Goal: Task Accomplishment & Management: Use online tool/utility

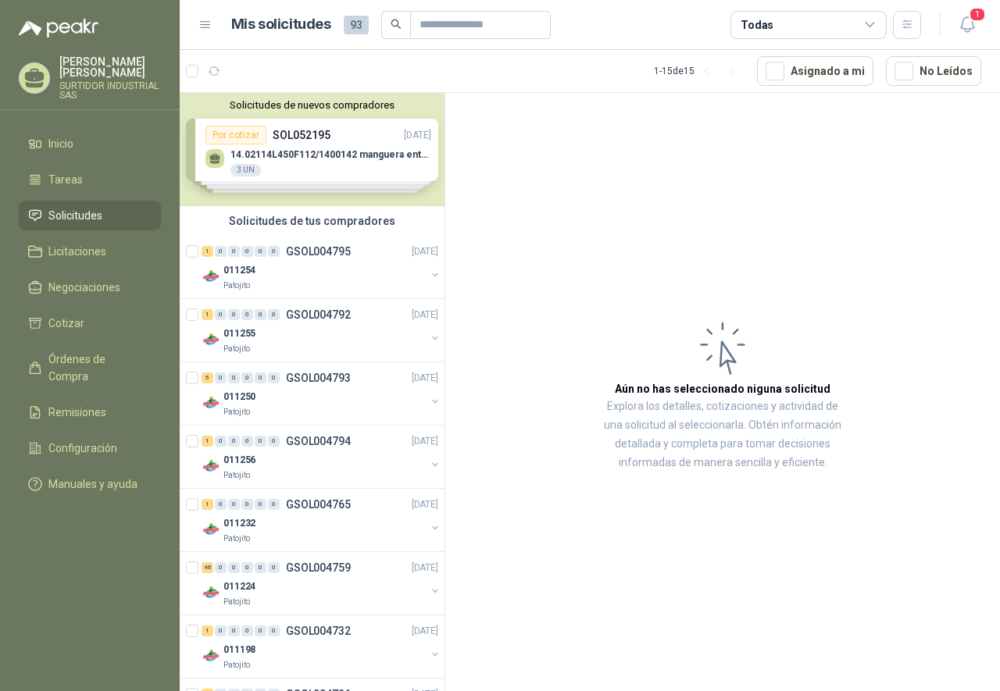
click at [334, 156] on div "Solicitudes de nuevos compradores Por cotizar SOL052195 [DATE] 14.02114L450F112…" at bounding box center [312, 149] width 265 height 113
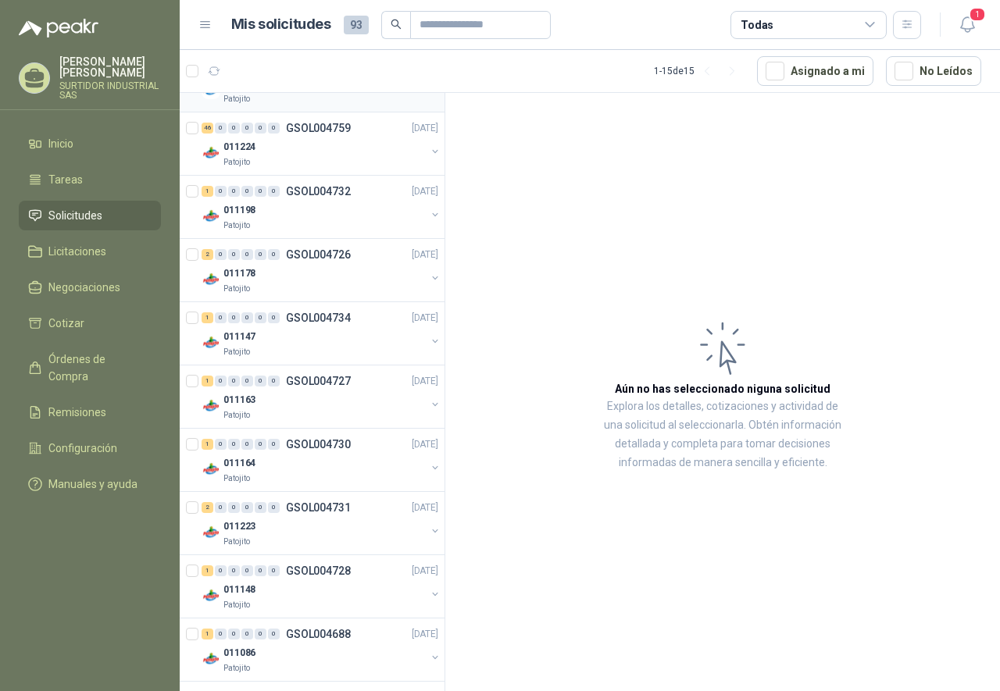
scroll to position [780, 0]
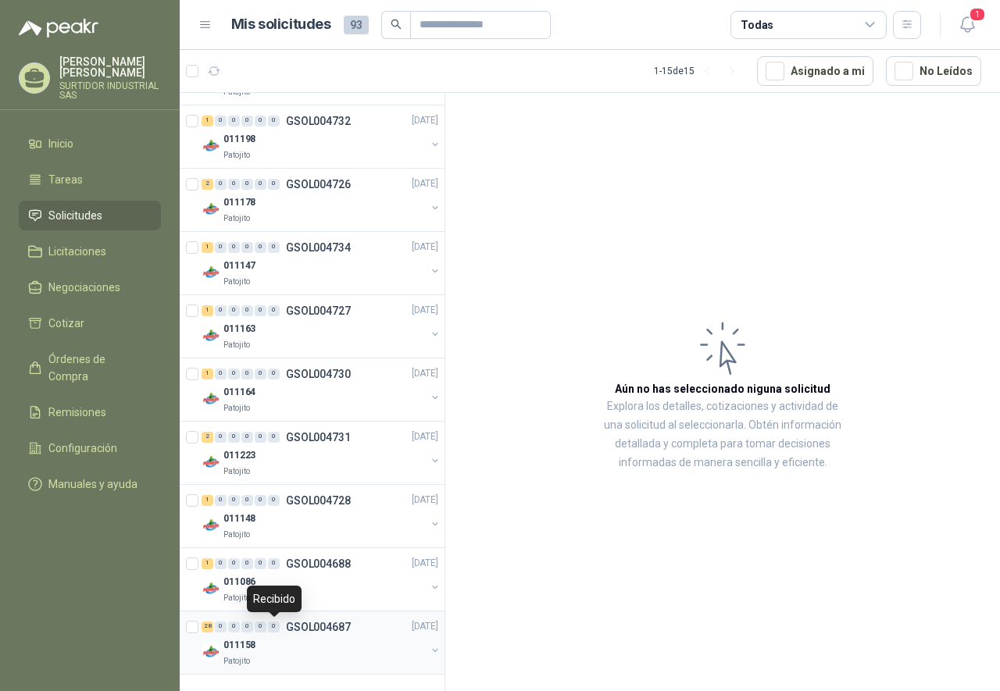
click at [272, 629] on div "0" at bounding box center [274, 627] width 12 height 11
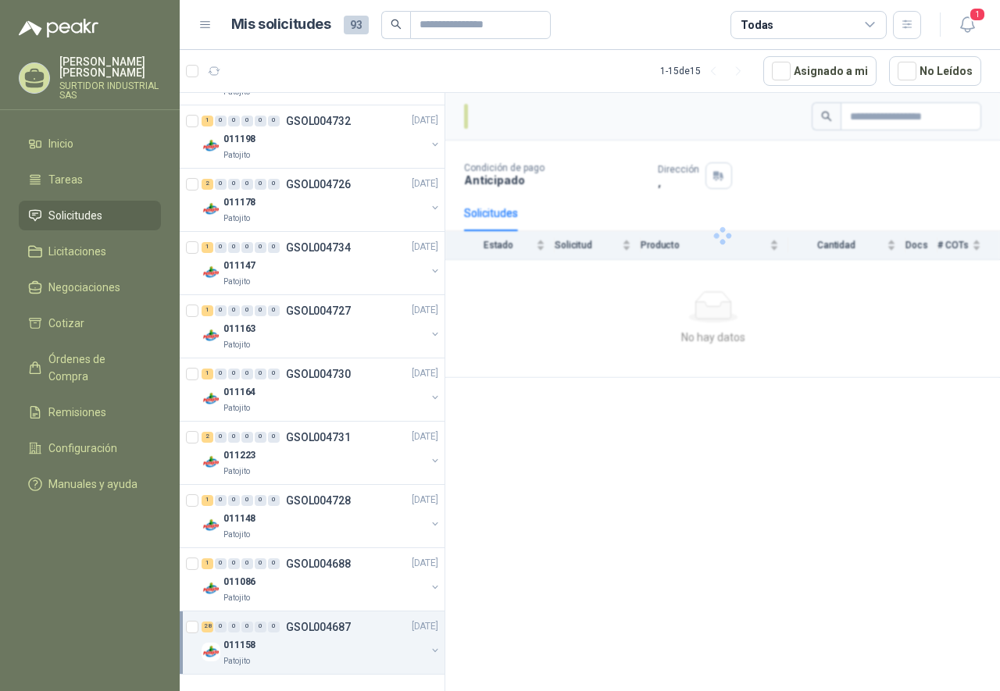
click at [205, 629] on div "28" at bounding box center [207, 627] width 12 height 11
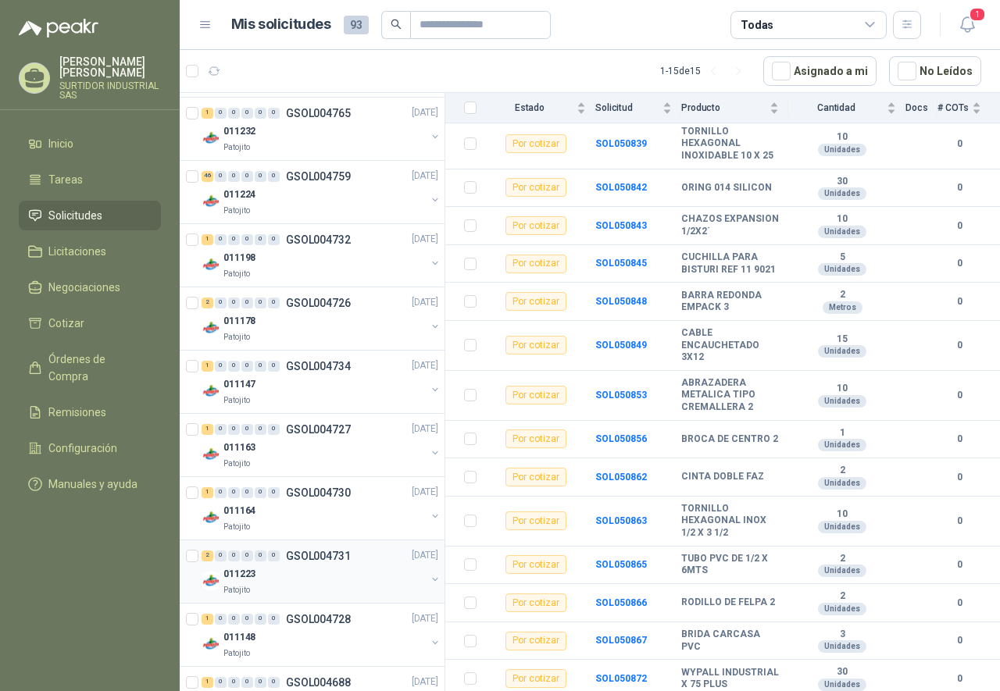
scroll to position [624, 0]
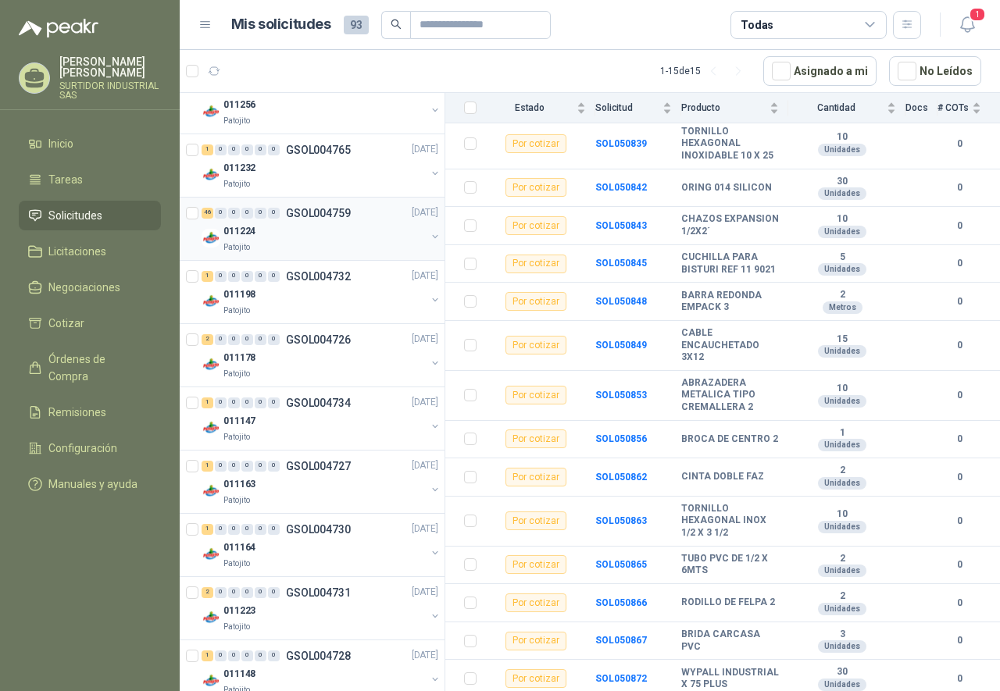
click at [213, 214] on div "46 0 0 0 0 0" at bounding box center [240, 213] width 78 height 11
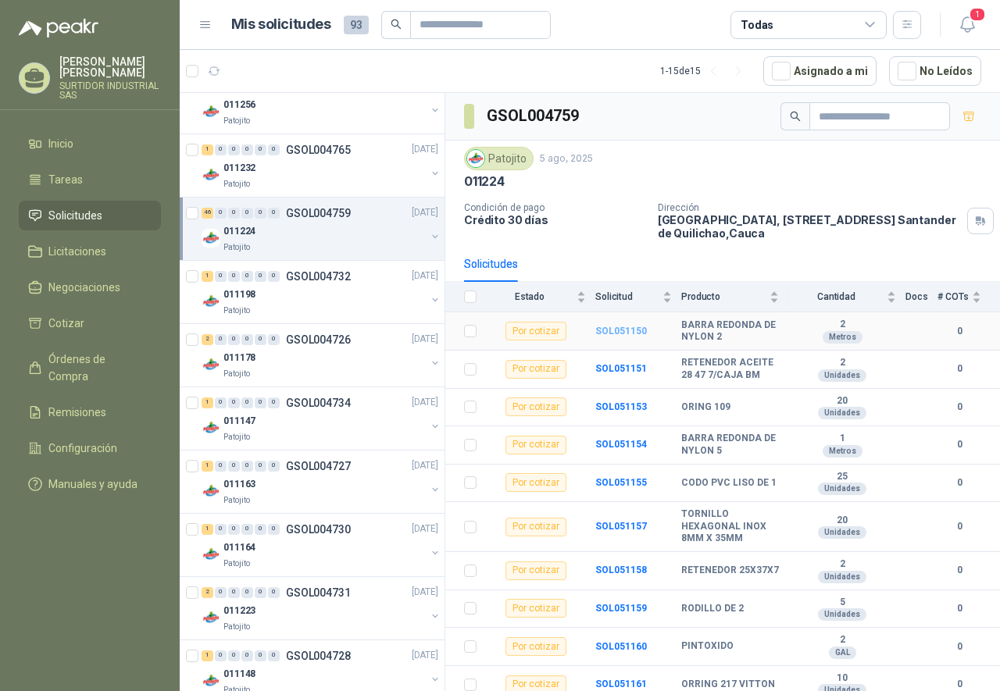
click at [609, 328] on b "SOL051150" at bounding box center [621, 331] width 52 height 11
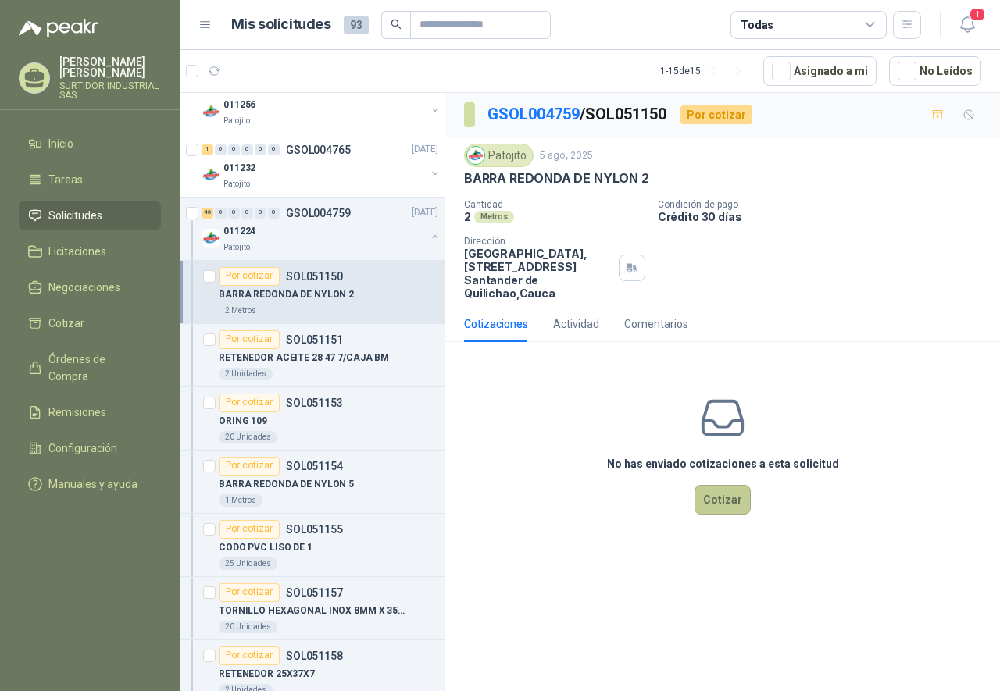
click at [721, 508] on button "Cotizar" at bounding box center [722, 500] width 56 height 30
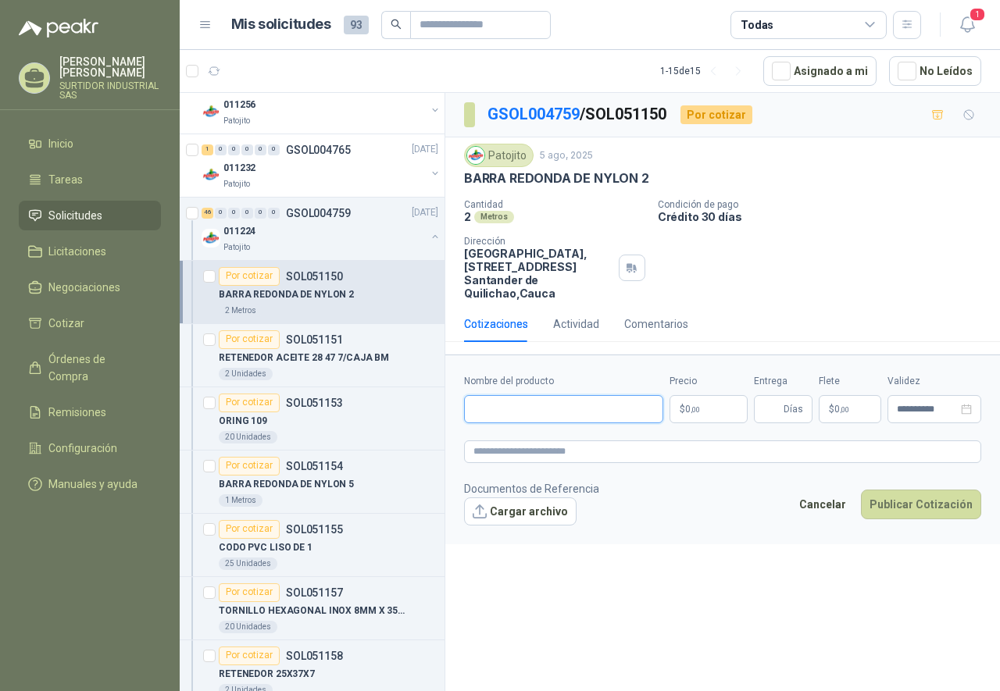
click at [520, 412] on input "Nombre del producto" at bounding box center [563, 409] width 199 height 28
paste input "**********"
type input "**********"
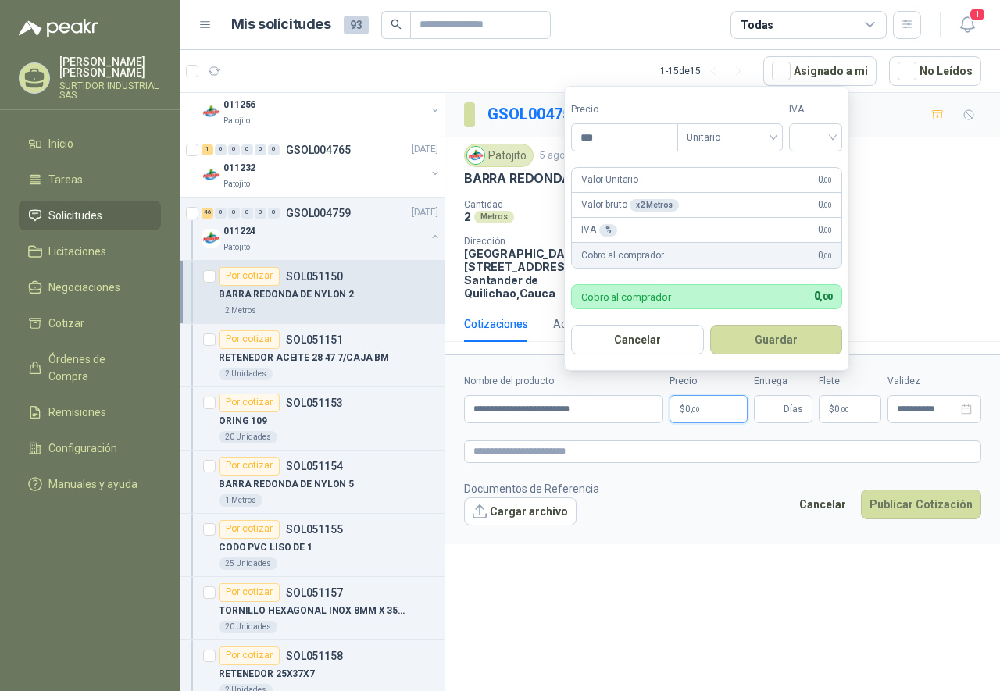
drag, startPoint x: 440, startPoint y: 674, endPoint x: 374, endPoint y: 609, distance: 92.2
click at [374, 609] on p "TORNILLO HEXAGONAL INOX 8MM X 35MM" at bounding box center [316, 611] width 194 height 15
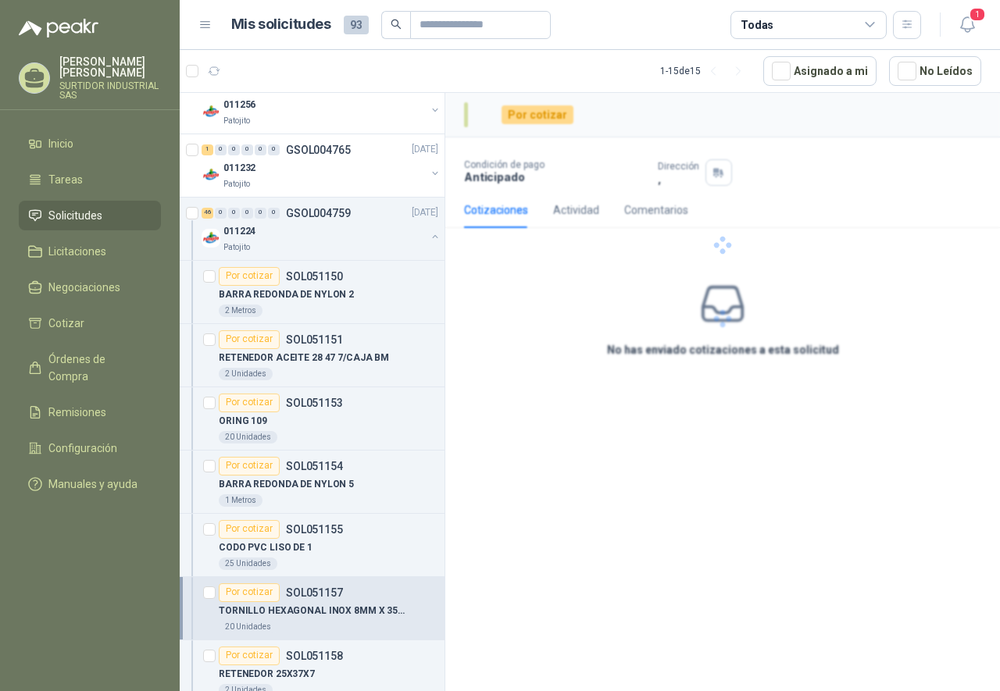
click at [708, 408] on div "Por cotizar Condición de pago Anticipado Dirección , Cotizaciones Actividad Com…" at bounding box center [722, 395] width 554 height 604
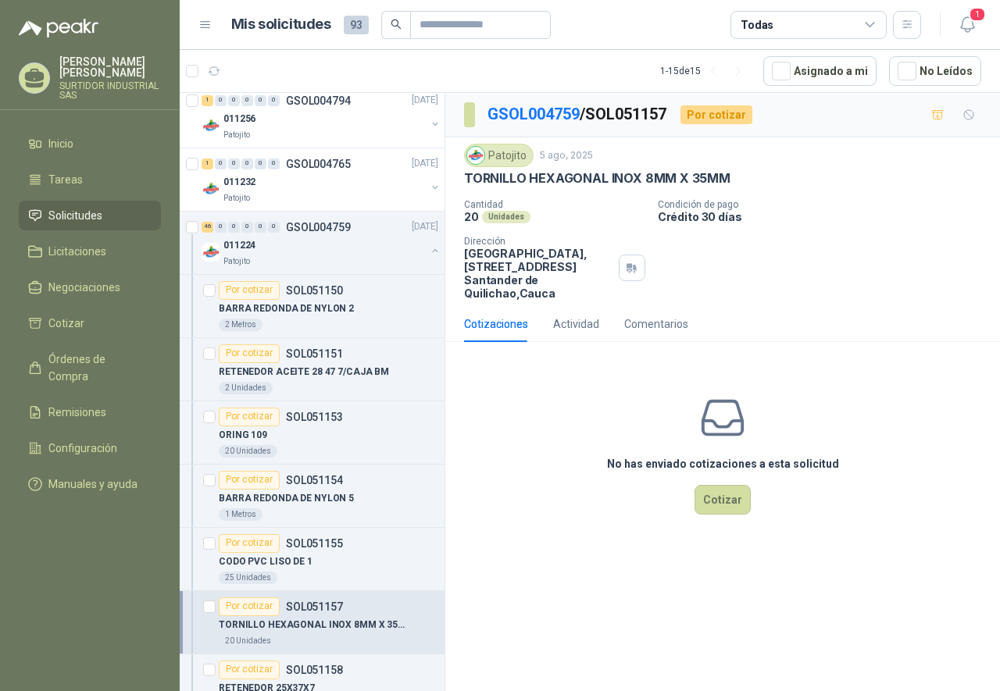
scroll to position [625, 0]
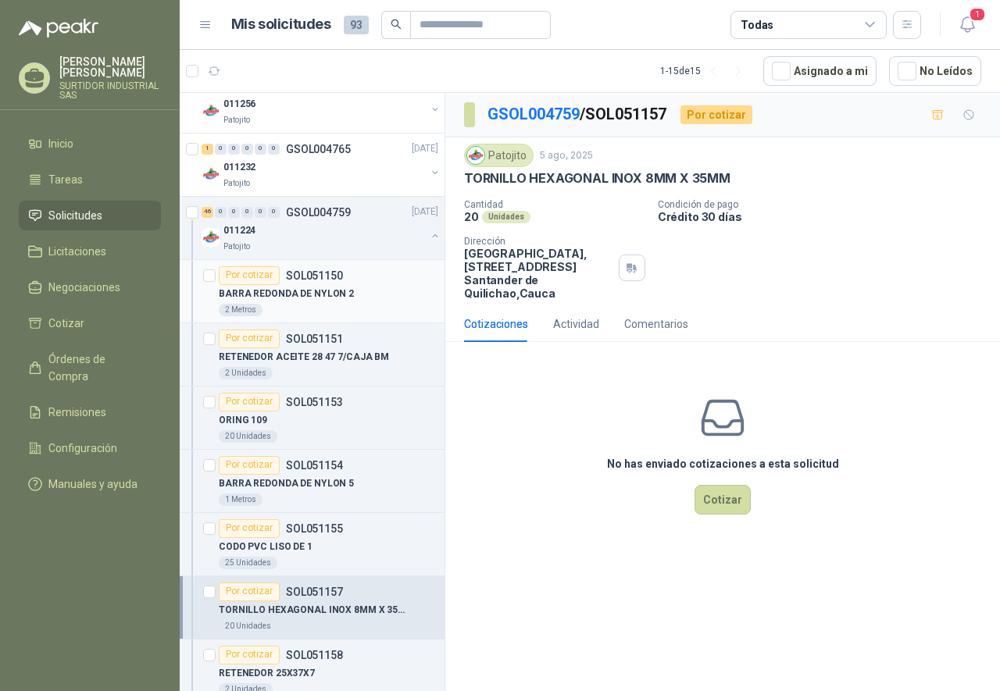
click at [330, 314] on div "2 Metros" at bounding box center [328, 310] width 219 height 12
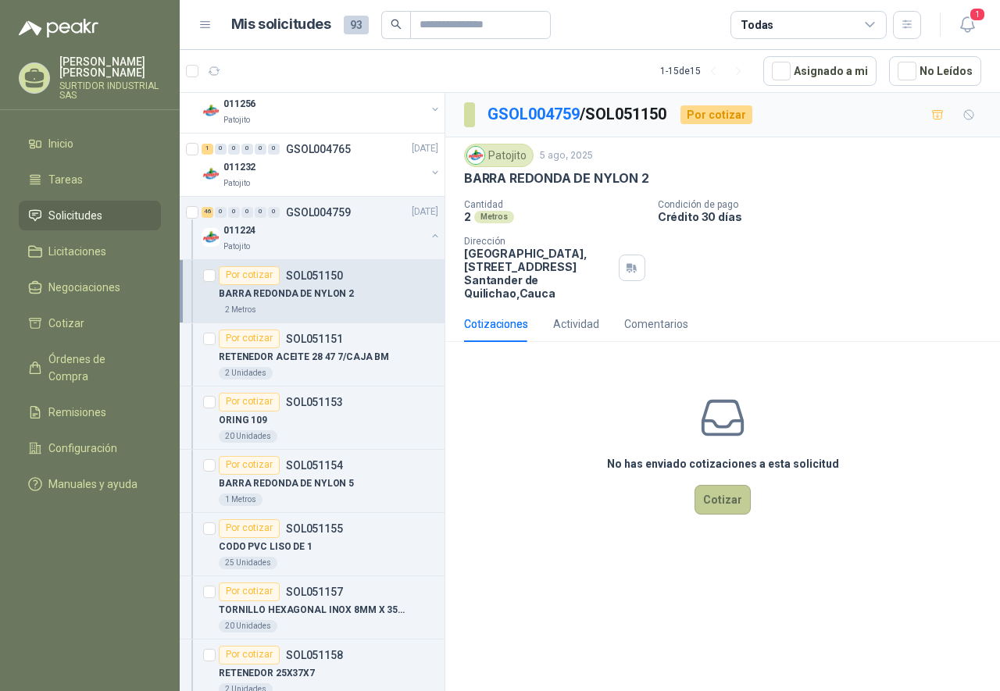
click at [709, 501] on button "Cotizar" at bounding box center [722, 500] width 56 height 30
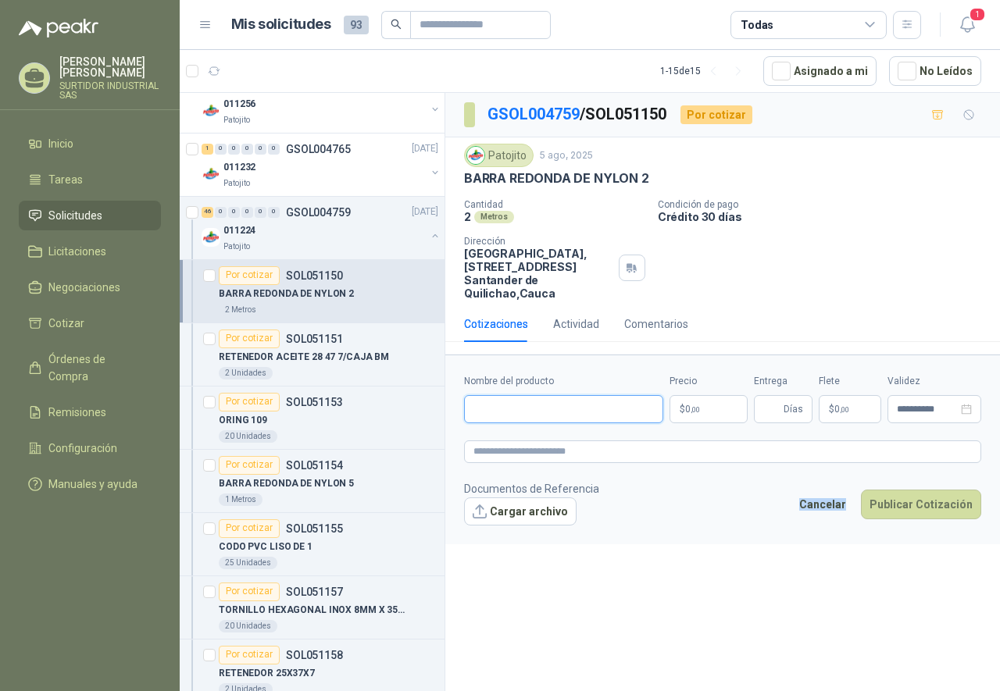
click at [491, 415] on input "Nombre del producto" at bounding box center [563, 409] width 199 height 28
type input "**********"
click at [700, 422] on p "$ 0 ,00" at bounding box center [708, 409] width 78 height 28
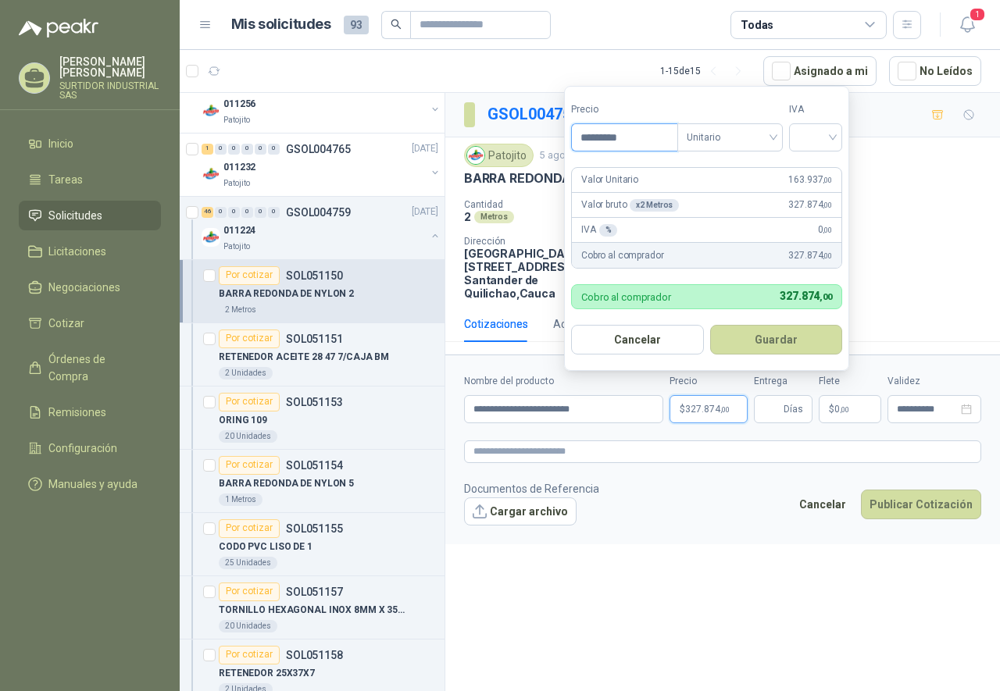
type input "*********"
click at [730, 131] on span "Unitario" at bounding box center [729, 137] width 87 height 23
click at [734, 171] on div "Unitario" at bounding box center [733, 169] width 80 height 17
click at [734, 171] on div "Valor Unitario 163.937 ,00" at bounding box center [706, 180] width 269 height 25
click at [822, 139] on input "search" at bounding box center [815, 135] width 34 height 23
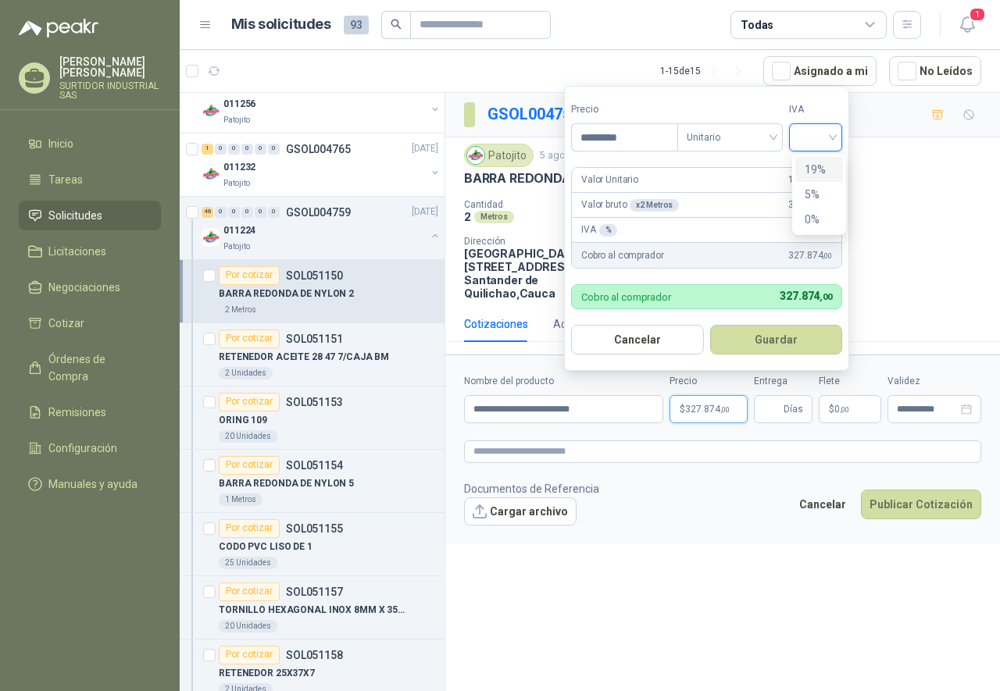
click at [824, 175] on div "19%" at bounding box center [818, 169] width 29 height 17
click at [811, 599] on div "**********" at bounding box center [722, 395] width 554 height 604
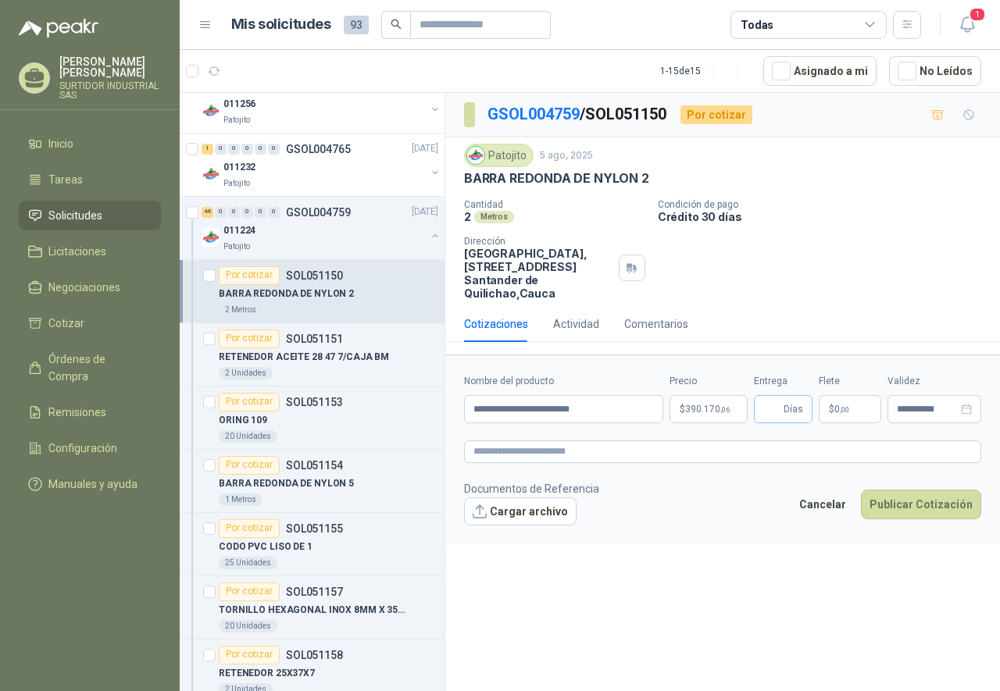
click at [788, 412] on span "Días" at bounding box center [793, 409] width 20 height 27
click at [783, 409] on span "Días" at bounding box center [783, 409] width 59 height 28
type input "*"
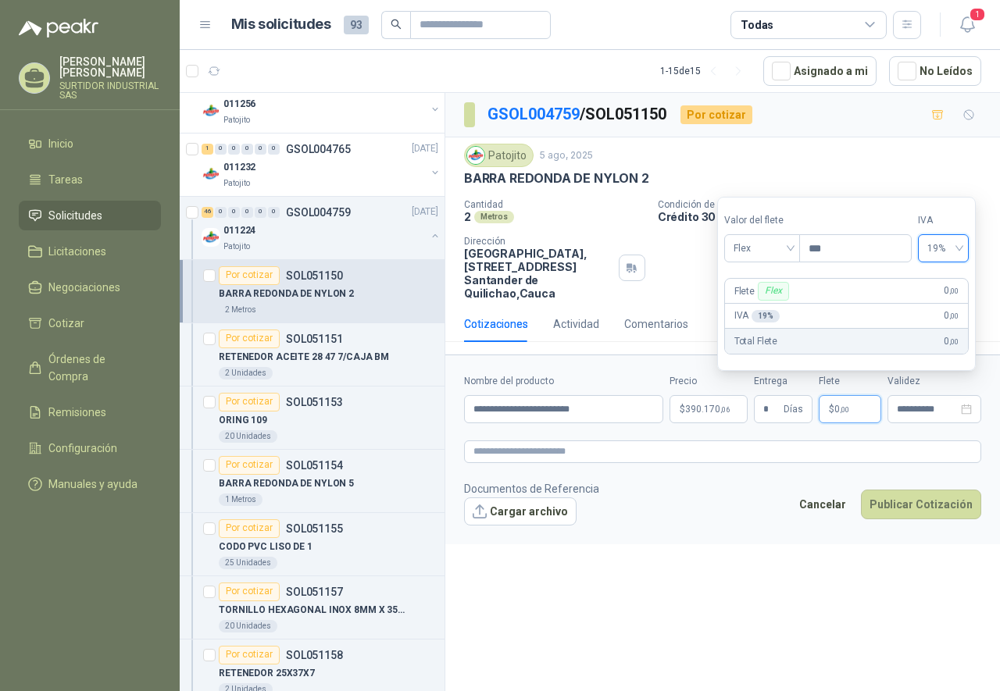
click at [744, 543] on form "**********" at bounding box center [722, 449] width 554 height 189
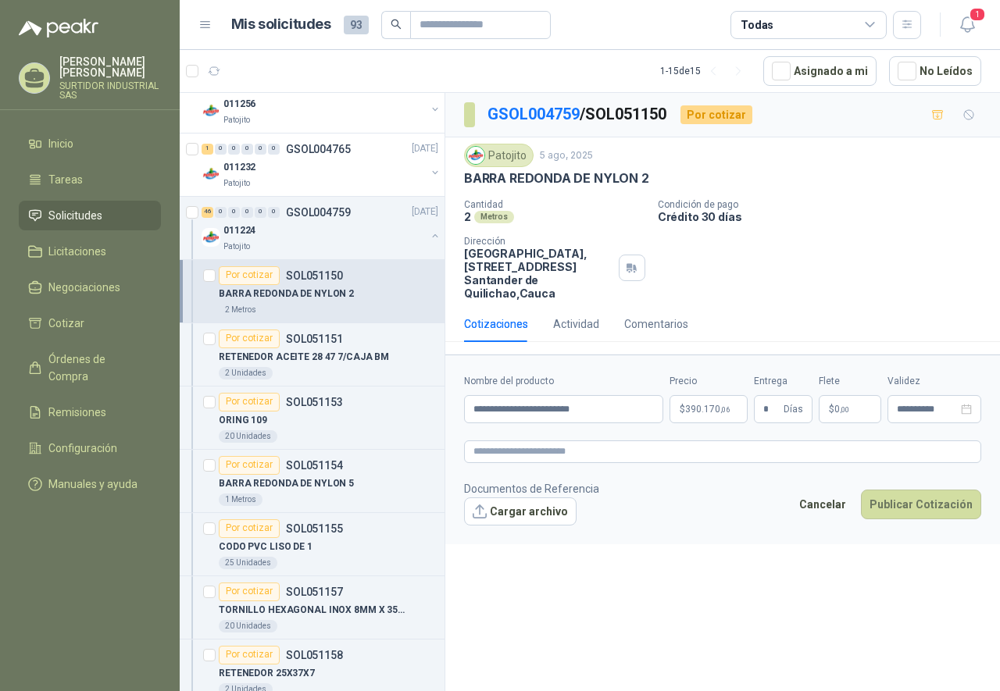
click at [790, 572] on div "**********" at bounding box center [722, 395] width 554 height 604
click at [922, 505] on button "Publicar Cotización" at bounding box center [921, 505] width 120 height 30
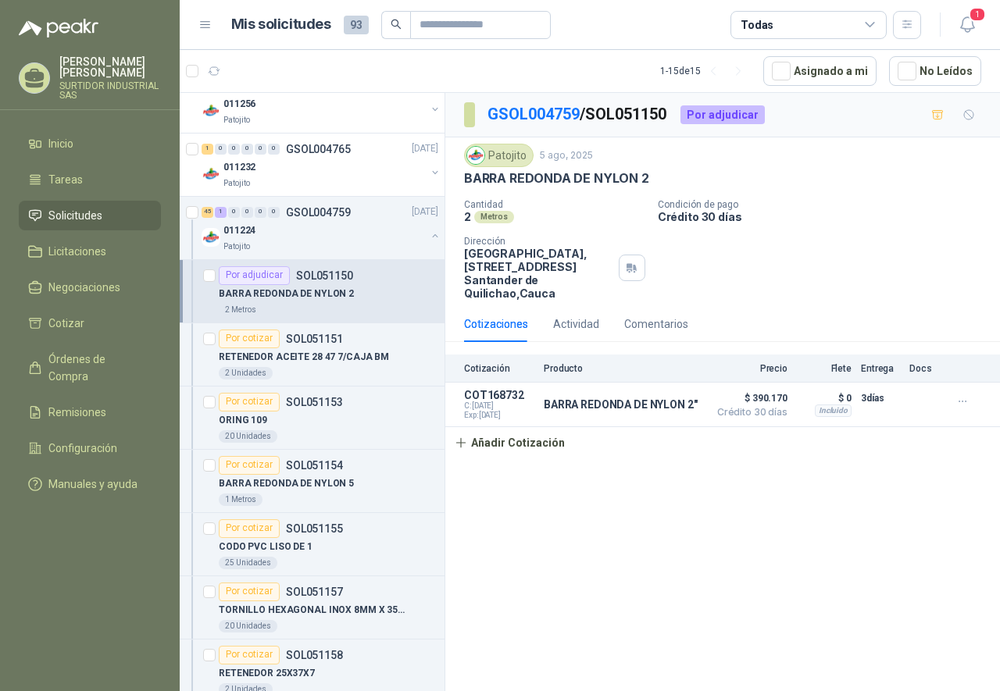
click at [708, 529] on div "GSOL004759 / SOL051150 Por adjudicar Patojito [DATE] BARRA REDONDA DE NYLON 2 C…" at bounding box center [722, 395] width 554 height 604
click at [504, 447] on button "Añadir Cotización" at bounding box center [509, 442] width 128 height 31
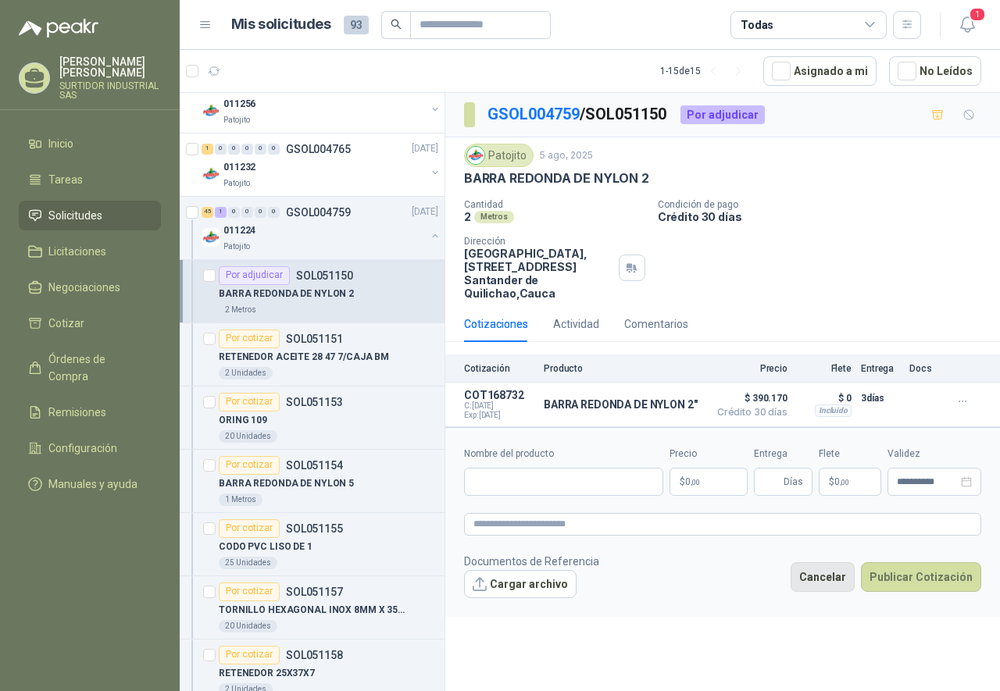
click at [825, 579] on button "Cancelar" at bounding box center [822, 577] width 64 height 30
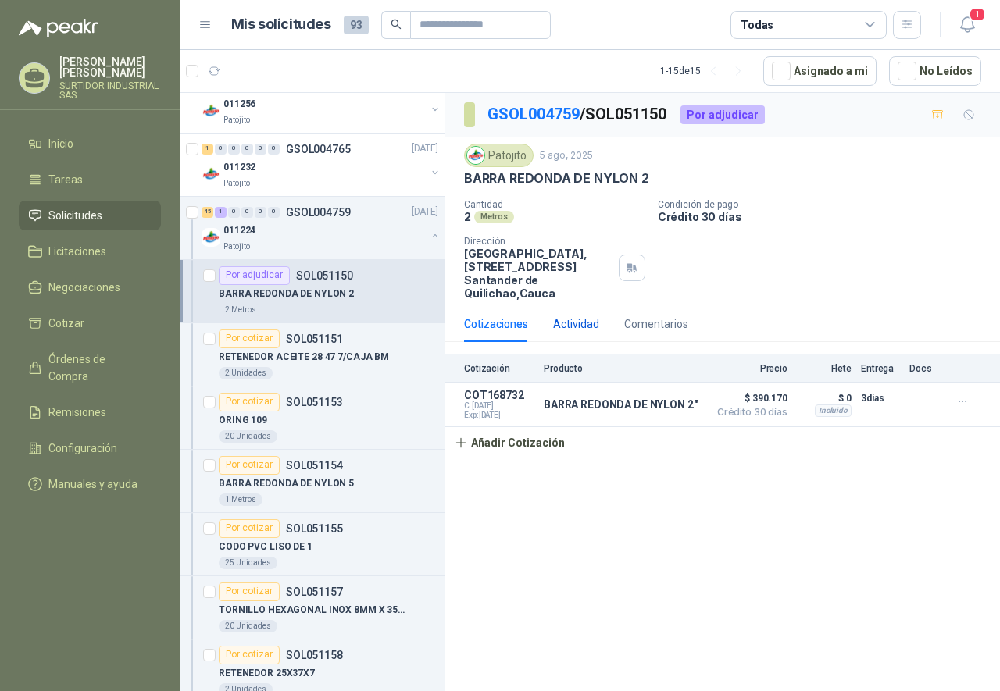
click at [570, 323] on div "Actividad" at bounding box center [576, 324] width 46 height 17
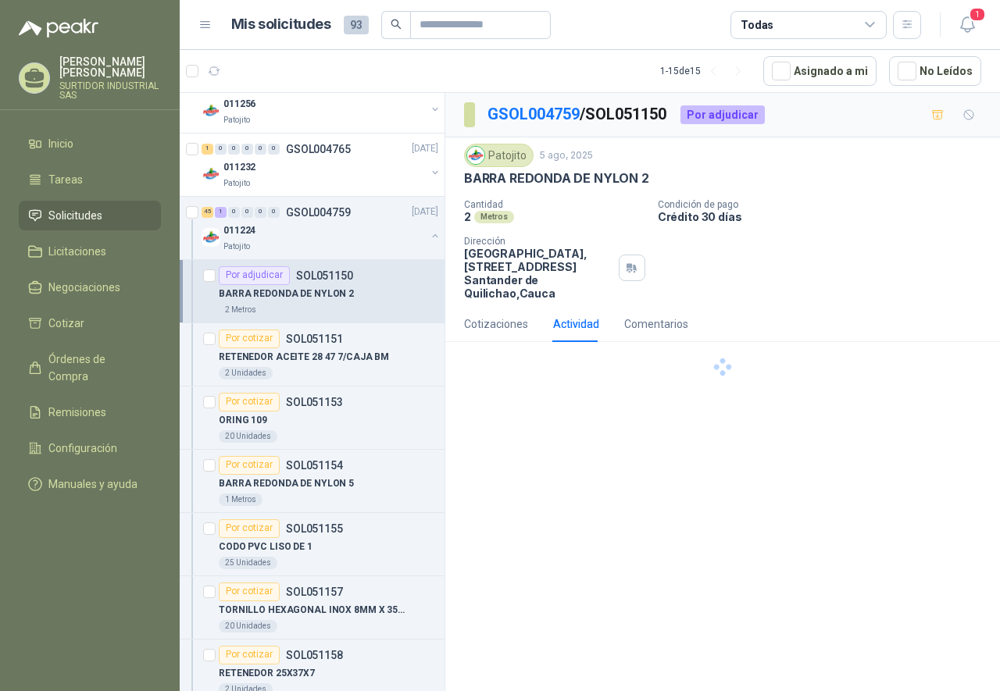
click at [570, 323] on div "Actividad" at bounding box center [576, 324] width 46 height 17
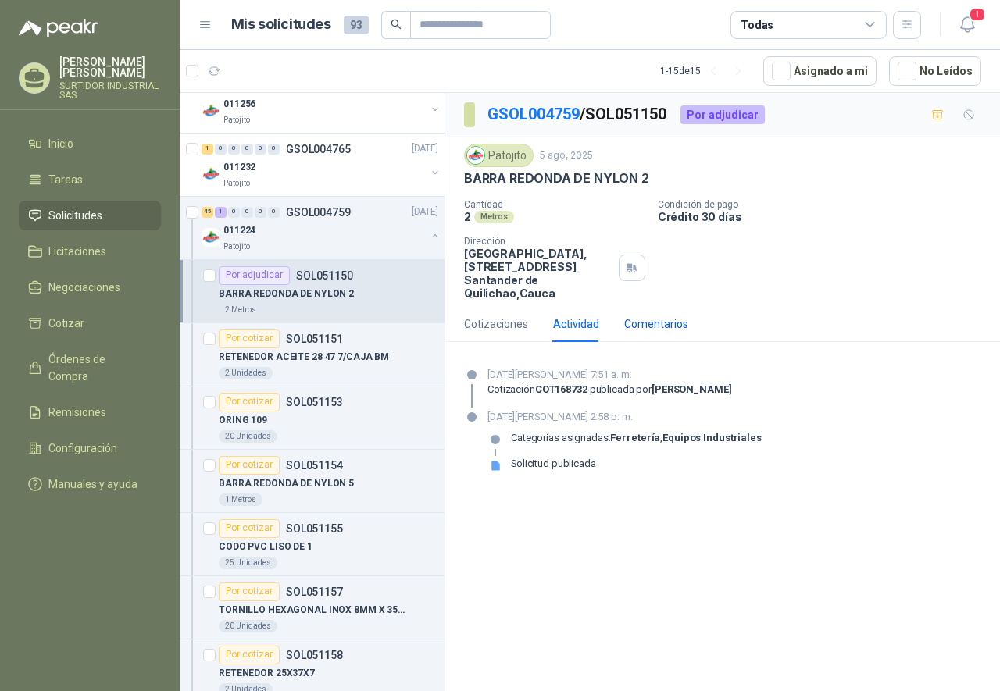
click at [640, 330] on div "Comentarios" at bounding box center [656, 324] width 64 height 17
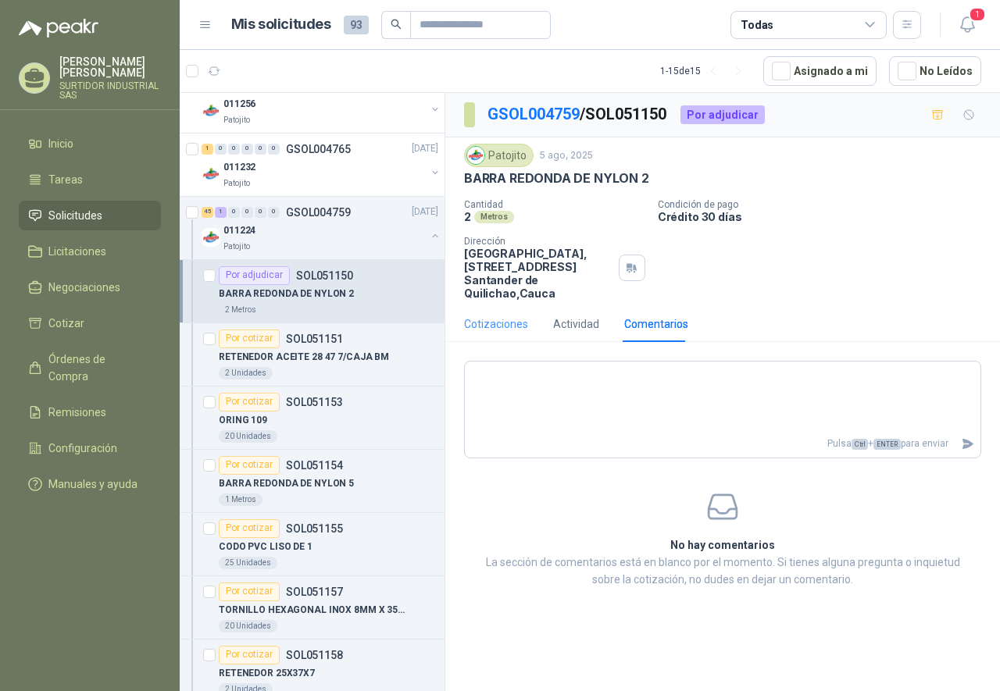
click at [501, 337] on div "Cotizaciones" at bounding box center [496, 324] width 64 height 36
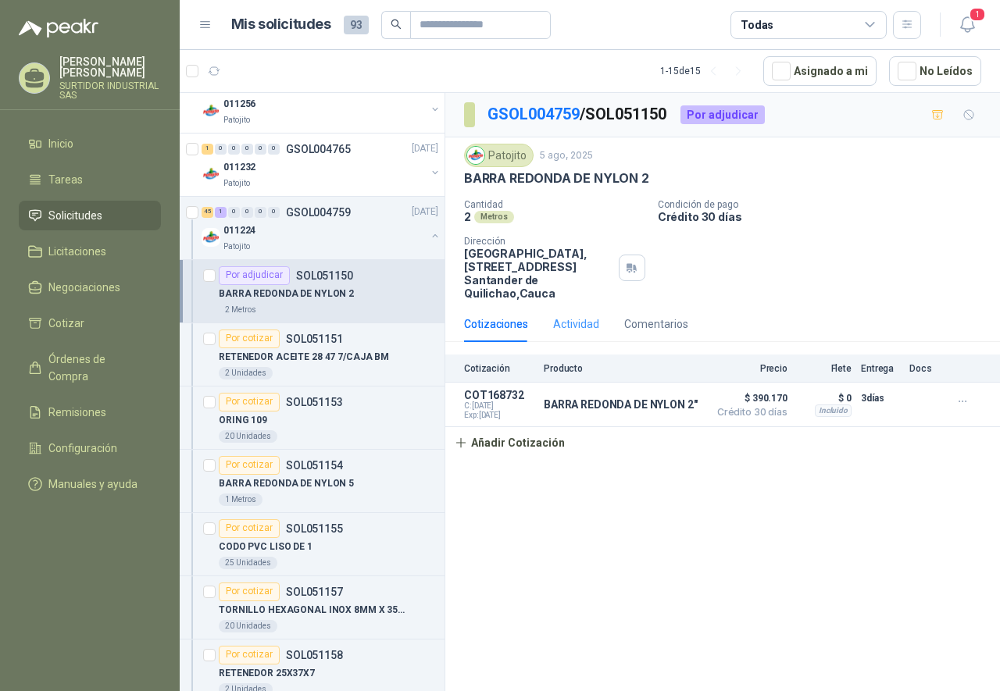
click at [574, 333] on div "Actividad" at bounding box center [576, 324] width 46 height 36
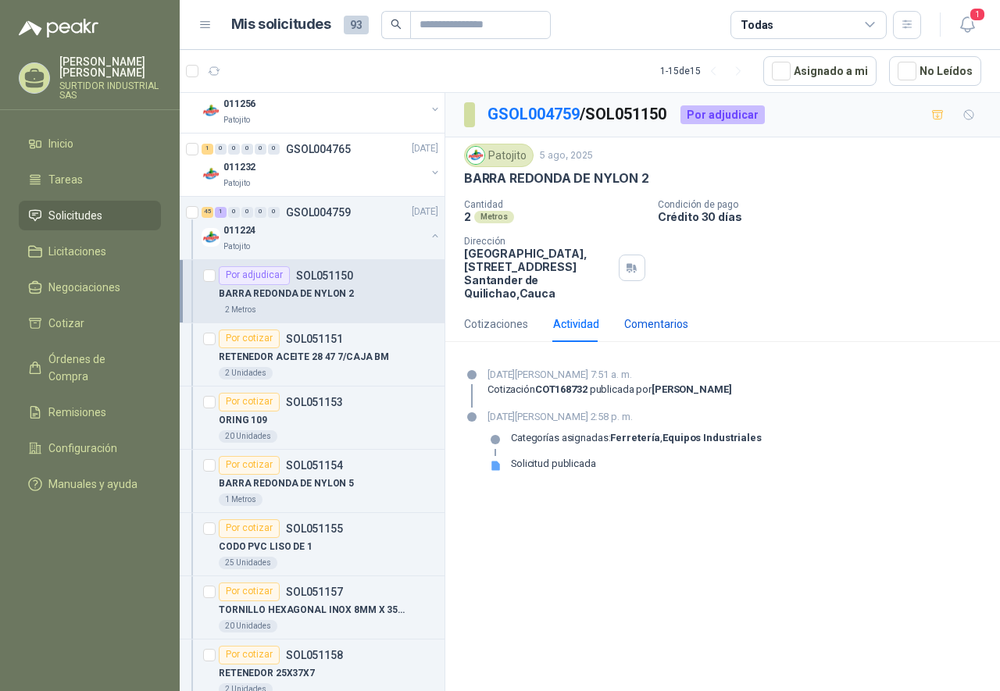
click at [640, 322] on div "Comentarios" at bounding box center [656, 324] width 64 height 17
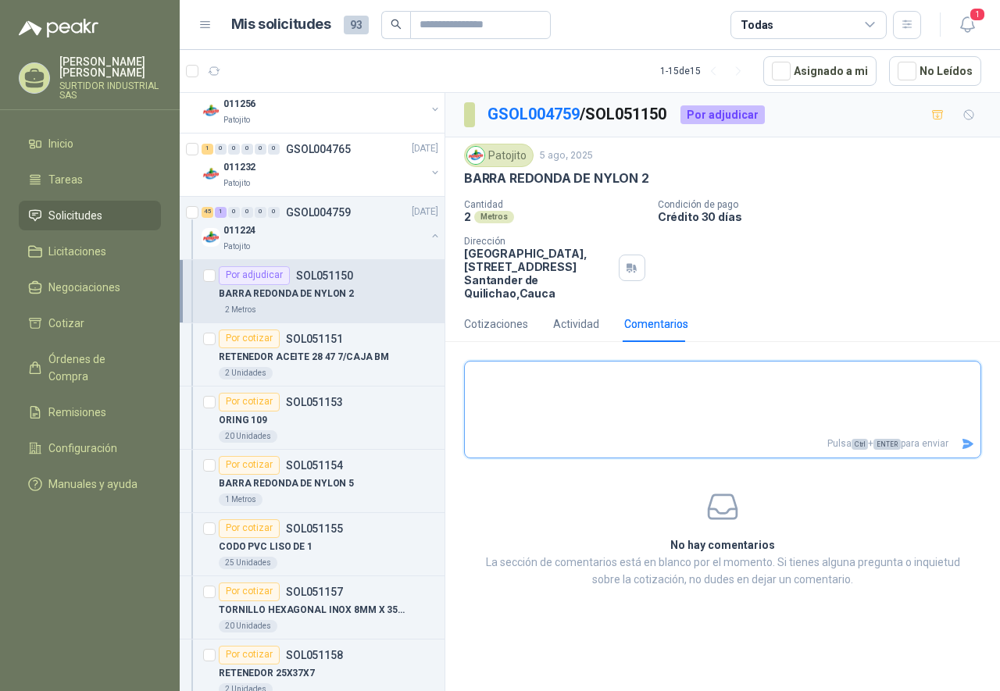
click at [626, 408] on textarea at bounding box center [722, 398] width 515 height 66
type textarea "*"
type textarea "**"
type textarea "***"
type textarea "****"
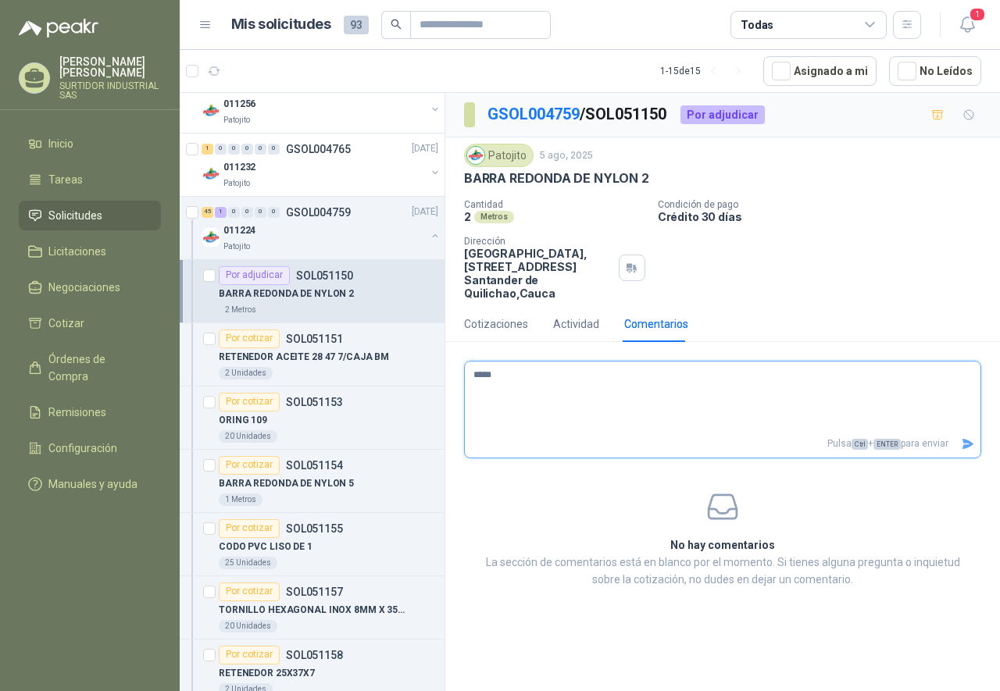
type textarea "******"
type textarea "*******"
type textarea "********"
type textarea "*********"
type textarea "**********"
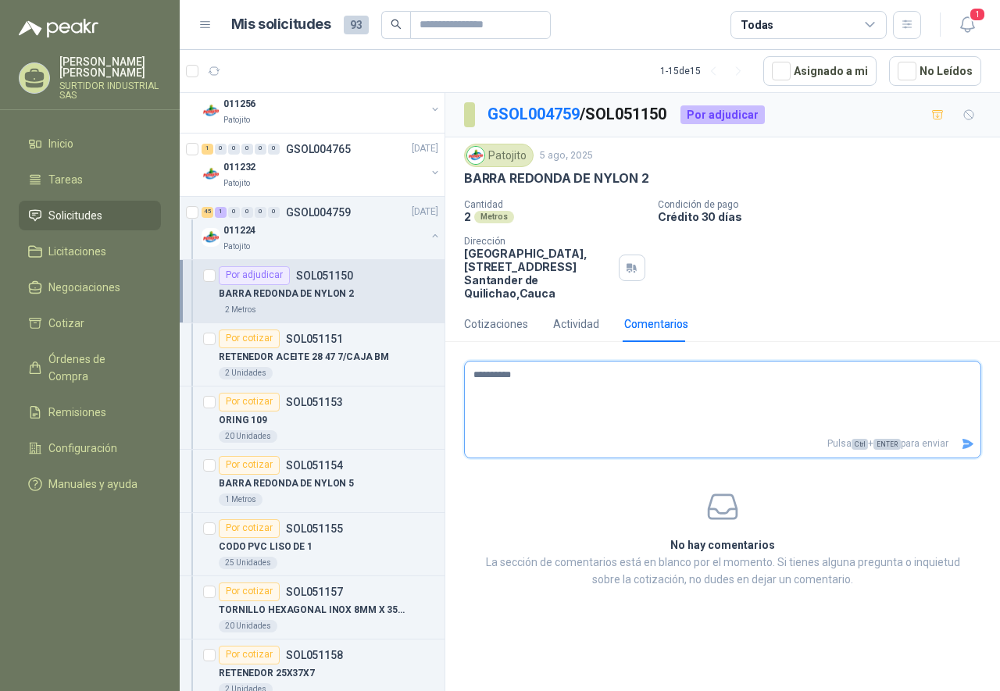
type textarea "**********"
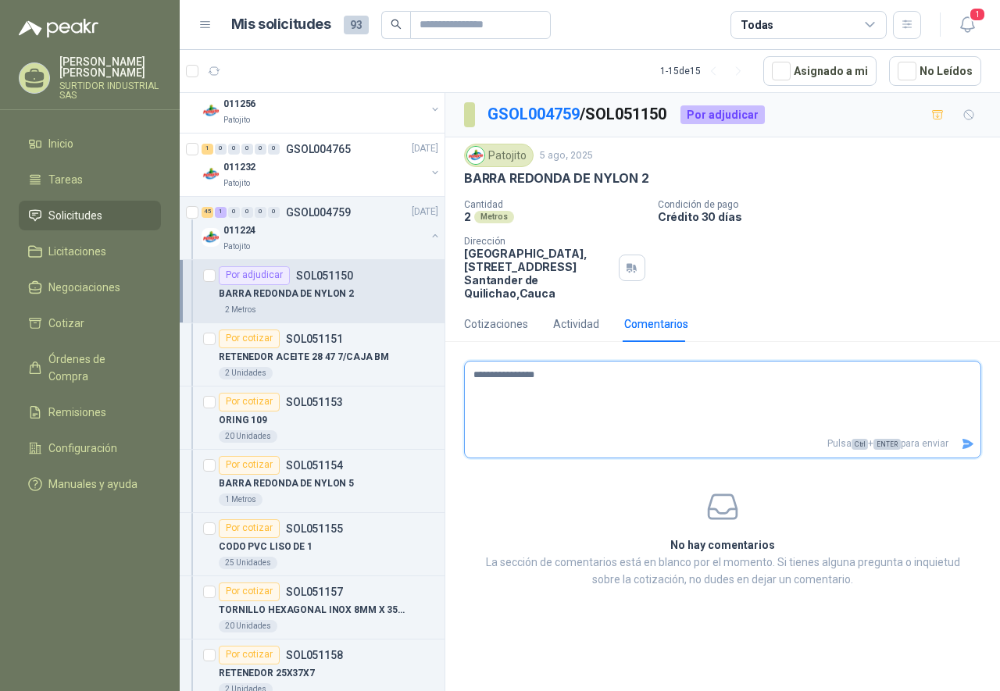
type textarea "**********"
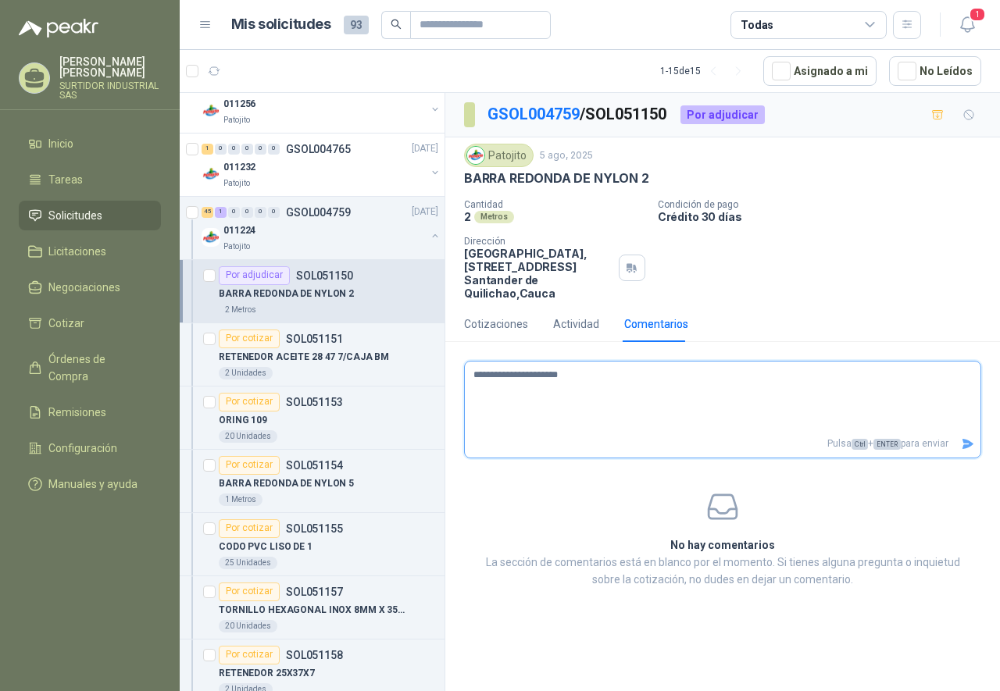
type textarea "**********"
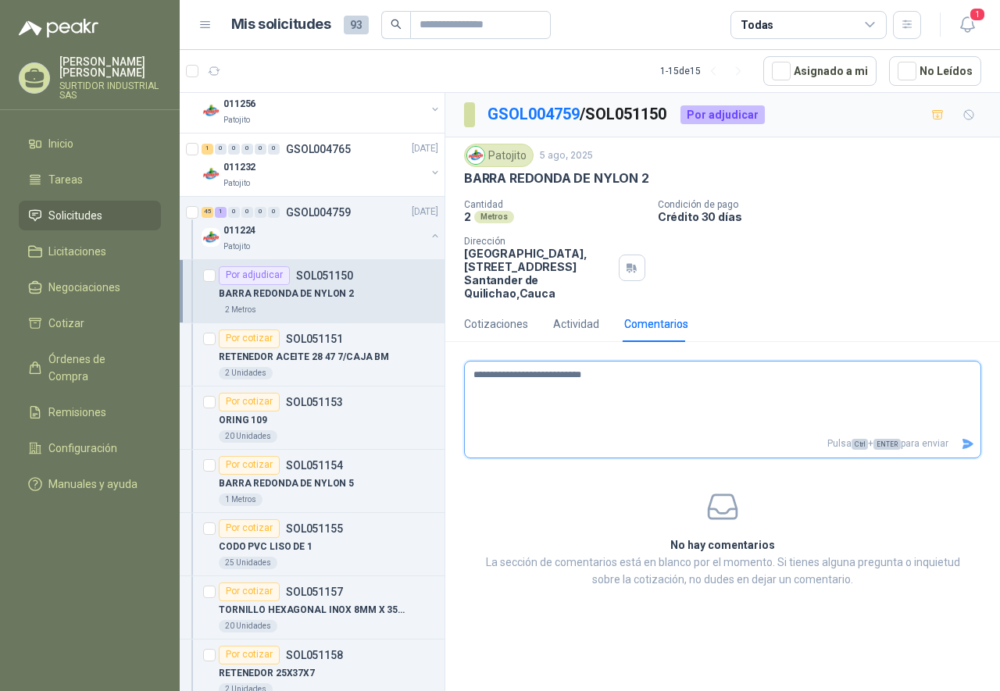
type textarea "**********"
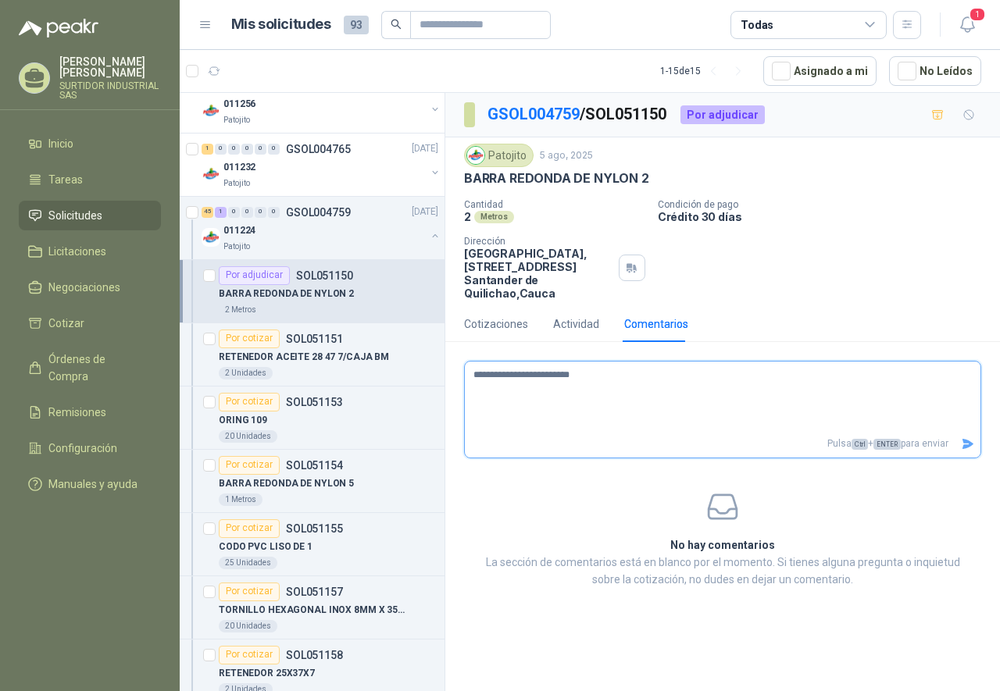
type textarea "**********"
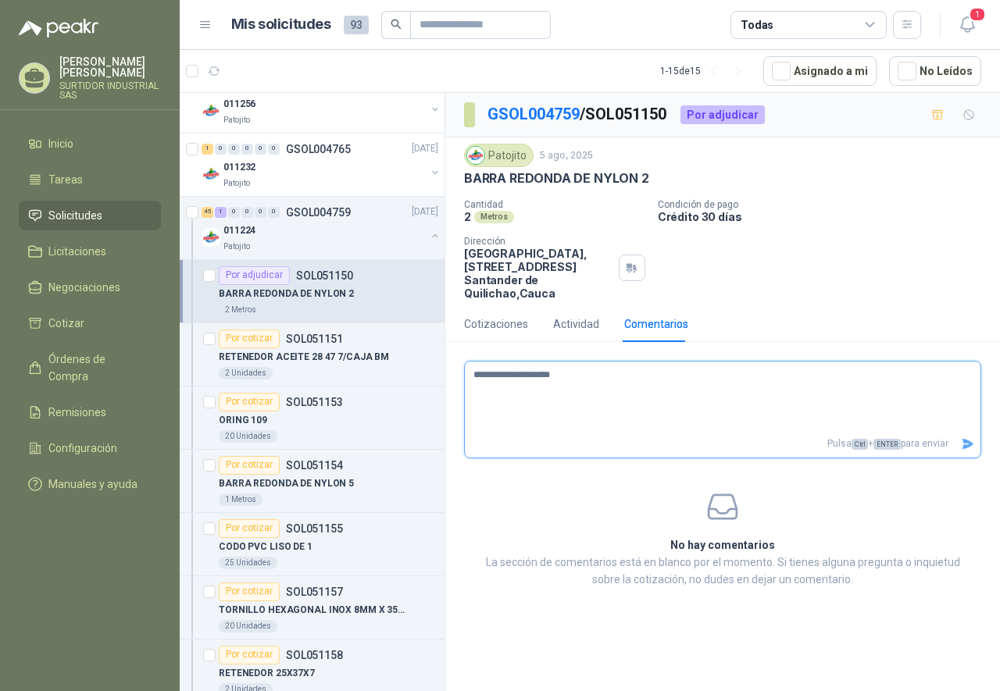
type textarea "**********"
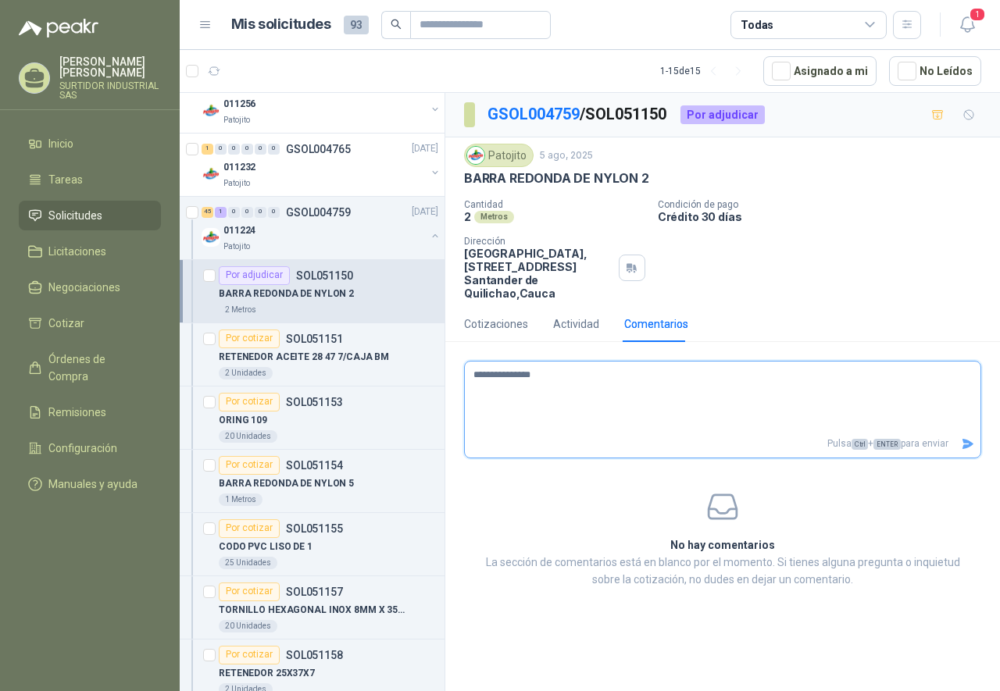
type textarea "**********"
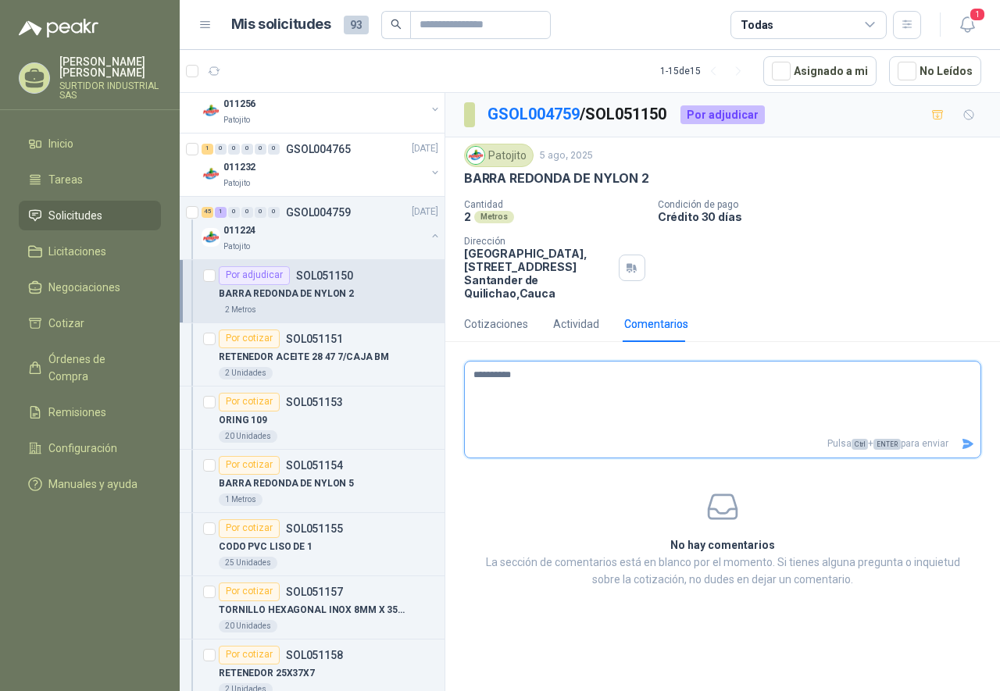
type textarea "*********"
type textarea "********"
type textarea "*******"
type textarea "******"
type textarea "*****"
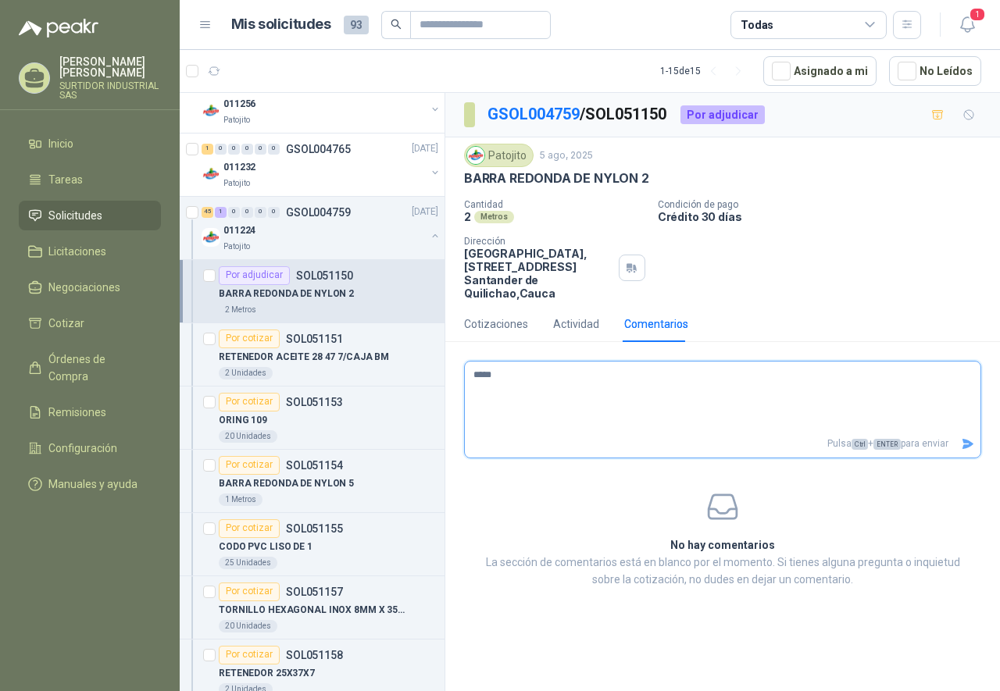
type textarea "****"
type textarea "***"
type textarea "**"
type textarea "*"
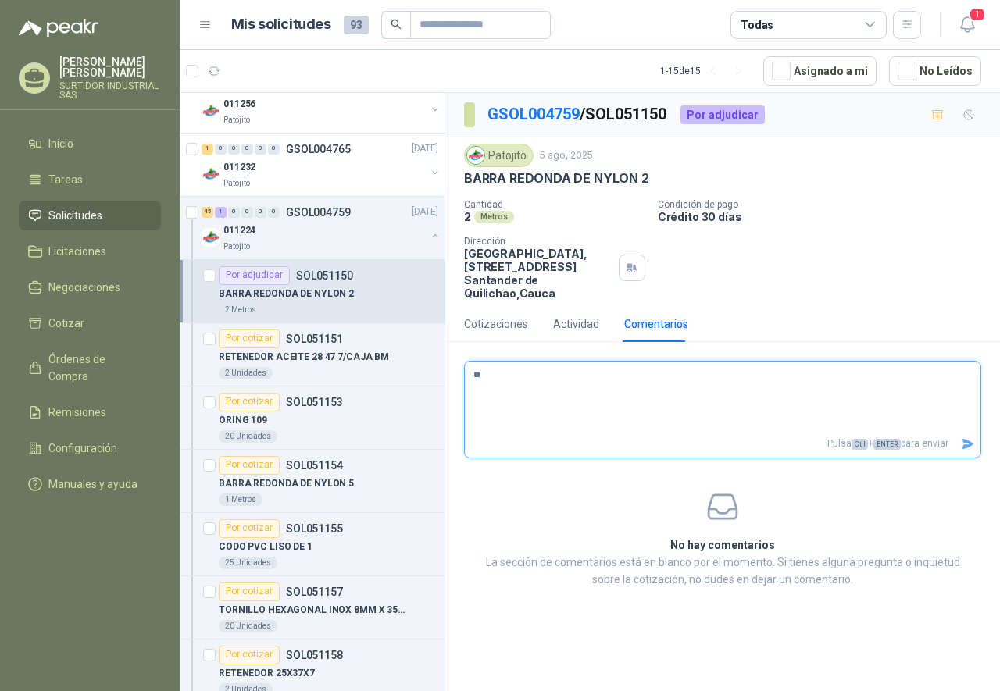
type textarea "**"
type textarea "****"
type textarea "*****"
type textarea "******"
type textarea "*******"
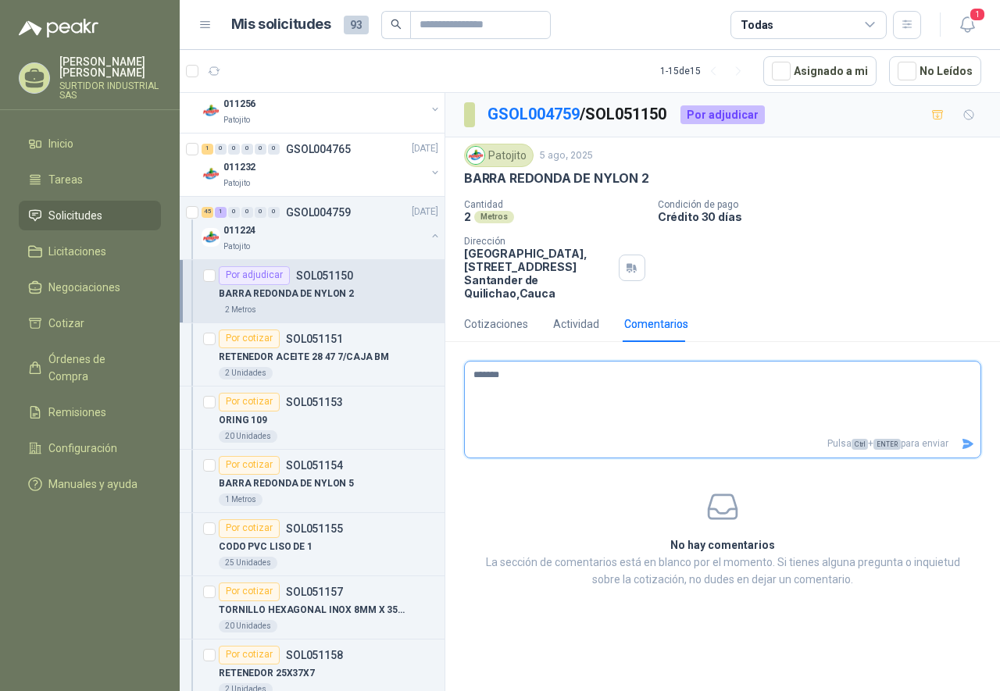
type textarea "********"
type textarea "*********"
type textarea "**********"
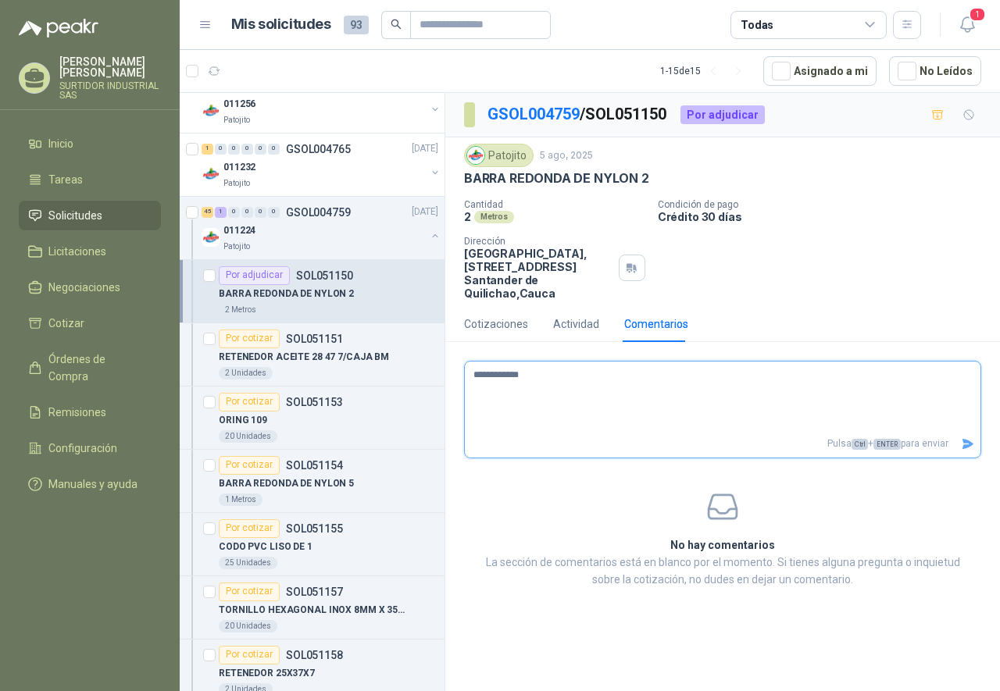
type textarea "**********"
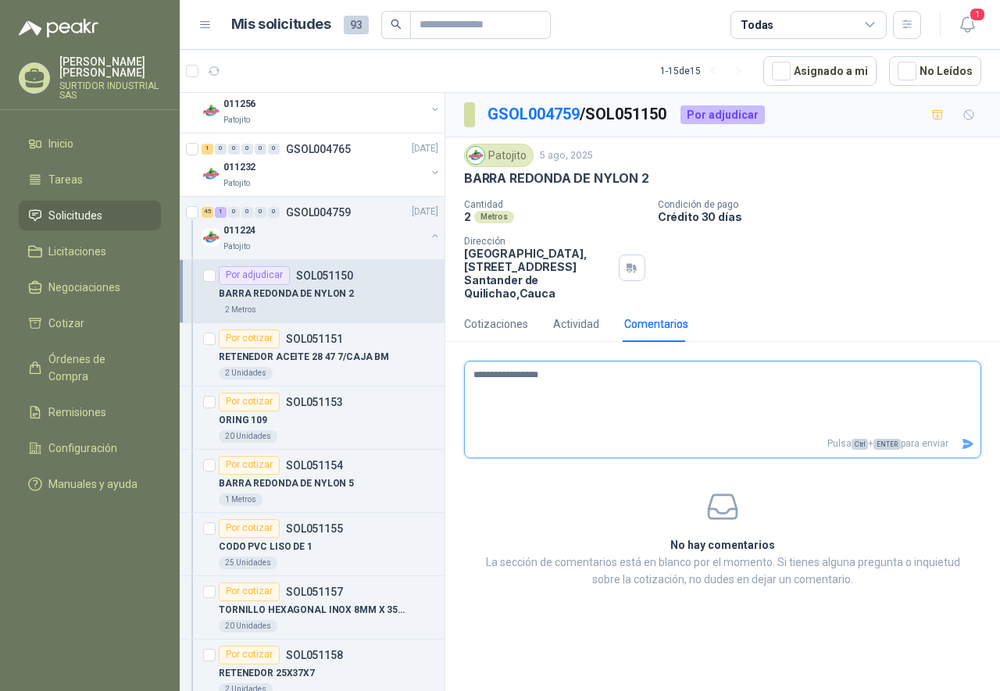
type textarea "**********"
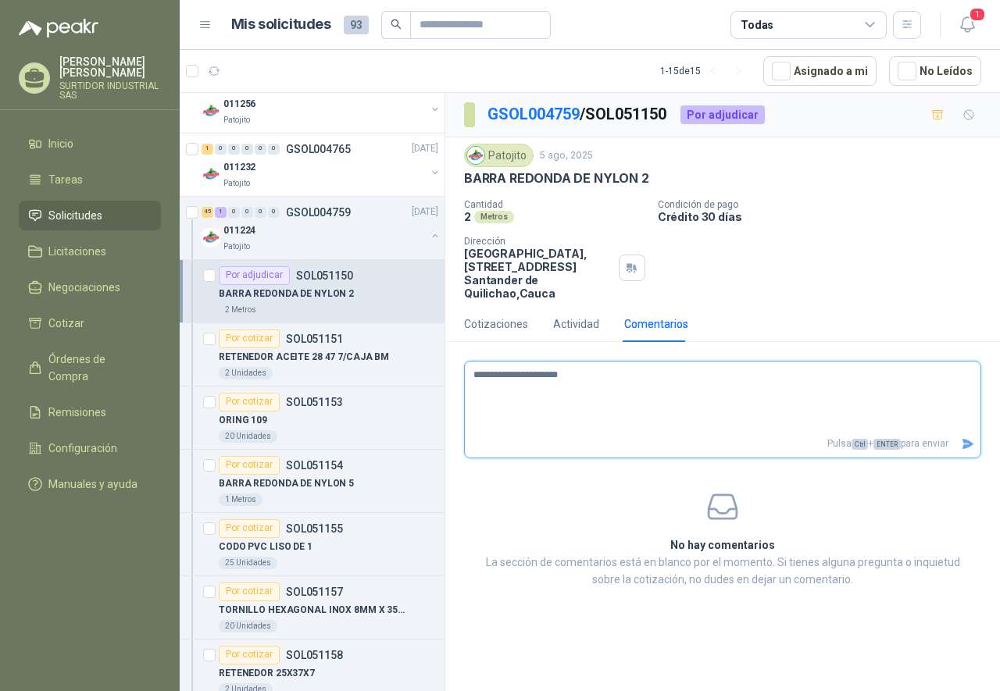
type textarea "**********"
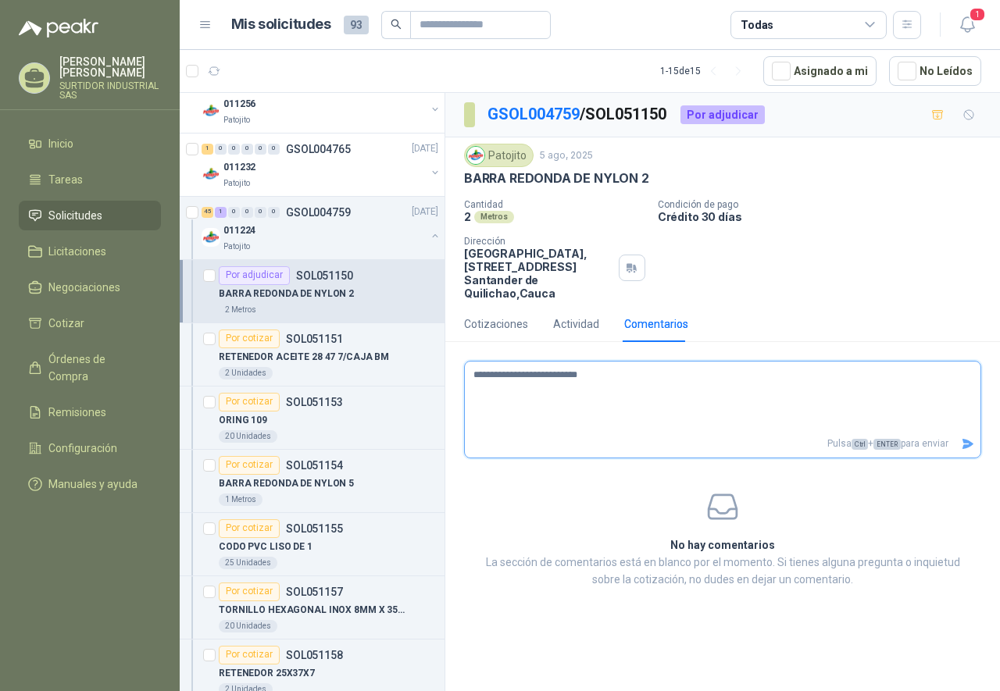
type textarea "**********"
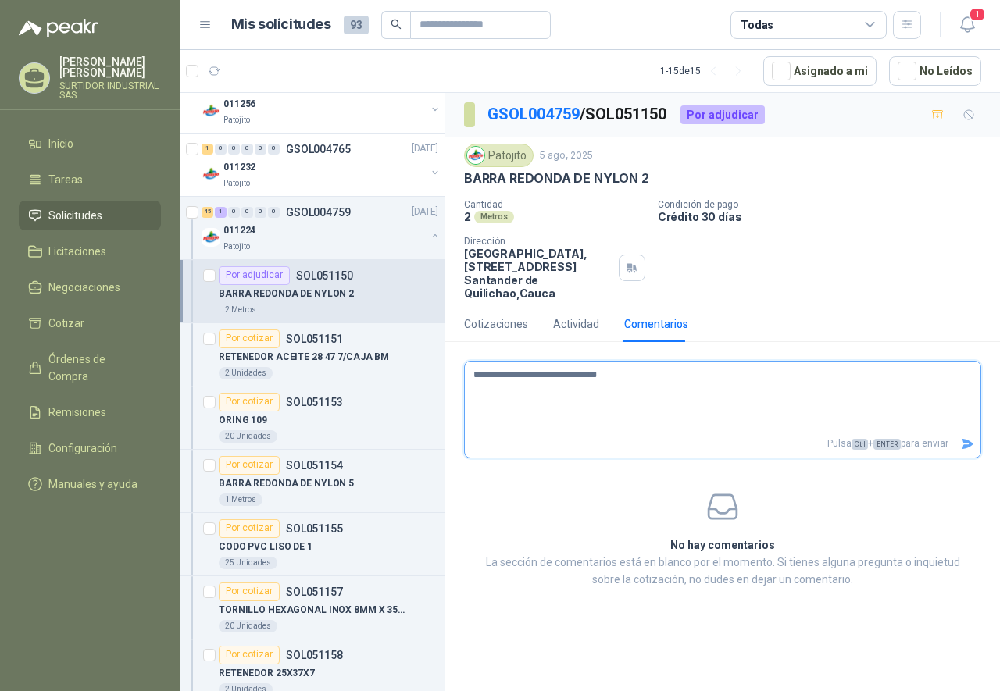
type textarea "**********"
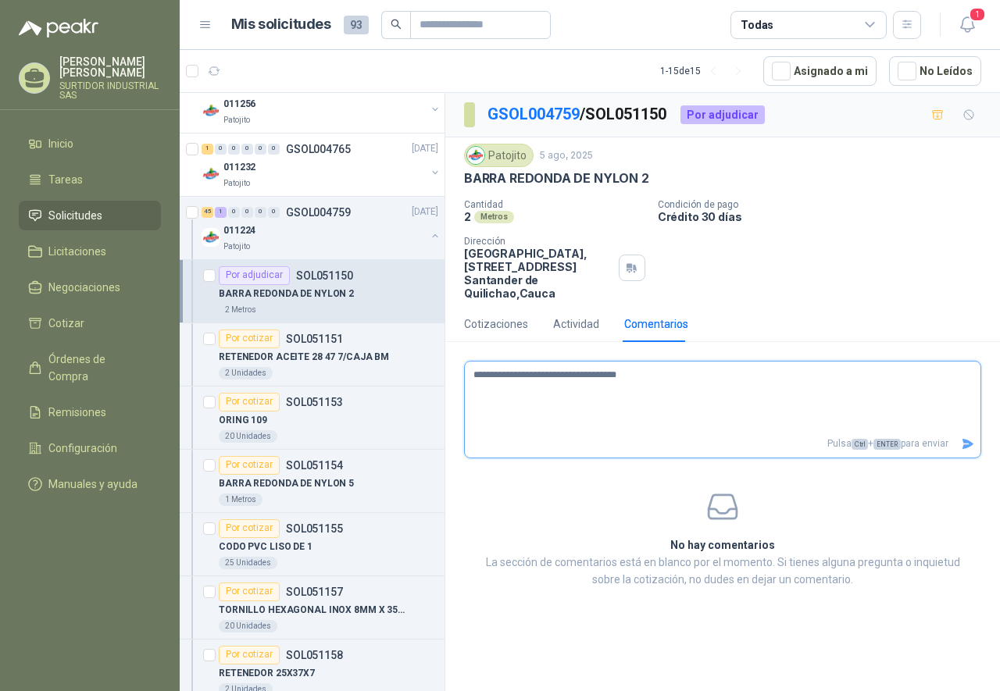
type textarea "**********"
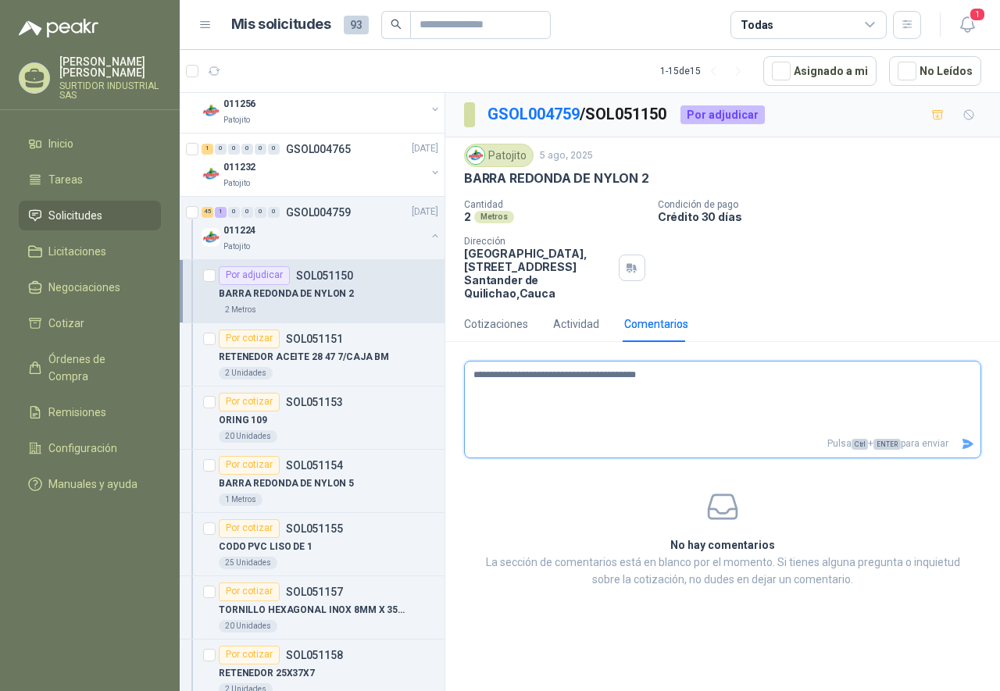
type textarea "**********"
click at [971, 443] on icon "Enviar" at bounding box center [967, 444] width 11 height 10
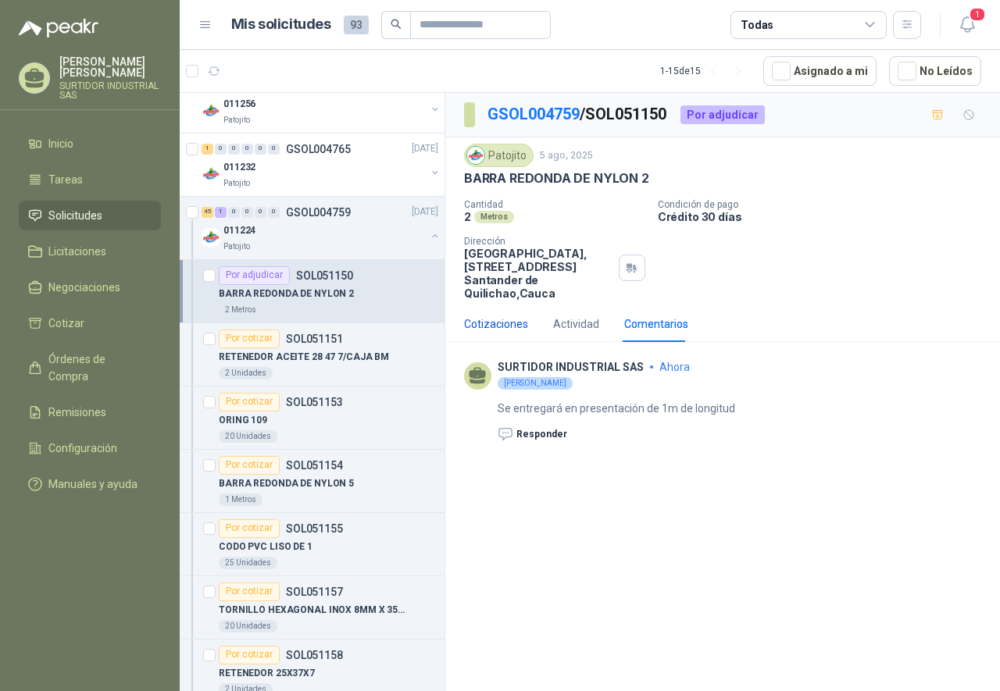
click at [495, 329] on div "Cotizaciones" at bounding box center [496, 324] width 64 height 17
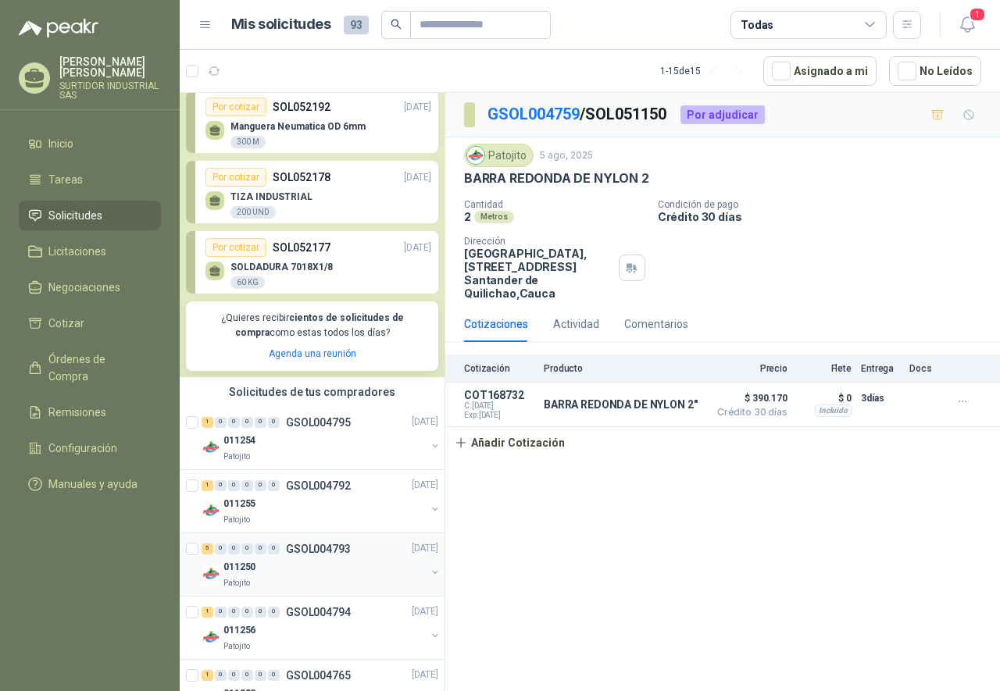
scroll to position [156, 0]
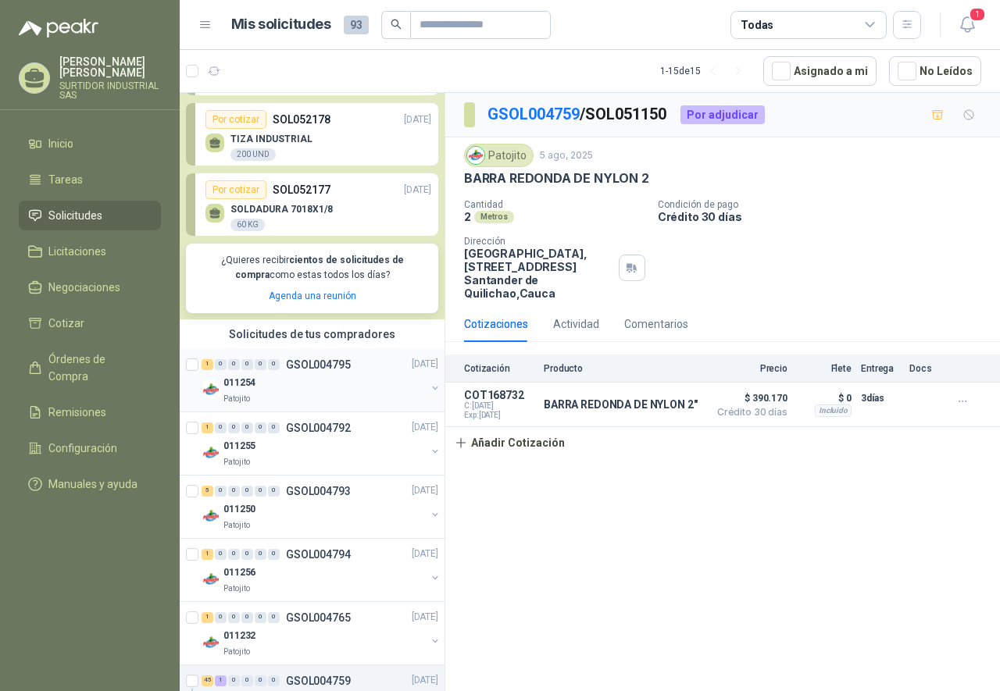
click at [326, 364] on p "GSOL004795" at bounding box center [318, 364] width 65 height 11
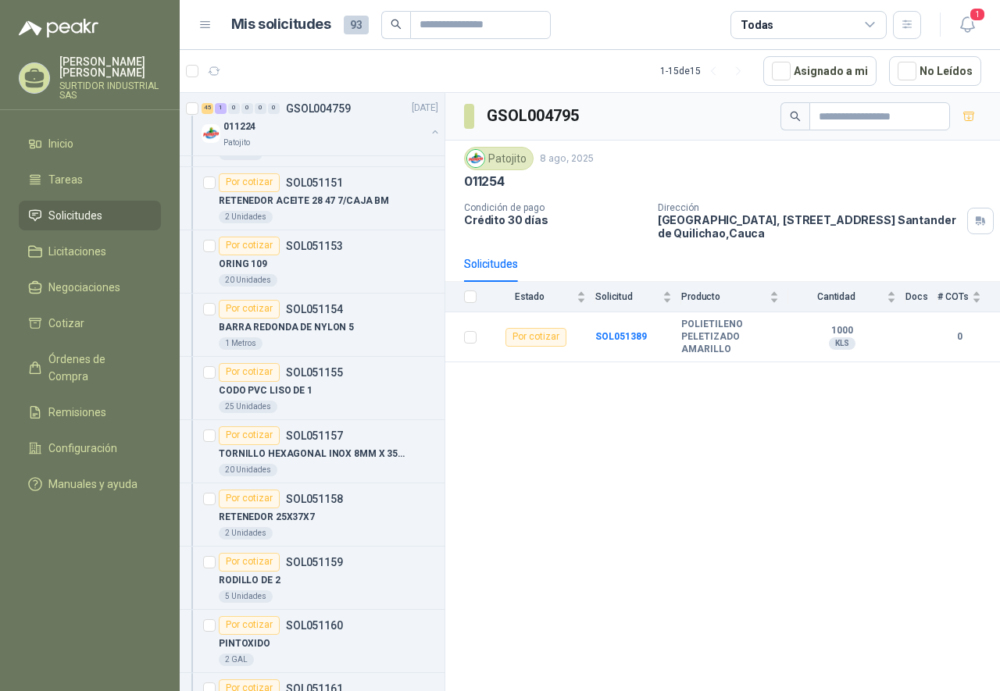
scroll to position [625, 0]
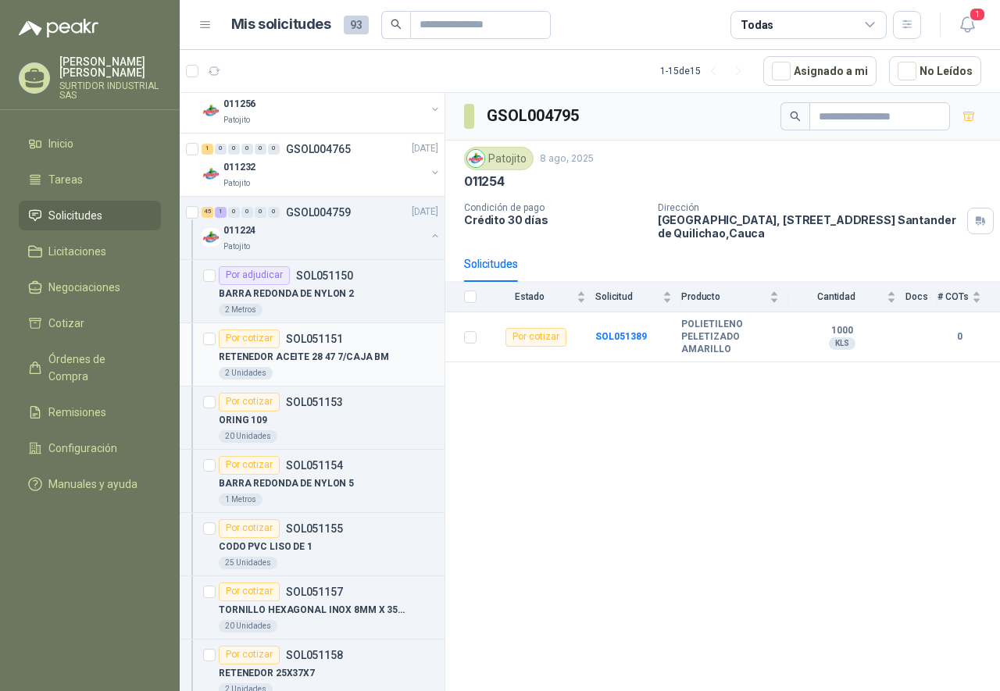
click at [337, 355] on p "RETENEDOR ACEITE 28 47 7/CAJA BM" at bounding box center [304, 357] width 170 height 15
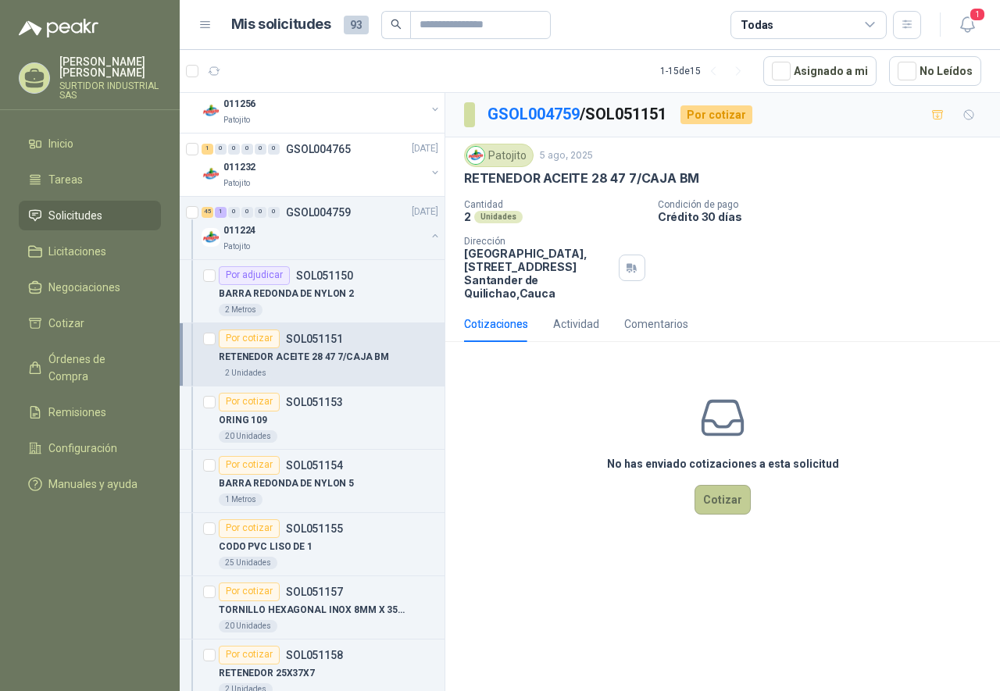
click at [715, 495] on button "Cotizar" at bounding box center [722, 500] width 56 height 30
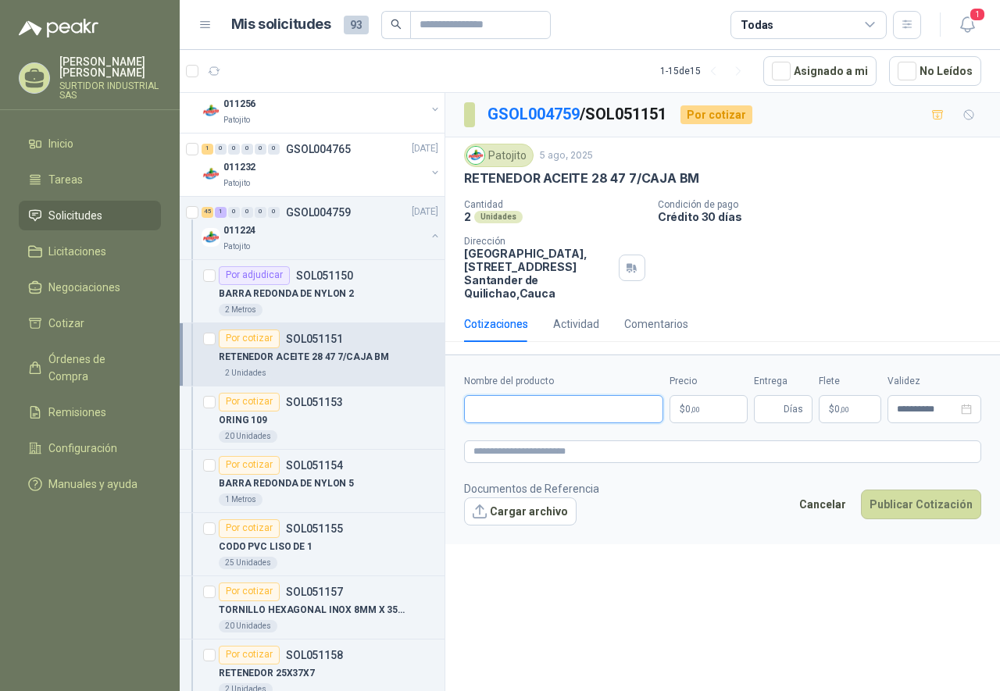
click at [519, 411] on input "Nombre del producto" at bounding box center [563, 409] width 199 height 28
drag, startPoint x: 465, startPoint y: 180, endPoint x: 633, endPoint y: 178, distance: 167.9
click at [633, 178] on p "RETENEDOR ACEITE 28 47 7/CAJA BM" at bounding box center [581, 178] width 235 height 16
copy p "RETENEDOR ACEITE 28 47 7"
click at [512, 417] on input "Nombre del producto" at bounding box center [563, 409] width 199 height 28
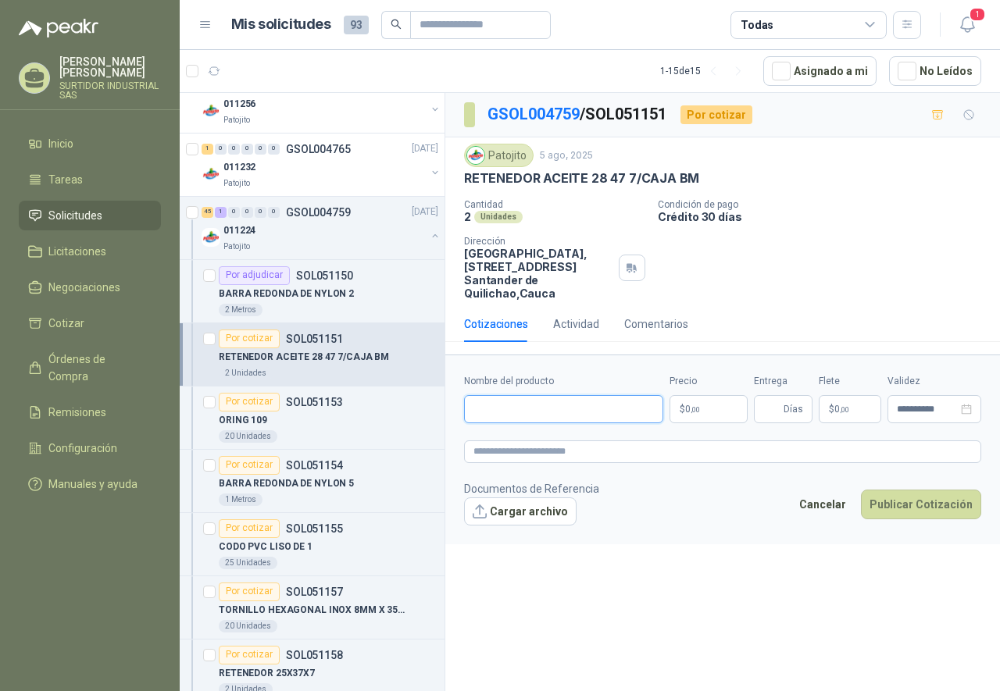
paste input "**********"
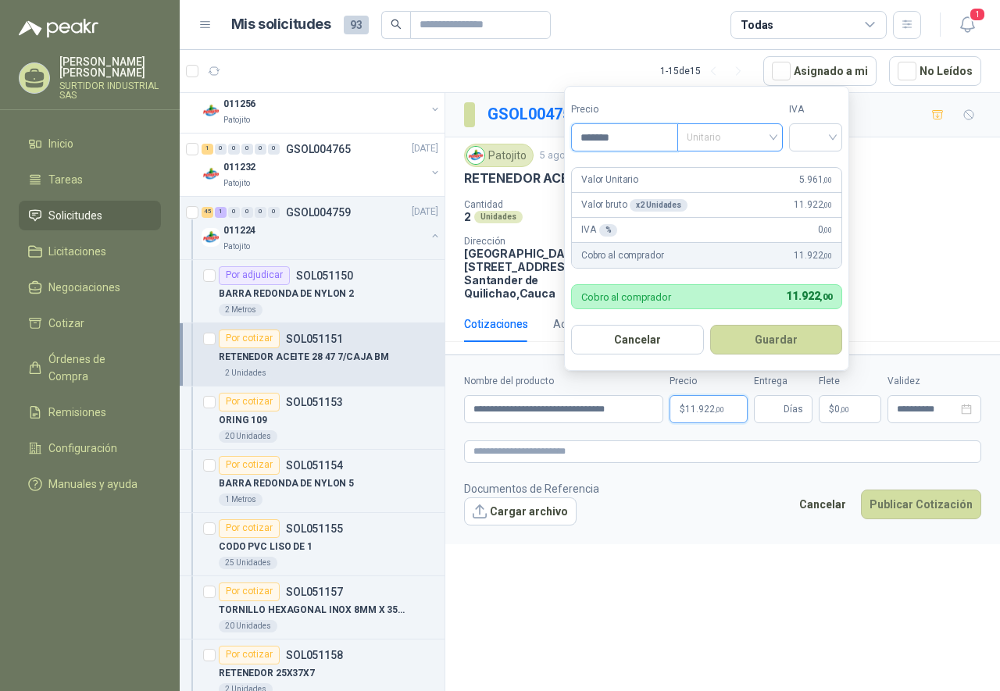
click at [704, 144] on span "Unitario" at bounding box center [729, 137] width 87 height 23
click at [716, 148] on span "Unitario" at bounding box center [729, 137] width 87 height 23
click at [708, 167] on div "Unitario" at bounding box center [733, 169] width 80 height 17
click at [831, 137] on input "search" at bounding box center [815, 135] width 34 height 23
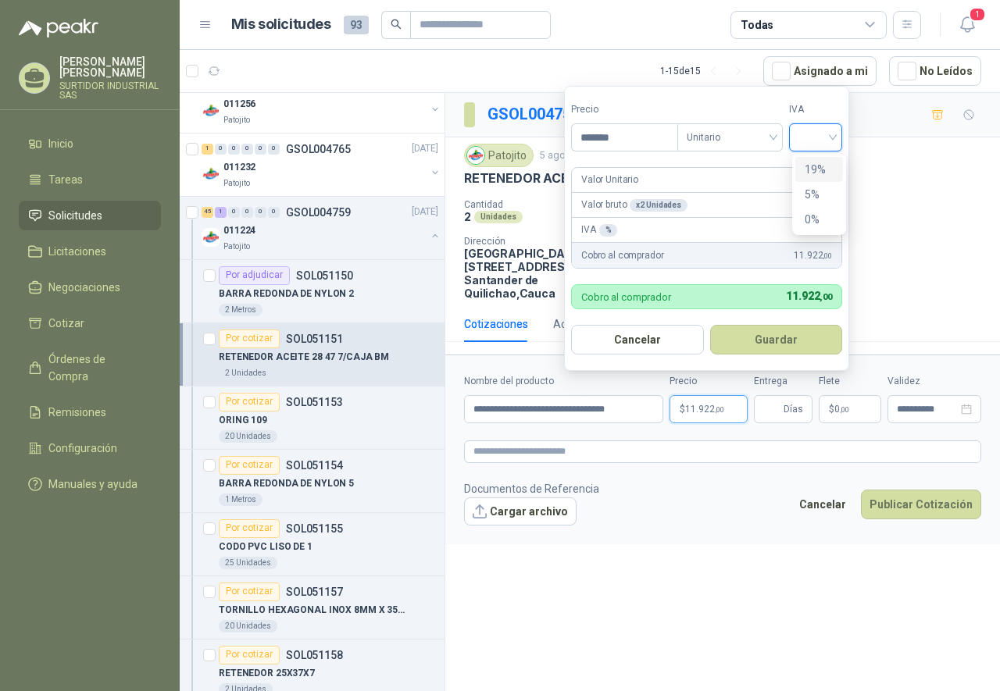
click at [820, 169] on div "19%" at bounding box center [818, 169] width 29 height 17
click at [900, 207] on p "Condición de pago" at bounding box center [826, 204] width 336 height 11
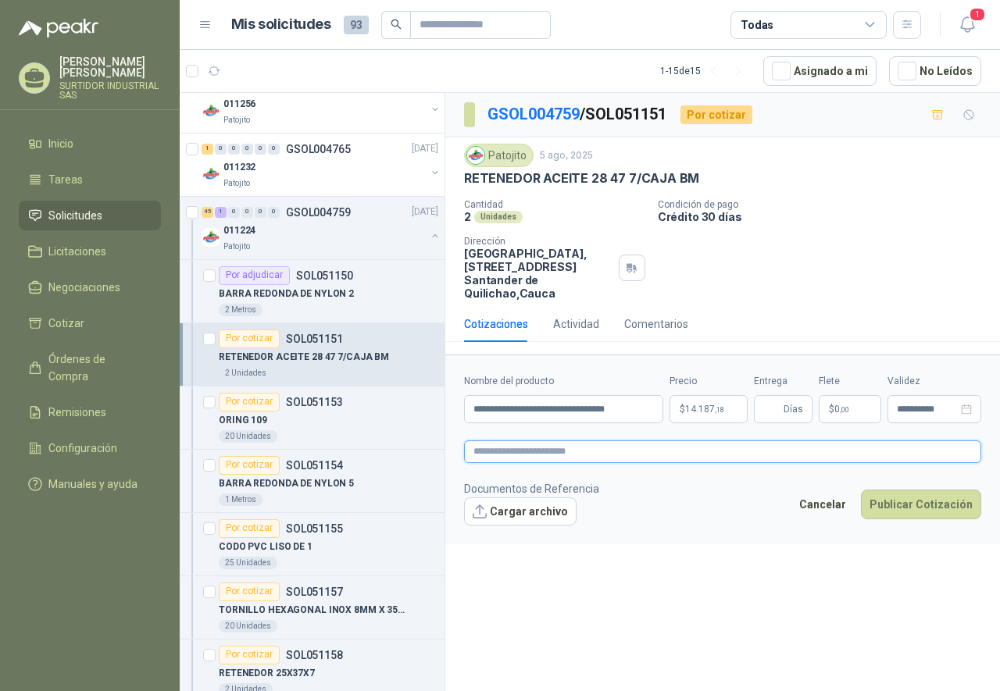
click at [518, 457] on textarea at bounding box center [722, 451] width 517 height 23
click at [775, 413] on input "Entrega" at bounding box center [771, 409] width 17 height 27
click at [760, 572] on div "**********" at bounding box center [722, 395] width 554 height 604
click at [551, 325] on div "Cotizaciones Actividad Comentarios" at bounding box center [576, 324] width 224 height 36
click at [573, 328] on div "Actividad" at bounding box center [576, 324] width 46 height 17
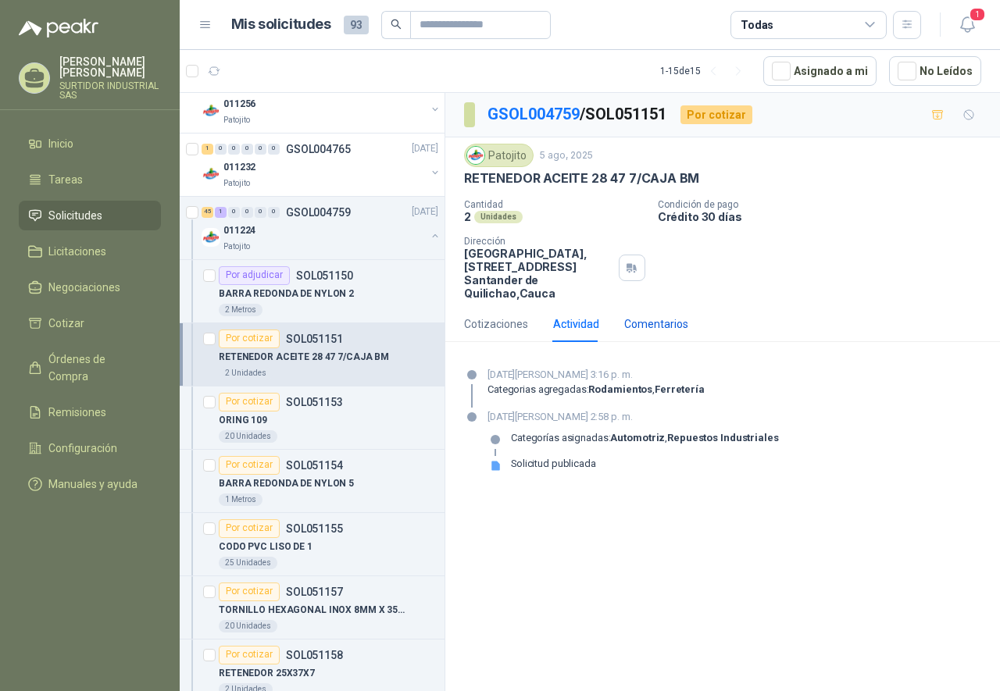
click at [630, 324] on div "Comentarios" at bounding box center [656, 324] width 64 height 17
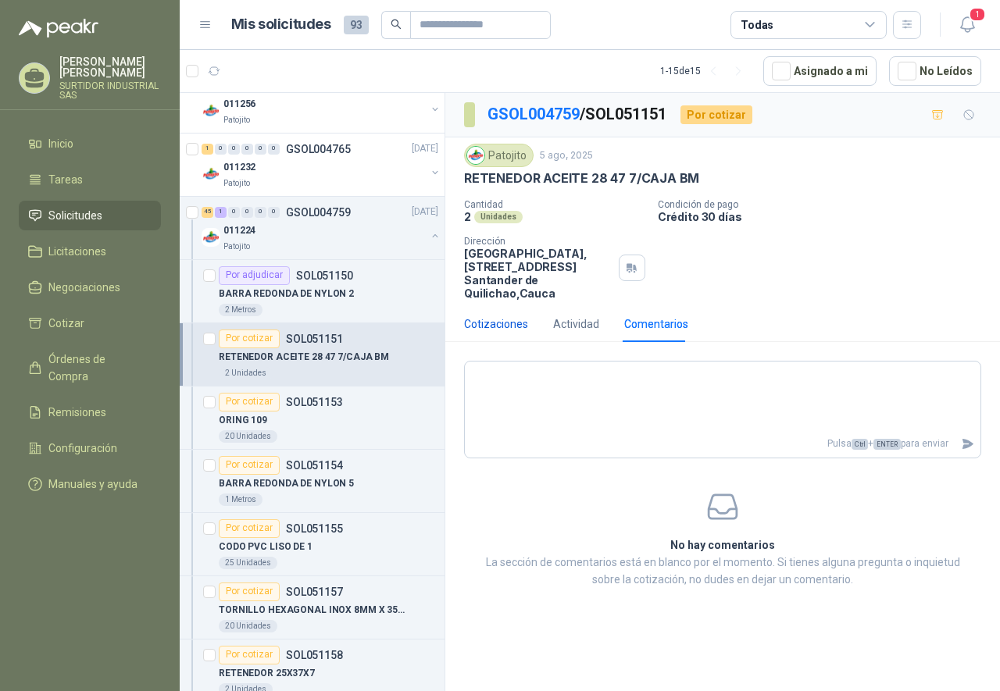
click at [490, 326] on div "Cotizaciones" at bounding box center [496, 324] width 64 height 17
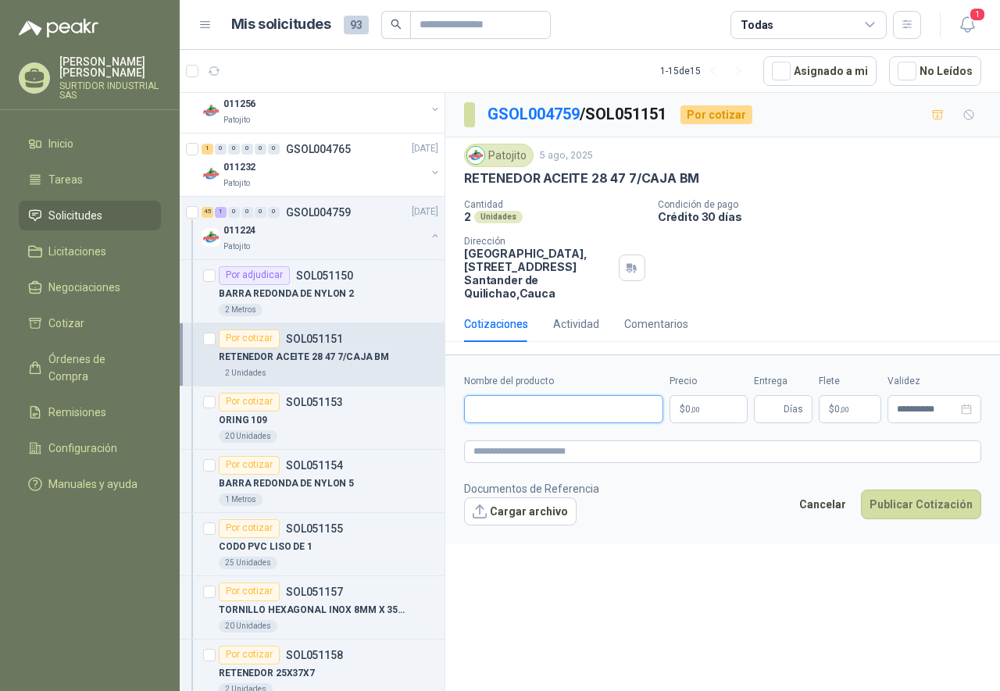
click at [565, 415] on input "Nombre del producto" at bounding box center [563, 409] width 199 height 28
click at [568, 332] on div "Actividad" at bounding box center [576, 324] width 46 height 17
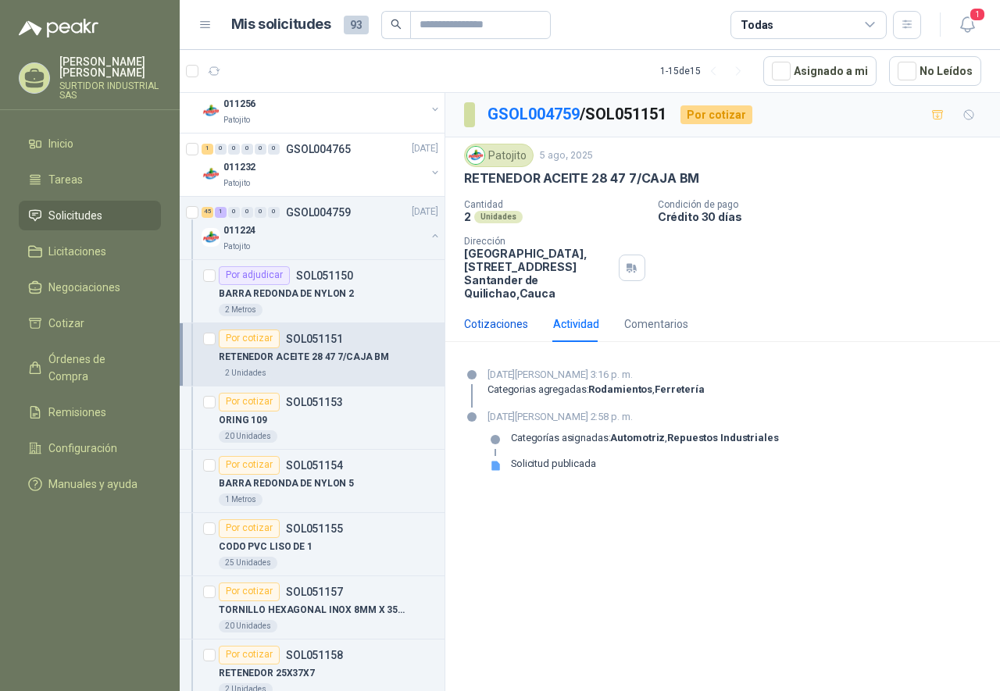
click at [505, 330] on div "Cotizaciones" at bounding box center [496, 324] width 64 height 17
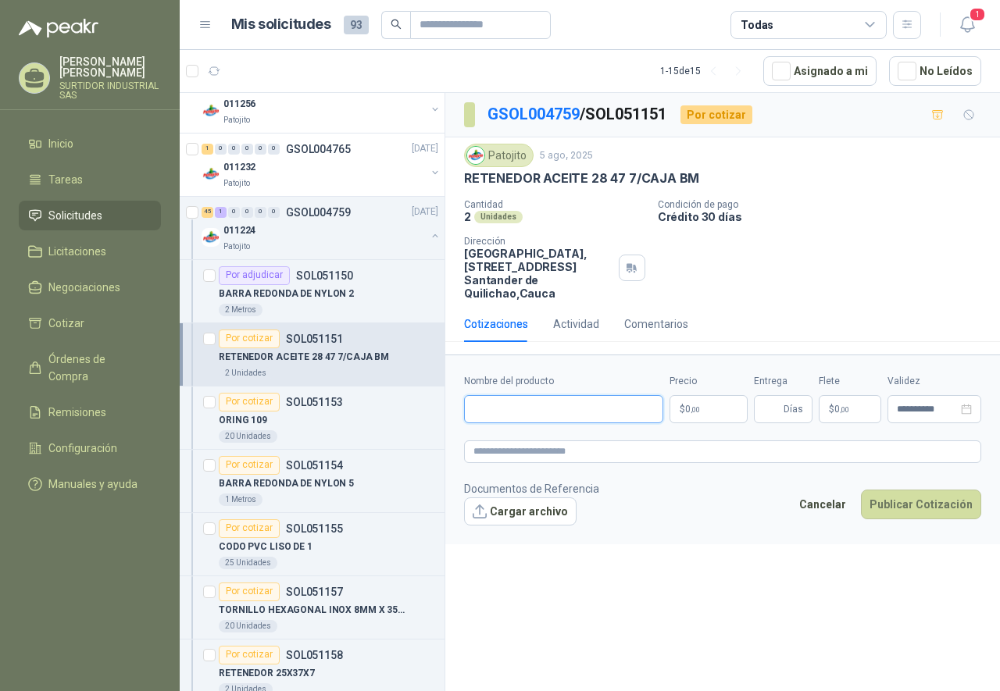
click at [508, 408] on input "Nombre del producto" at bounding box center [563, 409] width 199 height 28
click at [695, 408] on span ",00" at bounding box center [694, 409] width 9 height 9
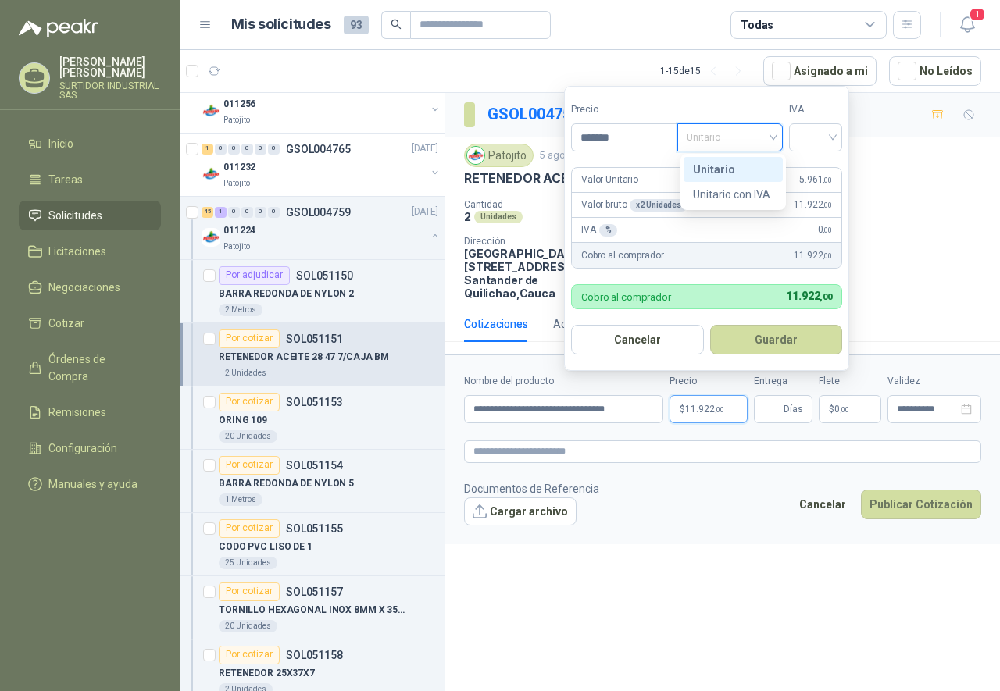
click at [719, 137] on span "Unitario" at bounding box center [729, 137] width 87 height 23
click at [722, 164] on div "Unitario" at bounding box center [733, 169] width 80 height 17
click at [827, 141] on input "search" at bounding box center [815, 135] width 34 height 23
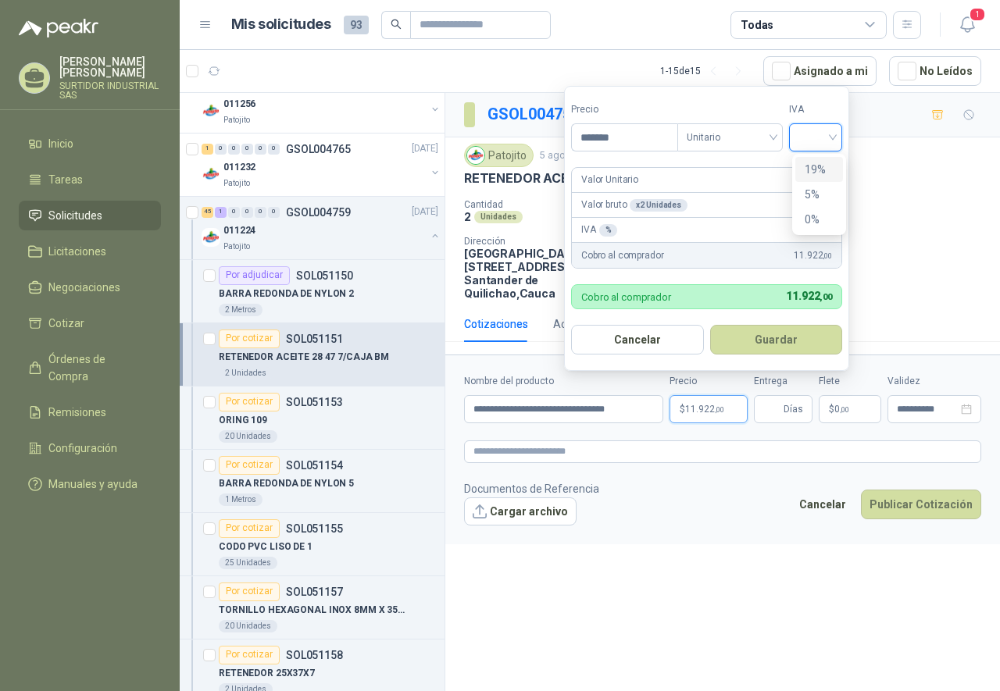
click at [816, 162] on div "19%" at bounding box center [818, 169] width 29 height 17
click at [772, 344] on button "Guardar" at bounding box center [778, 340] width 134 height 30
click at [772, 344] on div "Cotizaciones Actividad Comentarios [DATE][PERSON_NAME] 3:16 p. m. Categorias ag…" at bounding box center [722, 330] width 554 height 48
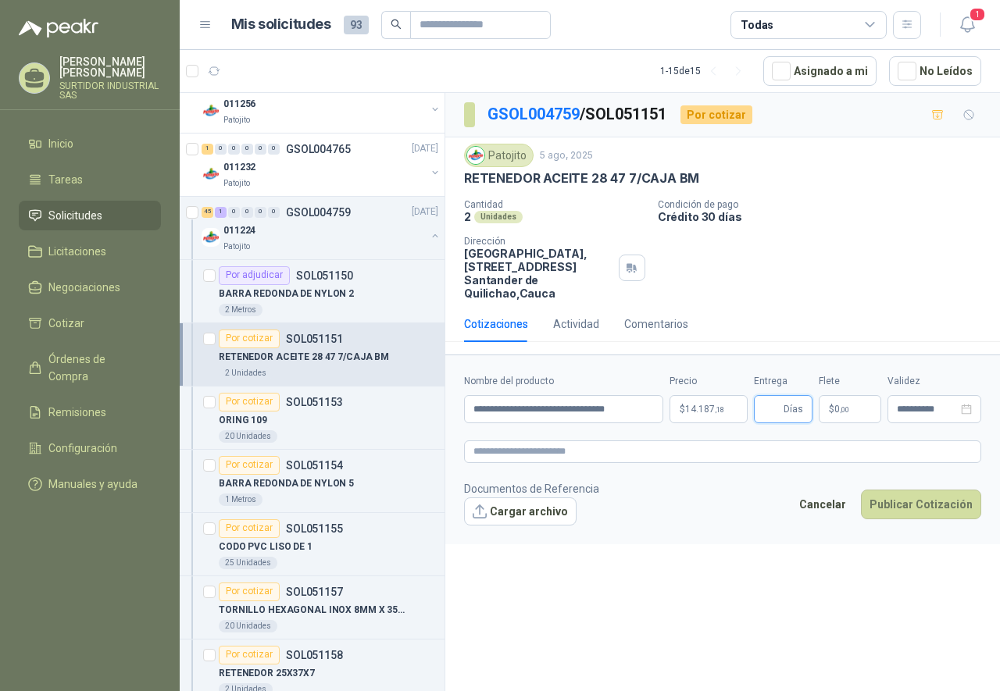
click at [770, 409] on input "Entrega" at bounding box center [771, 409] width 17 height 27
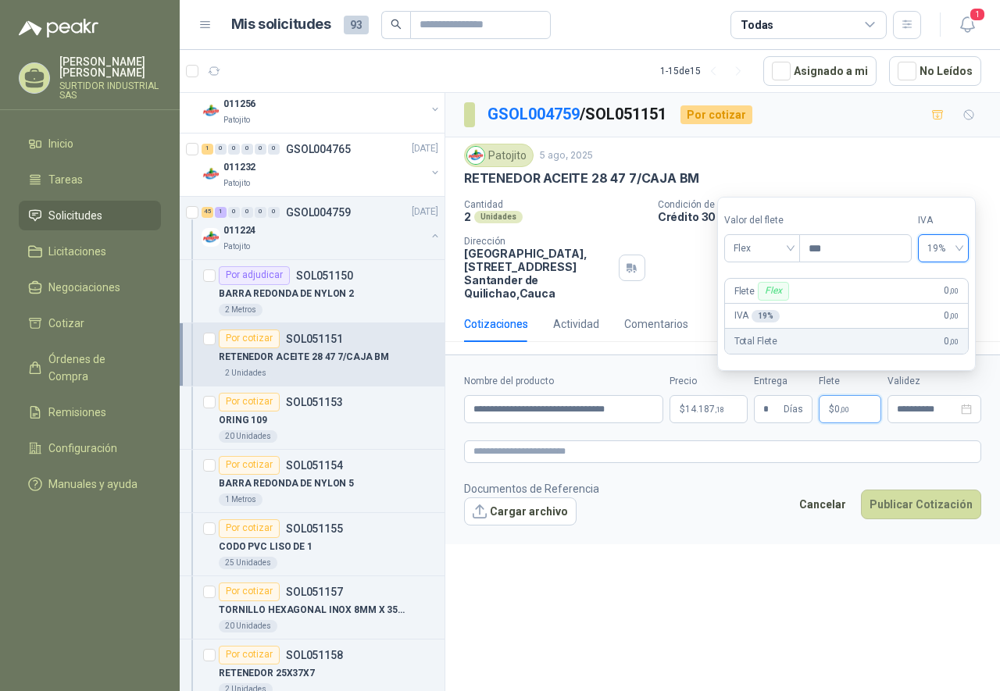
click at [761, 632] on div "**********" at bounding box center [722, 395] width 554 height 604
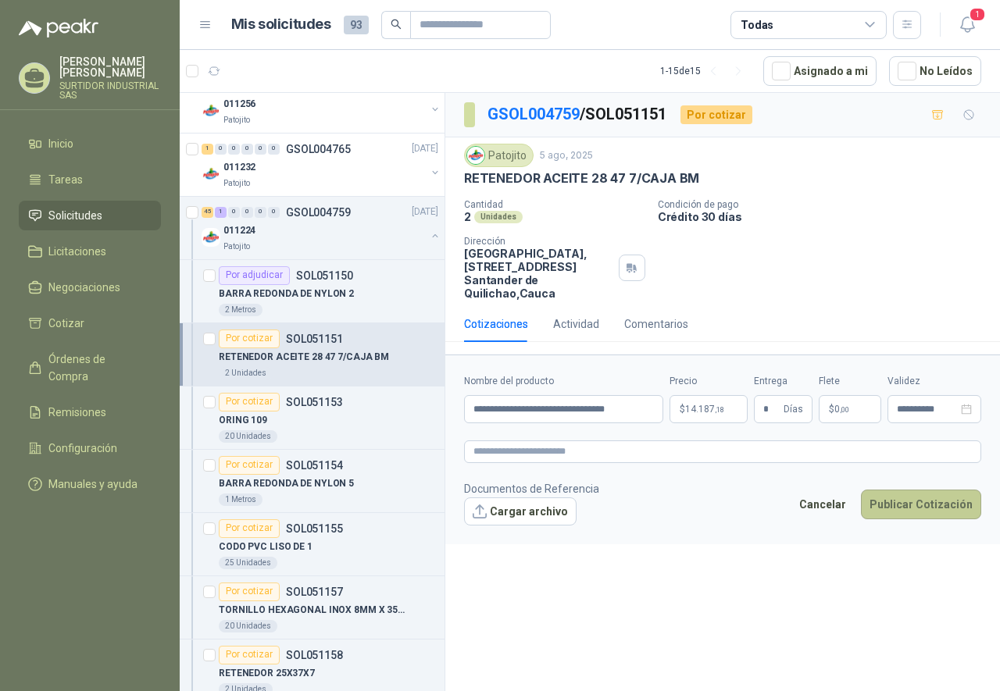
click at [915, 507] on button "Publicar Cotización" at bounding box center [921, 505] width 120 height 30
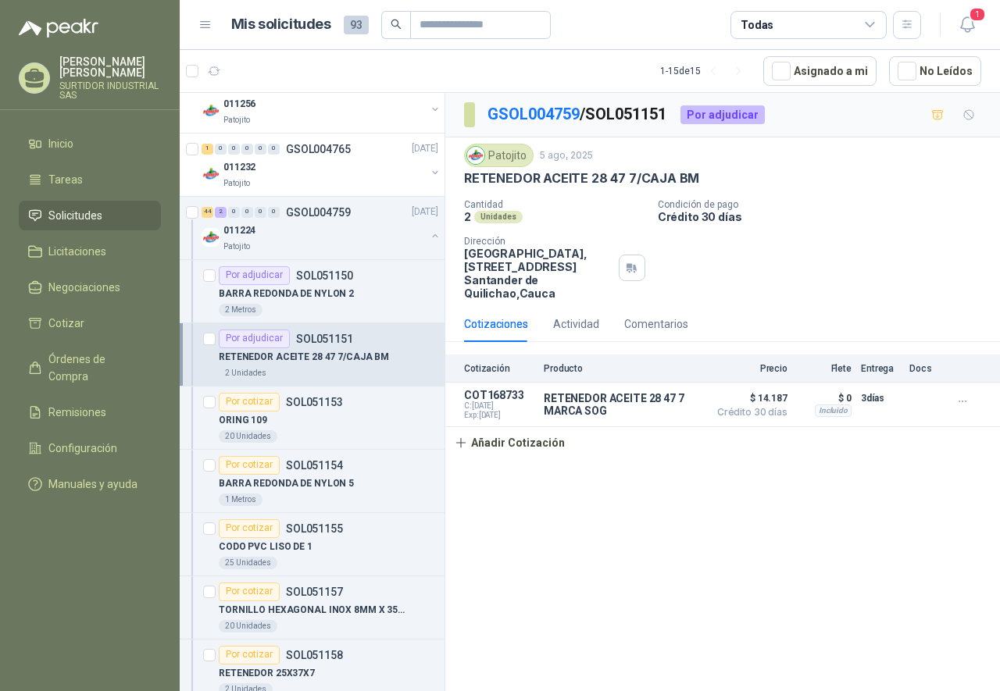
click at [771, 578] on div "GSOL004759 / SOL051151 Por adjudicar Patojito [DATE] RETENEDOR ACEITE 28 47 7/C…" at bounding box center [722, 395] width 554 height 604
click at [501, 447] on button "Añadir Cotización" at bounding box center [509, 442] width 128 height 31
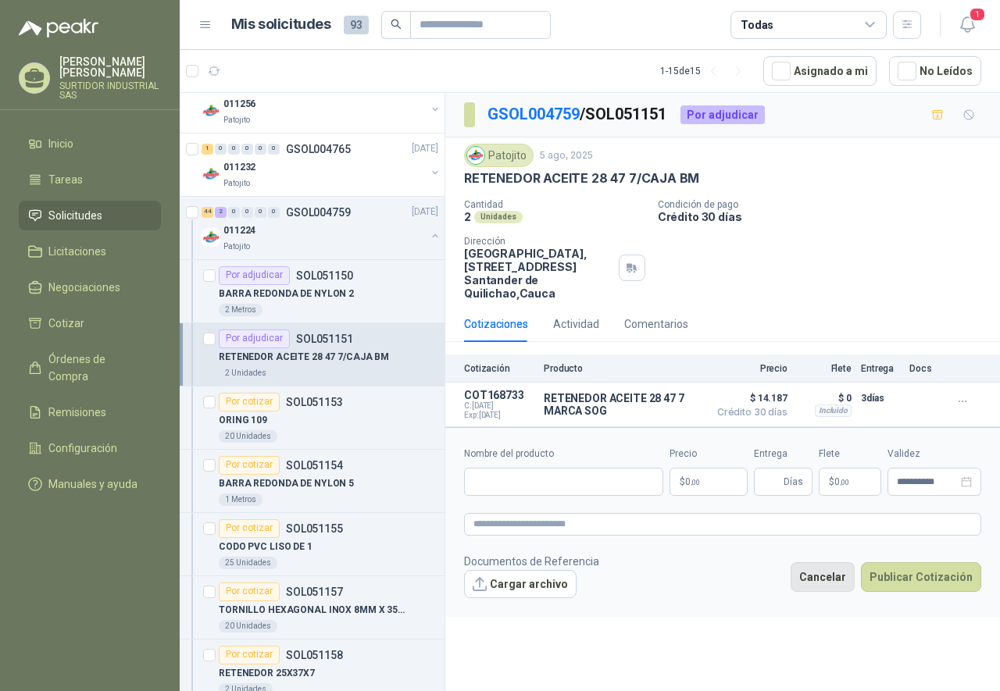
click at [824, 584] on button "Cancelar" at bounding box center [822, 577] width 64 height 30
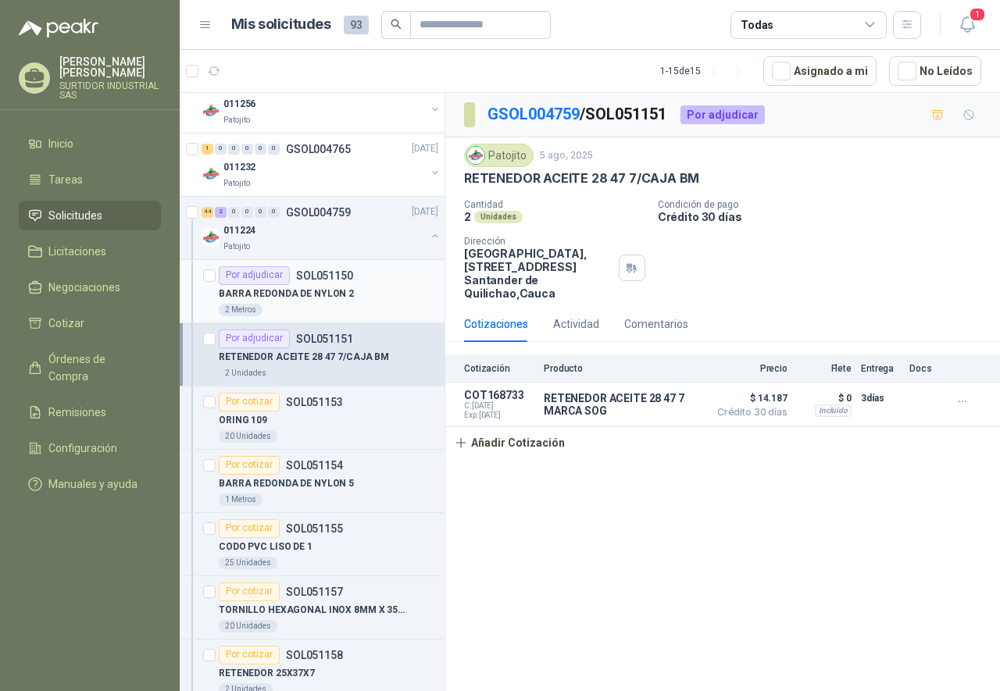
click at [316, 278] on p "SOL051150" at bounding box center [324, 275] width 57 height 11
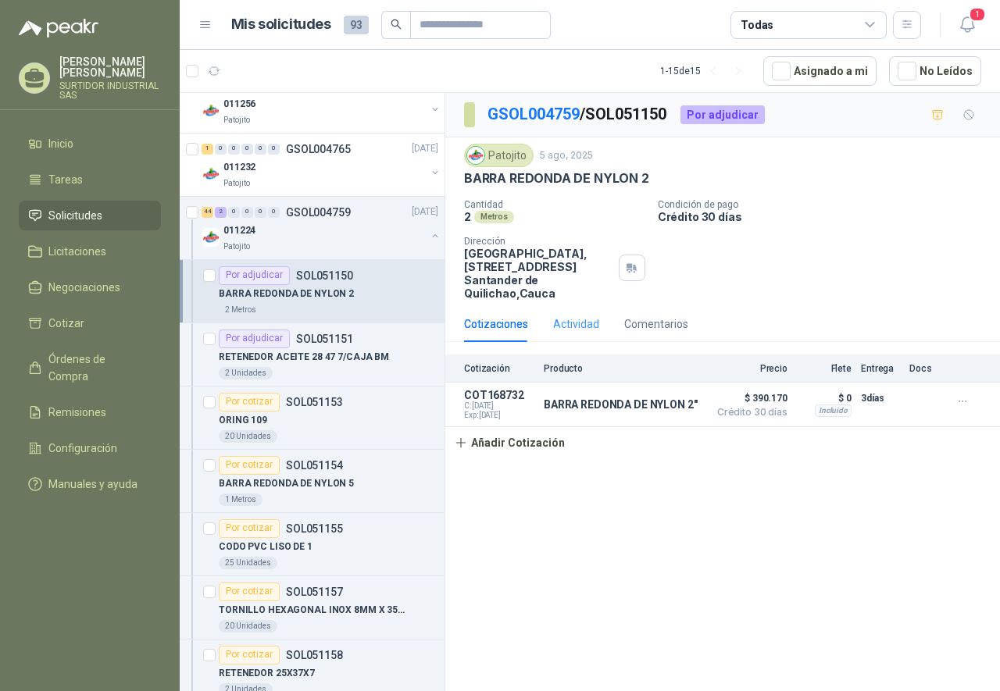
click at [583, 333] on div "Actividad" at bounding box center [576, 324] width 46 height 36
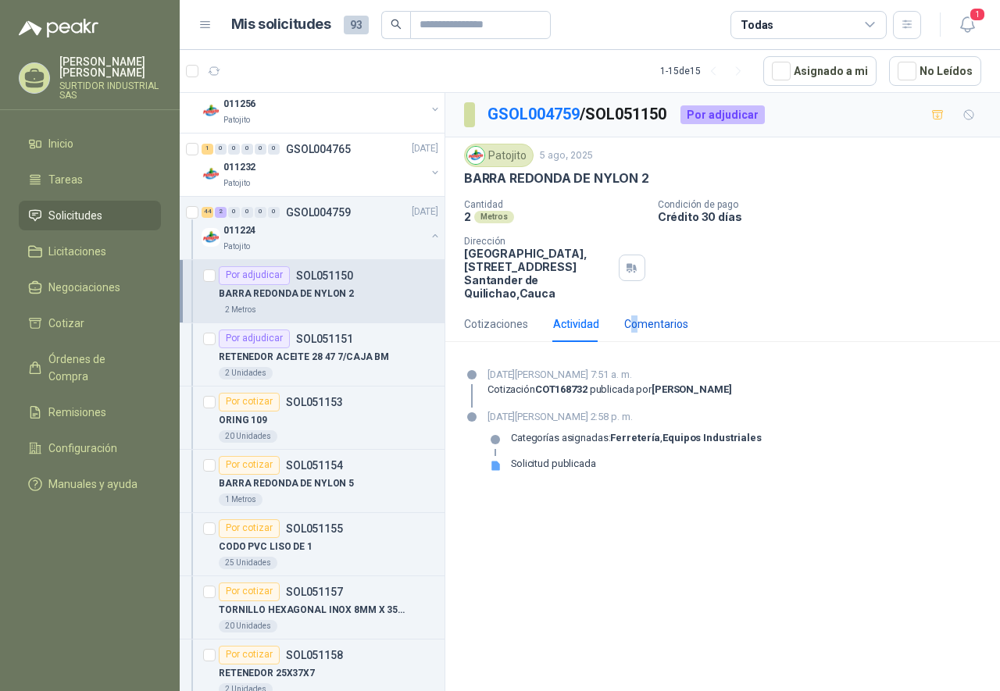
click at [633, 323] on div "Comentarios" at bounding box center [656, 324] width 64 height 17
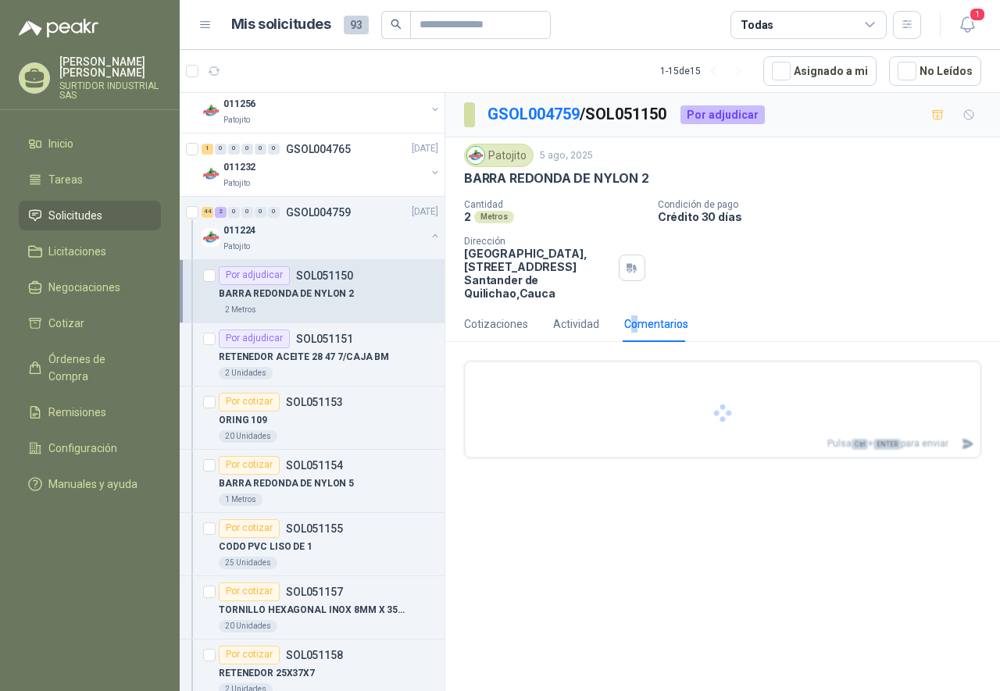
click at [633, 323] on div "Comentarios" at bounding box center [656, 324] width 64 height 17
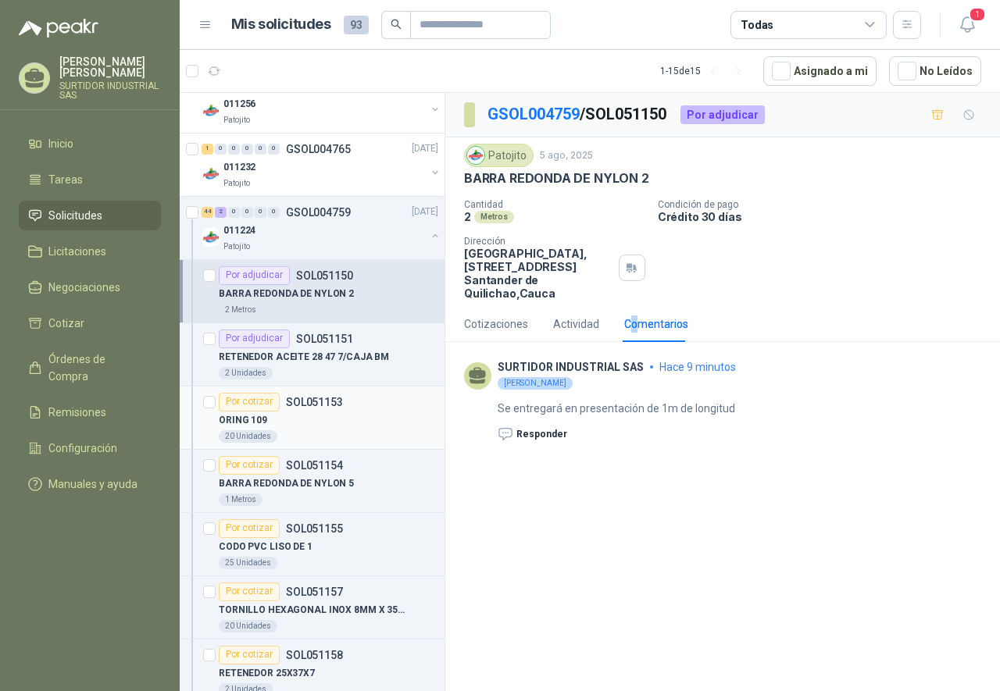
click at [360, 400] on div "Por cotizar SOL051153" at bounding box center [328, 402] width 219 height 19
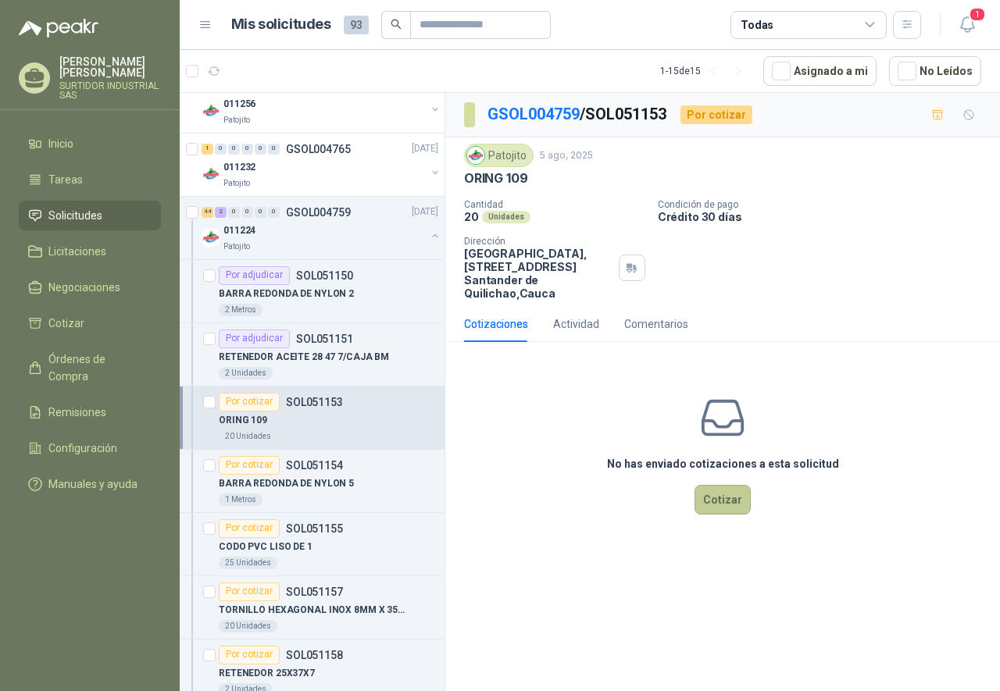
click at [726, 494] on button "Cotizar" at bounding box center [722, 500] width 56 height 30
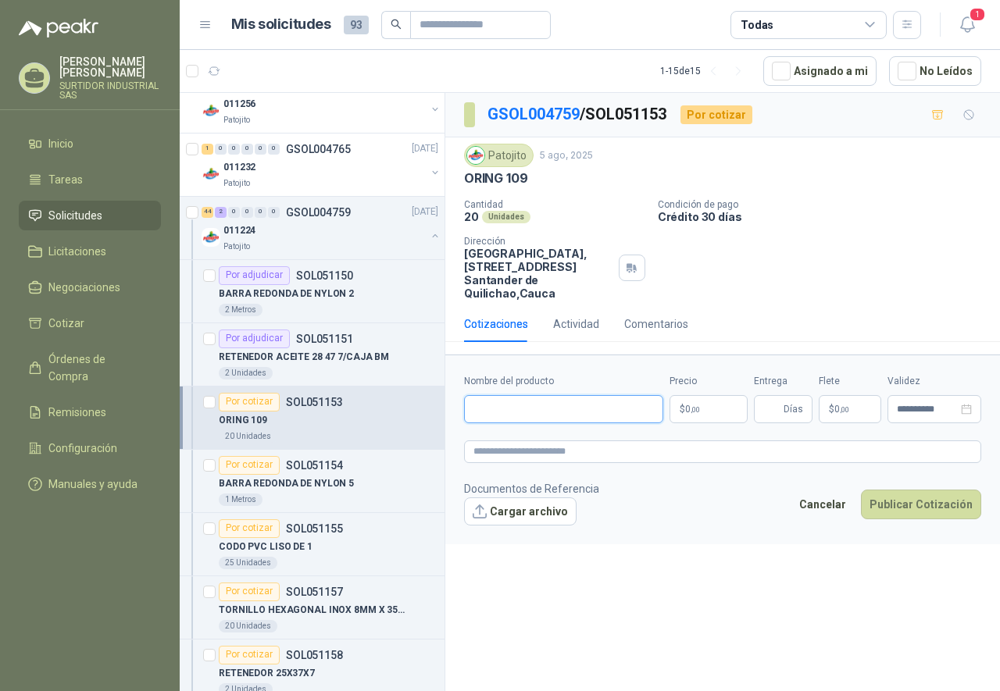
click at [552, 412] on input "Nombre del producto" at bounding box center [563, 409] width 199 height 28
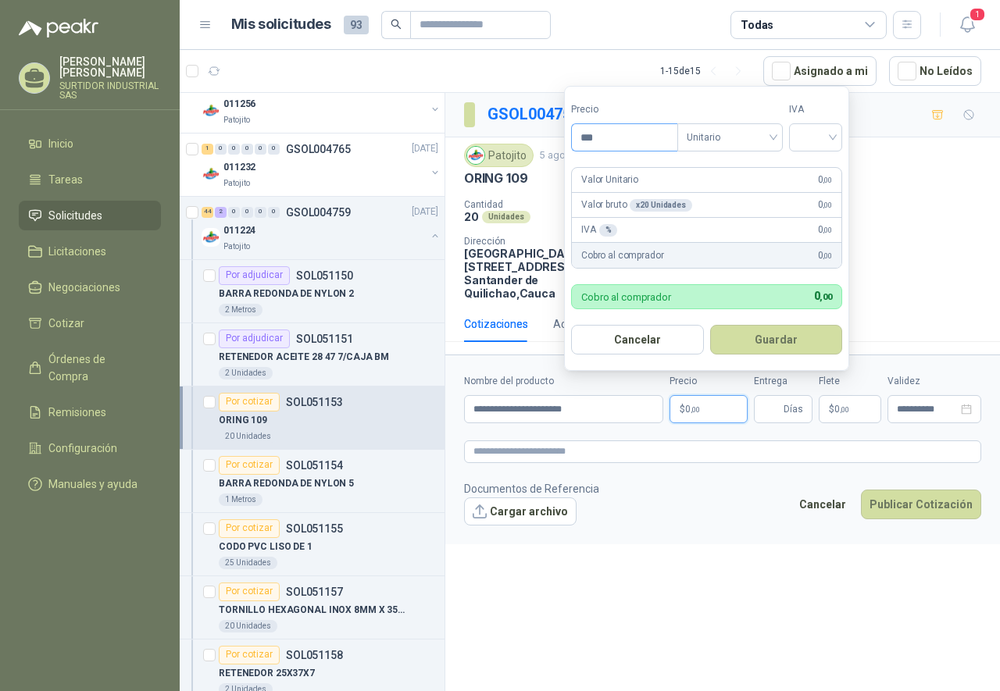
click at [613, 147] on input "***" at bounding box center [624, 137] width 105 height 27
click at [718, 139] on span "Unitario" at bounding box center [729, 137] width 87 height 23
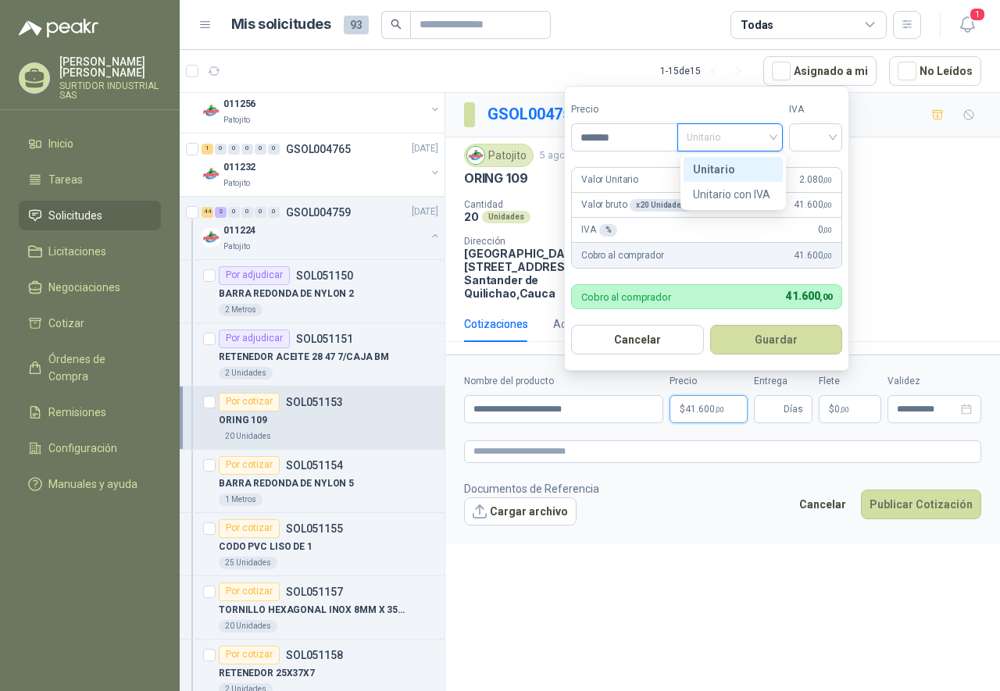
click at [721, 165] on div "Unitario" at bounding box center [733, 169] width 80 height 17
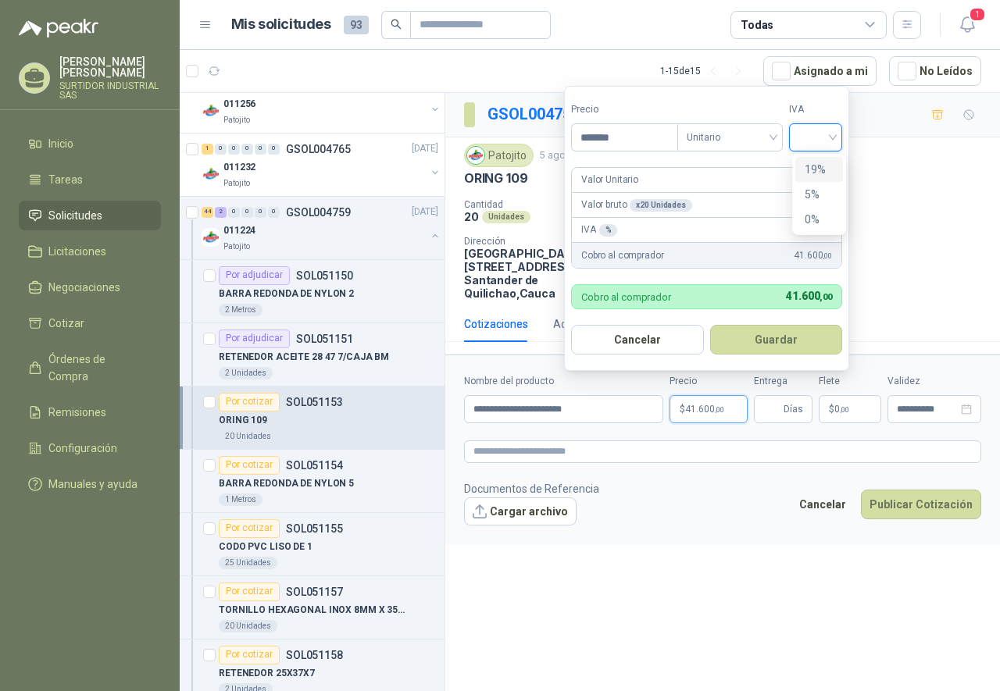
click at [817, 137] on input "search" at bounding box center [815, 135] width 34 height 23
click at [818, 166] on div "19%" at bounding box center [818, 169] width 29 height 17
click at [785, 413] on span "Días" at bounding box center [793, 409] width 20 height 27
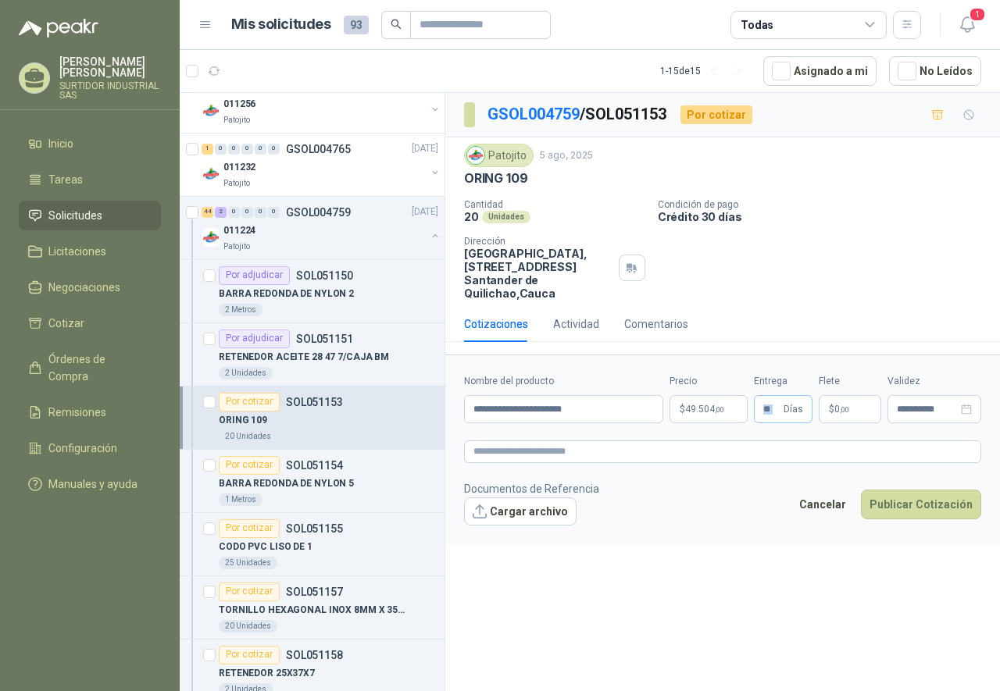
drag, startPoint x: 782, startPoint y: 413, endPoint x: 757, endPoint y: 409, distance: 25.3
click at [757, 409] on span "** Días" at bounding box center [783, 409] width 59 height 28
drag, startPoint x: 772, startPoint y: 405, endPoint x: 783, endPoint y: 405, distance: 11.0
click at [783, 405] on span "*** Días" at bounding box center [783, 409] width 59 height 28
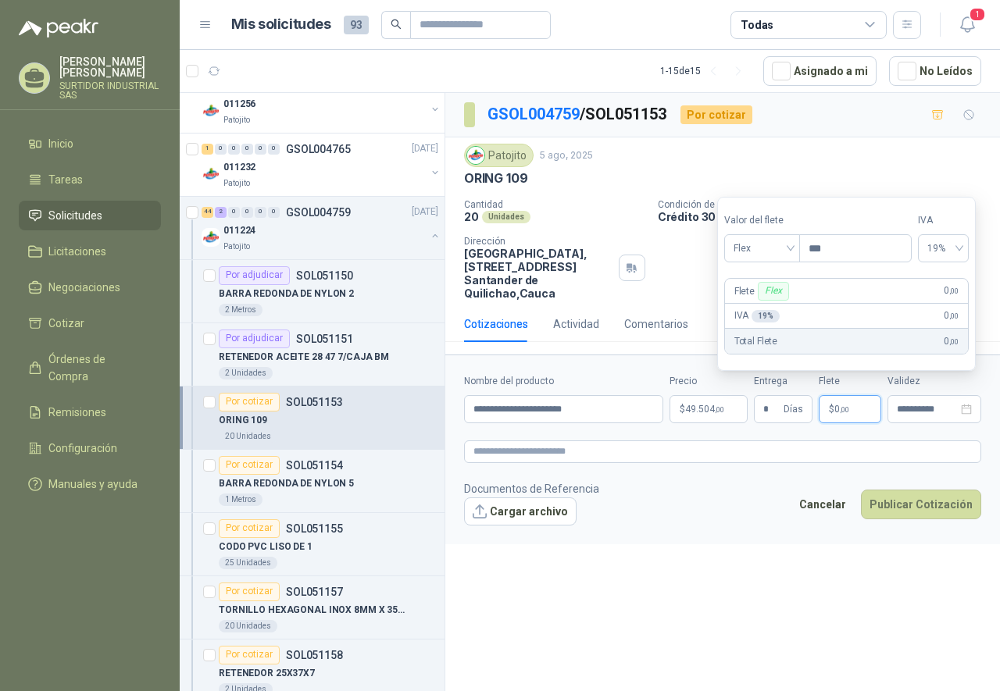
click at [810, 544] on form "**********" at bounding box center [722, 449] width 554 height 189
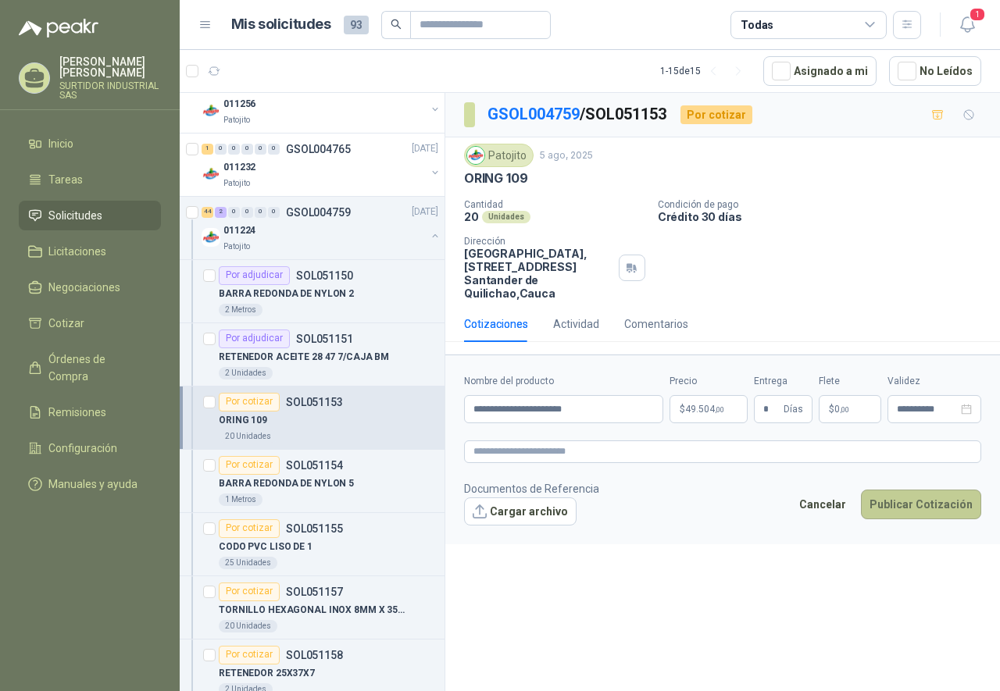
click at [902, 502] on button "Publicar Cotización" at bounding box center [921, 505] width 120 height 30
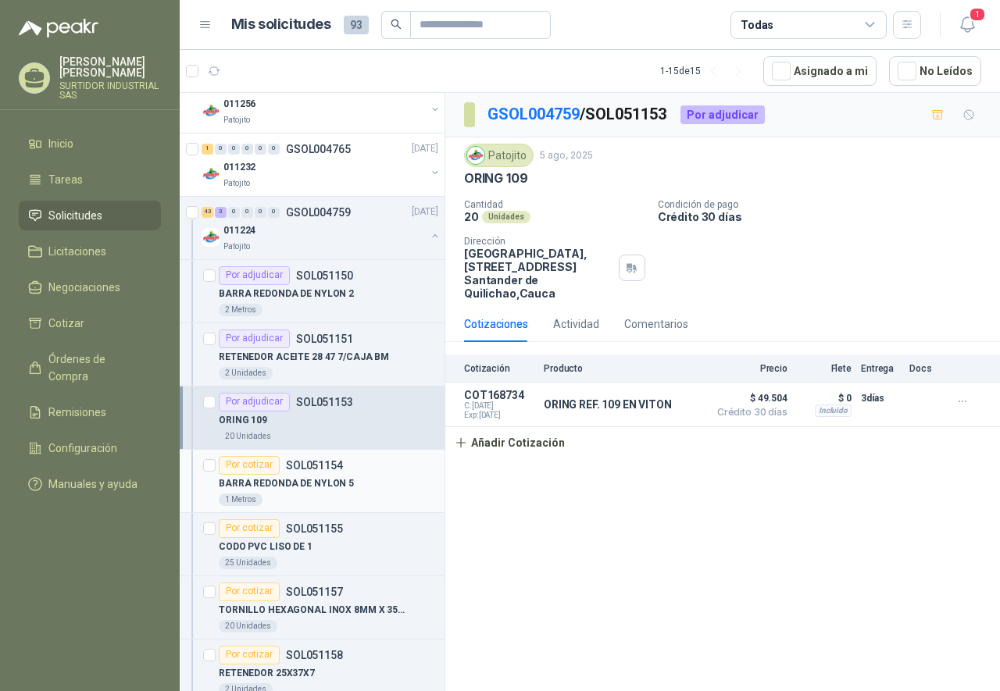
click at [307, 489] on p "BARRA REDONDA DE NYLON 5" at bounding box center [286, 483] width 135 height 15
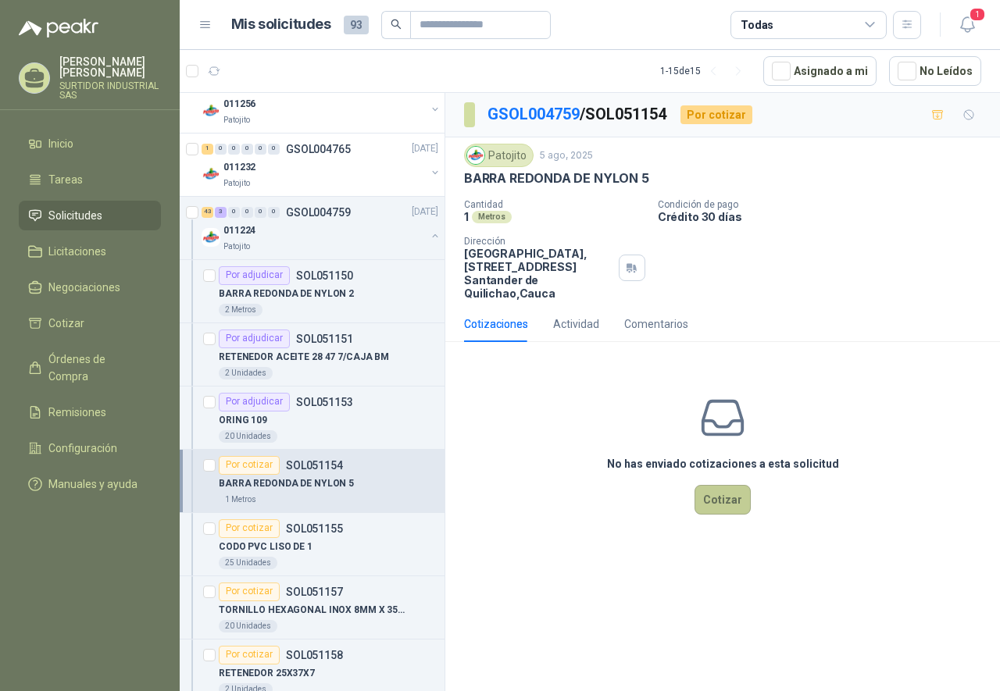
click at [706, 499] on button "Cotizar" at bounding box center [722, 500] width 56 height 30
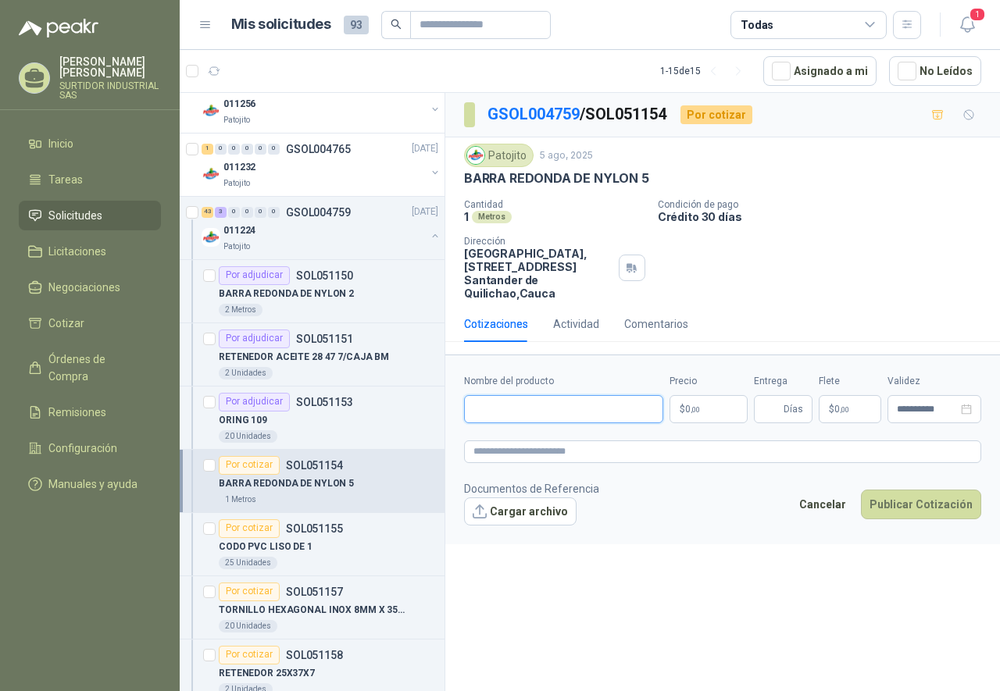
click at [534, 423] on input "Nombre del producto" at bounding box center [563, 409] width 199 height 28
click at [599, 411] on input "**********" at bounding box center [563, 409] width 199 height 28
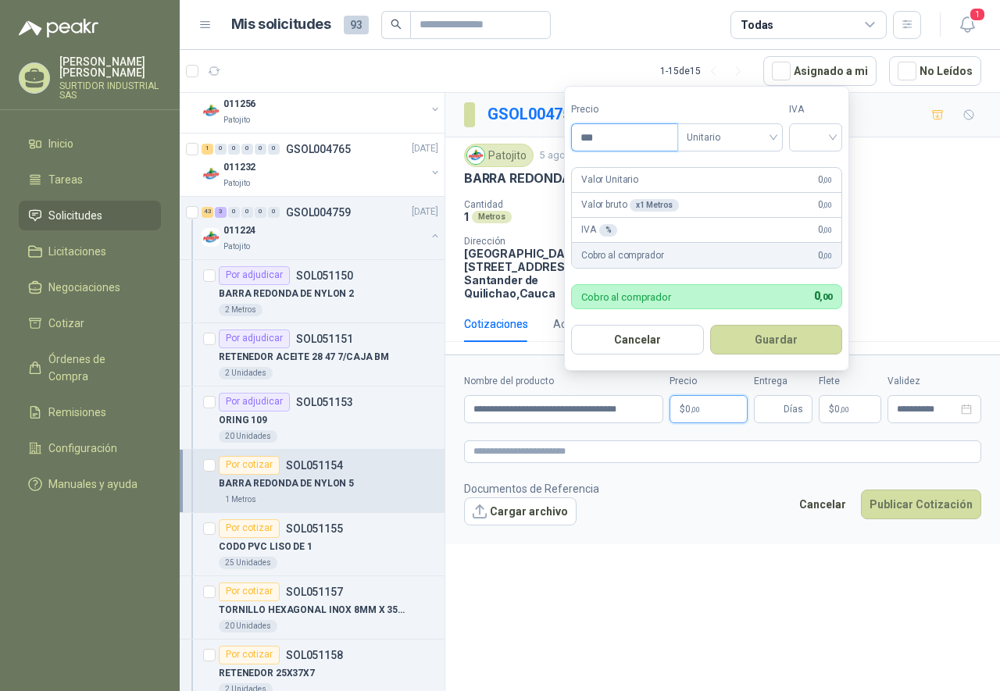
click at [606, 139] on input "***" at bounding box center [624, 137] width 105 height 27
drag, startPoint x: 599, startPoint y: 144, endPoint x: 587, endPoint y: 146, distance: 12.7
click at [587, 146] on input "***" at bounding box center [624, 137] width 105 height 27
click at [711, 145] on span "Unitario" at bounding box center [729, 137] width 87 height 23
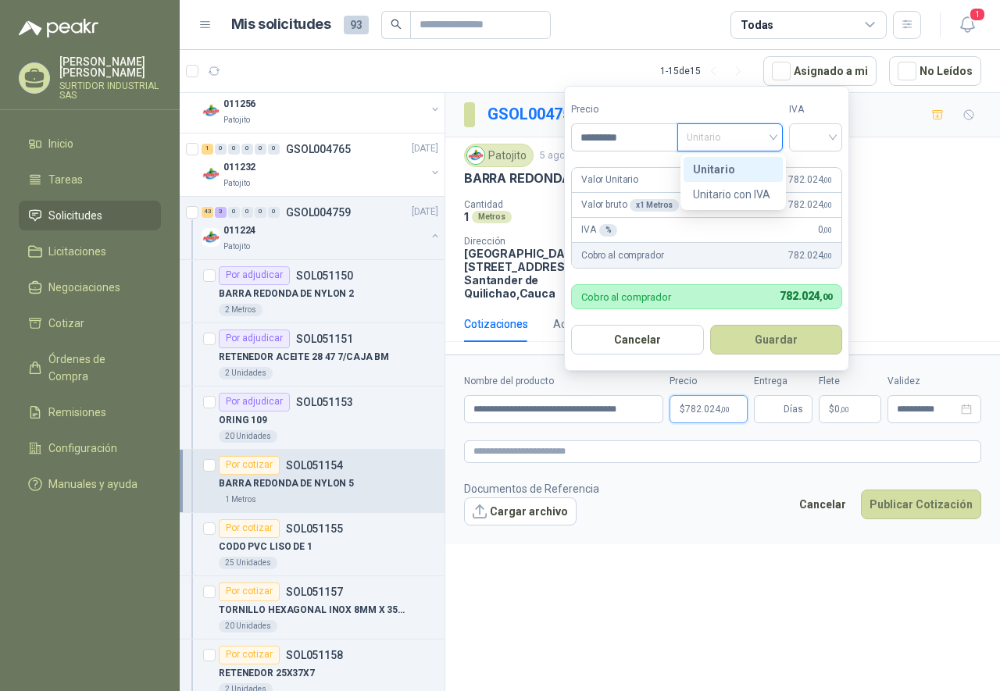
click at [722, 168] on div "Unitario" at bounding box center [733, 169] width 80 height 17
click at [792, 144] on div at bounding box center [815, 137] width 53 height 28
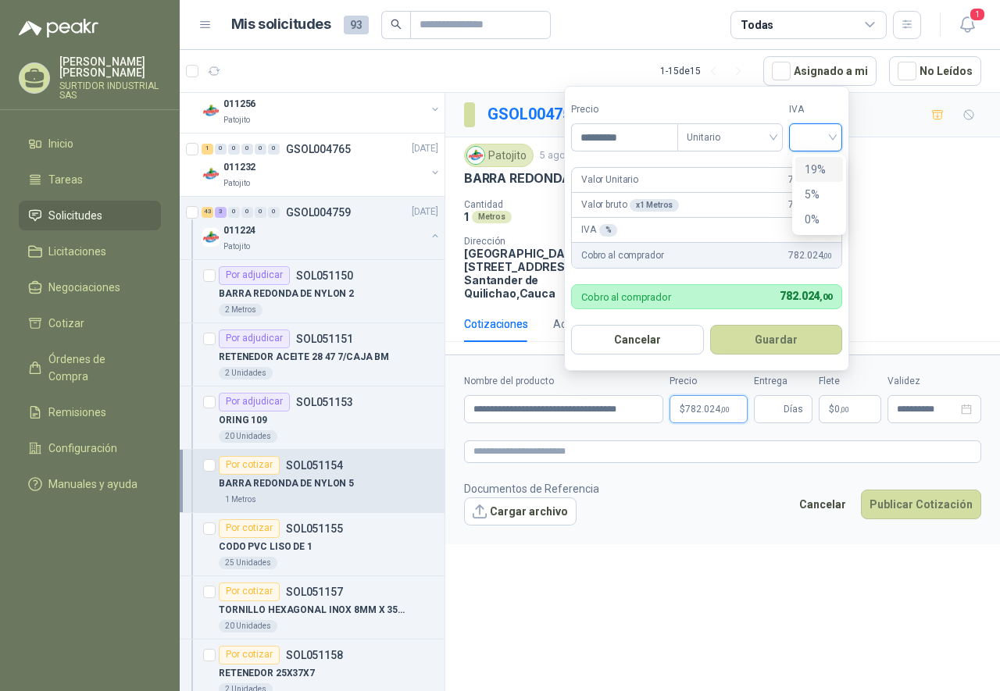
click at [801, 166] on div "19%" at bounding box center [819, 169] width 48 height 25
click at [785, 414] on span "Días" at bounding box center [793, 409] width 20 height 27
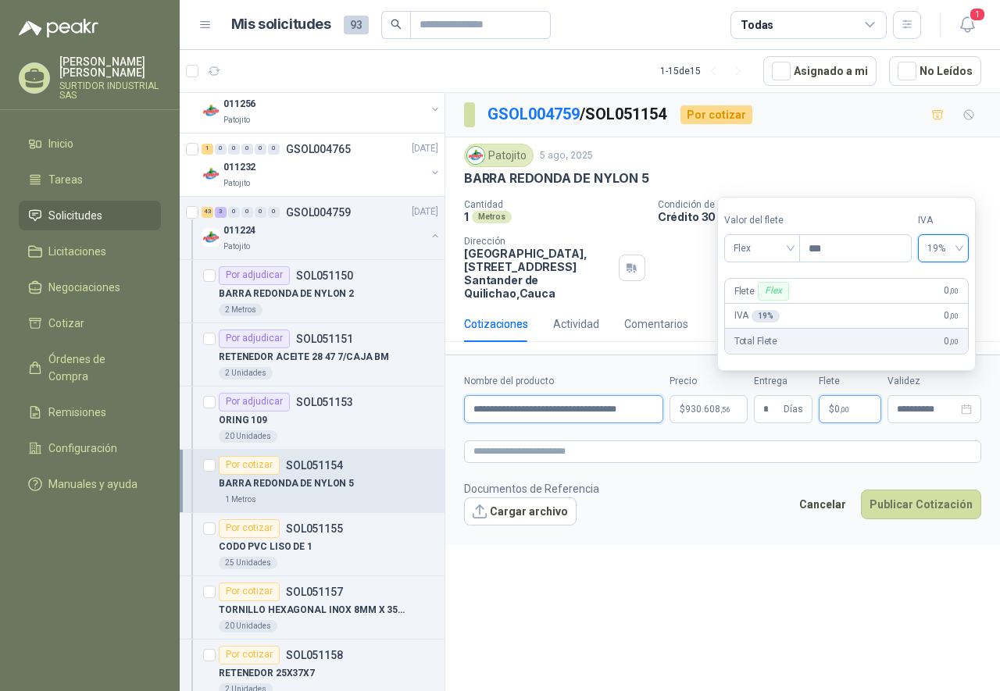
click at [621, 415] on input "**********" at bounding box center [563, 409] width 199 height 28
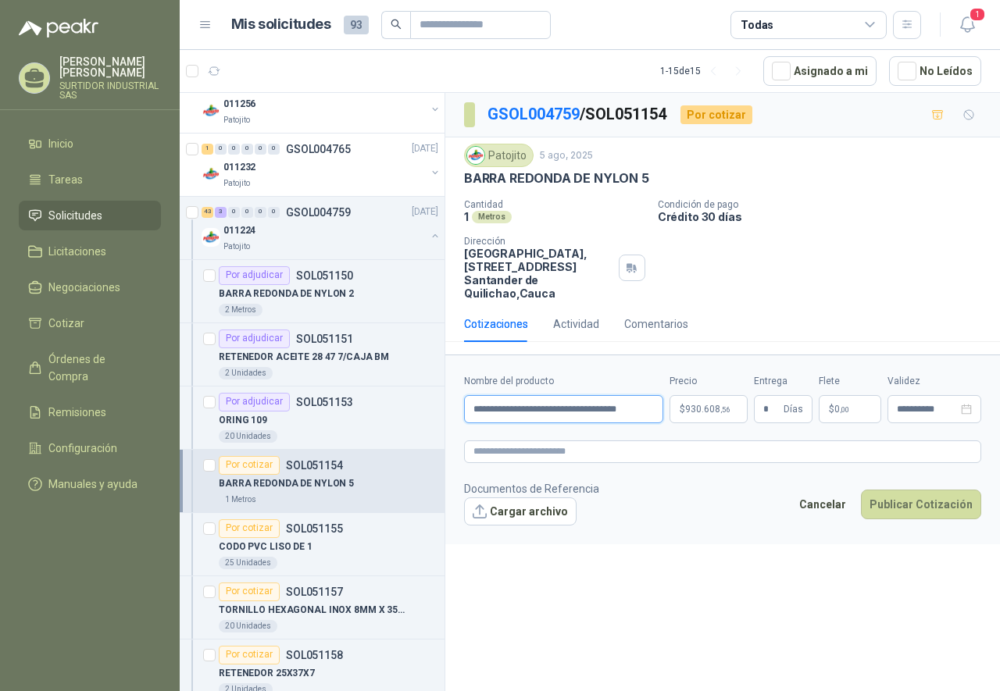
click at [621, 415] on input "**********" at bounding box center [563, 409] width 199 height 28
click at [790, 569] on div "**********" at bounding box center [722, 395] width 554 height 604
click at [692, 414] on span "930.608 ,56" at bounding box center [707, 409] width 45 height 9
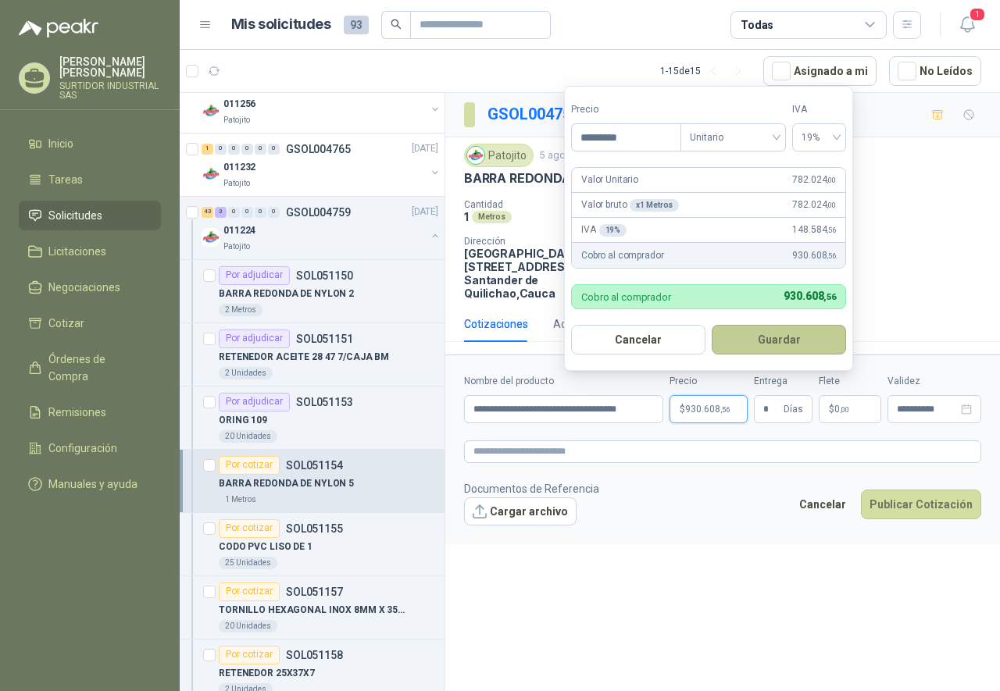
click at [727, 341] on button "Guardar" at bounding box center [778, 340] width 134 height 30
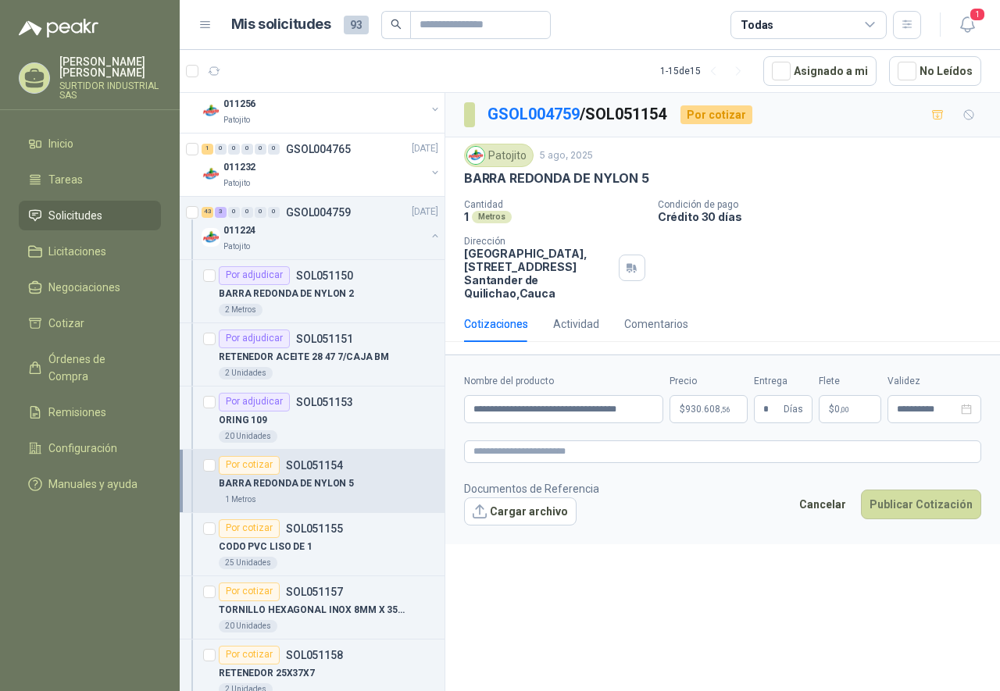
click at [725, 541] on form "**********" at bounding box center [722, 449] width 554 height 189
click at [939, 507] on button "Publicar Cotización" at bounding box center [921, 505] width 120 height 30
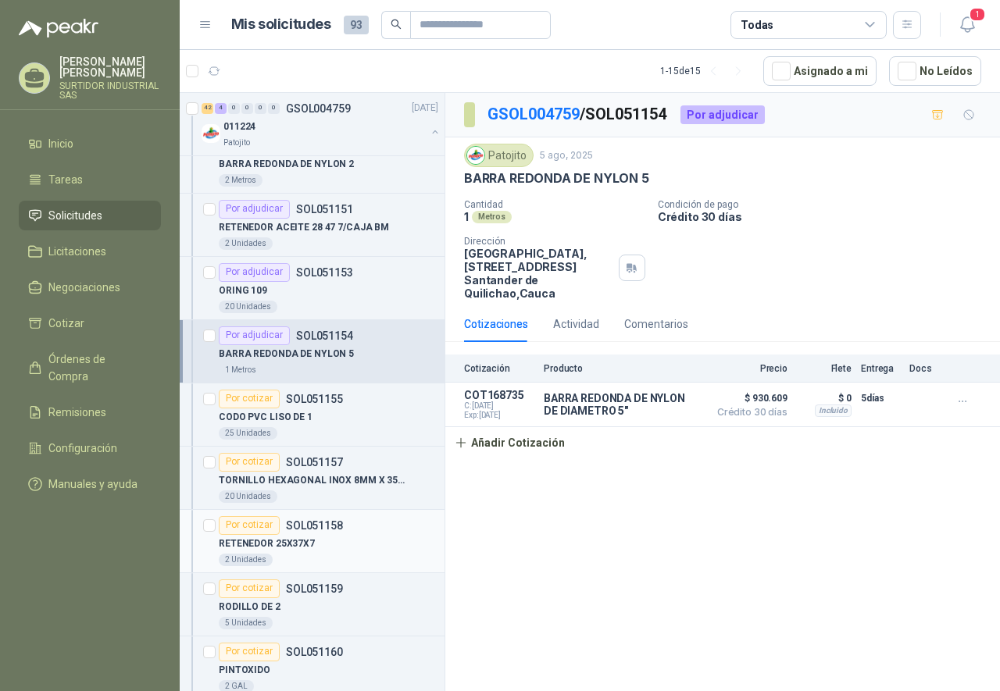
scroll to position [781, 0]
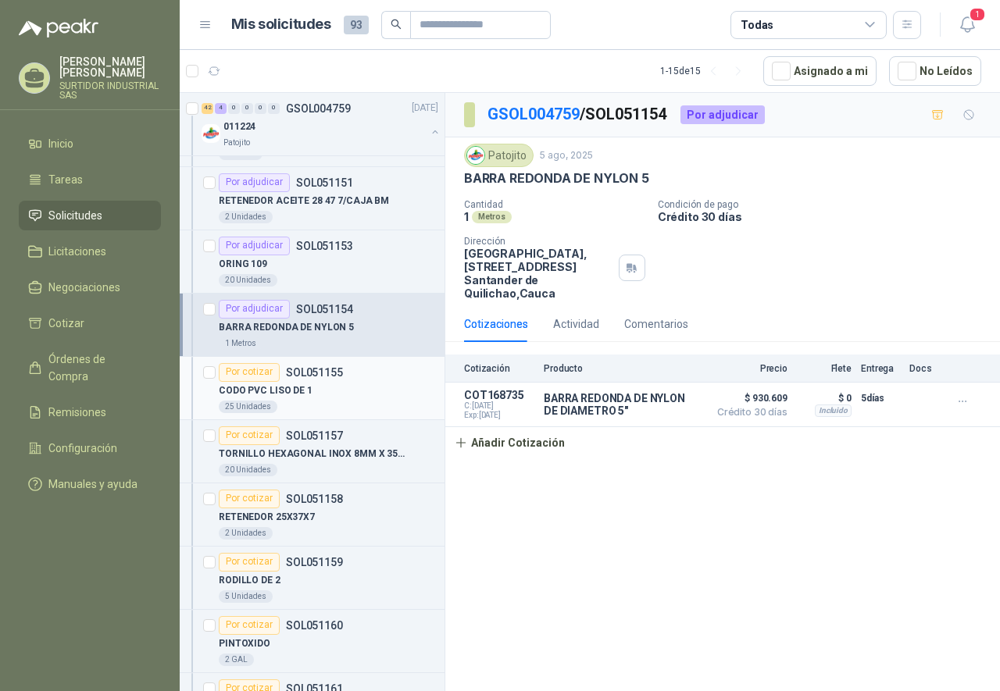
click at [325, 396] on div "CODO PVC LISO DE 1" at bounding box center [328, 391] width 219 height 19
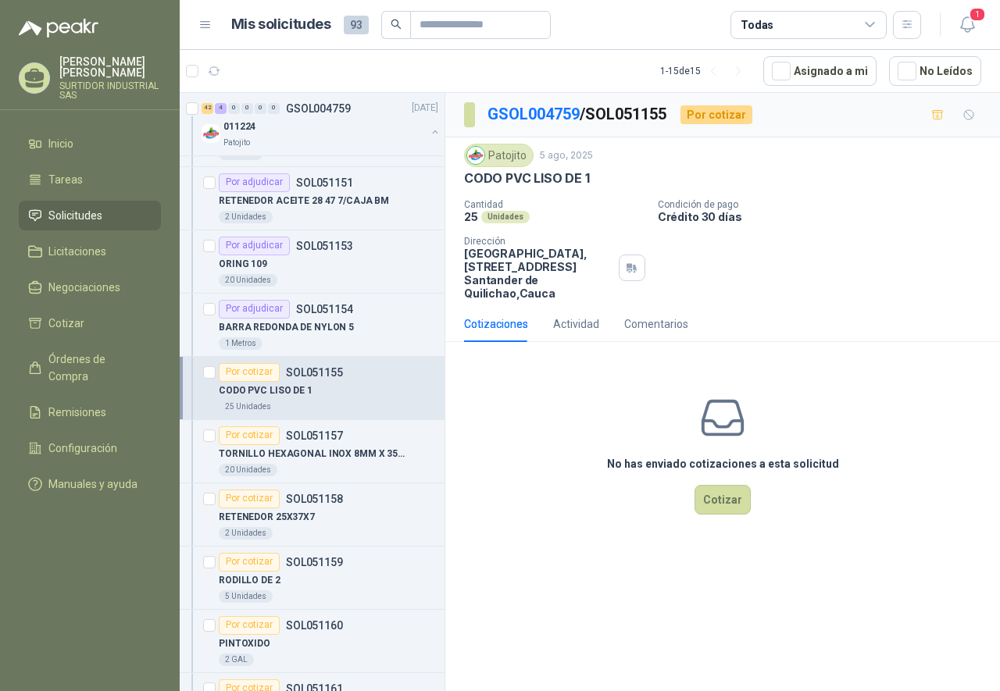
click at [721, 519] on div "No has enviado cotizaciones a esta solicitud Cotizar" at bounding box center [722, 454] width 554 height 199
click at [727, 496] on button "Cotizar" at bounding box center [722, 500] width 56 height 30
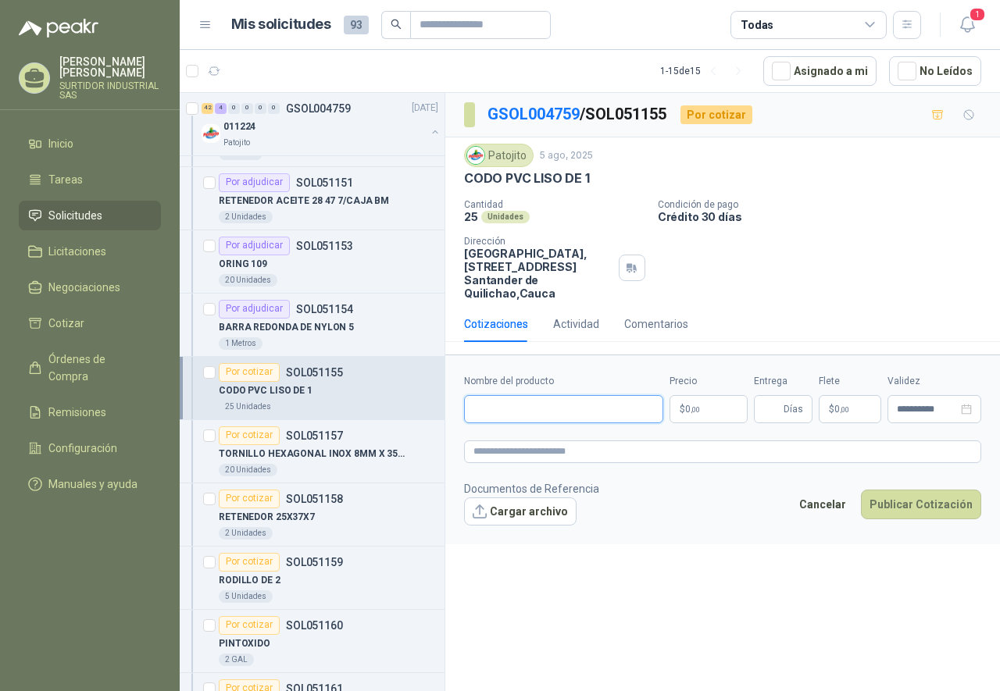
click at [537, 421] on input "Nombre del producto" at bounding box center [563, 409] width 199 height 28
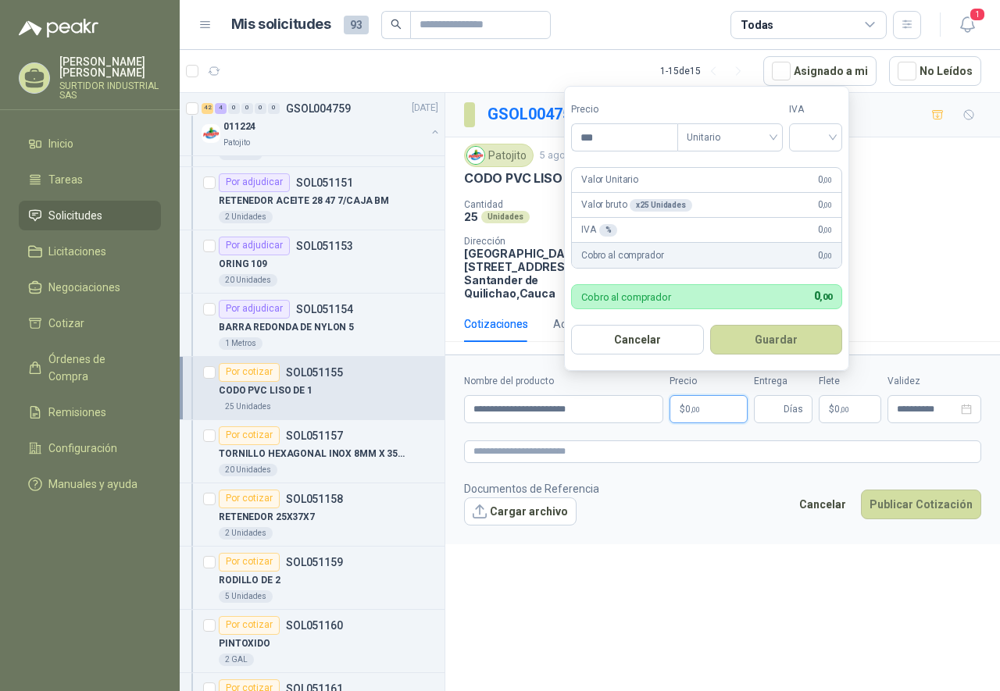
click at [688, 421] on p "$ 0 ,00" at bounding box center [708, 409] width 78 height 28
click at [717, 405] on p "$ 0 ,00" at bounding box center [708, 409] width 78 height 28
click at [637, 141] on input "***" at bounding box center [624, 137] width 105 height 27
click at [716, 136] on span "Unitario" at bounding box center [729, 137] width 87 height 23
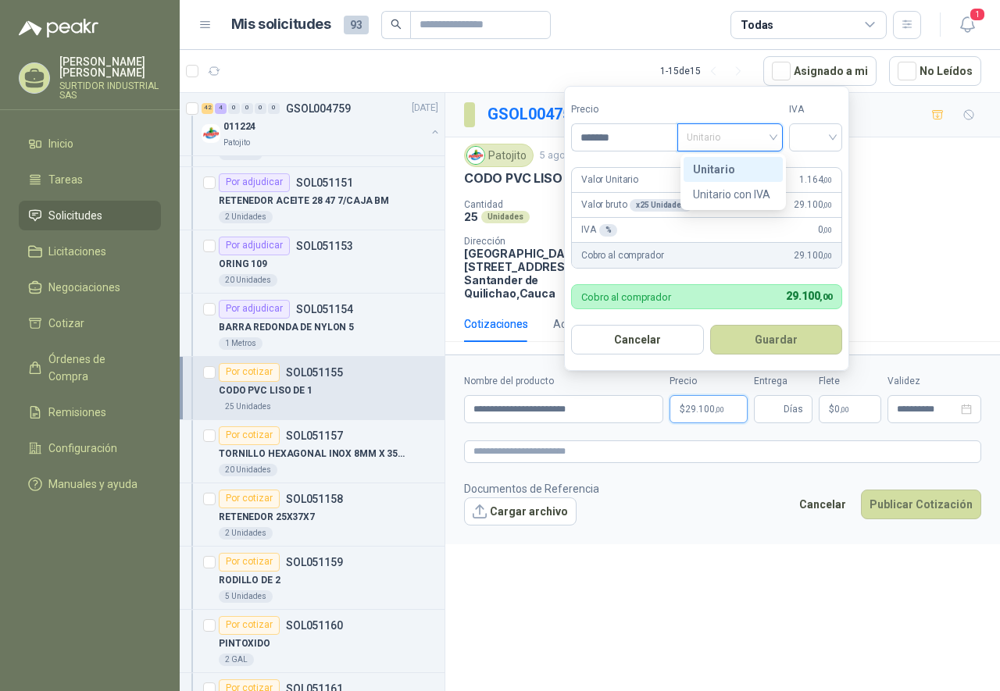
click at [701, 166] on div "Unitario" at bounding box center [733, 169] width 80 height 17
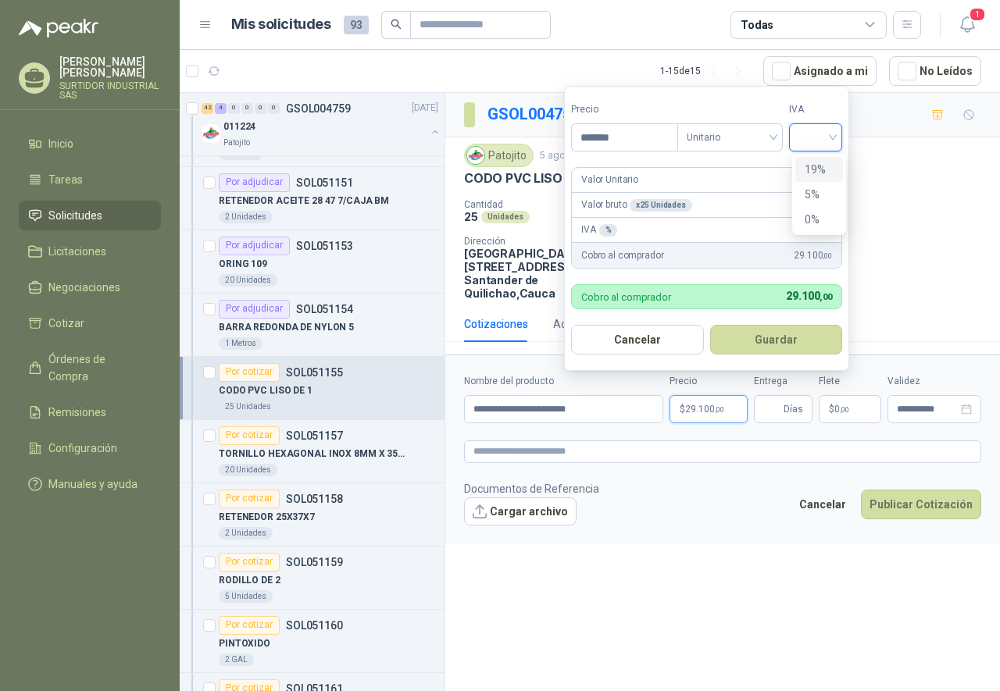
click at [833, 132] on input "search" at bounding box center [815, 135] width 34 height 23
click at [818, 172] on div "19%" at bounding box center [818, 169] width 29 height 17
click at [746, 343] on button "Guardar" at bounding box center [778, 340] width 134 height 30
click at [746, 343] on div "Cotizaciones Actividad Comentarios" at bounding box center [722, 330] width 554 height 48
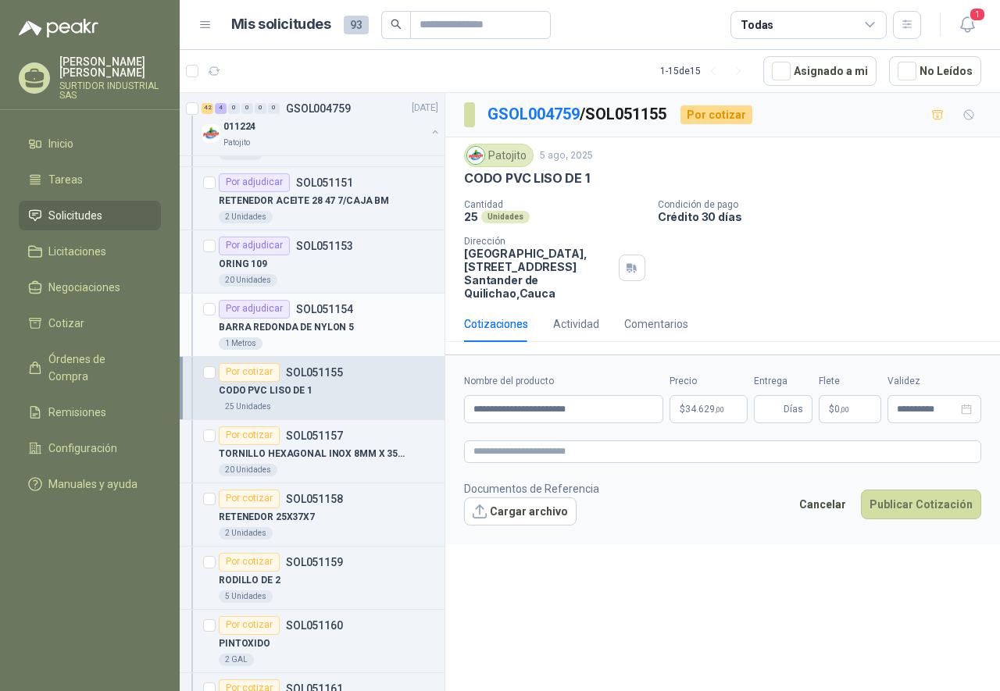
click at [306, 315] on p "SOL051154" at bounding box center [324, 309] width 57 height 11
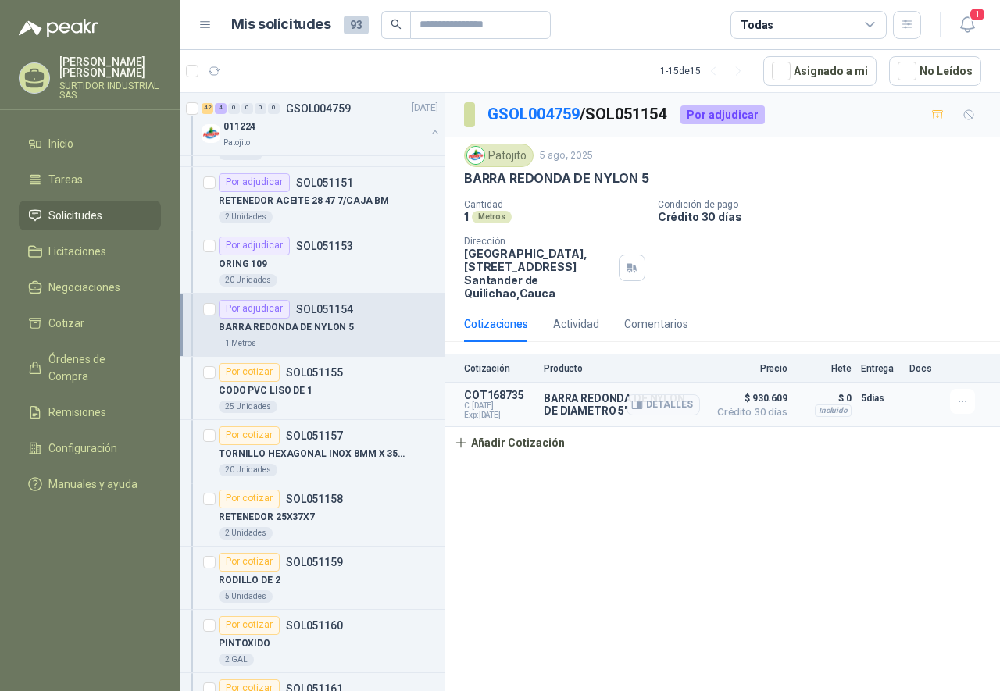
click at [747, 402] on span "$ 930.609" at bounding box center [748, 398] width 78 height 19
click at [319, 667] on article "Por cotizar SOL051160 PINTOXIDO 2 GAL" at bounding box center [312, 641] width 265 height 63
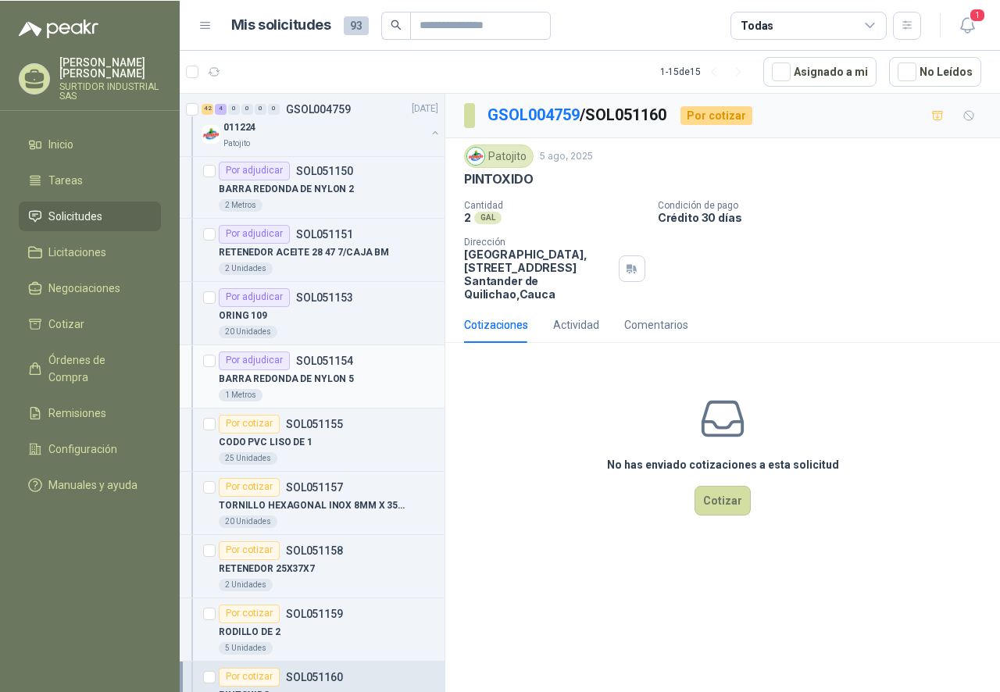
scroll to position [703, 0]
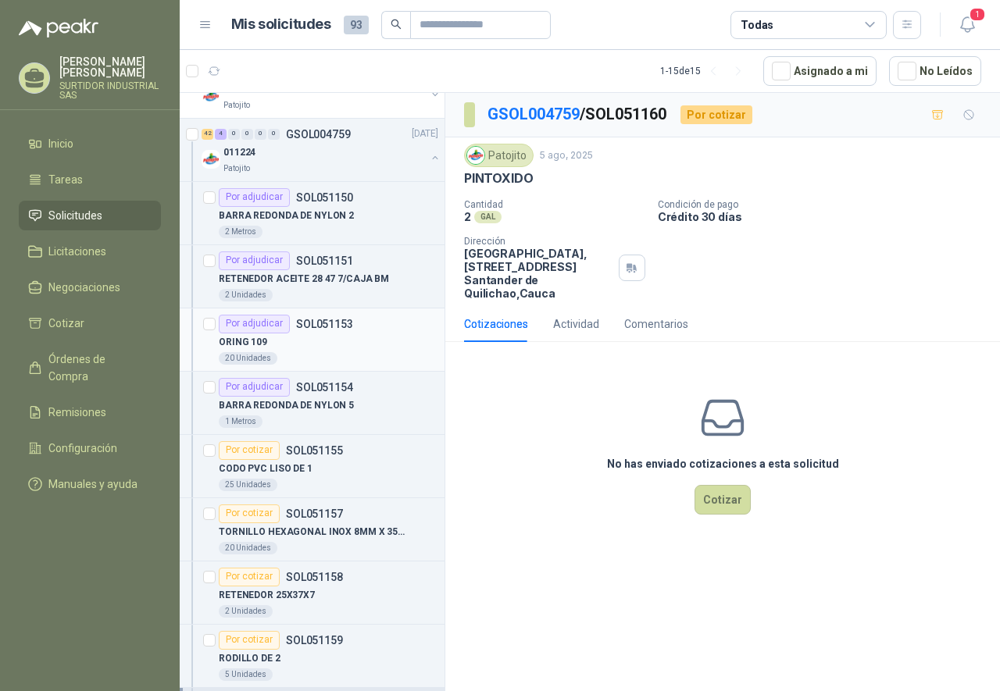
click at [356, 334] on div "ORING 109" at bounding box center [328, 342] width 219 height 19
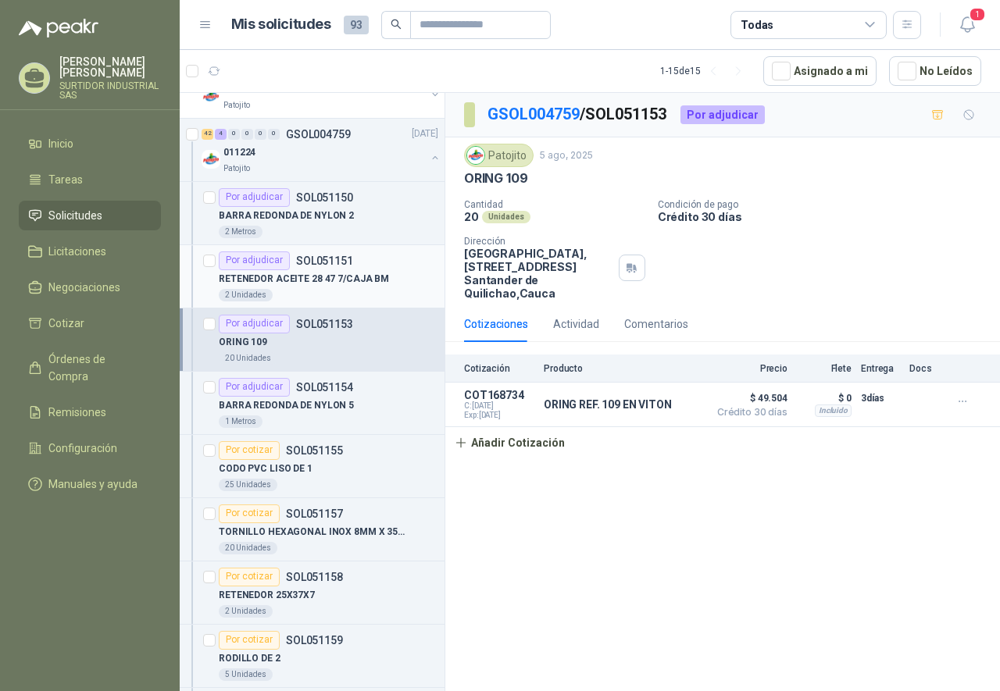
click at [329, 290] on div "2 Unidades" at bounding box center [328, 295] width 219 height 12
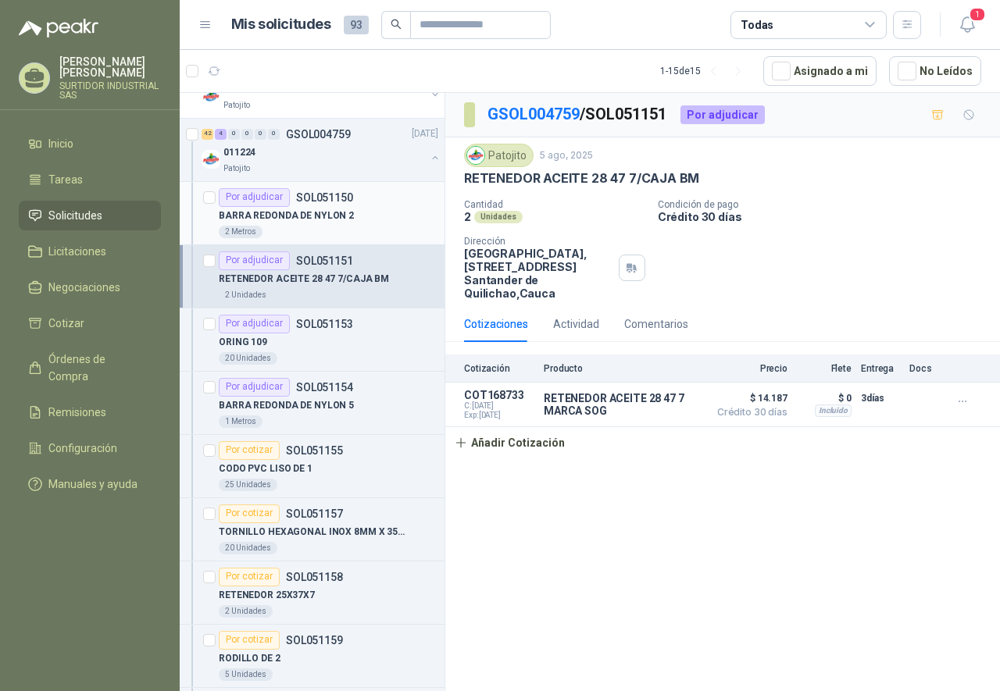
click at [341, 202] on p "SOL051150" at bounding box center [324, 197] width 57 height 11
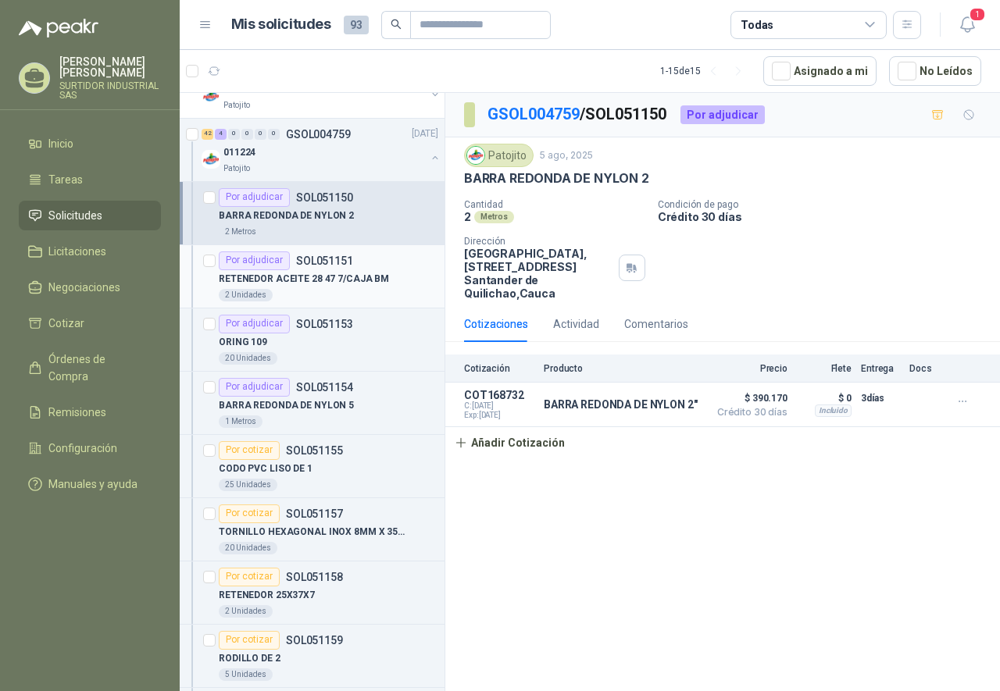
click at [340, 272] on div "RETENEDOR ACEITE 28 47 7/CAJA BM" at bounding box center [328, 279] width 219 height 19
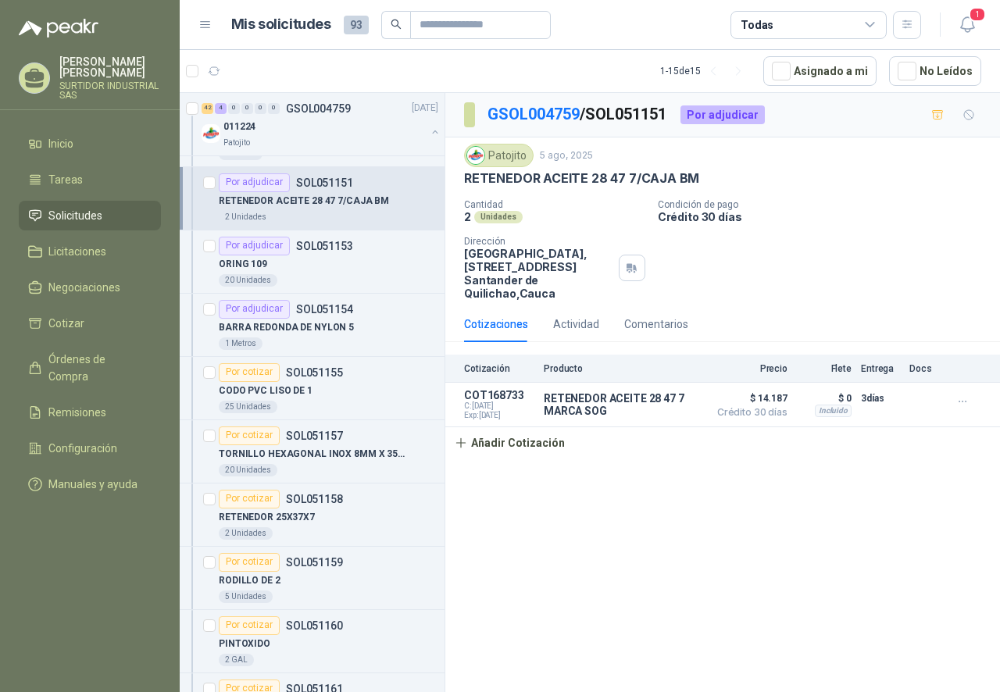
scroll to position [859, 0]
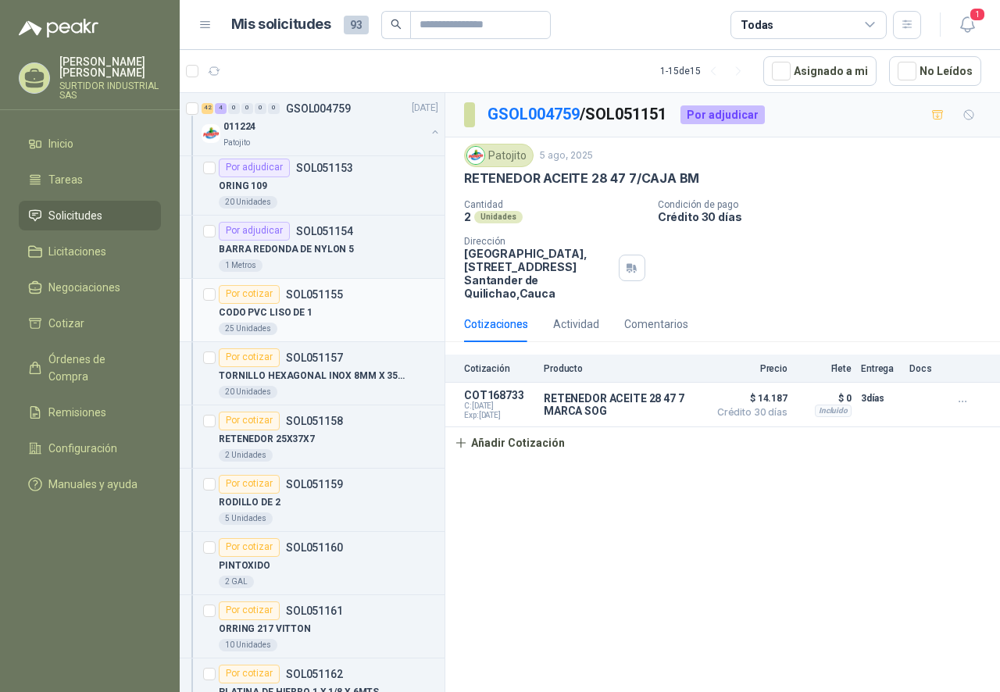
click at [269, 299] on div "Por cotizar" at bounding box center [249, 294] width 61 height 19
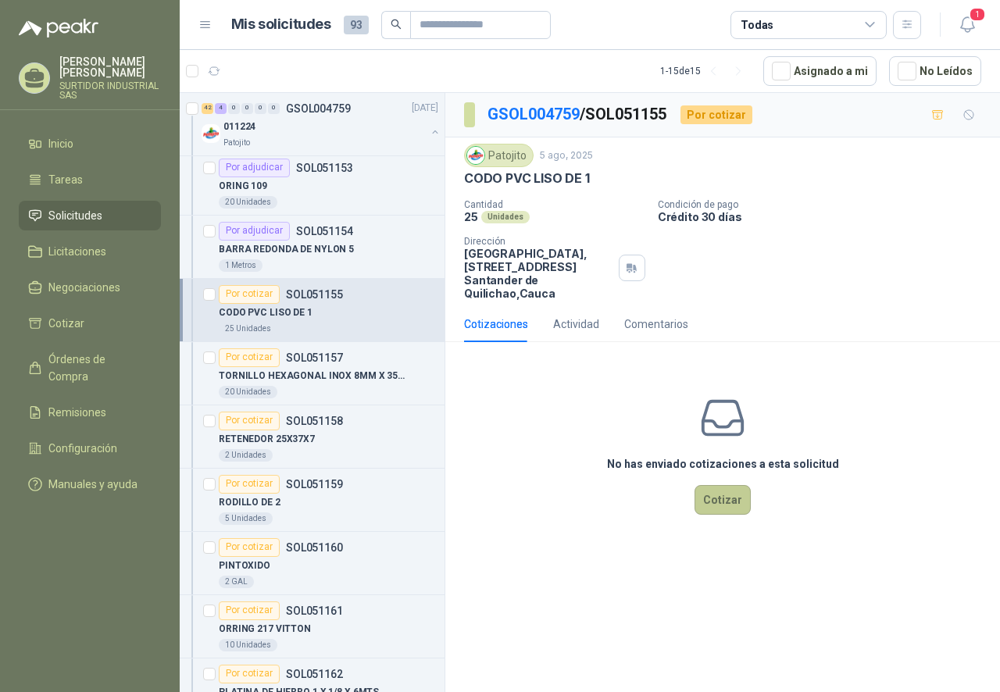
click at [726, 506] on button "Cotizar" at bounding box center [722, 500] width 56 height 30
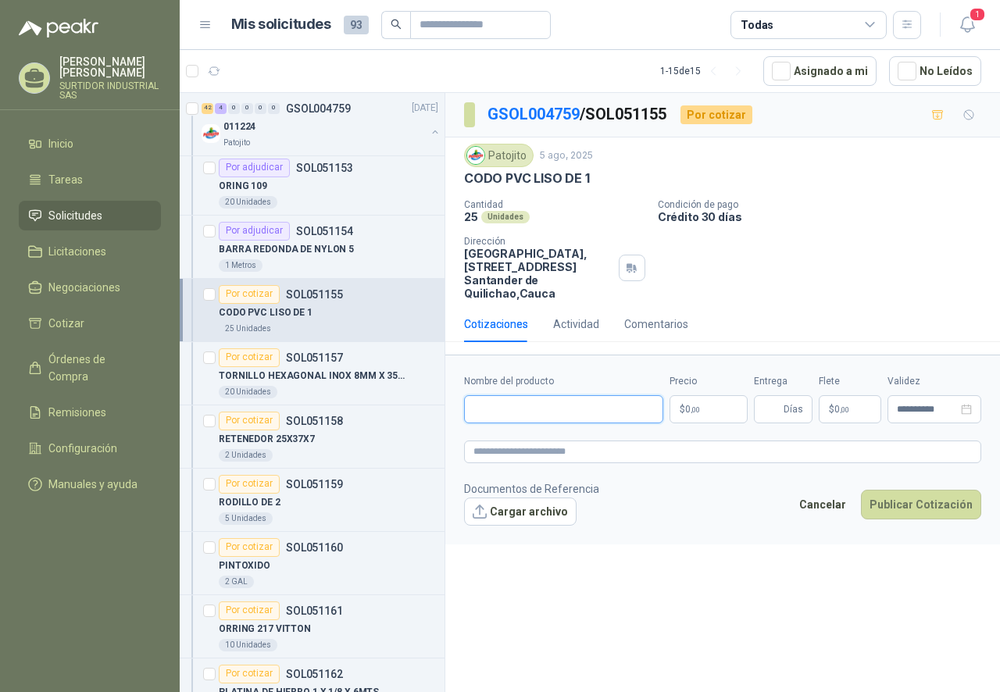
click at [561, 410] on input "Nombre del producto" at bounding box center [563, 409] width 199 height 28
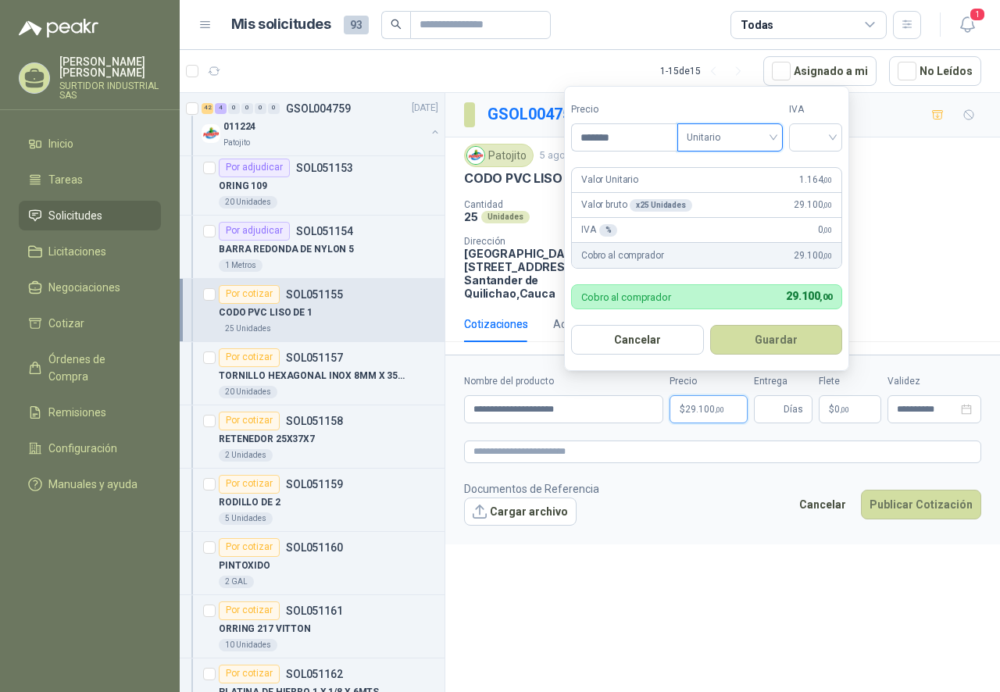
click at [750, 145] on span "Unitario" at bounding box center [729, 137] width 87 height 23
click at [748, 163] on div "Unitario" at bounding box center [733, 169] width 80 height 17
click at [814, 144] on input "search" at bounding box center [815, 135] width 34 height 23
click at [815, 171] on div "19%" at bounding box center [818, 169] width 29 height 17
click at [812, 340] on button "Guardar" at bounding box center [778, 340] width 134 height 30
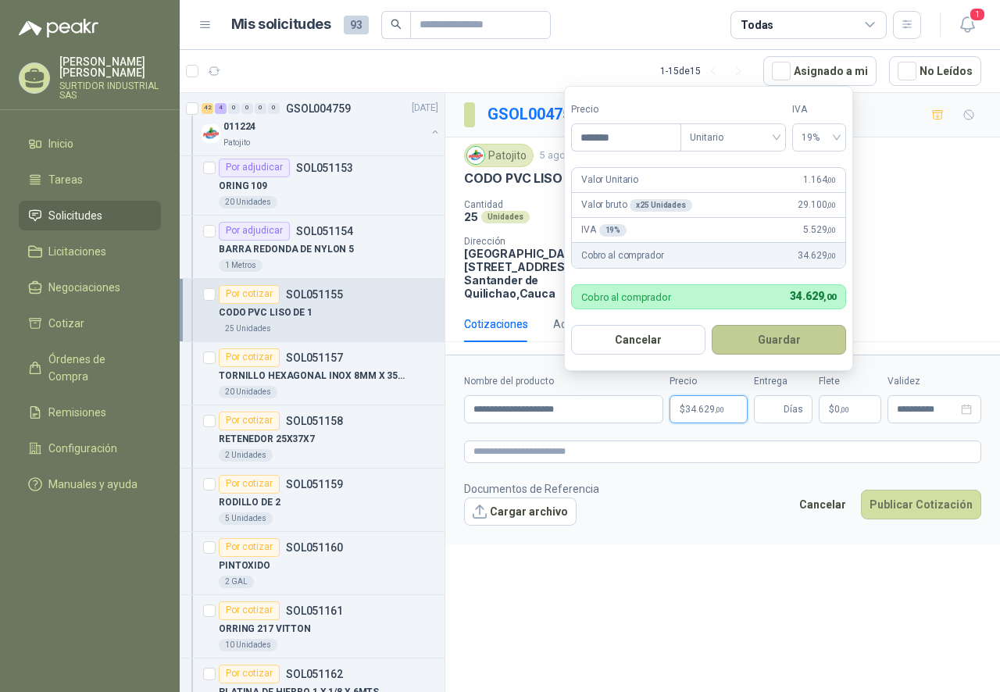
click at [812, 340] on div "Cotizaciones Actividad Comentarios" at bounding box center [722, 324] width 517 height 36
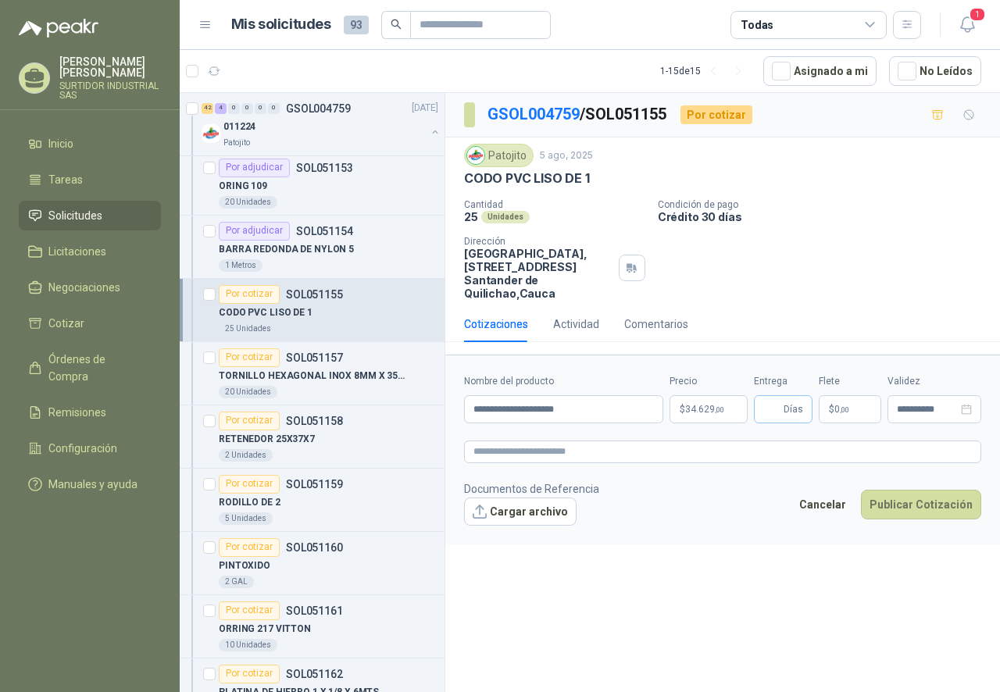
click at [783, 404] on span "Días" at bounding box center [783, 409] width 59 height 28
click at [857, 409] on p "$ 0 ,00" at bounding box center [849, 409] width 62 height 28
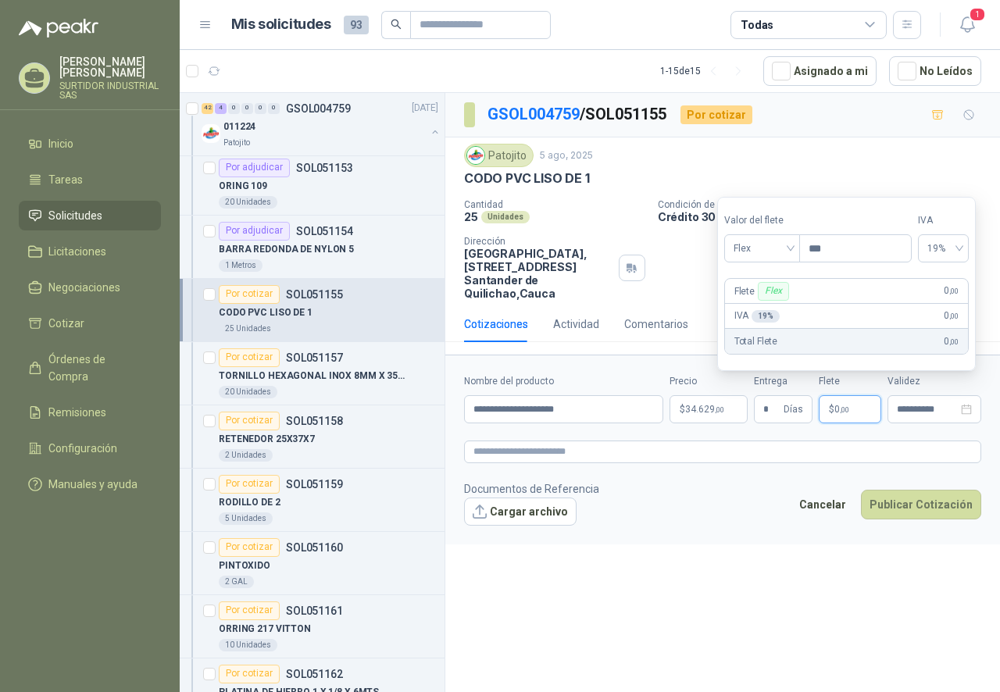
click at [750, 559] on div "**********" at bounding box center [722, 395] width 554 height 604
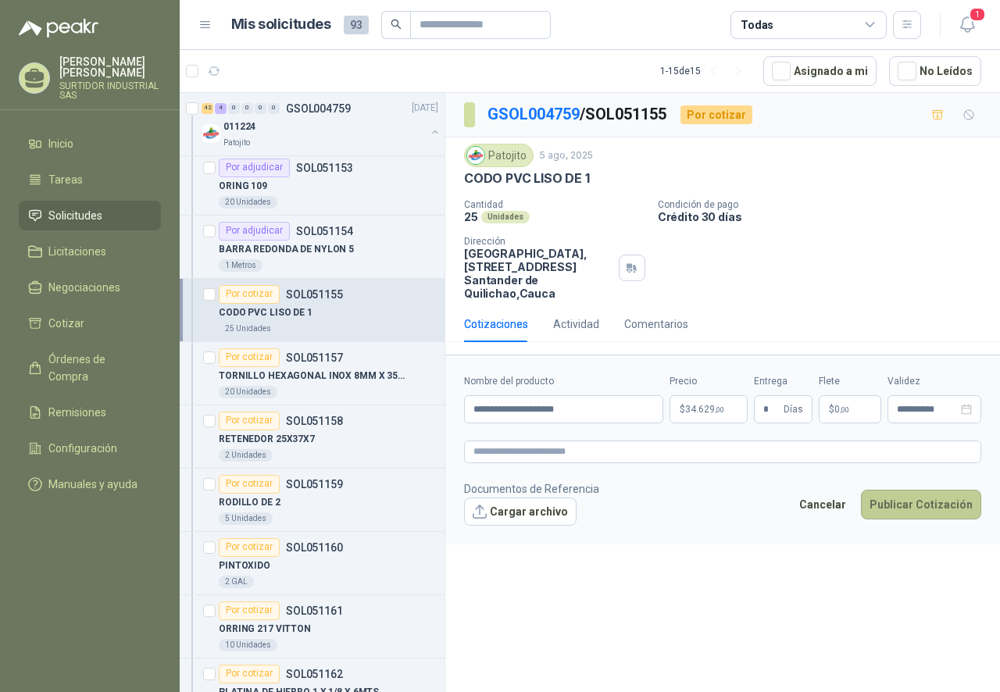
click at [904, 500] on button "Publicar Cotización" at bounding box center [921, 505] width 120 height 30
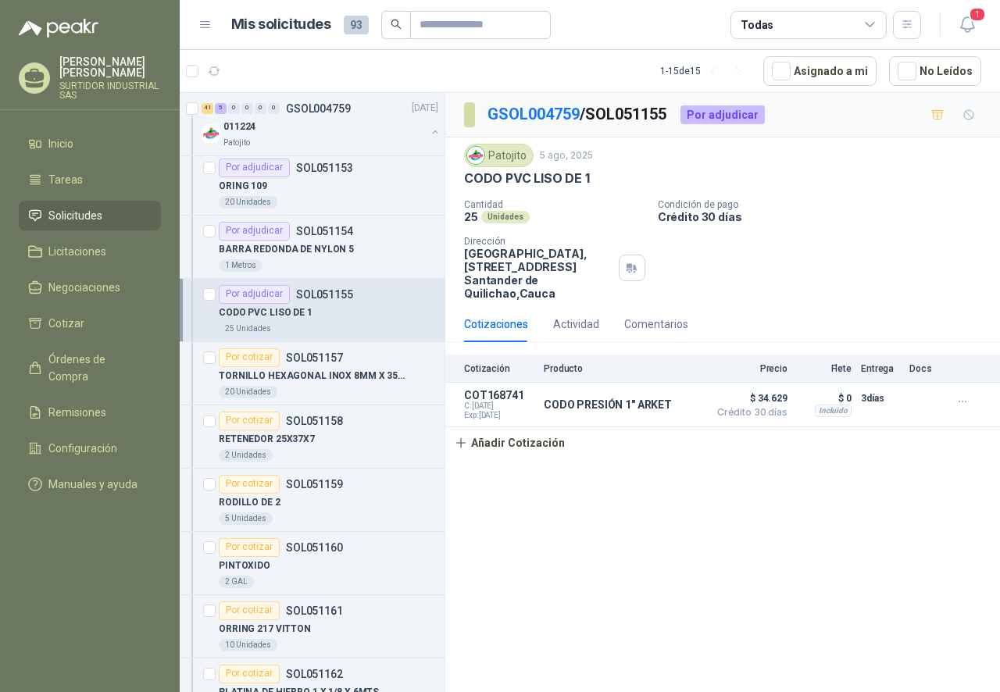
click at [209, 301] on div at bounding box center [209, 310] width 12 height 50
click at [526, 542] on div "GSOL004759 / SOL051155 Por adjudicar Patojito [DATE] CODO PVC LISO DE 1 Cantida…" at bounding box center [722, 395] width 554 height 604
click at [253, 383] on p "TORNILLO HEXAGONAL INOX 8MM X 35MM" at bounding box center [316, 376] width 194 height 15
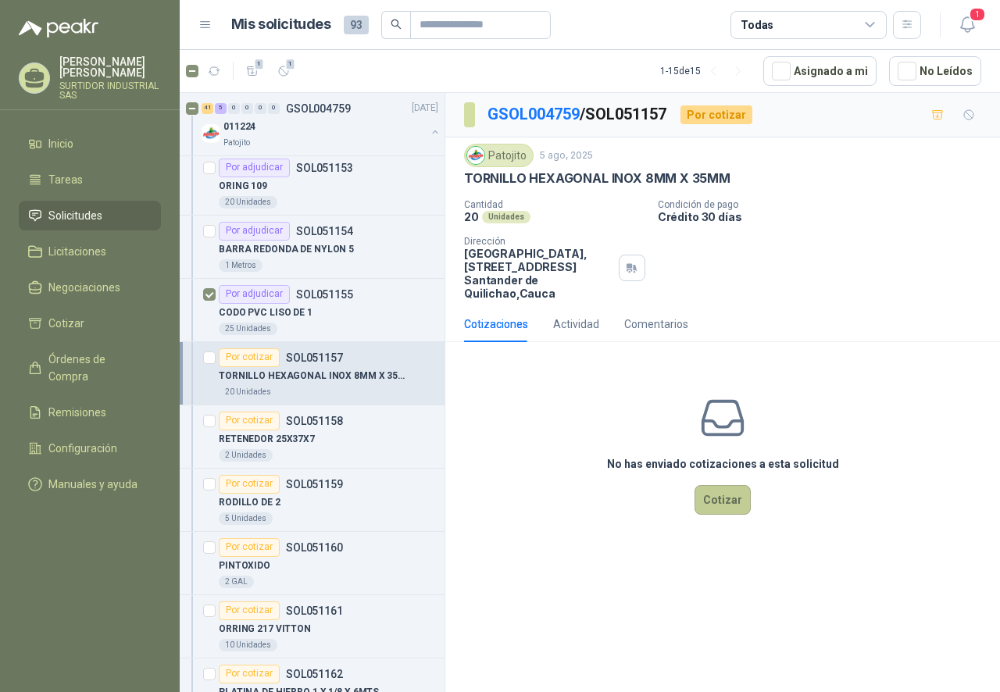
click at [711, 513] on button "Cotizar" at bounding box center [722, 500] width 56 height 30
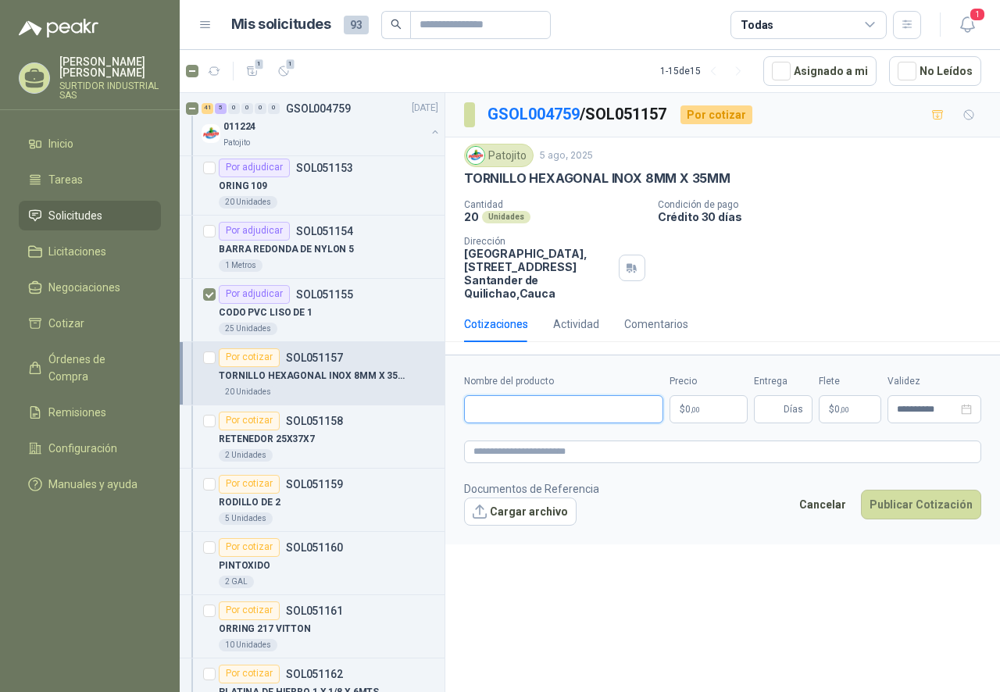
click at [522, 410] on input "Nombre del producto" at bounding box center [563, 409] width 199 height 28
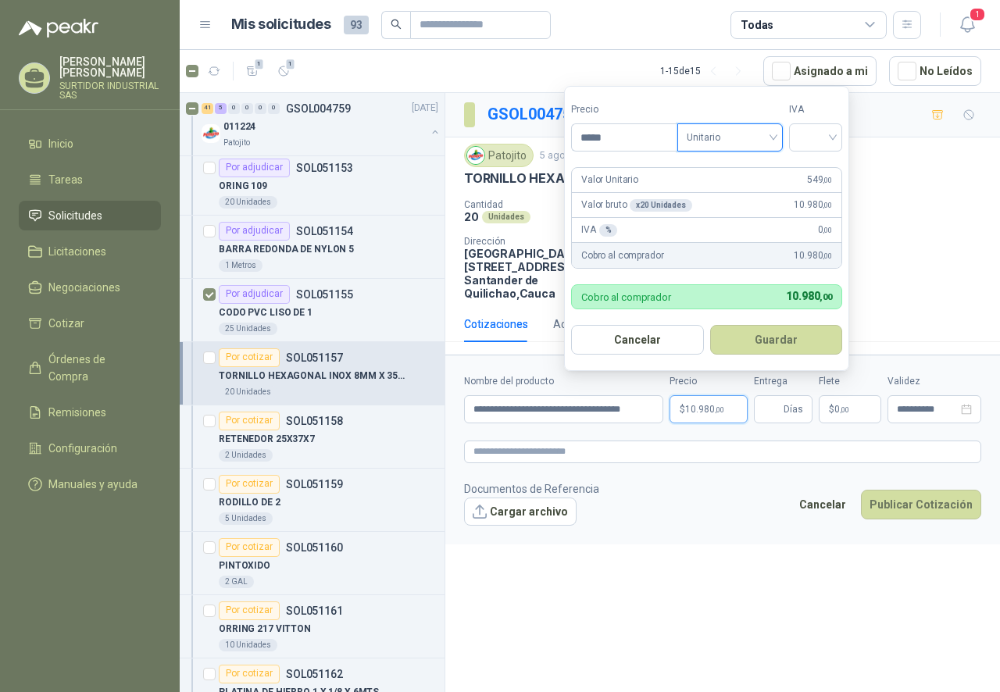
click at [652, 429] on form "**********" at bounding box center [722, 449] width 554 height 189
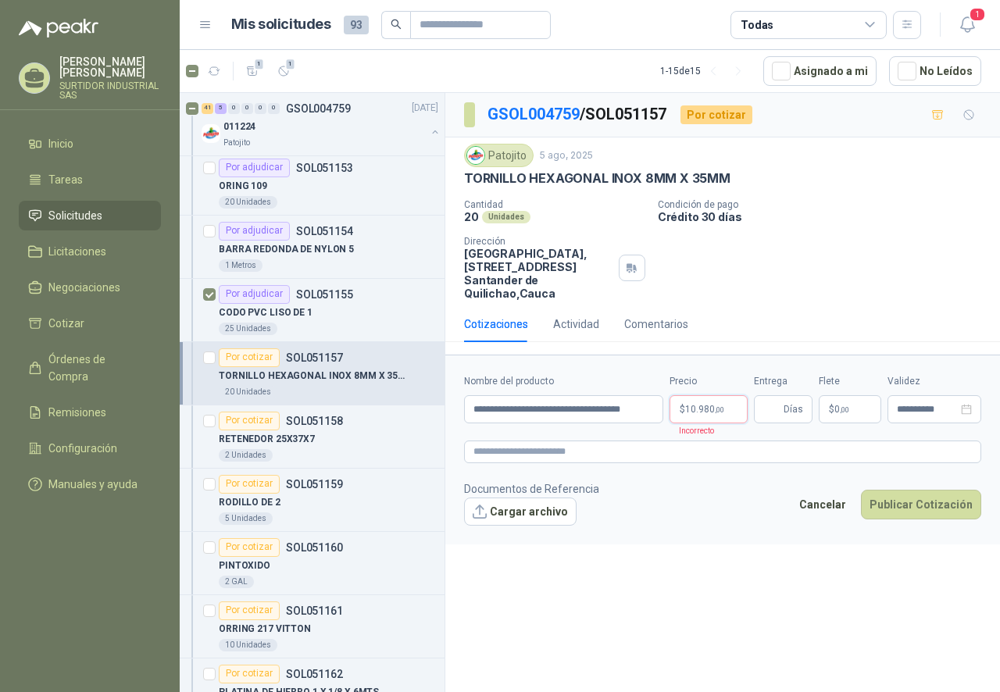
click at [718, 399] on p "$ 10.980 ,00" at bounding box center [708, 409] width 78 height 28
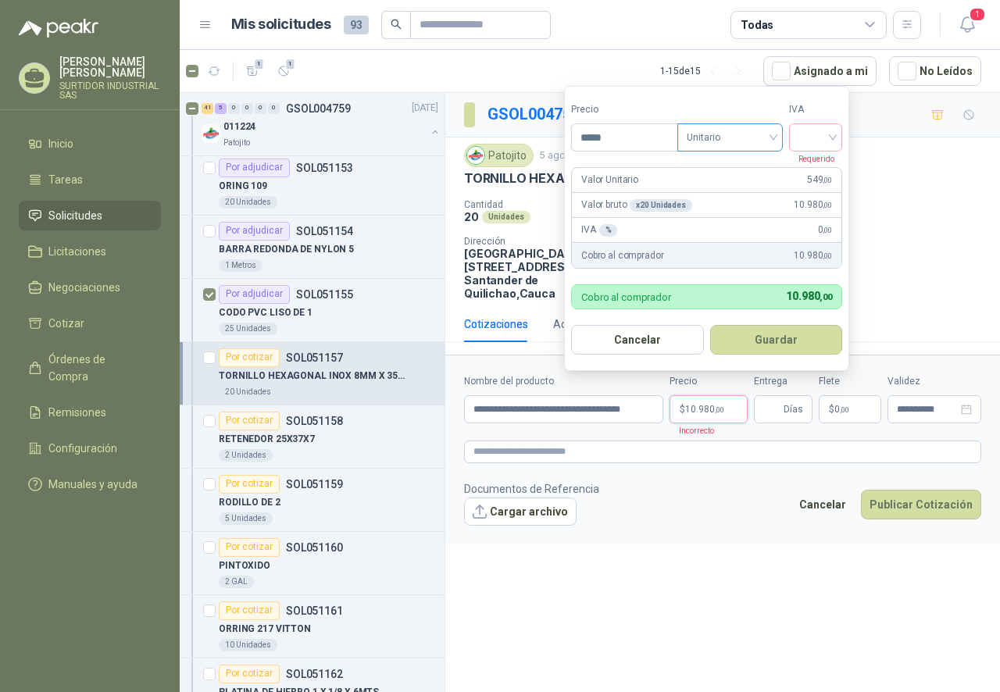
click at [696, 138] on span "Unitario" at bounding box center [729, 137] width 87 height 23
click at [715, 168] on div "Unitario" at bounding box center [733, 169] width 80 height 17
click at [818, 135] on input "search" at bounding box center [815, 135] width 34 height 23
click at [820, 166] on div "19%" at bounding box center [818, 169] width 29 height 17
click at [763, 337] on button "Guardar" at bounding box center [778, 340] width 134 height 30
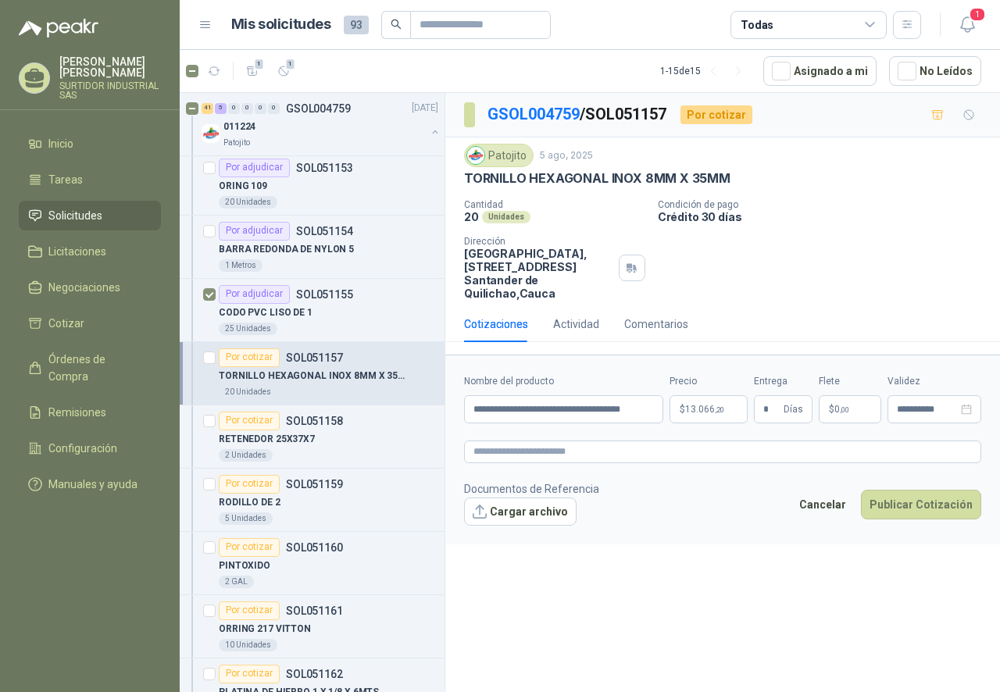
click at [850, 586] on div "**********" at bounding box center [722, 395] width 554 height 604
click at [896, 498] on button "Publicar Cotización" at bounding box center [921, 505] width 120 height 30
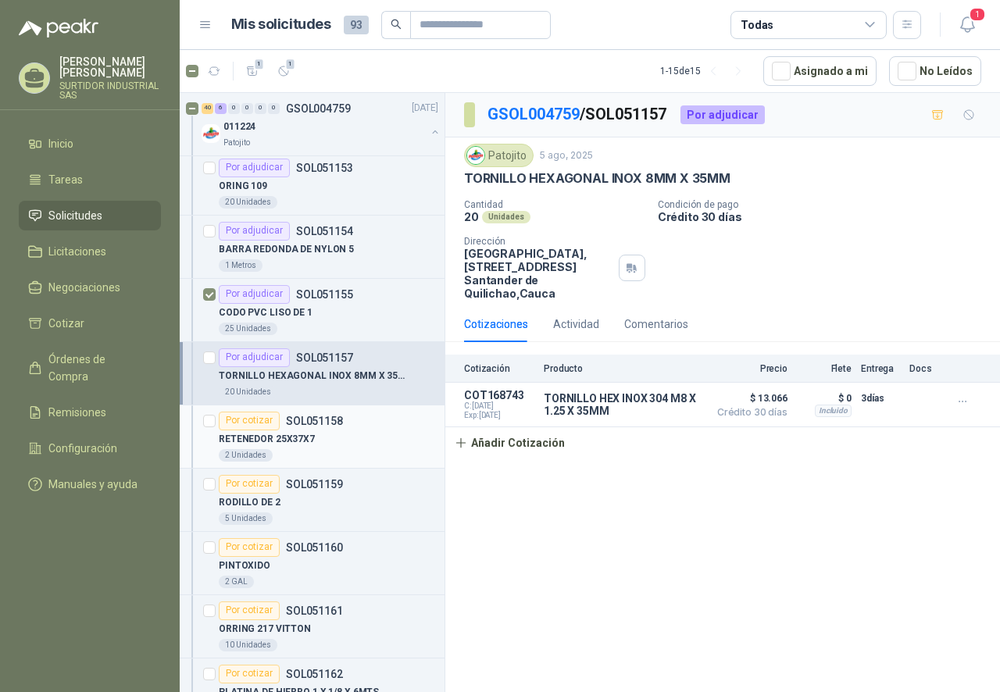
click at [358, 439] on div "RETENEDOR 25X37X7" at bounding box center [328, 439] width 219 height 19
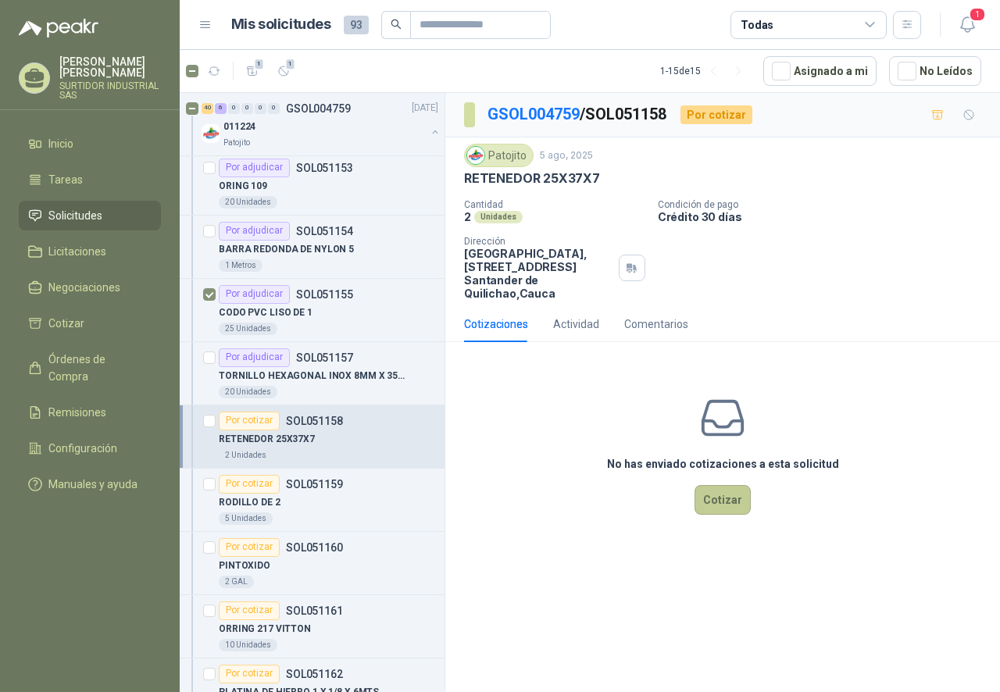
click at [711, 494] on button "Cotizar" at bounding box center [722, 500] width 56 height 30
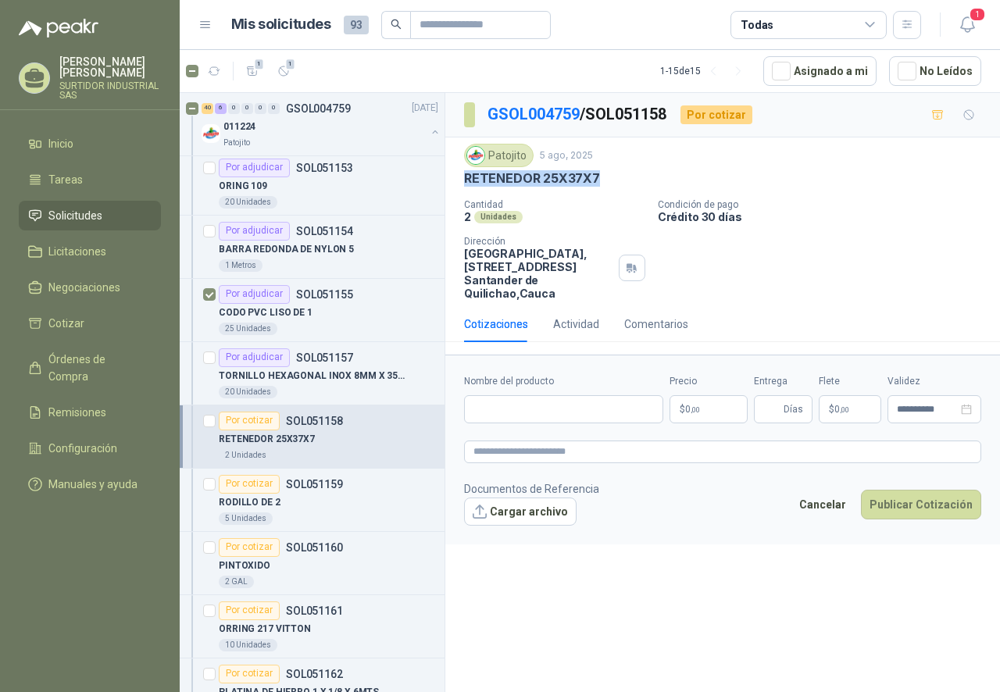
drag, startPoint x: 604, startPoint y: 174, endPoint x: 460, endPoint y: 189, distance: 144.5
click at [460, 189] on div "Patojito [DATE] RETENEDOR 25X37X7 Cantidad 2 Unidades Condición de pago Crédito…" at bounding box center [722, 221] width 554 height 169
copy p "RETENEDOR 25X37X7"
click at [536, 408] on input "Nombre del producto" at bounding box center [563, 409] width 199 height 28
paste input "**********"
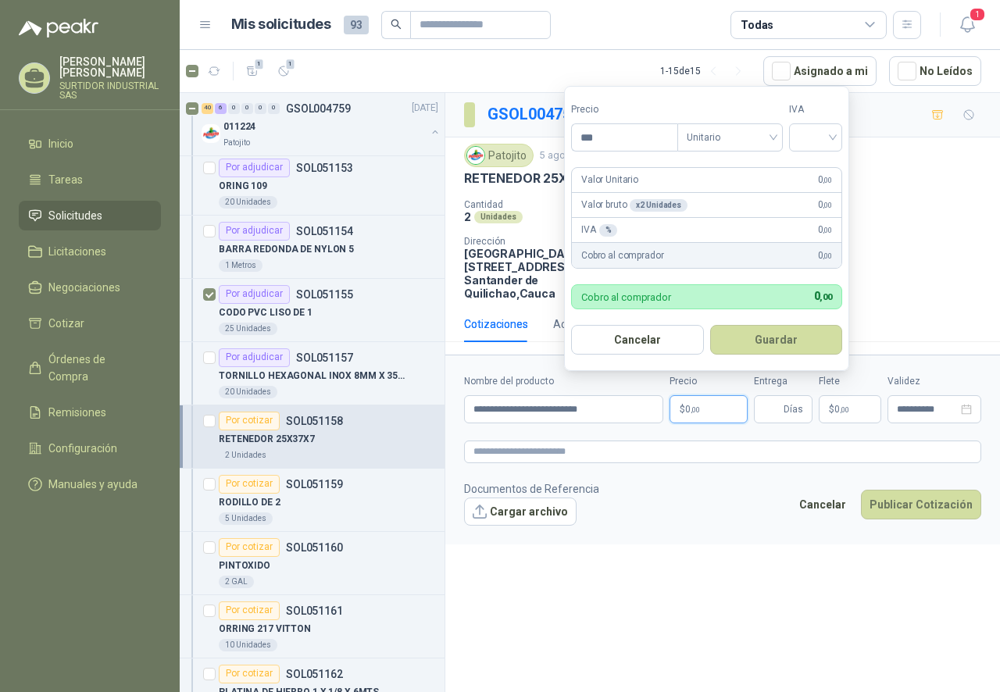
click at [696, 416] on p "$ 0 ,00" at bounding box center [708, 409] width 78 height 28
click at [616, 134] on input "***" at bounding box center [624, 137] width 105 height 27
click at [715, 134] on span "Unitario" at bounding box center [729, 137] width 87 height 23
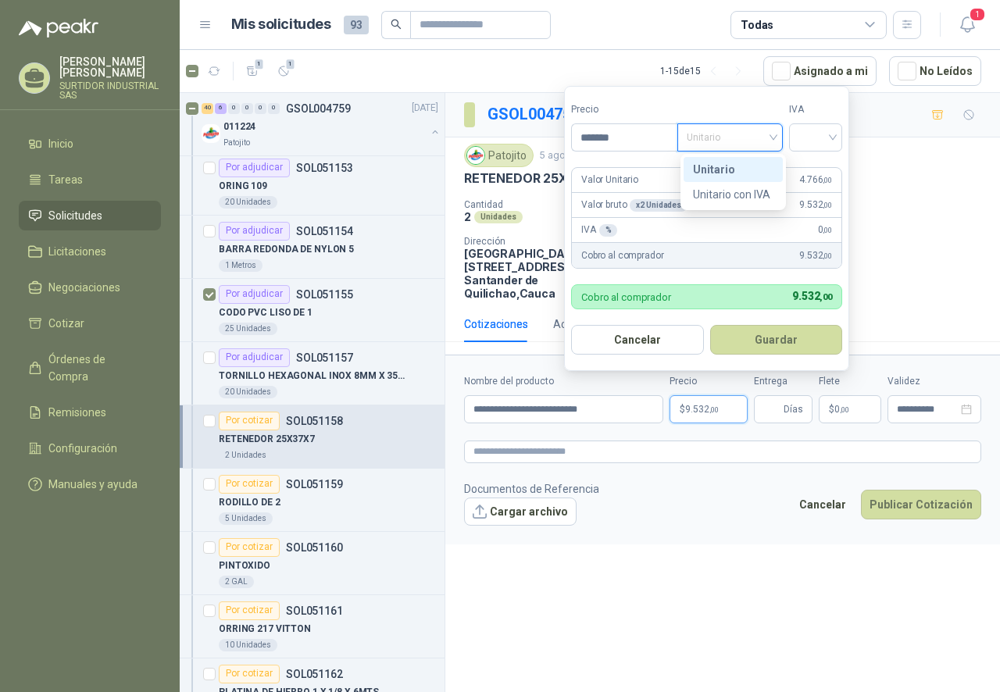
click at [729, 166] on div "Unitario" at bounding box center [733, 169] width 80 height 17
click at [815, 134] on input "search" at bounding box center [815, 135] width 34 height 23
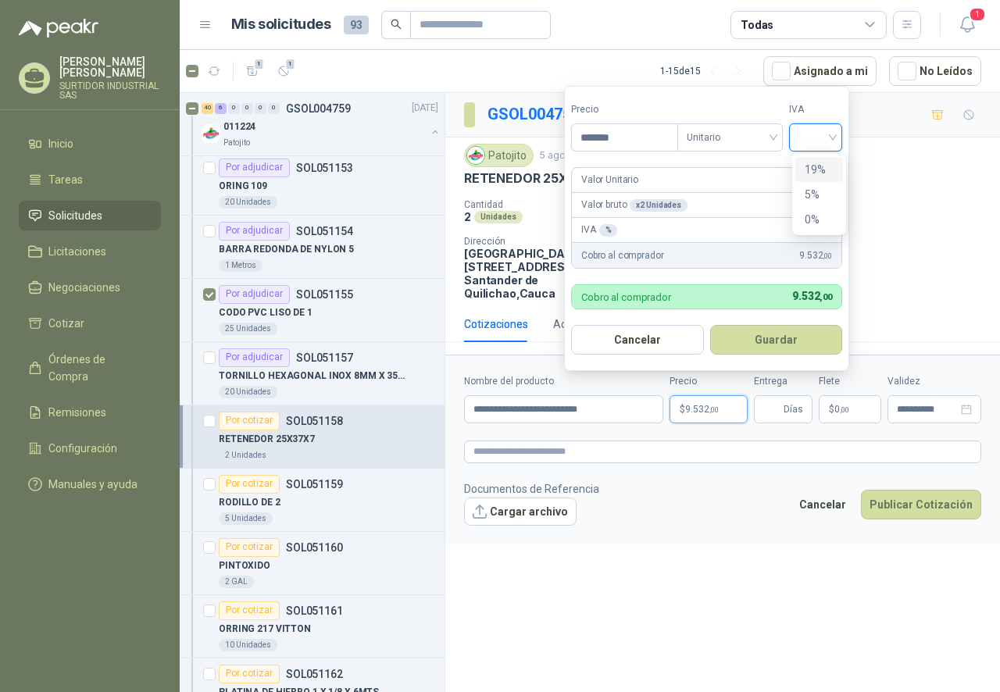
click at [821, 166] on div "19%" at bounding box center [818, 169] width 29 height 17
click at [773, 408] on input "Entrega" at bounding box center [771, 409] width 17 height 27
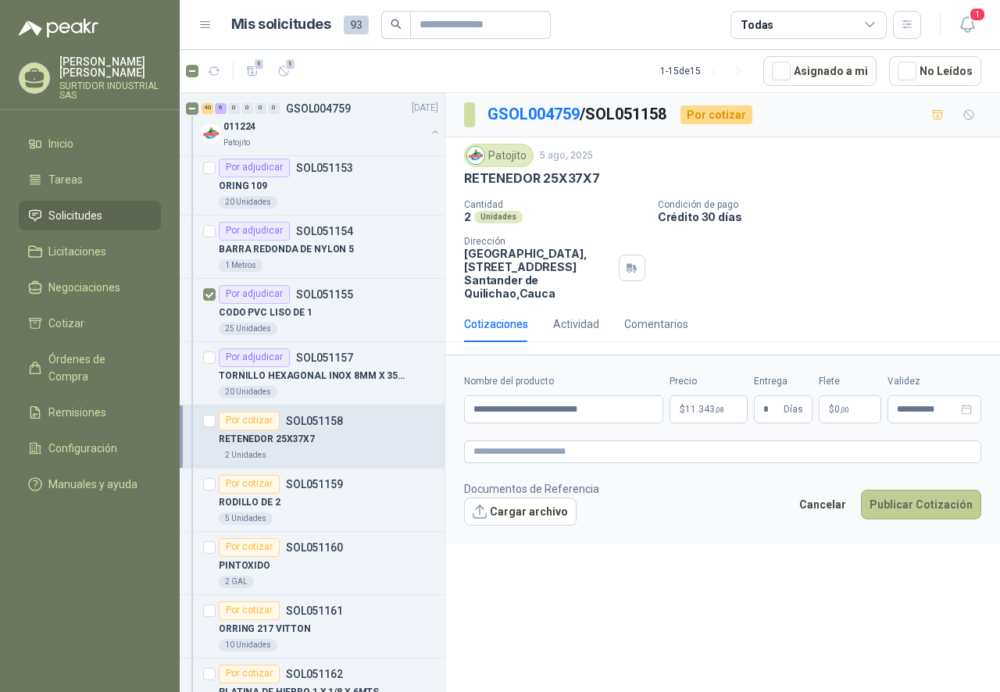
click at [893, 505] on button "Publicar Cotización" at bounding box center [921, 505] width 120 height 30
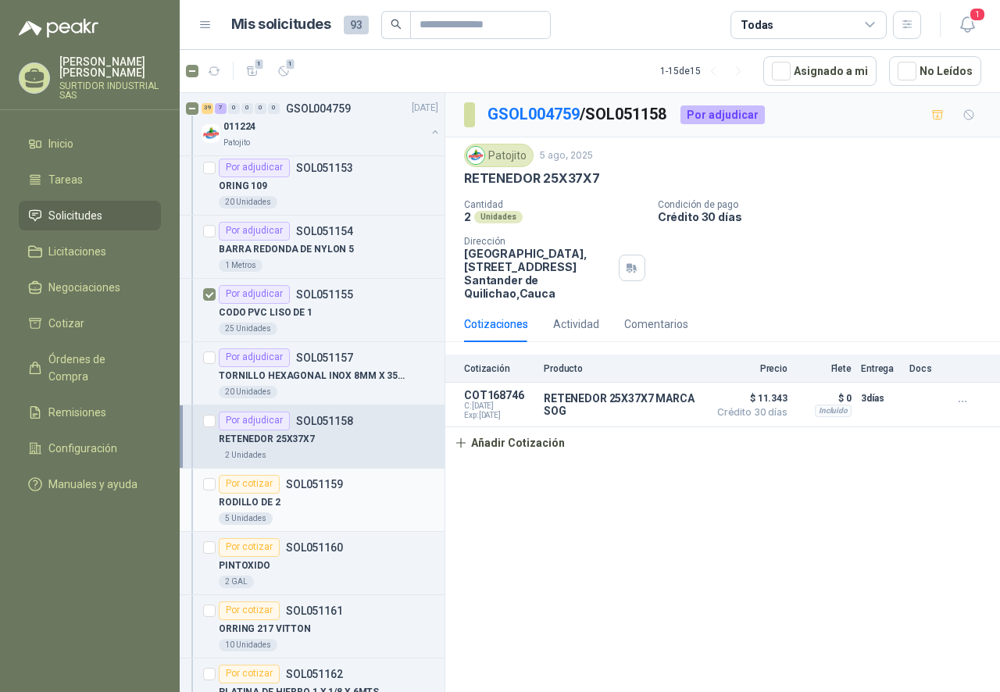
click at [342, 490] on div "Por cotizar SOL051159" at bounding box center [328, 484] width 219 height 19
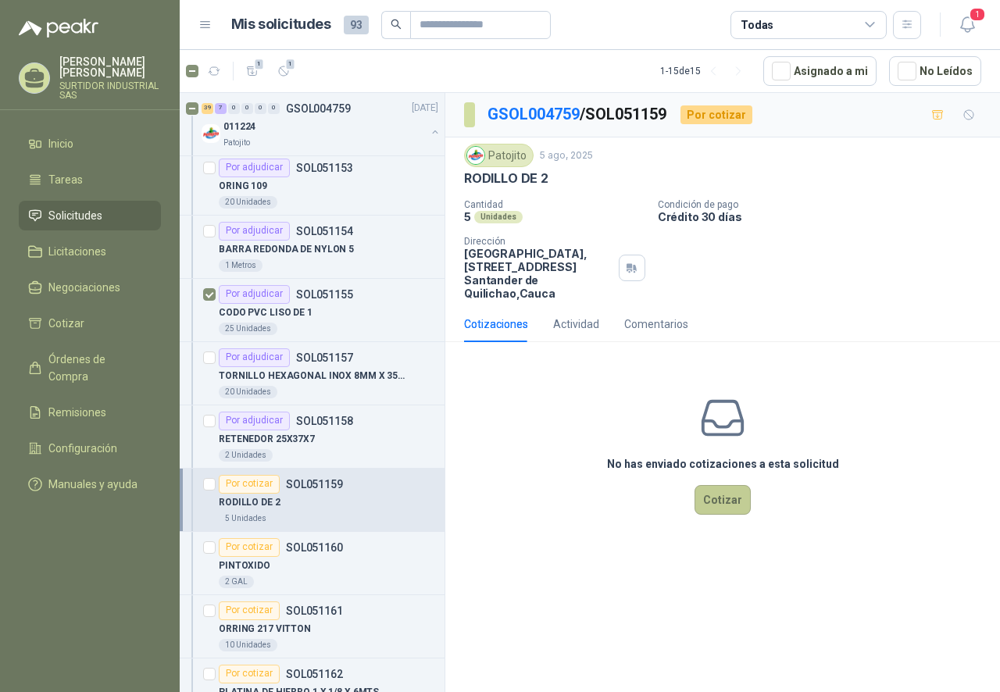
click at [706, 499] on button "Cotizar" at bounding box center [722, 500] width 56 height 30
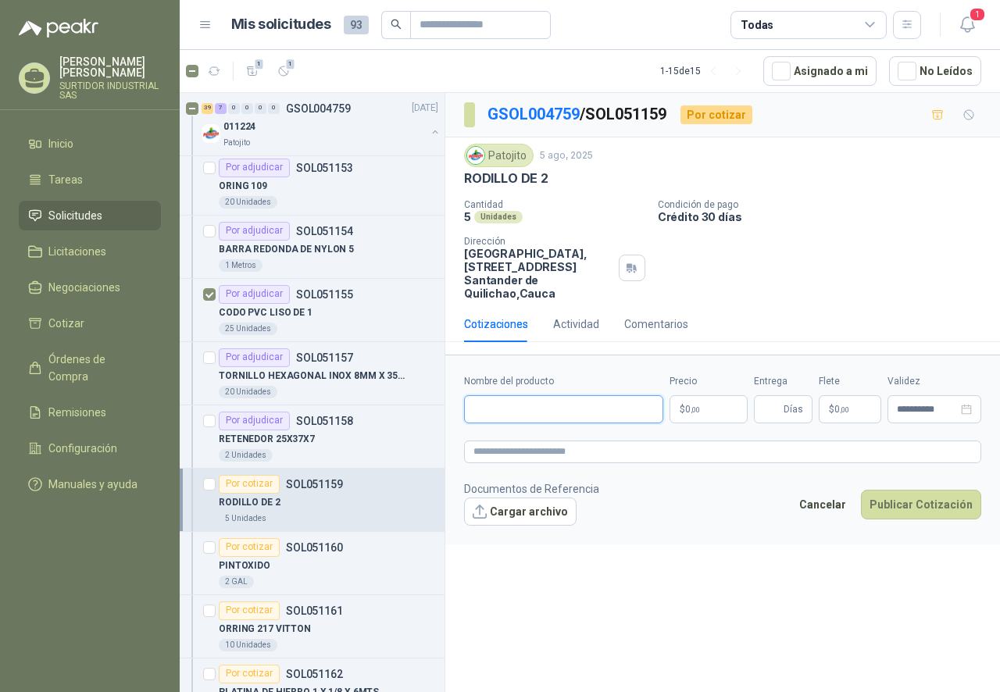
click at [526, 403] on input "Nombre del producto" at bounding box center [563, 409] width 199 height 28
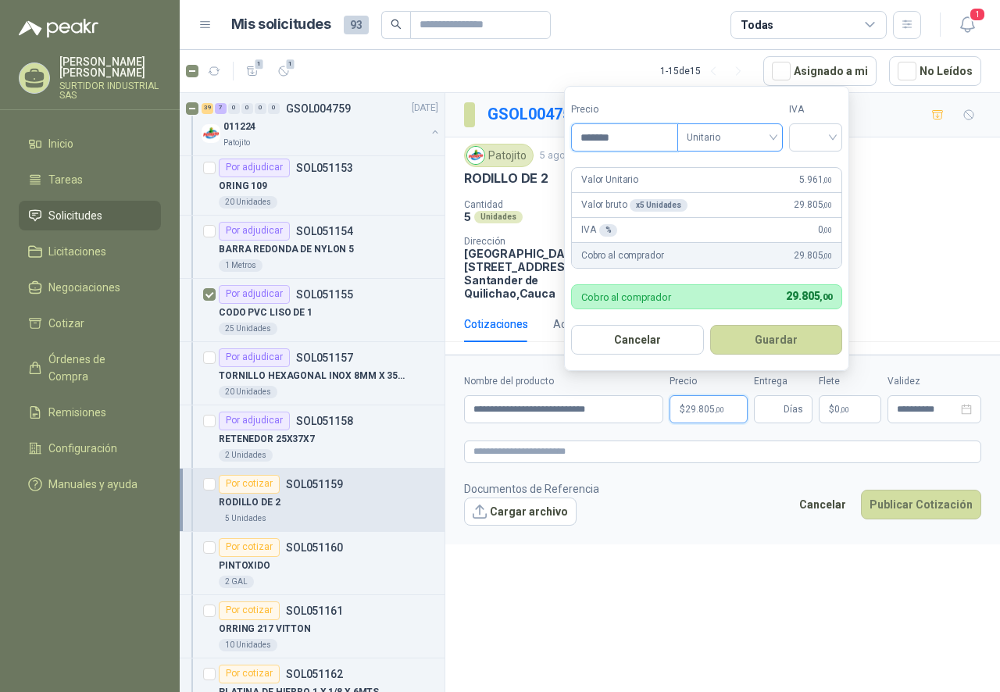
click at [747, 144] on span "Unitario" at bounding box center [729, 137] width 87 height 23
click at [746, 164] on div "Unitario" at bounding box center [733, 169] width 80 height 17
click at [807, 134] on input "search" at bounding box center [815, 135] width 34 height 23
click at [810, 172] on div "19%" at bounding box center [818, 169] width 29 height 17
click at [764, 340] on button "Guardar" at bounding box center [778, 340] width 134 height 30
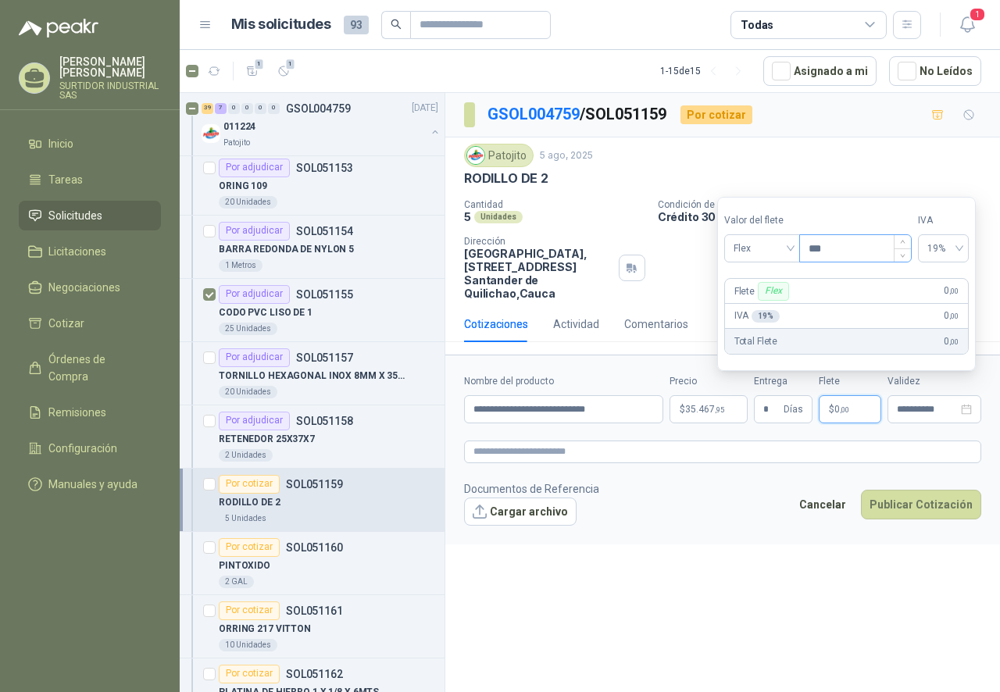
click at [824, 256] on input "***" at bounding box center [855, 248] width 111 height 27
click at [772, 622] on div "**********" at bounding box center [722, 395] width 554 height 604
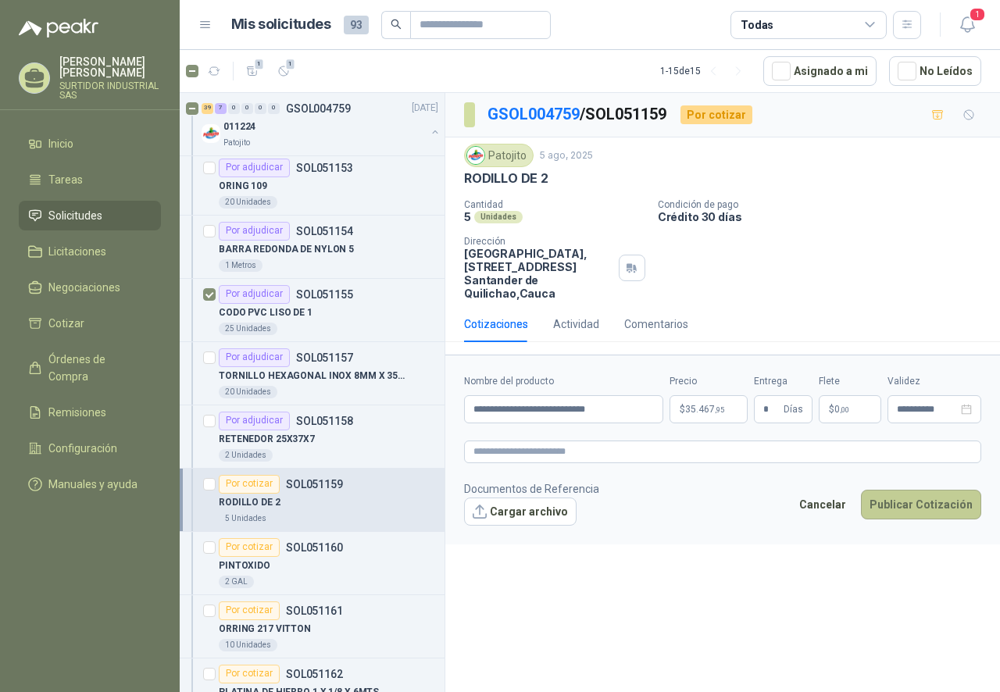
click at [931, 512] on button "Publicar Cotización" at bounding box center [921, 505] width 120 height 30
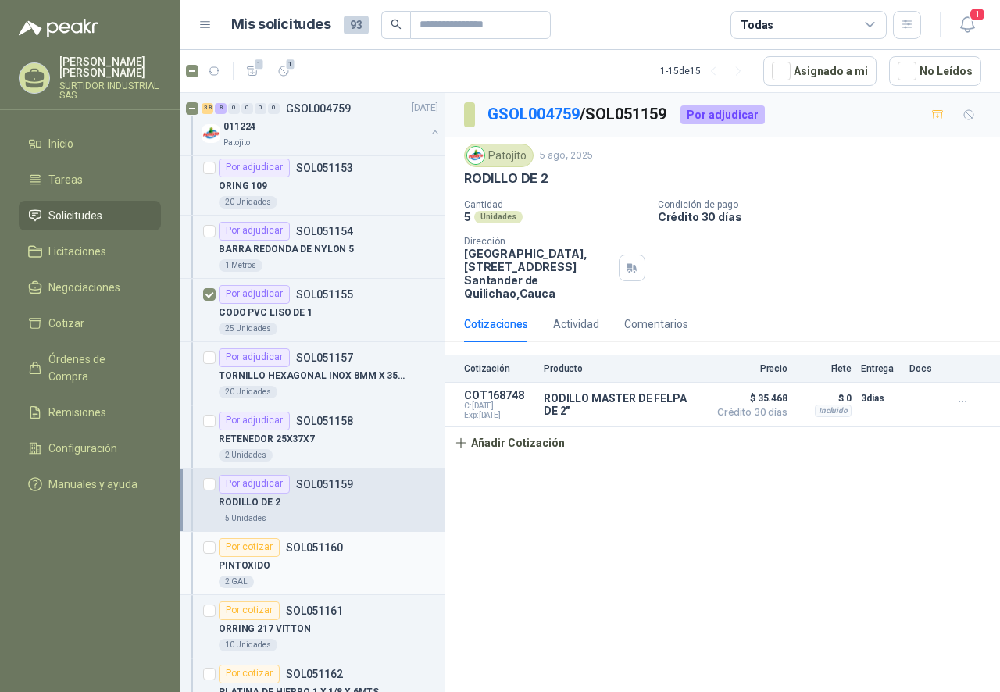
click at [310, 573] on div "PINTOXIDO" at bounding box center [328, 566] width 219 height 19
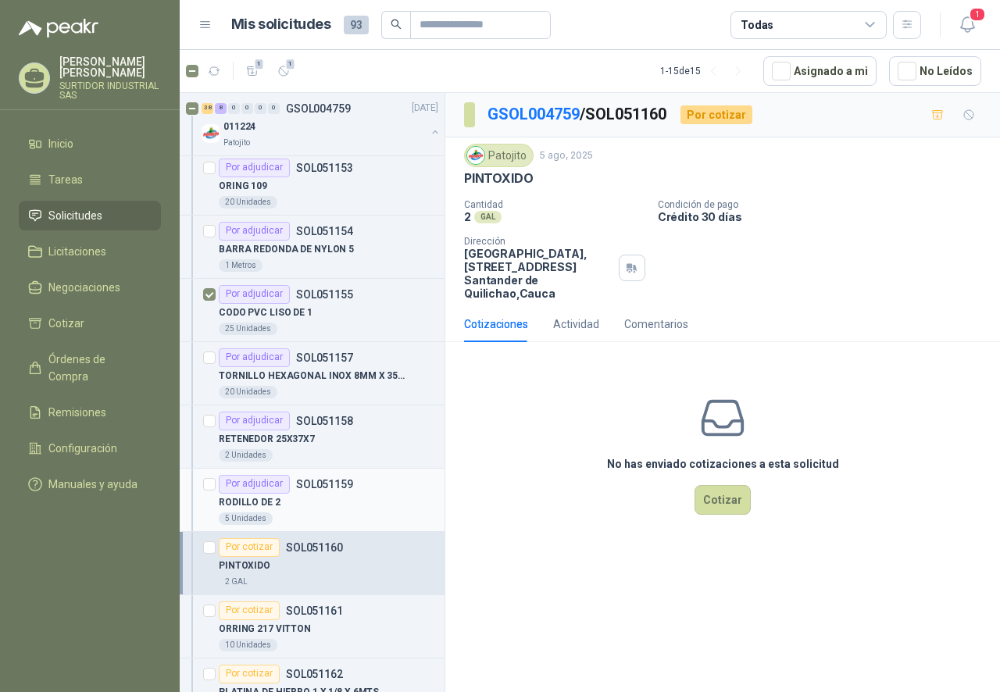
click at [328, 492] on div "Por adjudicar SOL051159" at bounding box center [286, 484] width 134 height 19
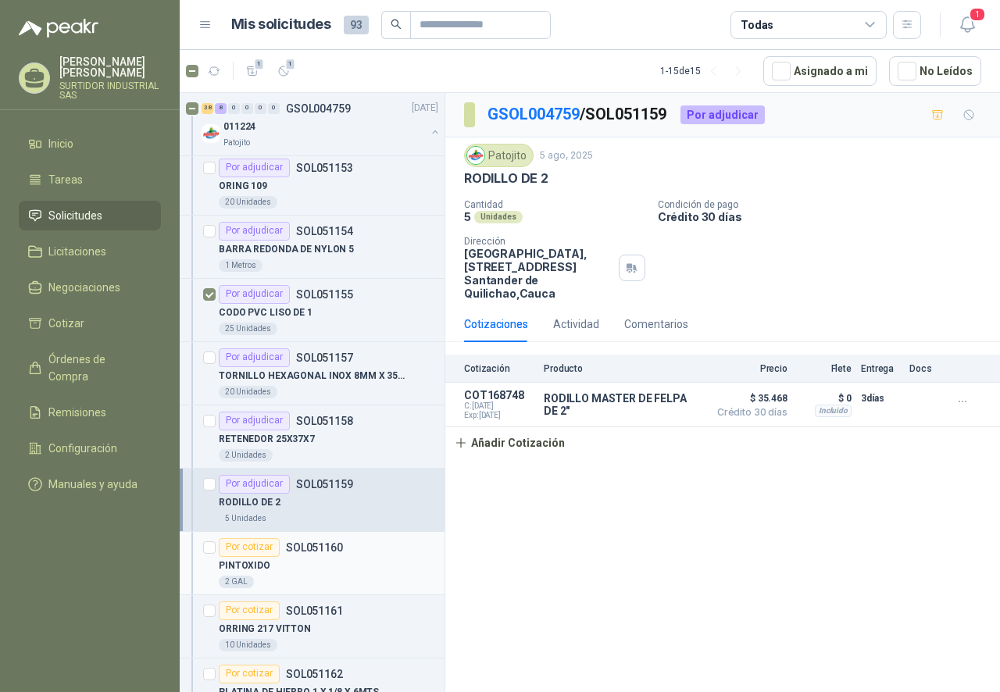
click at [316, 569] on div "PINTOXIDO" at bounding box center [328, 566] width 219 height 19
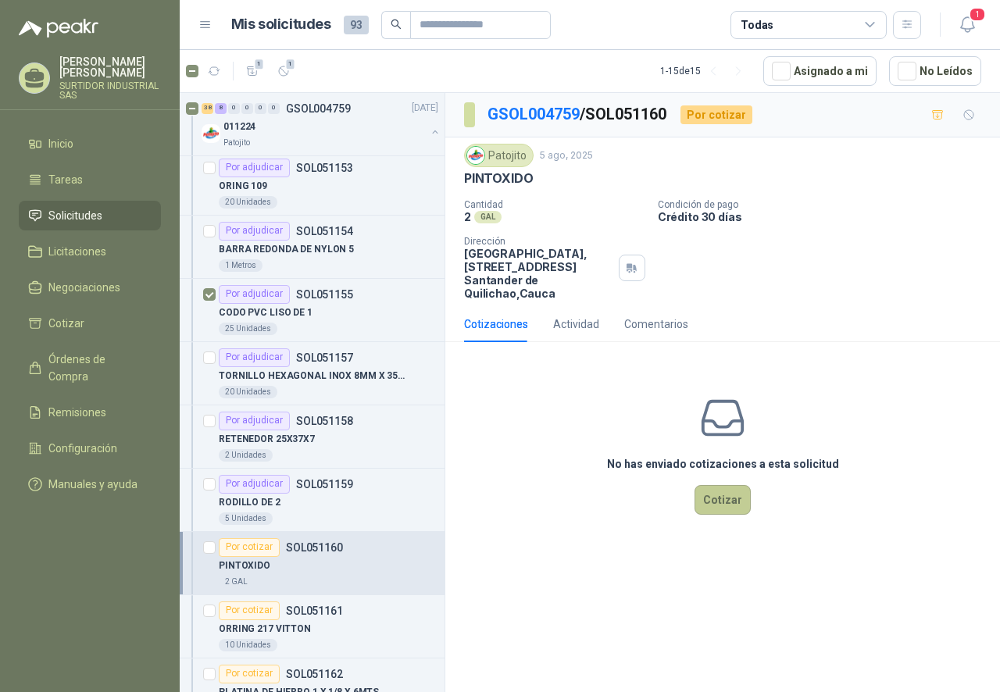
click at [734, 501] on button "Cotizar" at bounding box center [722, 500] width 56 height 30
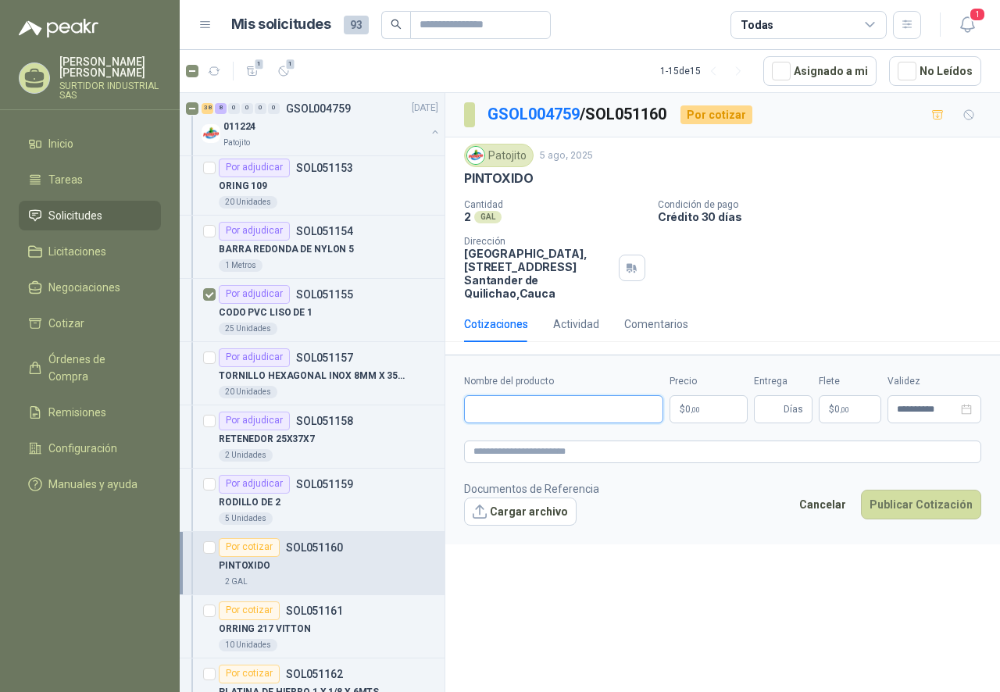
click at [560, 410] on input "Nombre del producto" at bounding box center [563, 409] width 199 height 28
paste input "**********"
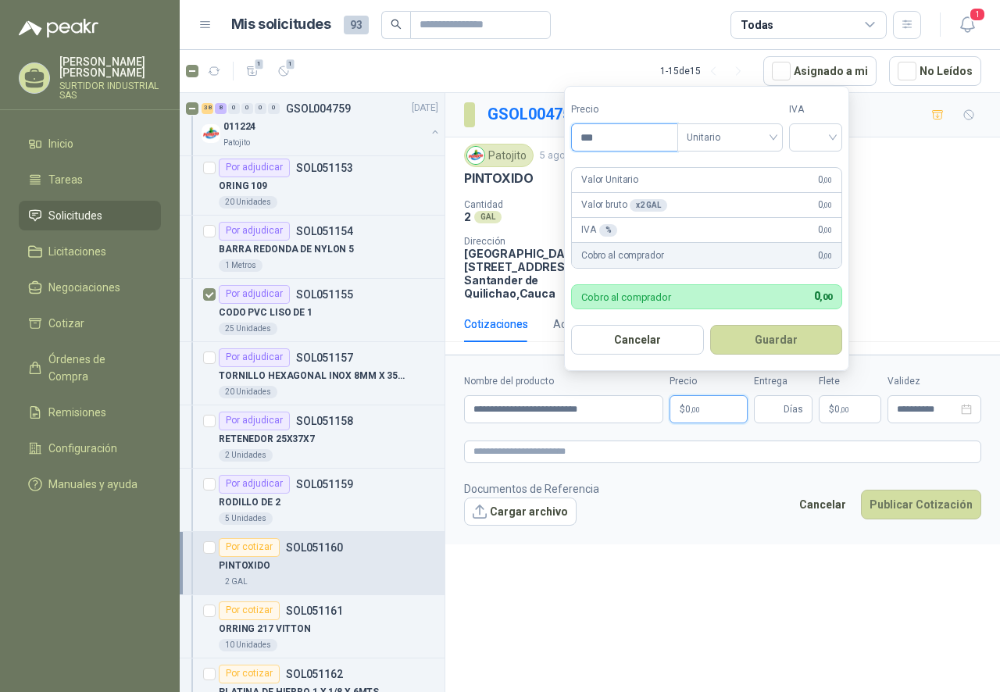
drag, startPoint x: 600, startPoint y: 134, endPoint x: 538, endPoint y: 151, distance: 64.0
click at [538, 151] on body "[PERSON_NAME] SURTIDOR INDUSTRIAL SAS Inicio Tareas Solicitudes Licitaciones Ne…" at bounding box center [500, 346] width 1000 height 692
click at [724, 134] on span "Unitario" at bounding box center [729, 137] width 87 height 23
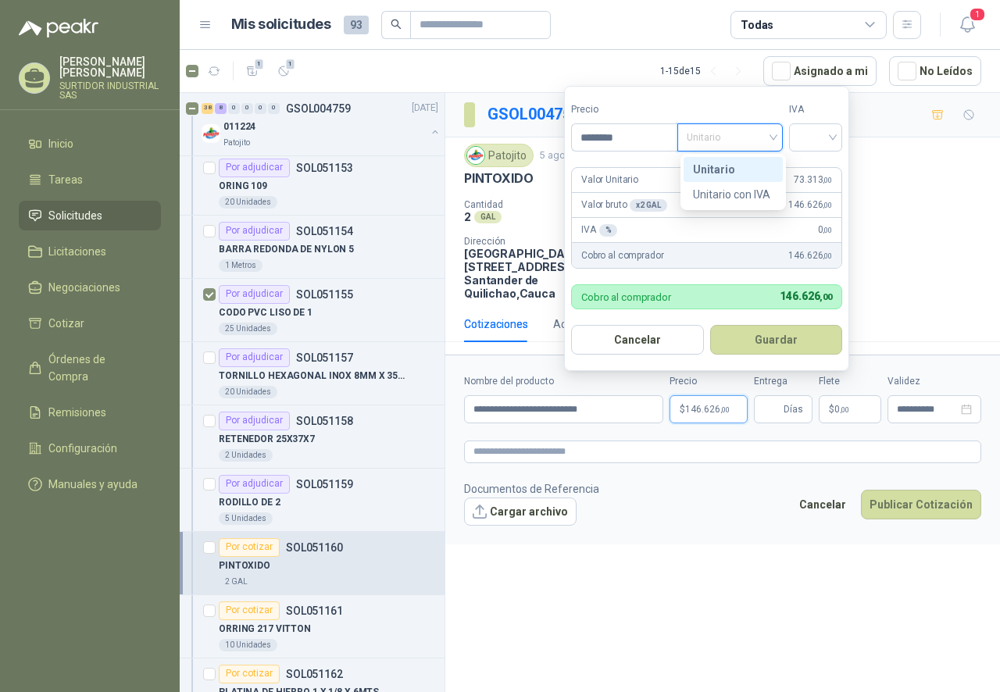
click at [720, 168] on div "Unitario" at bounding box center [733, 169] width 80 height 17
click at [821, 133] on input "search" at bounding box center [815, 135] width 34 height 23
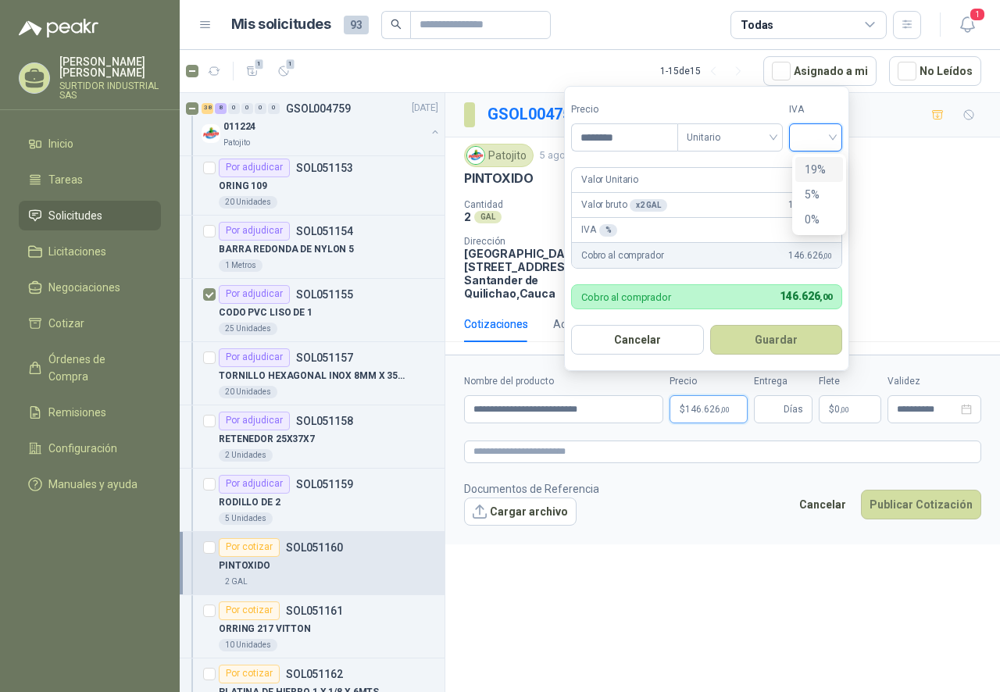
click at [818, 162] on div "19%" at bounding box center [818, 169] width 29 height 17
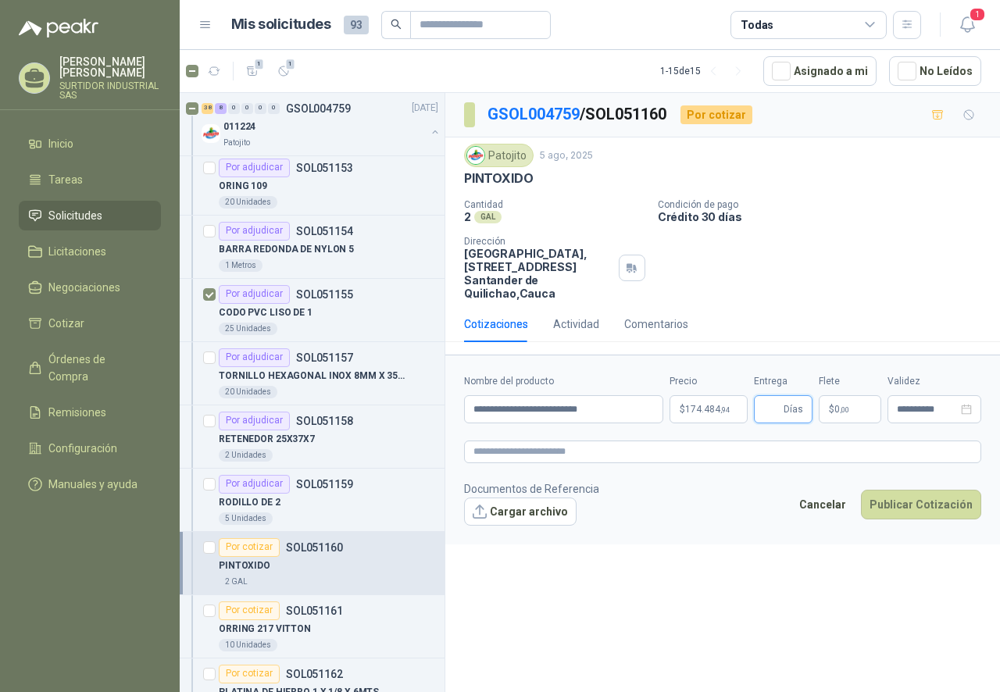
click at [779, 406] on input "Entrega" at bounding box center [771, 409] width 17 height 27
click at [729, 411] on span ",94" at bounding box center [724, 409] width 9 height 9
click at [538, 572] on div "**********" at bounding box center [722, 395] width 554 height 604
click at [711, 419] on p "$ 174.484 ,94" at bounding box center [708, 409] width 78 height 28
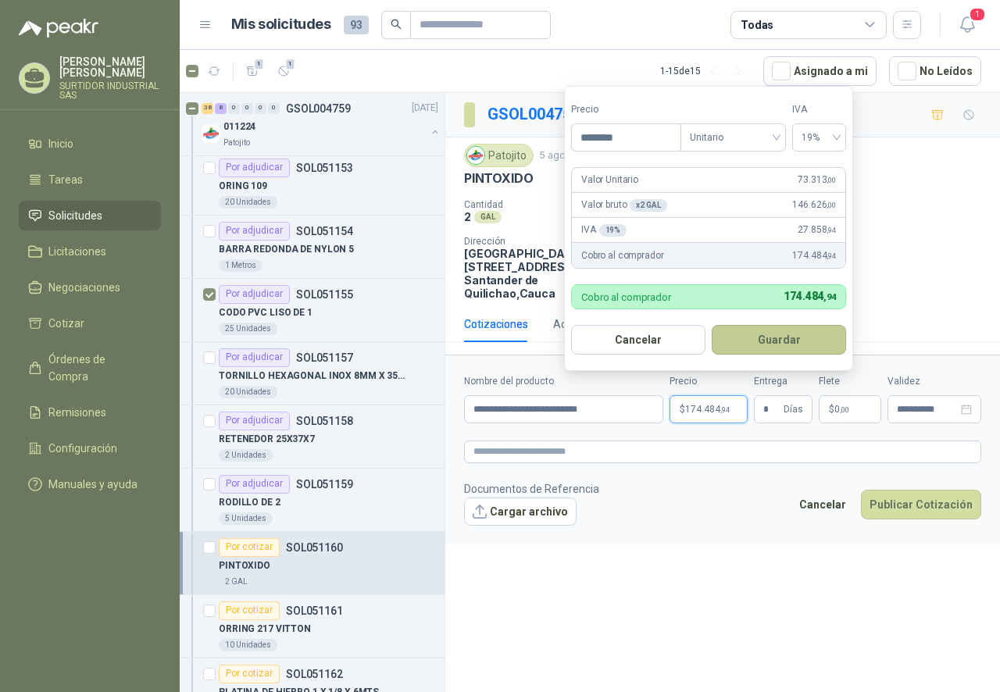
click at [753, 353] on button "Guardar" at bounding box center [778, 340] width 134 height 30
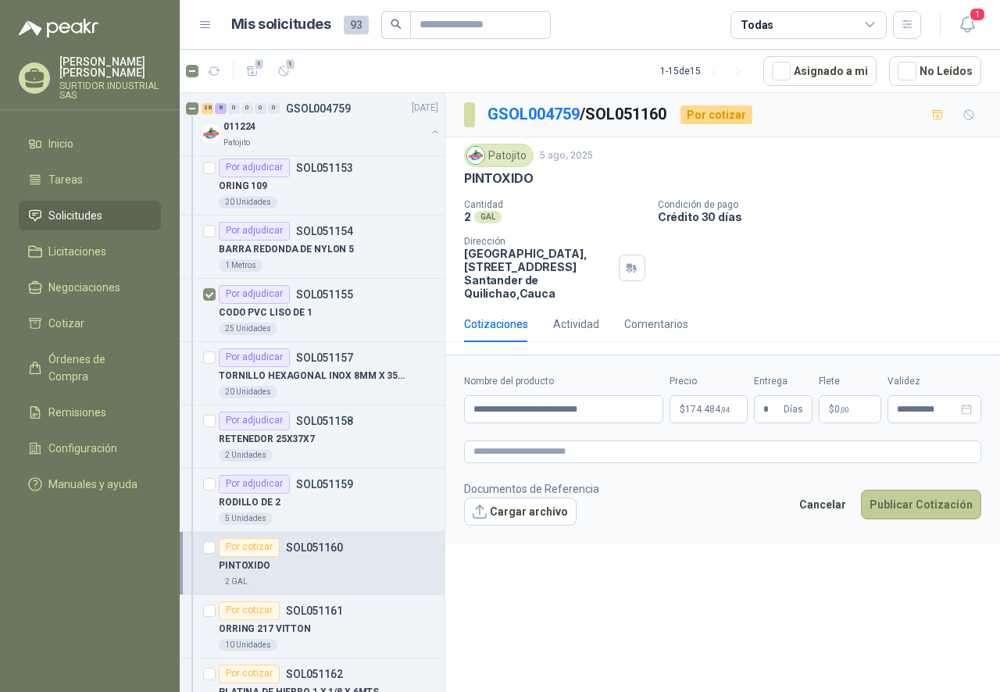
click at [900, 503] on button "Publicar Cotización" at bounding box center [921, 505] width 120 height 30
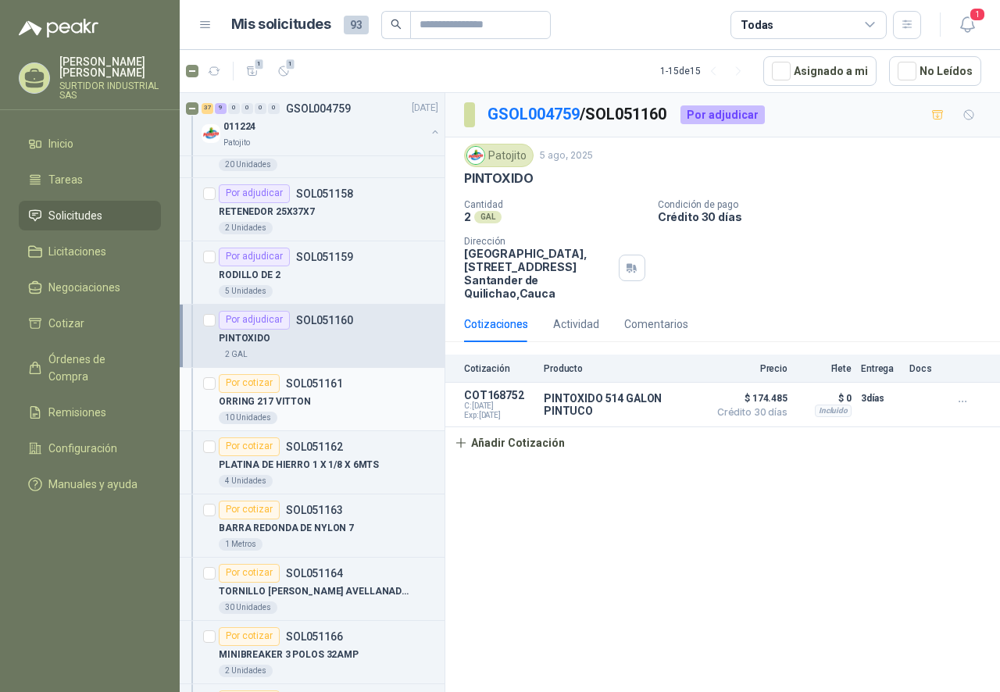
scroll to position [1093, 0]
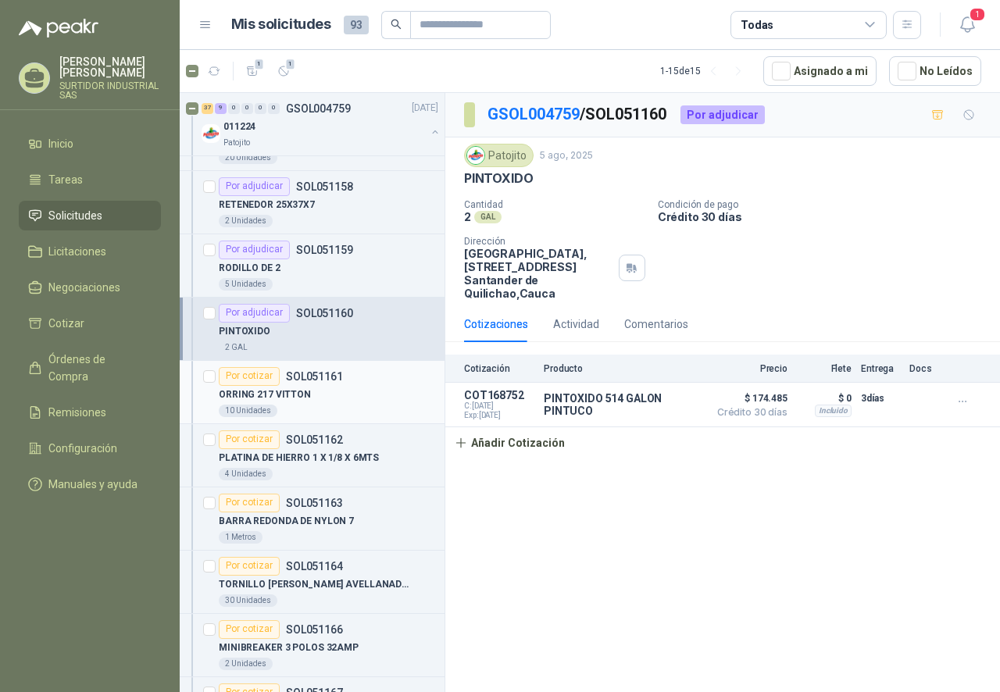
click at [356, 397] on div "ORRING 217 VITTON" at bounding box center [328, 395] width 219 height 19
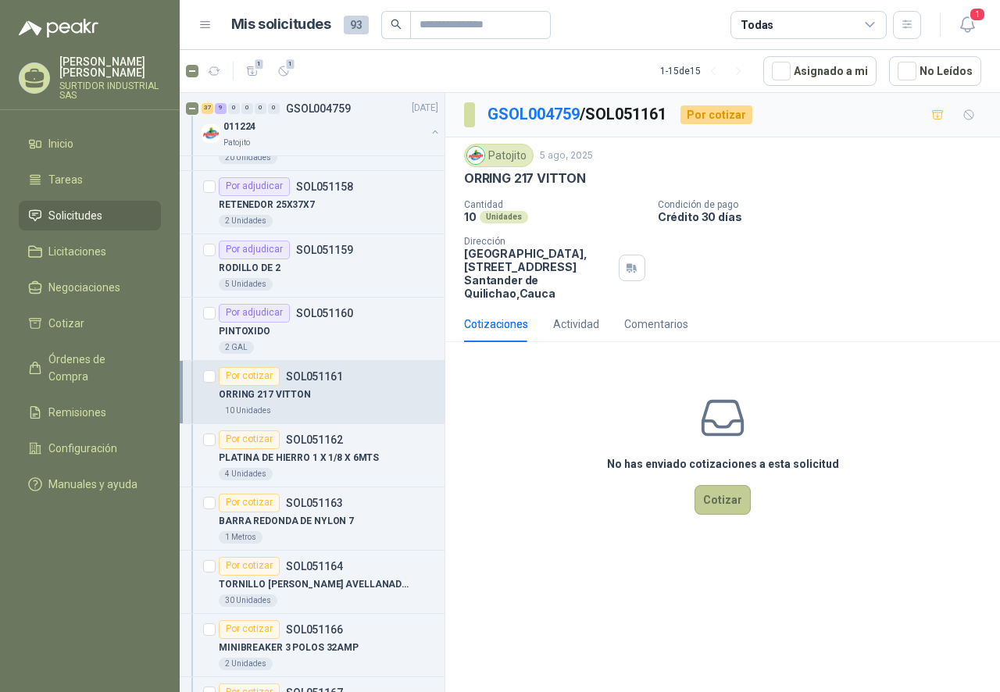
click at [718, 502] on button "Cotizar" at bounding box center [722, 500] width 56 height 30
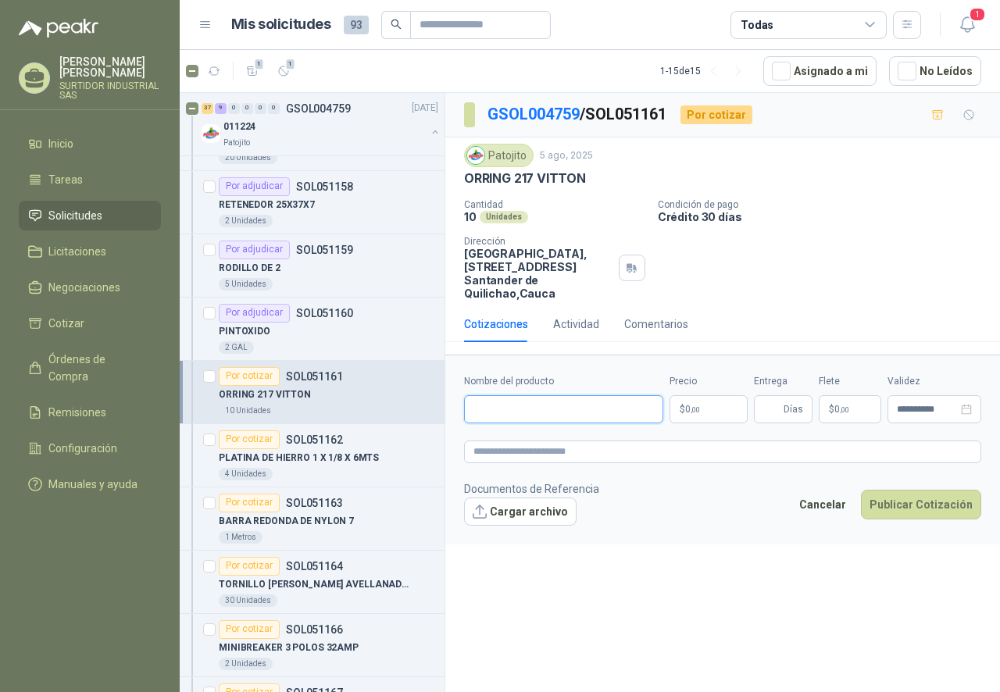
click at [486, 408] on input "Nombre del producto" at bounding box center [563, 409] width 199 height 28
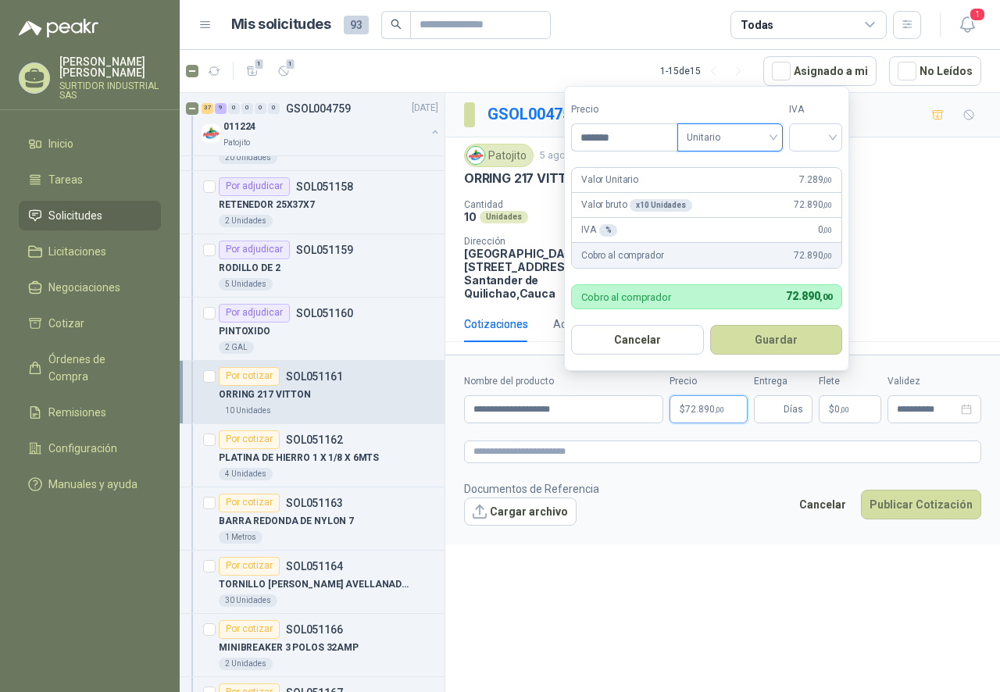
click at [717, 130] on span "Unitario" at bounding box center [729, 137] width 87 height 23
click at [715, 176] on div "Unitario" at bounding box center [733, 169] width 80 height 17
click at [823, 148] on span at bounding box center [815, 137] width 34 height 27
click at [818, 171] on div "19%" at bounding box center [818, 169] width 29 height 17
click at [783, 416] on span "Días" at bounding box center [783, 409] width 59 height 28
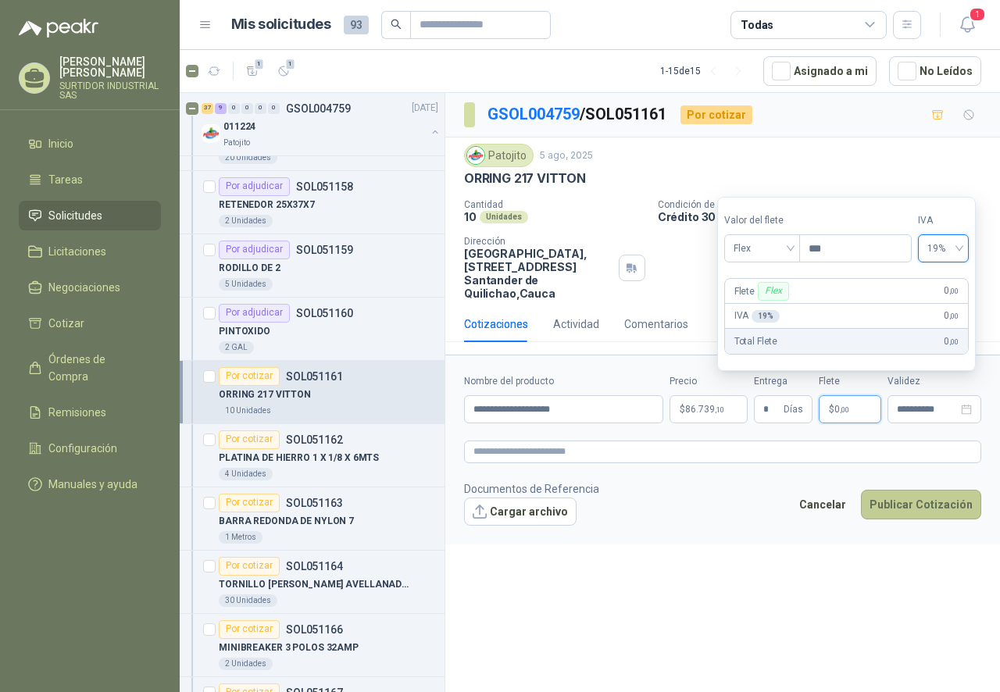
click at [901, 511] on button "Publicar Cotización" at bounding box center [921, 505] width 120 height 30
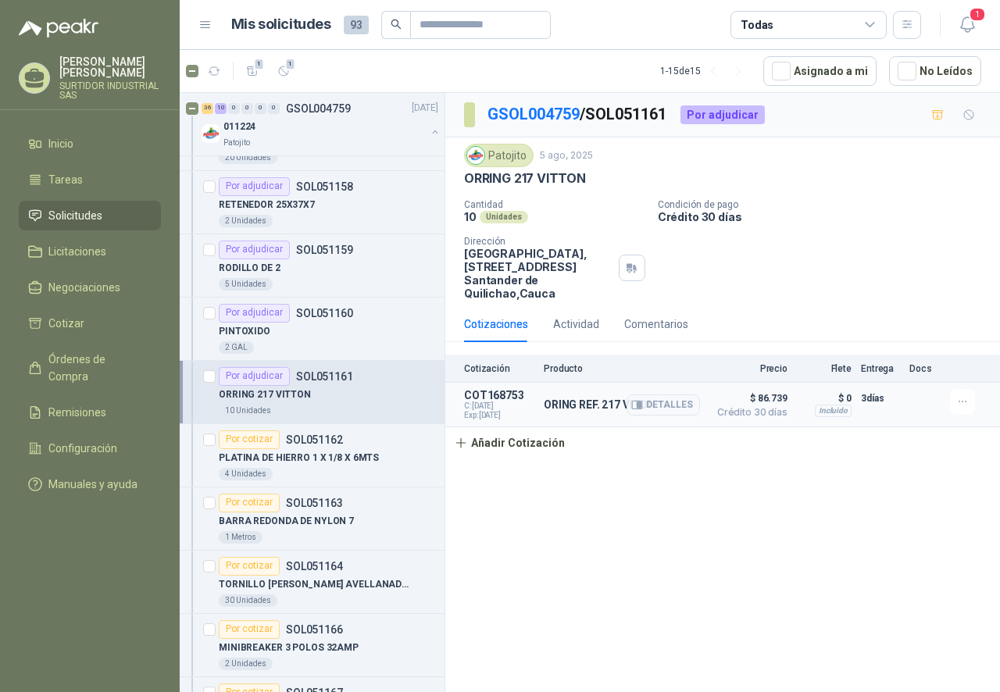
click at [763, 401] on span "$ 86.739" at bounding box center [748, 398] width 78 height 19
click at [765, 393] on span "$ 86.739" at bounding box center [748, 398] width 78 height 19
click at [663, 408] on button "Detalles" at bounding box center [662, 404] width 73 height 21
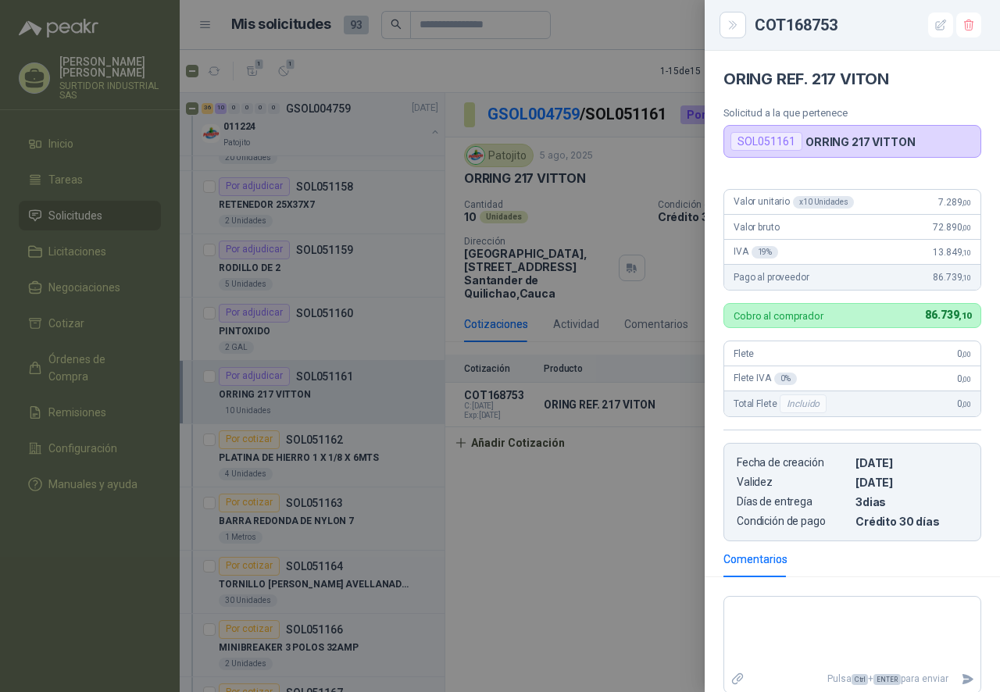
click at [615, 556] on div at bounding box center [500, 346] width 1000 height 692
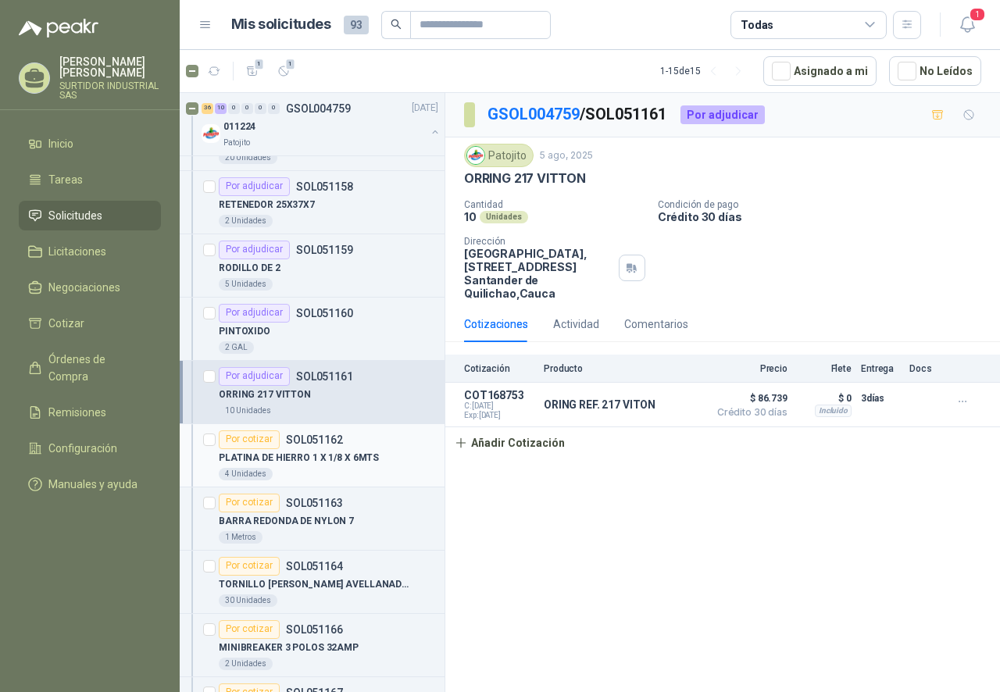
click at [323, 452] on p "PLATINA DE HIERRO 1 X 1/8 X 6MTS" at bounding box center [299, 458] width 160 height 15
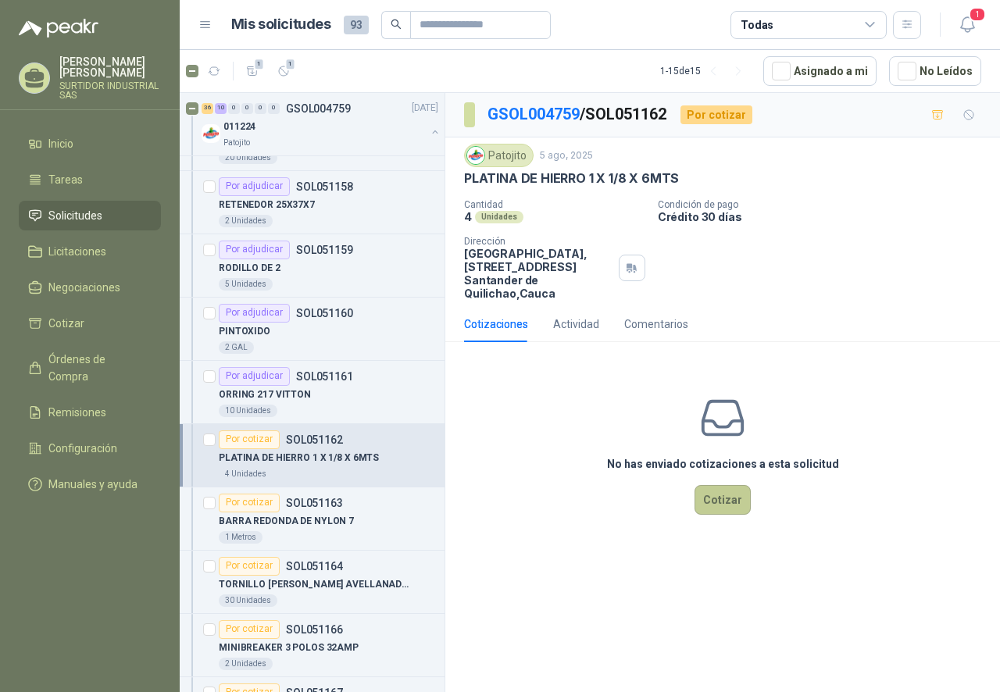
click at [713, 511] on button "Cotizar" at bounding box center [722, 500] width 56 height 30
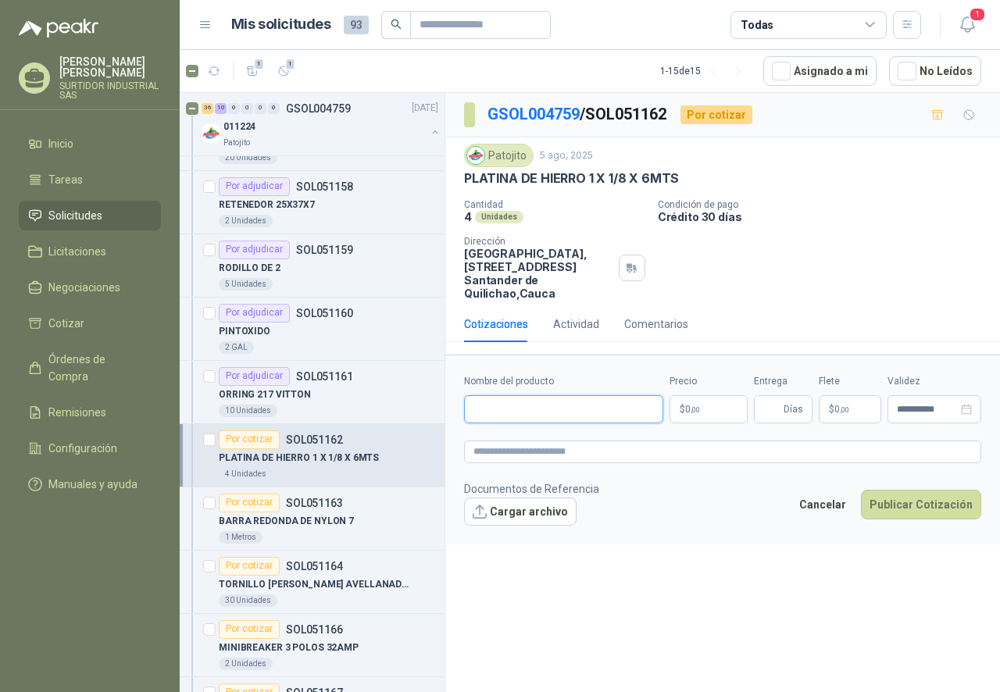
click at [507, 409] on input "Nombre del producto" at bounding box center [563, 409] width 199 height 28
drag, startPoint x: 599, startPoint y: 398, endPoint x: 438, endPoint y: 426, distance: 163.3
click at [438, 426] on div "Ocultar Solicitudes Por cotizar SOL052195 [DATE] 14.02114L450F112/1400142 mangu…" at bounding box center [590, 394] width 820 height 605
click at [559, 416] on input "*" at bounding box center [563, 409] width 199 height 28
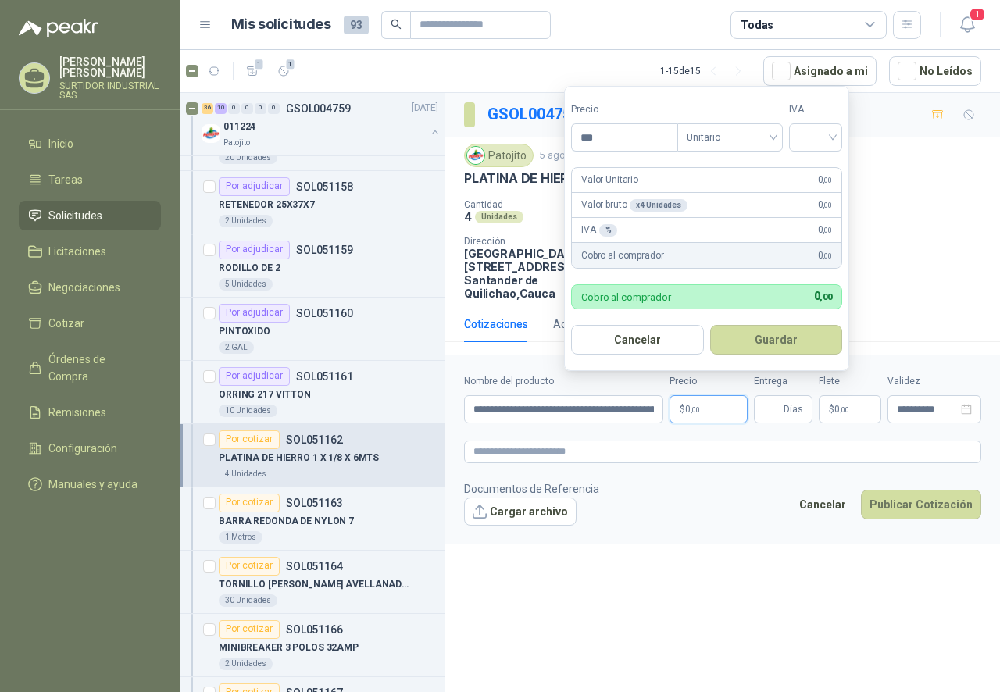
click at [719, 397] on p "$ 0 ,00" at bounding box center [708, 409] width 78 height 28
click at [640, 141] on input "***" at bounding box center [624, 137] width 105 height 27
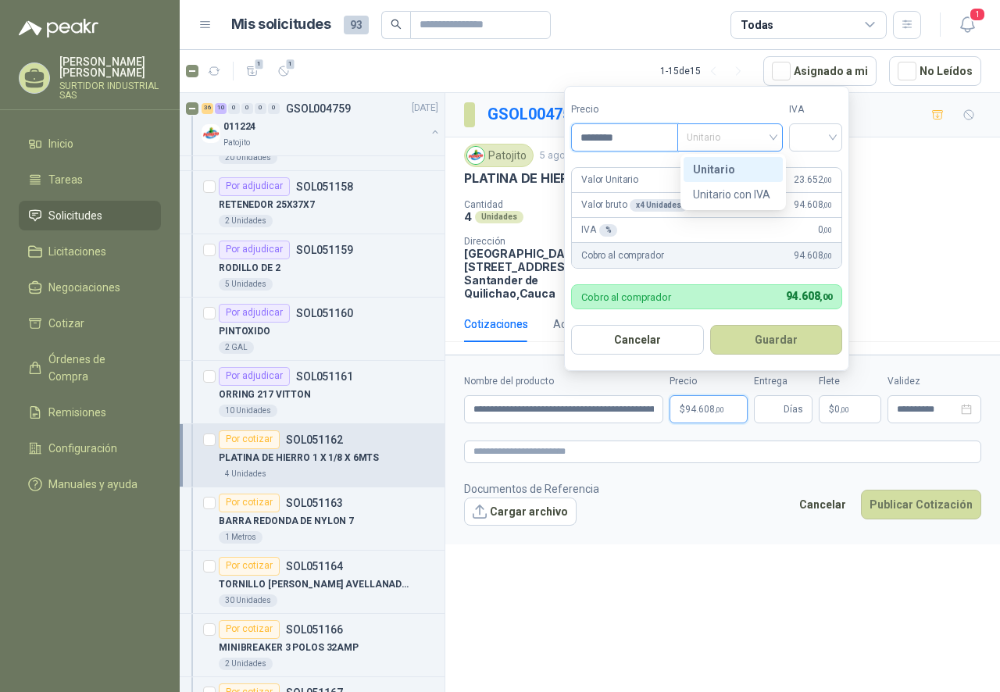
click at [714, 148] on span "Unitario" at bounding box center [729, 137] width 87 height 23
click at [718, 178] on div "Unitario" at bounding box center [733, 169] width 80 height 17
click at [797, 137] on div at bounding box center [815, 137] width 53 height 28
click at [799, 137] on div at bounding box center [815, 137] width 53 height 28
click at [798, 171] on div "Valor Unitario 23.652 ,00" at bounding box center [706, 180] width 269 height 25
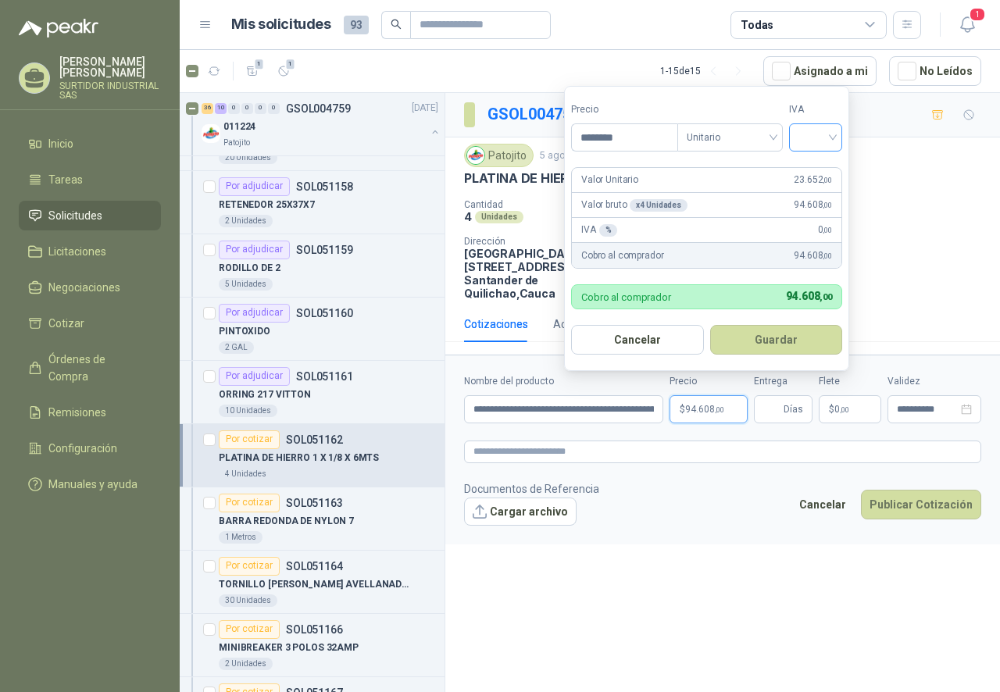
click at [811, 130] on input "search" at bounding box center [815, 135] width 34 height 23
click at [818, 173] on div "19%" at bounding box center [818, 169] width 29 height 17
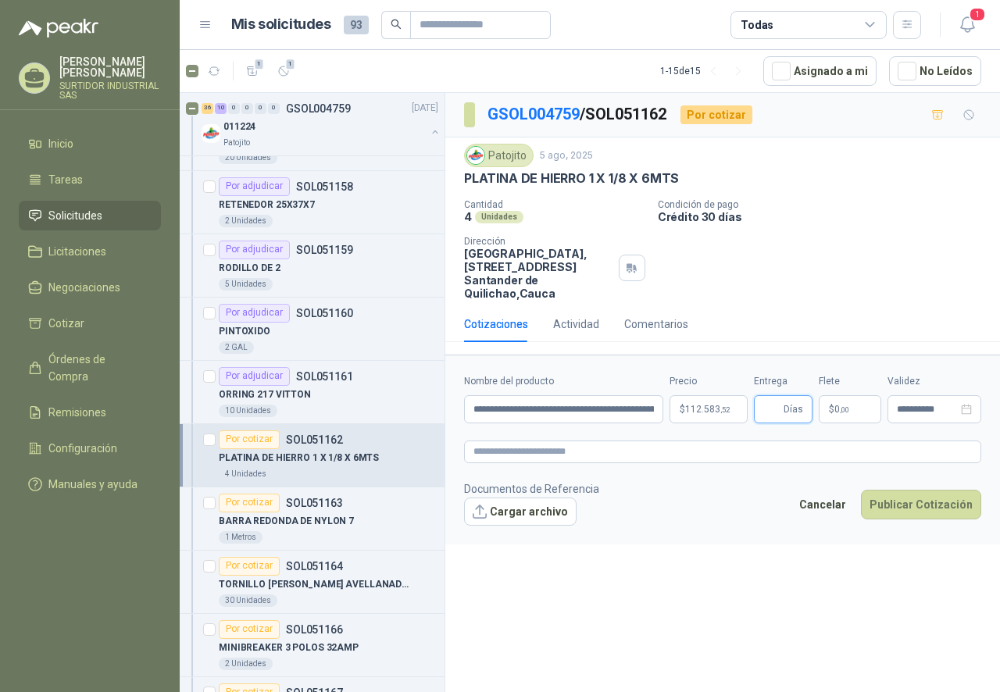
click at [780, 411] on input "Entrega" at bounding box center [771, 409] width 17 height 27
click at [840, 415] on p "$ 0 ,00" at bounding box center [849, 409] width 62 height 28
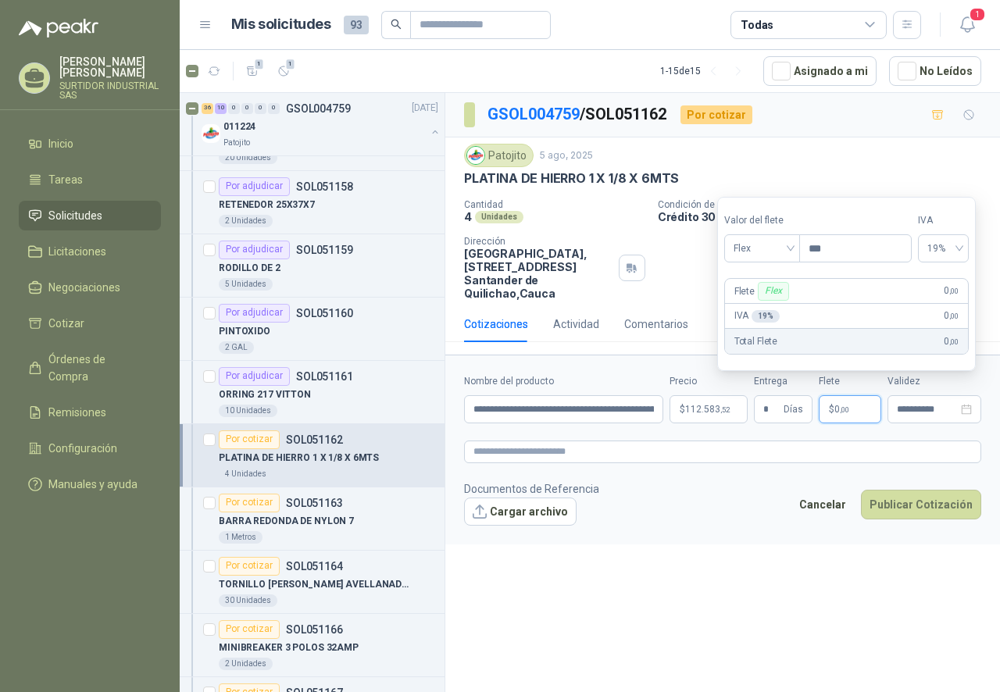
click at [833, 418] on p "$ 0 ,00" at bounding box center [849, 409] width 62 height 28
click at [877, 570] on div "**********" at bounding box center [722, 395] width 554 height 604
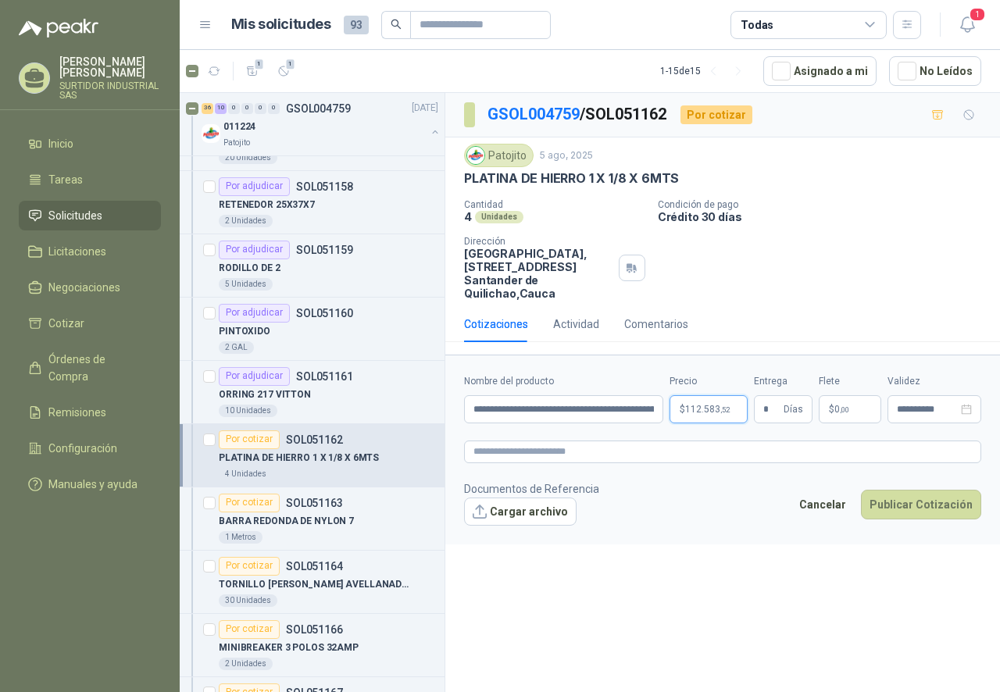
click at [698, 418] on p "$ 112.583 ,52" at bounding box center [708, 409] width 78 height 28
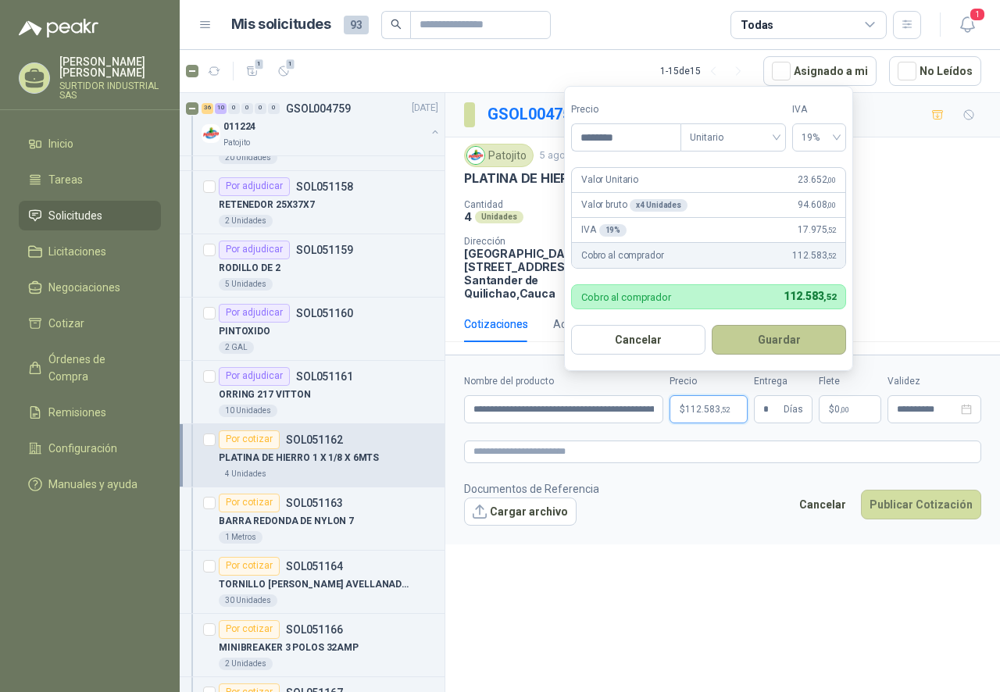
click at [764, 347] on button "Guardar" at bounding box center [778, 340] width 134 height 30
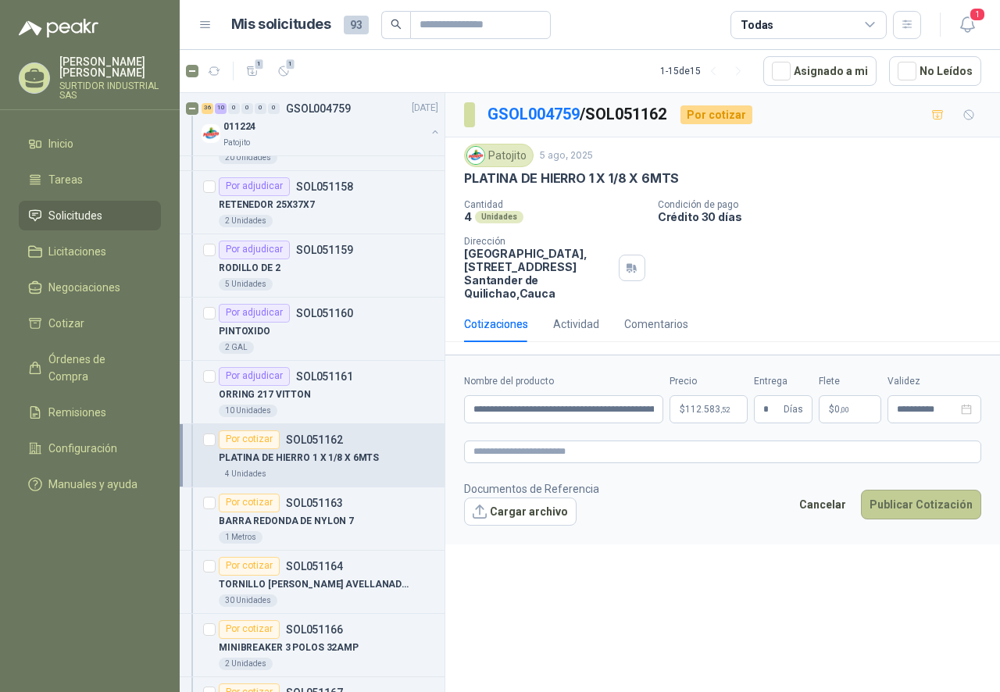
click at [908, 506] on button "Publicar Cotización" at bounding box center [921, 505] width 120 height 30
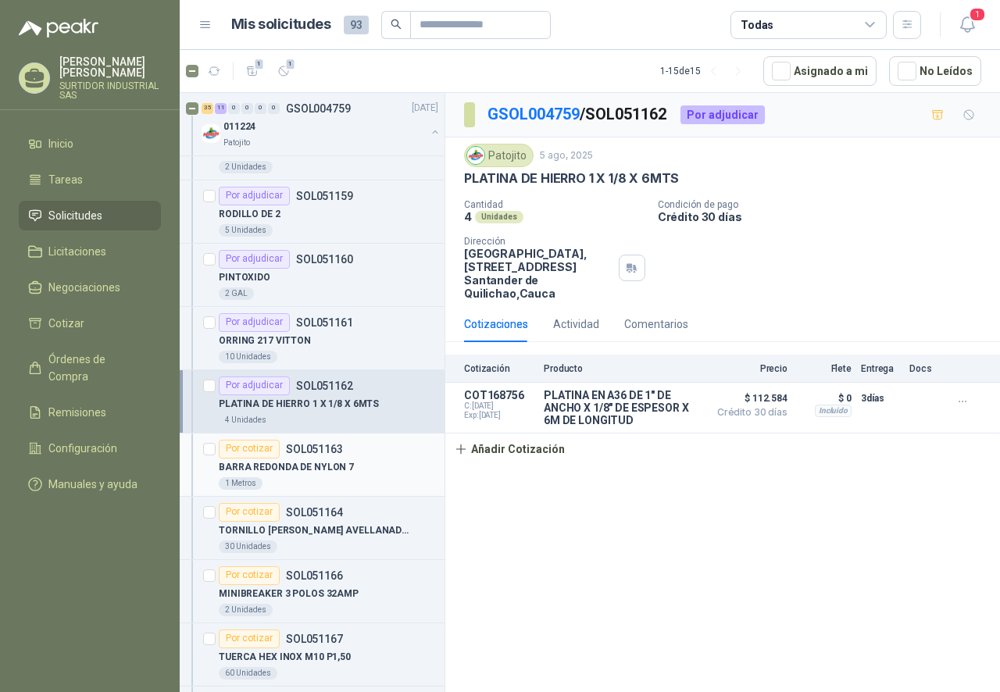
scroll to position [1171, 0]
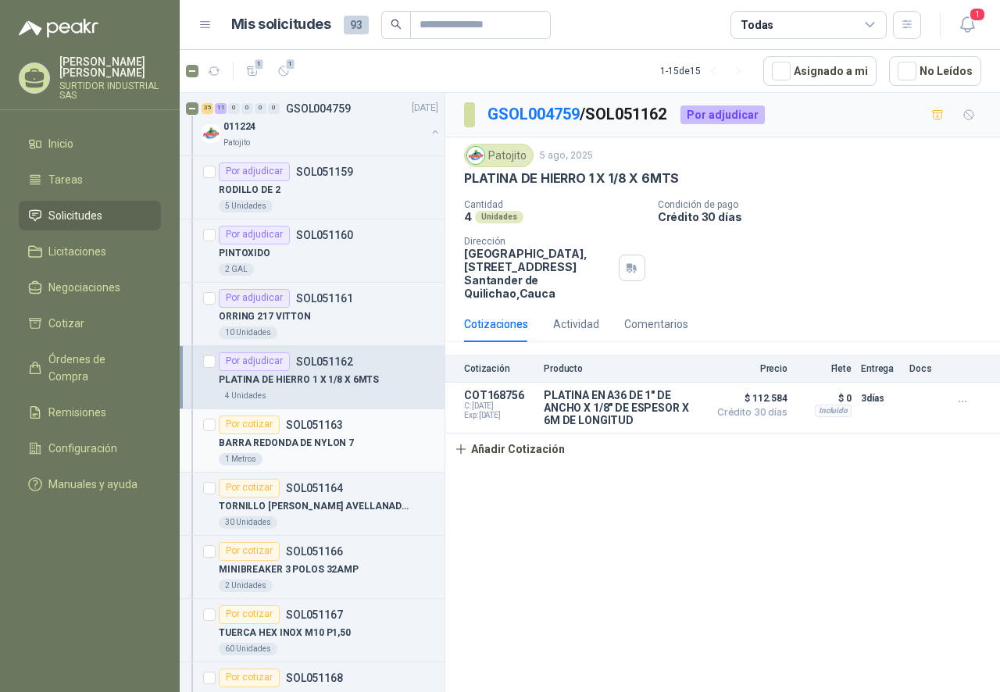
click at [358, 445] on div "BARRA REDONDA DE NYLON 7" at bounding box center [328, 443] width 219 height 19
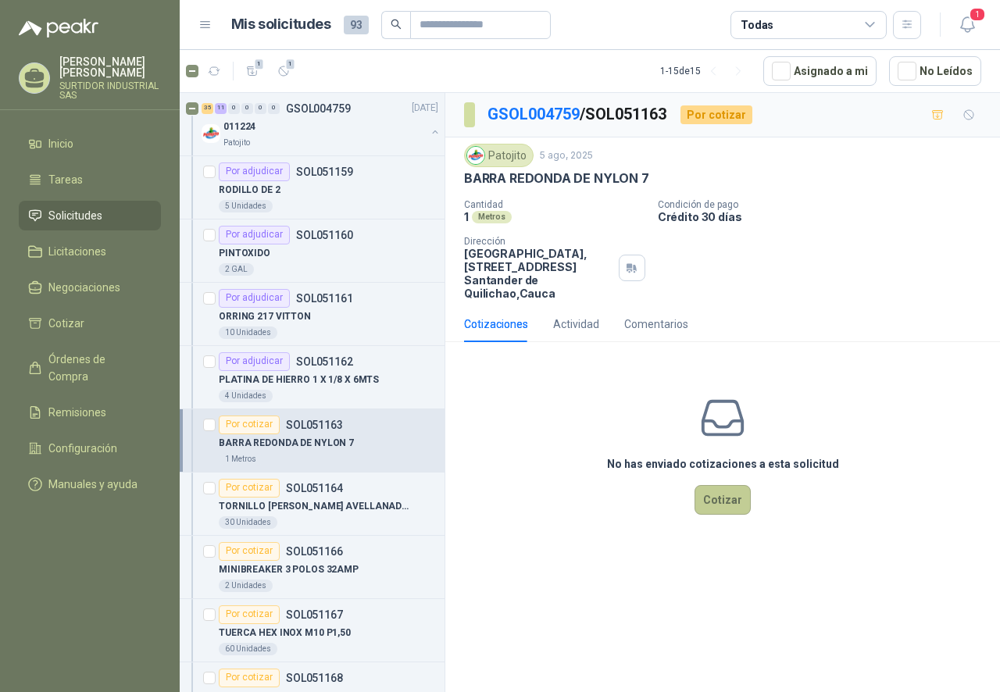
click at [714, 497] on button "Cotizar" at bounding box center [722, 500] width 56 height 30
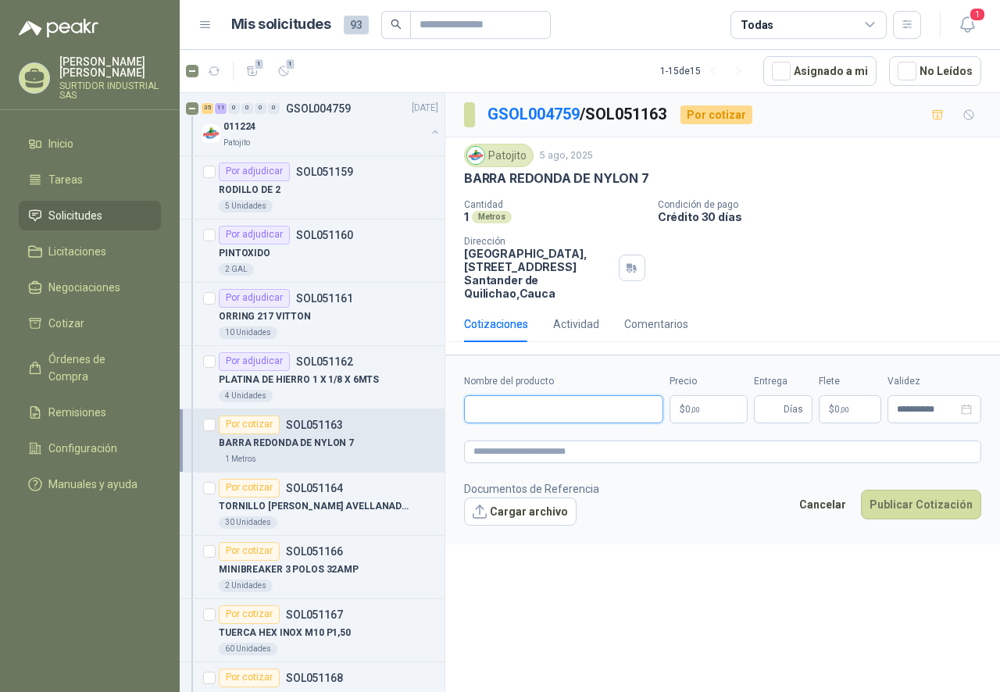
click at [556, 408] on input "Nombre del producto" at bounding box center [563, 409] width 199 height 28
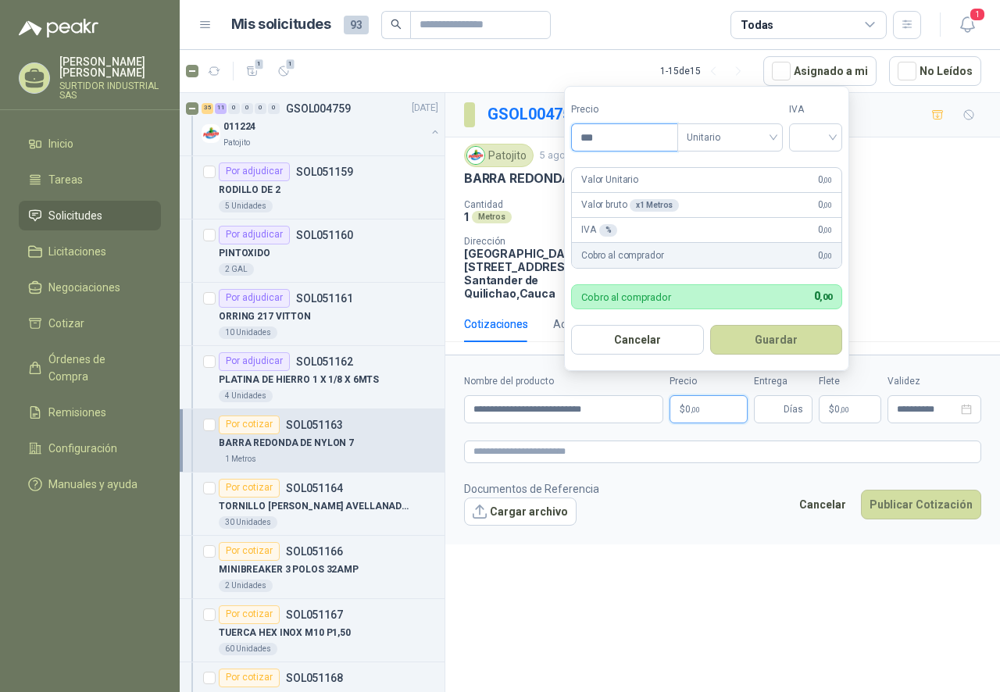
drag, startPoint x: 601, startPoint y: 144, endPoint x: 558, endPoint y: 143, distance: 43.0
click at [558, 143] on body "[PERSON_NAME] SURTIDOR INDUSTRIAL SAS Inicio Tareas Solicitudes Licitaciones Ne…" at bounding box center [500, 346] width 1000 height 692
click at [741, 143] on span "Unitario" at bounding box center [729, 137] width 87 height 23
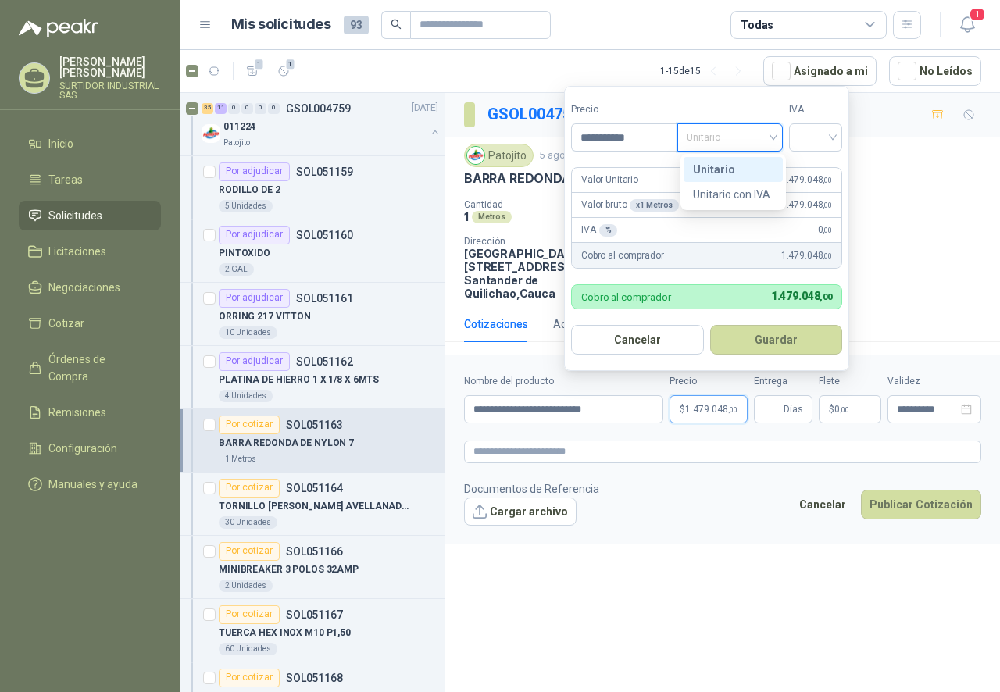
click at [736, 166] on div "Unitario" at bounding box center [733, 169] width 80 height 17
click at [805, 144] on input "search" at bounding box center [815, 135] width 34 height 23
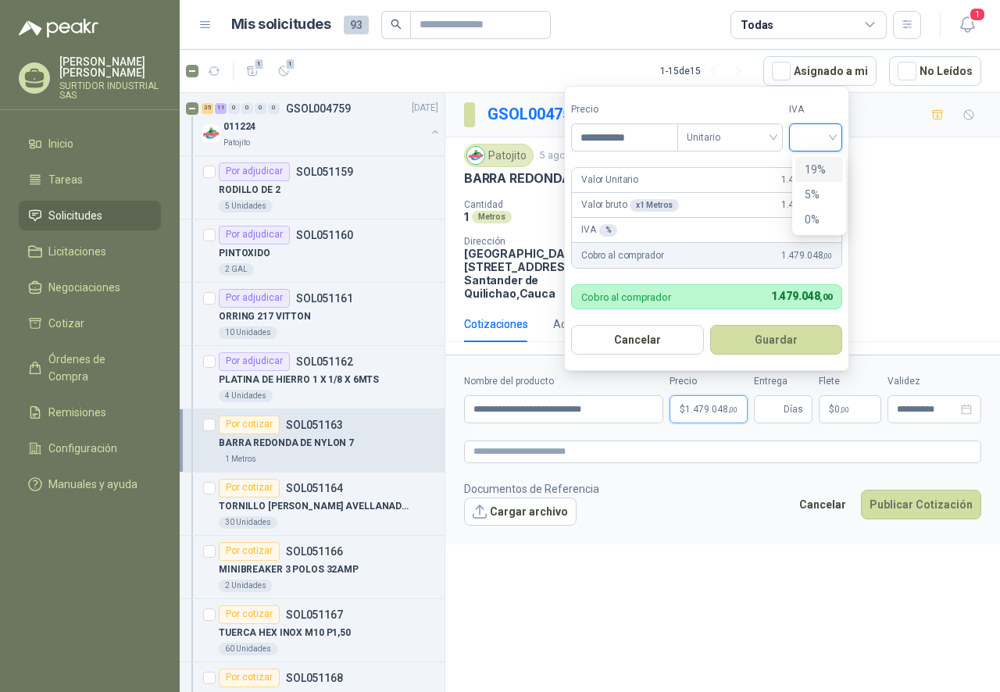
click at [807, 166] on div "19%" at bounding box center [818, 169] width 29 height 17
drag, startPoint x: 647, startPoint y: 144, endPoint x: 580, endPoint y: 146, distance: 66.4
click at [580, 146] on input "**********" at bounding box center [626, 137] width 109 height 27
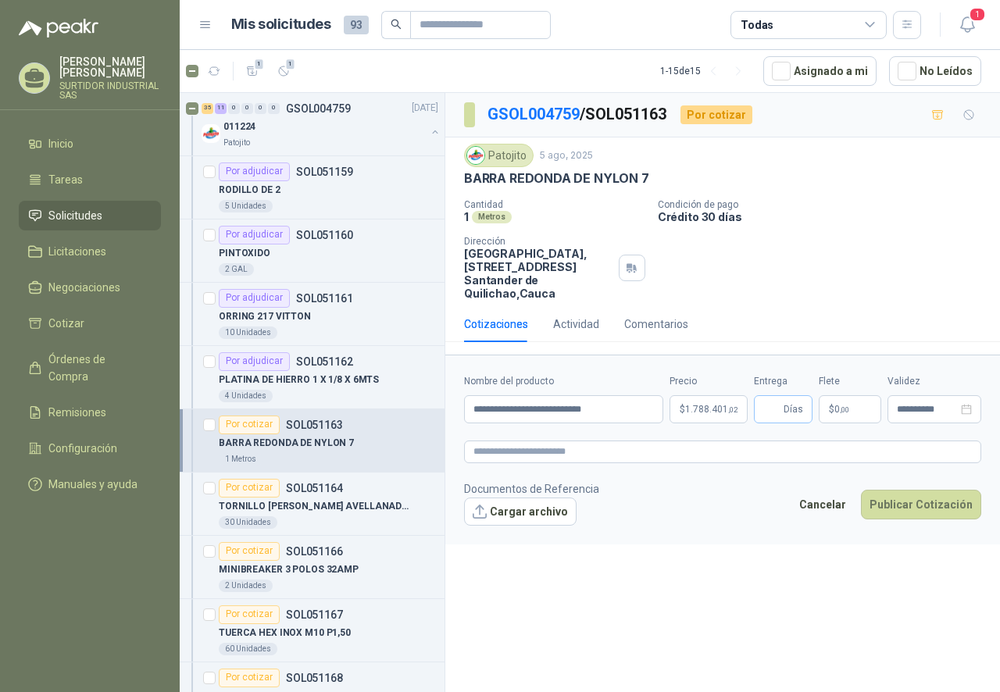
click at [783, 414] on span "Días" at bounding box center [783, 409] width 59 height 28
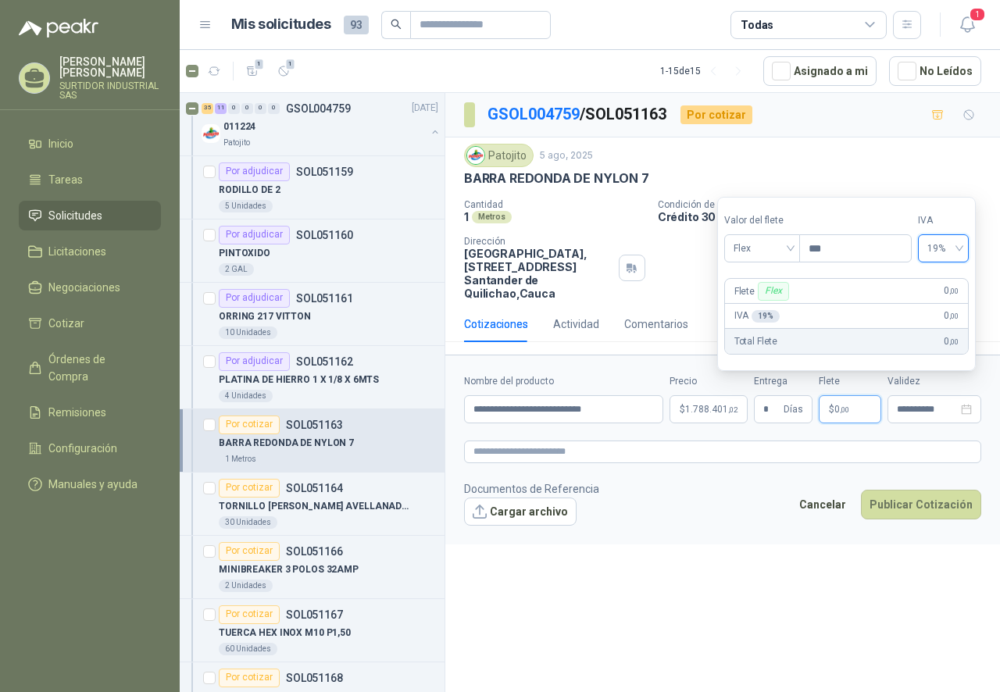
click at [845, 586] on div "**********" at bounding box center [722, 395] width 554 height 604
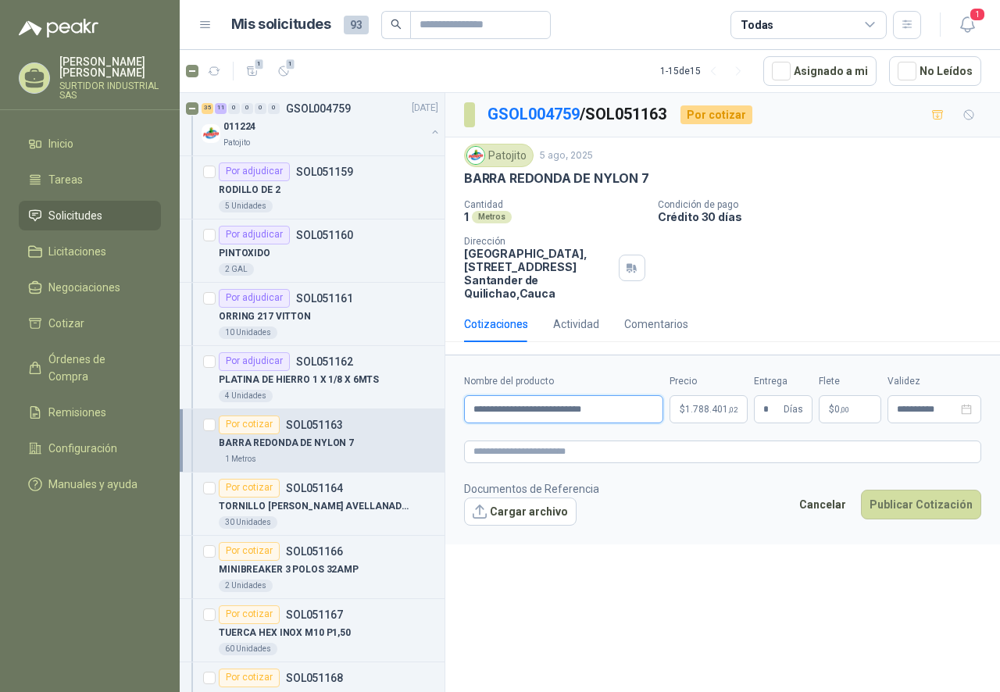
click at [572, 405] on input "**********" at bounding box center [563, 409] width 199 height 28
click at [563, 405] on input "**********" at bounding box center [563, 409] width 199 height 28
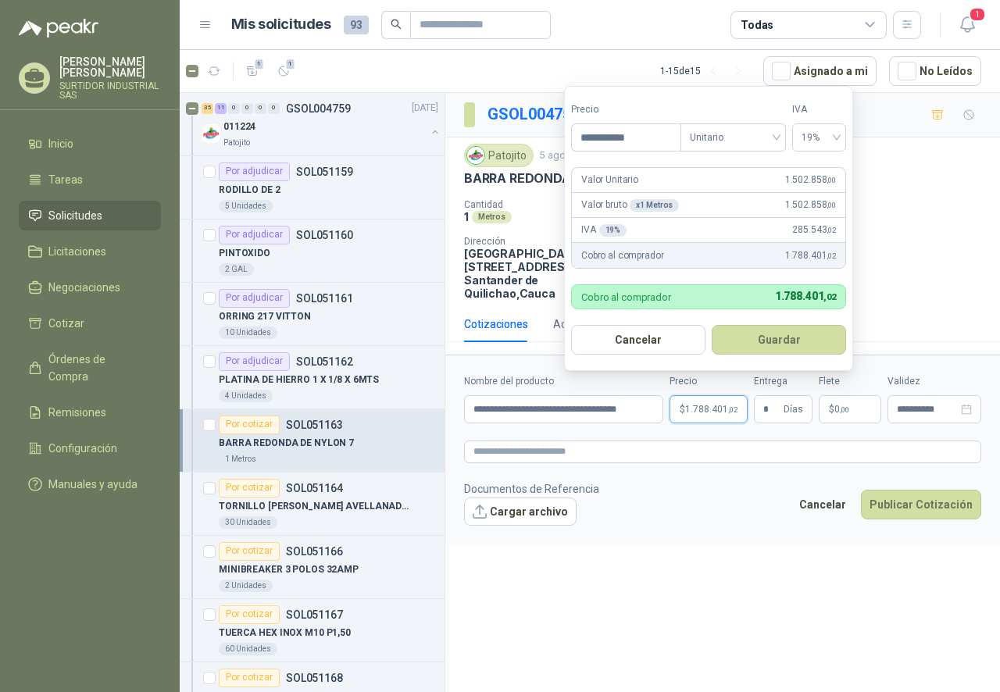
click at [756, 550] on div "**********" at bounding box center [722, 395] width 554 height 604
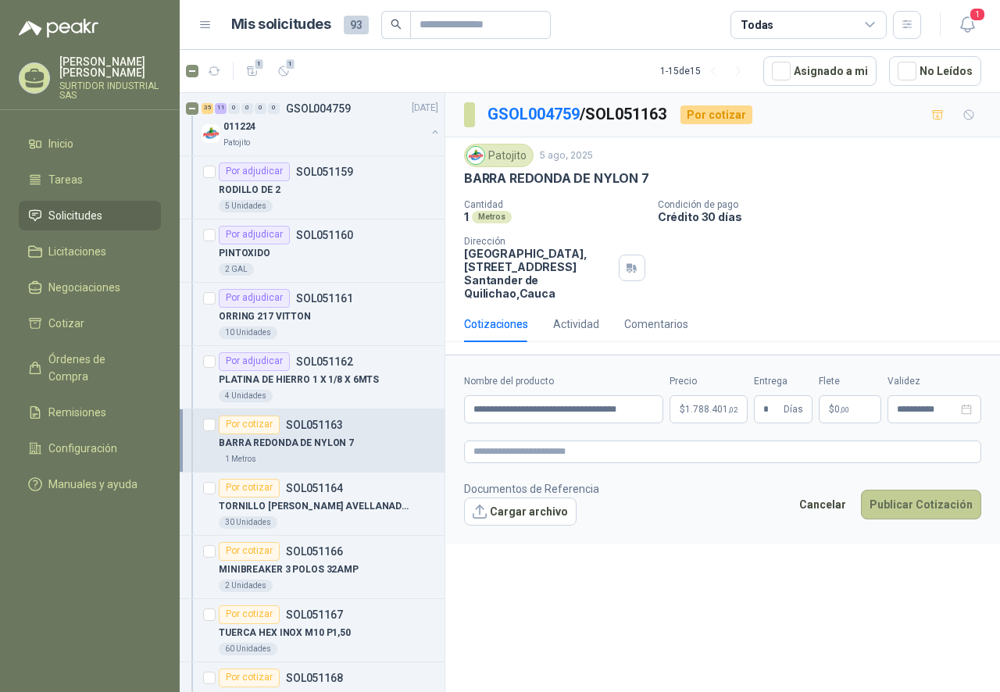
click at [899, 500] on button "Publicar Cotización" at bounding box center [921, 505] width 120 height 30
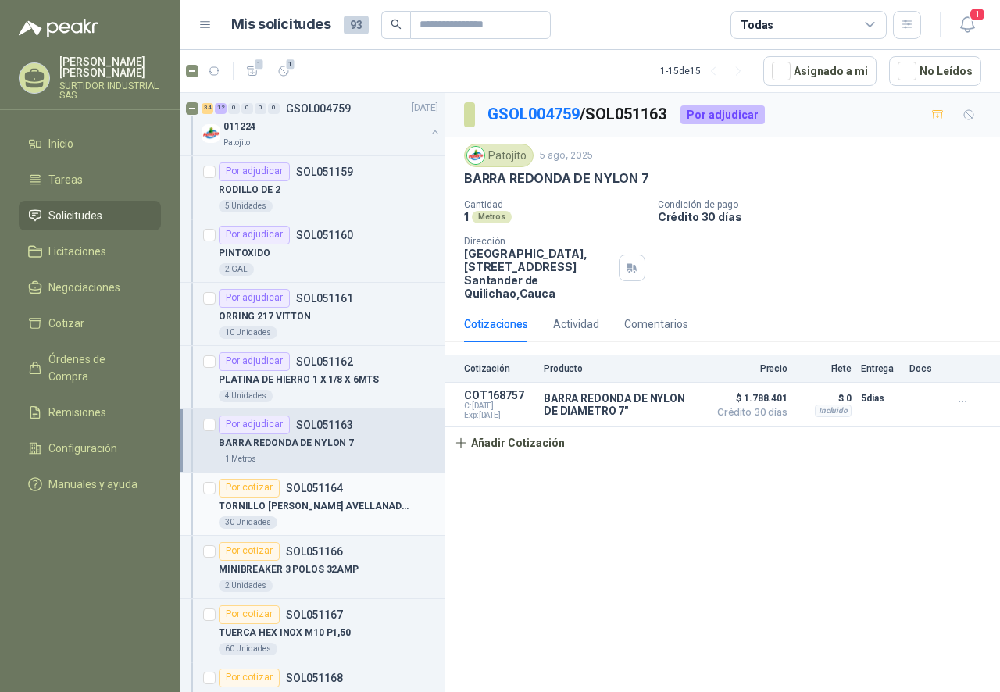
click at [369, 518] on div "30 Unidades" at bounding box center [328, 522] width 219 height 12
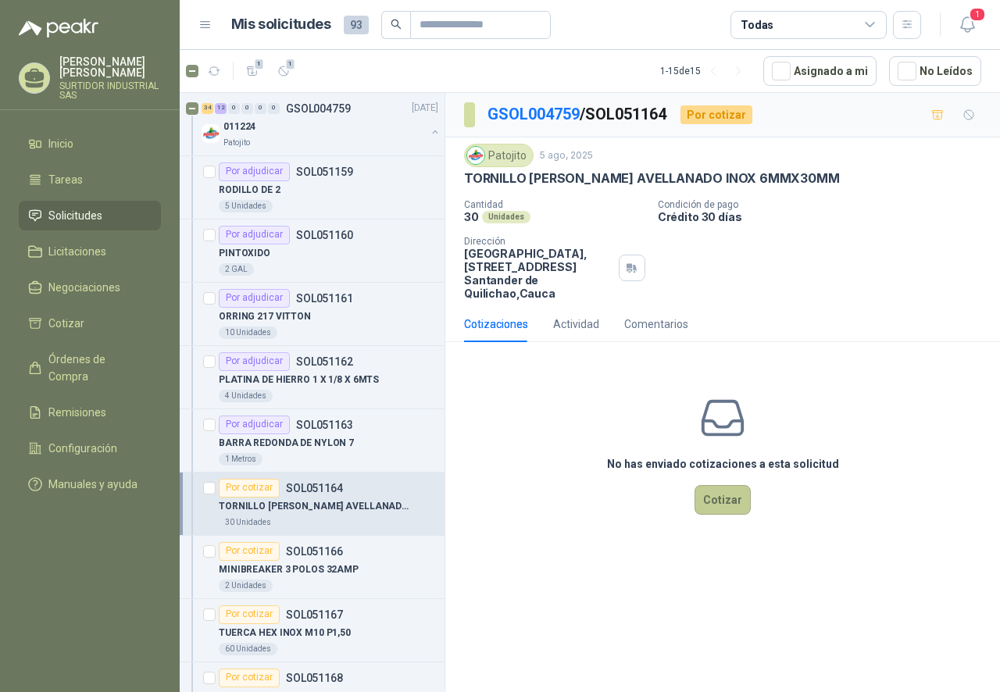
click at [736, 504] on button "Cotizar" at bounding box center [722, 500] width 56 height 30
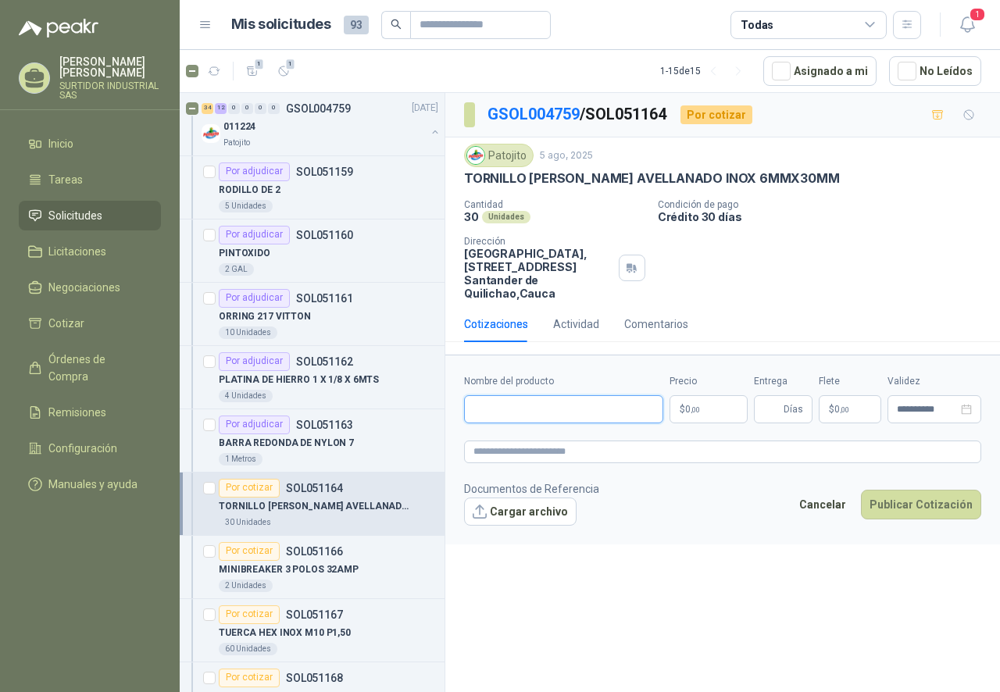
click at [590, 423] on input "Nombre del producto" at bounding box center [563, 409] width 199 height 28
click at [701, 410] on p "$ 0 ,00" at bounding box center [708, 409] width 78 height 28
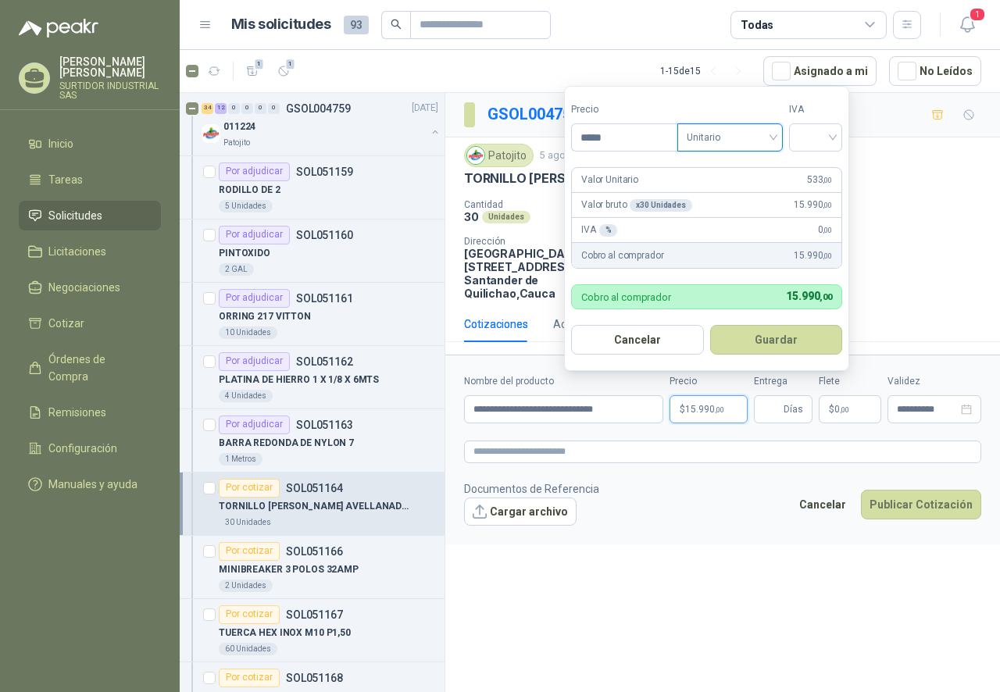
click at [722, 138] on span "Unitario" at bounding box center [729, 137] width 87 height 23
click at [737, 169] on div "Unitario" at bounding box center [733, 169] width 80 height 17
click at [811, 136] on input "search" at bounding box center [815, 135] width 34 height 23
click at [815, 162] on div "19%" at bounding box center [818, 169] width 29 height 17
click at [815, 352] on button "Guardar" at bounding box center [778, 340] width 134 height 30
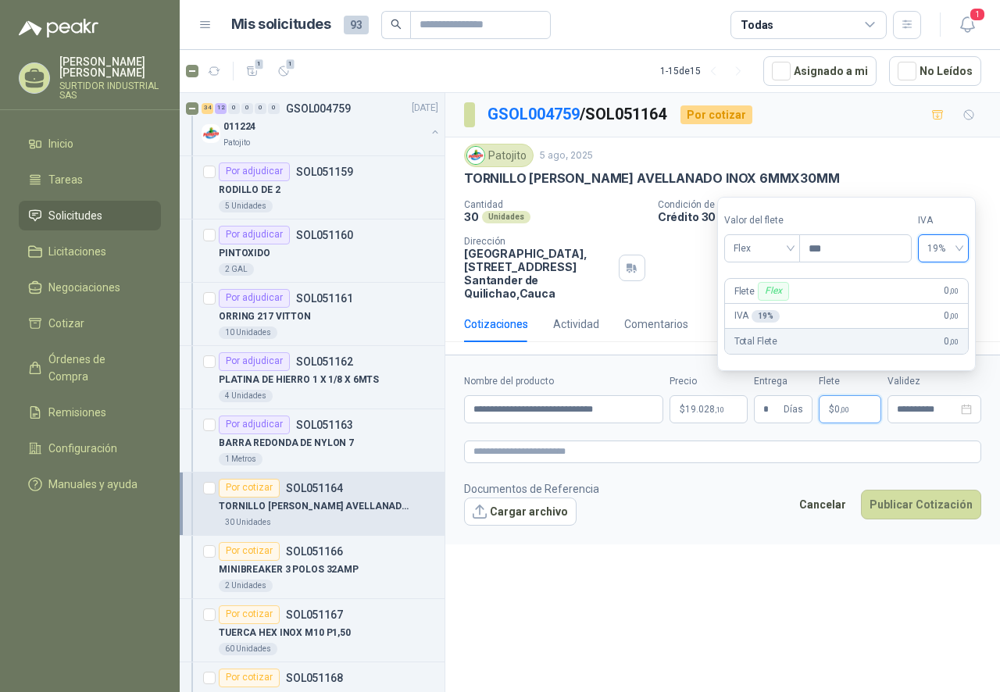
click at [870, 551] on div "**********" at bounding box center [722, 395] width 554 height 604
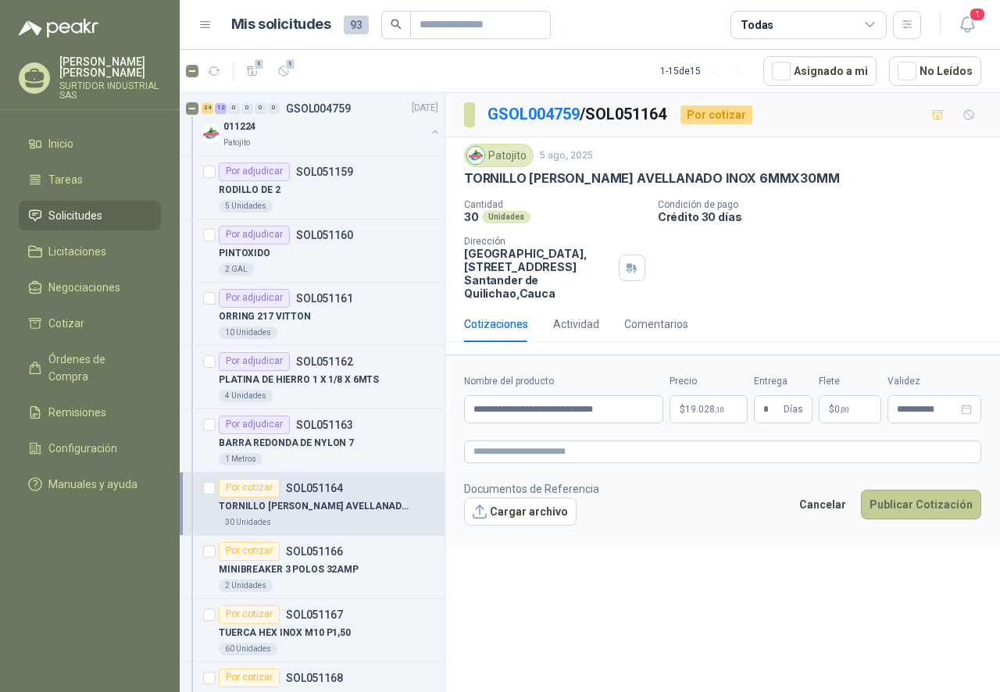
click at [899, 512] on button "Publicar Cotización" at bounding box center [921, 505] width 120 height 30
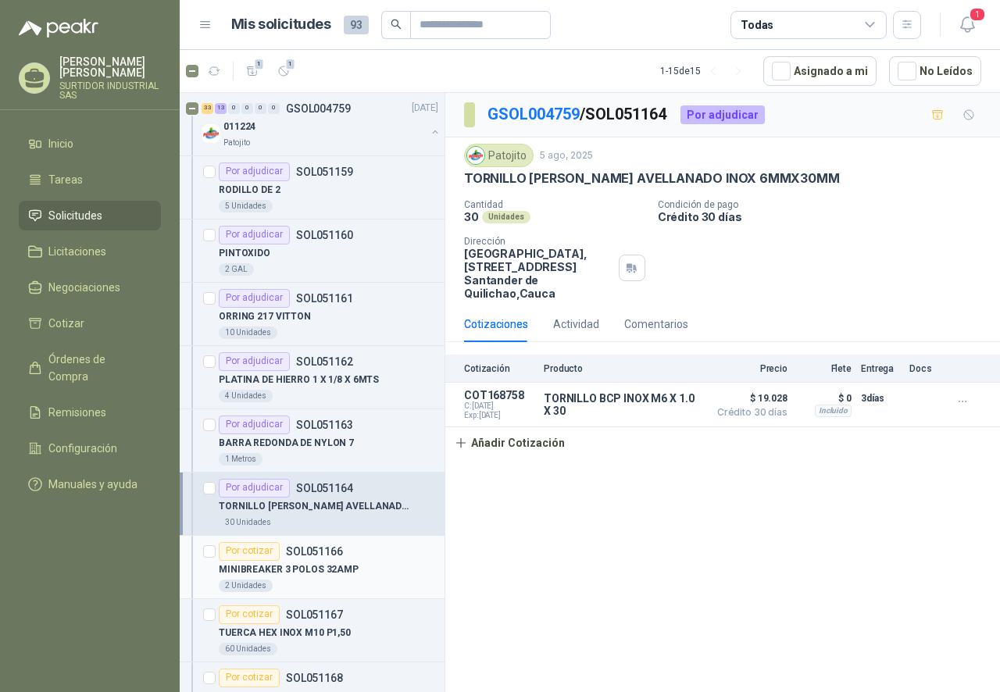
click at [303, 579] on div "MINIBREAKER 3 POLOS 32AMP" at bounding box center [328, 570] width 219 height 19
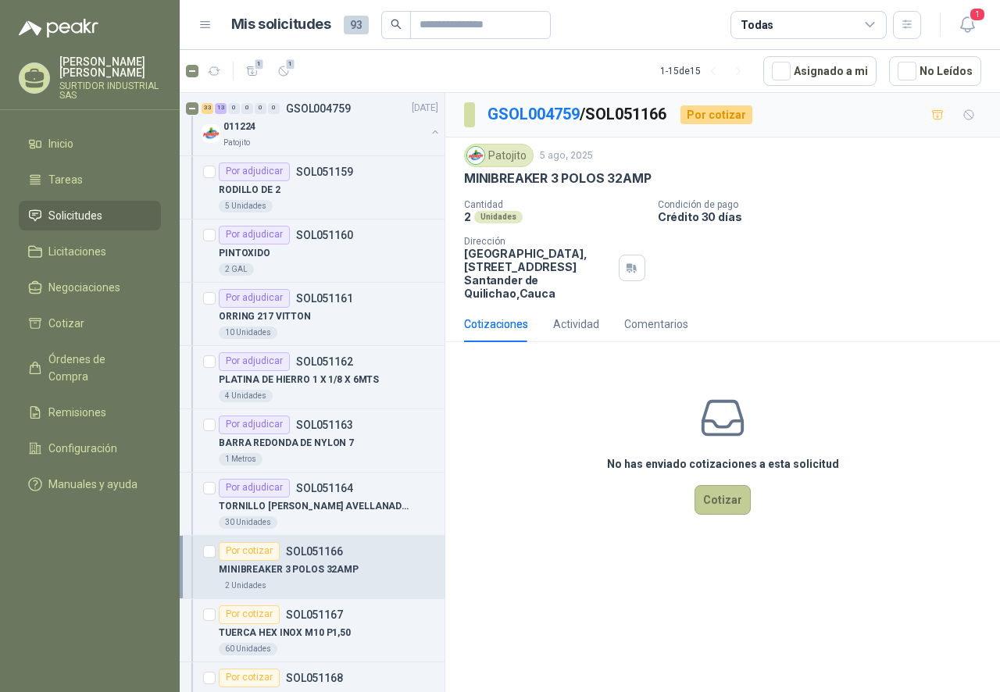
click at [714, 505] on button "Cotizar" at bounding box center [722, 500] width 56 height 30
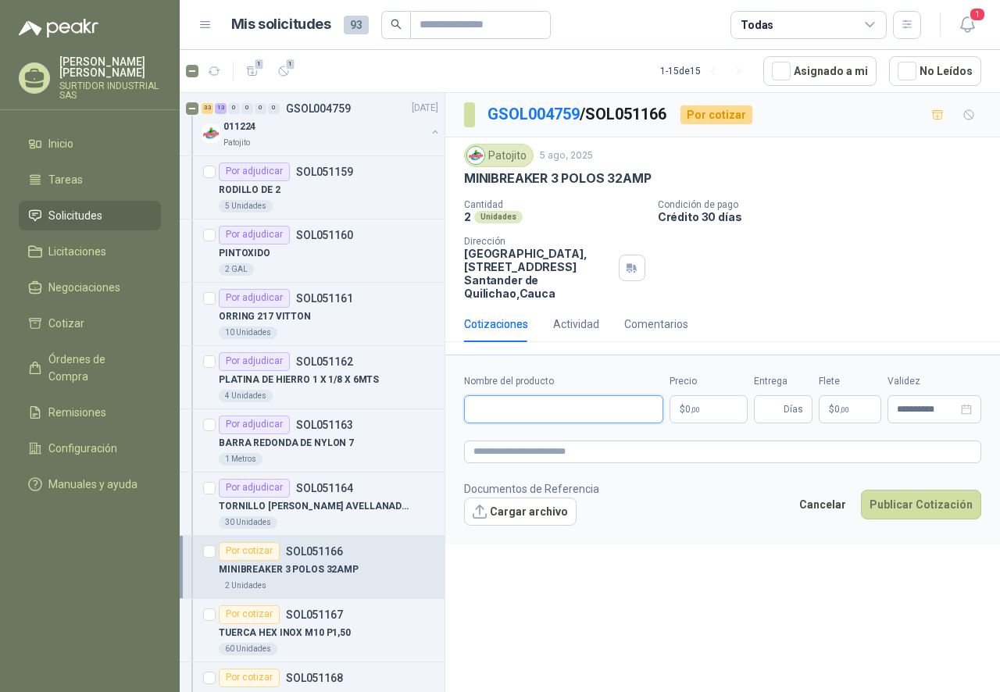
click at [547, 397] on input "Nombre del producto" at bounding box center [563, 409] width 199 height 28
click at [522, 399] on input "Nombre del producto" at bounding box center [563, 409] width 199 height 28
paste input "**********"
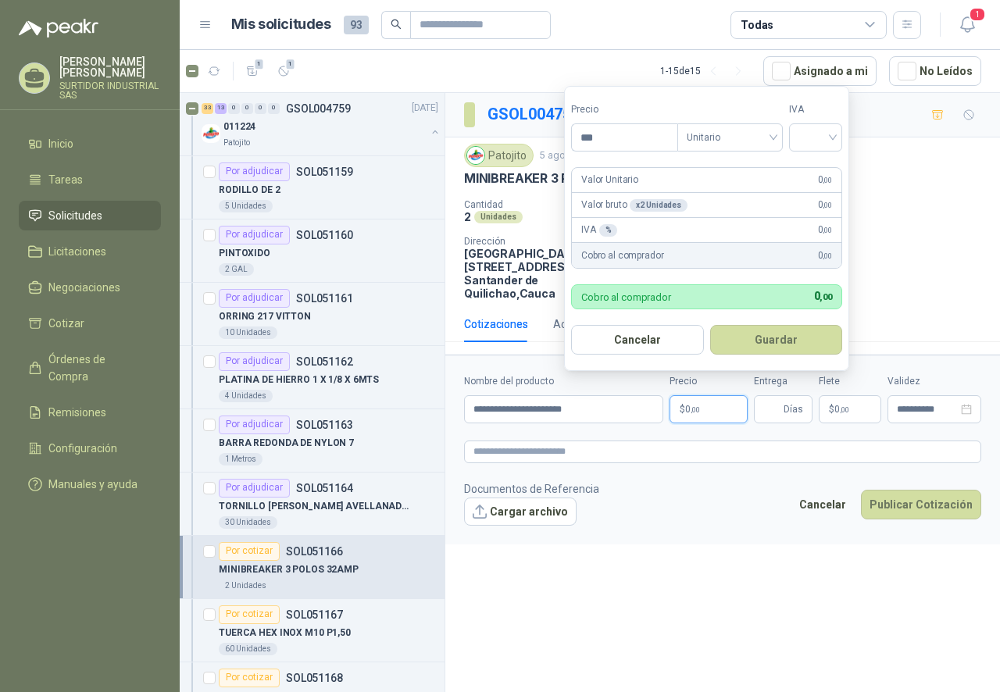
click at [704, 415] on p "$ 0 ,00" at bounding box center [708, 409] width 78 height 28
click at [653, 144] on input "***" at bounding box center [624, 137] width 105 height 27
click at [722, 130] on span "Unitario" at bounding box center [729, 137] width 87 height 23
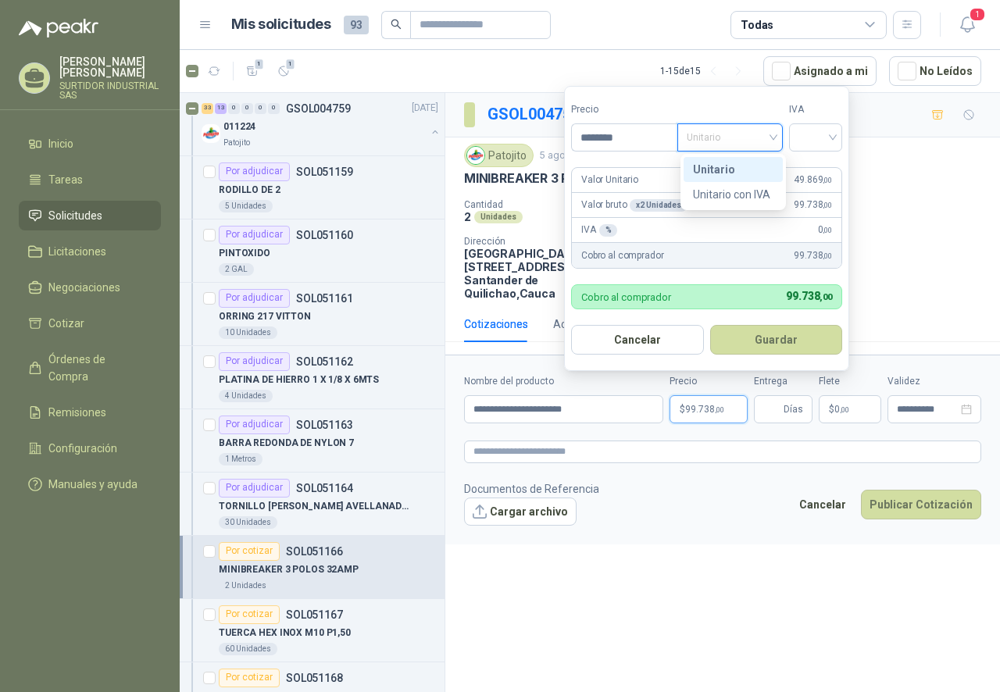
click at [724, 164] on div "Unitario" at bounding box center [733, 169] width 80 height 17
click at [809, 131] on input "search" at bounding box center [815, 135] width 34 height 23
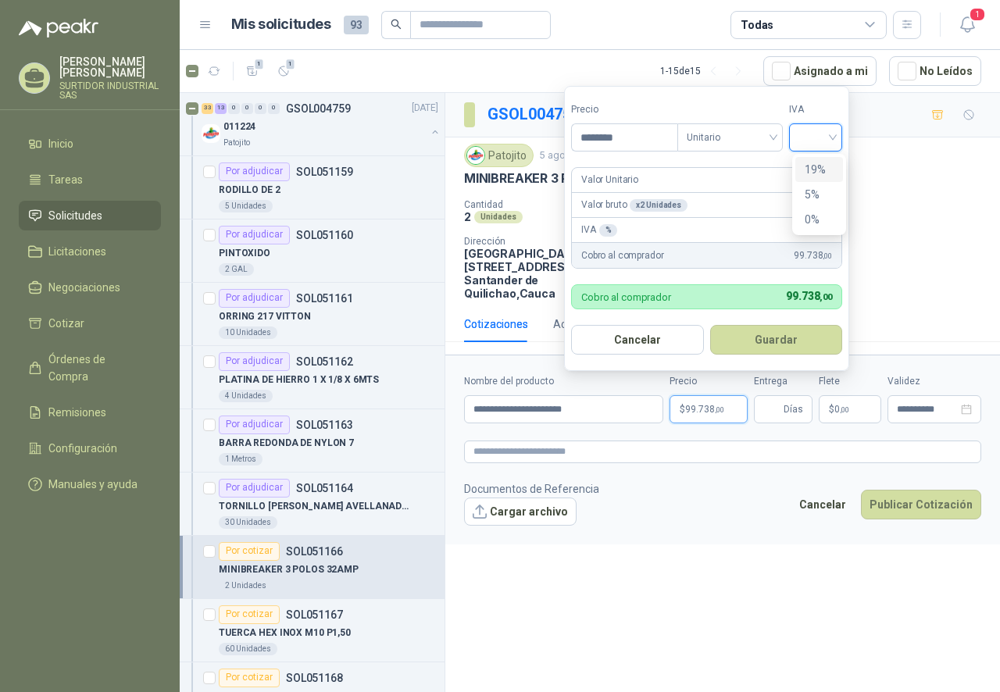
click at [816, 162] on div "19%" at bounding box center [818, 169] width 29 height 17
click at [765, 350] on button "Guardar" at bounding box center [778, 340] width 134 height 30
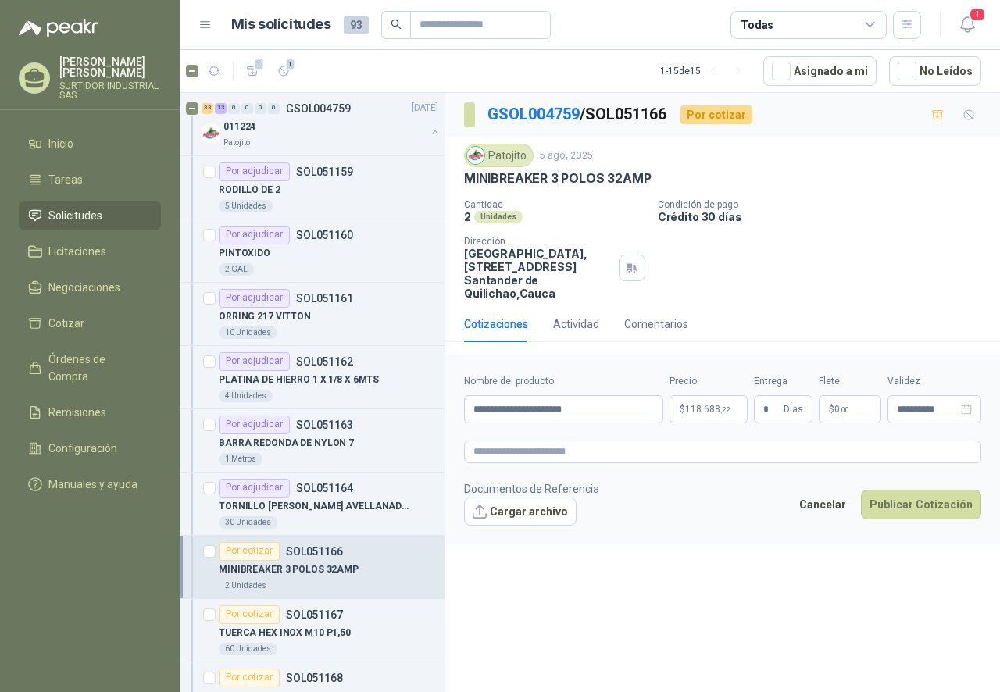
click at [783, 476] on form "**********" at bounding box center [722, 449] width 554 height 189
click at [902, 507] on button "Publicar Cotización" at bounding box center [921, 505] width 120 height 30
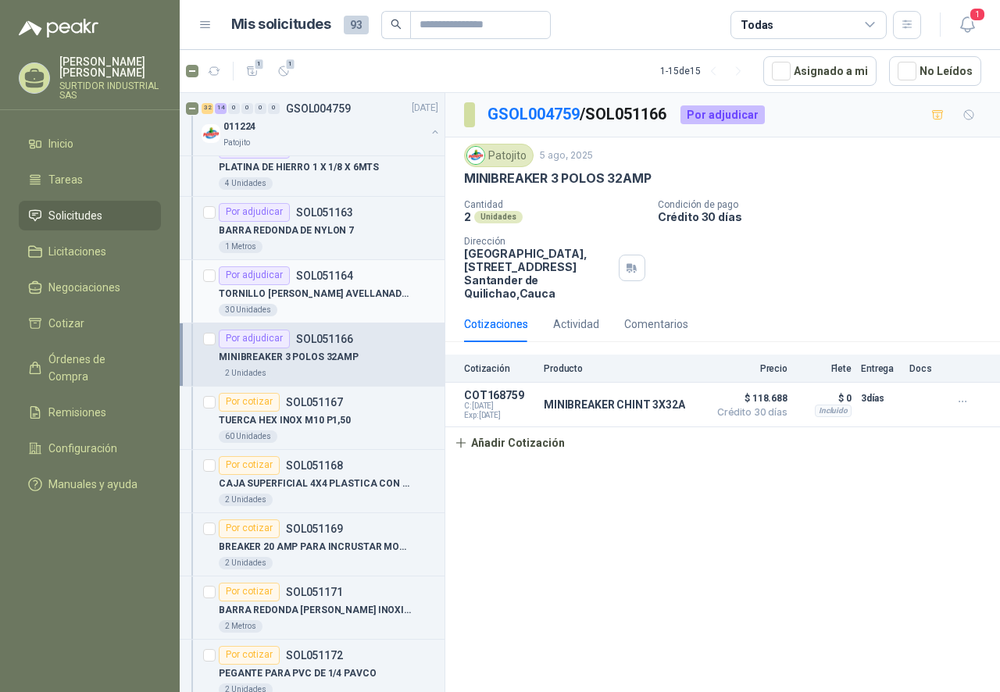
scroll to position [1406, 0]
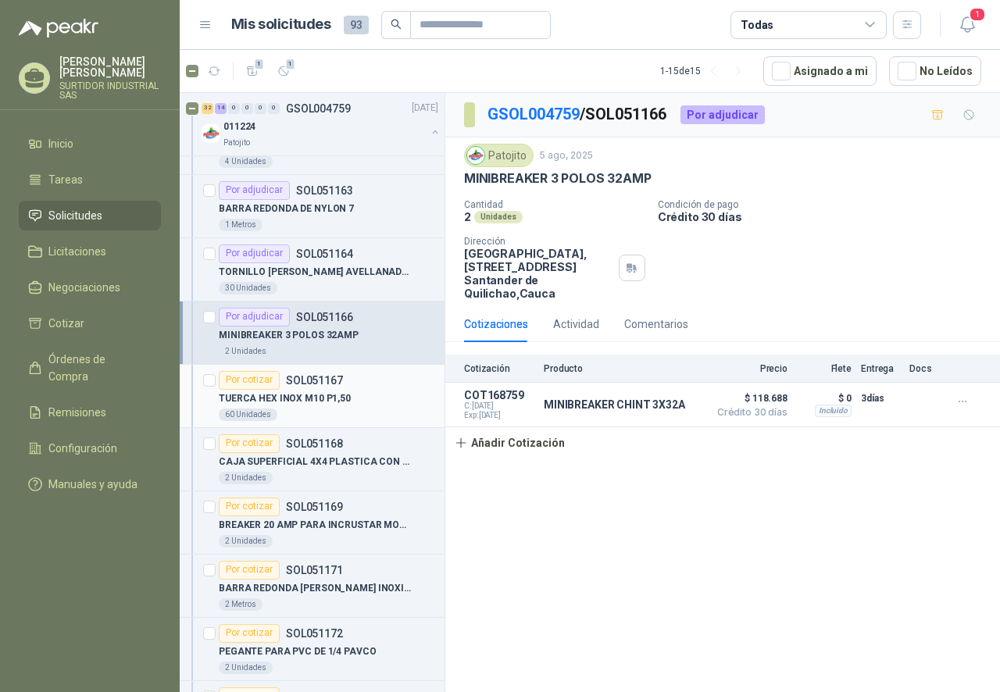
click at [329, 405] on p "TUERCA HEX INOX M10 P1,50" at bounding box center [285, 398] width 132 height 15
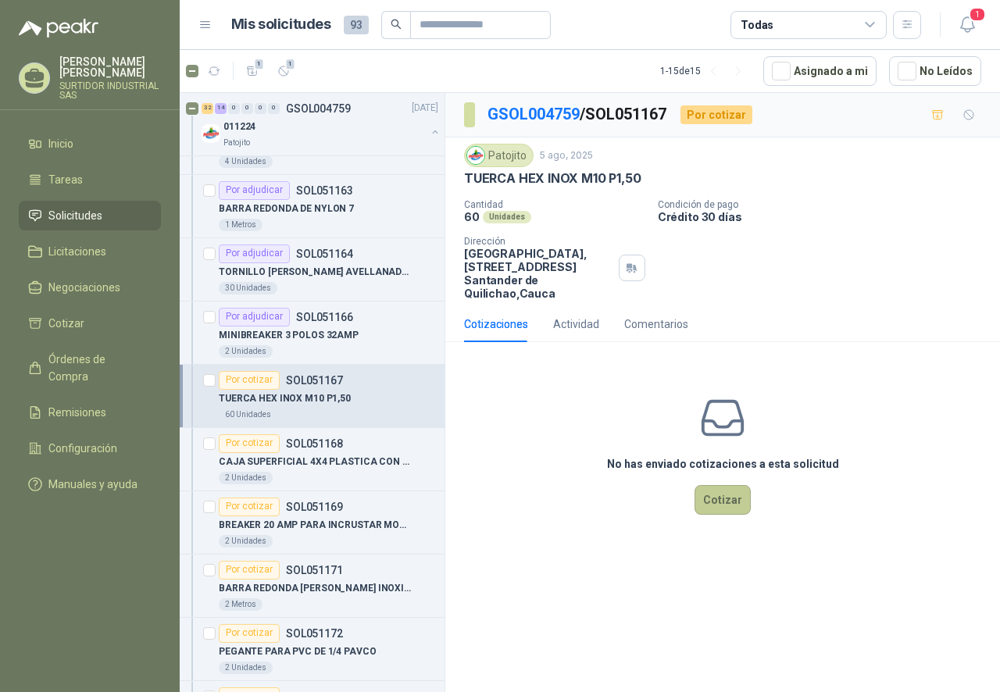
click at [710, 501] on button "Cotizar" at bounding box center [722, 500] width 56 height 30
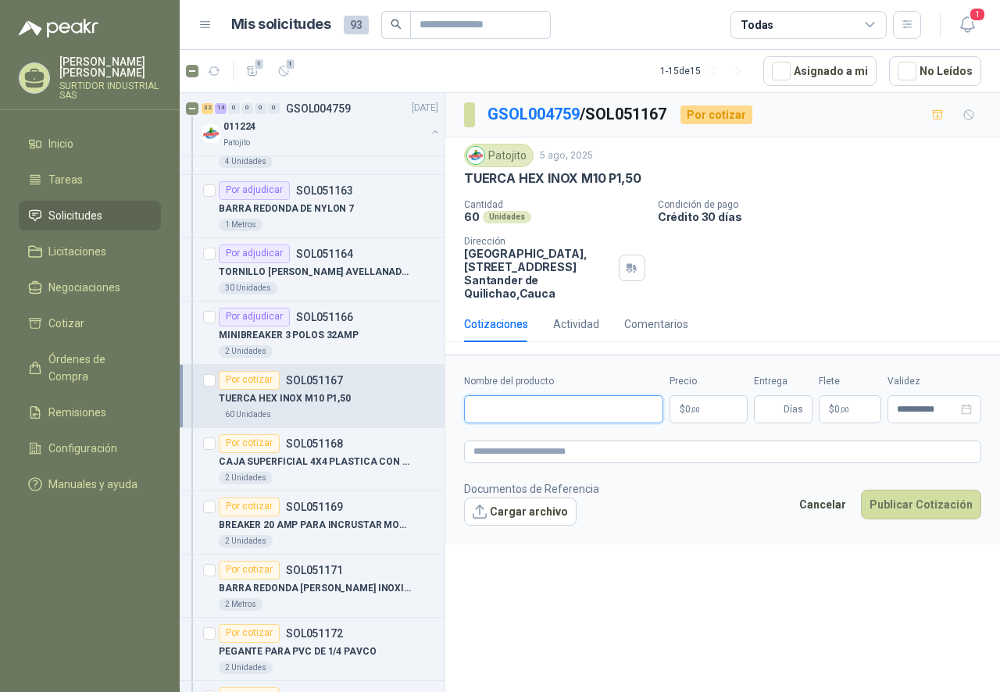
click at [524, 396] on input "Nombre del producto" at bounding box center [563, 409] width 199 height 28
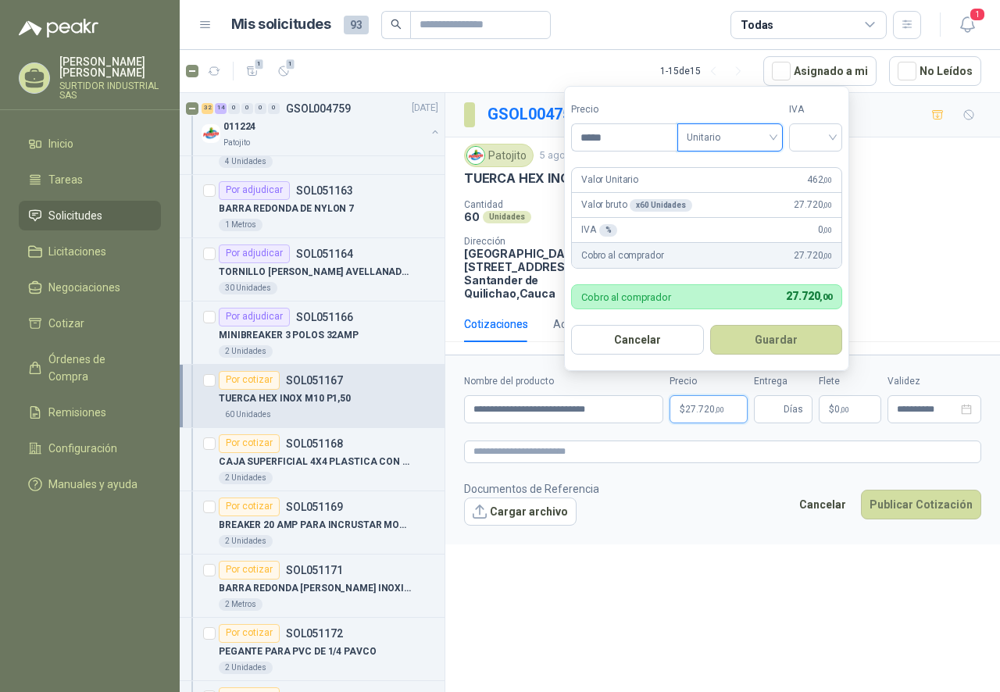
click at [695, 140] on span "Unitario" at bounding box center [729, 137] width 87 height 23
click at [714, 169] on div "Unitario" at bounding box center [733, 169] width 80 height 17
click at [833, 141] on input "search" at bounding box center [815, 135] width 34 height 23
click at [828, 166] on div "19%" at bounding box center [818, 169] width 29 height 17
click at [783, 395] on span "Días" at bounding box center [783, 409] width 59 height 28
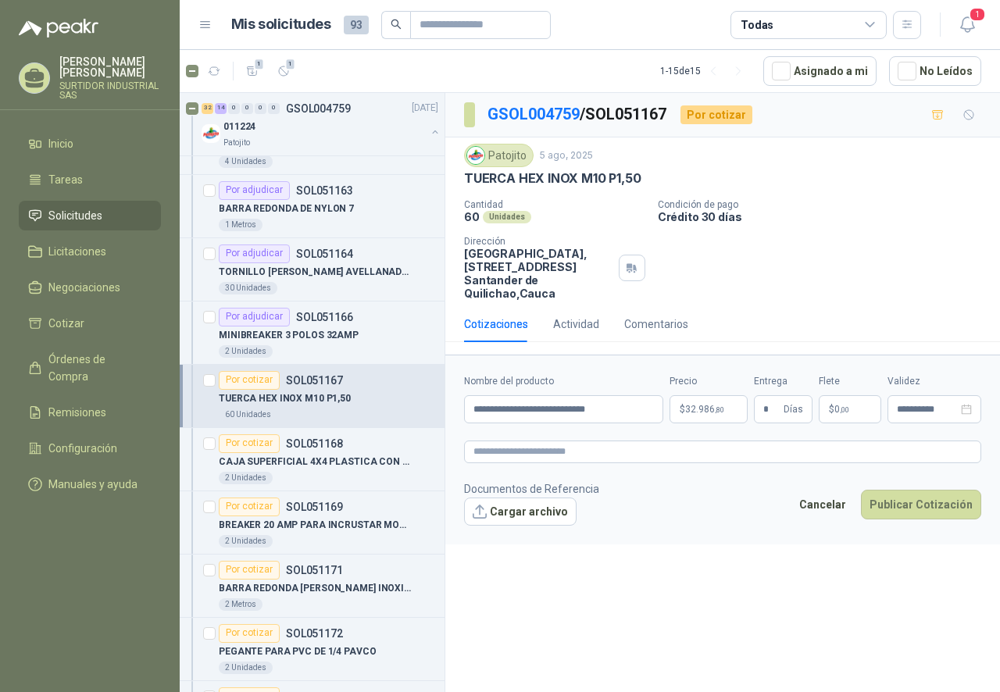
click at [731, 588] on div "**********" at bounding box center [722, 395] width 554 height 604
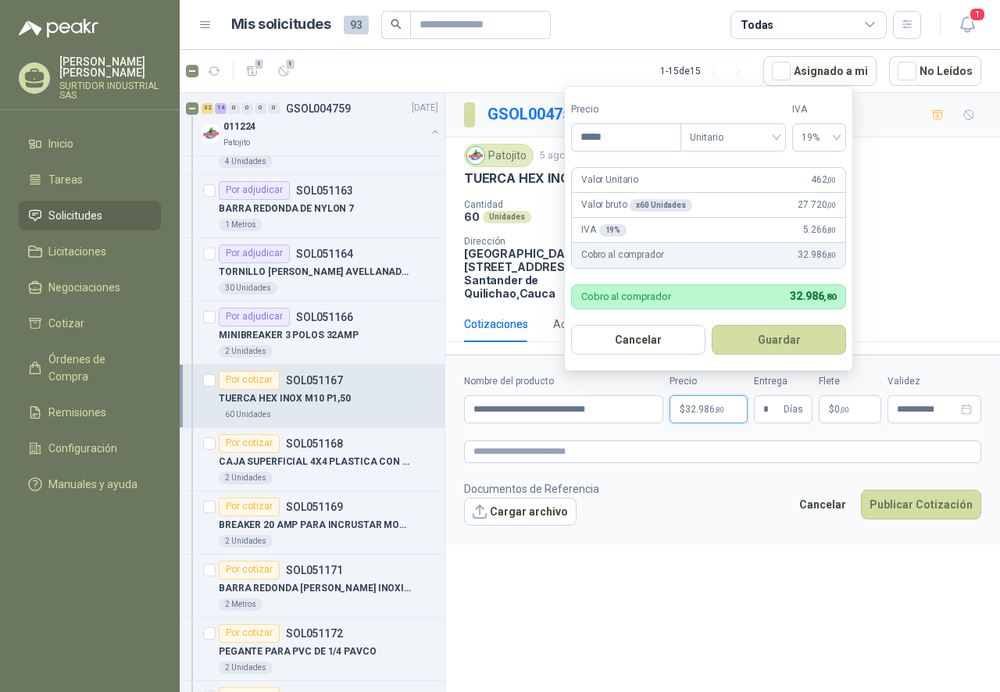
click at [708, 405] on span "32.986 ,80" at bounding box center [704, 409] width 39 height 9
drag, startPoint x: 611, startPoint y: 141, endPoint x: 590, endPoint y: 143, distance: 21.2
click at [590, 143] on input "*****" at bounding box center [626, 137] width 109 height 27
click at [599, 141] on input "*****" at bounding box center [626, 137] width 109 height 27
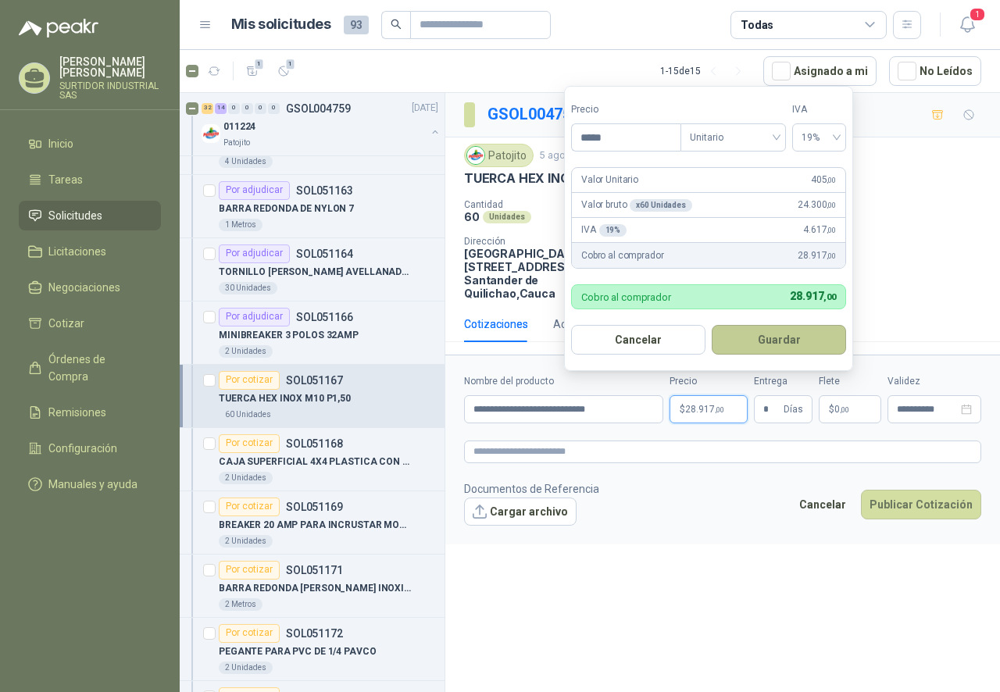
click at [761, 341] on button "Guardar" at bounding box center [778, 340] width 134 height 30
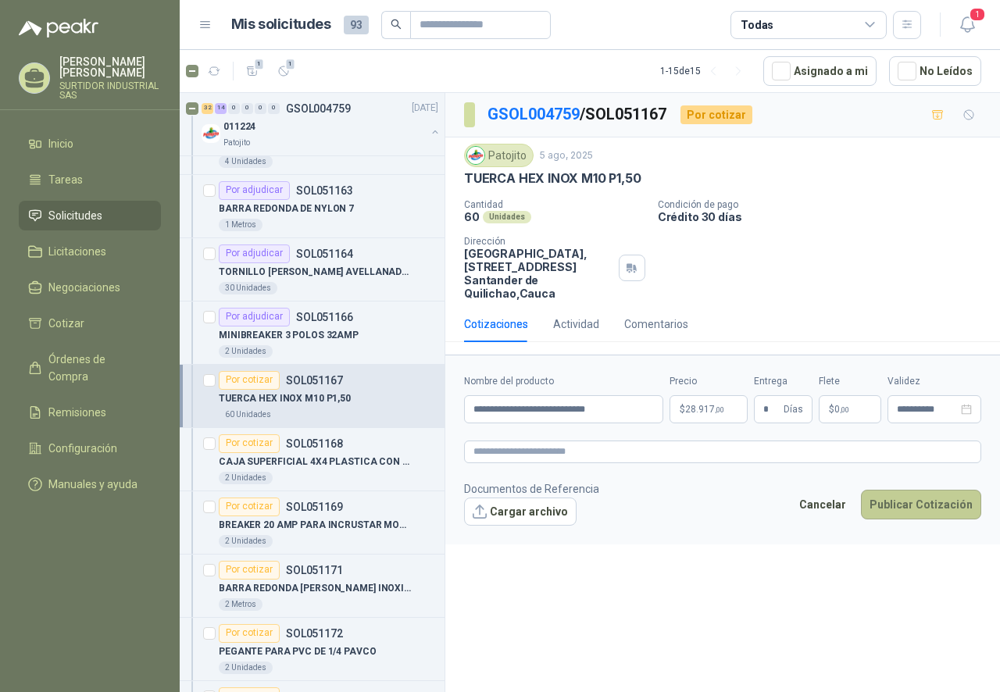
click at [929, 505] on button "Publicar Cotización" at bounding box center [921, 505] width 120 height 30
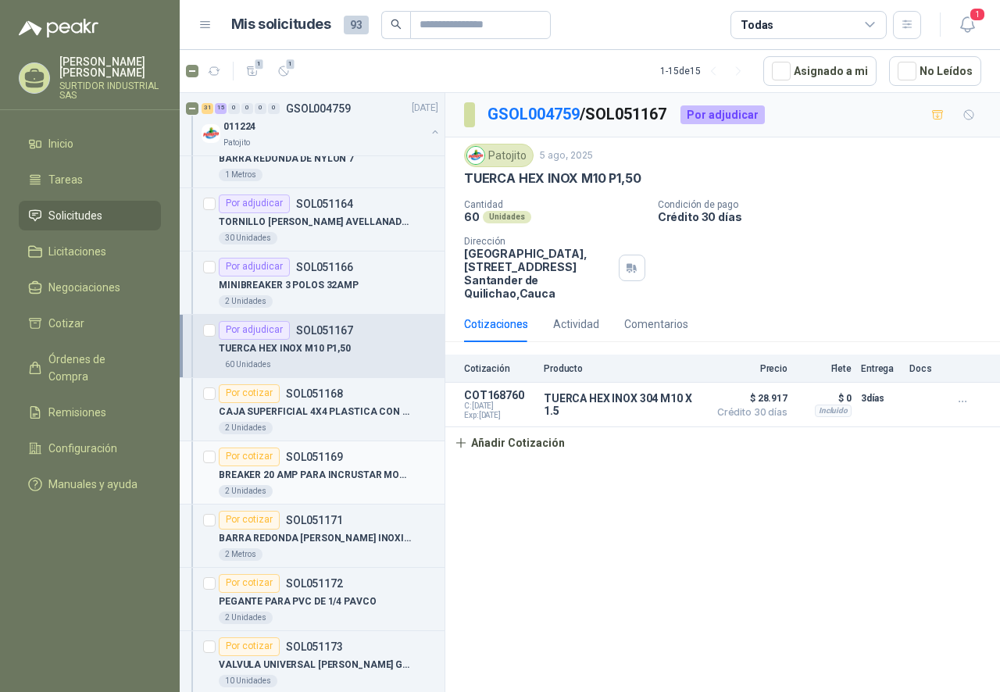
scroll to position [1484, 0]
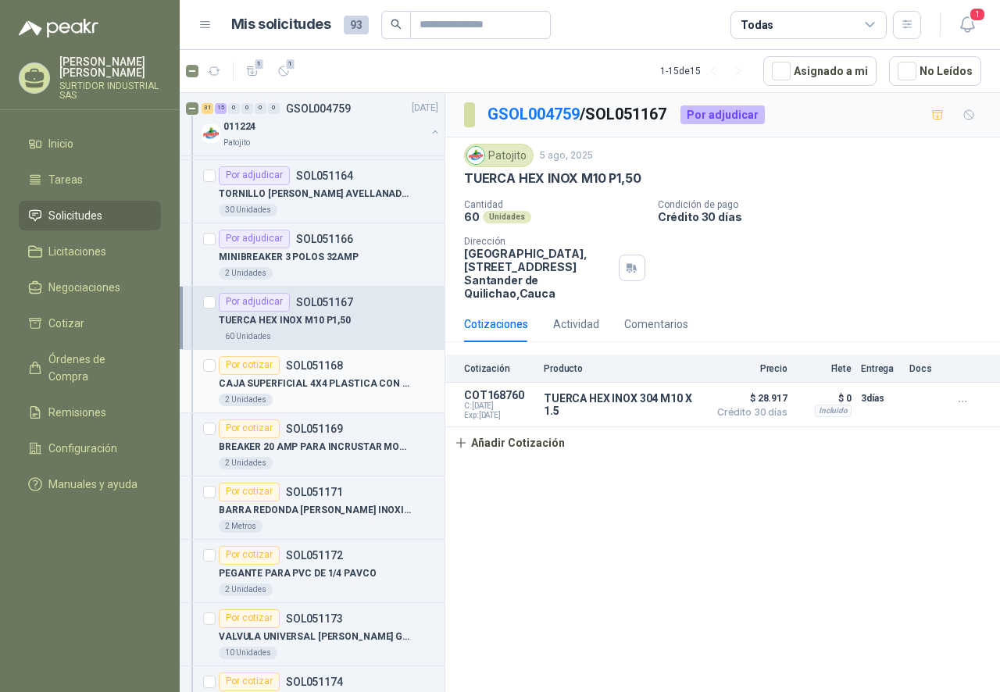
click at [346, 390] on p "CAJA SUPERFICIAL 4X4 PLASTICA CON TAPA" at bounding box center [316, 383] width 194 height 15
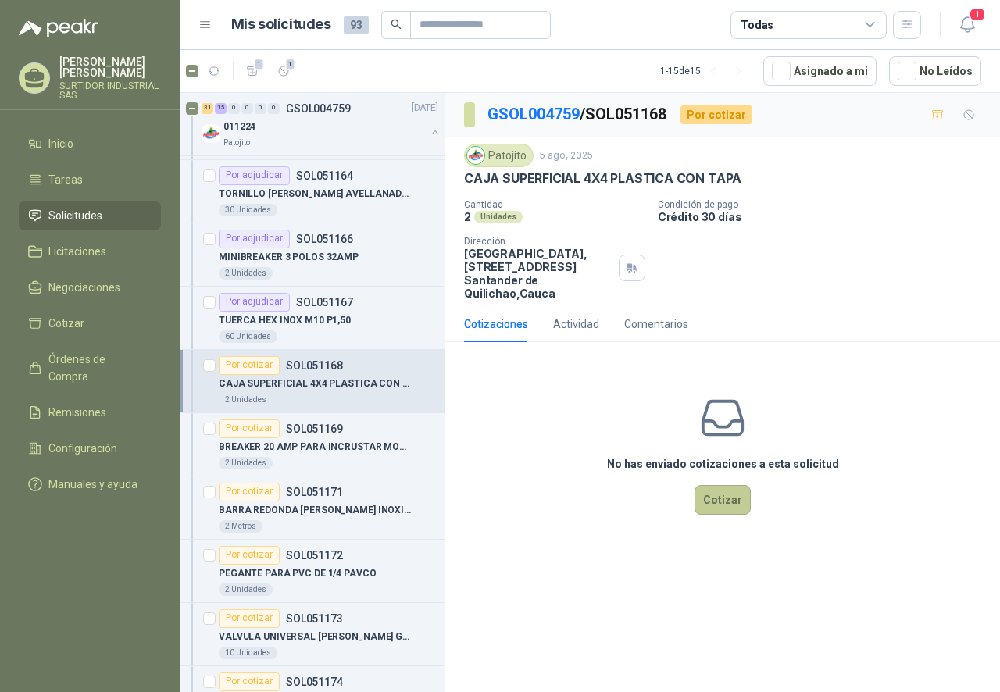
click at [726, 505] on button "Cotizar" at bounding box center [722, 500] width 56 height 30
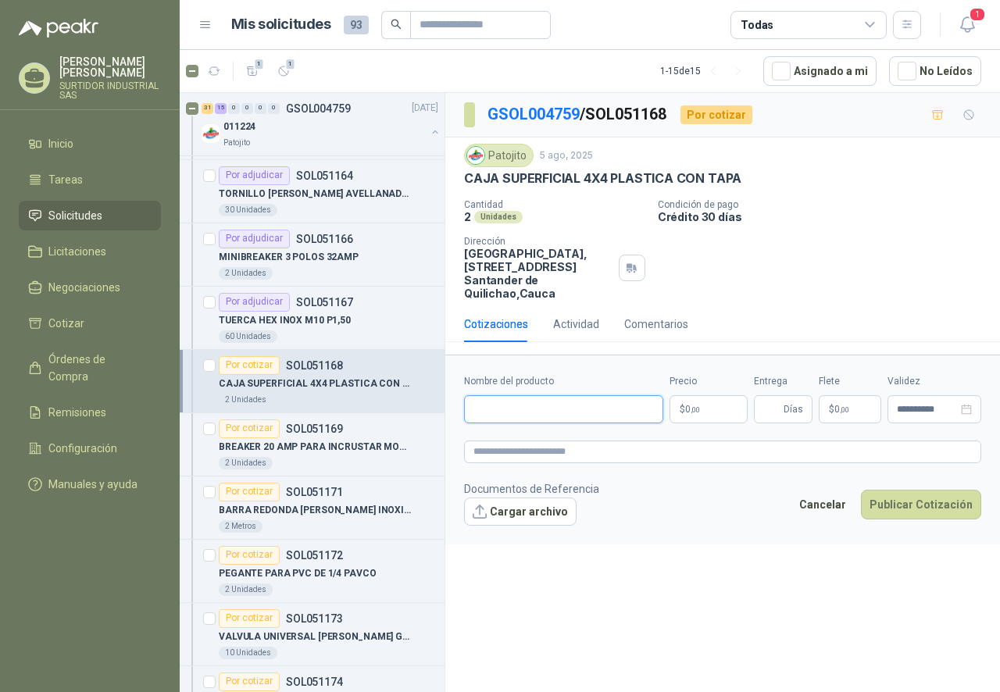
click at [517, 416] on input "Nombre del producto" at bounding box center [563, 409] width 199 height 28
paste input "**********"
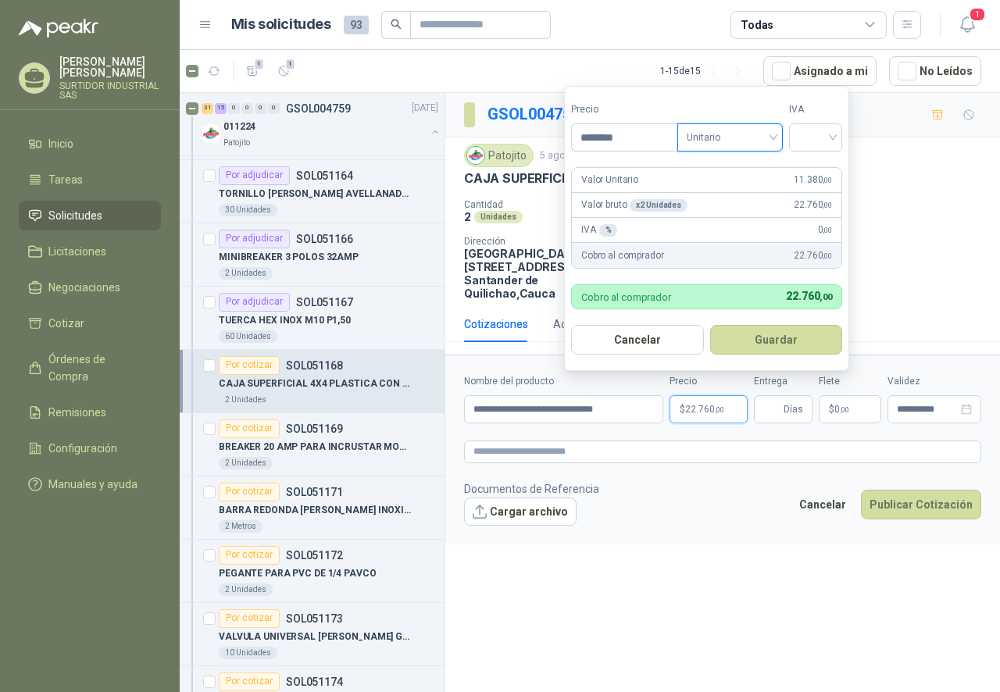
click at [754, 135] on span "Unitario" at bounding box center [729, 137] width 87 height 23
click at [743, 171] on div "Unitario" at bounding box center [733, 169] width 80 height 17
click at [815, 123] on div at bounding box center [815, 137] width 53 height 28
click at [816, 135] on input "search" at bounding box center [815, 135] width 34 height 23
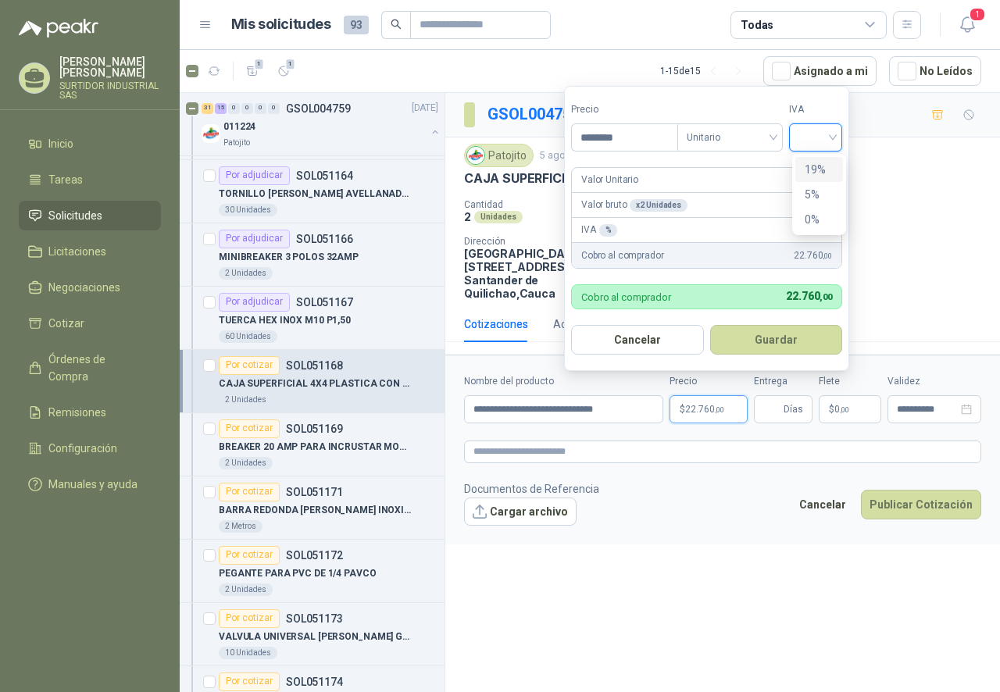
click at [815, 160] on div "19%" at bounding box center [819, 169] width 48 height 25
click at [772, 348] on button "Guardar" at bounding box center [778, 340] width 134 height 30
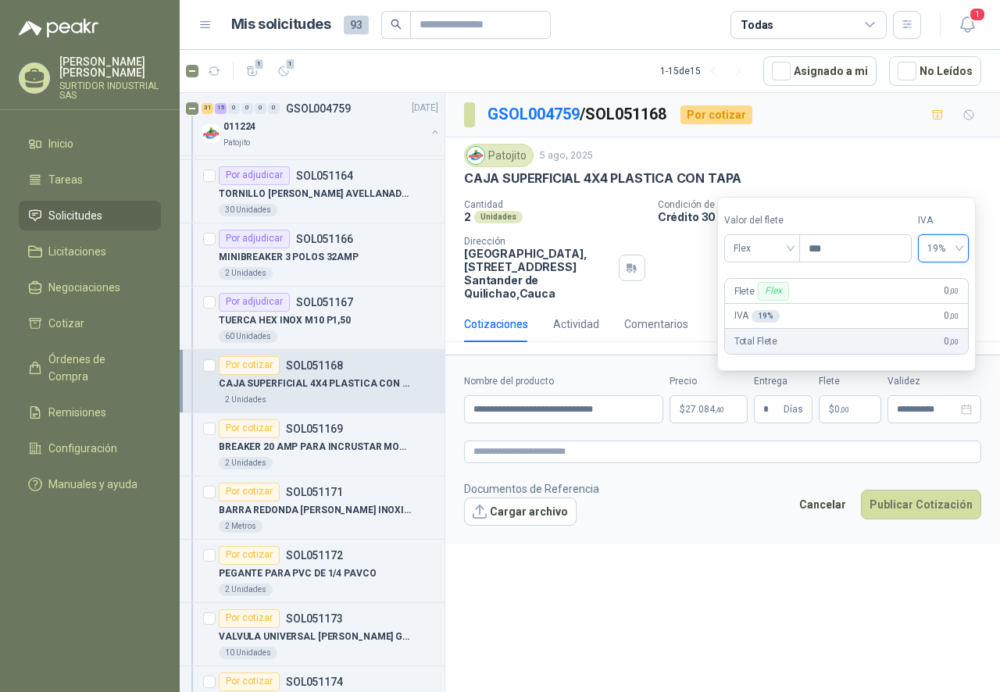
click at [813, 602] on div "**********" at bounding box center [722, 395] width 554 height 604
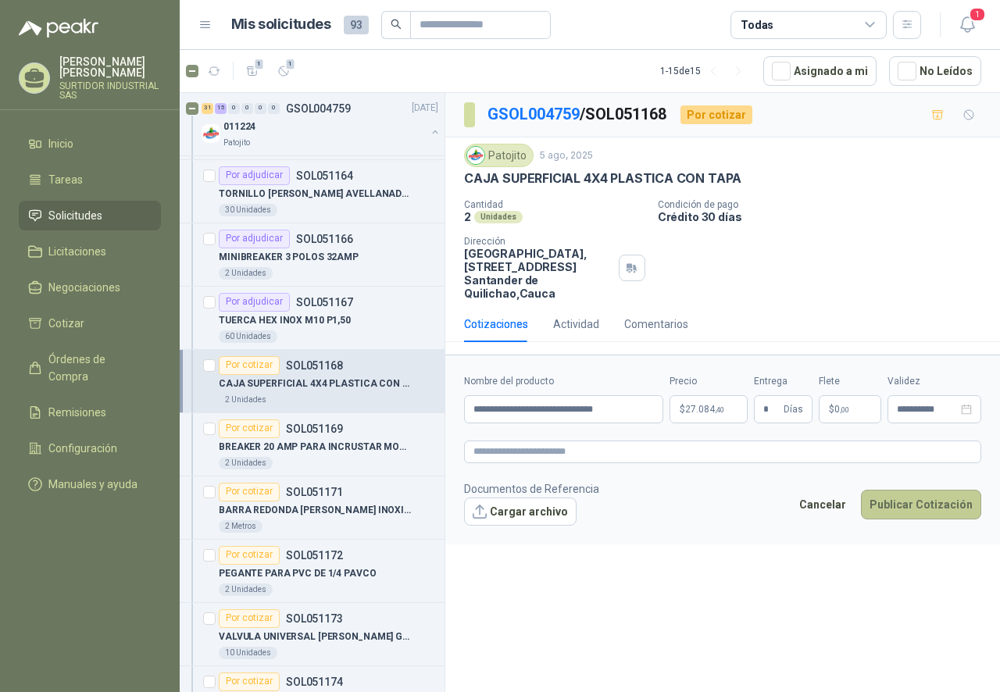
click at [912, 505] on button "Publicar Cotización" at bounding box center [921, 505] width 120 height 30
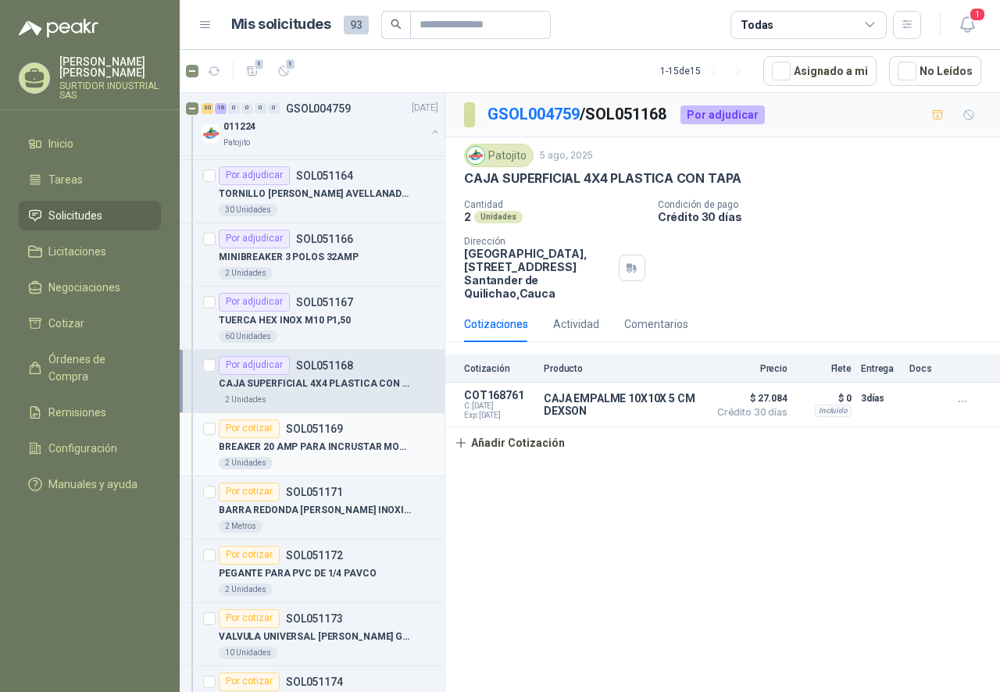
click at [332, 458] on div "2 Unidades" at bounding box center [328, 463] width 219 height 12
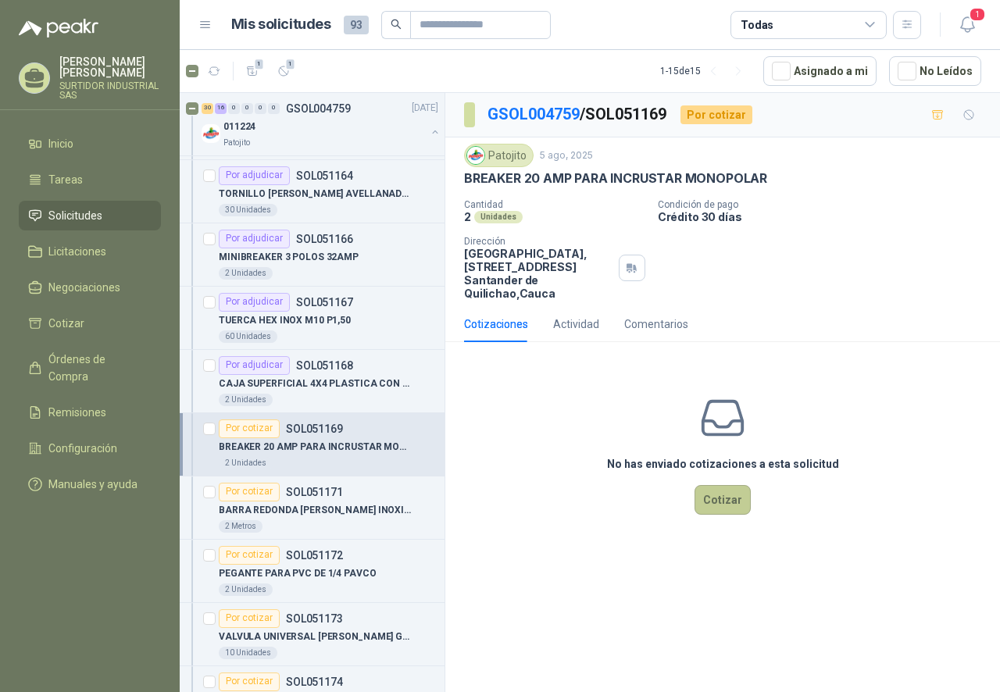
click at [718, 497] on button "Cotizar" at bounding box center [722, 500] width 56 height 30
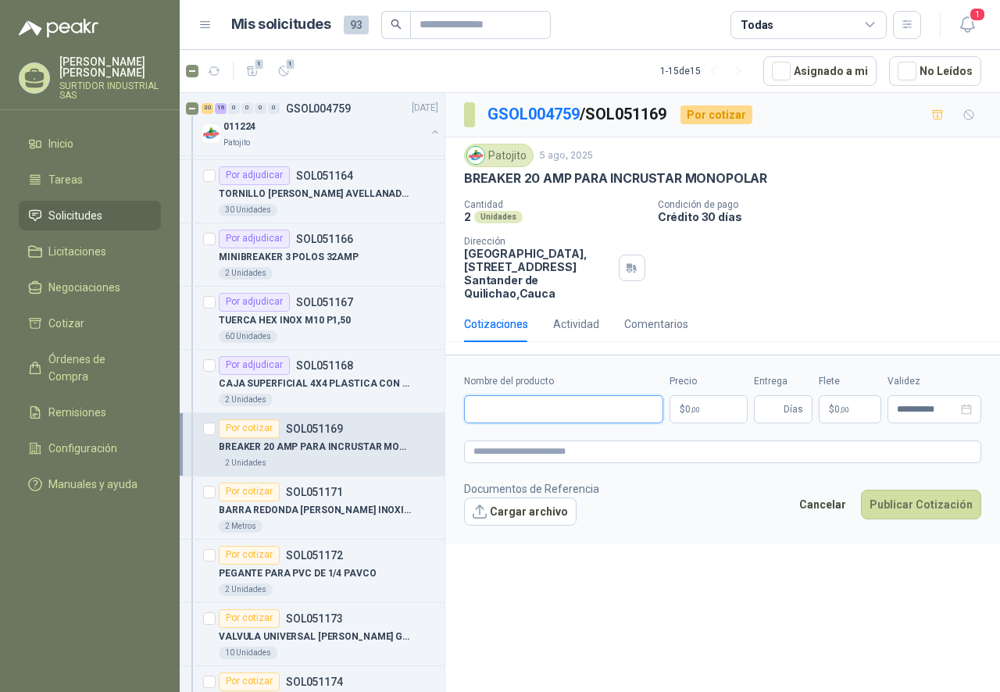
click at [496, 409] on input "Nombre del producto" at bounding box center [563, 409] width 199 height 28
paste input "**********"
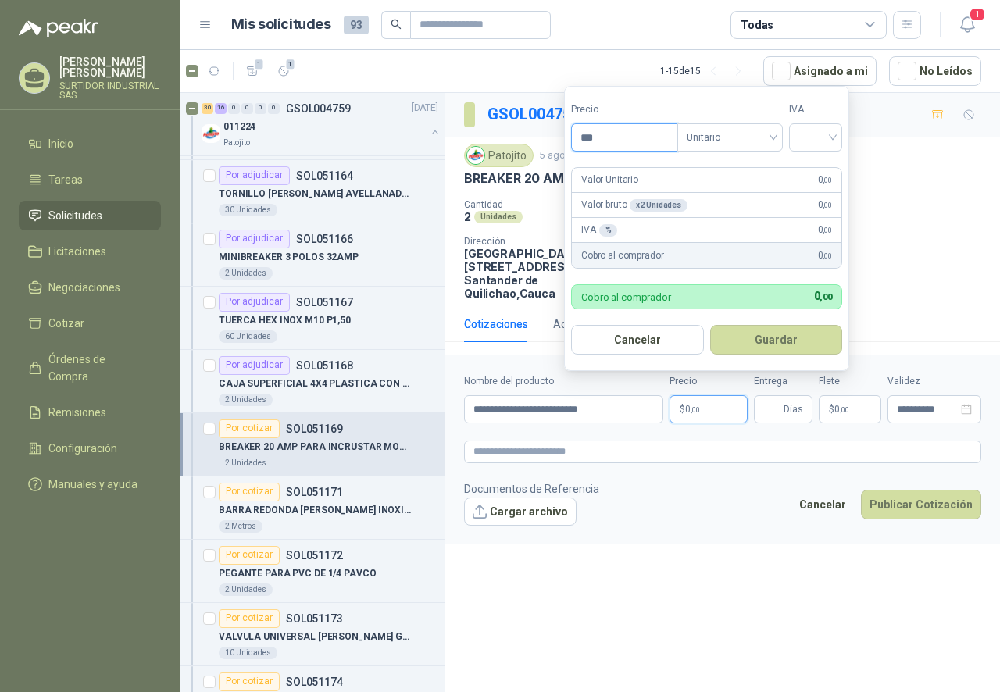
drag, startPoint x: 619, startPoint y: 144, endPoint x: 552, endPoint y: 158, distance: 67.9
click at [552, 158] on body "[PERSON_NAME] SURTIDOR INDUSTRIAL SAS Inicio Tareas Solicitudes Licitaciones Ne…" at bounding box center [500, 346] width 1000 height 692
click at [760, 138] on span "Unitario" at bounding box center [729, 137] width 87 height 23
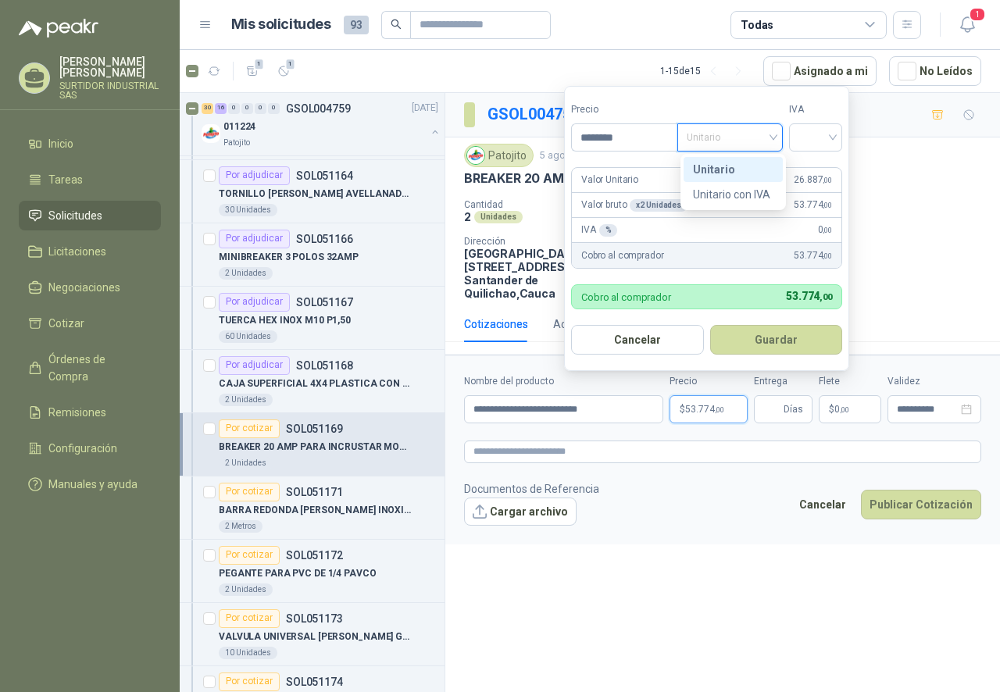
click at [748, 165] on div "Unitario" at bounding box center [733, 169] width 80 height 17
click at [808, 151] on div at bounding box center [815, 137] width 53 height 28
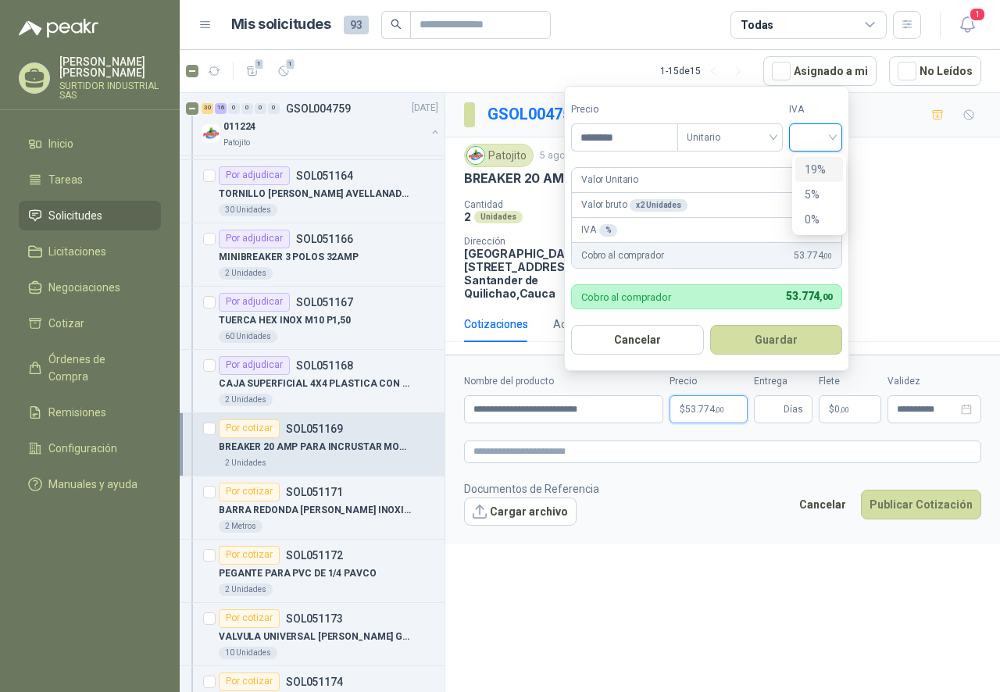
click at [810, 166] on div "19%" at bounding box center [818, 169] width 29 height 17
click at [773, 349] on button "Guardar" at bounding box center [778, 340] width 134 height 30
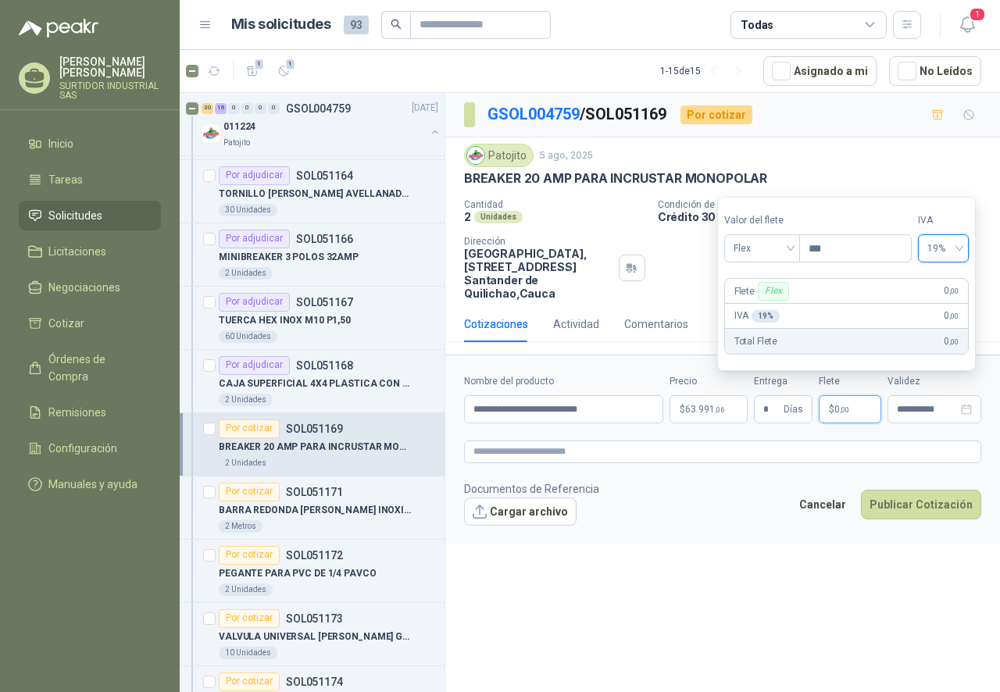
click at [786, 601] on div "**********" at bounding box center [722, 395] width 554 height 604
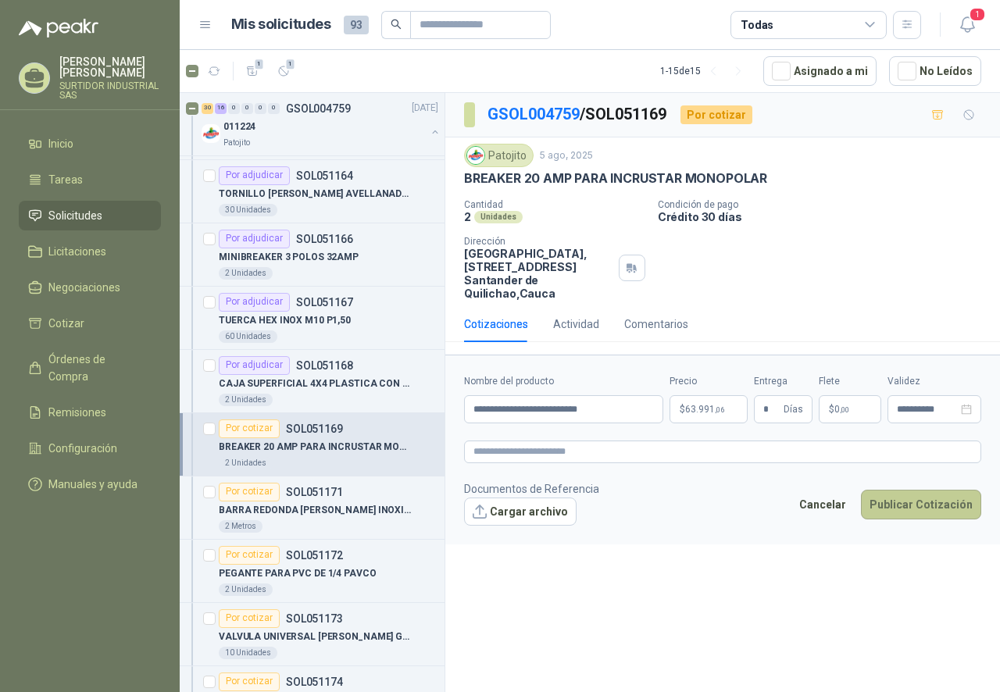
click at [907, 517] on button "Publicar Cotización" at bounding box center [921, 505] width 120 height 30
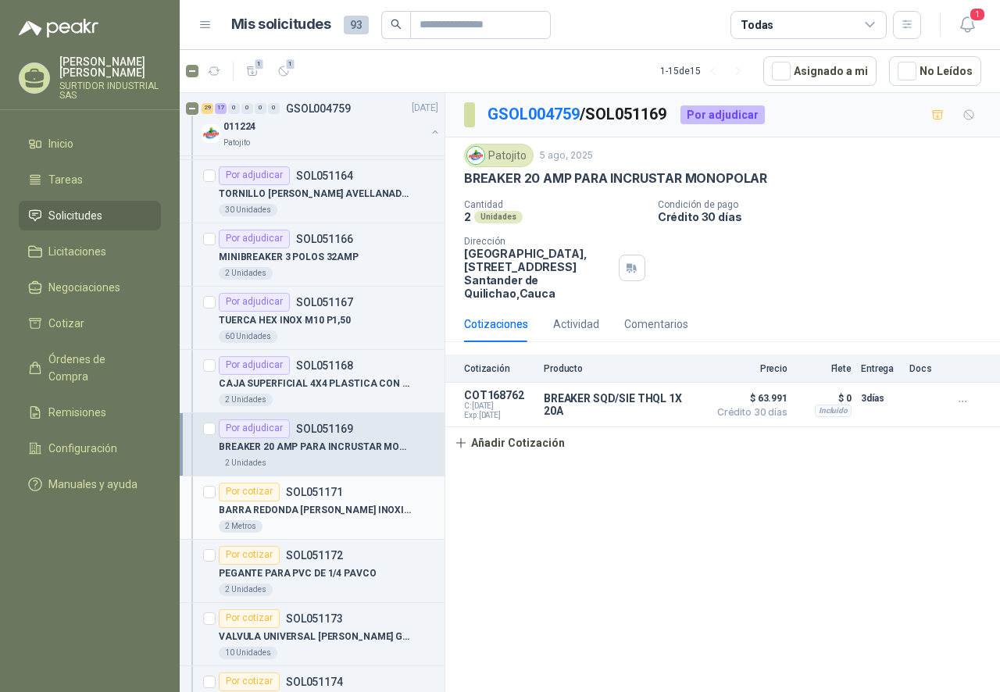
click at [361, 519] on div "BARRA REDONDA [PERSON_NAME] INOXIDABLE DE 3/4" at bounding box center [328, 510] width 219 height 19
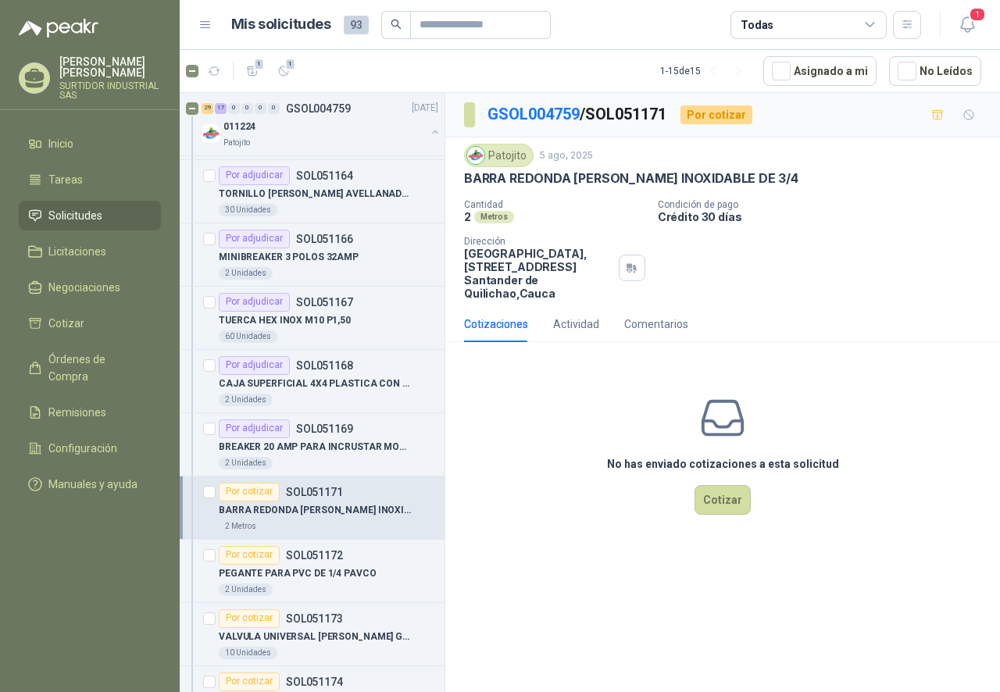
scroll to position [1562, 0]
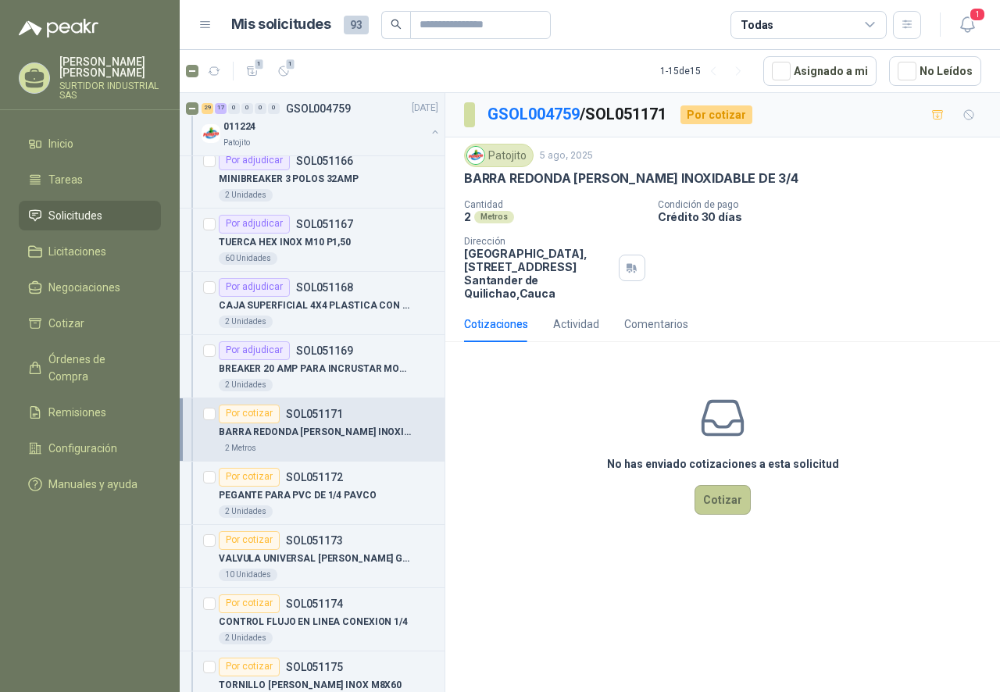
click at [720, 505] on button "Cotizar" at bounding box center [722, 500] width 56 height 30
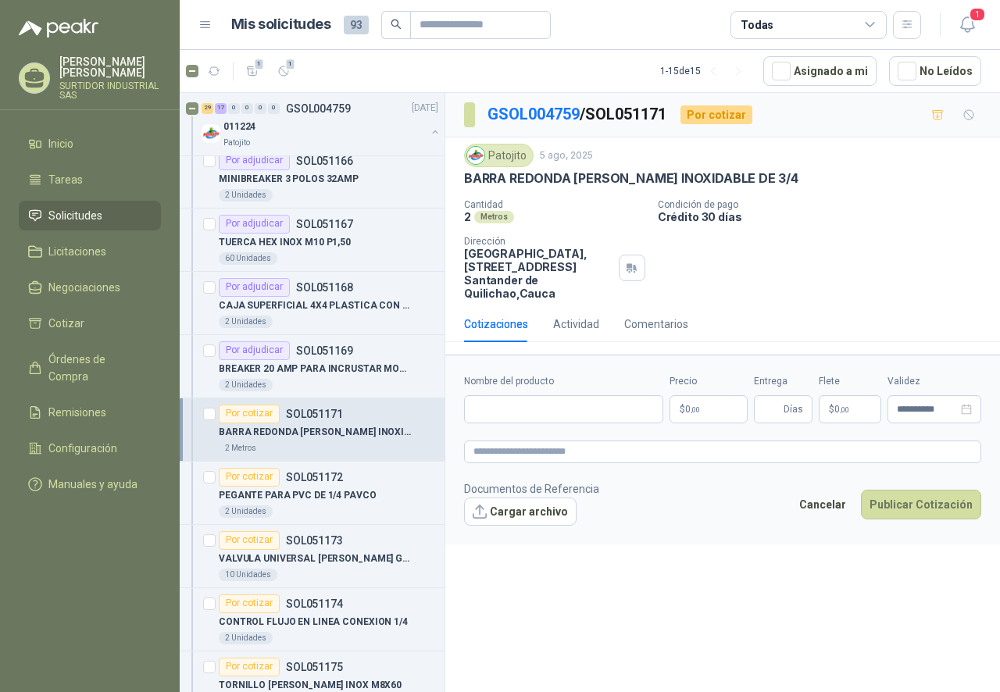
click at [514, 370] on form "**********" at bounding box center [722, 449] width 554 height 189
click at [501, 412] on input "Nombre del producto" at bounding box center [563, 409] width 199 height 28
paste input "**********"
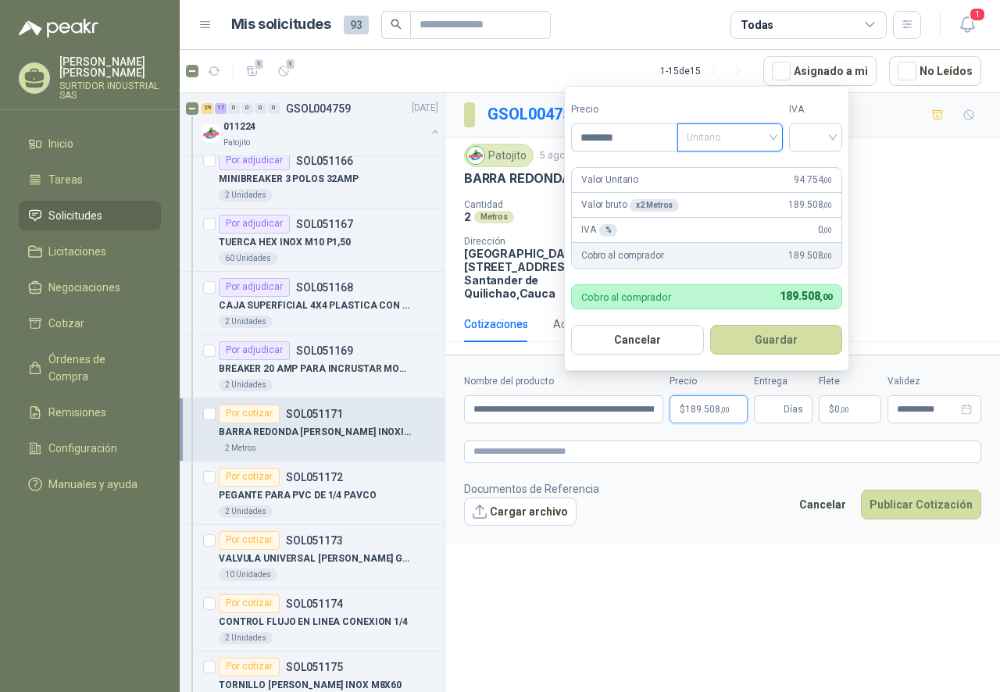
click at [735, 137] on span "Unitario" at bounding box center [729, 137] width 87 height 23
click at [732, 169] on div "Unitario" at bounding box center [733, 169] width 80 height 17
click at [812, 139] on input "search" at bounding box center [815, 135] width 34 height 23
click at [828, 173] on div "19%" at bounding box center [818, 169] width 29 height 17
click at [796, 178] on div "Valor Unitario 94.754 ,00" at bounding box center [708, 180] width 273 height 25
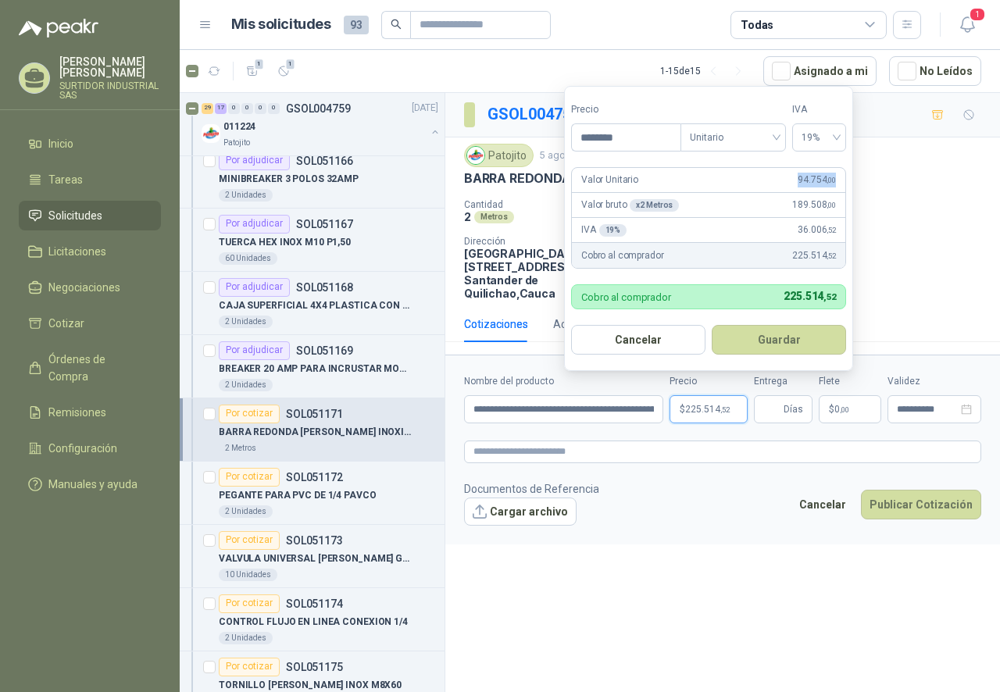
drag, startPoint x: 797, startPoint y: 177, endPoint x: 852, endPoint y: 184, distance: 55.8
click at [852, 184] on form "Precio ******** Tipo Unitario IVA 19% Valor Unitario 94.754 ,00 Valor bruto x 2…" at bounding box center [708, 228] width 289 height 285
click at [640, 348] on button "Cancelar" at bounding box center [638, 340] width 134 height 30
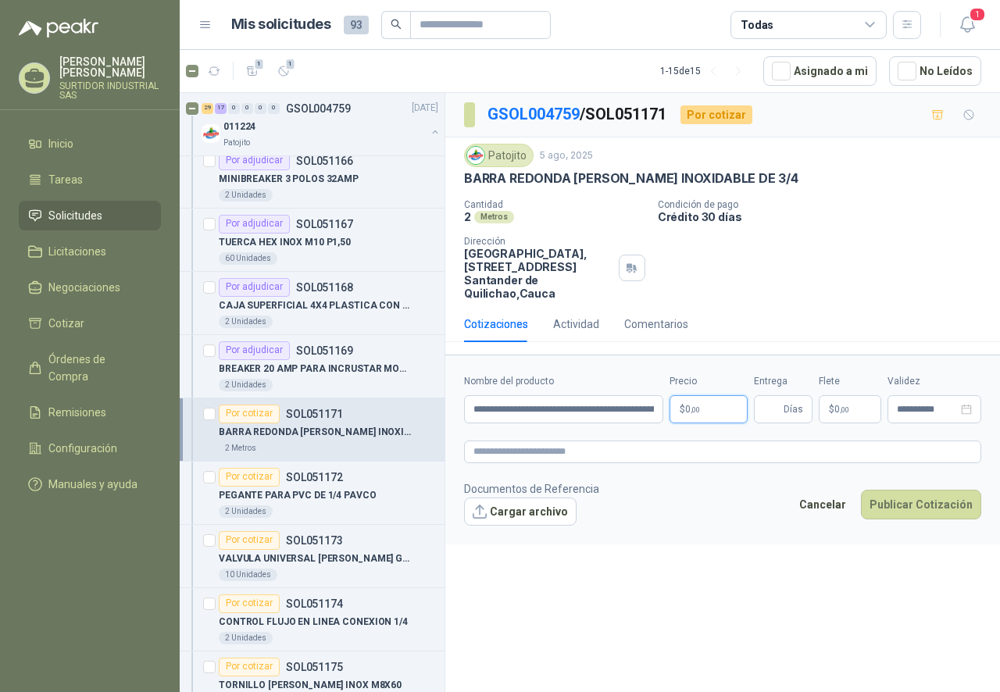
click at [691, 409] on span ",00" at bounding box center [694, 409] width 9 height 9
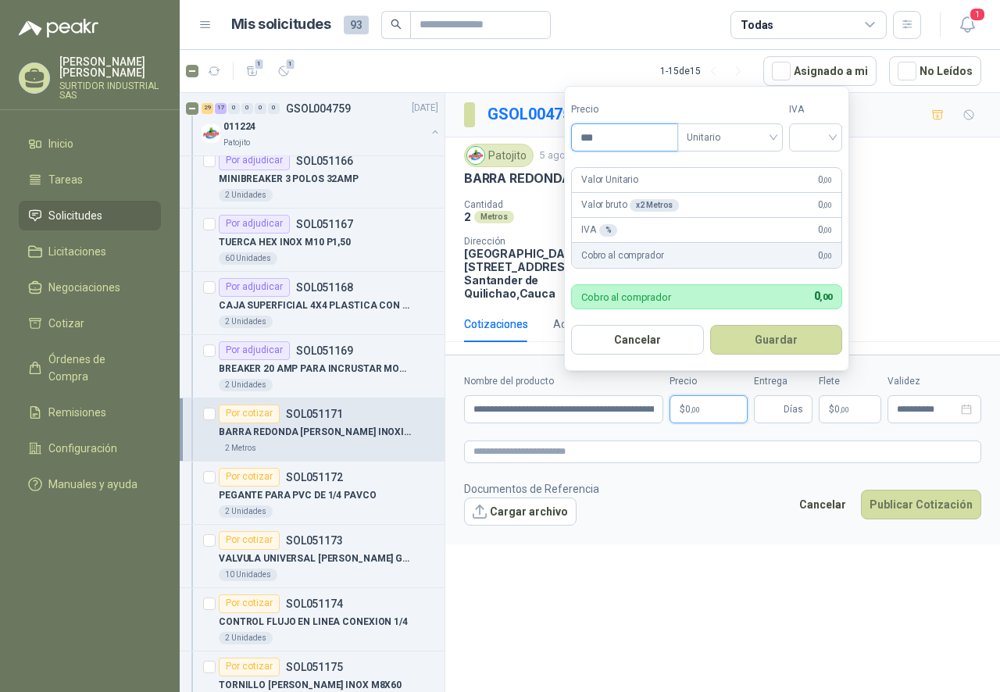
click at [645, 137] on input "***" at bounding box center [624, 137] width 105 height 27
click at [701, 141] on span "Unitario" at bounding box center [729, 137] width 87 height 23
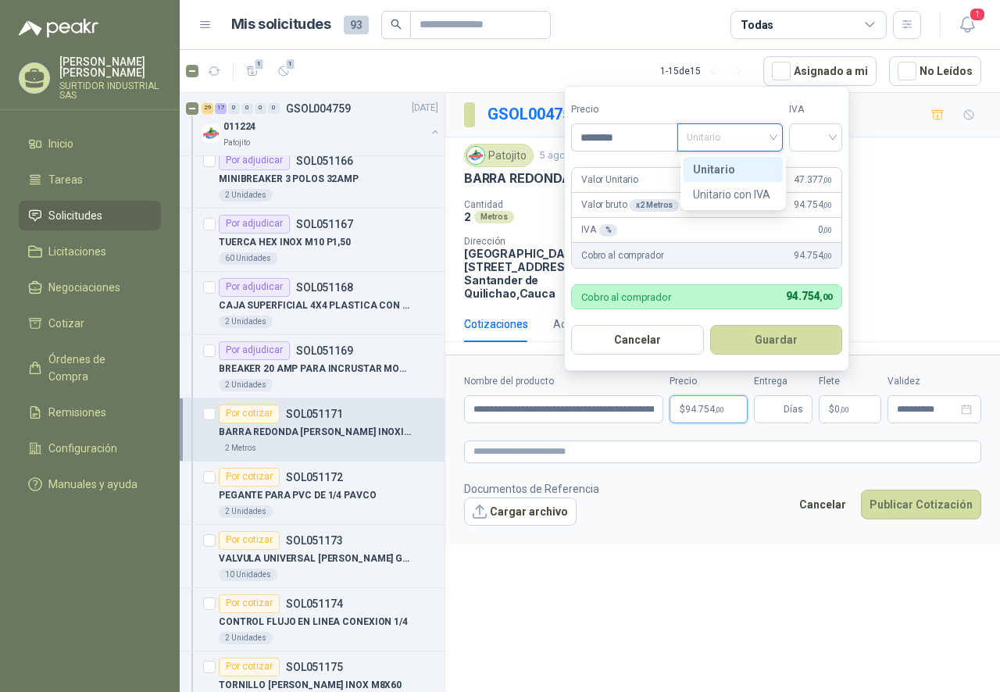
click at [710, 169] on div "Unitario" at bounding box center [733, 169] width 80 height 17
click at [822, 129] on input "search" at bounding box center [815, 135] width 34 height 23
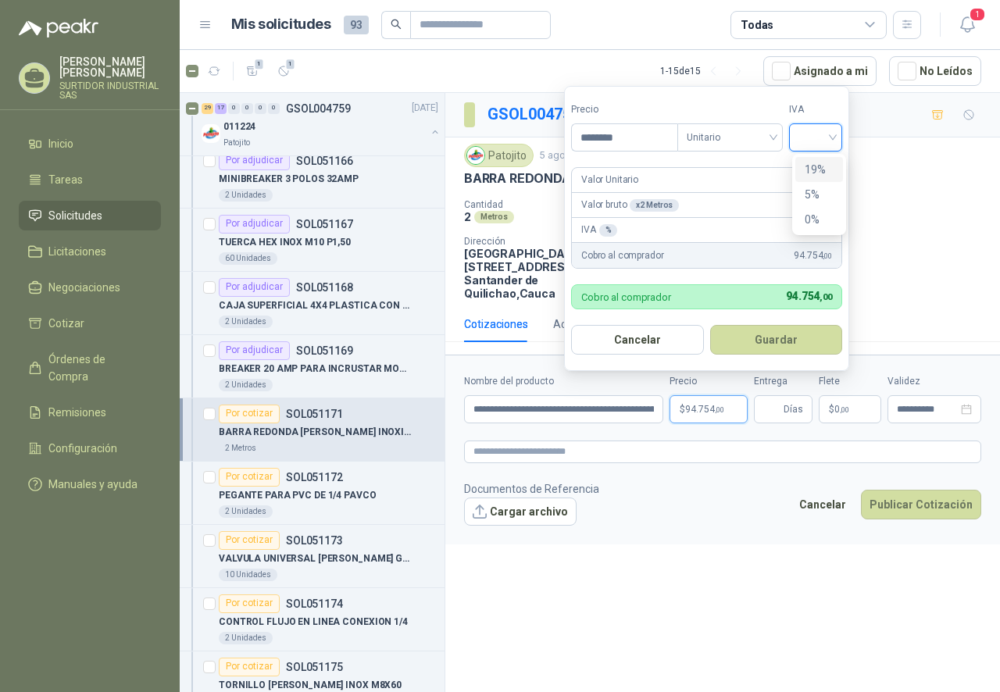
click at [822, 160] on div "19%" at bounding box center [819, 169] width 48 height 25
click at [741, 349] on button "Guardar" at bounding box center [778, 340] width 134 height 30
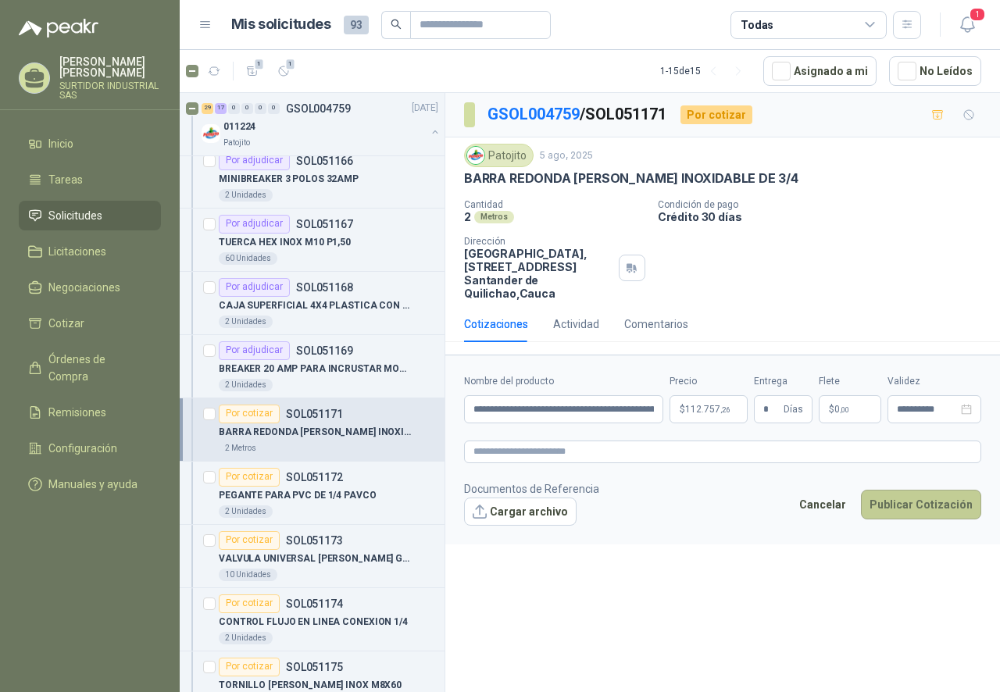
click at [880, 501] on button "Publicar Cotización" at bounding box center [921, 505] width 120 height 30
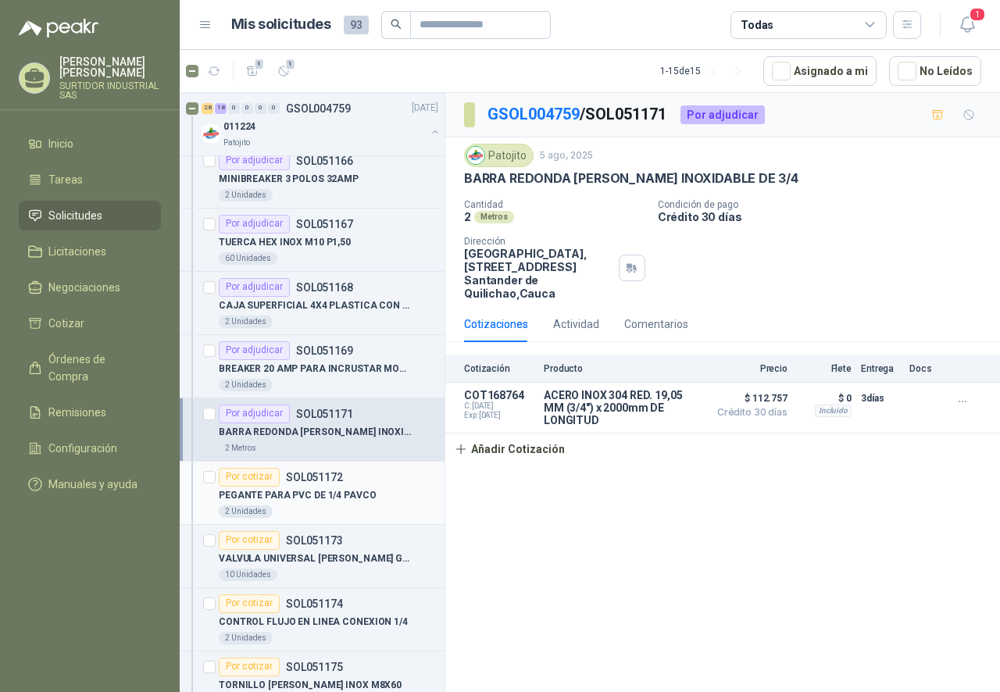
click at [344, 505] on div "PEGANTE PARA PVC DE 1/4 PAVCO" at bounding box center [328, 496] width 219 height 19
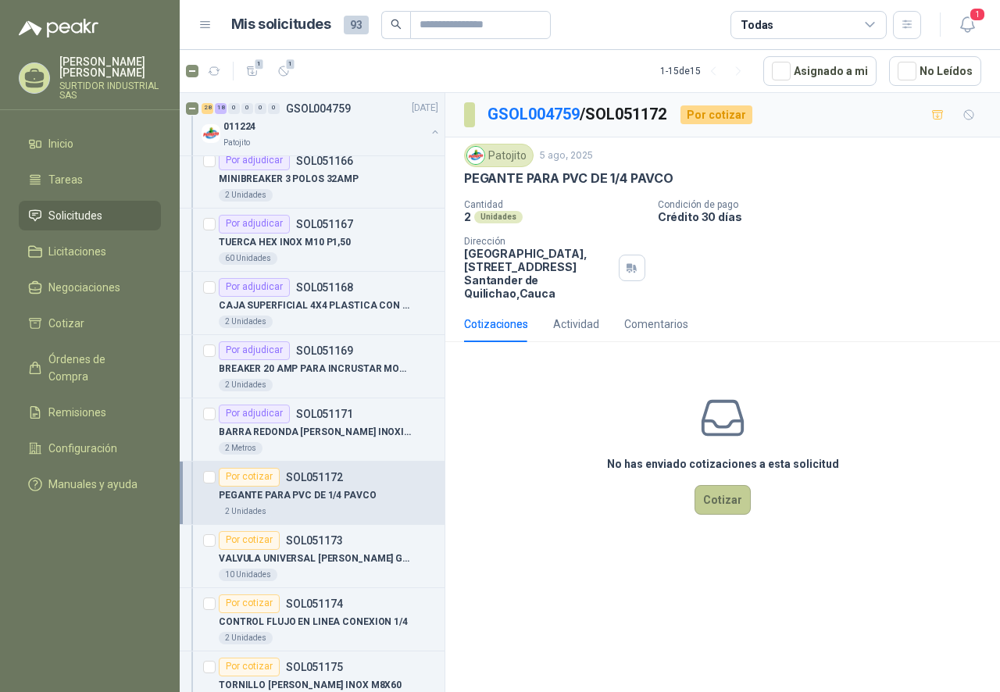
click at [709, 496] on button "Cotizar" at bounding box center [722, 500] width 56 height 30
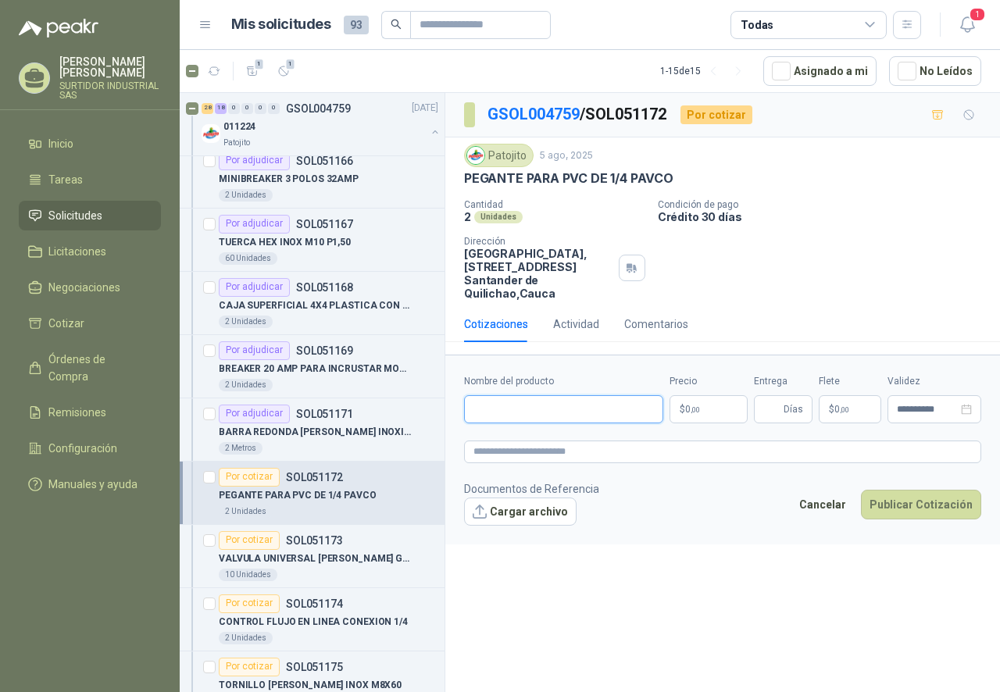
click at [522, 414] on input "Nombre del producto" at bounding box center [563, 409] width 199 height 28
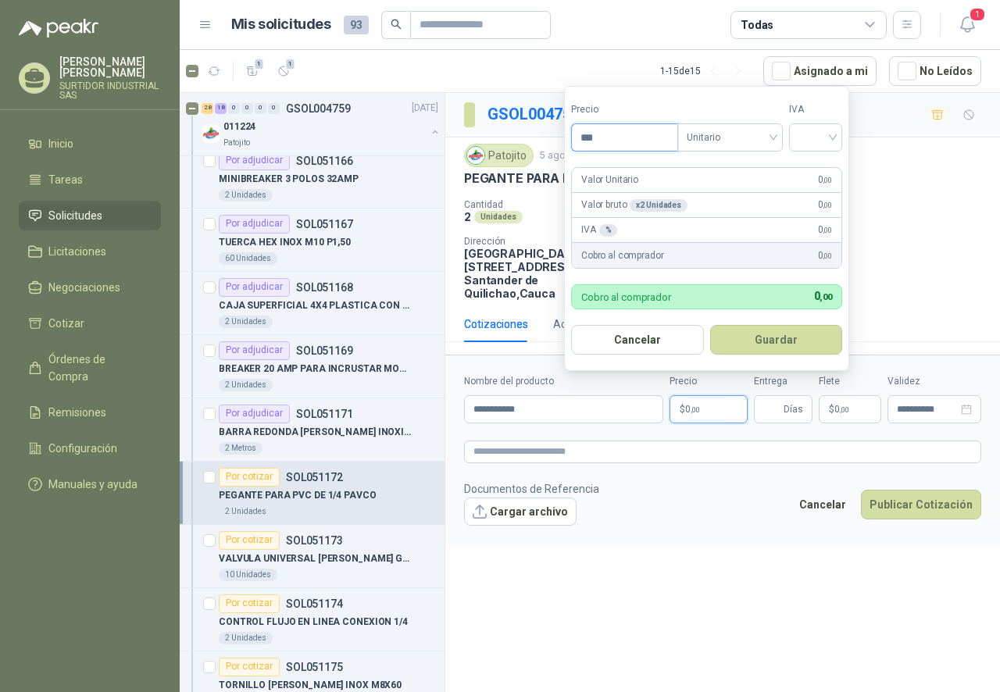
click at [634, 138] on input "***" at bounding box center [624, 137] width 105 height 27
click at [718, 144] on span "Unitario" at bounding box center [729, 137] width 87 height 23
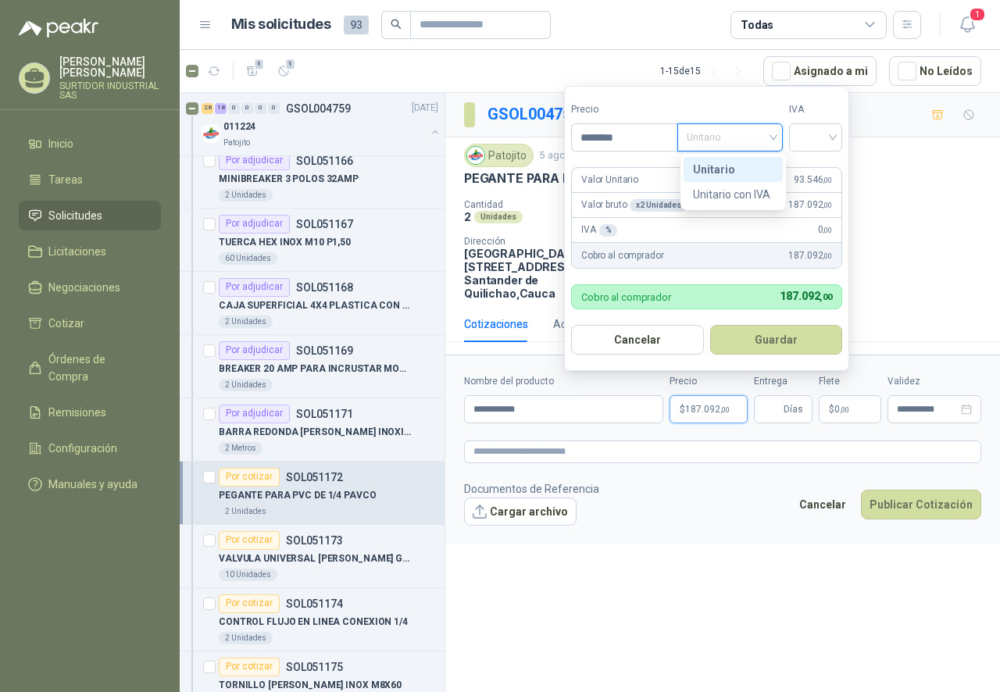
click at [723, 166] on div "Unitario" at bounding box center [733, 169] width 80 height 17
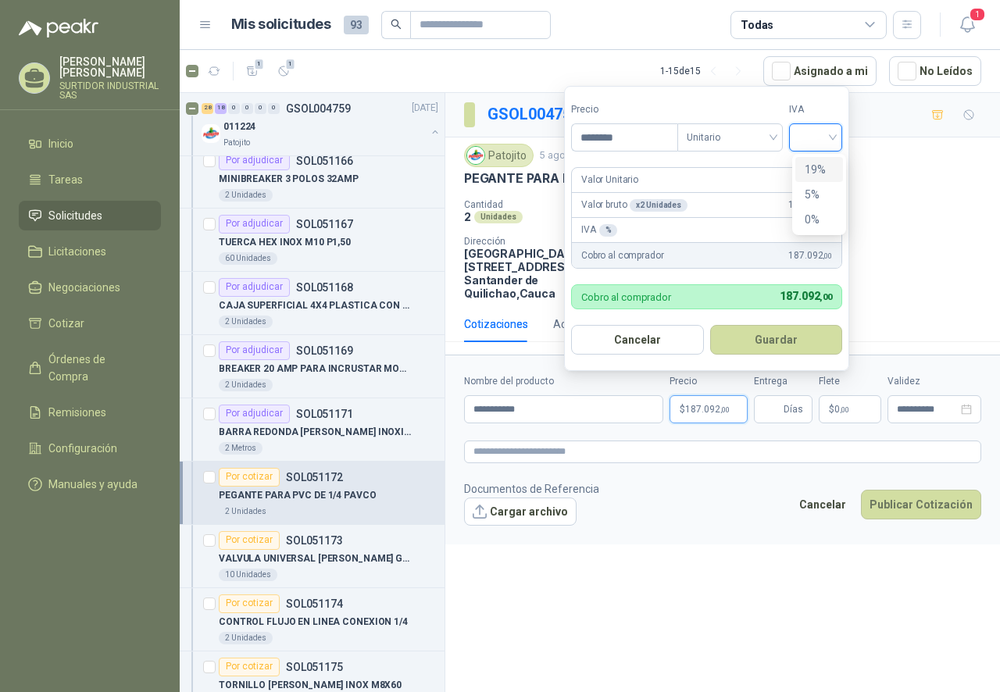
click at [811, 136] on input "search" at bounding box center [815, 135] width 34 height 23
click at [815, 165] on div "19%" at bounding box center [818, 169] width 29 height 17
click at [749, 337] on button "Guardar" at bounding box center [778, 340] width 134 height 30
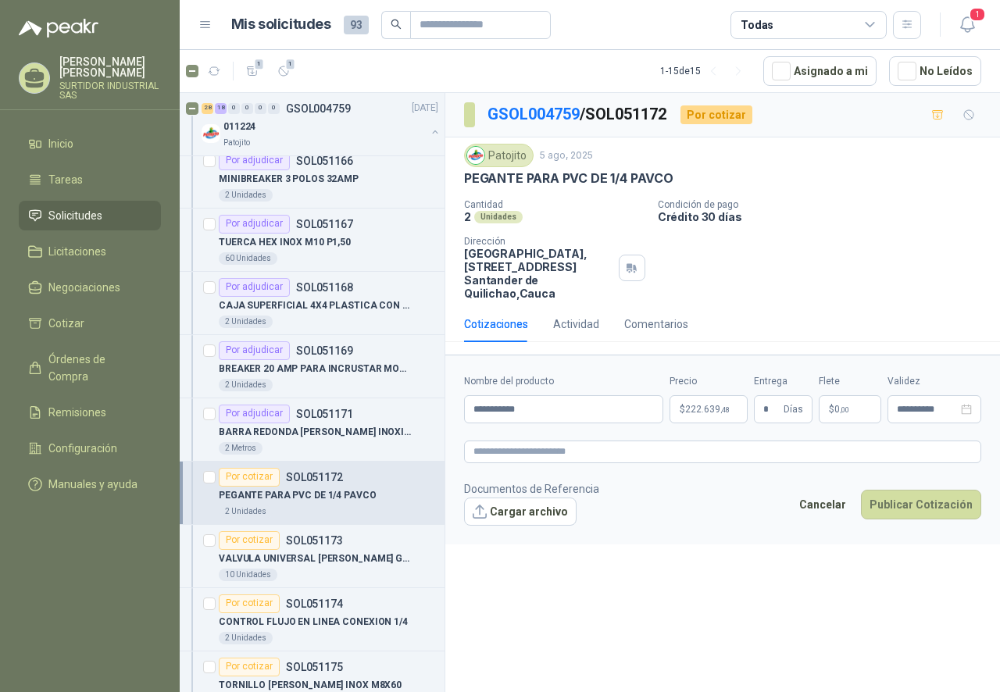
click at [743, 529] on form "**********" at bounding box center [722, 449] width 554 height 189
click at [888, 506] on button "Publicar Cotización" at bounding box center [921, 505] width 120 height 30
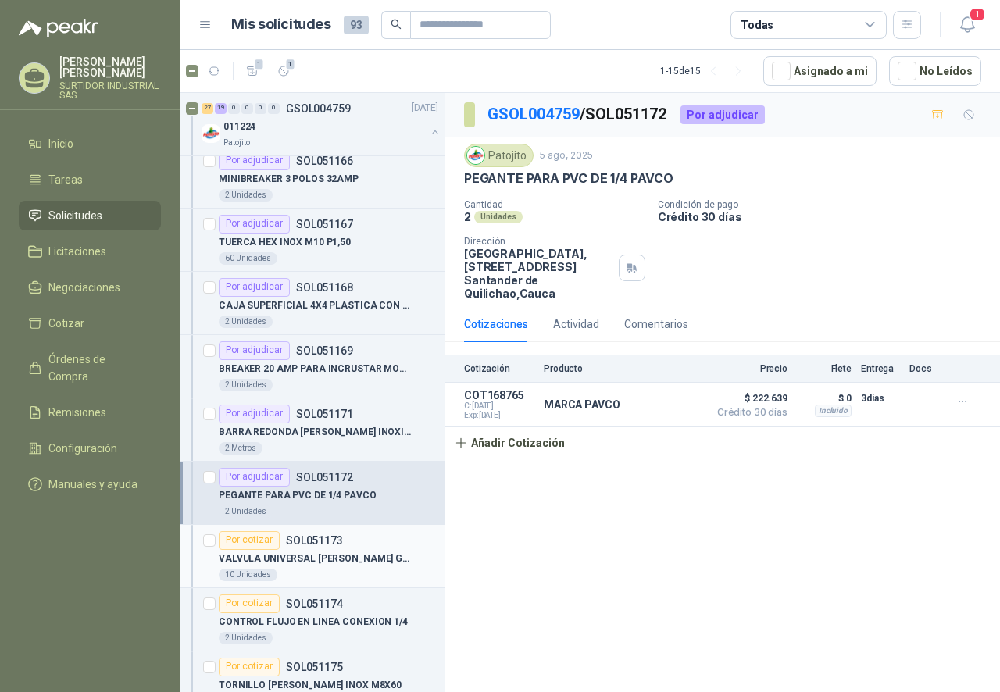
click at [252, 563] on p "VALVULA UNIVERSAL [PERSON_NAME] GRIS PVC DE 2" at bounding box center [316, 558] width 194 height 15
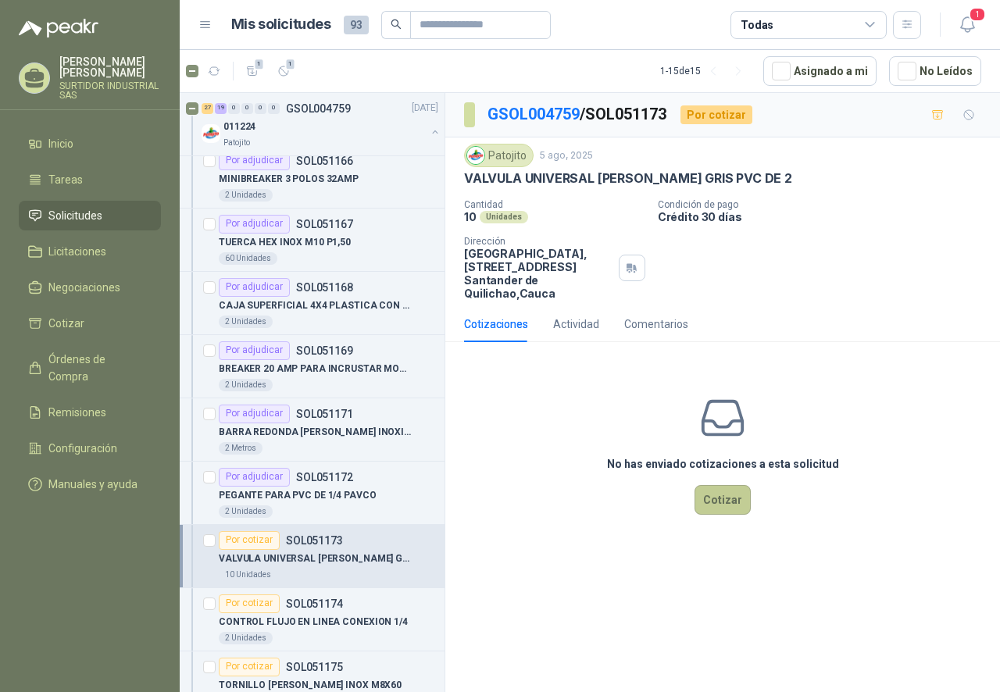
click at [724, 510] on button "Cotizar" at bounding box center [722, 500] width 56 height 30
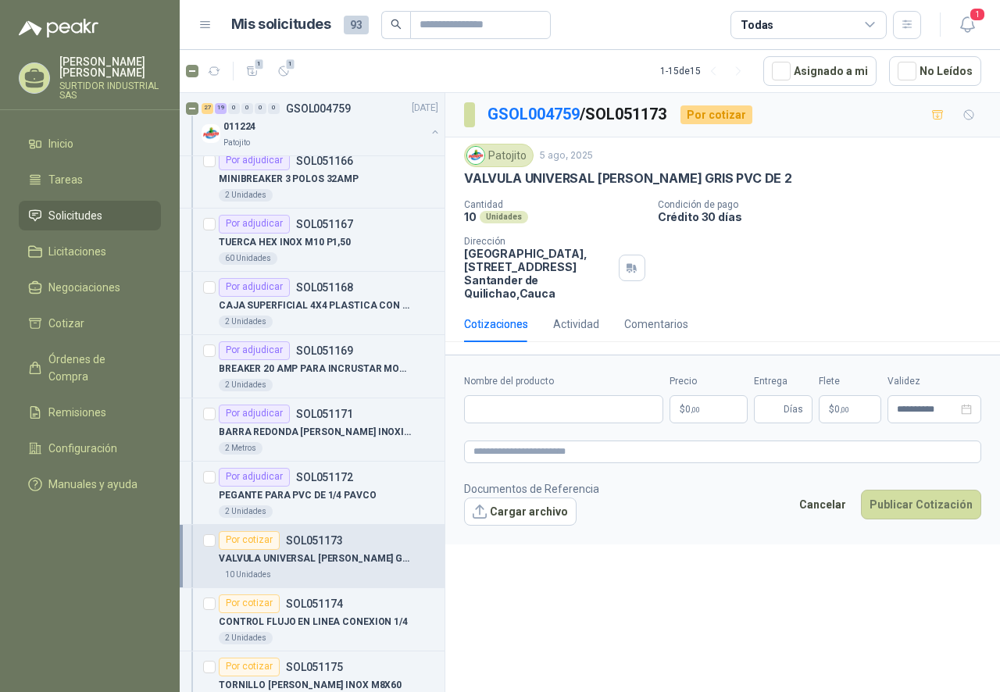
click at [706, 412] on p "$ 0 ,00" at bounding box center [708, 409] width 78 height 28
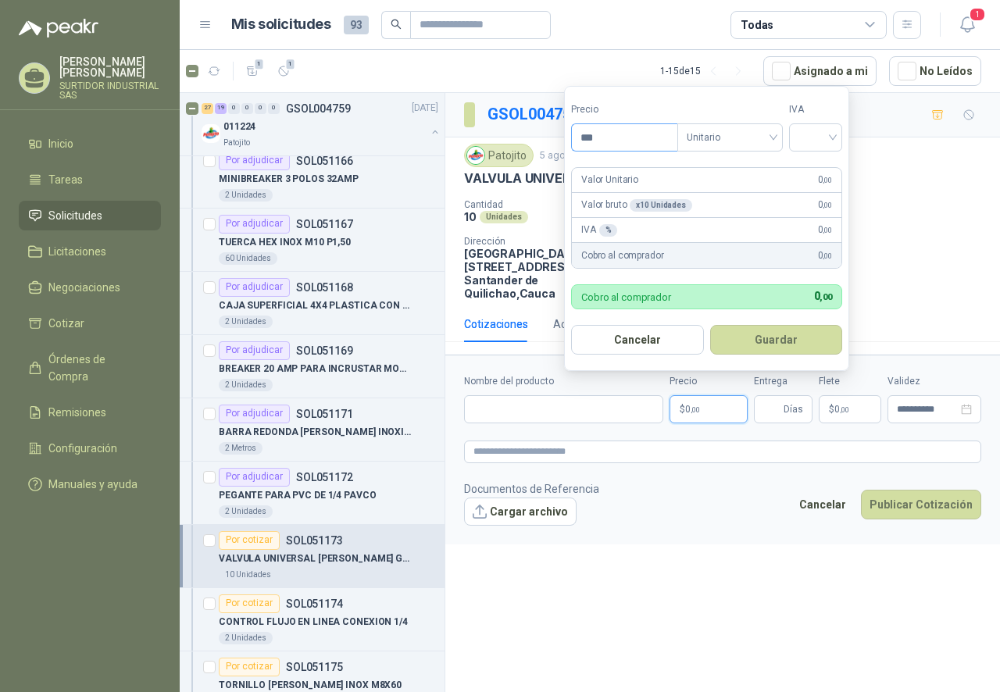
click at [630, 136] on input "***" at bounding box center [624, 137] width 105 height 27
click at [718, 130] on span "Unitario" at bounding box center [729, 137] width 87 height 23
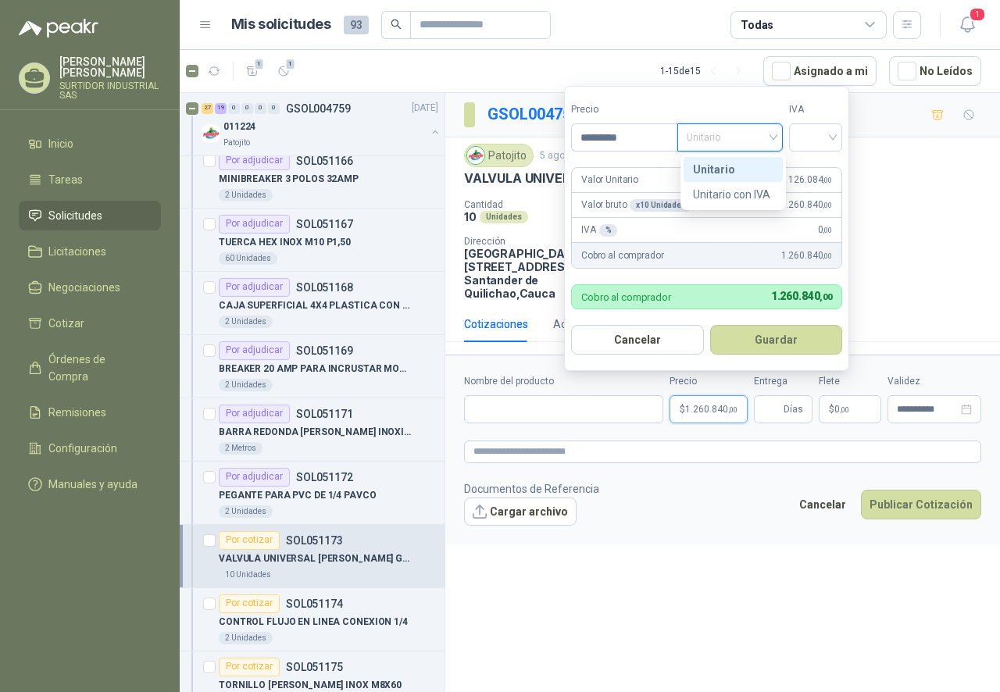
click at [729, 166] on div "Unitario" at bounding box center [733, 169] width 80 height 17
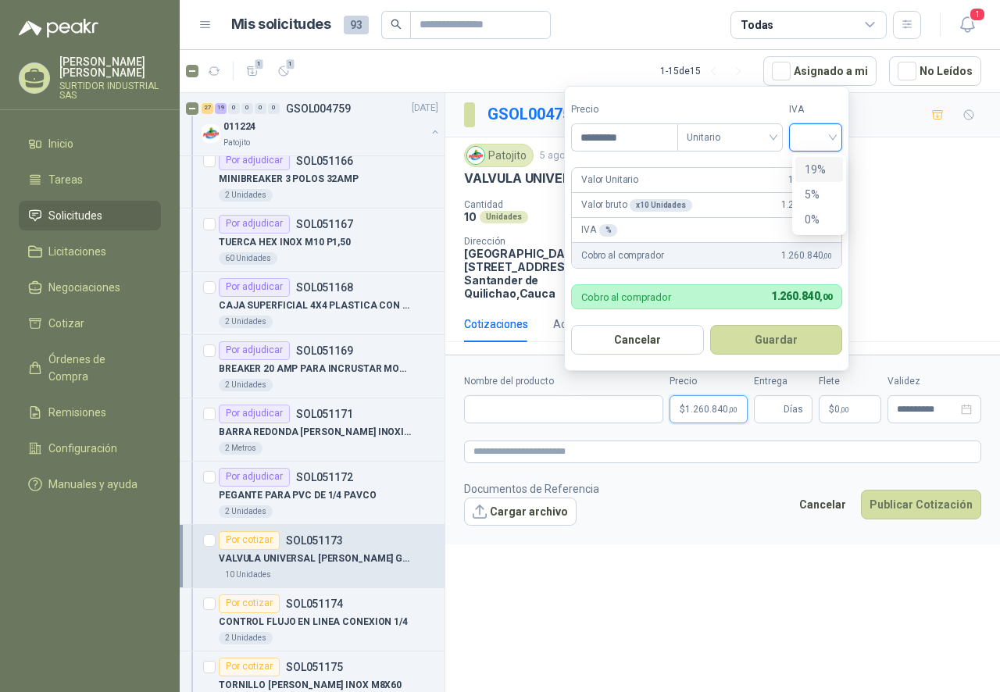
click at [825, 139] on input "search" at bounding box center [815, 135] width 34 height 23
click at [822, 168] on div "19%" at bounding box center [818, 169] width 29 height 17
click at [605, 550] on div "**********" at bounding box center [722, 395] width 554 height 604
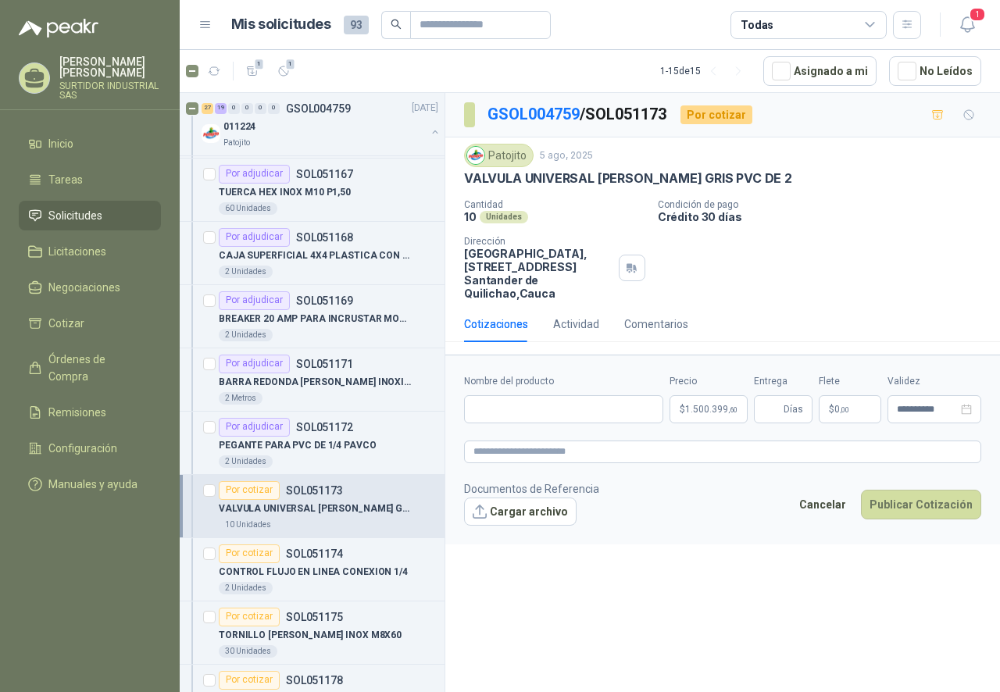
scroll to position [1640, 0]
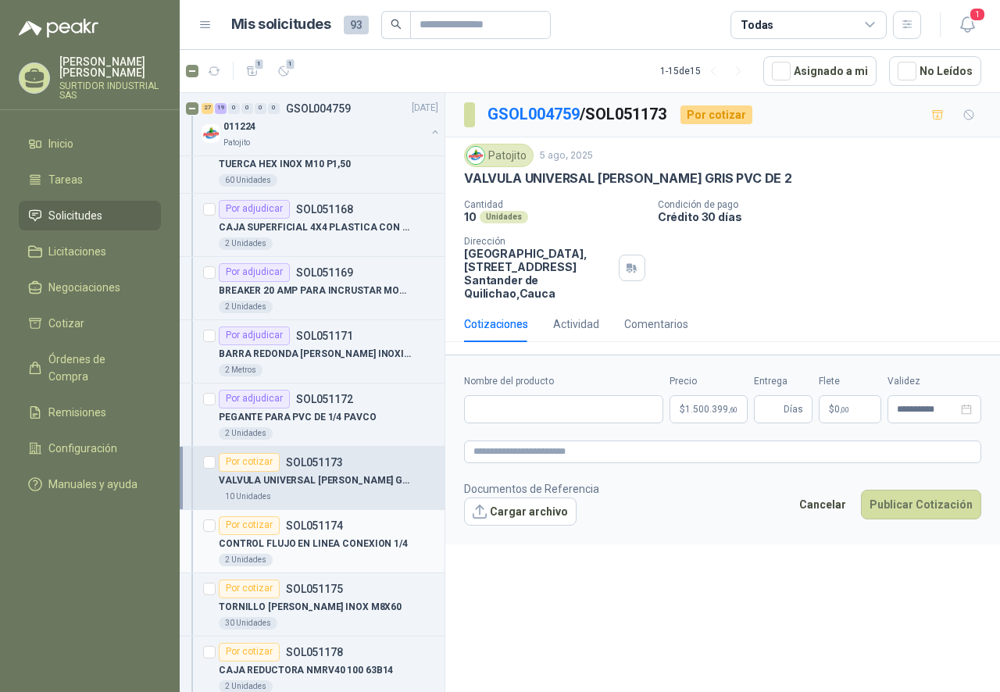
click at [316, 544] on p "CONTROL FLUJO EN LINEA CONEXION 1/4" at bounding box center [313, 544] width 189 height 15
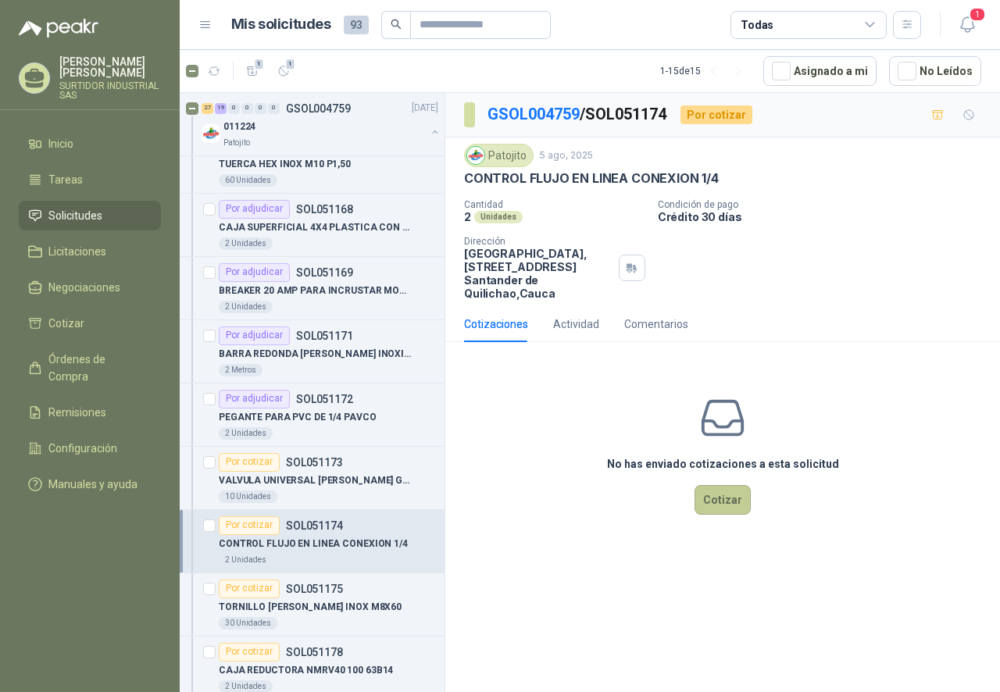
click at [717, 508] on button "Cotizar" at bounding box center [722, 500] width 56 height 30
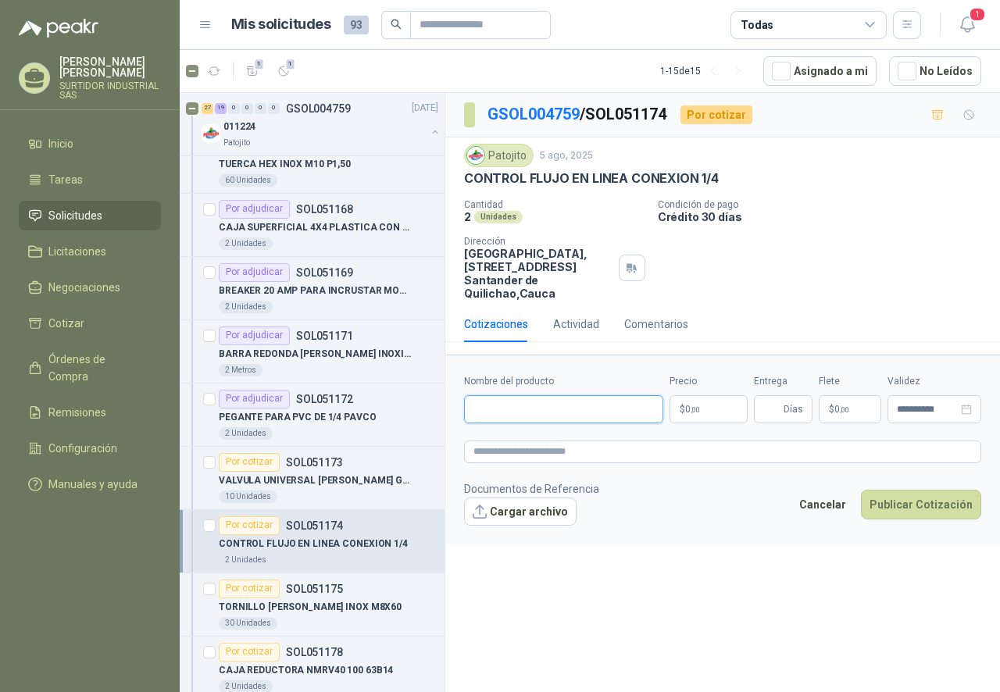
click at [557, 423] on input "Nombre del producto" at bounding box center [563, 409] width 199 height 28
click at [692, 412] on span ",00" at bounding box center [694, 409] width 9 height 9
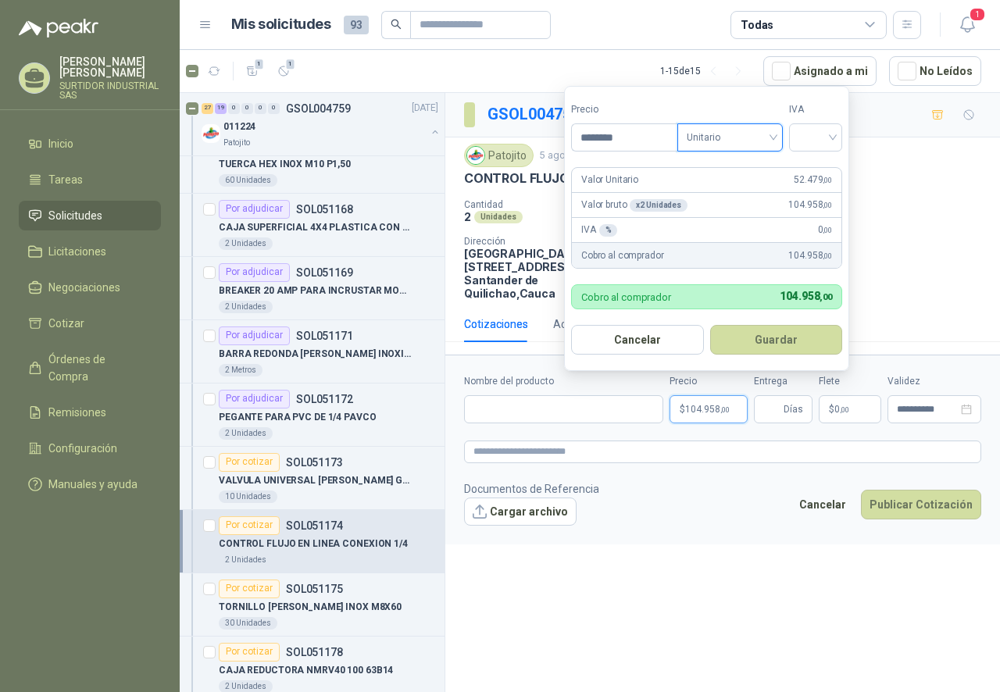
click at [743, 137] on span "Unitario" at bounding box center [729, 137] width 87 height 23
click at [736, 169] on div "Unitario" at bounding box center [733, 169] width 80 height 17
click at [811, 130] on input "search" at bounding box center [815, 135] width 34 height 23
click at [818, 166] on div "19%" at bounding box center [818, 169] width 29 height 17
click at [774, 342] on button "Guardar" at bounding box center [778, 340] width 134 height 30
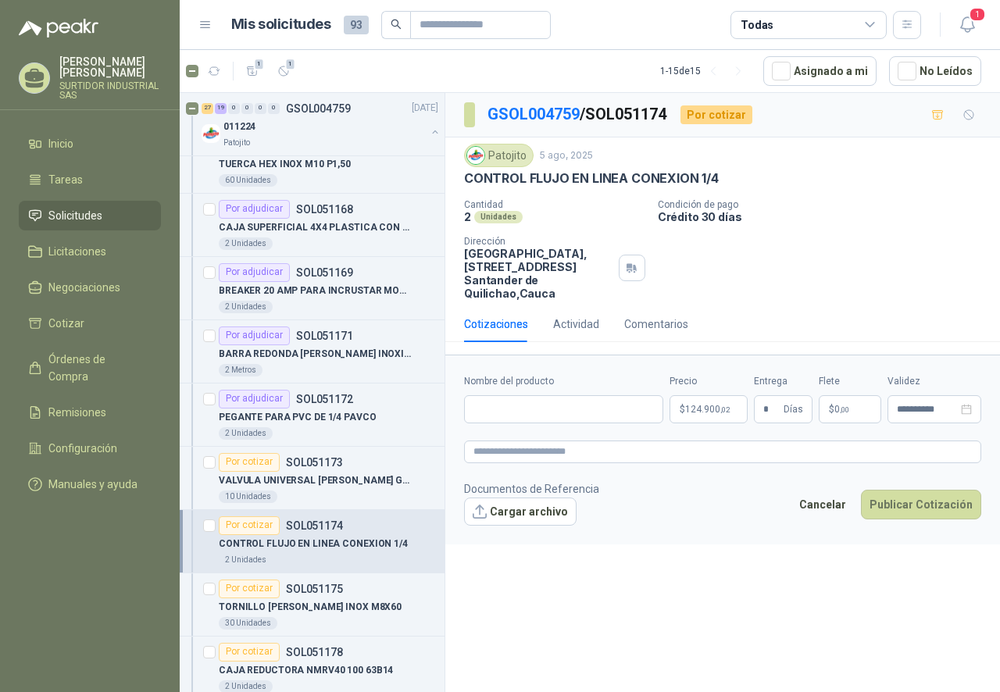
click at [804, 585] on div "**********" at bounding box center [722, 395] width 554 height 604
click at [922, 502] on button "Publicar Cotización" at bounding box center [921, 505] width 120 height 30
click at [585, 562] on div "**********" at bounding box center [722, 395] width 554 height 604
click at [697, 402] on p "$ 124.900 ,02" at bounding box center [708, 409] width 78 height 28
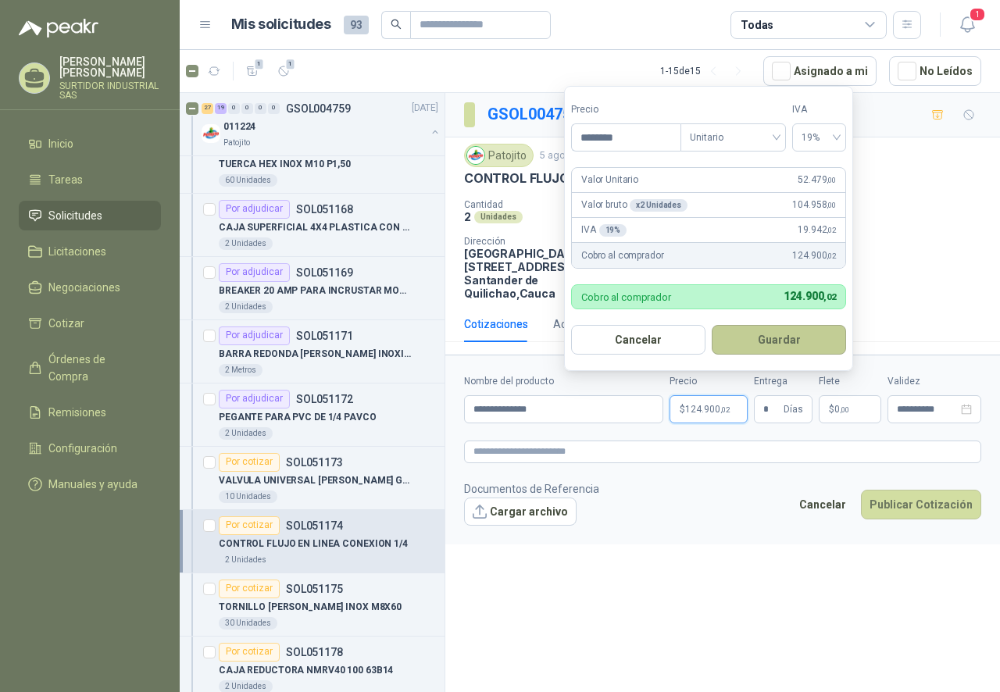
click at [766, 341] on button "Guardar" at bounding box center [778, 340] width 134 height 30
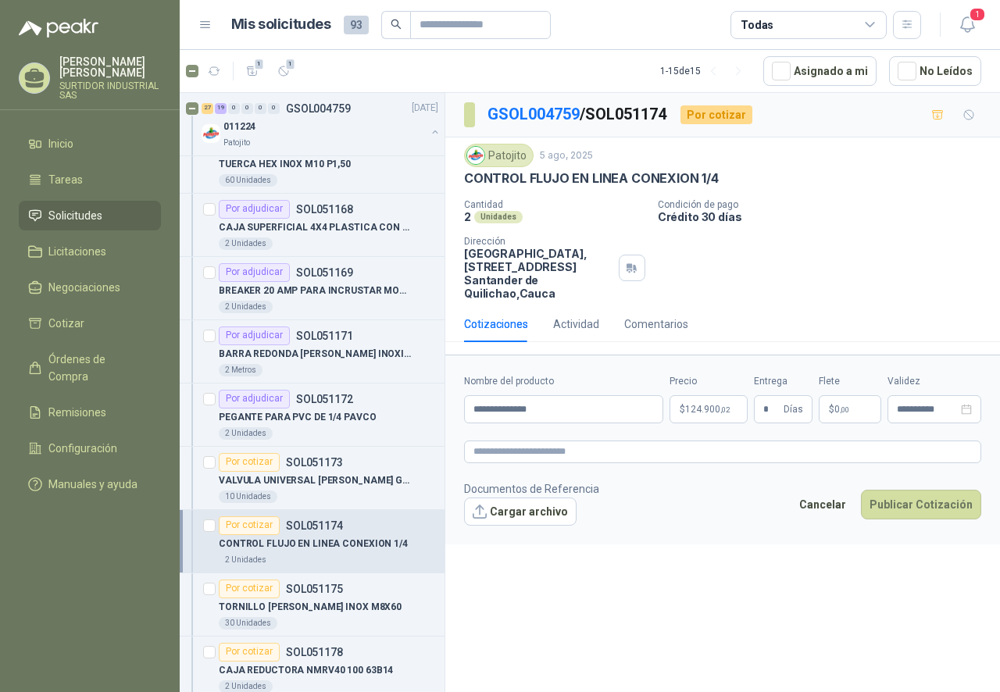
drag, startPoint x: 705, startPoint y: 541, endPoint x: 733, endPoint y: 538, distance: 28.3
click at [705, 542] on form "**********" at bounding box center [722, 449] width 554 height 189
click at [914, 500] on button "Publicar Cotización" at bounding box center [921, 505] width 120 height 30
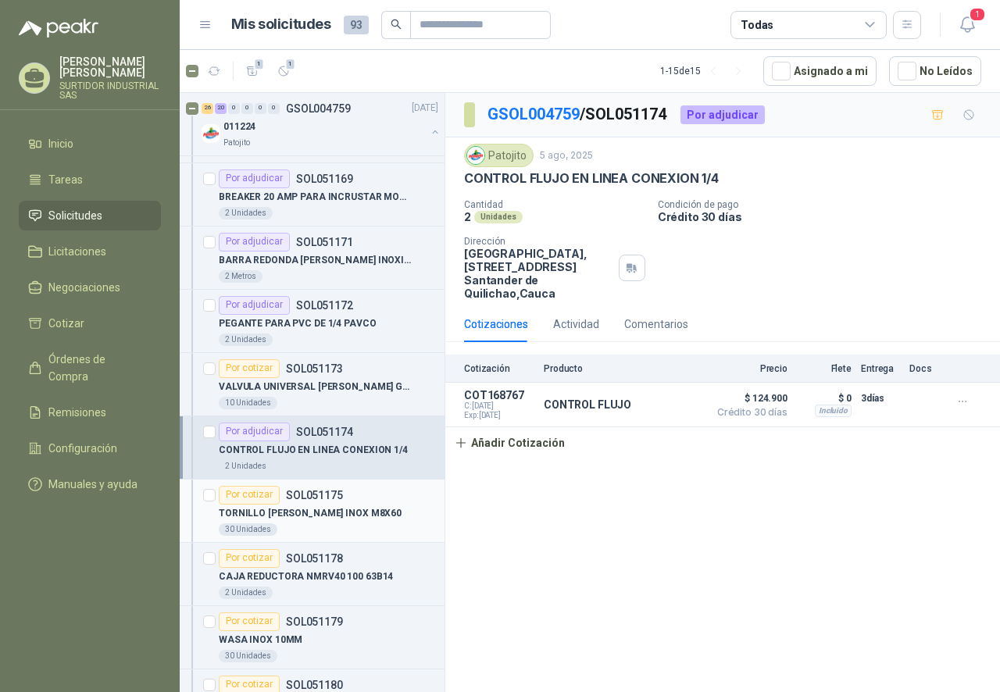
scroll to position [1796, 0]
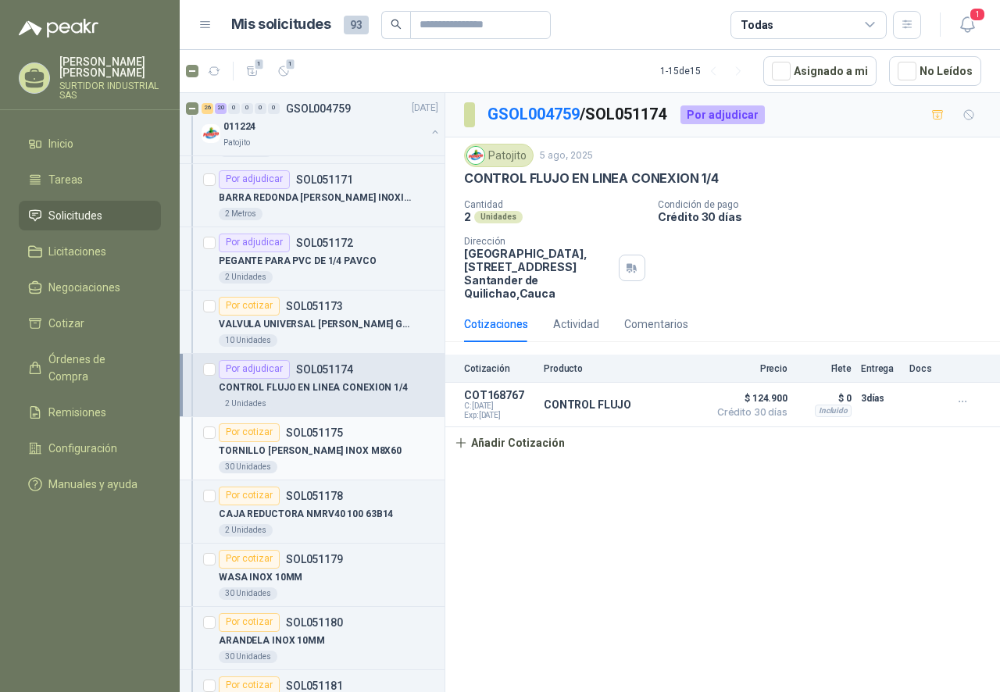
click at [355, 451] on div "TORNILLO [PERSON_NAME] INOX M8X60" at bounding box center [328, 451] width 219 height 19
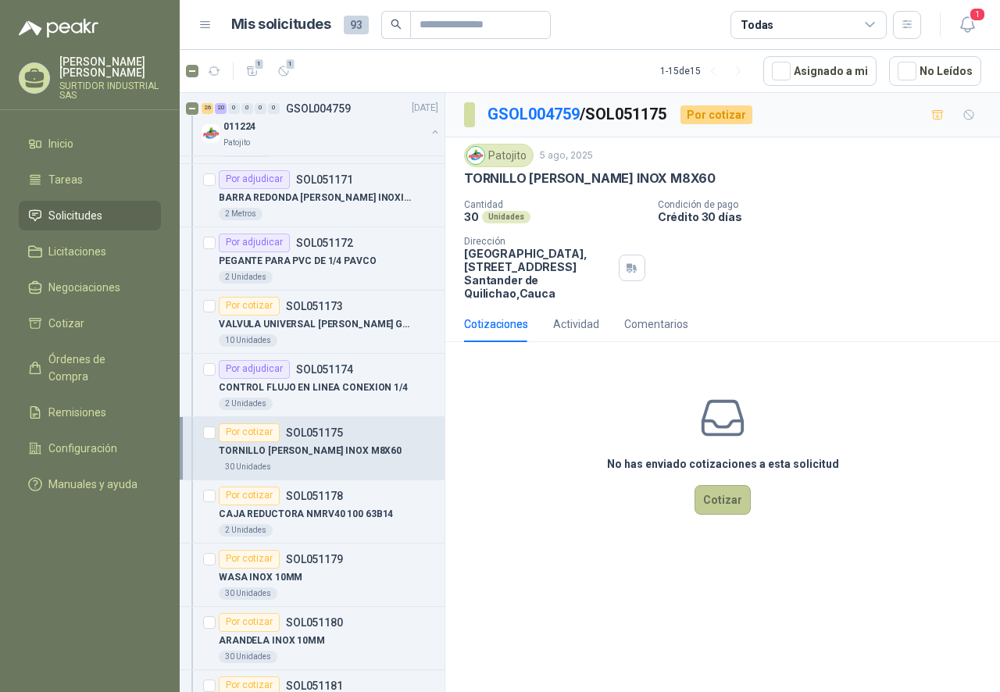
click at [729, 505] on button "Cotizar" at bounding box center [722, 500] width 56 height 30
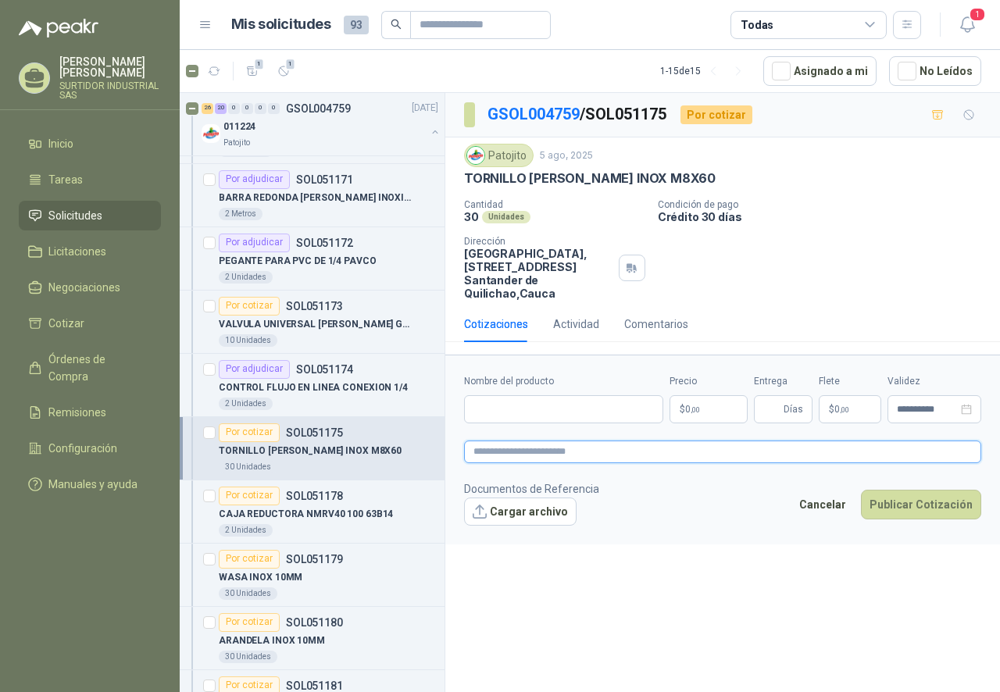
click at [531, 449] on textarea at bounding box center [722, 451] width 517 height 23
click at [525, 424] on form "**********" at bounding box center [722, 449] width 554 height 189
click at [515, 416] on input "Nombre del producto" at bounding box center [563, 409] width 199 height 28
click at [701, 418] on p "$ 0 ,00" at bounding box center [708, 409] width 78 height 28
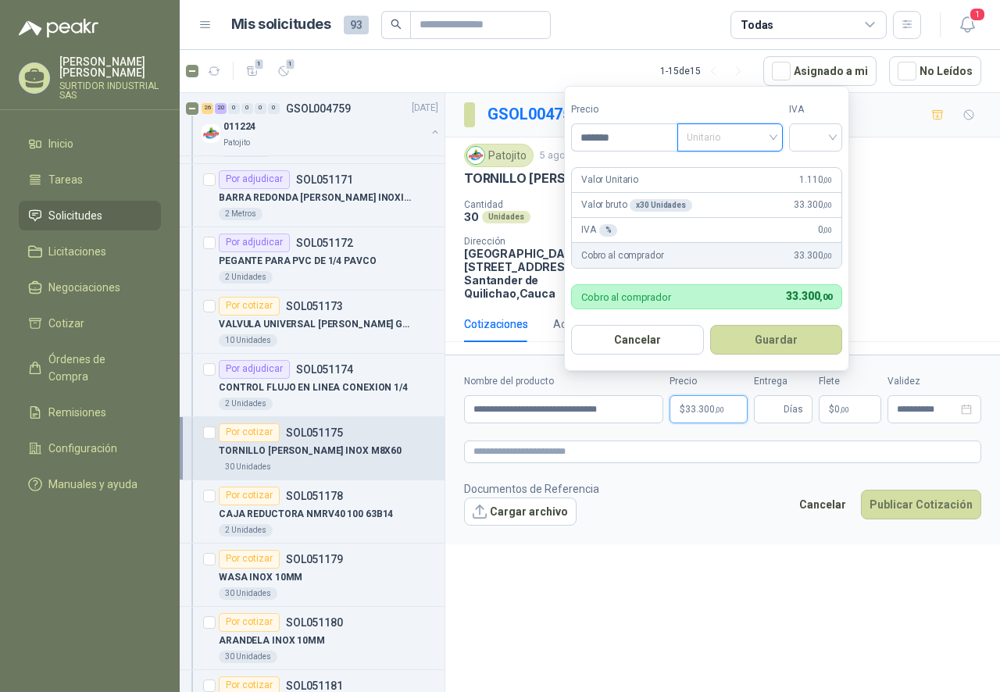
click at [713, 140] on span "Unitario" at bounding box center [729, 137] width 87 height 23
click at [729, 175] on div "Unitario" at bounding box center [733, 169] width 80 height 17
click at [809, 137] on input "search" at bounding box center [815, 135] width 34 height 23
click at [817, 167] on div "19%" at bounding box center [818, 169] width 29 height 17
click at [779, 401] on input "Entrega" at bounding box center [771, 409] width 17 height 27
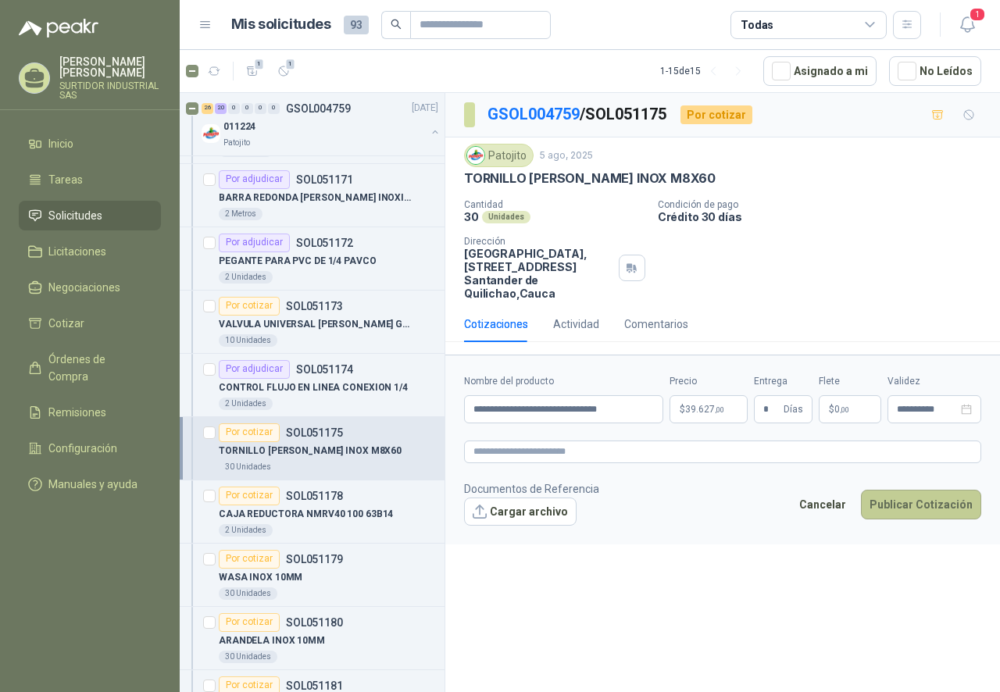
click at [915, 501] on button "Publicar Cotización" at bounding box center [921, 505] width 120 height 30
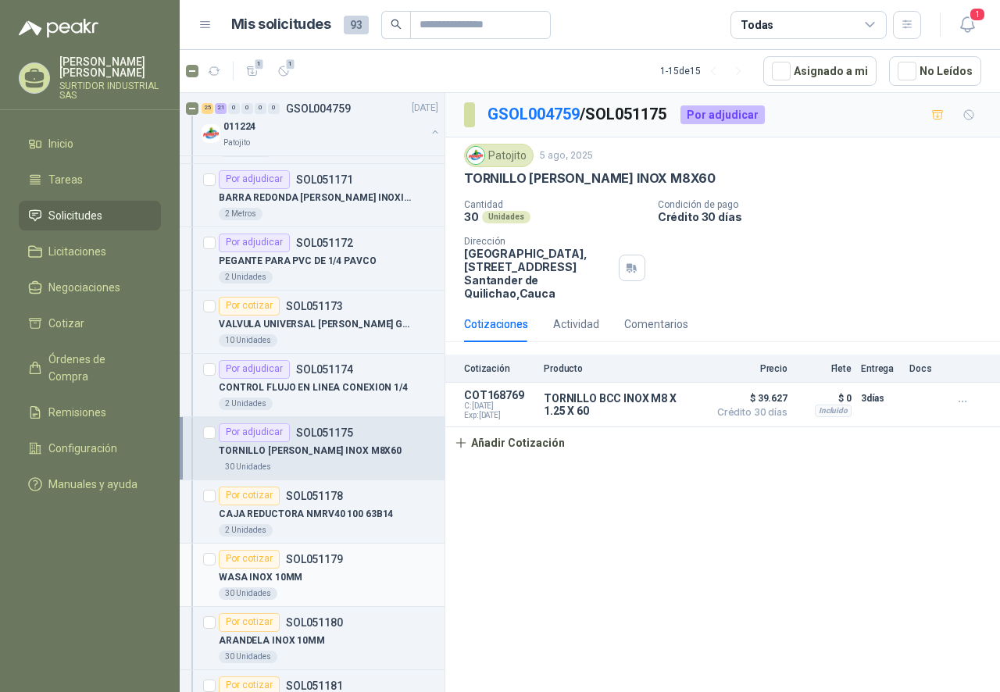
click at [333, 572] on div "WASA INOX 10MM" at bounding box center [328, 578] width 219 height 19
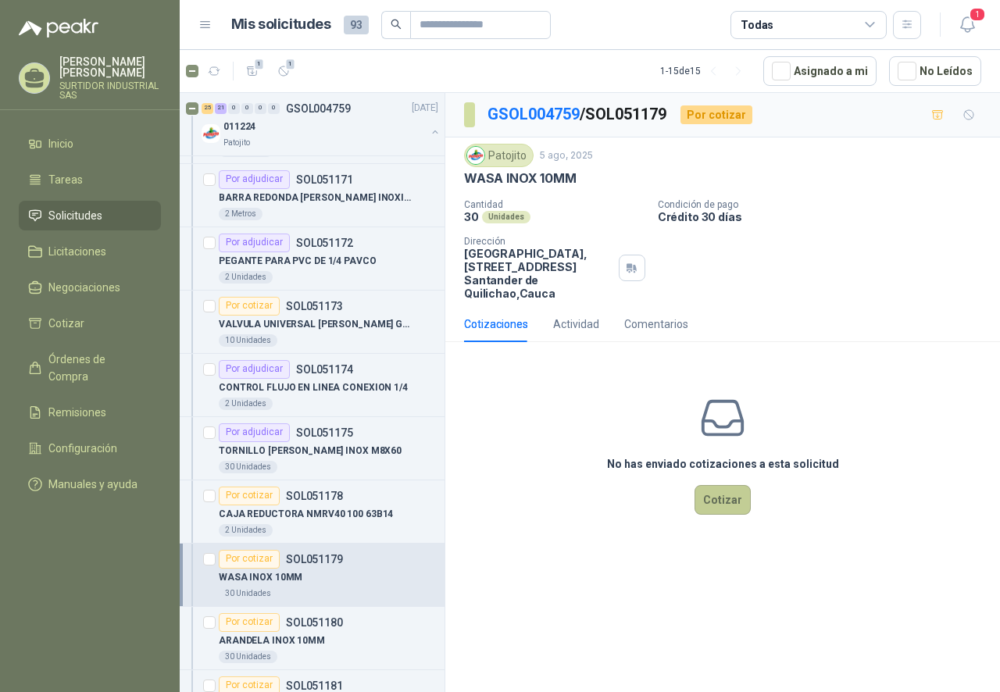
click at [731, 506] on button "Cotizar" at bounding box center [722, 500] width 56 height 30
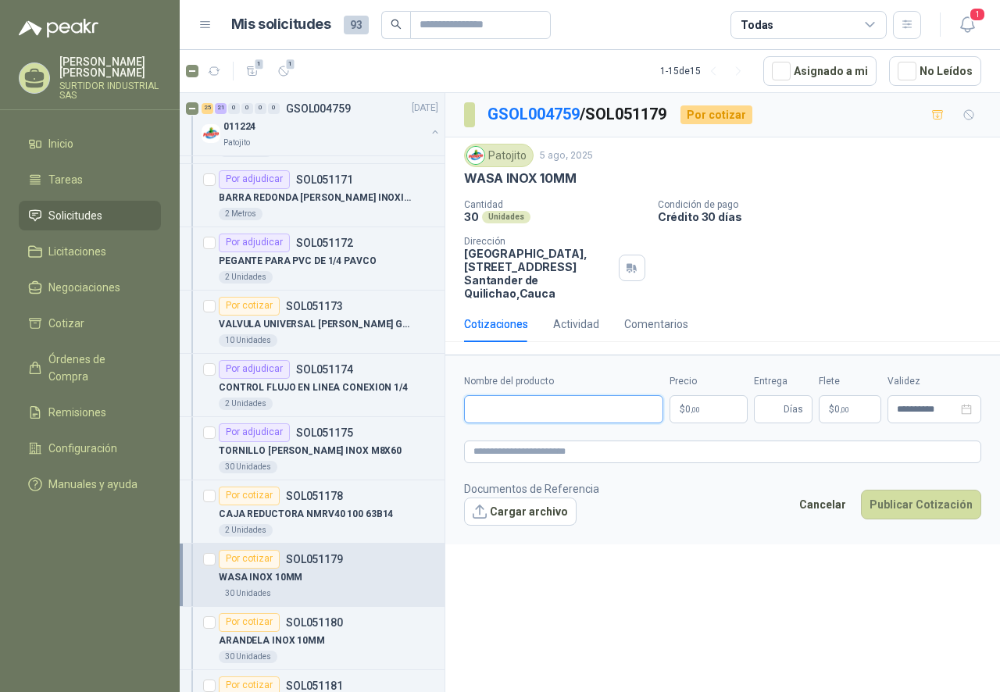
click at [510, 412] on input "Nombre del producto" at bounding box center [563, 409] width 199 height 28
click at [861, 490] on button "Publicar Cotización" at bounding box center [921, 505] width 120 height 30
click at [599, 413] on input "**********" at bounding box center [563, 409] width 199 height 28
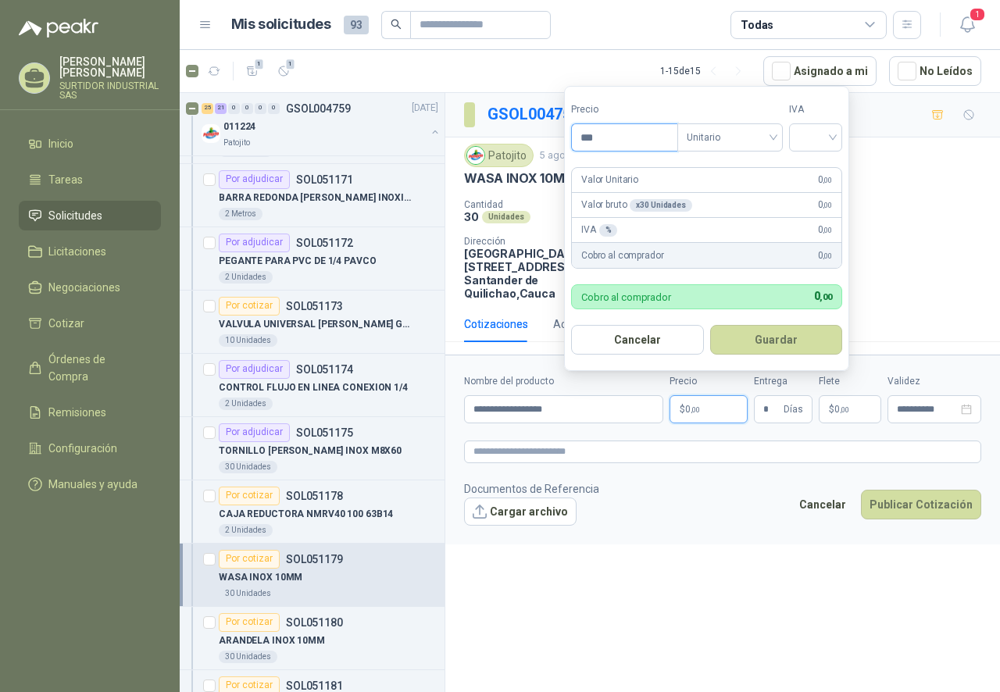
drag, startPoint x: 611, startPoint y: 135, endPoint x: 545, endPoint y: 140, distance: 65.8
click at [545, 140] on body "[PERSON_NAME] SURTIDOR INDUSTRIAL SAS Inicio Tareas Solicitudes Licitaciones Ne…" at bounding box center [500, 346] width 1000 height 692
click at [736, 126] on span "Unitario" at bounding box center [729, 137] width 87 height 23
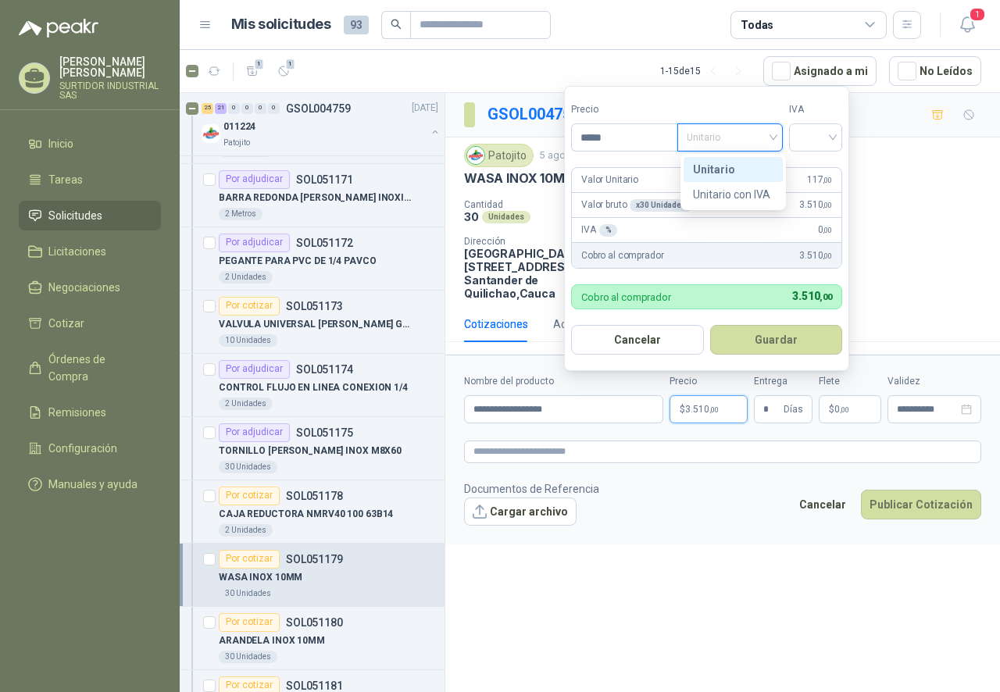
click at [729, 168] on div "Unitario" at bounding box center [733, 169] width 80 height 17
click at [807, 142] on input "search" at bounding box center [815, 135] width 34 height 23
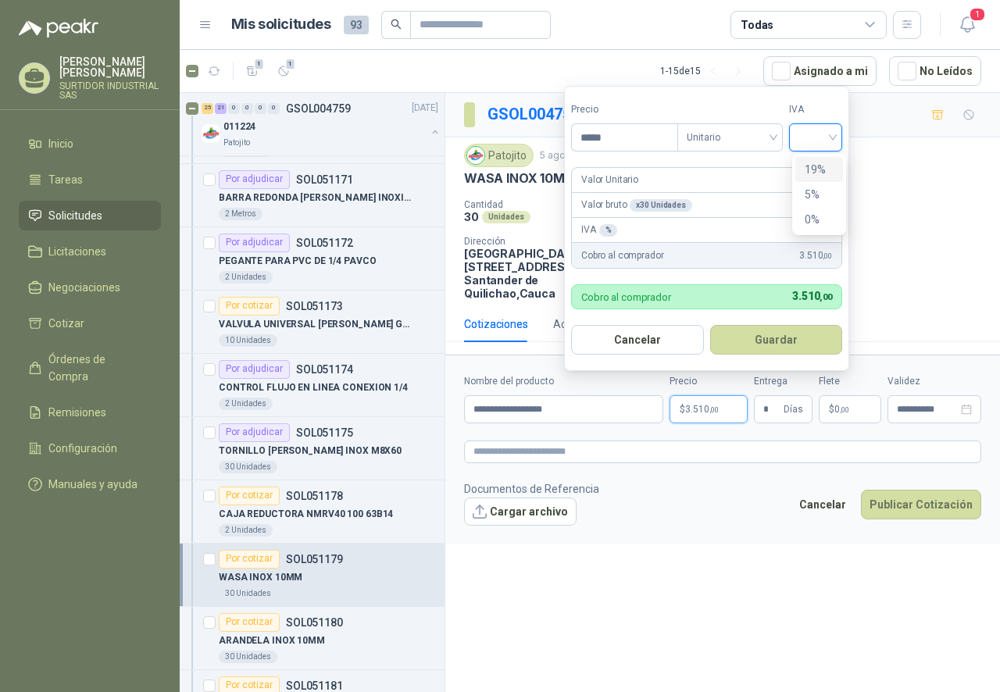
click at [812, 165] on div "19%" at bounding box center [818, 169] width 29 height 17
click at [795, 349] on button "Guardar" at bounding box center [778, 340] width 134 height 30
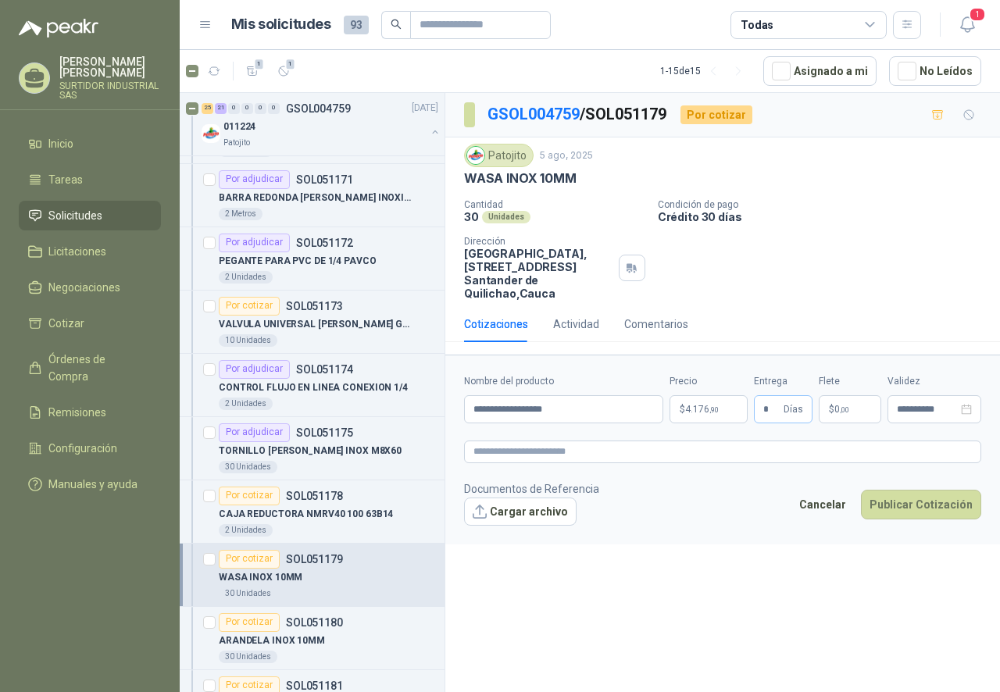
click at [764, 408] on span "* Días" at bounding box center [783, 409] width 59 height 28
click at [774, 408] on input "*" at bounding box center [771, 409] width 17 height 27
drag, startPoint x: 774, startPoint y: 408, endPoint x: 760, endPoint y: 412, distance: 14.4
click at [760, 412] on span "* Días" at bounding box center [783, 409] width 59 height 28
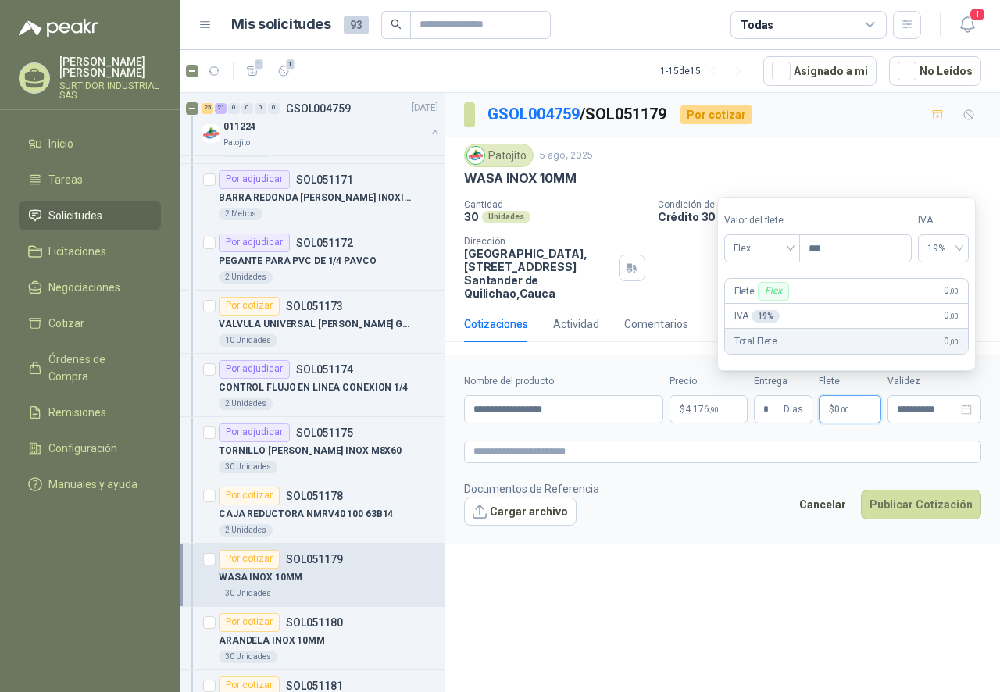
click at [902, 580] on div "**********" at bounding box center [722, 395] width 554 height 604
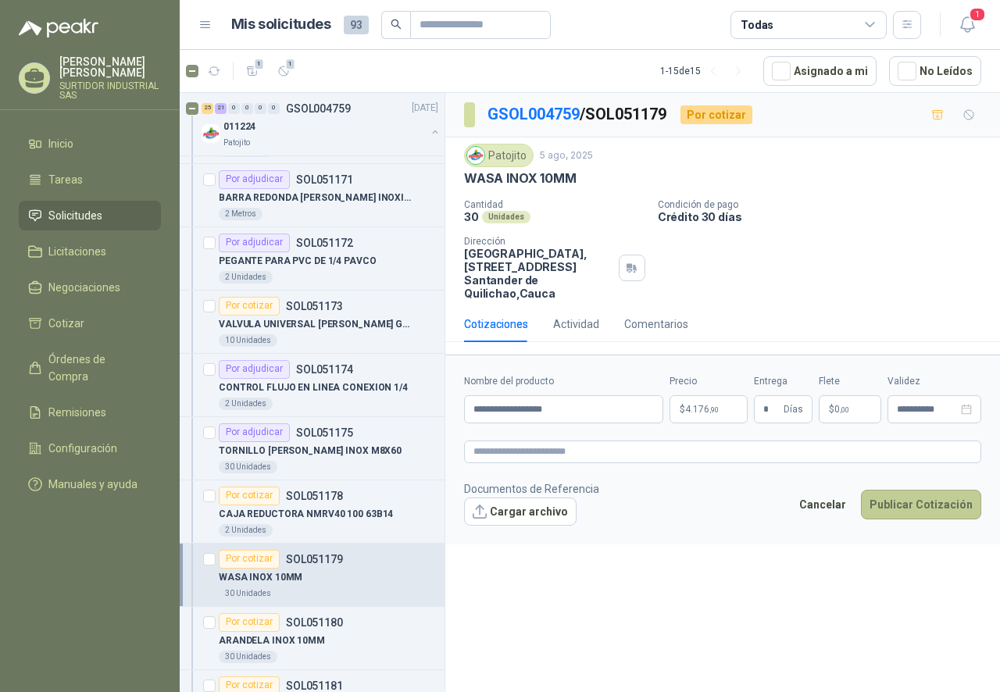
click at [901, 499] on button "Publicar Cotización" at bounding box center [921, 505] width 120 height 30
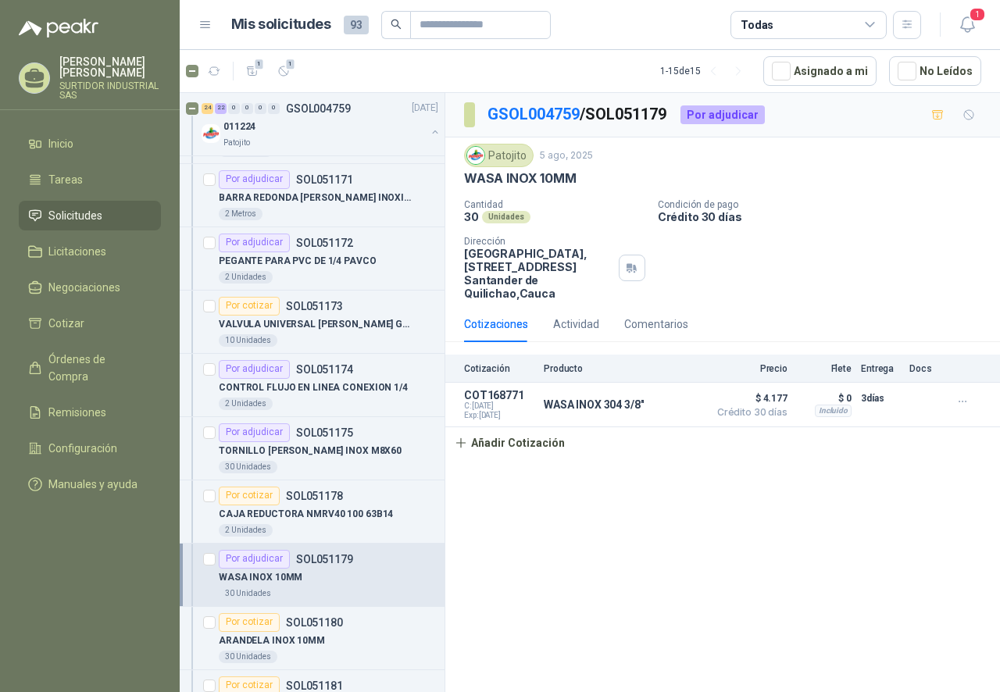
scroll to position [1874, 0]
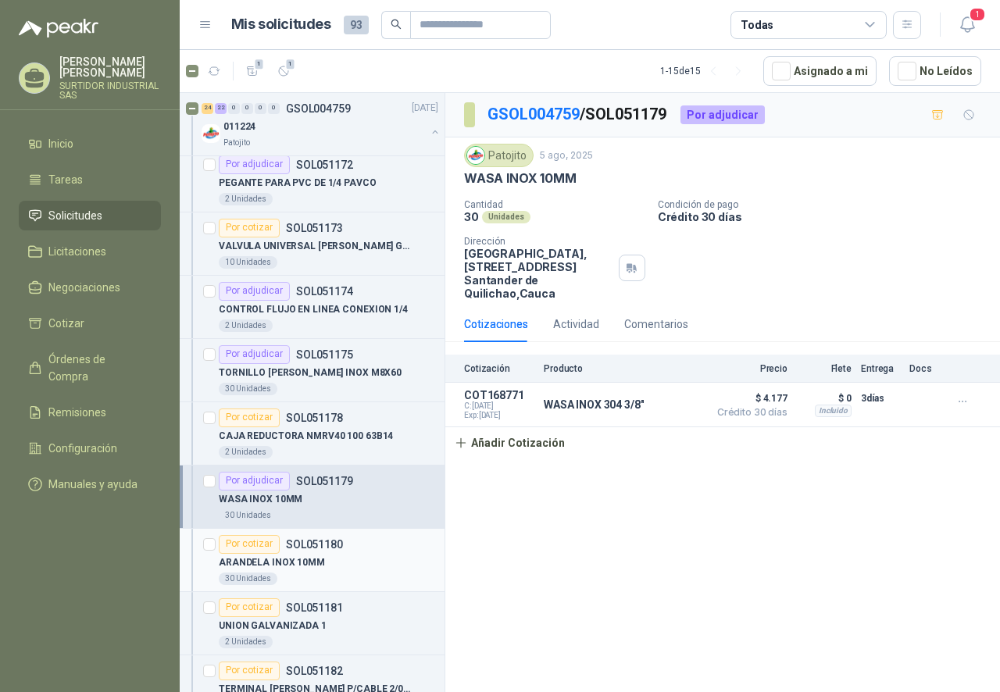
click at [292, 564] on p "ARANDELA INOX 10MM" at bounding box center [272, 562] width 106 height 15
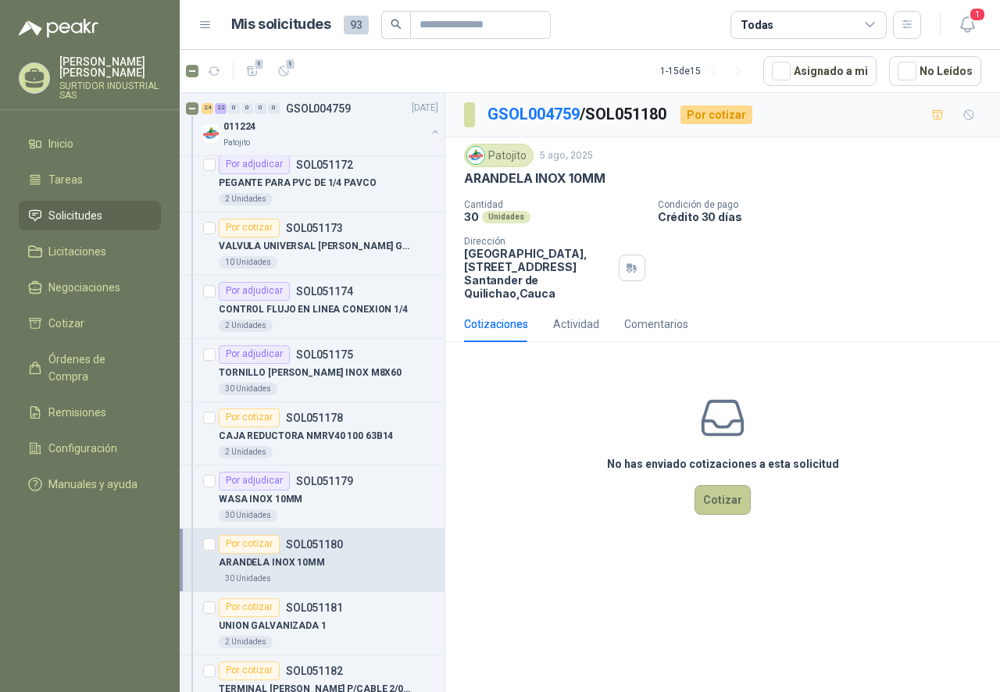
click at [733, 497] on button "Cotizar" at bounding box center [722, 500] width 56 height 30
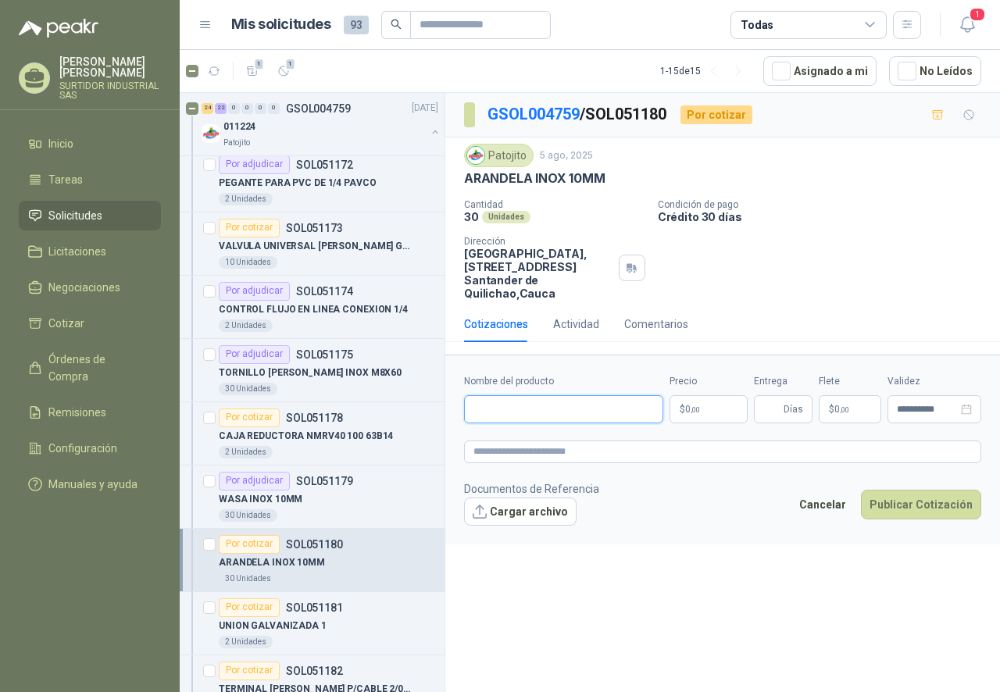
click at [519, 409] on input "Nombre del producto" at bounding box center [563, 409] width 199 height 28
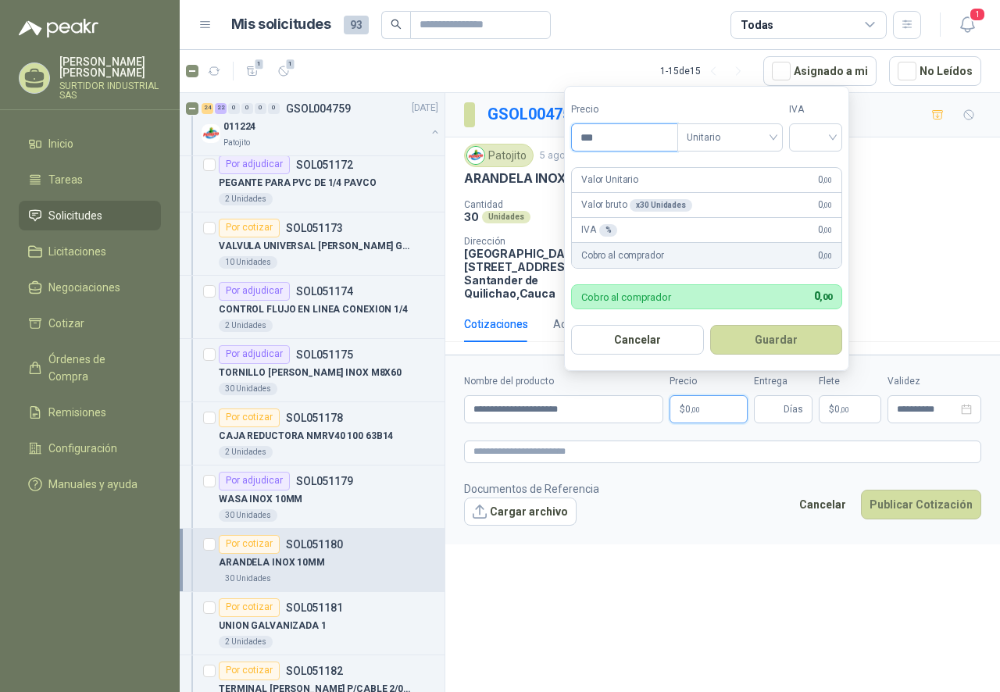
drag, startPoint x: 612, startPoint y: 148, endPoint x: 559, endPoint y: 134, distance: 55.1
click at [559, 134] on body "[PERSON_NAME] SURTIDOR INDUSTRIAL SAS Inicio Tareas Solicitudes Licitaciones Ne…" at bounding box center [500, 346] width 1000 height 692
click at [734, 128] on span "Unitario" at bounding box center [729, 137] width 87 height 23
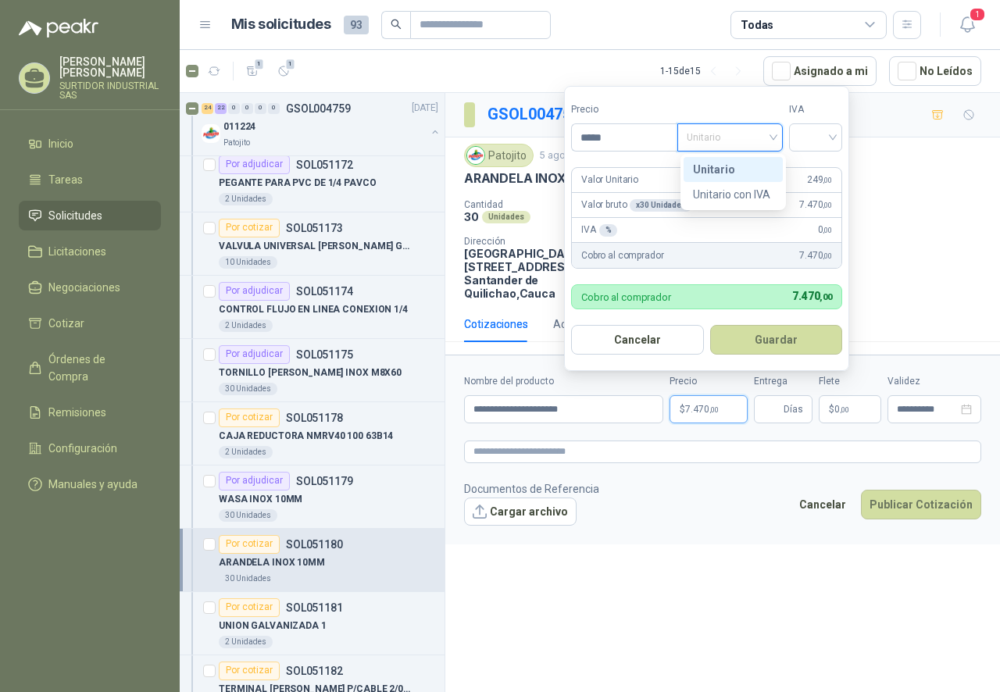
click at [734, 128] on span "Unitario" at bounding box center [729, 137] width 87 height 23
click at [736, 160] on form "Precio ***** Tipo Unitario Unitario IVA Valor Unitario 249 ,00 Valor bruto x 30…" at bounding box center [706, 228] width 285 height 285
click at [729, 144] on span "Unitario" at bounding box center [729, 137] width 87 height 23
click at [725, 173] on div "Unitario" at bounding box center [733, 169] width 80 height 17
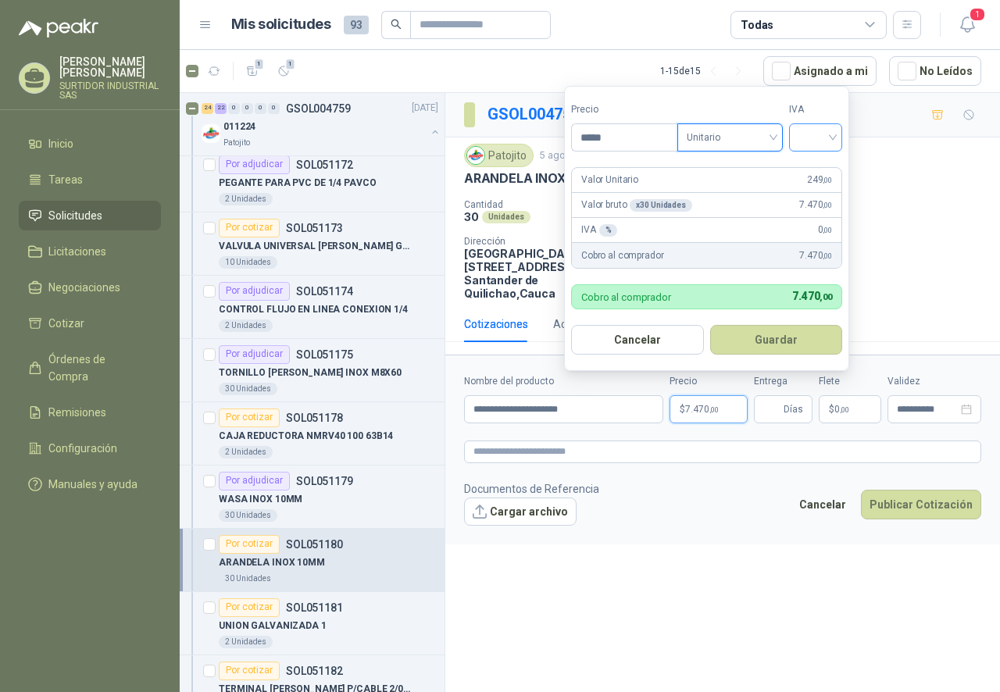
click at [811, 142] on input "search" at bounding box center [815, 135] width 34 height 23
click at [822, 167] on div "19%" at bounding box center [818, 169] width 29 height 17
click at [759, 343] on button "Guardar" at bounding box center [778, 340] width 134 height 30
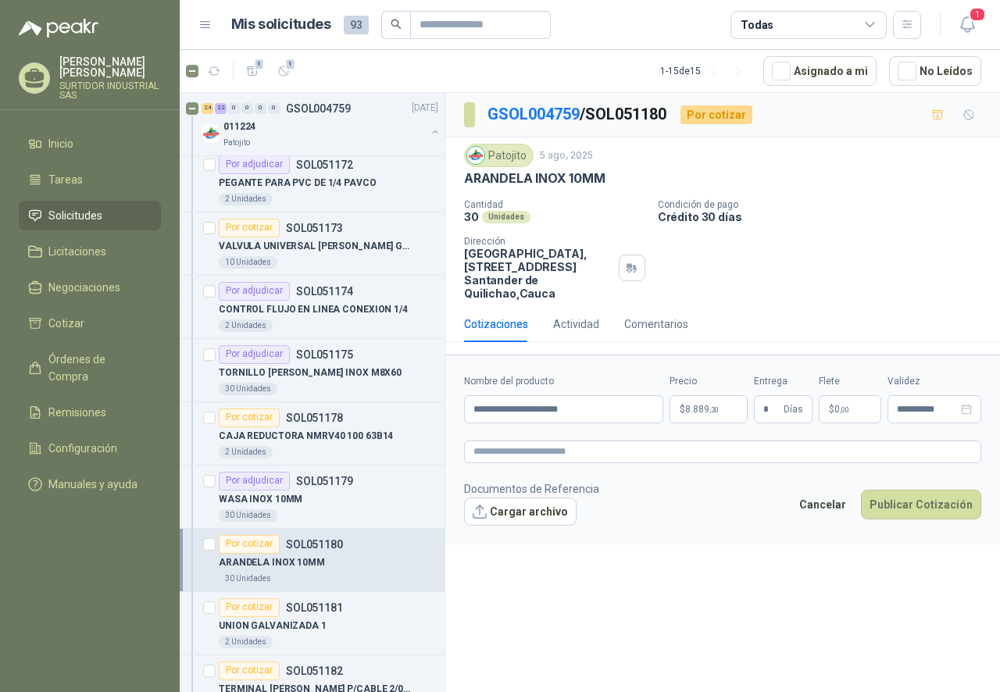
click at [815, 584] on div "**********" at bounding box center [722, 395] width 554 height 604
click at [911, 505] on button "Publicar Cotización" at bounding box center [921, 505] width 120 height 30
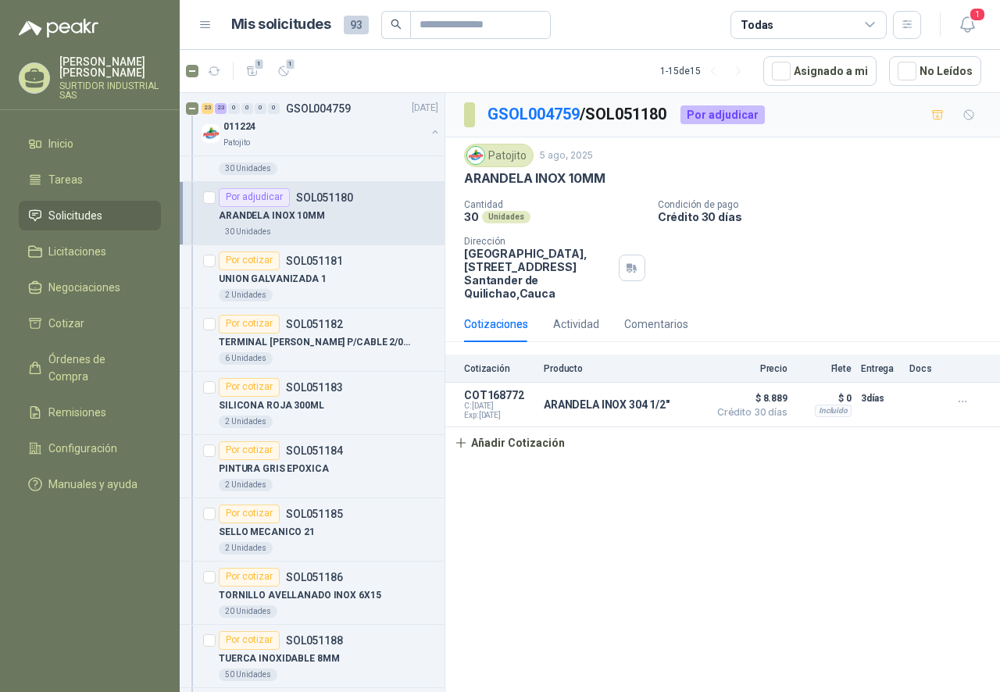
scroll to position [2265, 0]
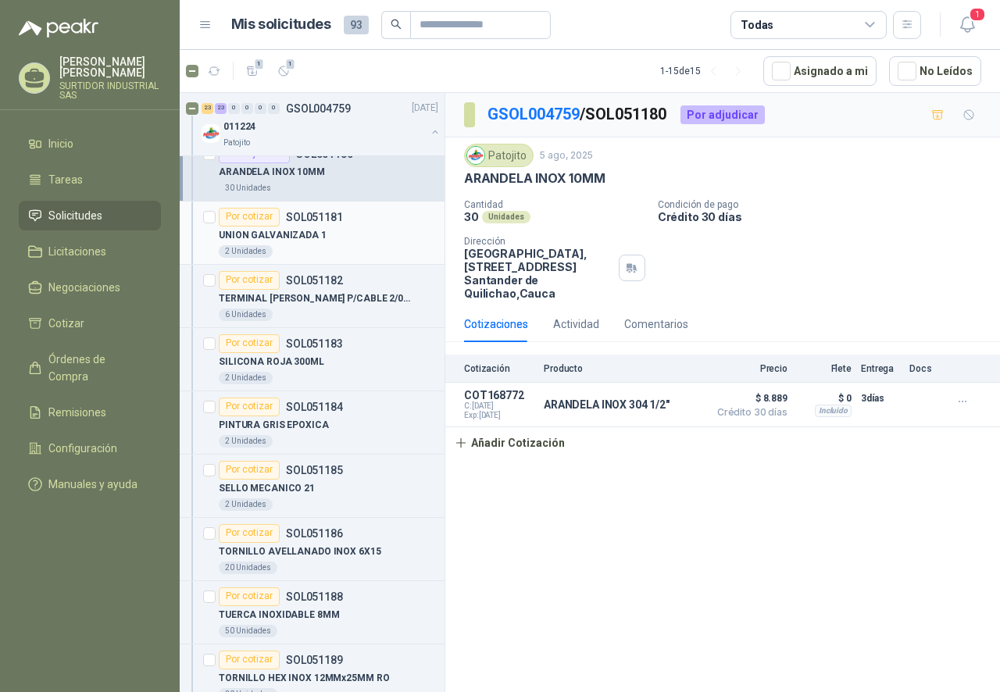
click at [335, 245] on div "2 Unidades" at bounding box center [328, 251] width 219 height 12
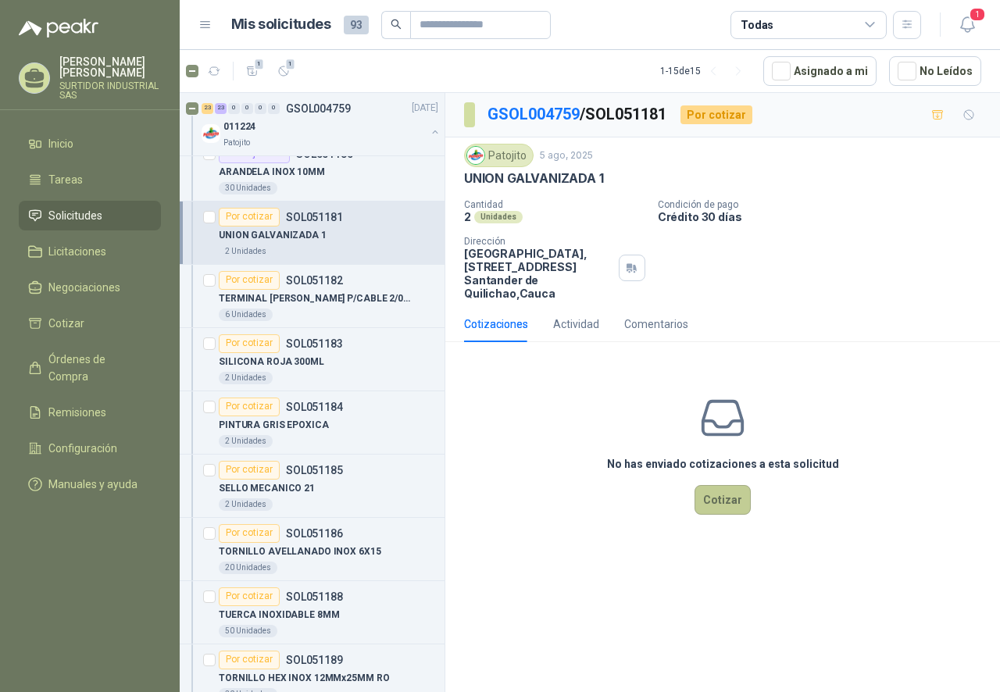
click at [726, 497] on button "Cotizar" at bounding box center [722, 500] width 56 height 30
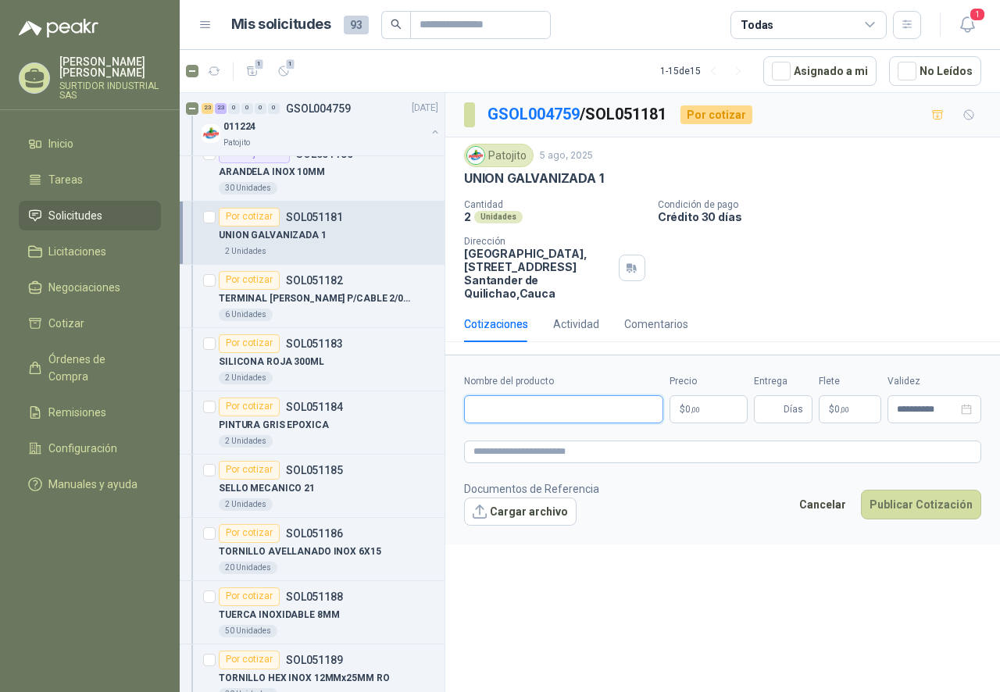
click at [548, 415] on input "Nombre del producto" at bounding box center [563, 409] width 199 height 28
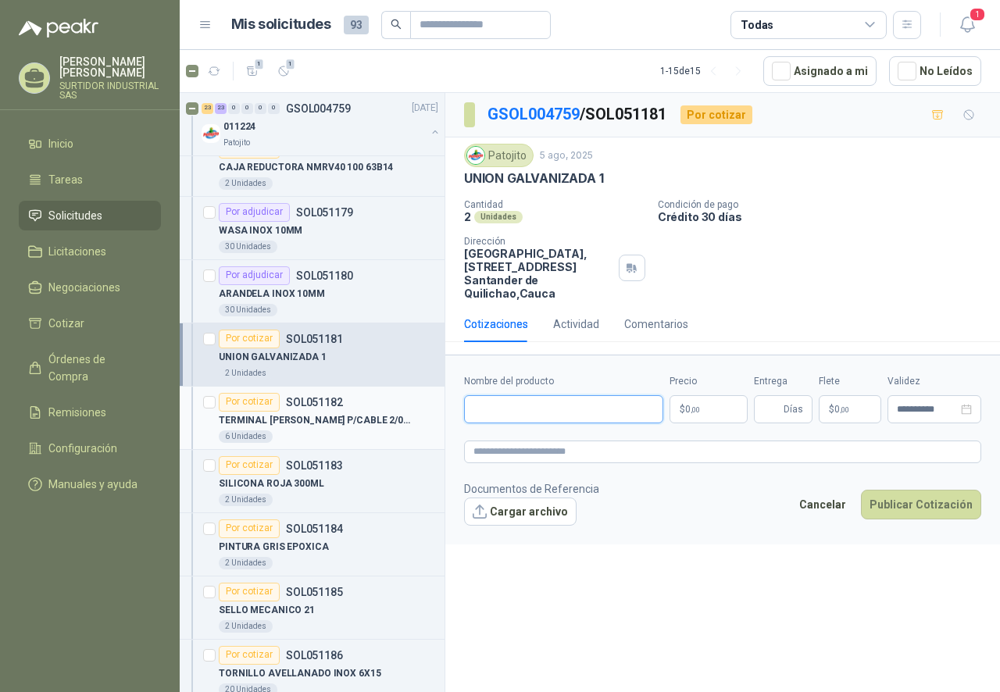
scroll to position [2109, 0]
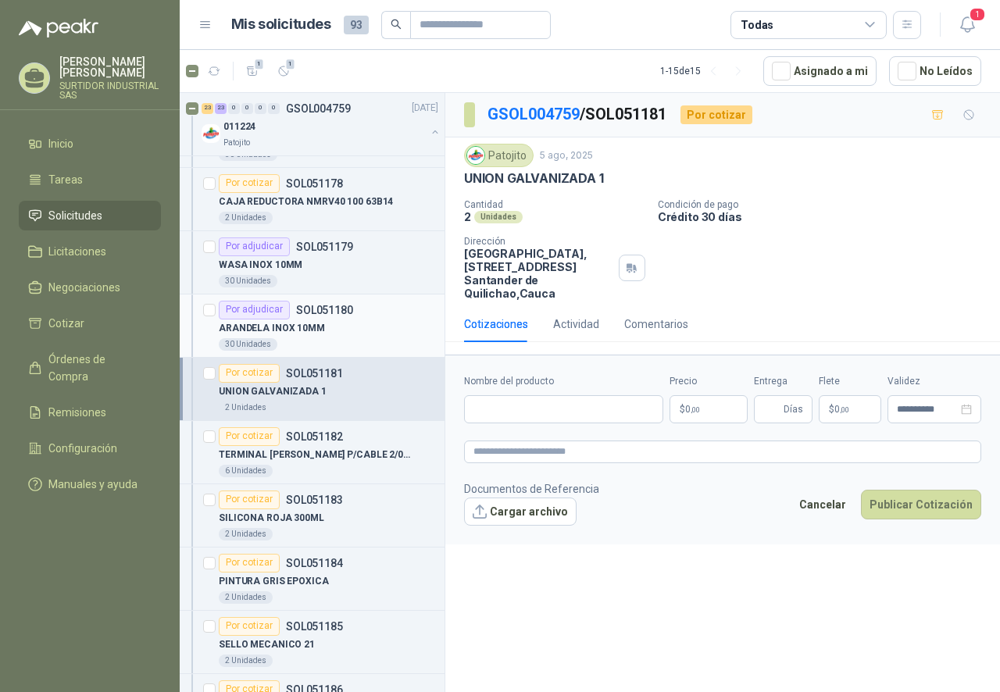
click at [316, 335] on p "ARANDELA INOX 10MM" at bounding box center [272, 328] width 106 height 15
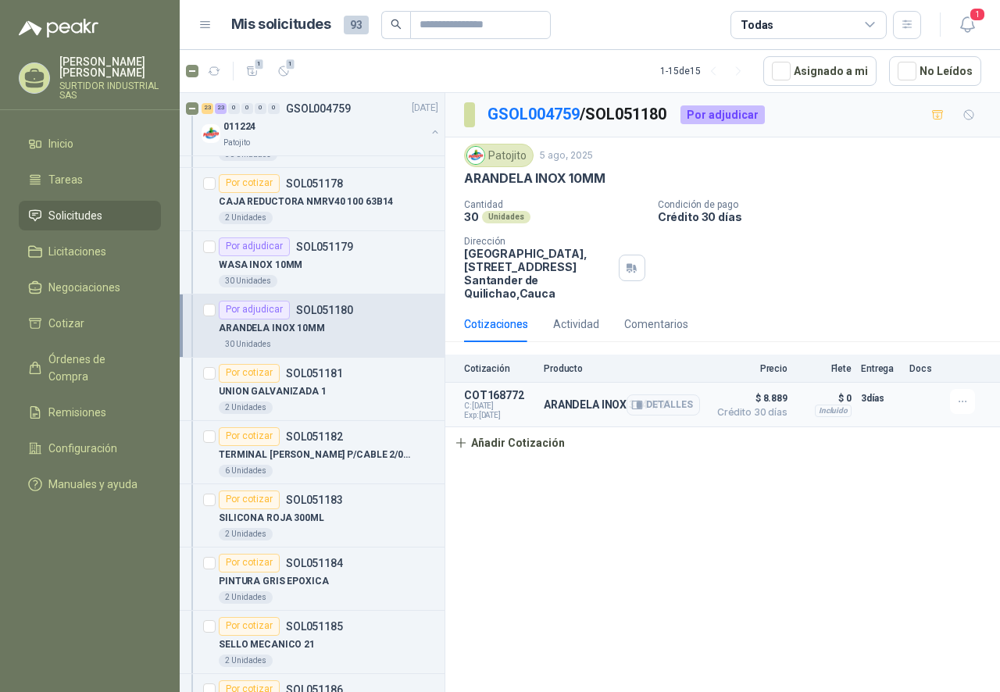
click at [626, 407] on p "ARANDELA INOX 304 1/2"" at bounding box center [607, 404] width 126 height 12
click at [665, 416] on div "Detalles" at bounding box center [662, 404] width 73 height 31
click at [672, 409] on button "Detalles" at bounding box center [662, 404] width 73 height 21
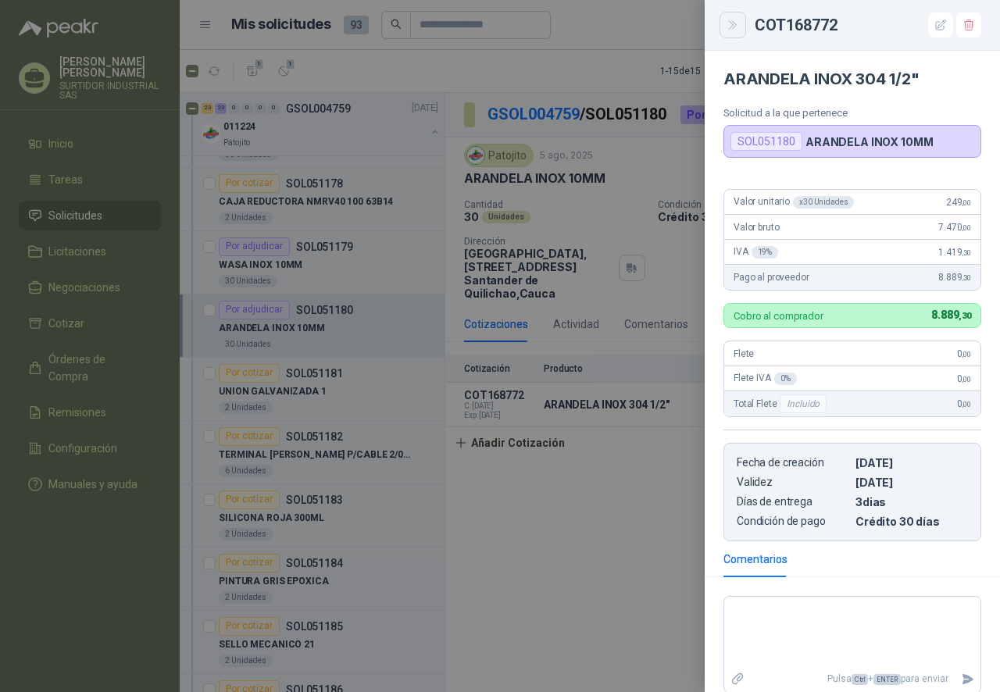
click at [726, 15] on button "Close" at bounding box center [732, 25] width 27 height 27
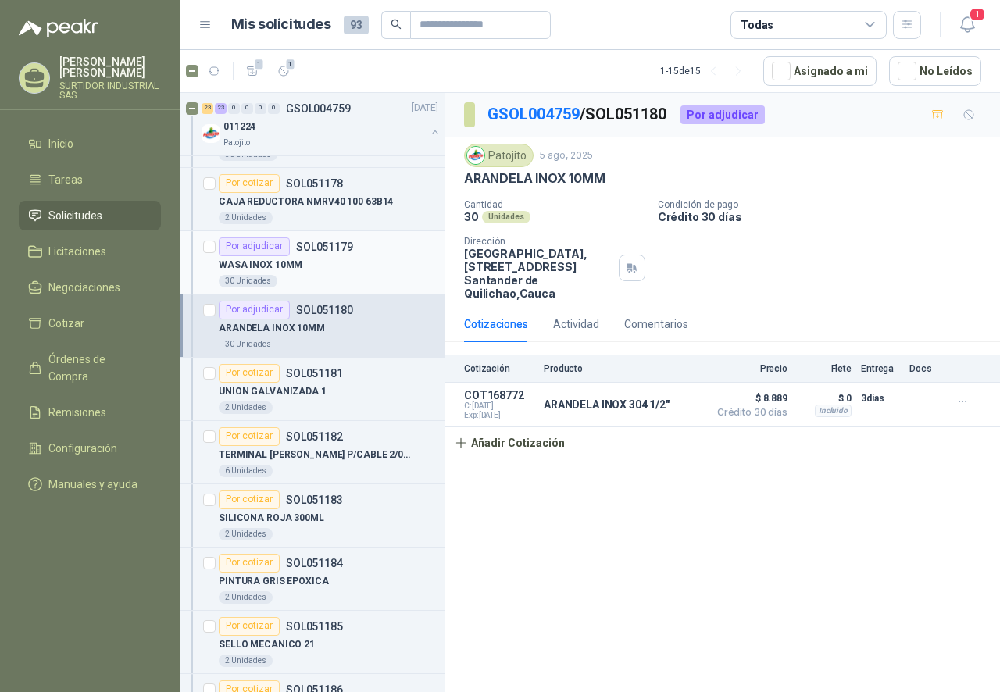
click at [291, 263] on p "WASA INOX 10MM" at bounding box center [261, 265] width 84 height 15
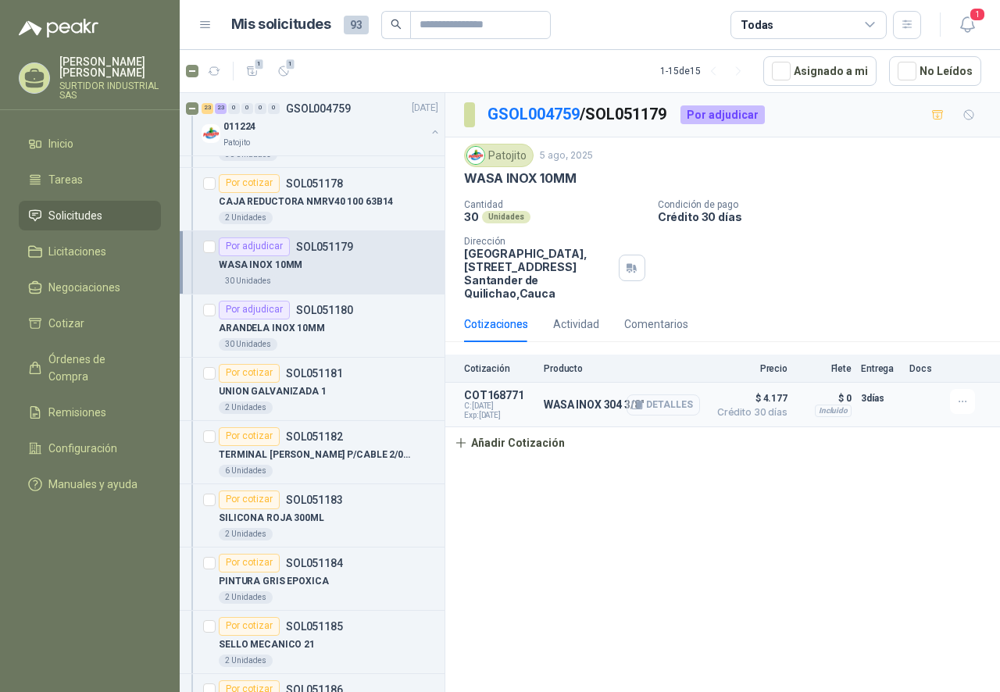
click at [679, 408] on button "Detalles" at bounding box center [662, 404] width 73 height 21
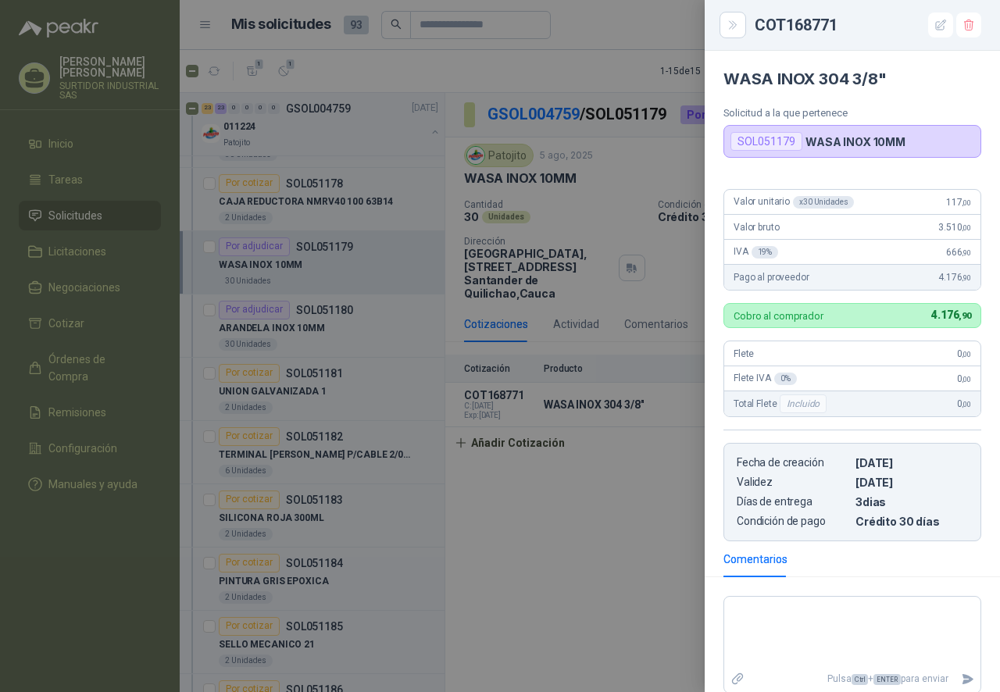
click at [619, 560] on div at bounding box center [500, 346] width 1000 height 692
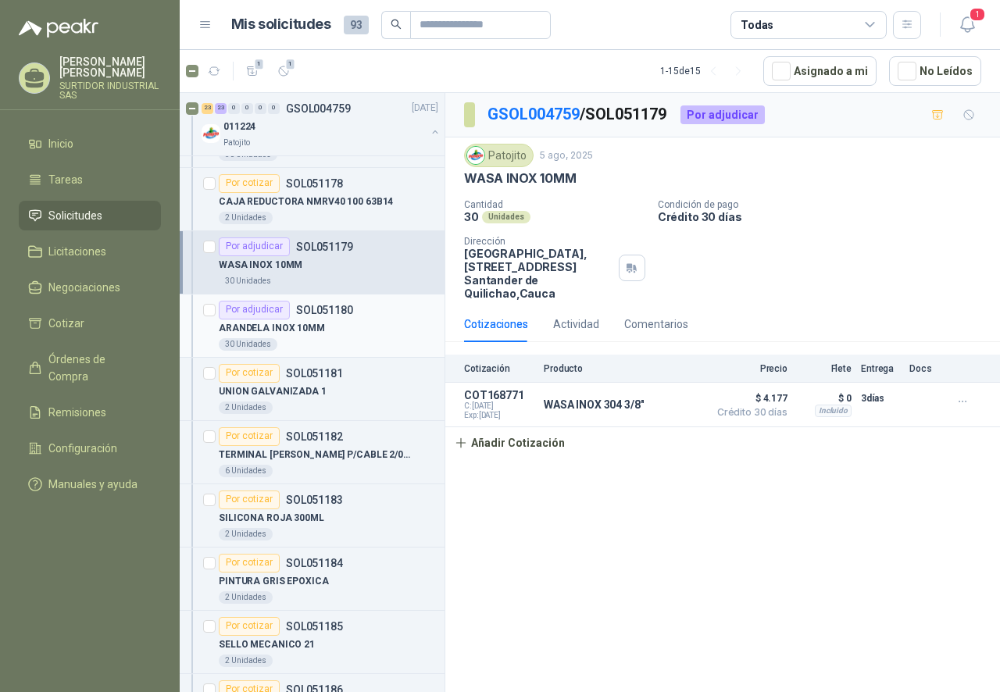
click at [350, 333] on div "ARANDELA INOX 10MM" at bounding box center [328, 328] width 219 height 19
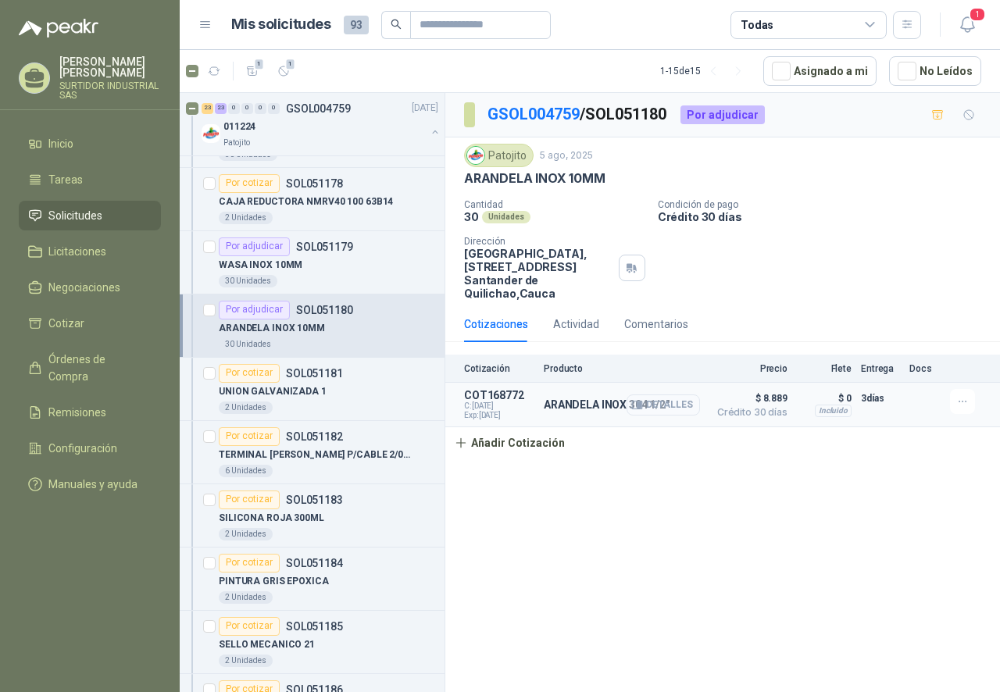
click at [662, 398] on button "Detalles" at bounding box center [662, 404] width 73 height 21
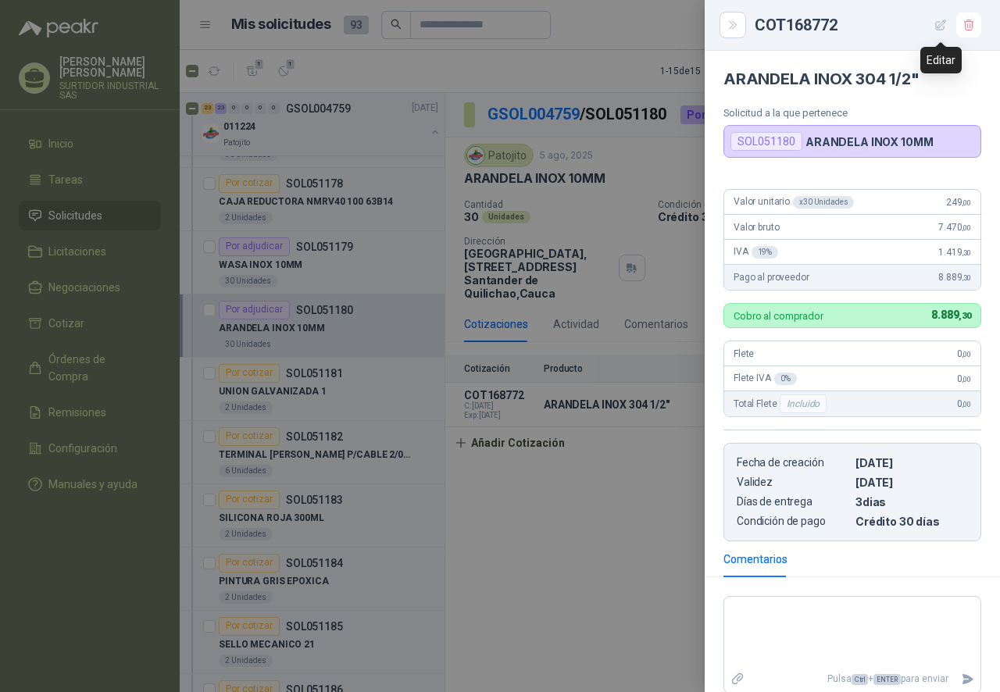
click at [946, 23] on icon "button" at bounding box center [940, 25] width 13 height 13
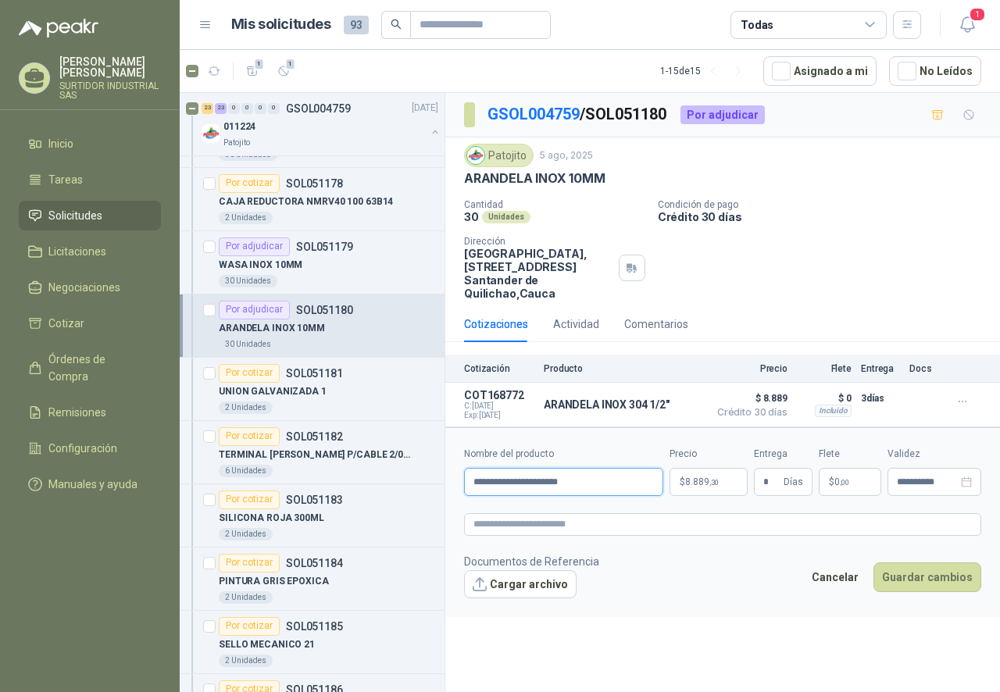
click at [587, 480] on input "**********" at bounding box center [563, 482] width 199 height 28
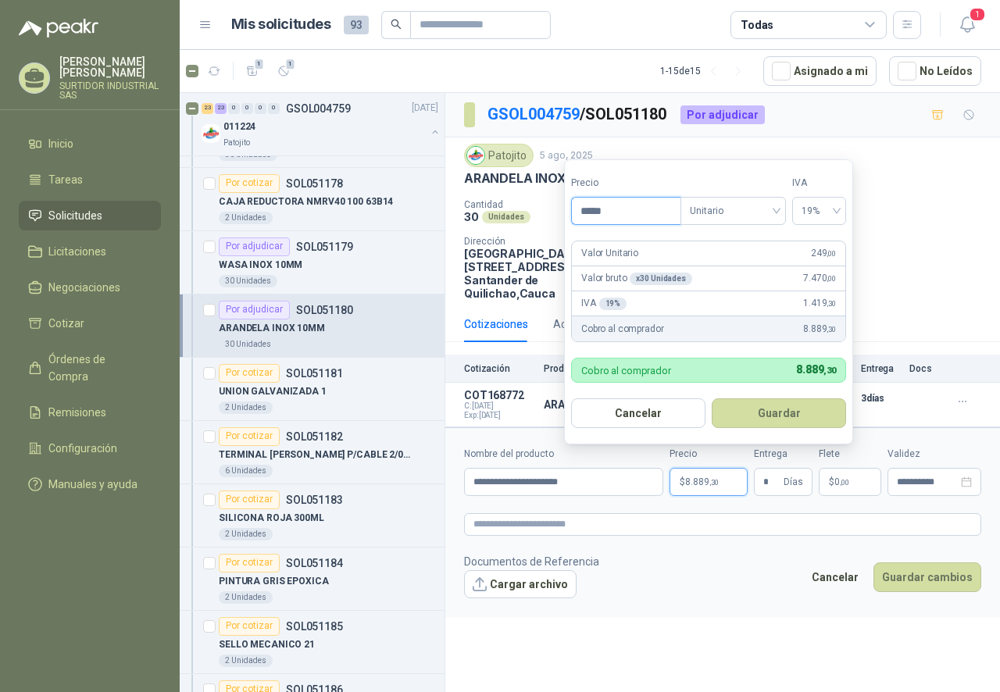
drag, startPoint x: 627, startPoint y: 217, endPoint x: 565, endPoint y: 226, distance: 62.3
click at [565, 225] on form "Precio ***** Tipo Unitario IVA 19% Valor Unitario 249 ,00 Valor bruto x 30 Unid…" at bounding box center [708, 301] width 289 height 285
click at [794, 405] on button "Guardar" at bounding box center [778, 413] width 134 height 30
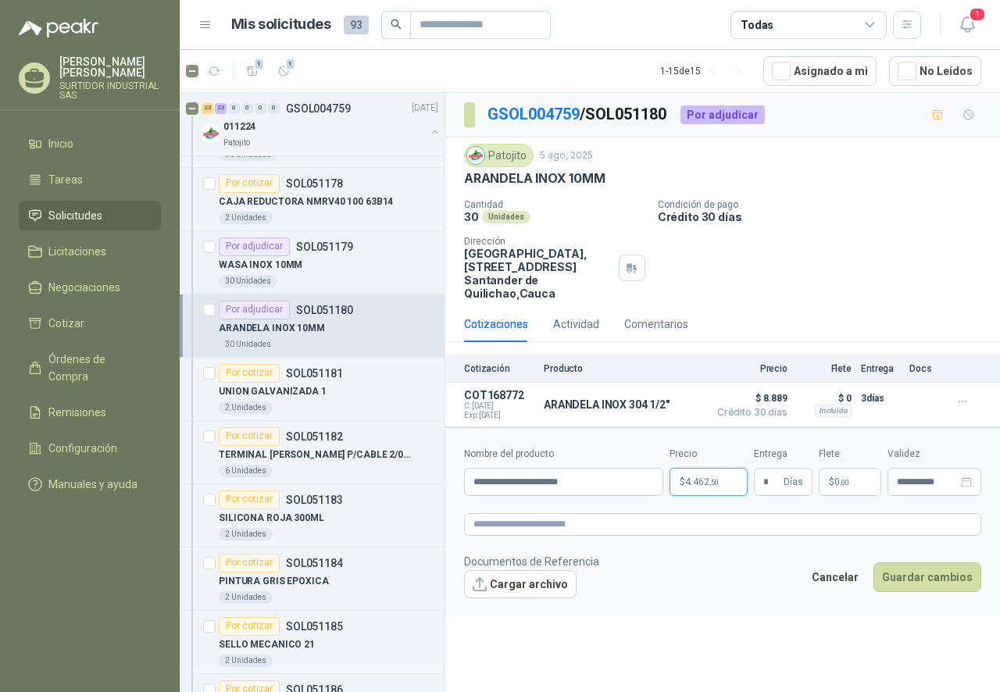
click at [699, 486] on span "4.462 ,50" at bounding box center [702, 481] width 34 height 9
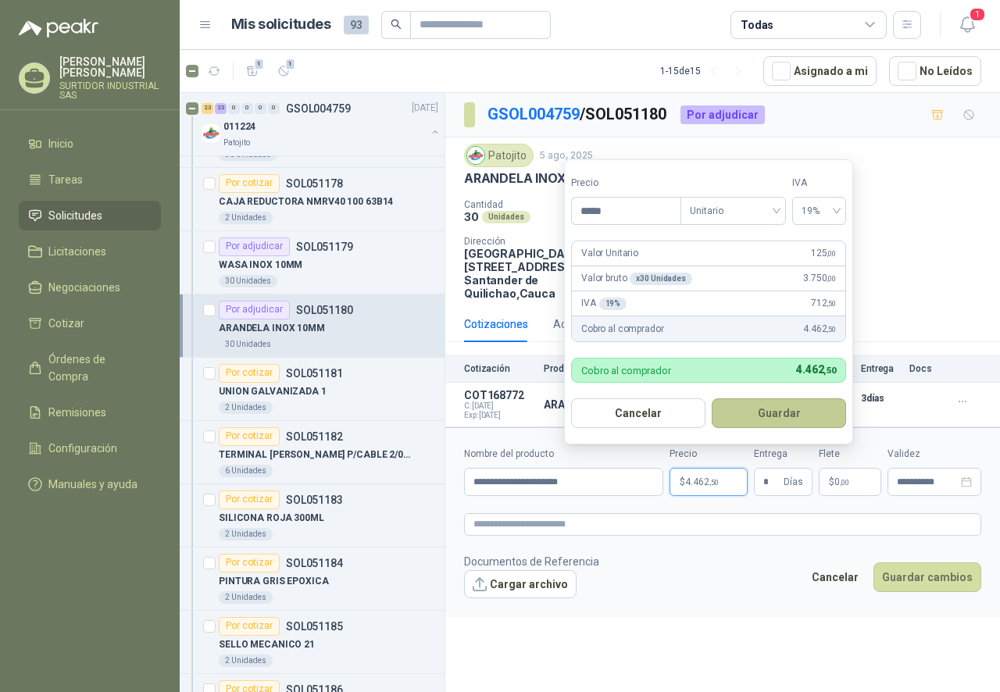
click at [758, 407] on button "Guardar" at bounding box center [778, 413] width 134 height 30
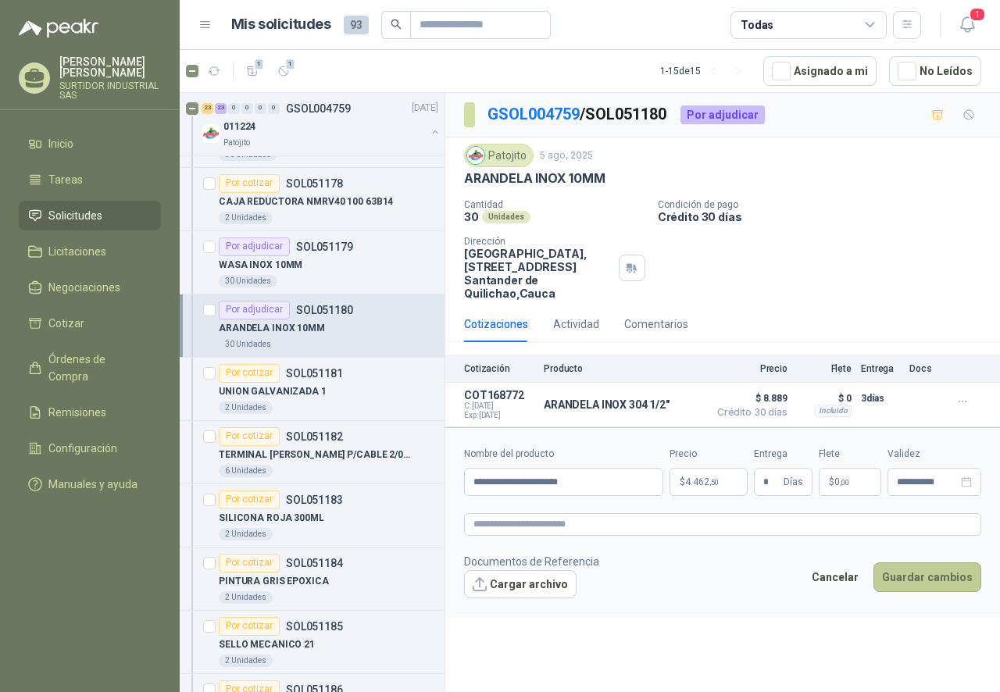
click at [904, 583] on button "Guardar cambios" at bounding box center [927, 577] width 108 height 30
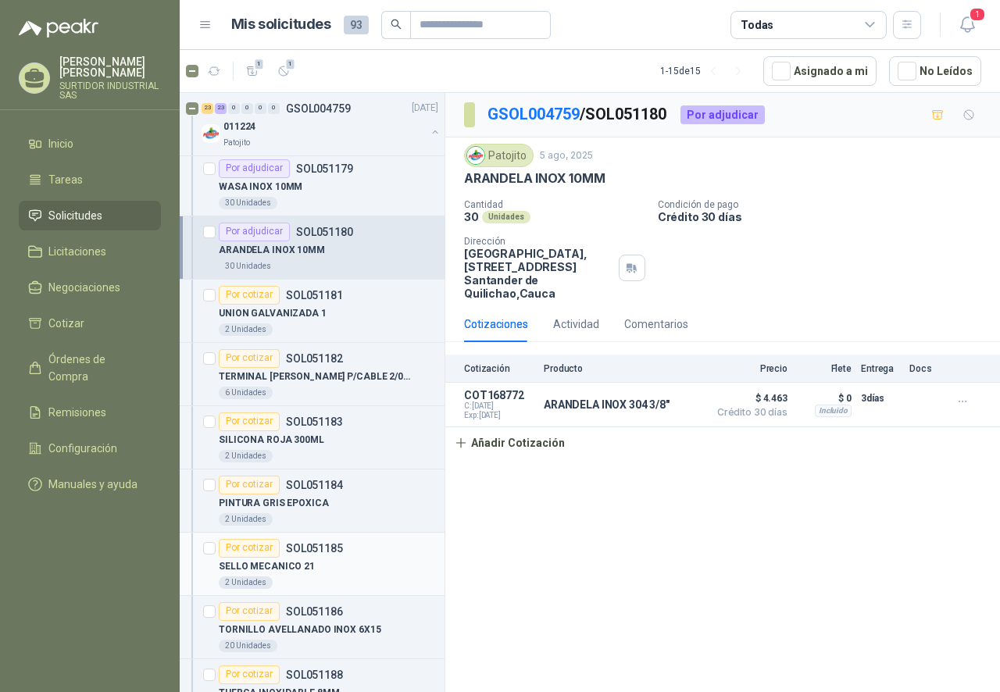
scroll to position [2265, 0]
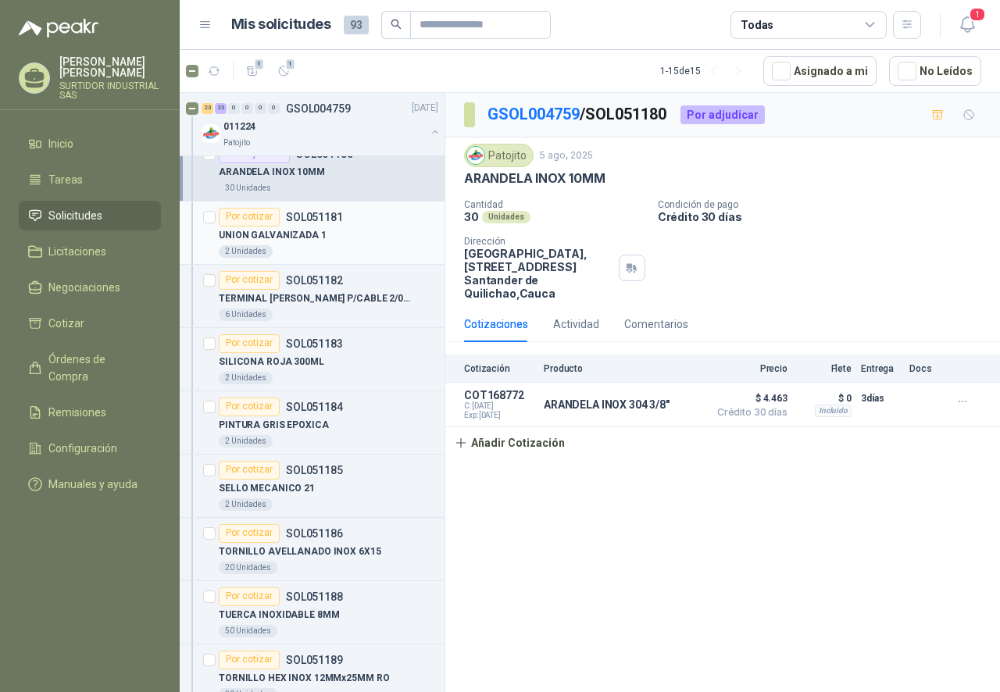
click at [353, 237] on div "UNION GALVANIZADA 1" at bounding box center [328, 235] width 219 height 19
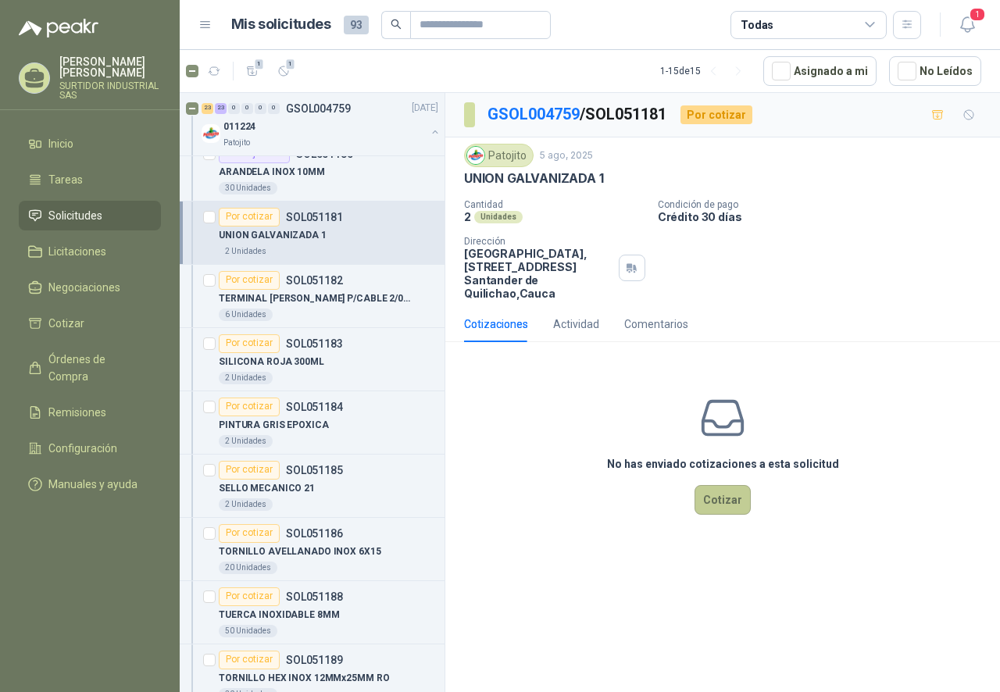
click at [736, 508] on button "Cotizar" at bounding box center [722, 500] width 56 height 30
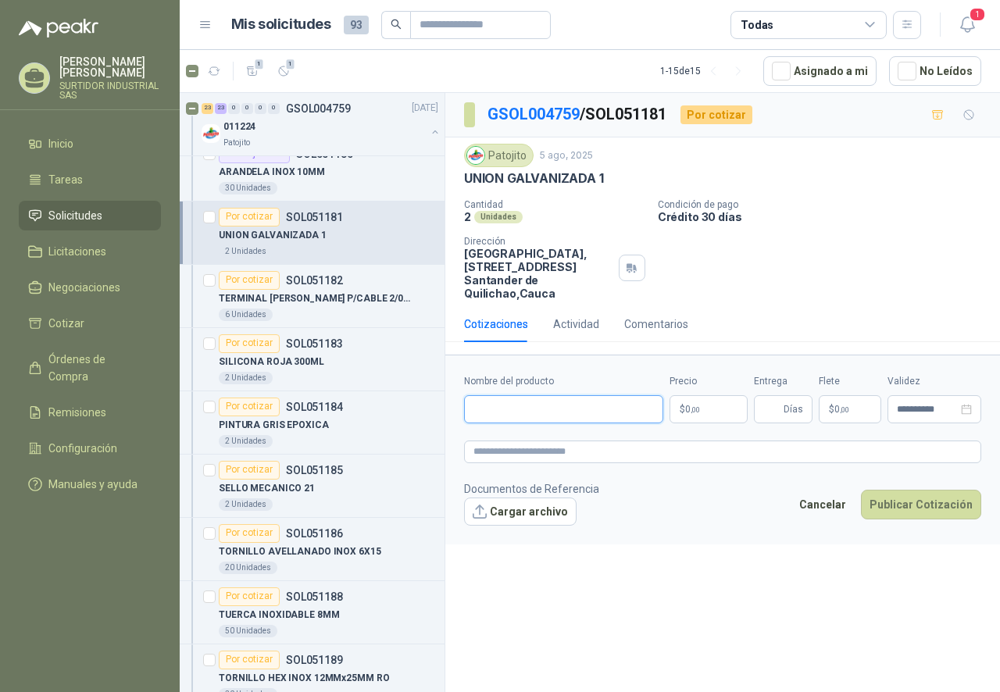
click at [611, 403] on input "Nombre del producto" at bounding box center [563, 409] width 199 height 28
paste input "**********"
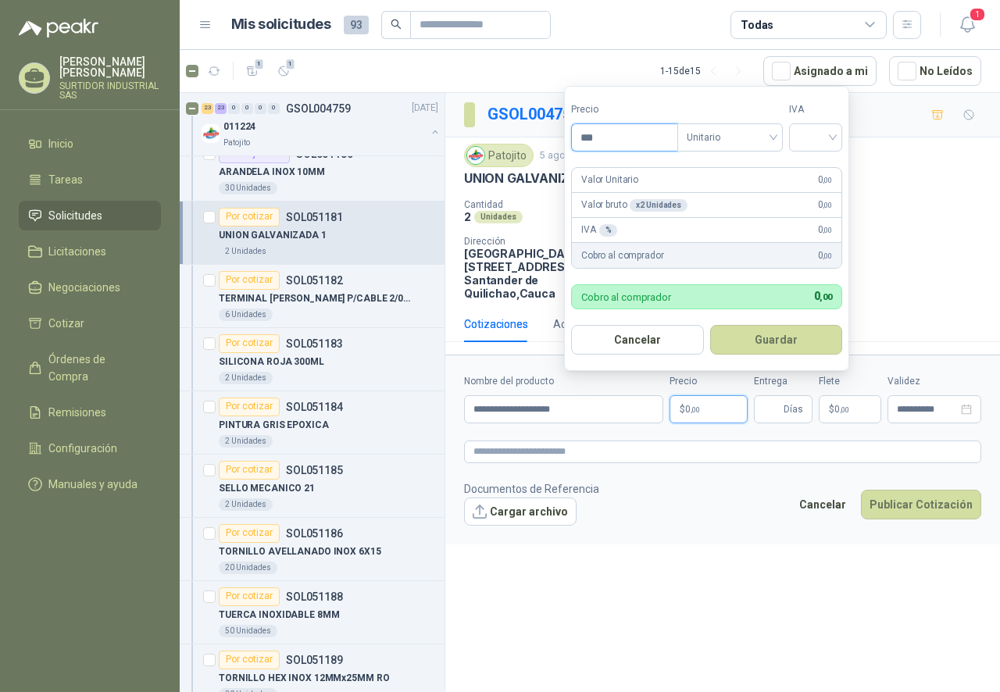
drag, startPoint x: 619, startPoint y: 137, endPoint x: 566, endPoint y: 146, distance: 53.8
click at [567, 145] on form "Precio *** Tipo Unitario IVA Valor Unitario 0 ,00 Valor bruto x 2 Unidades 0 ,0…" at bounding box center [706, 228] width 285 height 285
click at [722, 137] on span "Unitario" at bounding box center [729, 137] width 87 height 23
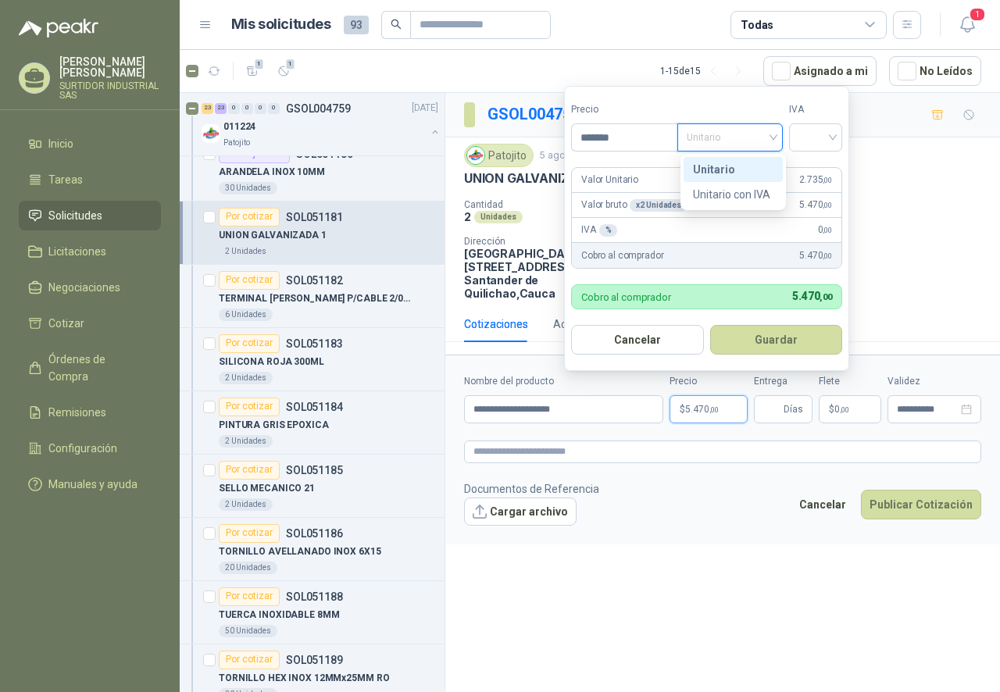
click at [723, 163] on div "Unitario" at bounding box center [733, 169] width 80 height 17
click at [814, 136] on input "search" at bounding box center [815, 135] width 34 height 23
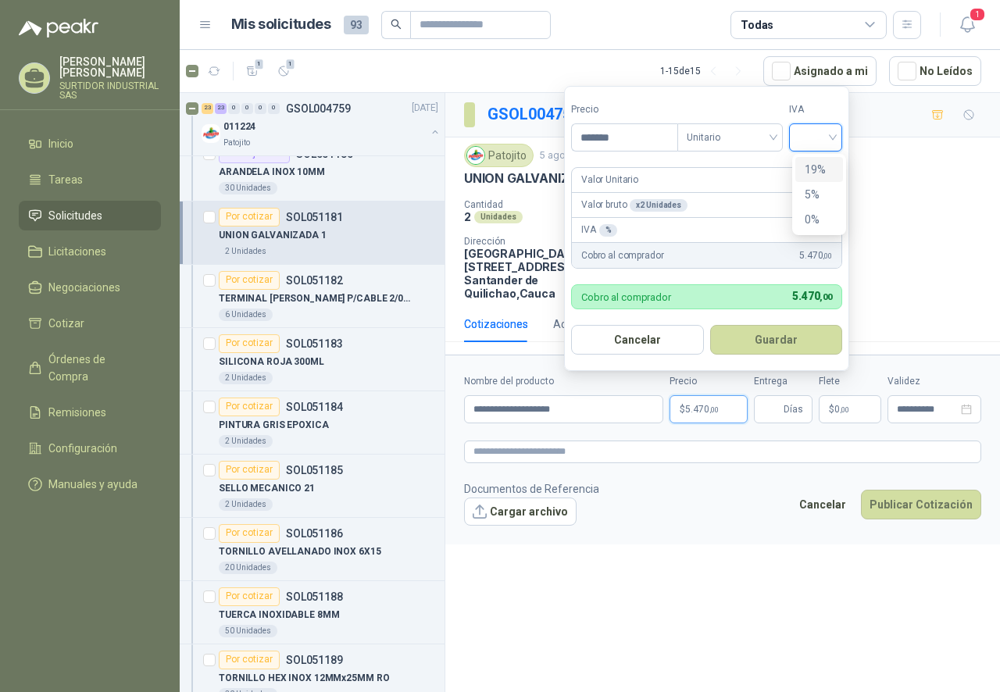
click at [817, 166] on div "19%" at bounding box center [818, 169] width 29 height 17
click at [749, 337] on button "Guardar" at bounding box center [778, 340] width 134 height 30
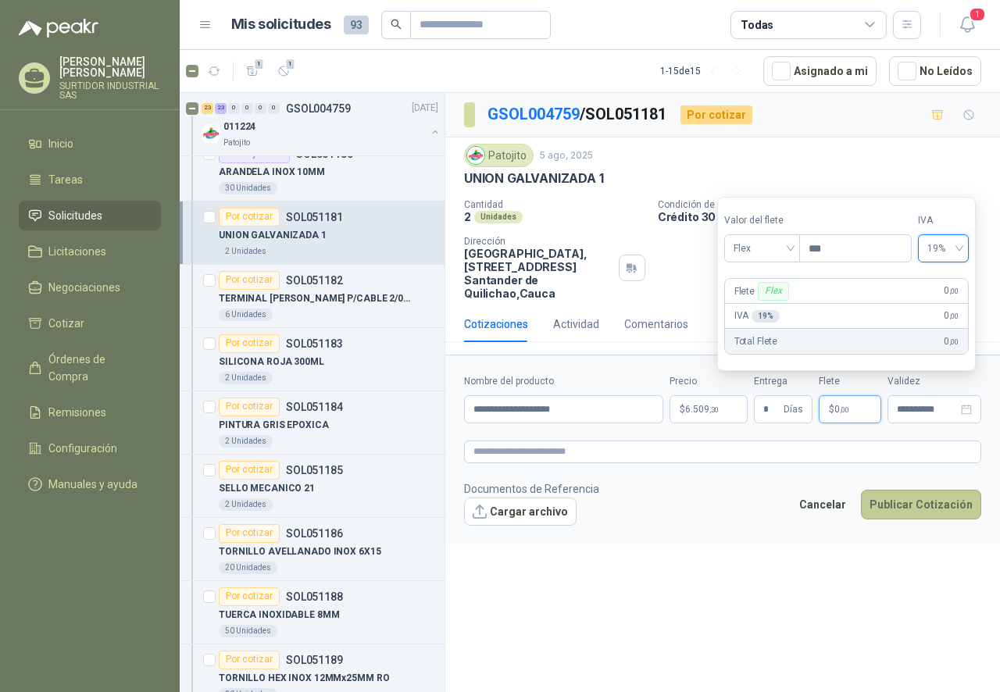
click at [903, 498] on button "Publicar Cotización" at bounding box center [921, 505] width 120 height 30
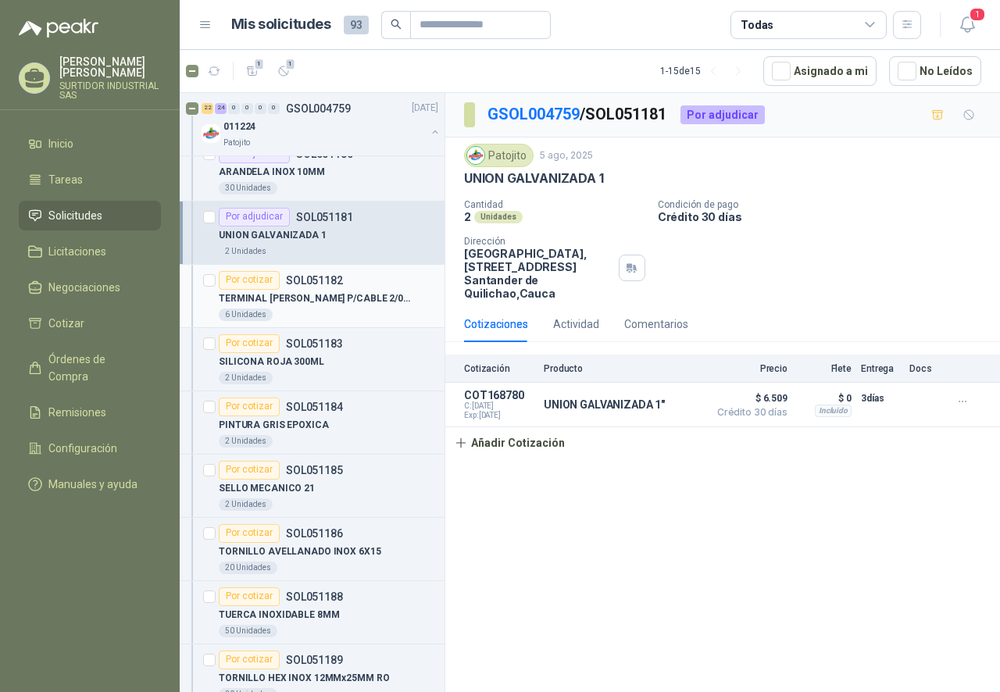
click at [330, 298] on p "TERMINAL [PERSON_NAME] P/CABLE 2/0AWG" at bounding box center [316, 298] width 194 height 15
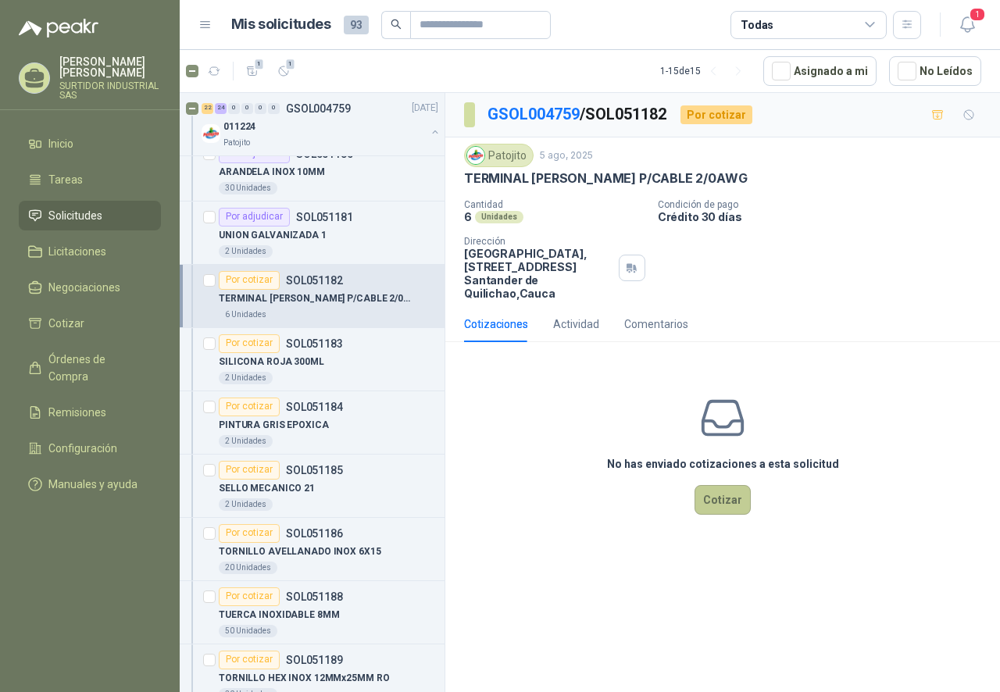
click at [725, 499] on button "Cotizar" at bounding box center [722, 500] width 56 height 30
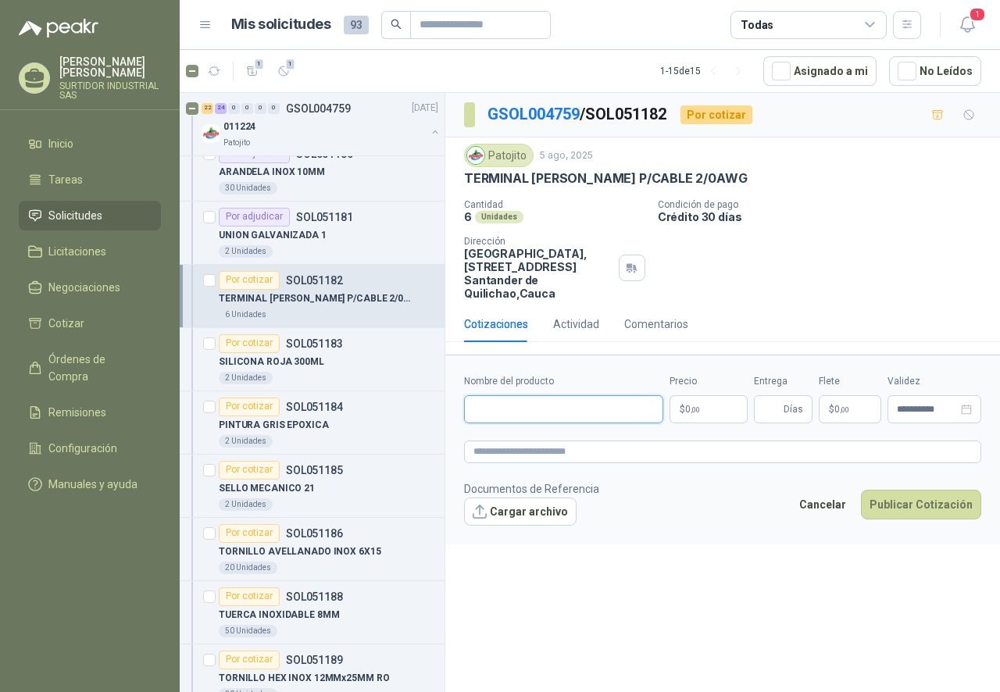
click at [515, 419] on input "Nombre del producto" at bounding box center [563, 409] width 199 height 28
paste input "**********"
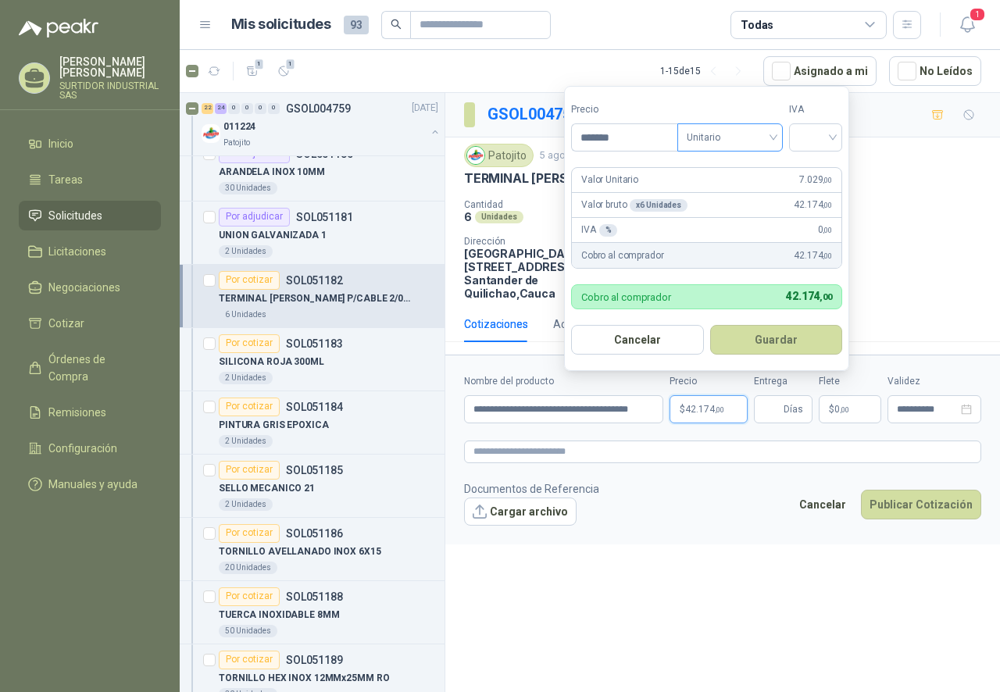
click at [719, 124] on input "search" at bounding box center [729, 135] width 87 height 23
click at [735, 167] on div "Unitario" at bounding box center [733, 169] width 80 height 17
click at [813, 135] on input "search" at bounding box center [815, 135] width 34 height 23
click at [829, 170] on div "19%" at bounding box center [818, 169] width 29 height 17
click at [829, 170] on div "Valor Unitario 7.029 ,00" at bounding box center [706, 180] width 269 height 25
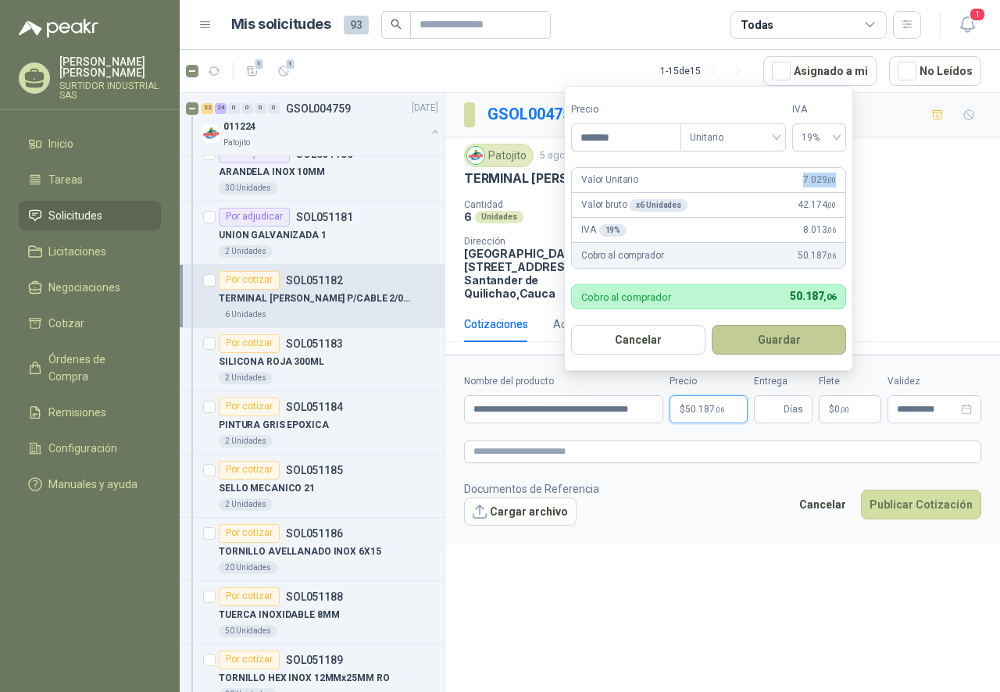
click at [772, 353] on button "Guardar" at bounding box center [778, 340] width 134 height 30
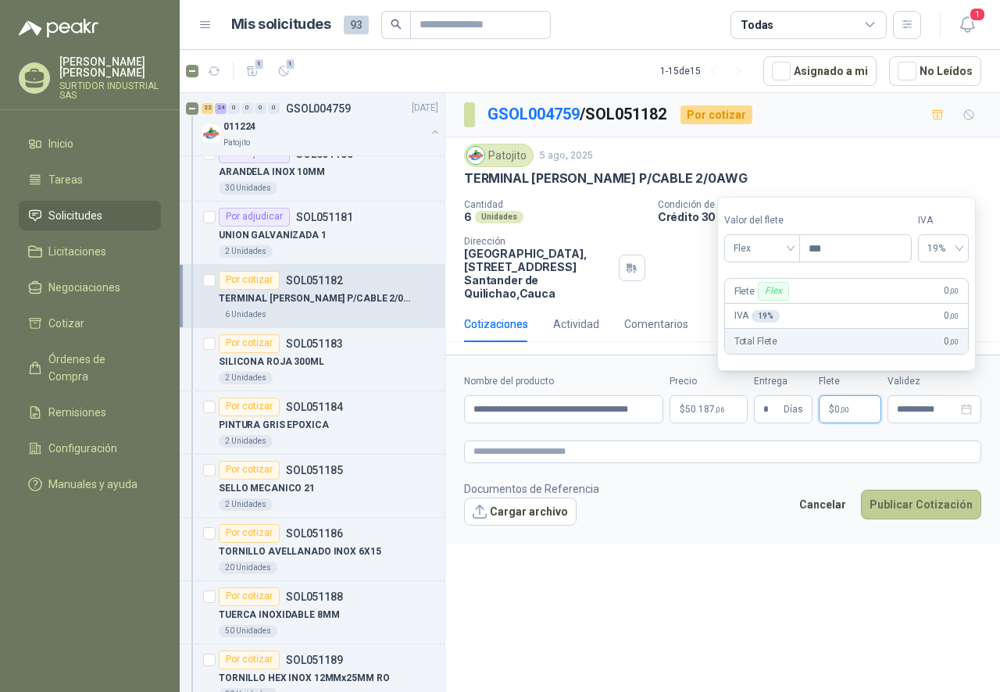
click at [892, 507] on button "Publicar Cotización" at bounding box center [921, 505] width 120 height 30
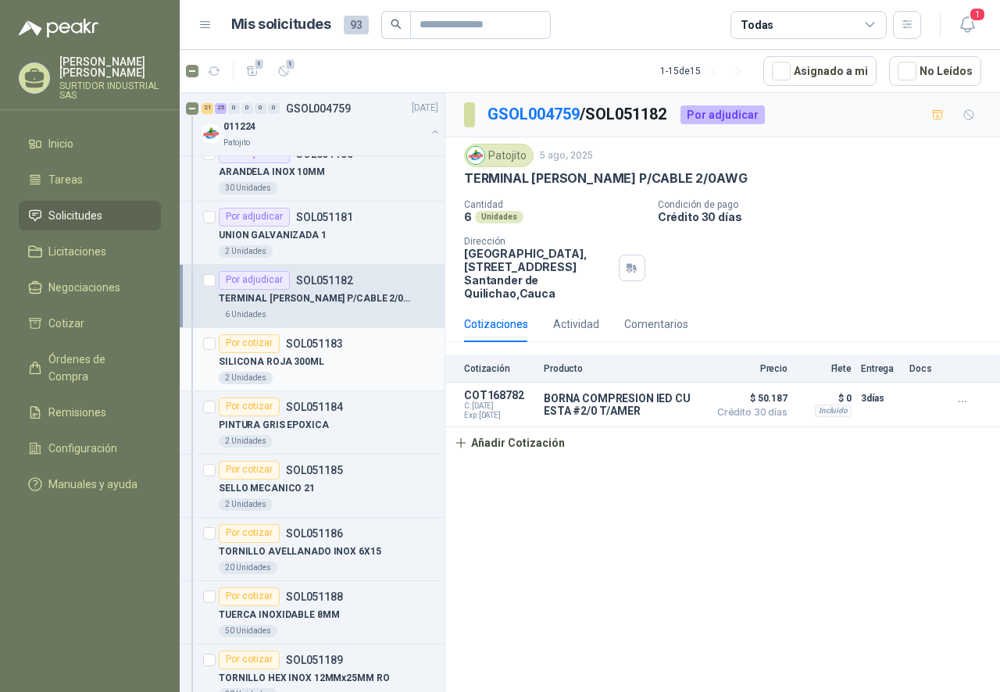
click at [344, 360] on div "SILICONA ROJA 300ML" at bounding box center [328, 362] width 219 height 19
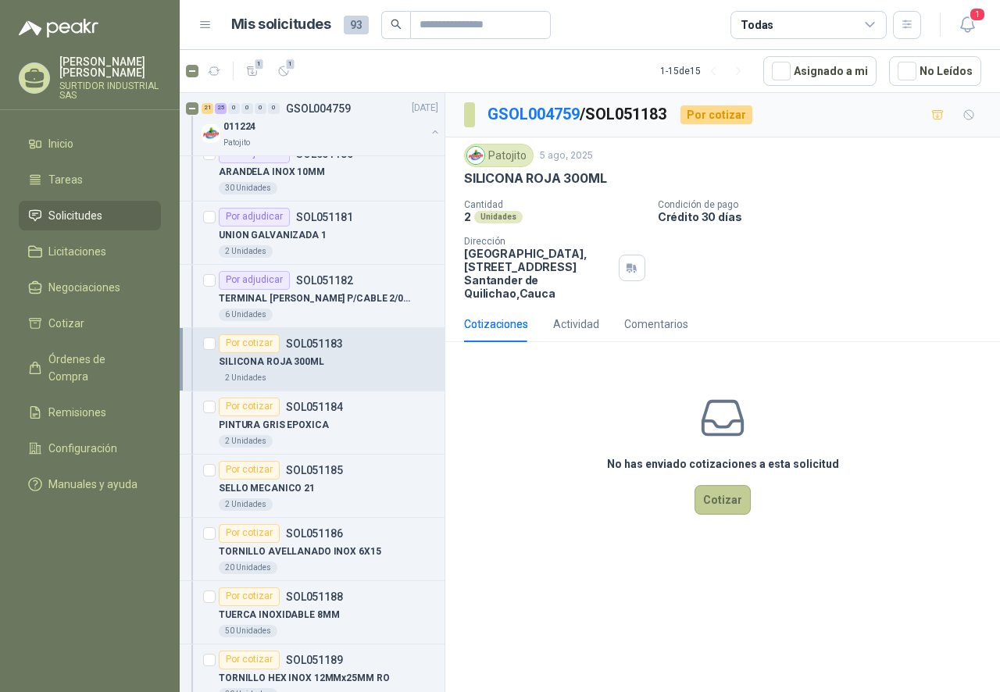
drag, startPoint x: 725, startPoint y: 483, endPoint x: 729, endPoint y: 490, distance: 8.7
click at [728, 490] on div "No has enviado cotizaciones a esta solicitud Cotizar" at bounding box center [722, 454] width 554 height 199
click at [731, 492] on button "Cotizar" at bounding box center [722, 500] width 56 height 30
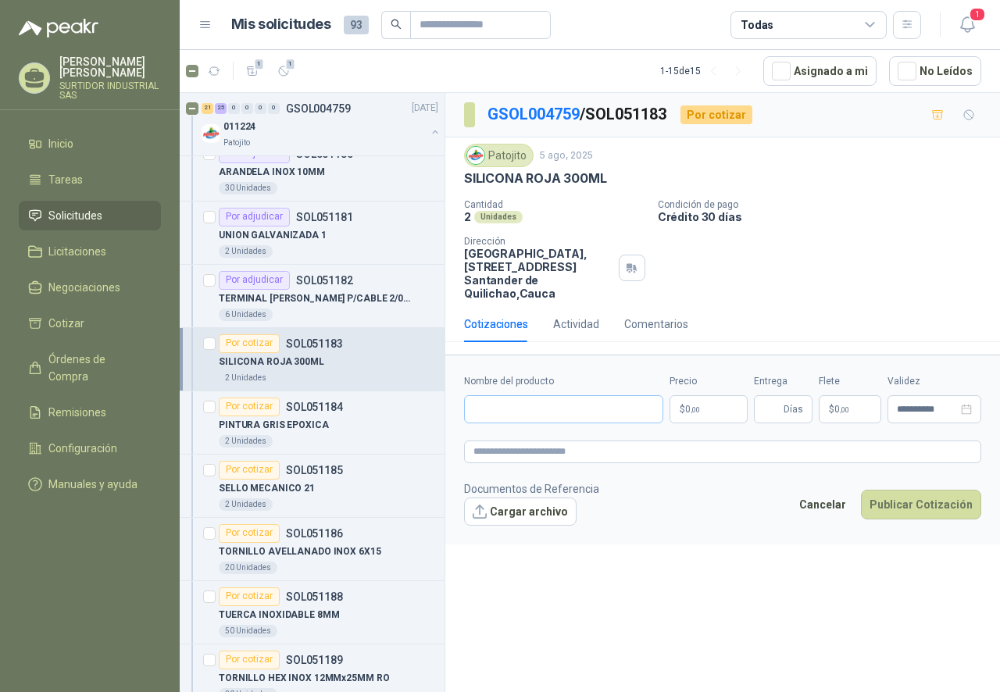
drag, startPoint x: 507, startPoint y: 373, endPoint x: 509, endPoint y: 397, distance: 24.3
click at [509, 384] on form "**********" at bounding box center [722, 449] width 554 height 189
click at [509, 405] on input "Nombre del producto" at bounding box center [563, 409] width 199 height 28
paste input "**********"
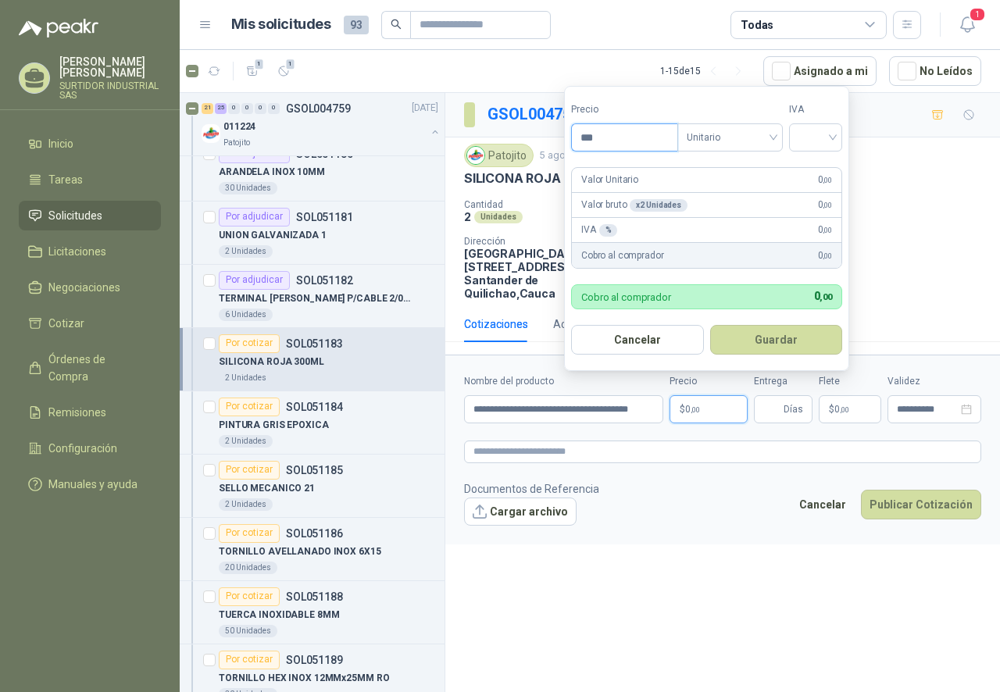
drag, startPoint x: 604, startPoint y: 131, endPoint x: 574, endPoint y: 135, distance: 30.7
click at [574, 135] on input "***" at bounding box center [624, 137] width 105 height 27
click at [726, 143] on span "Unitario" at bounding box center [729, 137] width 87 height 23
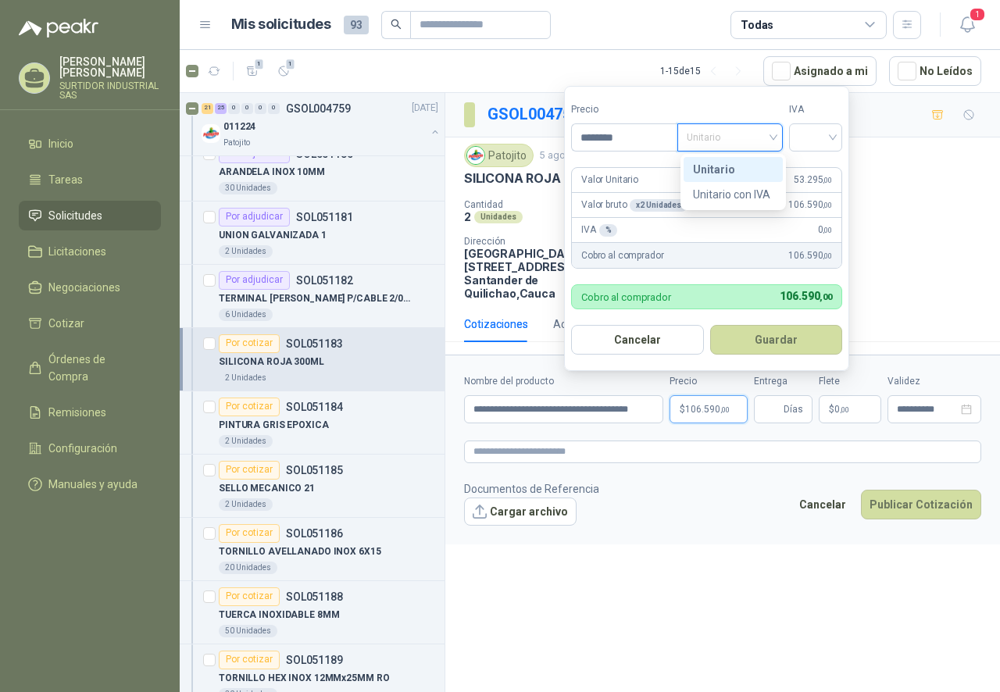
click at [726, 163] on div "Unitario" at bounding box center [733, 169] width 80 height 17
click at [803, 134] on input "search" at bounding box center [815, 135] width 34 height 23
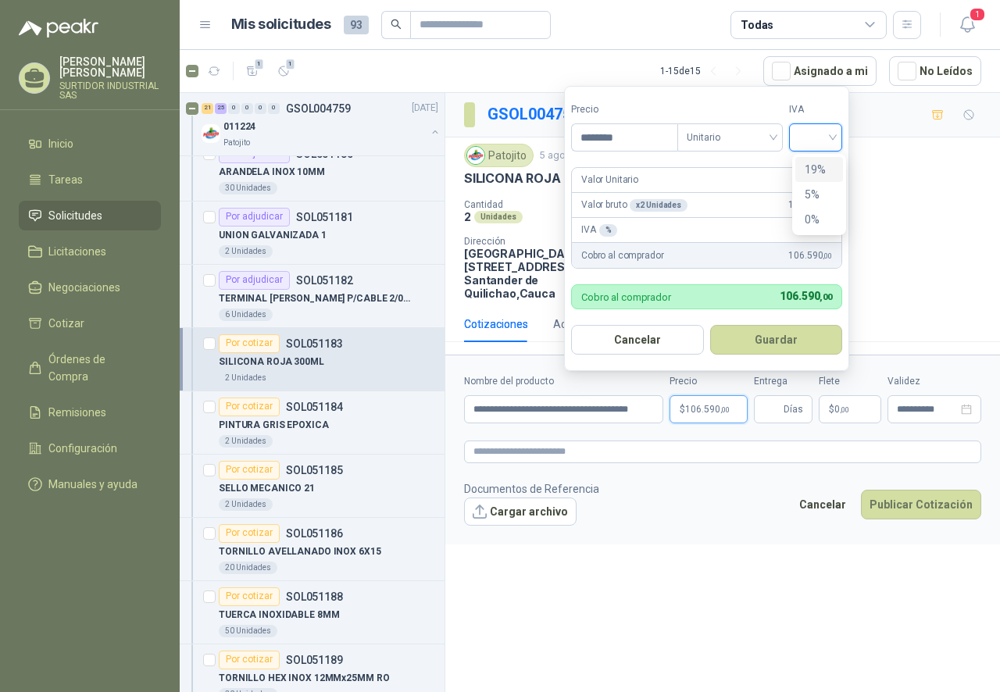
click at [811, 157] on div "19 5 19% 5% 0%" at bounding box center [819, 194] width 54 height 81
click at [814, 166] on div "19%" at bounding box center [818, 169] width 29 height 17
click at [749, 337] on button "Guardar" at bounding box center [778, 340] width 134 height 30
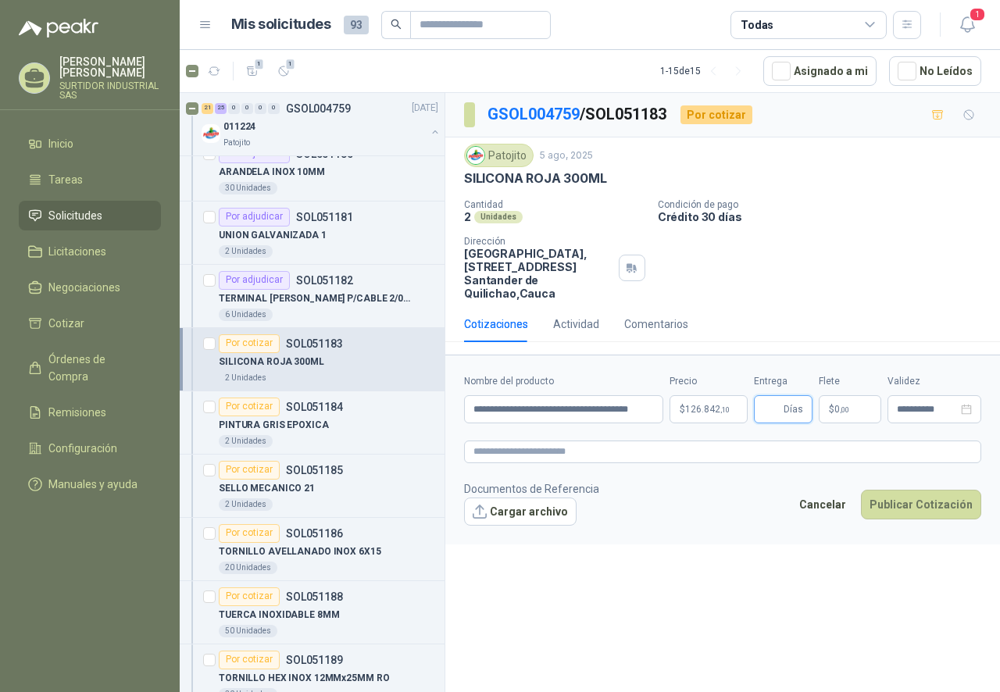
click at [771, 404] on input "Entrega" at bounding box center [771, 409] width 17 height 27
click at [782, 540] on form "**********" at bounding box center [722, 449] width 554 height 189
click at [926, 500] on button "Publicar Cotización" at bounding box center [921, 505] width 120 height 30
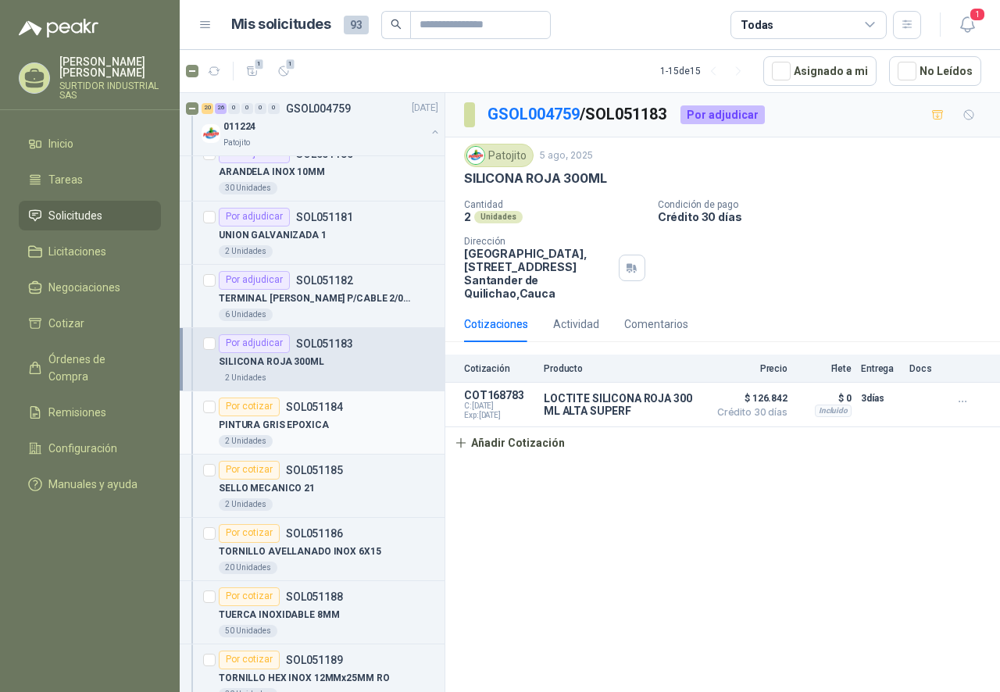
click at [306, 423] on p "PINTURA GRIS EPOXICA" at bounding box center [274, 425] width 110 height 15
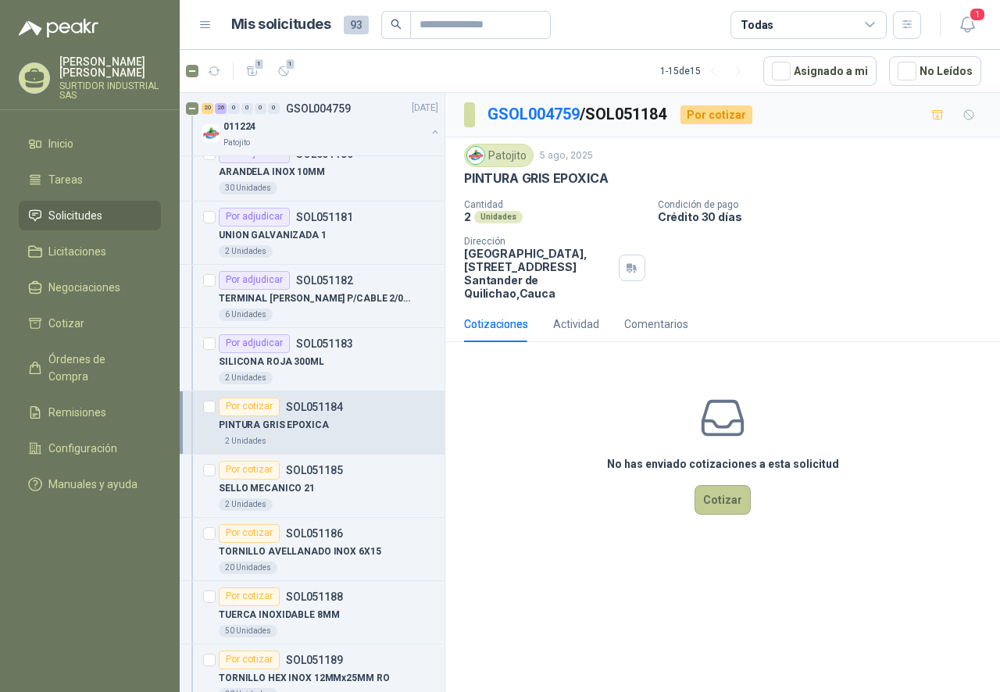
click at [721, 495] on button "Cotizar" at bounding box center [722, 500] width 56 height 30
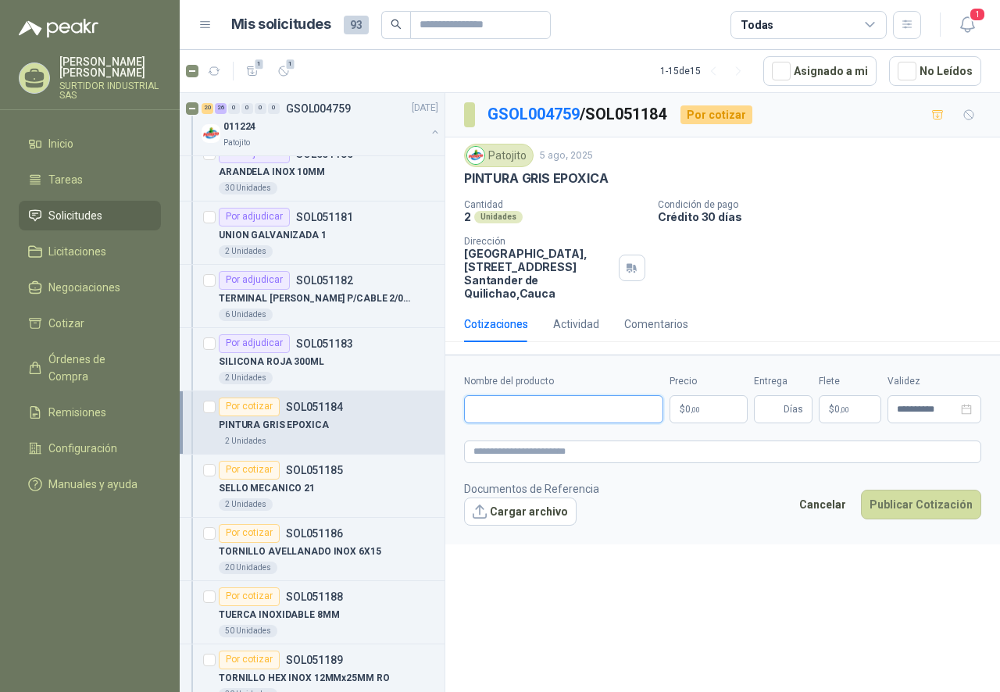
click at [487, 416] on input "Nombre del producto" at bounding box center [563, 409] width 199 height 28
paste input "**********"
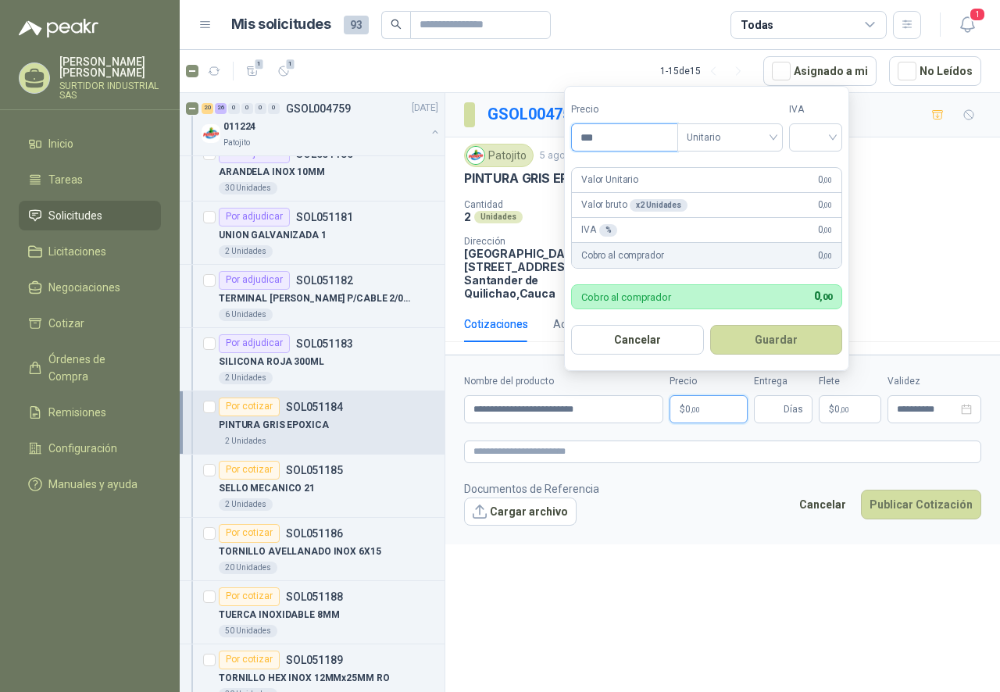
click at [555, 155] on body "[PERSON_NAME] SURTIDOR INDUSTRIAL SAS Inicio Tareas Solicitudes Licitaciones Ne…" at bounding box center [500, 346] width 1000 height 692
click at [718, 139] on span "Unitario" at bounding box center [729, 137] width 87 height 23
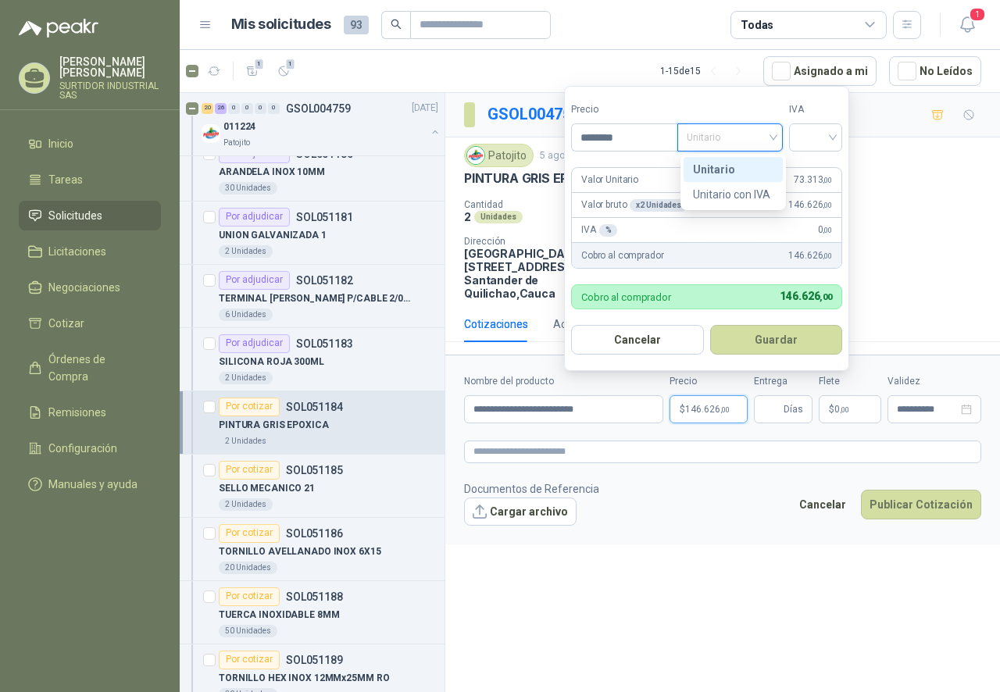
click at [724, 159] on div "Unitario" at bounding box center [732, 169] width 99 height 25
click at [822, 132] on input "search" at bounding box center [815, 135] width 34 height 23
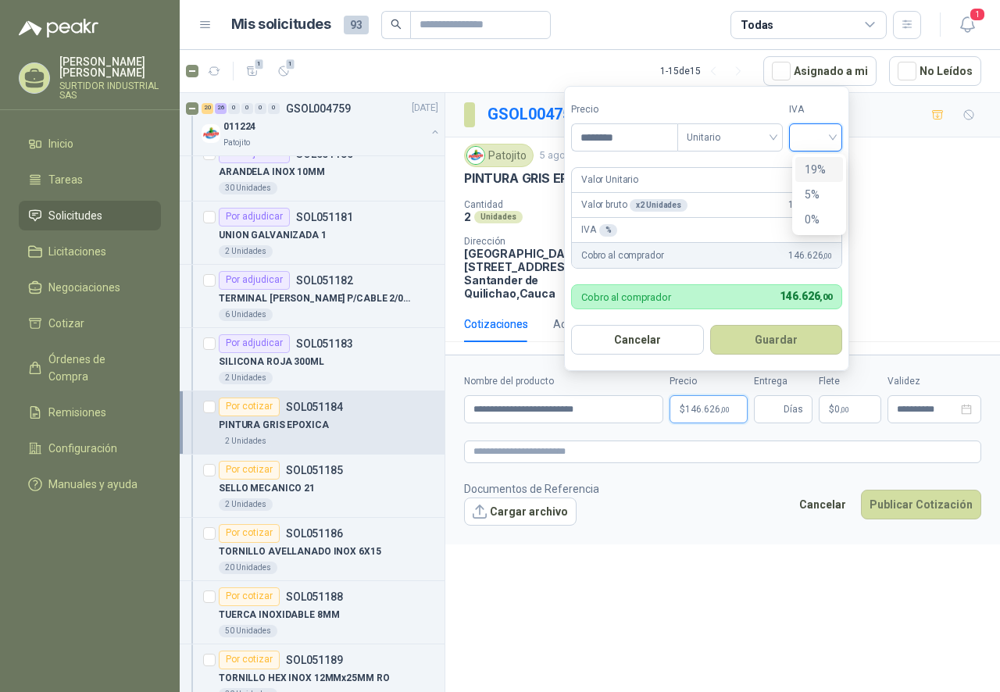
click at [822, 169] on div "19%" at bounding box center [818, 169] width 29 height 17
click at [755, 351] on button "Guardar" at bounding box center [778, 340] width 134 height 30
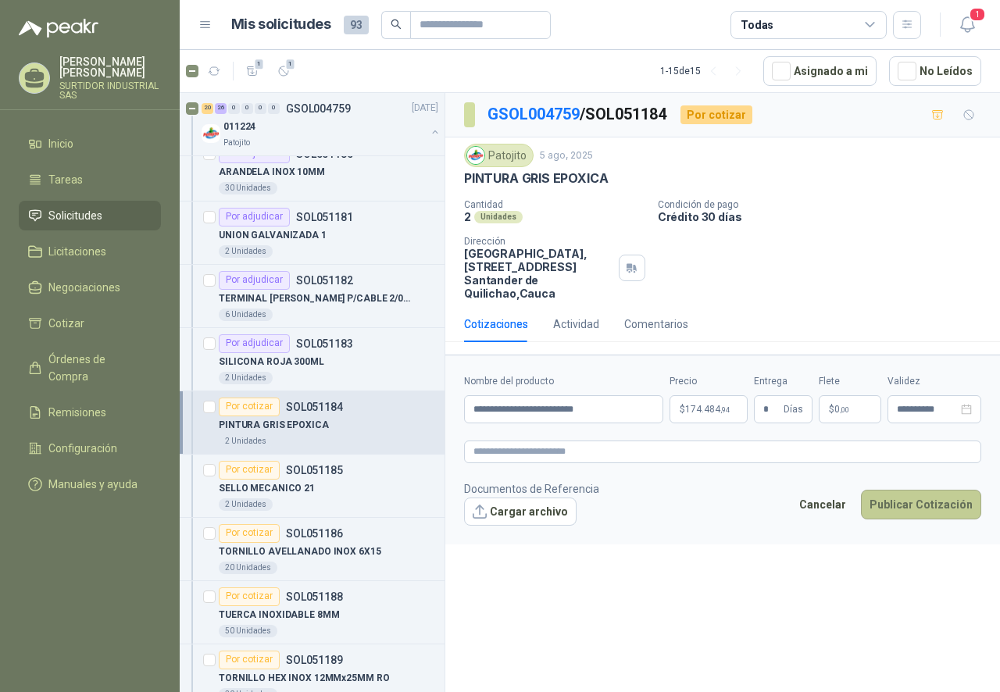
click at [893, 503] on button "Publicar Cotización" at bounding box center [921, 505] width 120 height 30
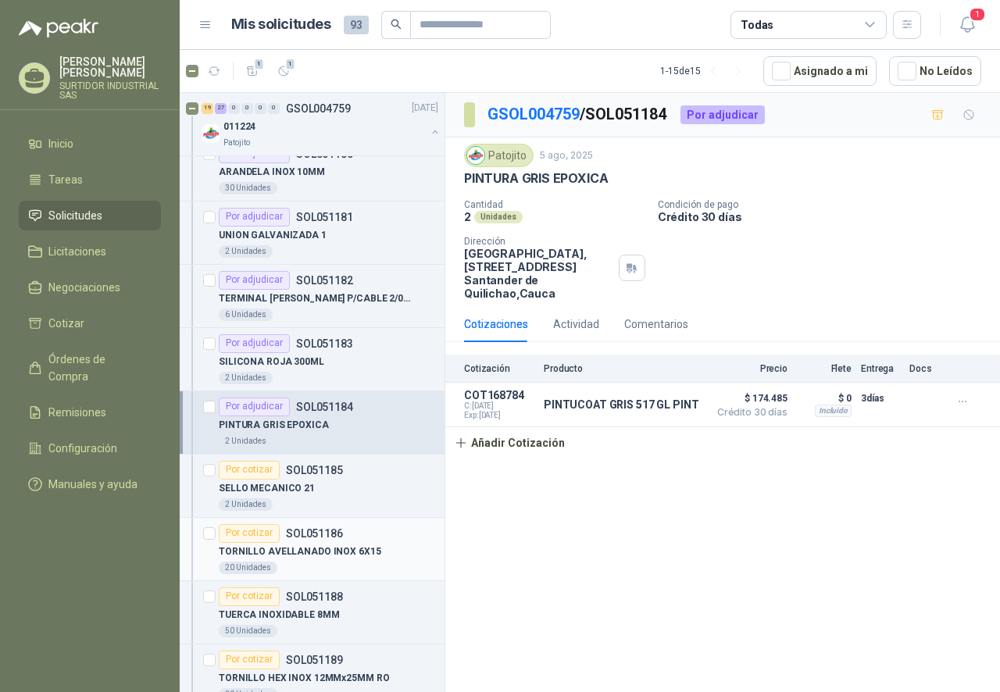
click at [329, 544] on div "TORNILLO AVELLANADO INOX 6X15" at bounding box center [328, 552] width 219 height 19
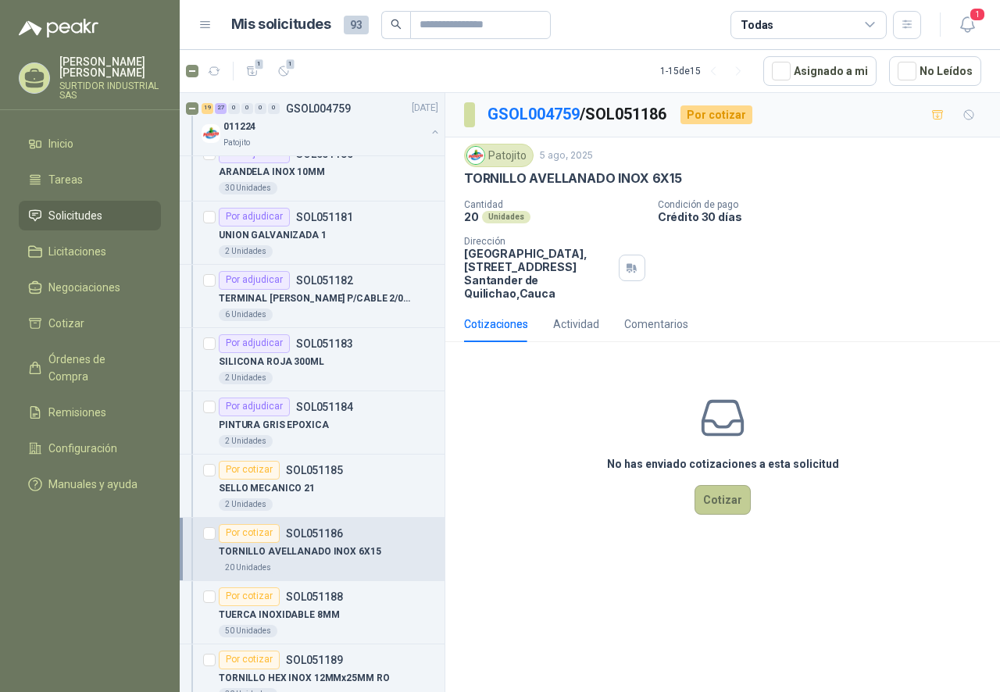
click at [709, 512] on button "Cotizar" at bounding box center [722, 500] width 56 height 30
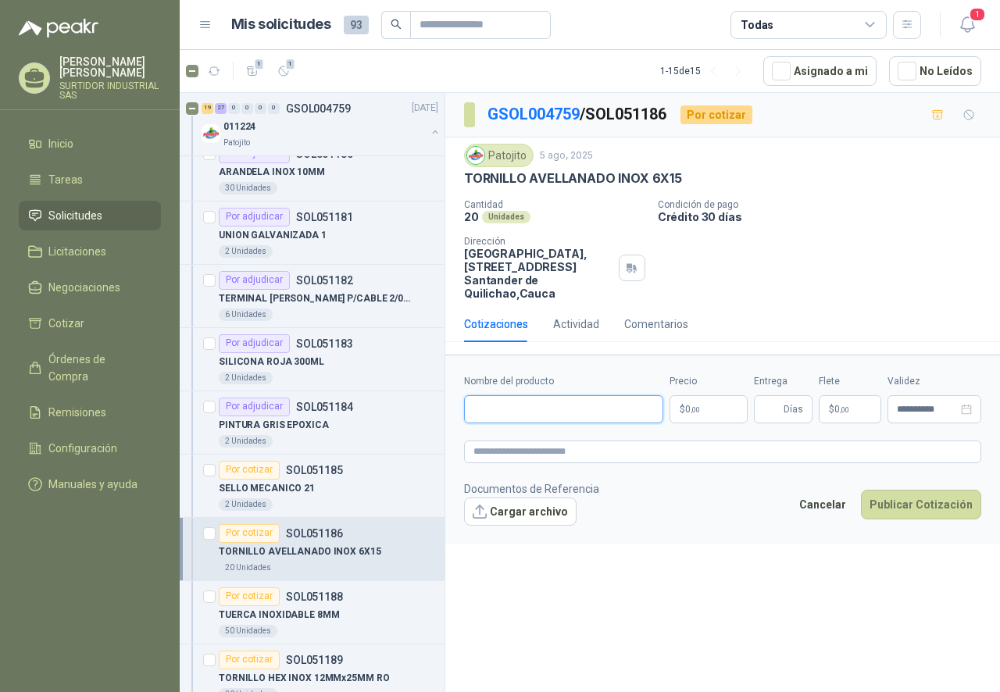
click at [544, 416] on input "Nombre del producto" at bounding box center [563, 409] width 199 height 28
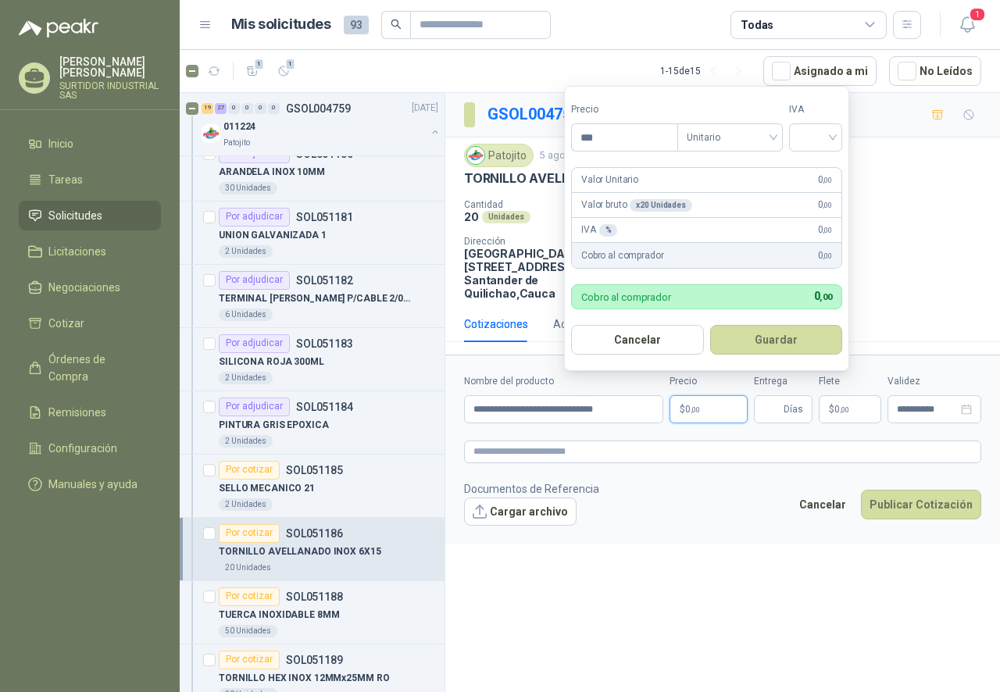
click at [703, 415] on p "$ 0 ,00" at bounding box center [708, 409] width 78 height 28
drag, startPoint x: 597, startPoint y: 136, endPoint x: 573, endPoint y: 144, distance: 25.4
click at [573, 144] on input "***" at bounding box center [624, 137] width 105 height 27
click at [738, 136] on span "Unitario" at bounding box center [729, 137] width 87 height 23
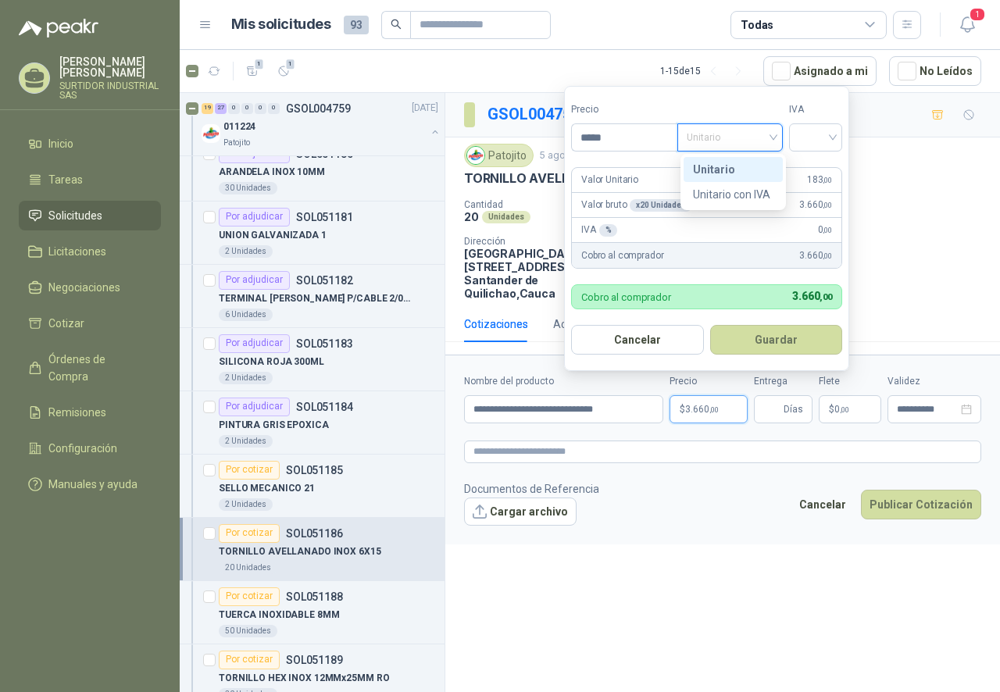
click at [729, 175] on div "Unitario" at bounding box center [733, 169] width 80 height 17
click at [818, 132] on input "search" at bounding box center [815, 135] width 34 height 23
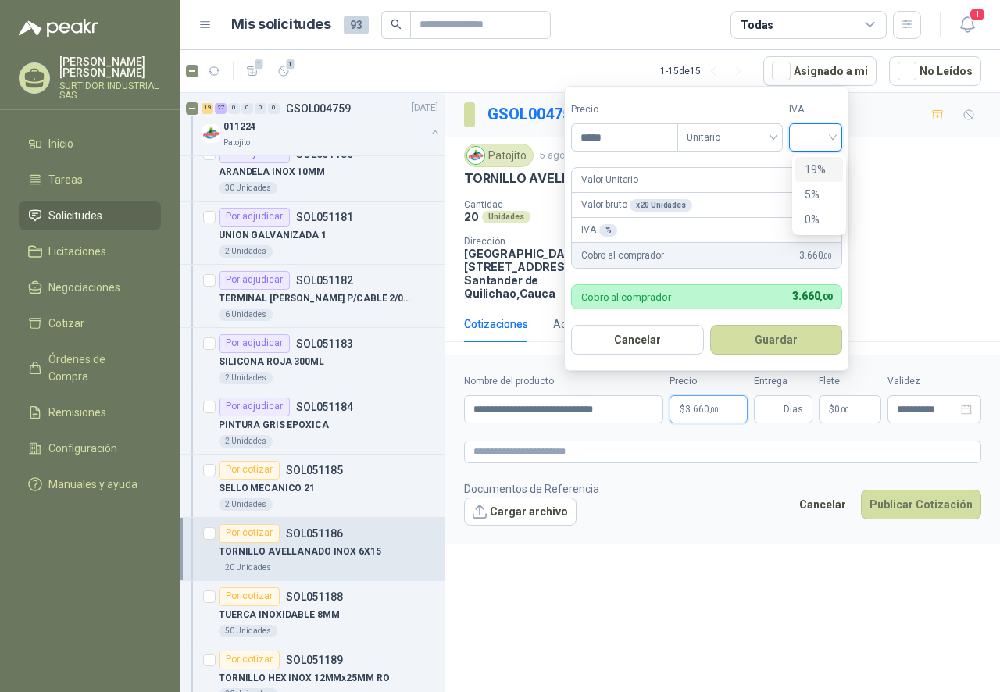
click at [816, 166] on div "19%" at bounding box center [818, 169] width 29 height 17
click at [762, 349] on button "Guardar" at bounding box center [778, 340] width 134 height 30
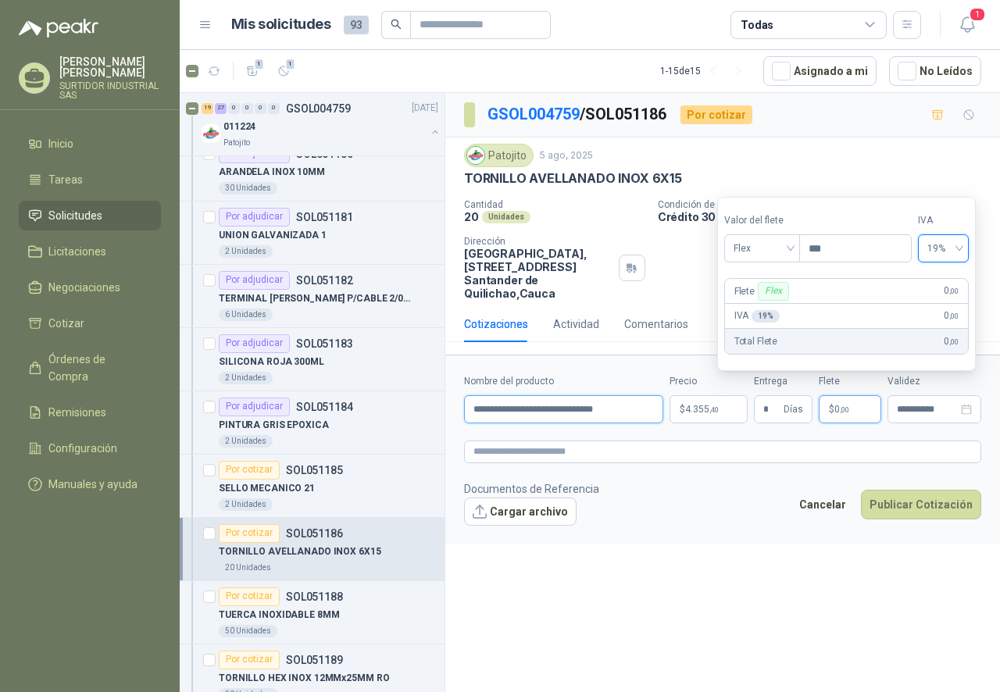
click at [622, 415] on input "**********" at bounding box center [563, 409] width 199 height 28
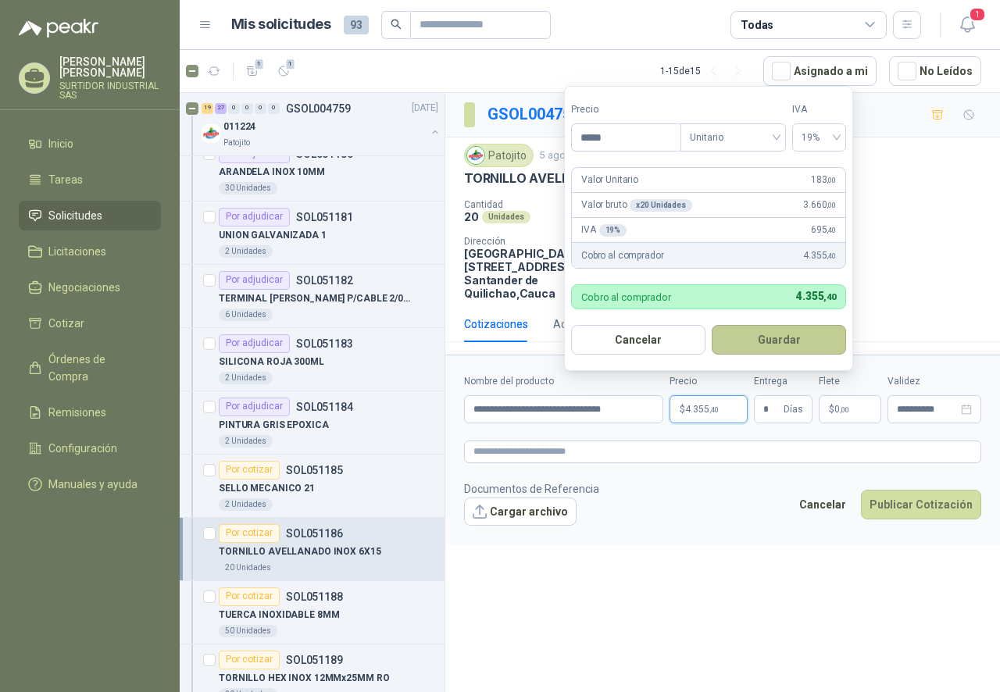
click at [772, 336] on button "Guardar" at bounding box center [778, 340] width 134 height 30
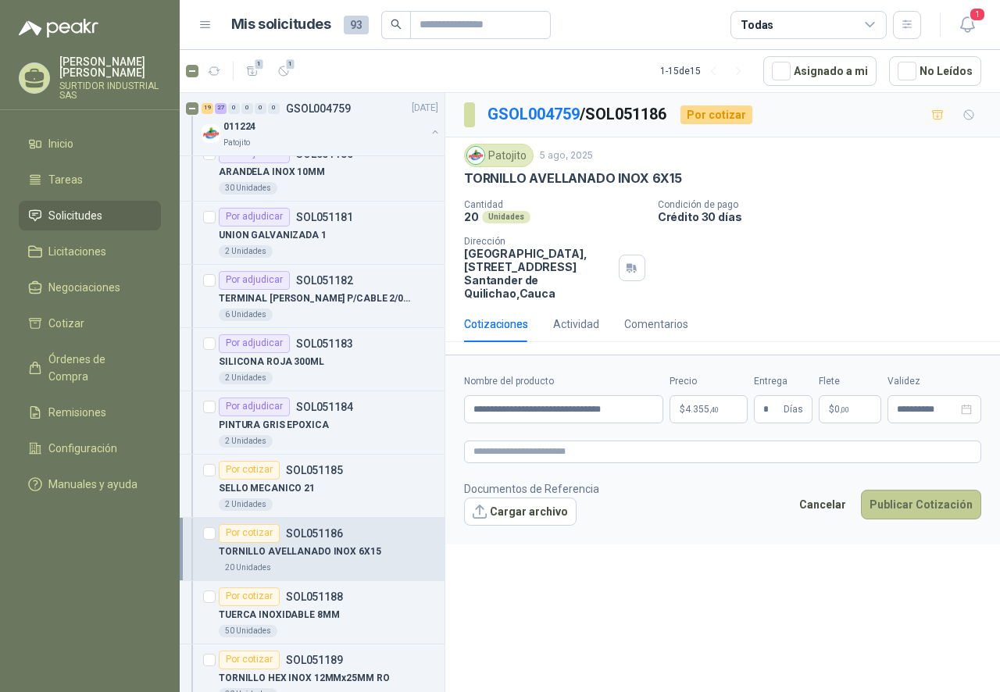
click at [915, 500] on button "Publicar Cotización" at bounding box center [921, 505] width 120 height 30
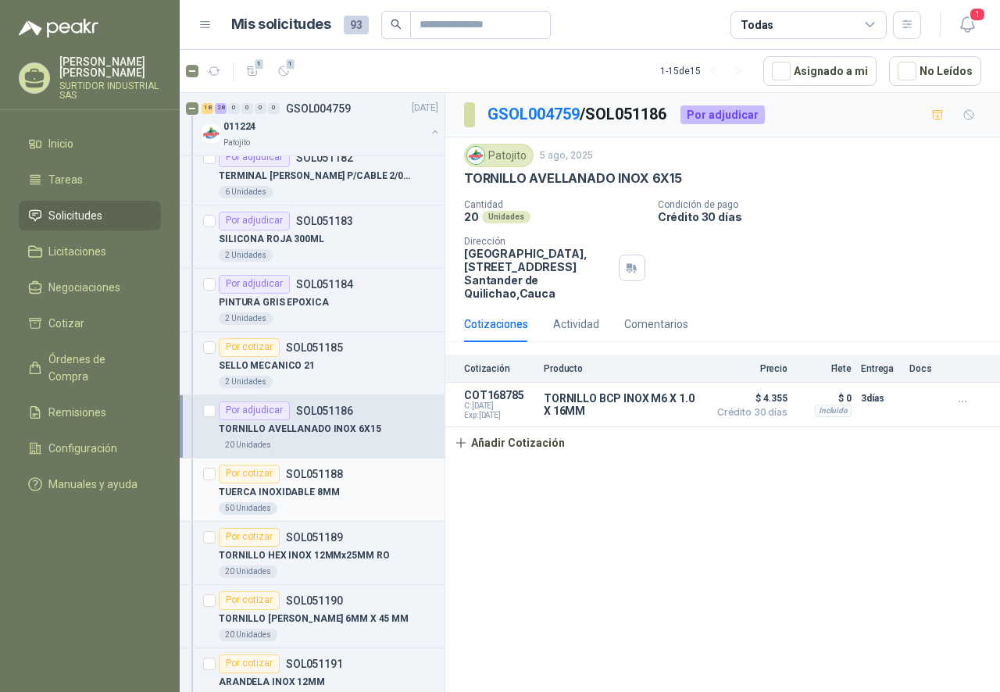
scroll to position [2421, 0]
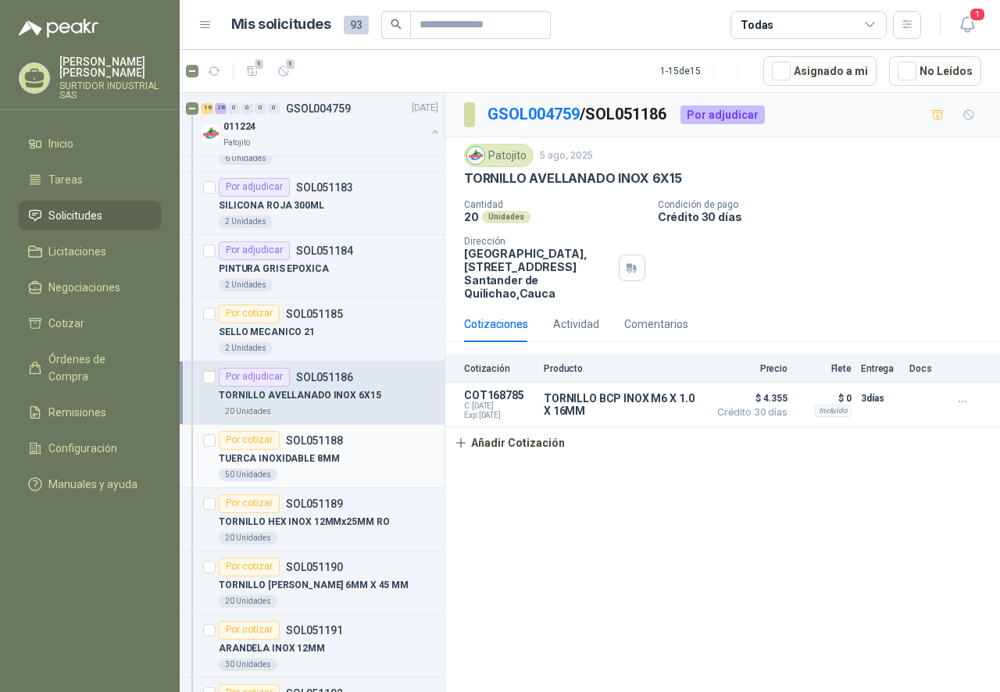
click at [303, 462] on p "TUERCA INOXIDABLE 8MM" at bounding box center [279, 458] width 120 height 15
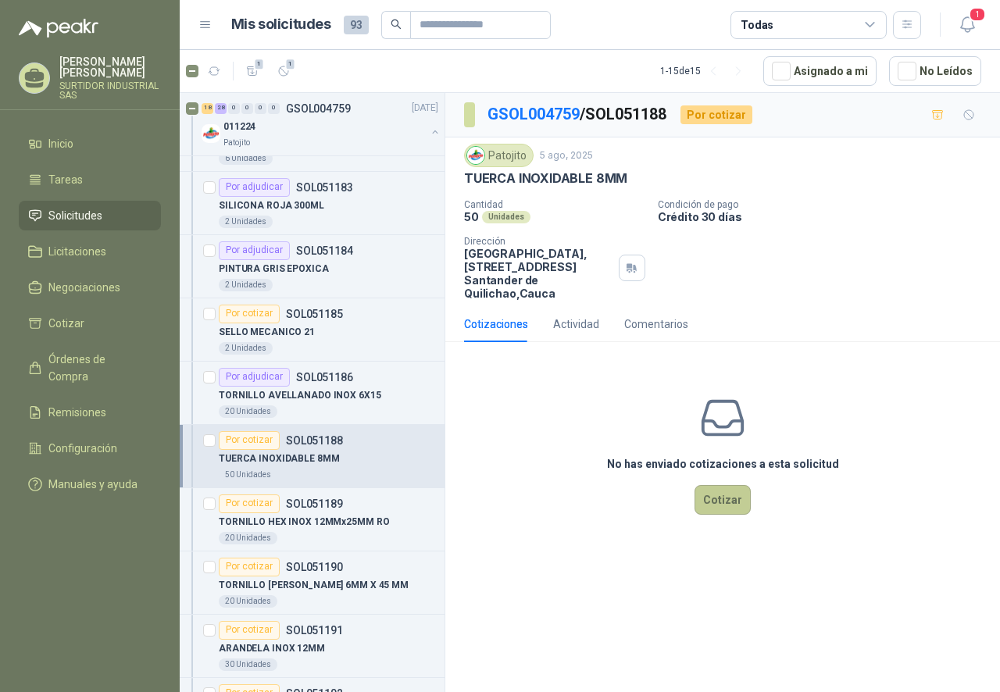
click at [718, 497] on button "Cotizar" at bounding box center [722, 500] width 56 height 30
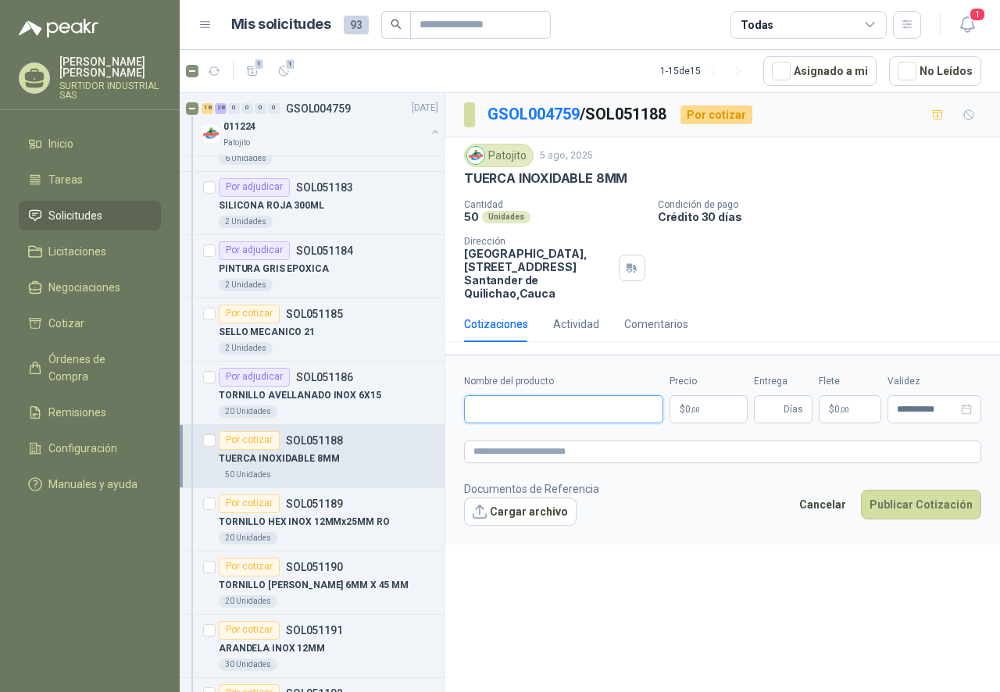
click at [502, 405] on input "Nombre del producto" at bounding box center [563, 409] width 199 height 28
paste input "**********"
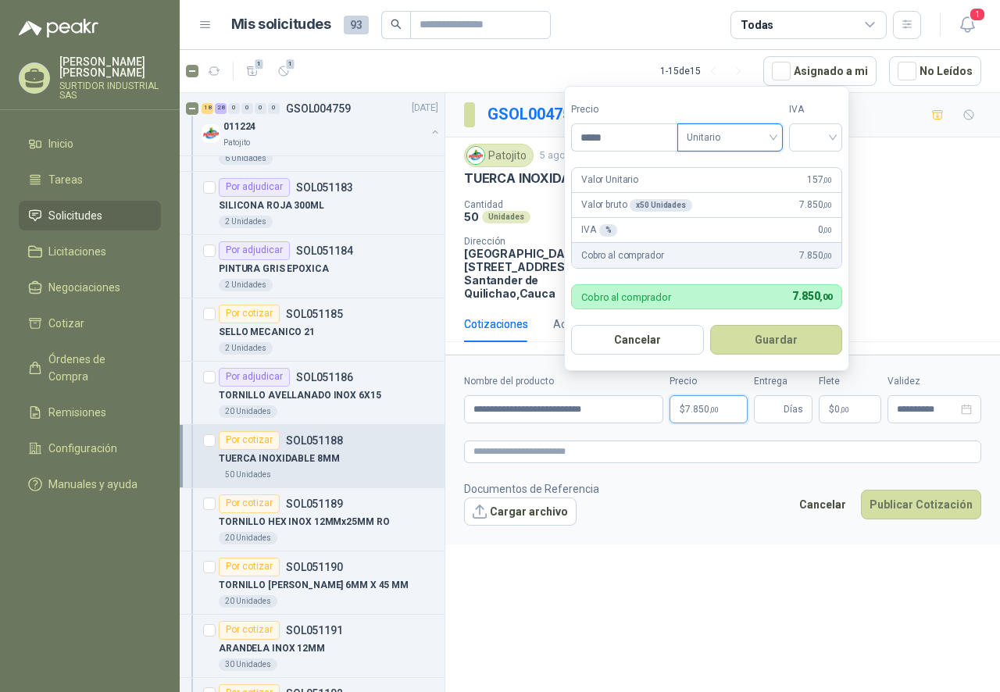
click at [740, 122] on div "Tipo Unitario Unitario" at bounding box center [729, 126] width 105 height 49
click at [726, 129] on span "Unitario" at bounding box center [729, 137] width 87 height 23
click at [725, 167] on div "Unitario" at bounding box center [733, 169] width 80 height 17
click at [824, 145] on input "search" at bounding box center [815, 135] width 34 height 23
click at [822, 163] on div "19%" at bounding box center [818, 169] width 29 height 17
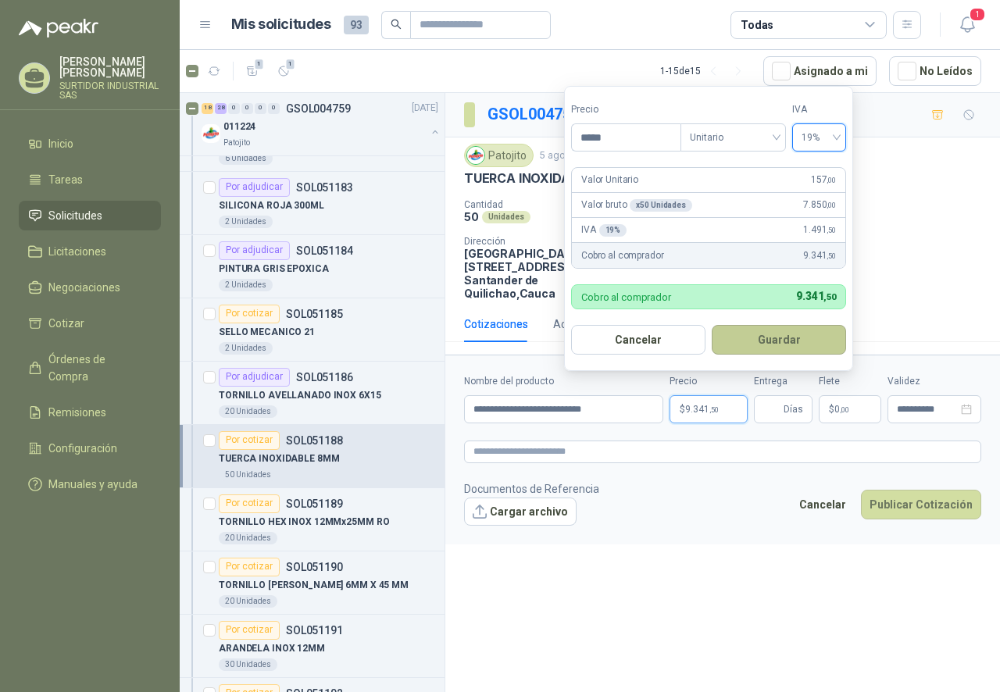
click at [768, 337] on button "Guardar" at bounding box center [778, 340] width 134 height 30
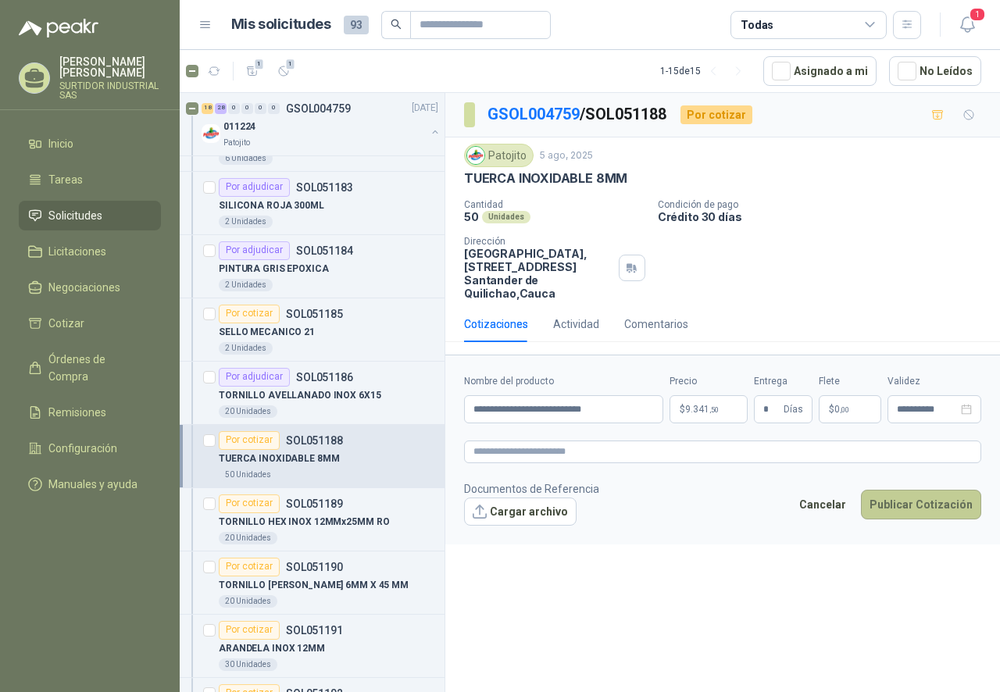
click at [872, 500] on button "Publicar Cotización" at bounding box center [921, 505] width 120 height 30
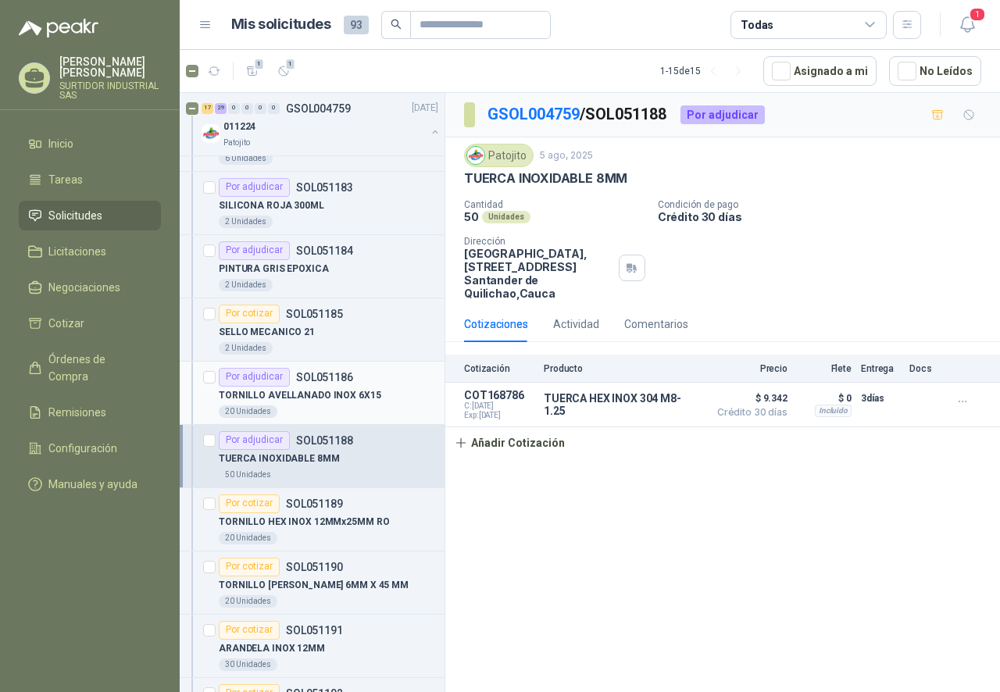
click at [331, 399] on p "TORNILLO AVELLANADO INOX 6X15" at bounding box center [300, 395] width 162 height 15
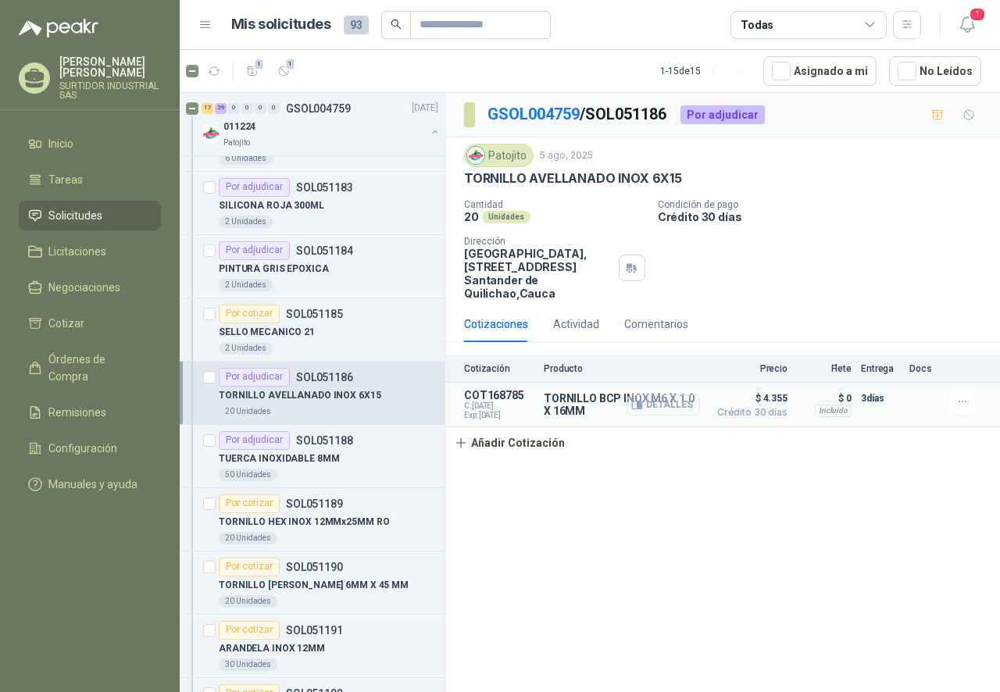
click at [679, 406] on button "Detalles" at bounding box center [662, 404] width 73 height 21
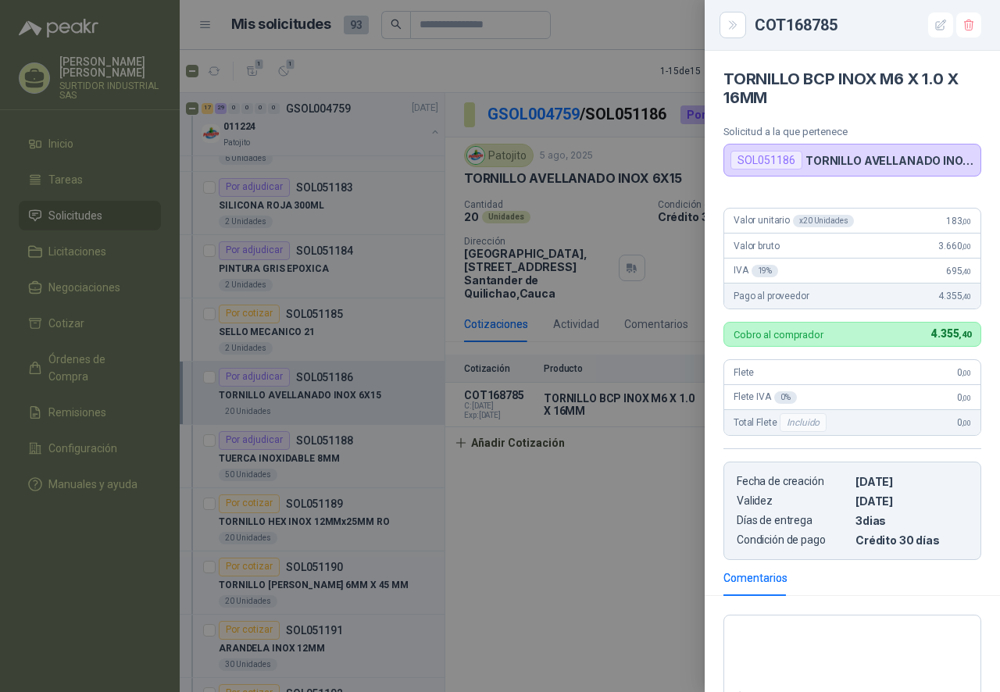
click at [251, 453] on div at bounding box center [500, 346] width 1000 height 692
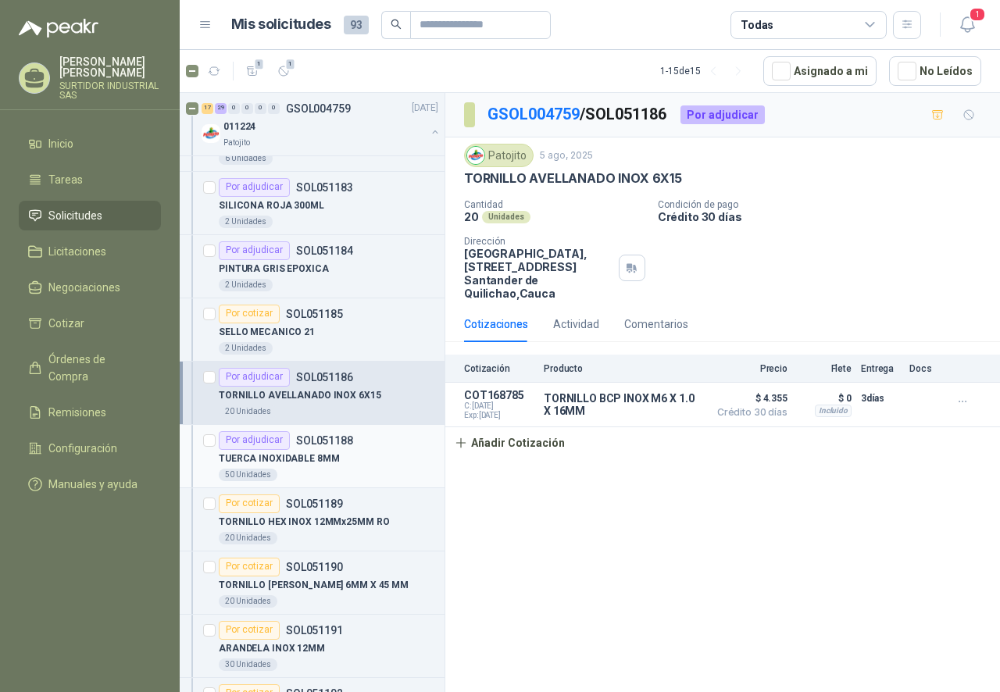
click at [334, 461] on div "TUERCA INOXIDABLE 8MM" at bounding box center [328, 459] width 219 height 19
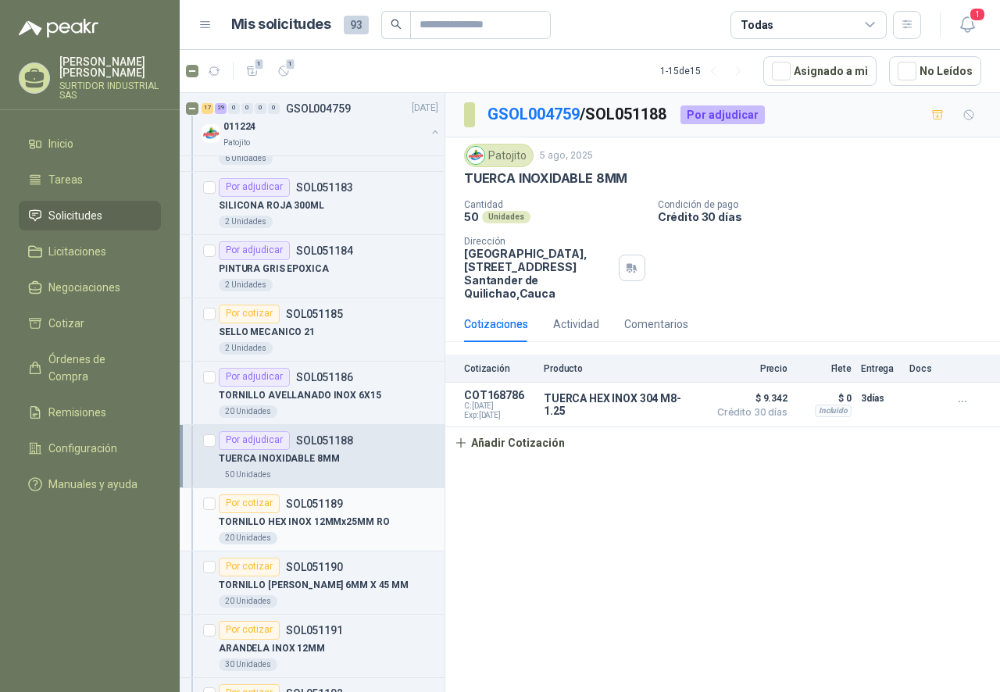
click at [315, 517] on p "TORNILLO HEX INOX 12MMx25MM RO" at bounding box center [304, 522] width 170 height 15
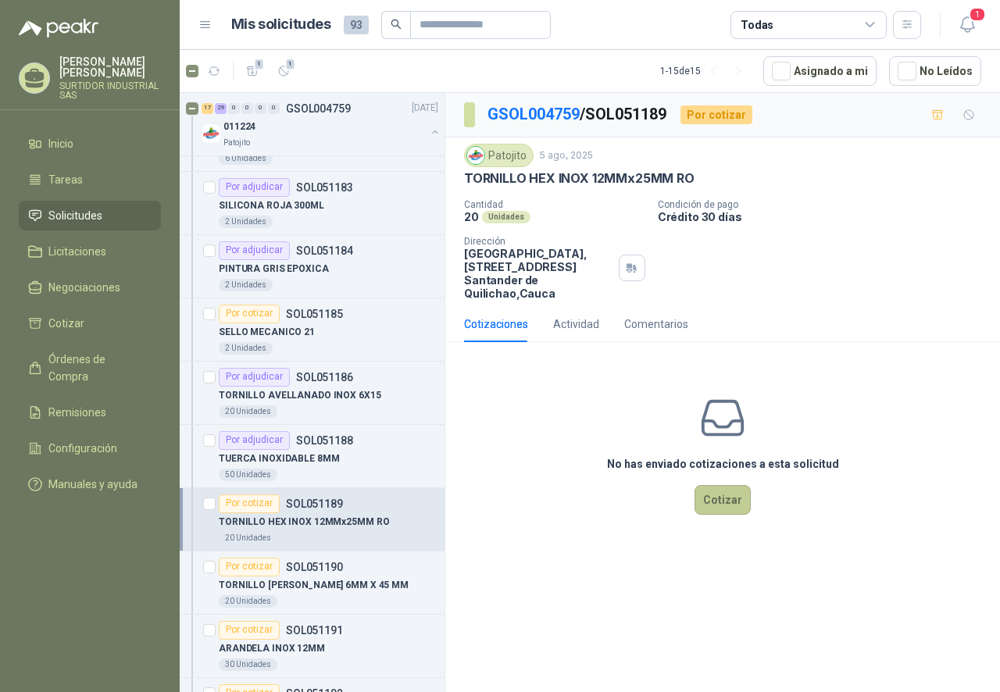
click at [718, 499] on button "Cotizar" at bounding box center [722, 500] width 56 height 30
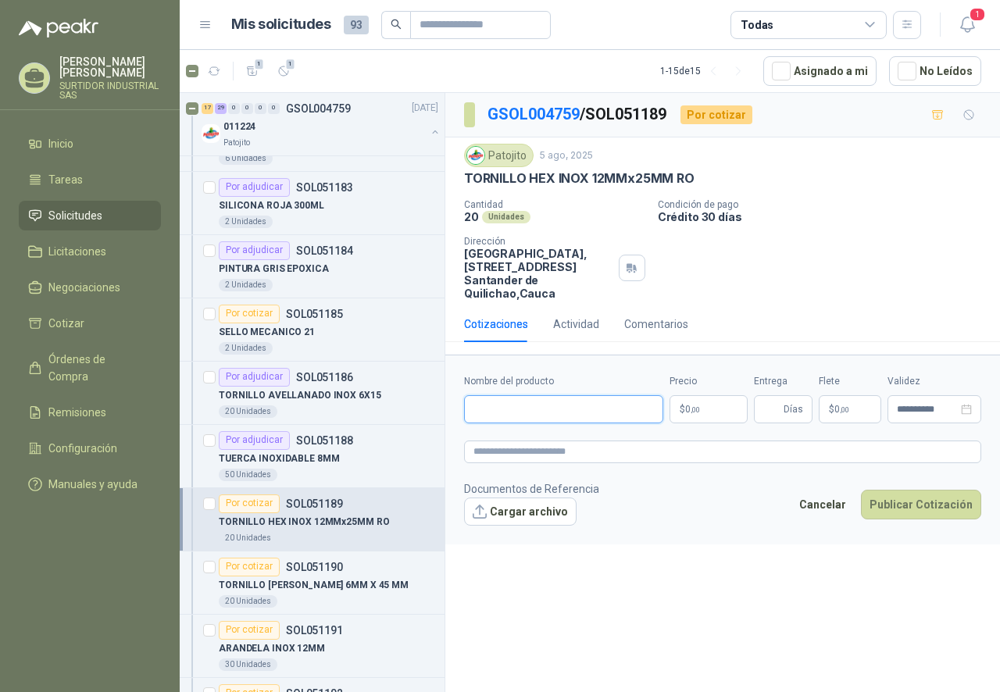
drag, startPoint x: 519, startPoint y: 409, endPoint x: 513, endPoint y: 434, distance: 25.8
click at [519, 409] on input "Nombre del producto" at bounding box center [563, 409] width 199 height 28
paste input "**********"
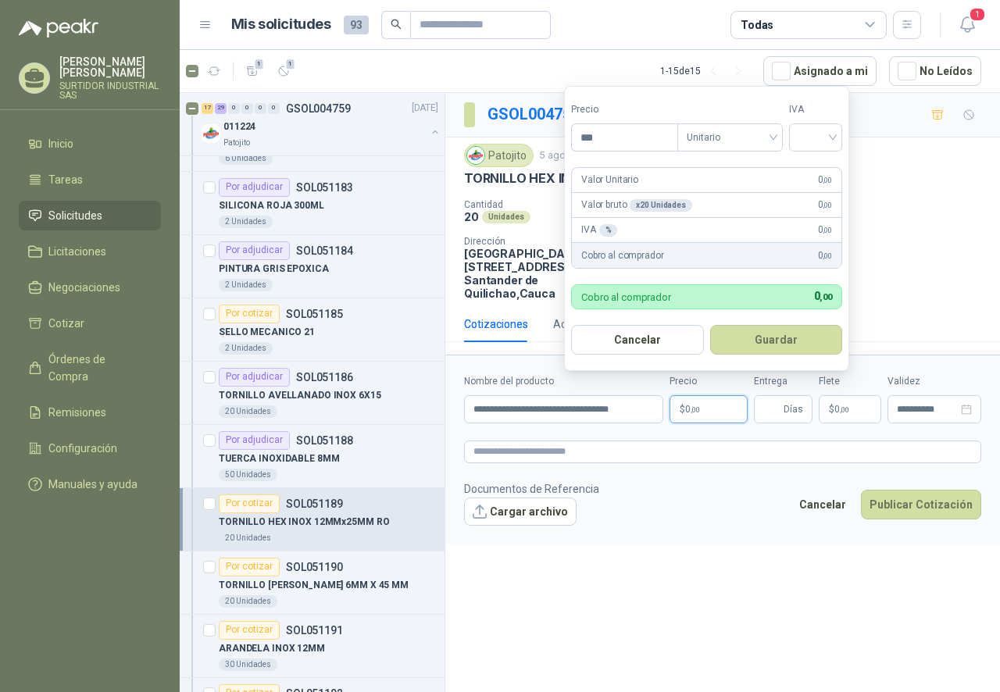
click at [705, 403] on p "$ 0 ,00" at bounding box center [708, 409] width 78 height 28
drag, startPoint x: 638, startPoint y: 137, endPoint x: 498, endPoint y: 166, distance: 142.7
click at [498, 166] on body "[PERSON_NAME] SURTIDOR INDUSTRIAL SAS Inicio Tareas Solicitudes Licitaciones Ne…" at bounding box center [500, 346] width 1000 height 692
click at [699, 120] on div "Tipo Unitario" at bounding box center [729, 126] width 105 height 49
click at [700, 127] on span "Unitario" at bounding box center [729, 137] width 87 height 23
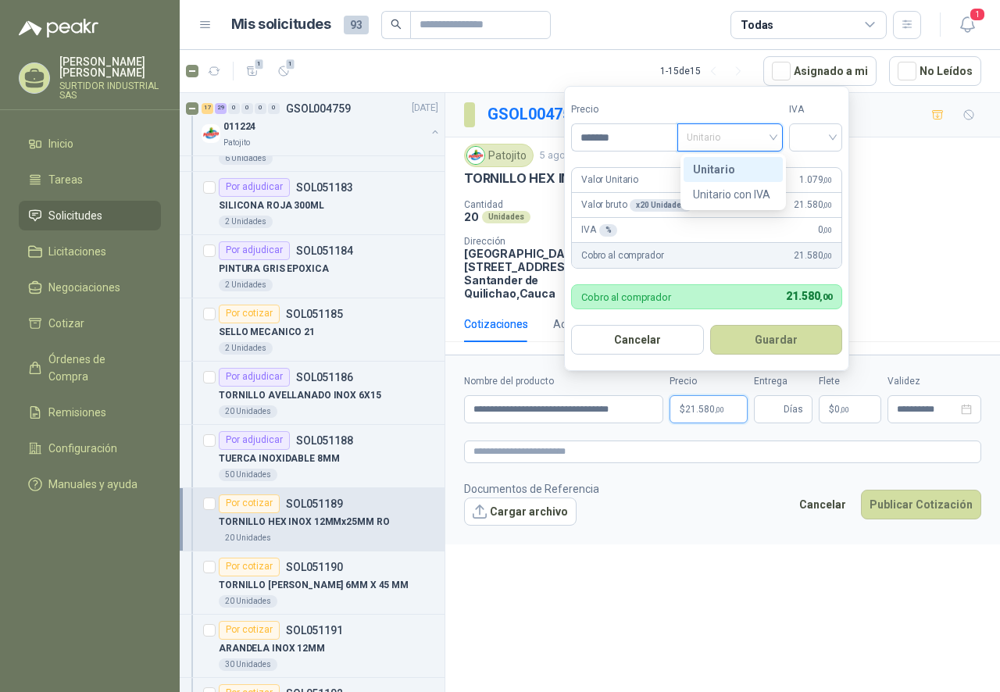
click at [709, 170] on div "Unitario" at bounding box center [733, 169] width 80 height 17
click at [829, 127] on input "search" at bounding box center [815, 135] width 34 height 23
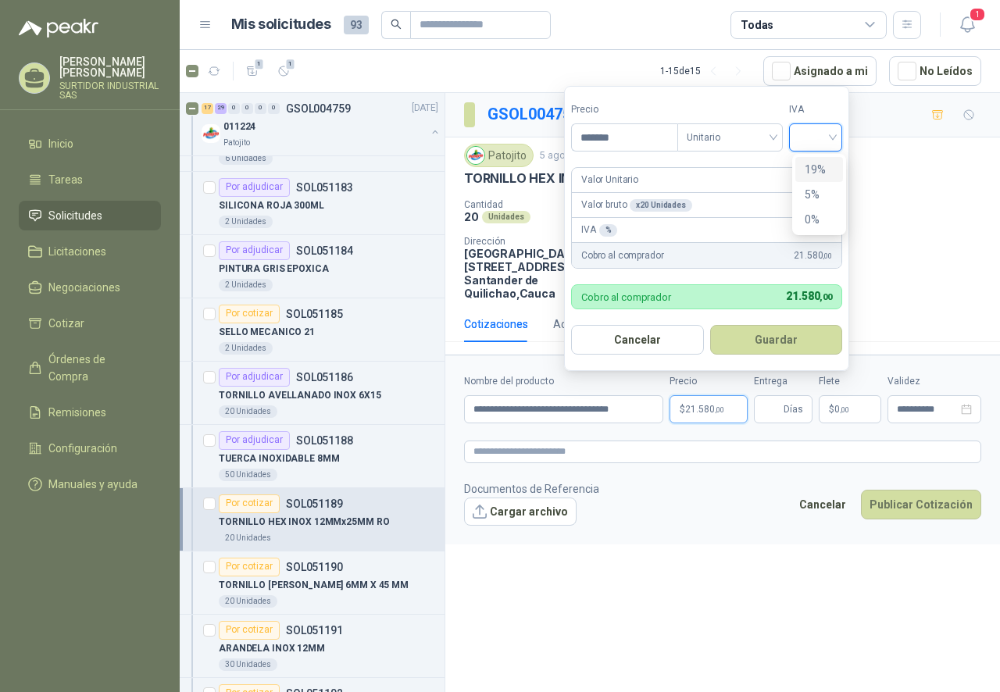
click at [826, 170] on div "19%" at bounding box center [818, 169] width 29 height 17
click at [790, 339] on button "Guardar" at bounding box center [778, 340] width 134 height 30
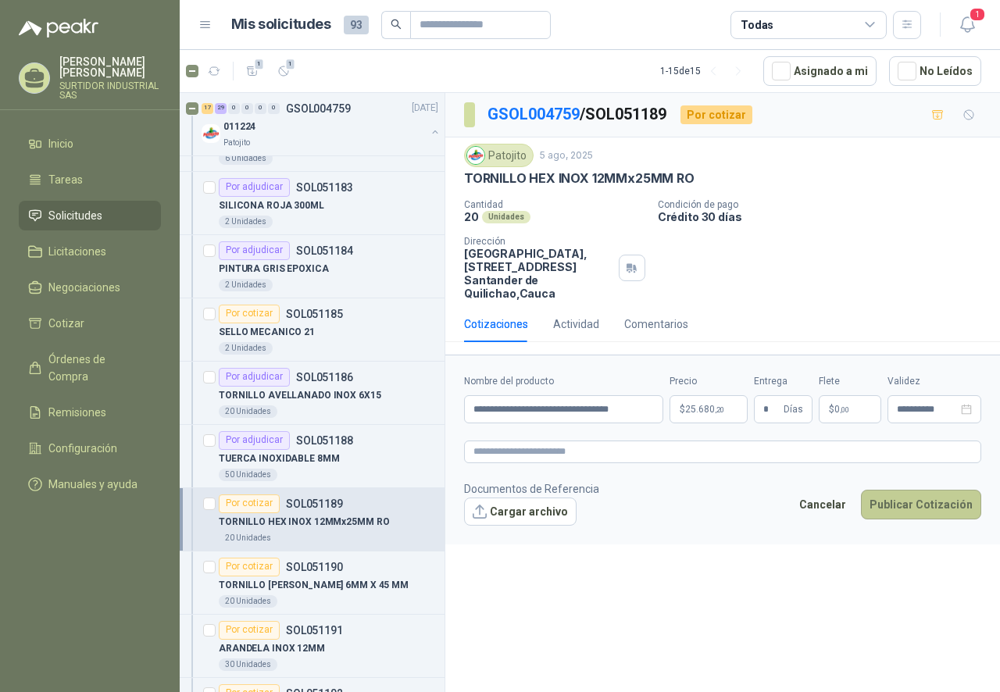
click at [876, 506] on button "Publicar Cotización" at bounding box center [921, 505] width 120 height 30
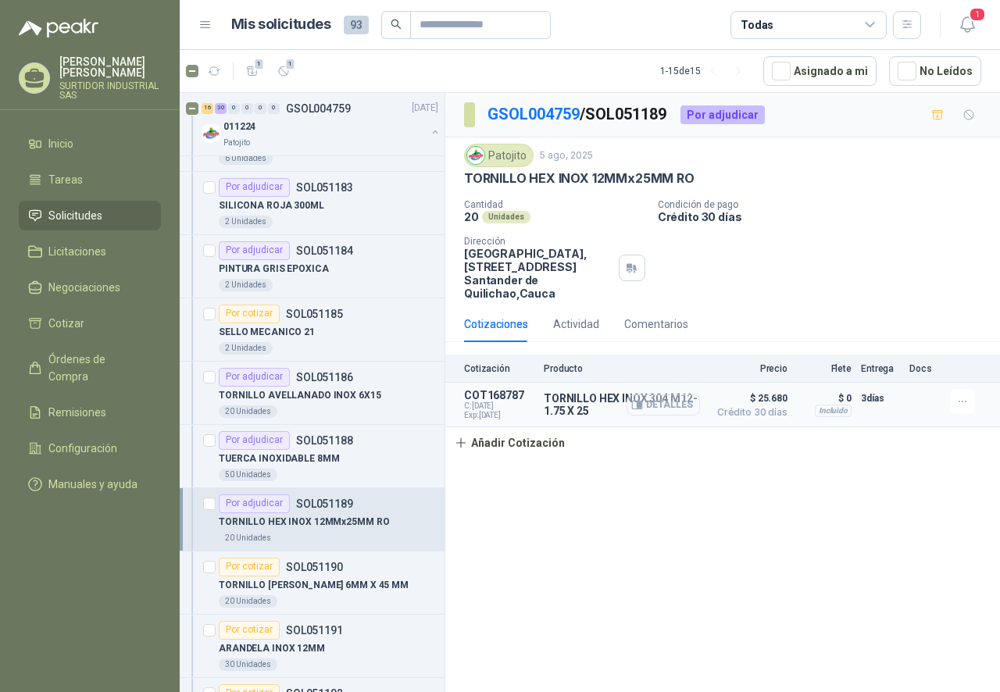
click at [663, 411] on button "Detalles" at bounding box center [662, 404] width 73 height 21
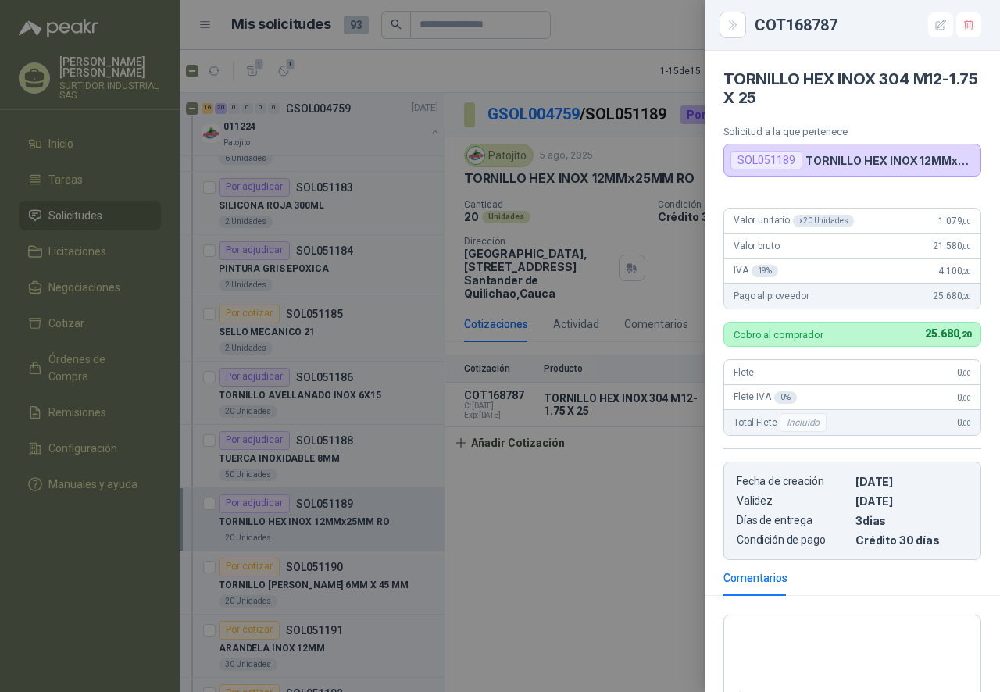
click at [607, 495] on div at bounding box center [500, 346] width 1000 height 692
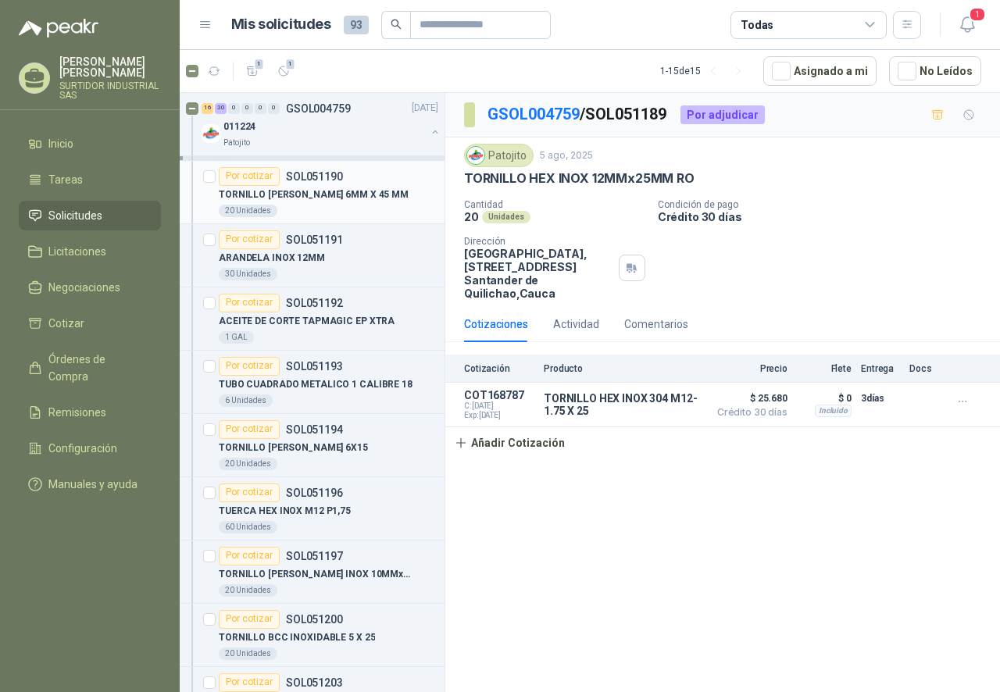
scroll to position [2733, 0]
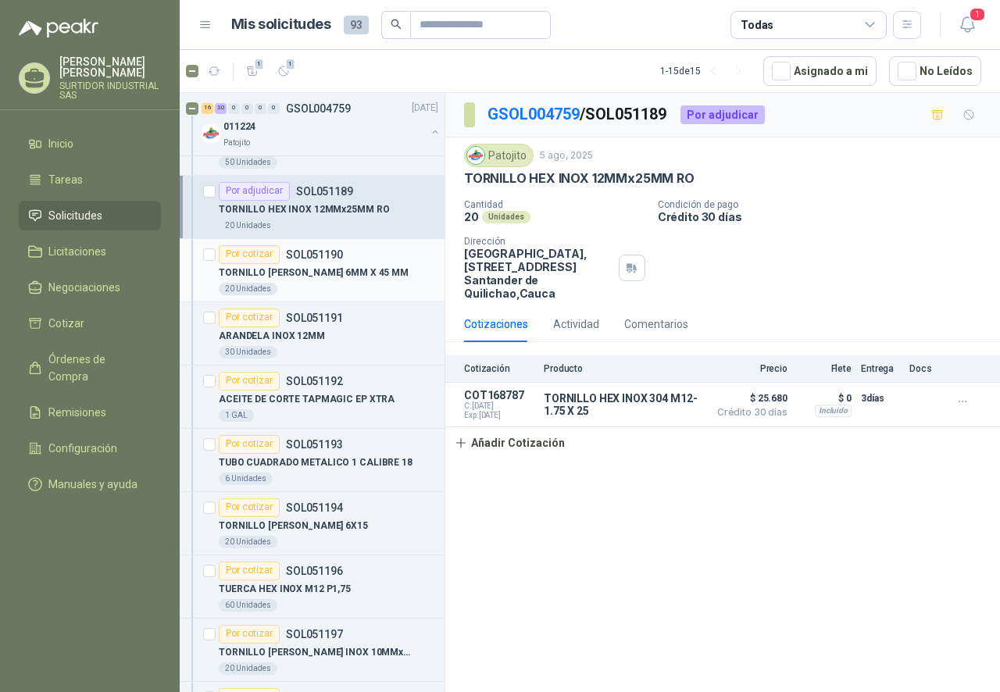
click at [305, 285] on div "20 Unidades" at bounding box center [328, 289] width 219 height 12
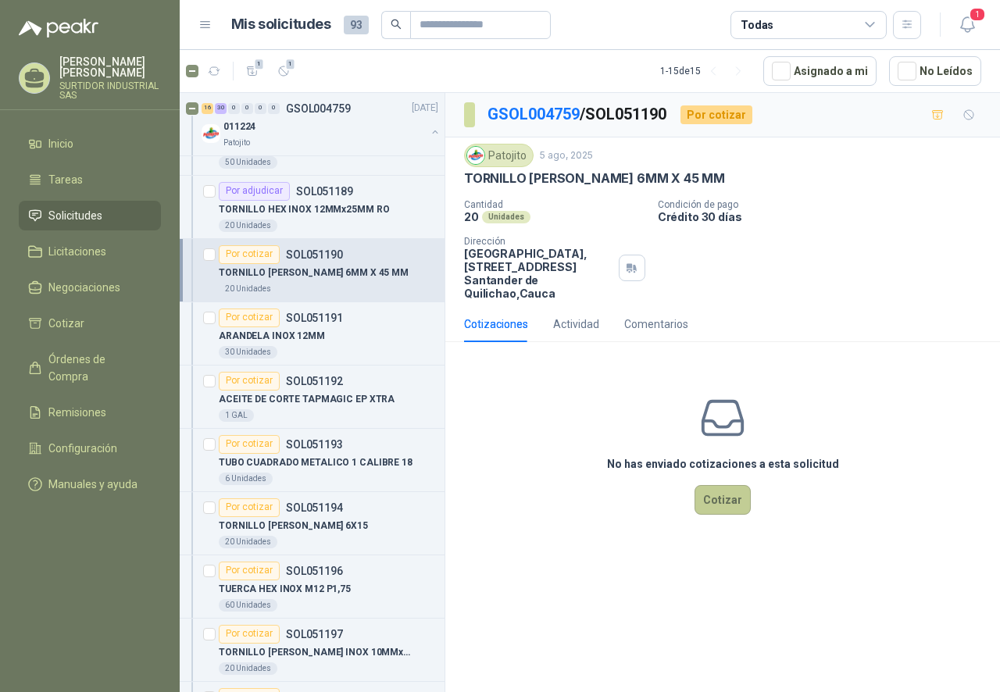
click at [719, 494] on button "Cotizar" at bounding box center [722, 500] width 56 height 30
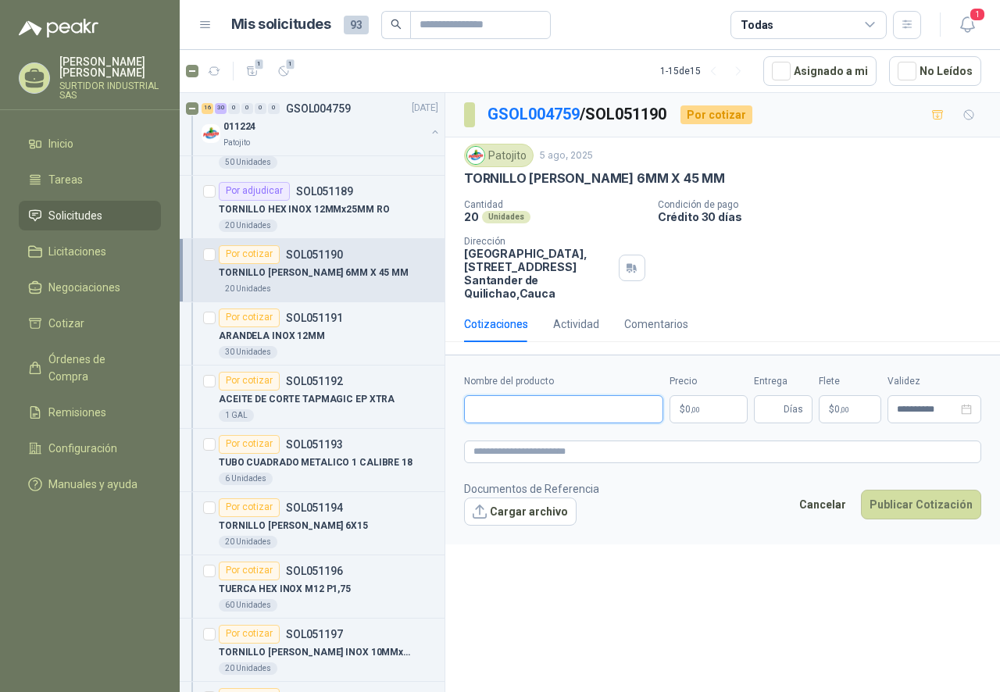
click at [542, 415] on input "Nombre del producto" at bounding box center [563, 409] width 199 height 28
paste input "**********"
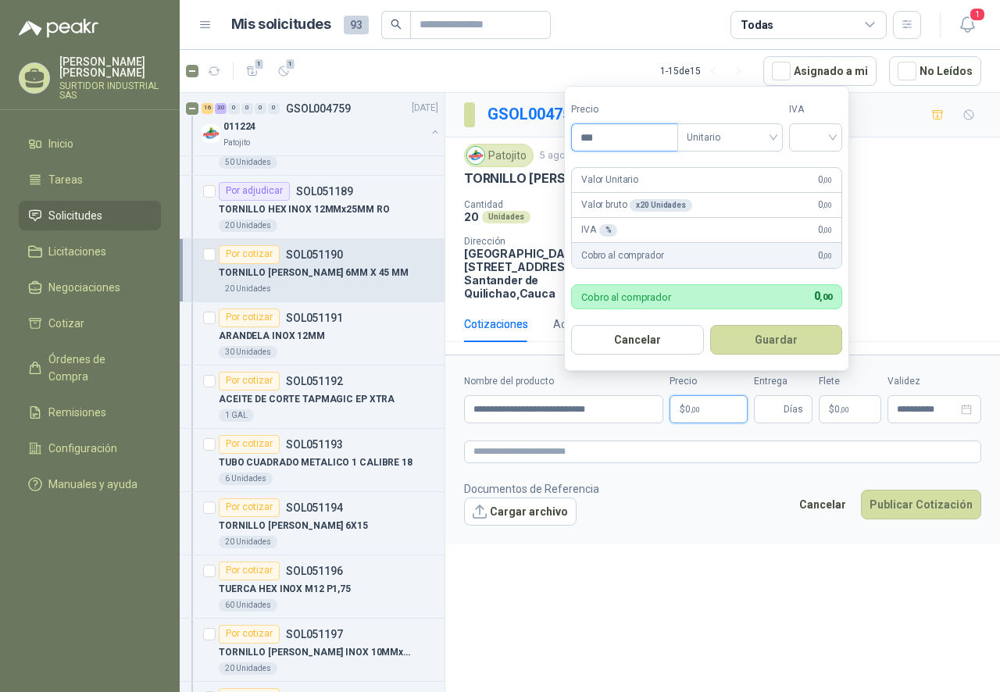
drag, startPoint x: 611, startPoint y: 142, endPoint x: 554, endPoint y: 155, distance: 58.4
click at [554, 155] on body "[PERSON_NAME] SURTIDOR INDUSTRIAL SAS Inicio Tareas Solicitudes Licitaciones Ne…" at bounding box center [500, 346] width 1000 height 692
click at [735, 134] on span "Unitario" at bounding box center [729, 137] width 87 height 23
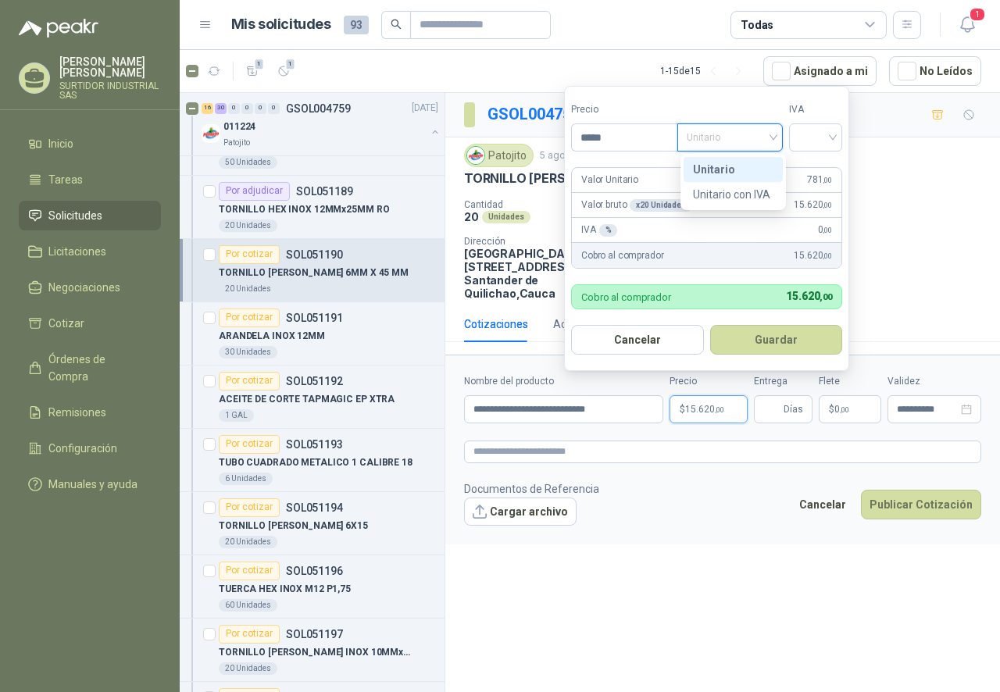
click at [729, 166] on div "Unitario" at bounding box center [733, 169] width 80 height 17
click at [818, 137] on input "search" at bounding box center [815, 135] width 34 height 23
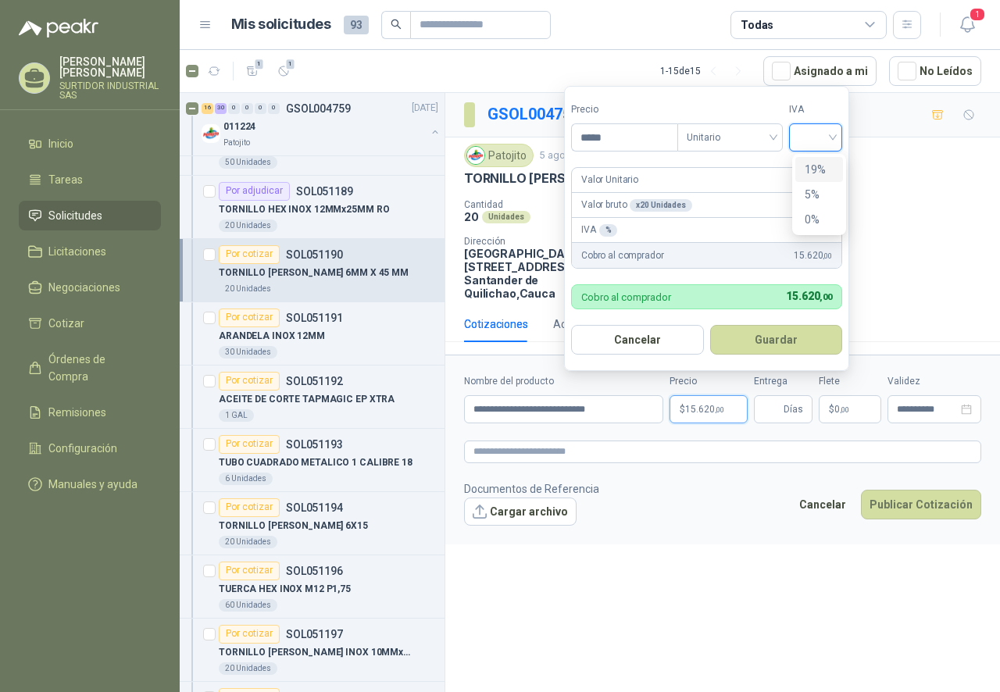
click at [819, 174] on div "19%" at bounding box center [818, 169] width 29 height 17
click at [752, 334] on button "Guardar" at bounding box center [778, 340] width 134 height 30
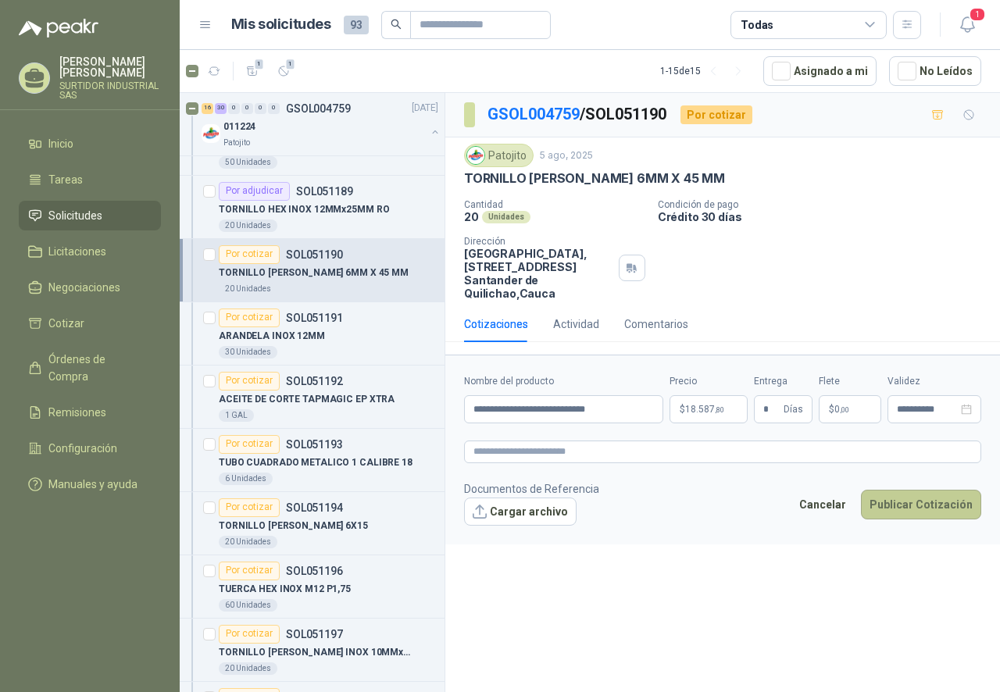
click at [894, 508] on button "Publicar Cotización" at bounding box center [921, 505] width 120 height 30
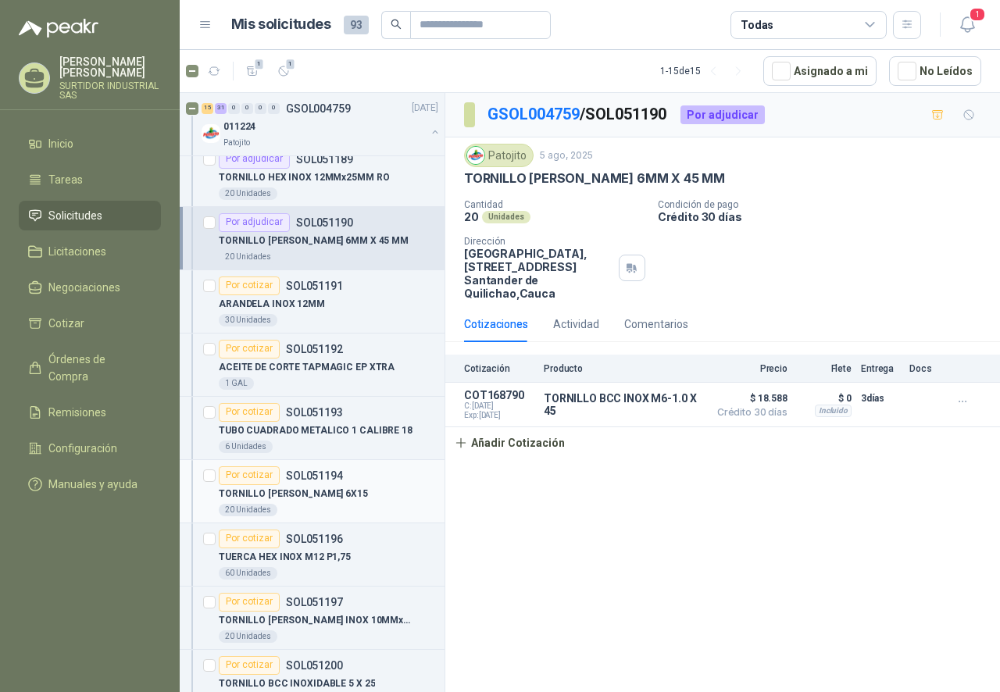
scroll to position [2811, 0]
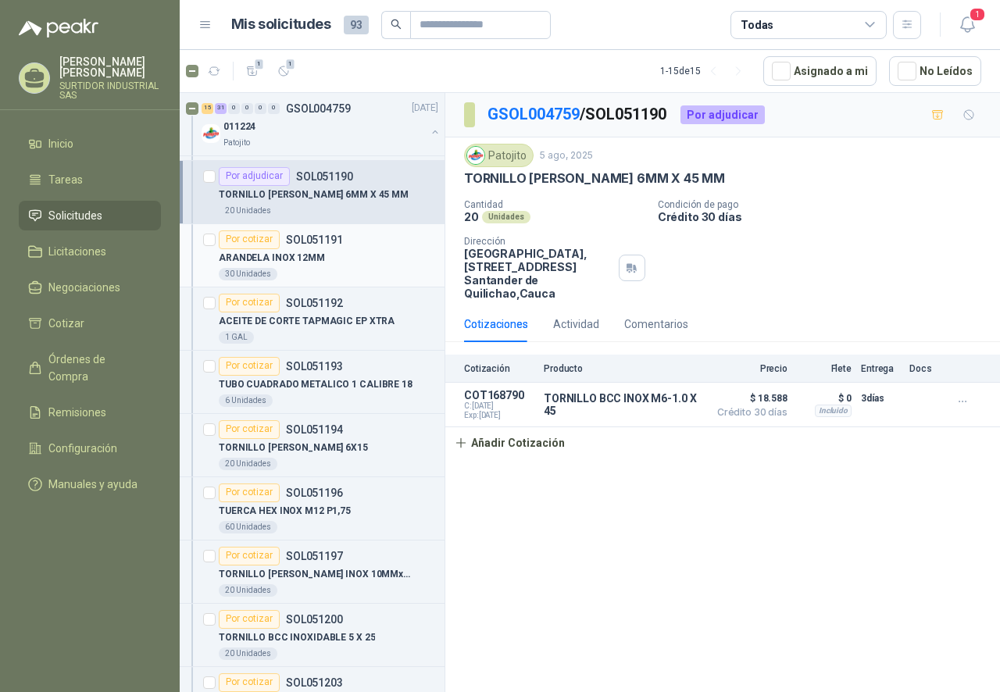
click at [341, 262] on div "ARANDELA INOX 12MM" at bounding box center [328, 258] width 219 height 19
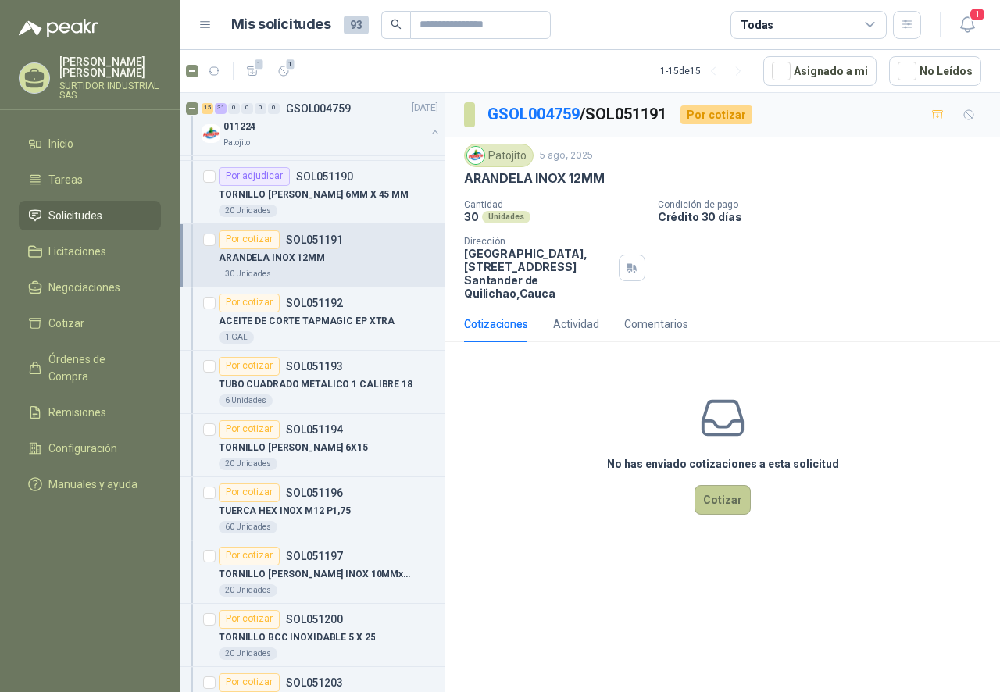
click at [710, 490] on button "Cotizar" at bounding box center [722, 500] width 56 height 30
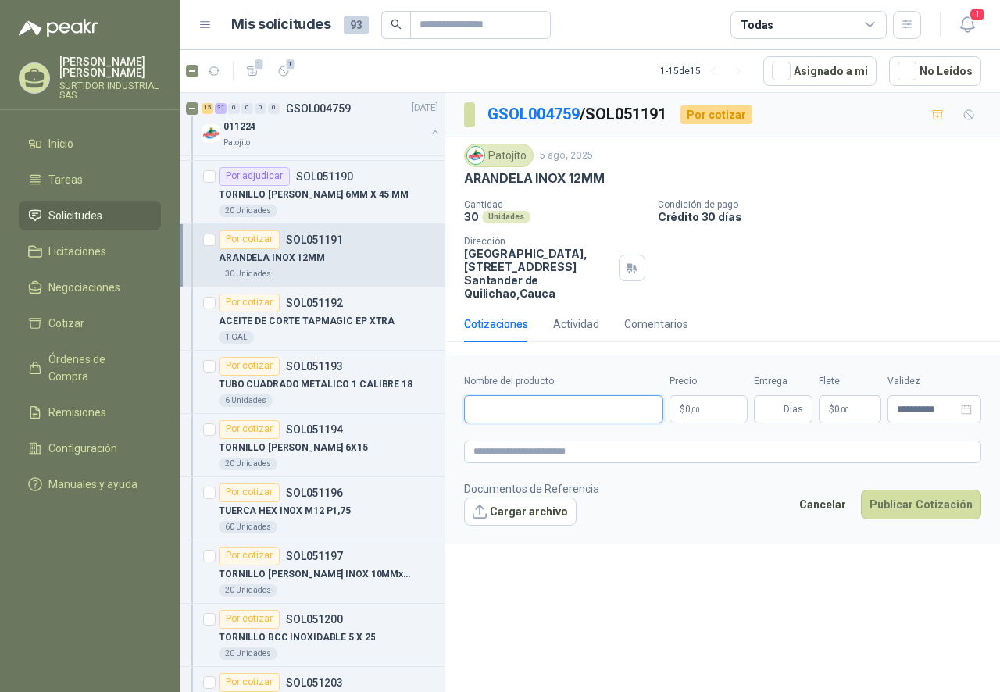
click at [539, 408] on input "Nombre del producto" at bounding box center [563, 409] width 199 height 28
paste input "**********"
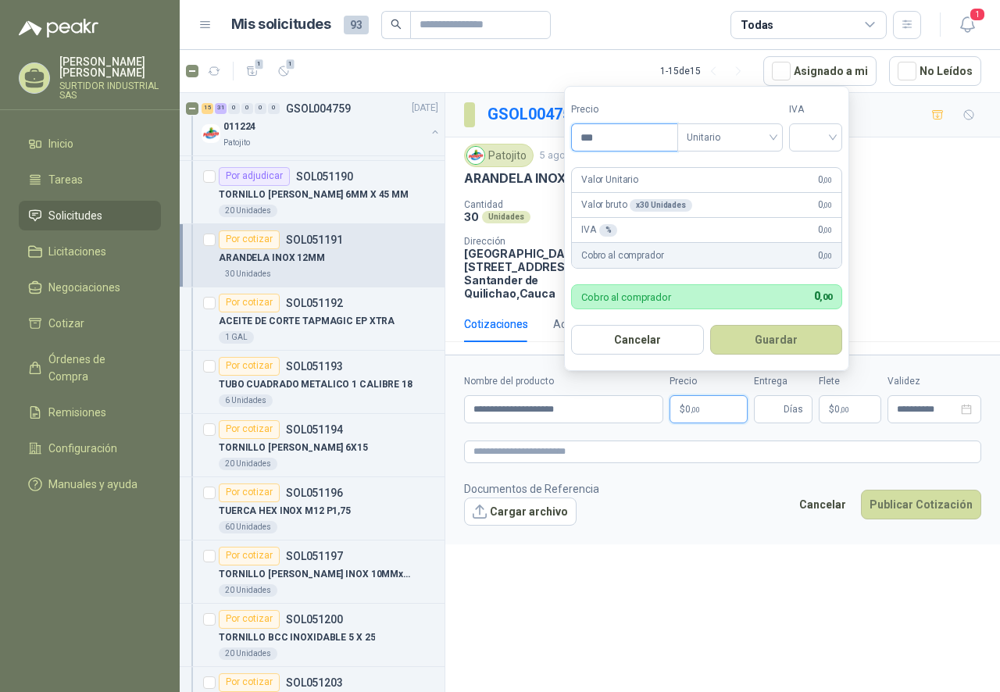
drag, startPoint x: 624, startPoint y: 128, endPoint x: 562, endPoint y: 141, distance: 63.1
click at [562, 141] on body "[PERSON_NAME] SURTIDOR INDUSTRIAL SAS Inicio Tareas Solicitudes Licitaciones Ne…" at bounding box center [500, 346] width 1000 height 692
click at [749, 129] on span "Unitario" at bounding box center [729, 137] width 87 height 23
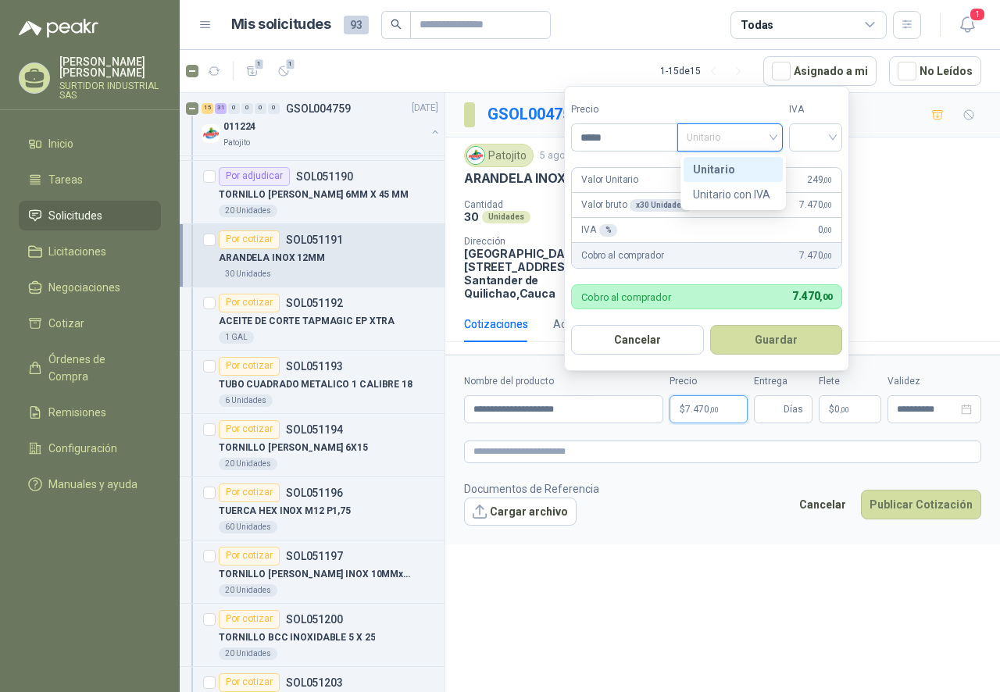
click at [737, 165] on div "Unitario" at bounding box center [733, 169] width 80 height 17
click at [818, 133] on input "search" at bounding box center [815, 135] width 34 height 23
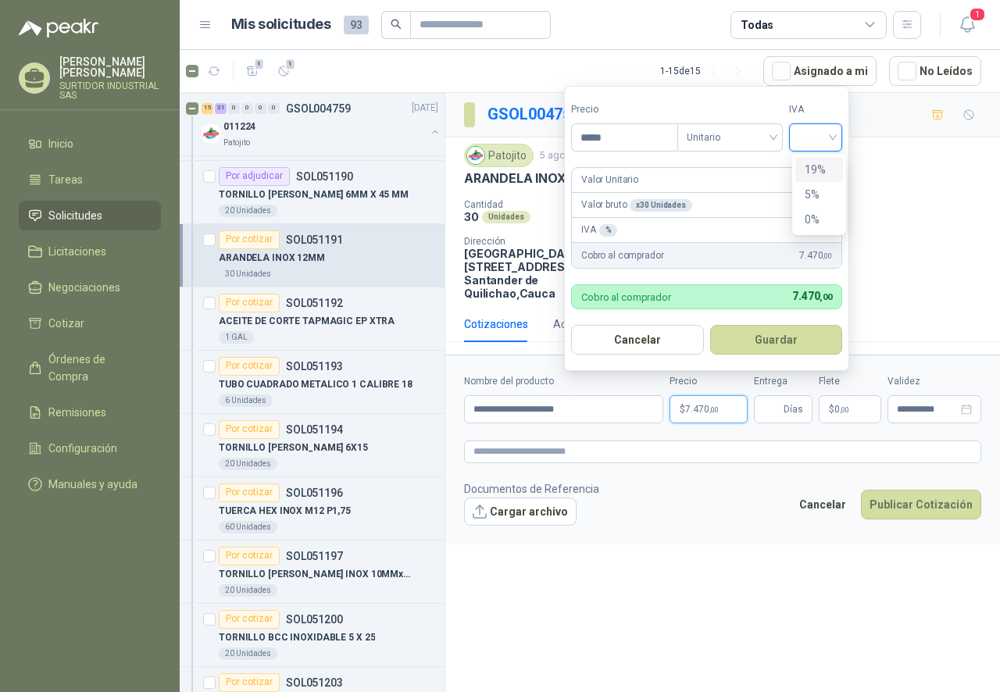
click at [813, 169] on div "19%" at bounding box center [818, 169] width 29 height 17
click at [755, 344] on button "Guardar" at bounding box center [778, 340] width 134 height 30
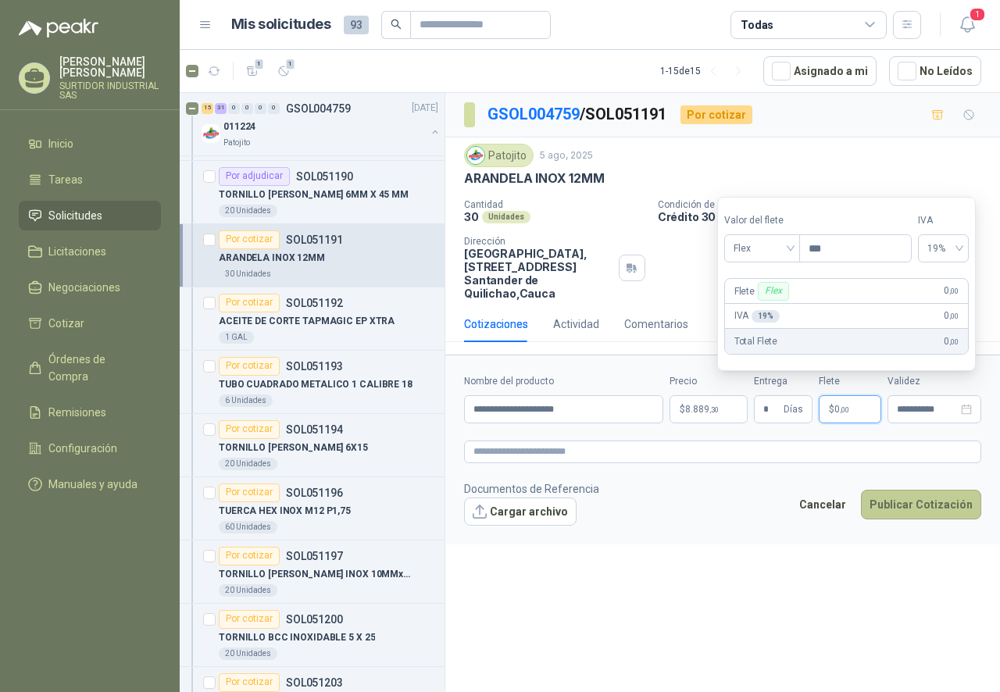
click at [898, 505] on button "Publicar Cotización" at bounding box center [921, 505] width 120 height 30
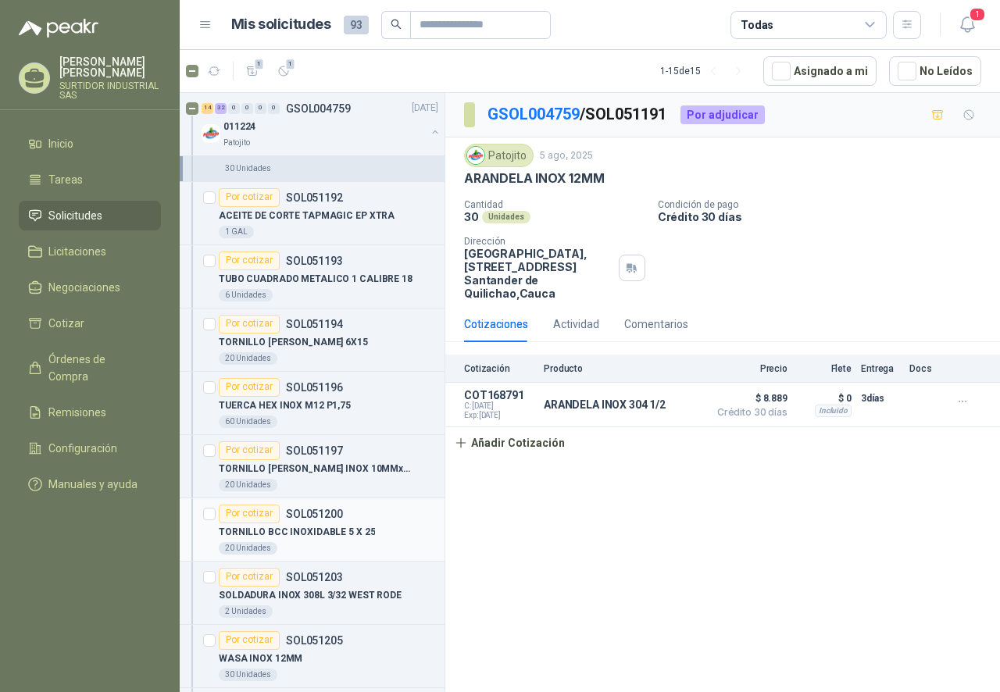
scroll to position [2890, 0]
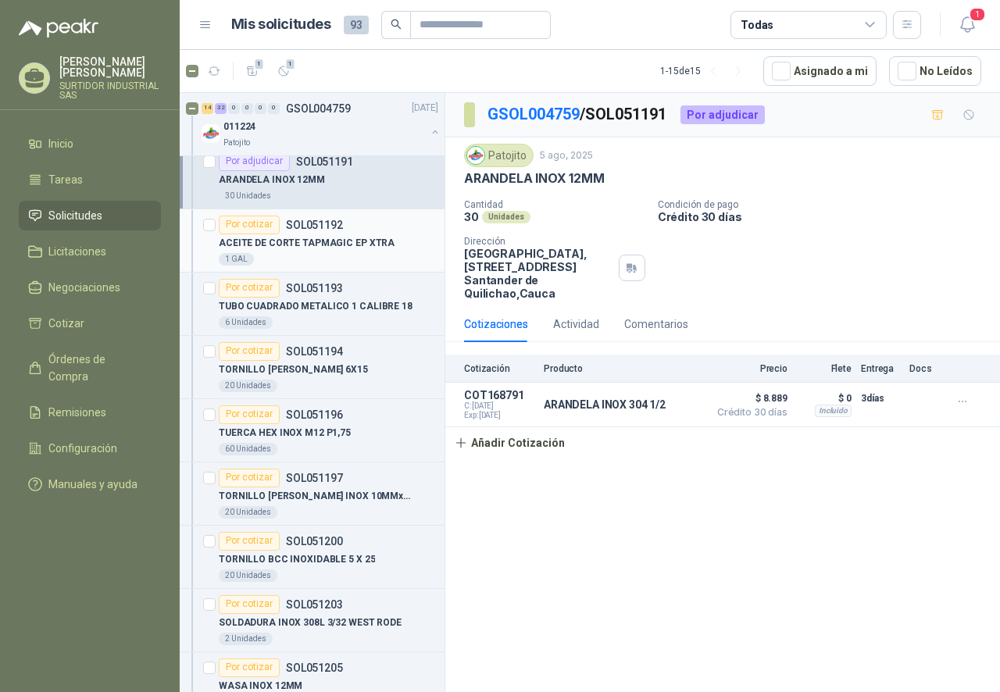
click at [337, 261] on div "1 GAL" at bounding box center [328, 259] width 219 height 12
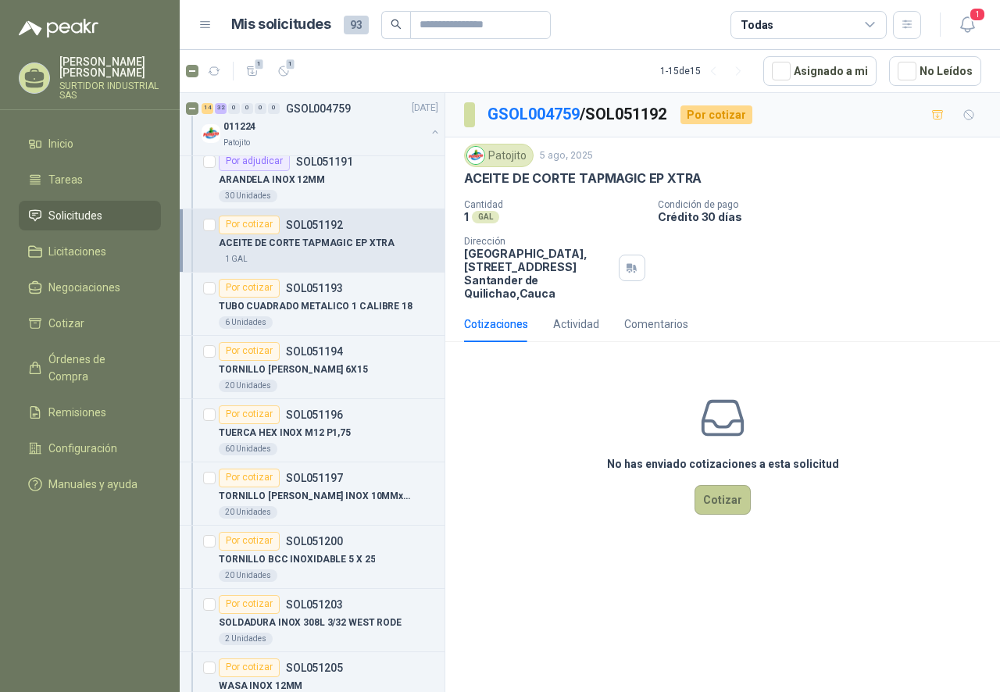
click at [715, 512] on button "Cotizar" at bounding box center [722, 500] width 56 height 30
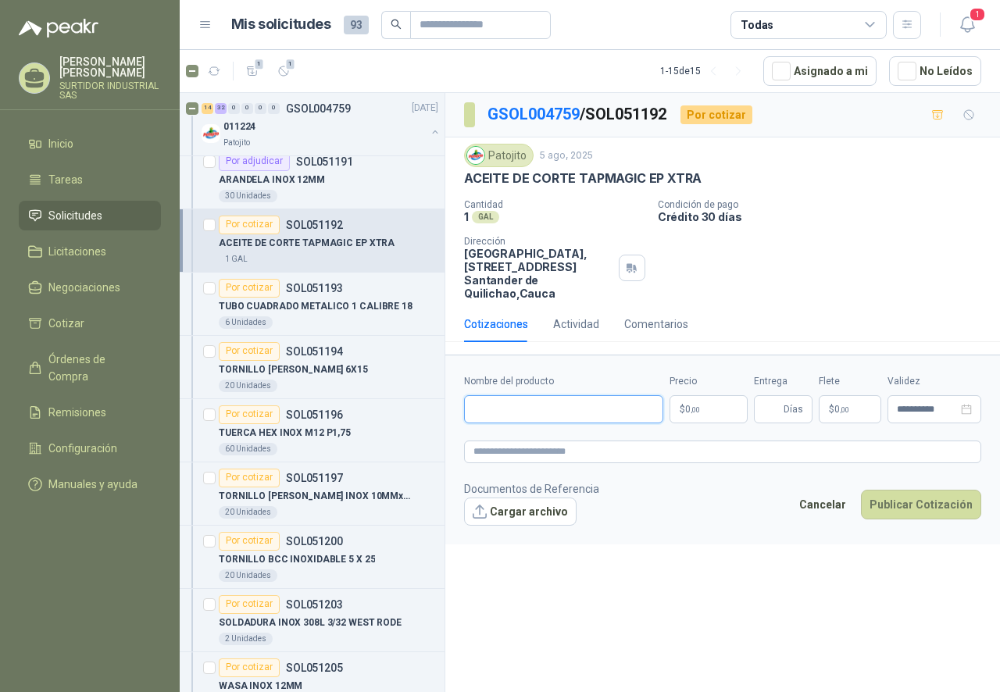
click at [480, 412] on input "Nombre del producto" at bounding box center [563, 409] width 199 height 28
paste input "**********"
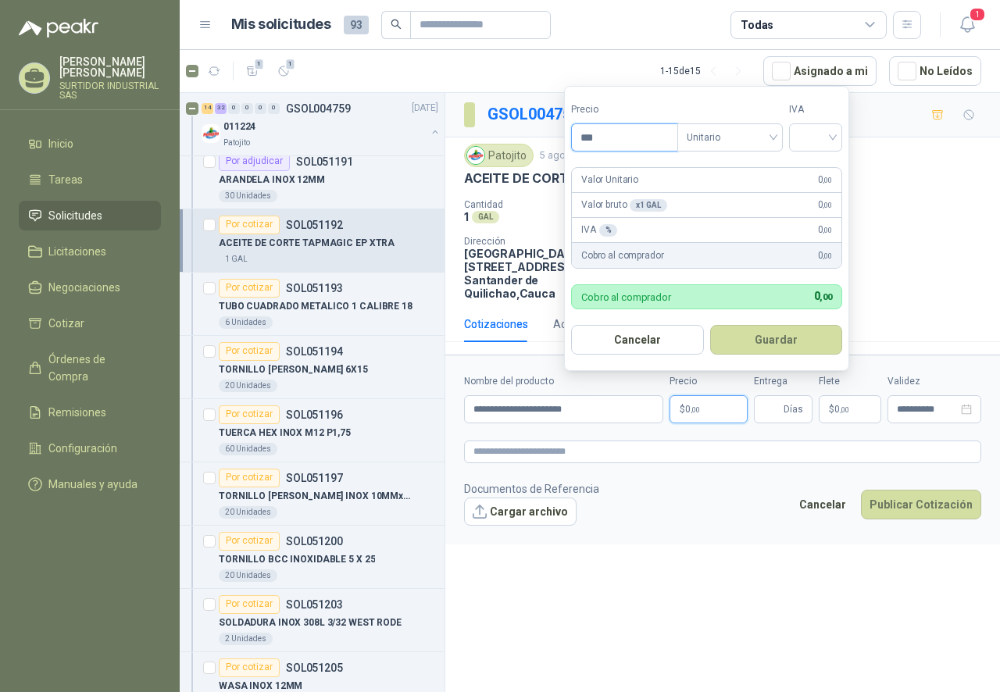
drag, startPoint x: 621, startPoint y: 126, endPoint x: 529, endPoint y: 156, distance: 97.1
click at [530, 155] on body "[PERSON_NAME] SURTIDOR INDUSTRIAL SAS Inicio Tareas Solicitudes Licitaciones Ne…" at bounding box center [500, 346] width 1000 height 692
click at [721, 133] on span "Unitario" at bounding box center [729, 137] width 87 height 23
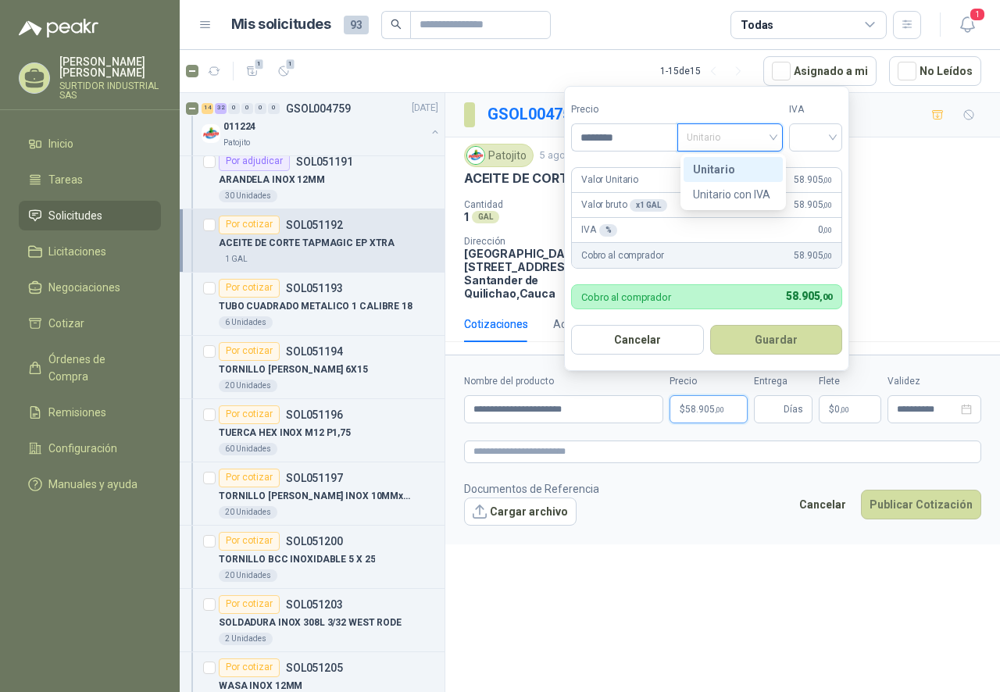
click at [721, 170] on div "Unitario" at bounding box center [733, 169] width 80 height 17
click at [806, 130] on input "search" at bounding box center [815, 135] width 34 height 23
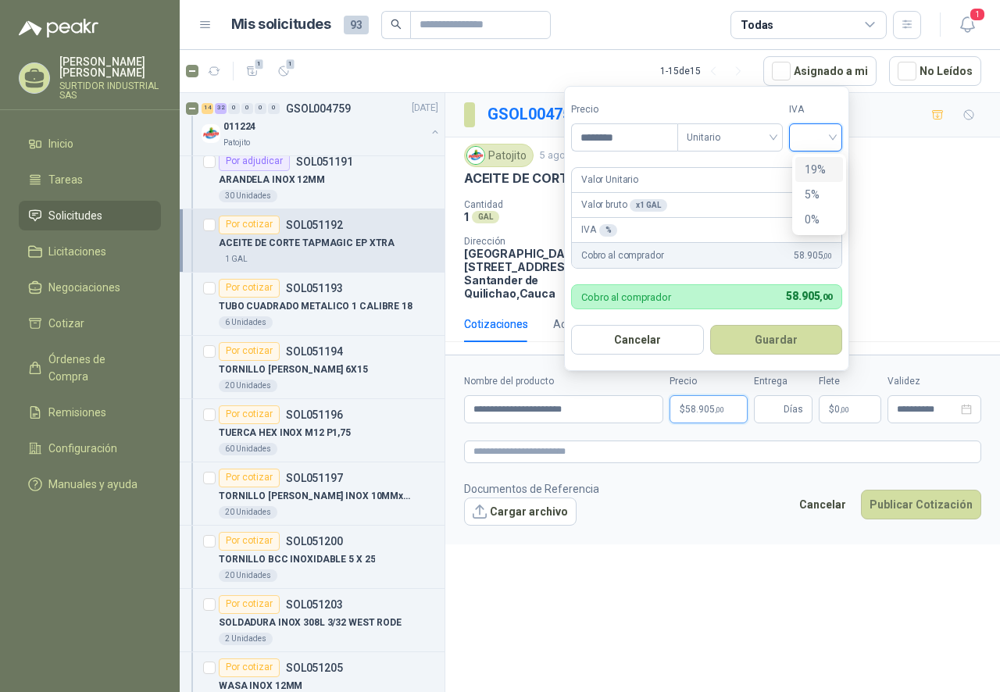
click at [807, 169] on div "19%" at bounding box center [818, 169] width 29 height 17
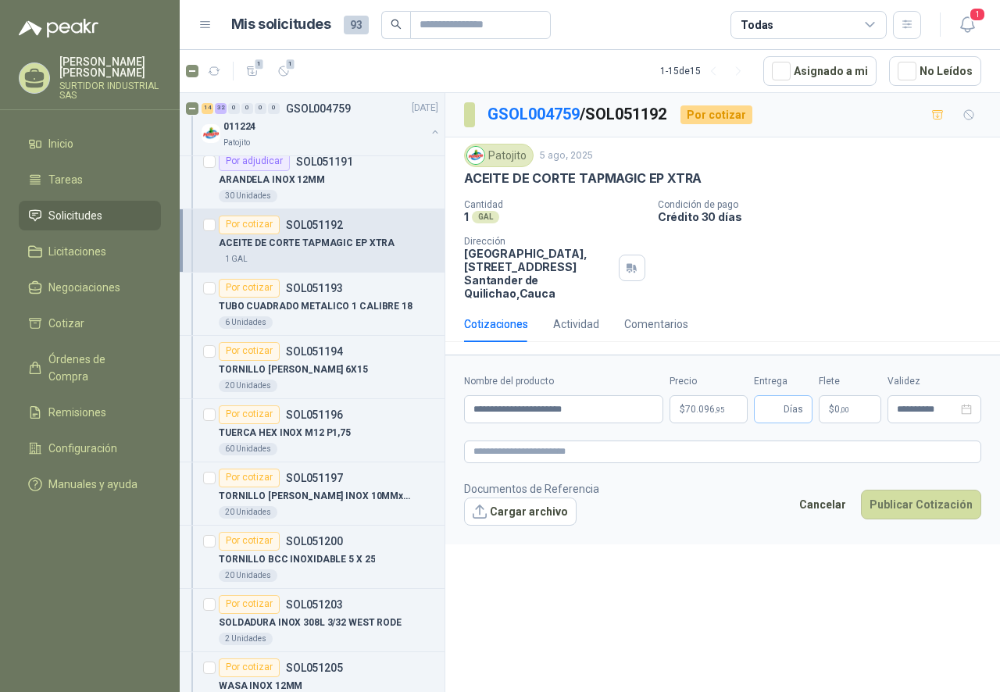
click at [794, 419] on span "Días" at bounding box center [793, 409] width 20 height 27
click at [773, 415] on input "Entrega" at bounding box center [771, 409] width 17 height 27
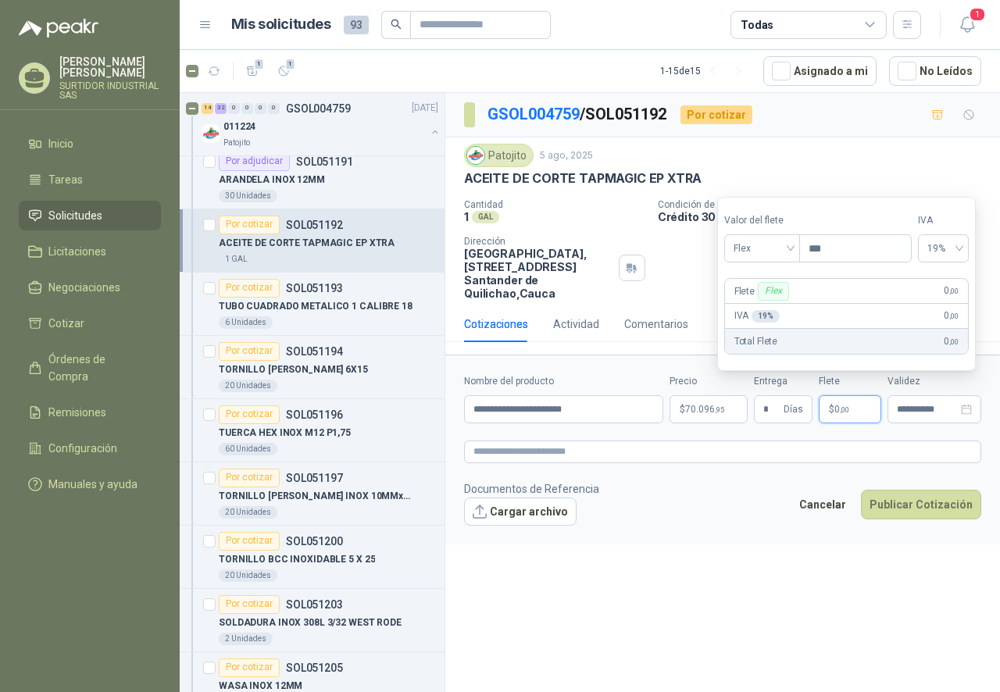
click at [642, 536] on form "**********" at bounding box center [722, 449] width 554 height 189
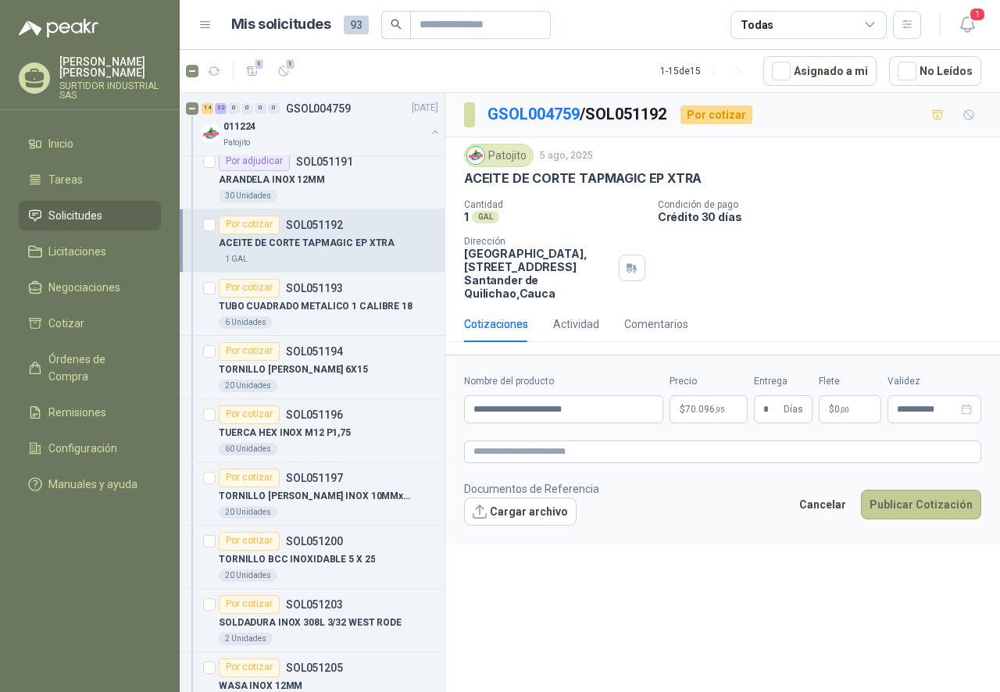
click at [885, 508] on button "Publicar Cotización" at bounding box center [921, 505] width 120 height 30
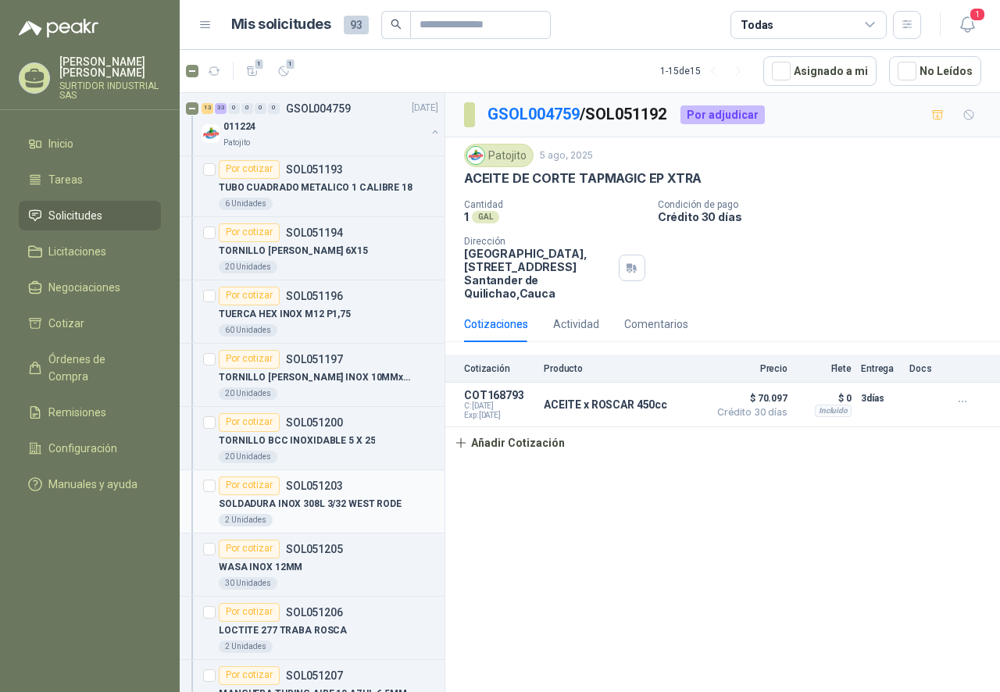
scroll to position [2890, 0]
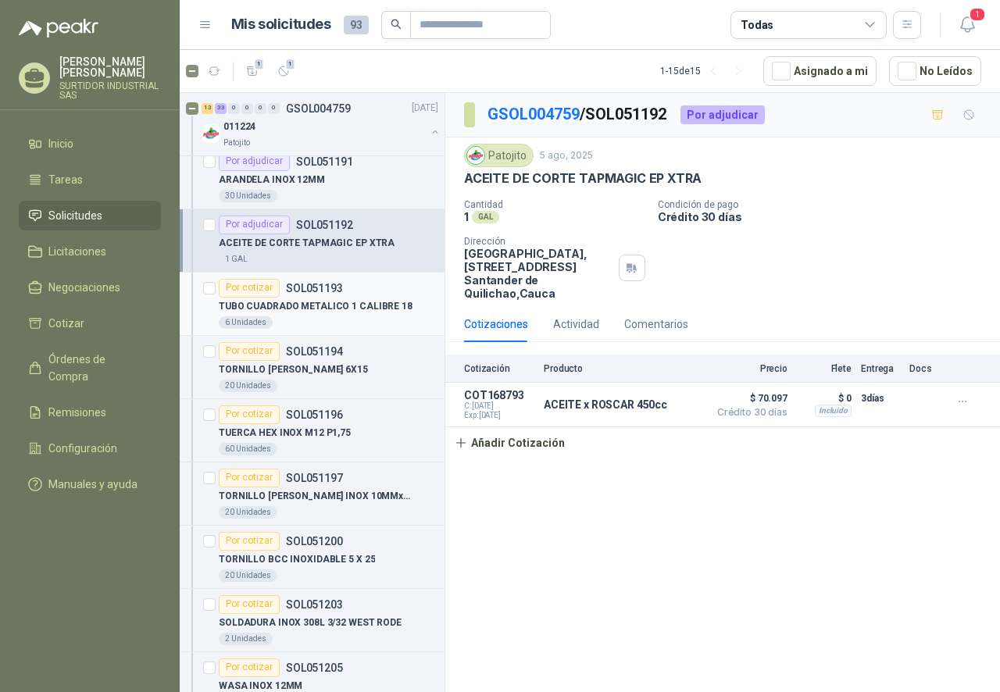
click at [337, 309] on p "TUBO CUADRADO METALICO 1 CALIBRE 18" at bounding box center [316, 306] width 194 height 15
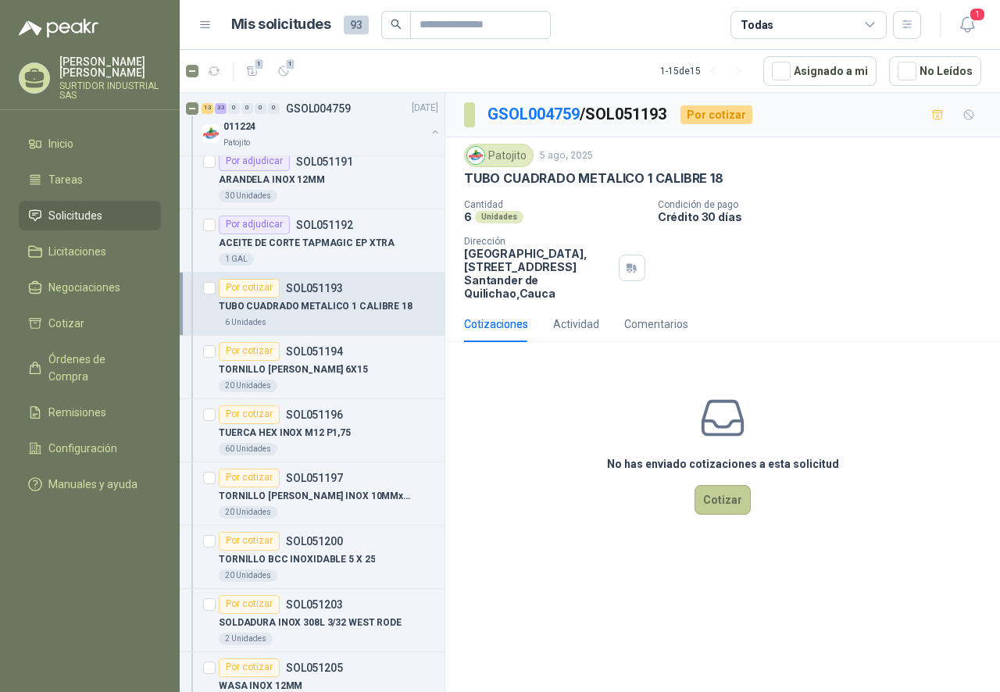
click at [715, 506] on button "Cotizar" at bounding box center [722, 500] width 56 height 30
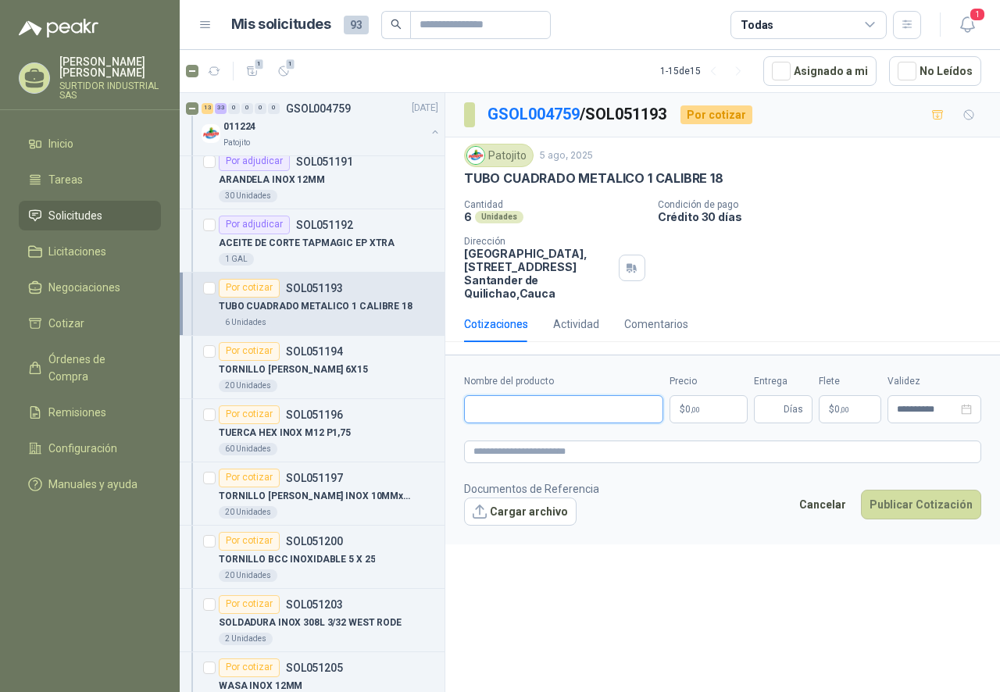
click at [521, 414] on input "Nombre del producto" at bounding box center [563, 409] width 199 height 28
click at [573, 413] on input "Nombre del producto" at bounding box center [563, 409] width 199 height 28
paste input "**********"
click at [882, 200] on p "Condición de pago" at bounding box center [826, 204] width 336 height 11
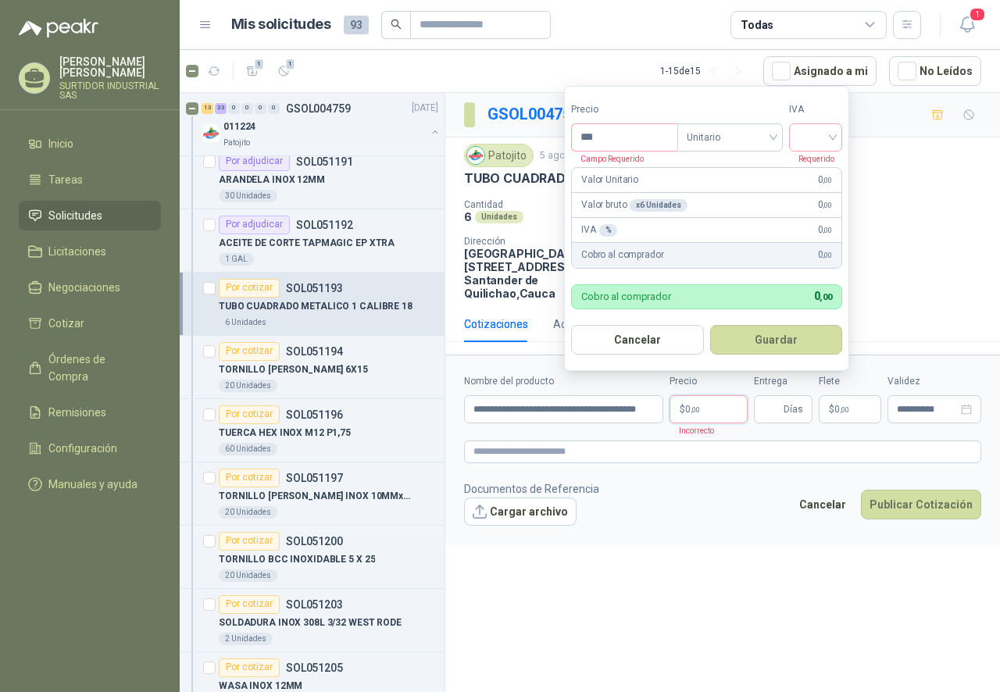
click at [702, 412] on p "$ 0 ,00" at bounding box center [708, 409] width 78 height 28
click at [699, 412] on span ",00" at bounding box center [694, 409] width 9 height 9
drag, startPoint x: 614, startPoint y: 138, endPoint x: 526, endPoint y: 158, distance: 89.6
click at [526, 158] on body "[PERSON_NAME] SURTIDOR INDUSTRIAL SAS Inicio Tareas Solicitudes Licitaciones Ne…" at bounding box center [500, 346] width 1000 height 692
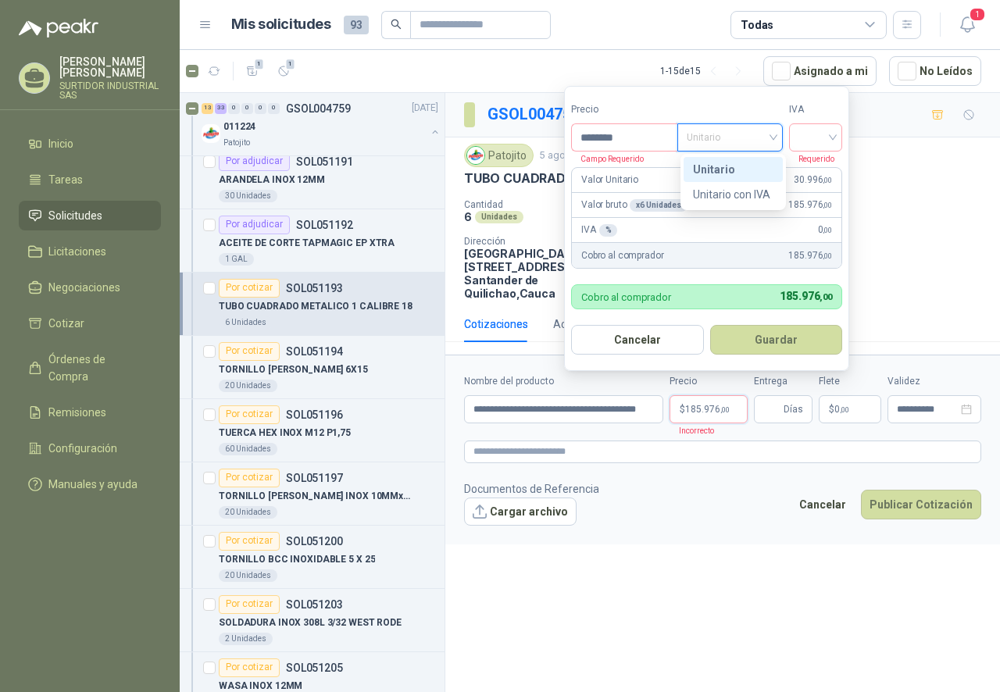
click at [761, 127] on span "Unitario" at bounding box center [729, 137] width 87 height 23
click at [740, 164] on div "Unitario" at bounding box center [733, 169] width 80 height 17
click at [808, 139] on input "search" at bounding box center [815, 135] width 34 height 23
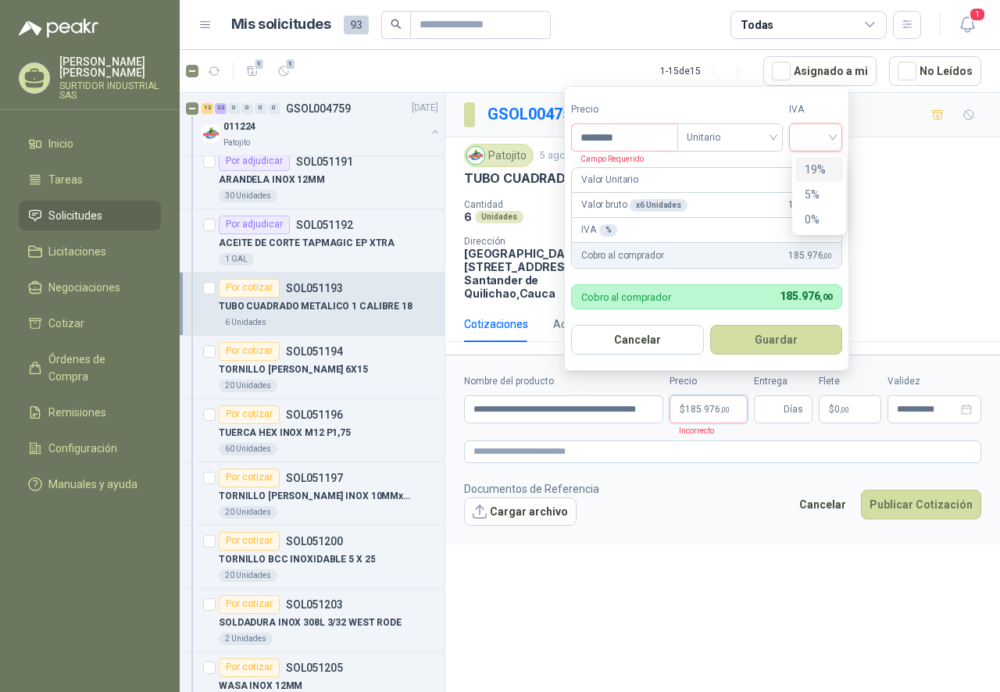
click at [814, 169] on div "19%" at bounding box center [818, 169] width 29 height 17
click at [627, 136] on input "********" at bounding box center [626, 137] width 109 height 27
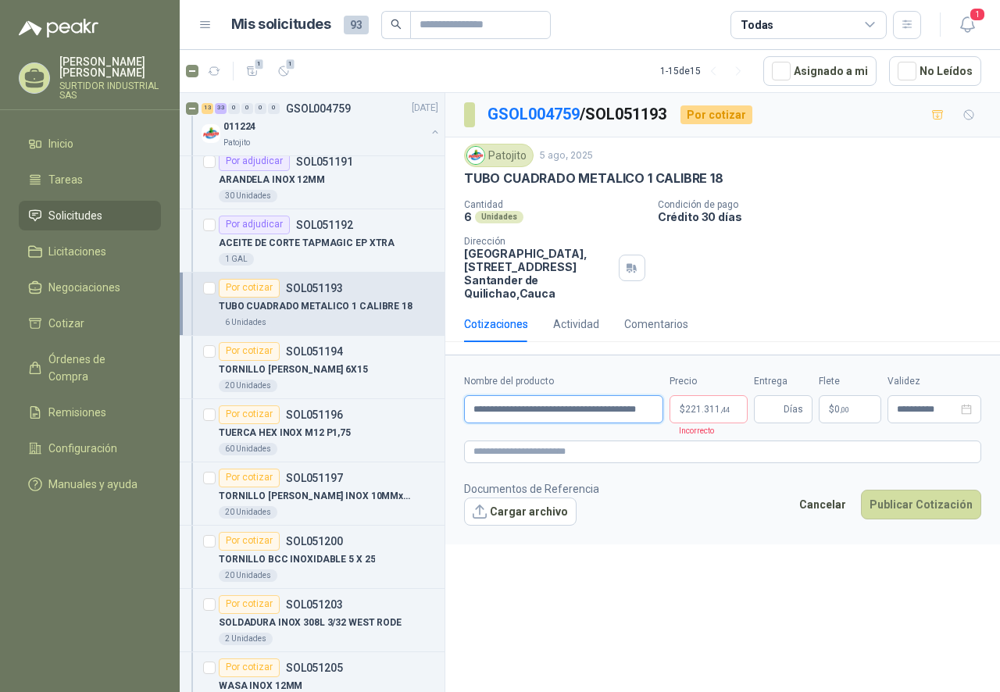
click at [561, 419] on input "**********" at bounding box center [563, 409] width 199 height 28
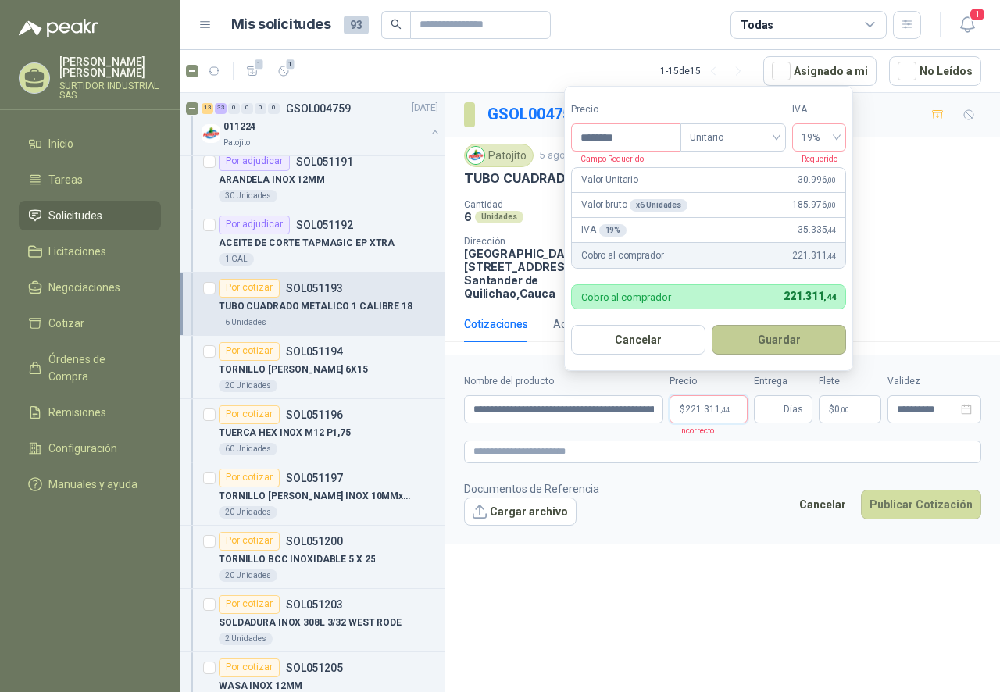
click at [755, 338] on button "Guardar" at bounding box center [778, 340] width 134 height 30
click at [698, 409] on span "221.311 ,44" at bounding box center [707, 409] width 45 height 9
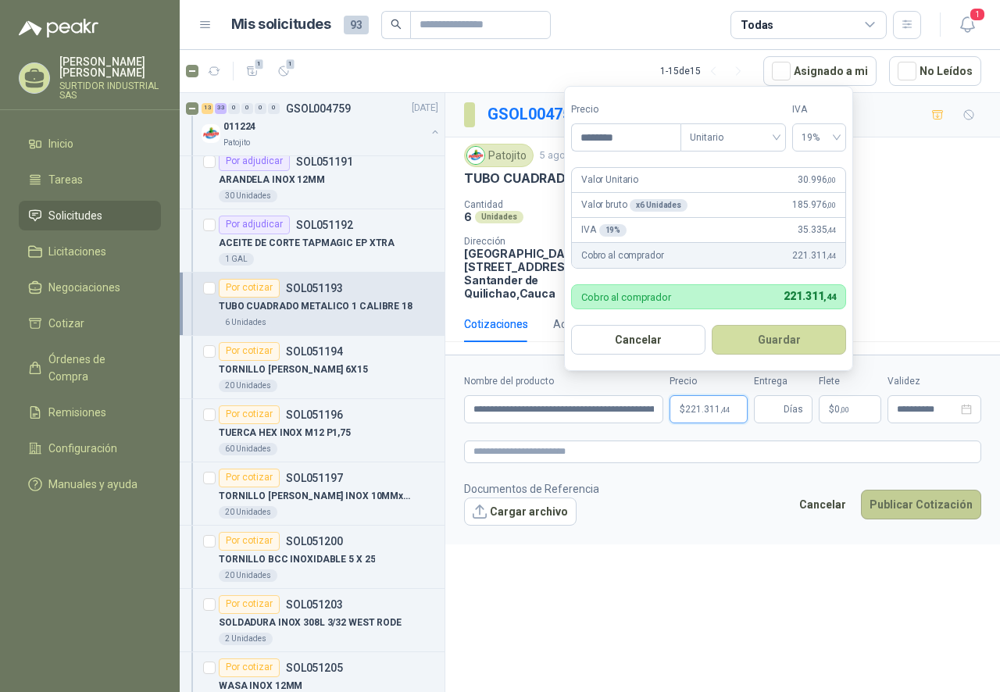
click at [918, 504] on button "Publicar Cotización" at bounding box center [921, 505] width 120 height 30
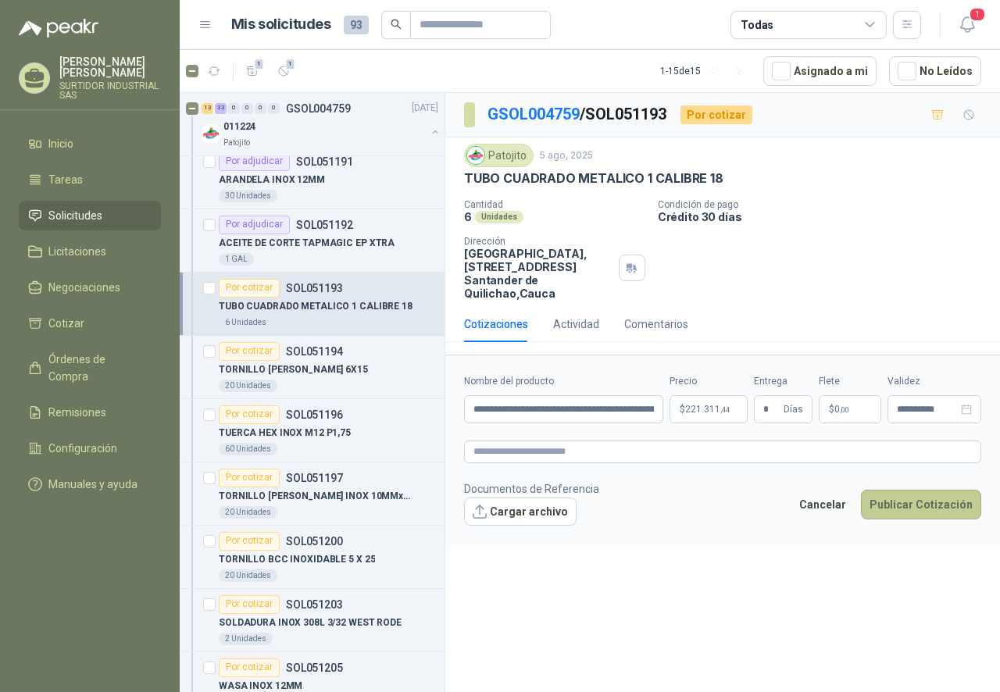
click at [893, 499] on button "Publicar Cotización" at bounding box center [921, 505] width 120 height 30
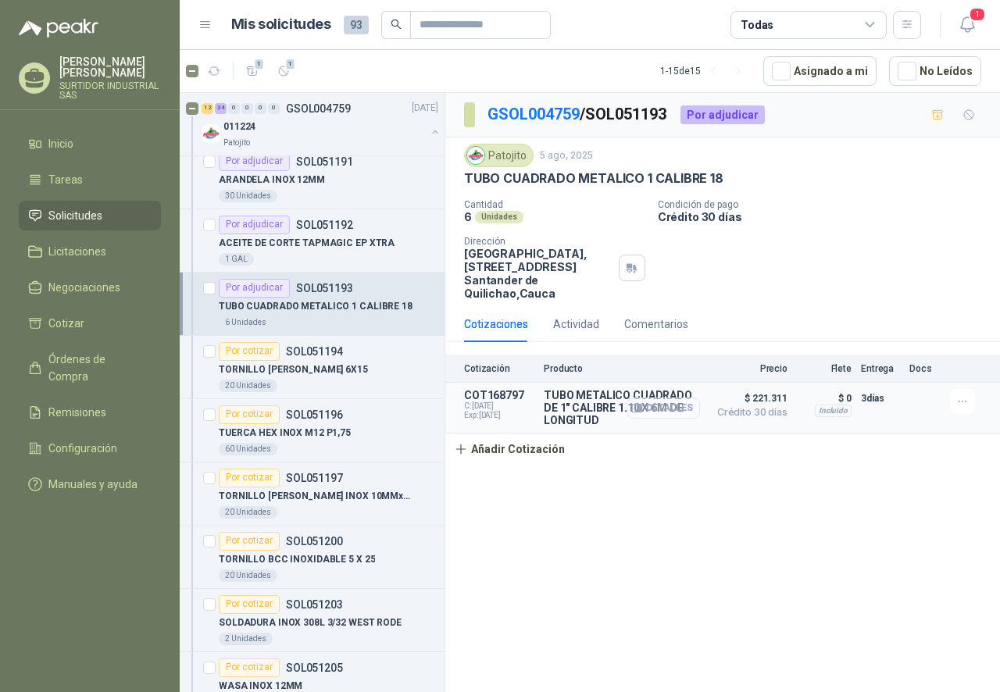
click at [659, 410] on button "Detalles" at bounding box center [662, 408] width 73 height 21
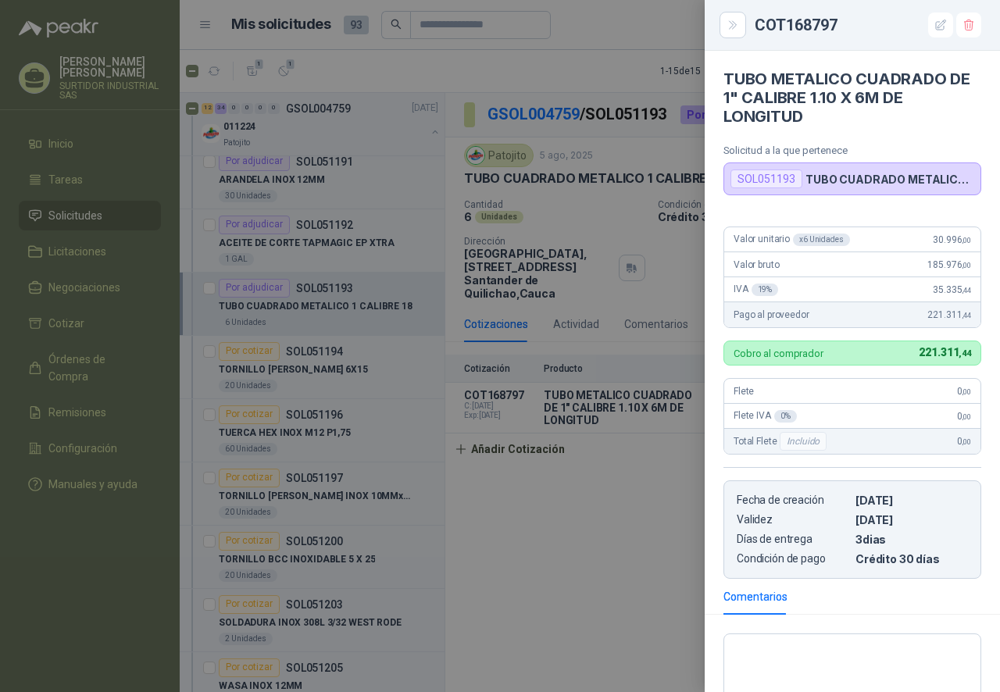
click at [566, 551] on div at bounding box center [500, 346] width 1000 height 692
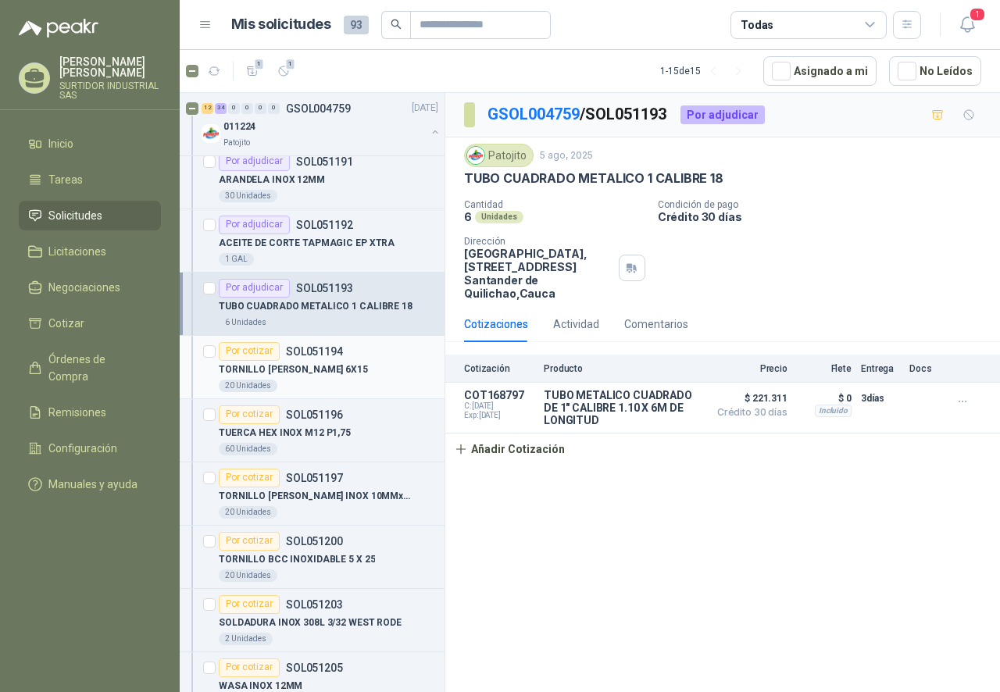
click at [319, 375] on div "TORNILLO [PERSON_NAME] 6X15" at bounding box center [328, 370] width 219 height 19
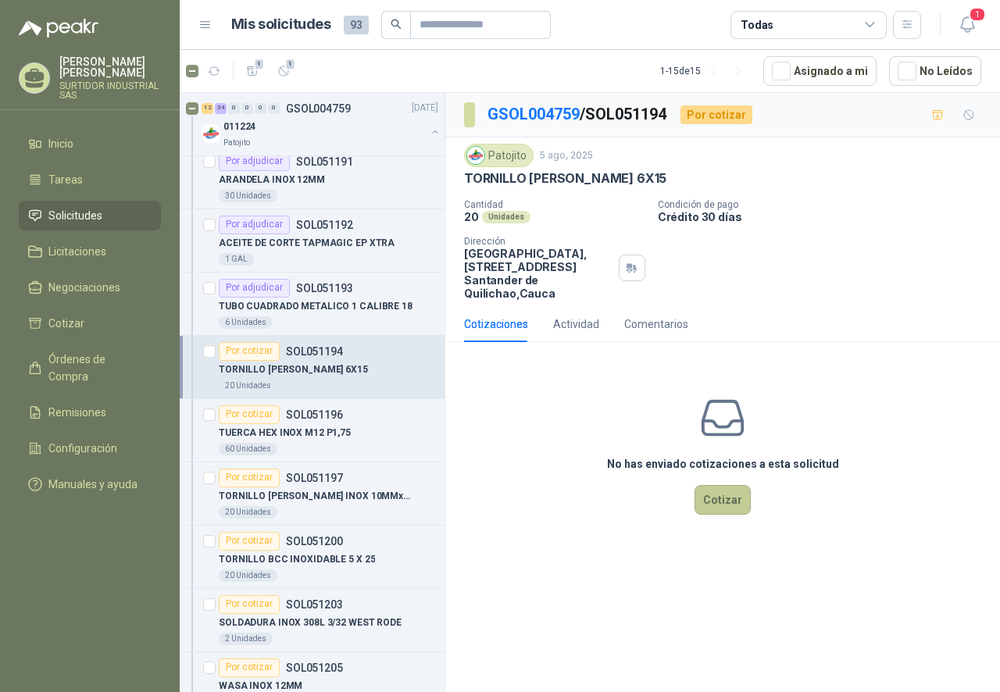
click at [739, 494] on button "Cotizar" at bounding box center [722, 500] width 56 height 30
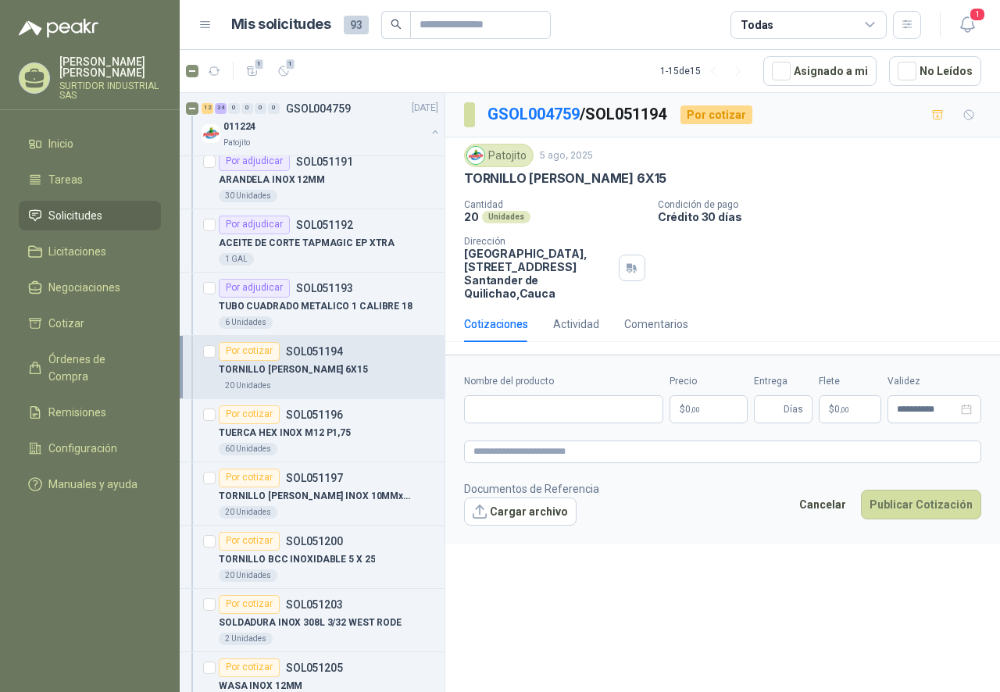
click at [533, 386] on label "Nombre del producto" at bounding box center [563, 381] width 199 height 15
click at [533, 395] on input "Nombre del producto" at bounding box center [563, 409] width 199 height 28
click at [517, 413] on input "Nombre del producto" at bounding box center [563, 409] width 199 height 28
paste input "**********"
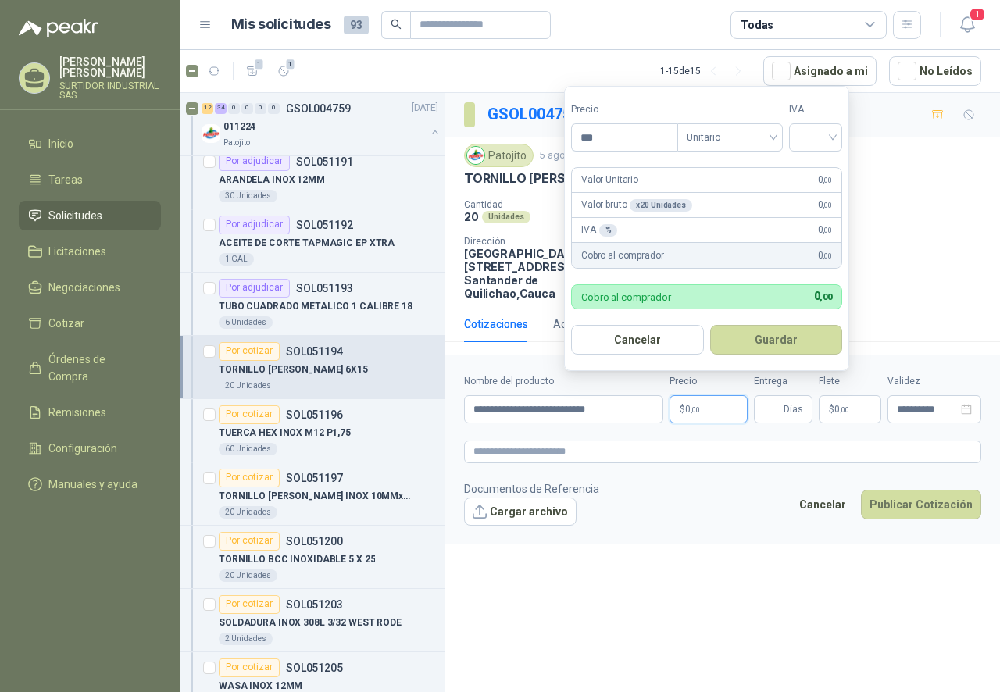
click at [705, 415] on p "$ 0 ,00" at bounding box center [708, 409] width 78 height 28
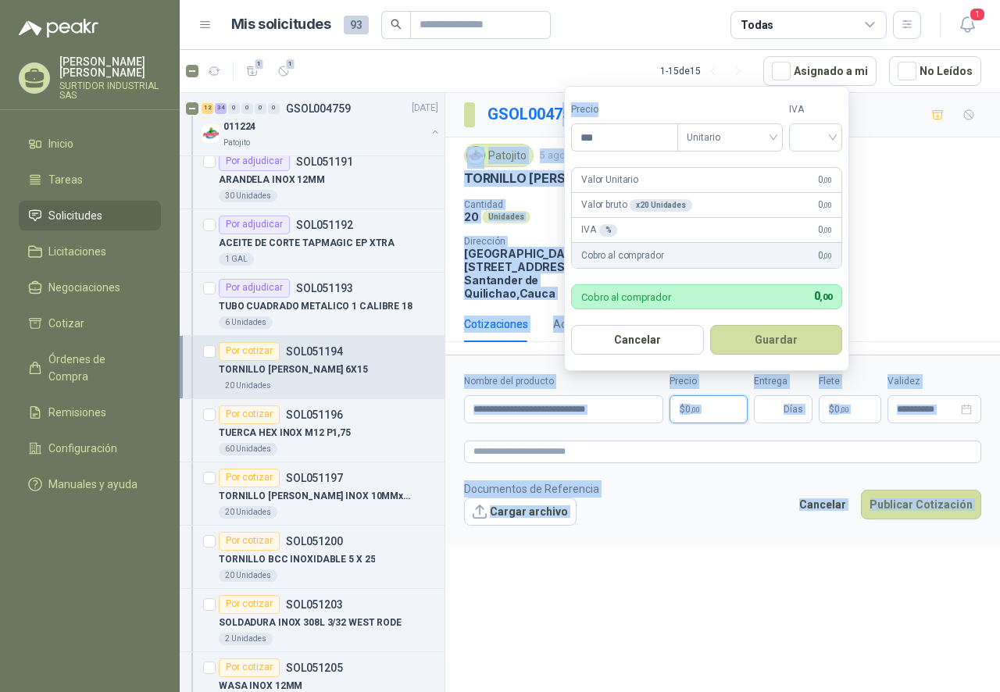
drag, startPoint x: 611, startPoint y: 121, endPoint x: 558, endPoint y: 134, distance: 54.7
click at [558, 134] on body "[PERSON_NAME] SURTIDOR INDUSTRIAL SAS Inicio Tareas Solicitudes Licitaciones Ne…" at bounding box center [500, 346] width 1000 height 692
click at [558, 134] on div "GSOL004759 / SOL051194 Por cotizar" at bounding box center [722, 115] width 554 height 45
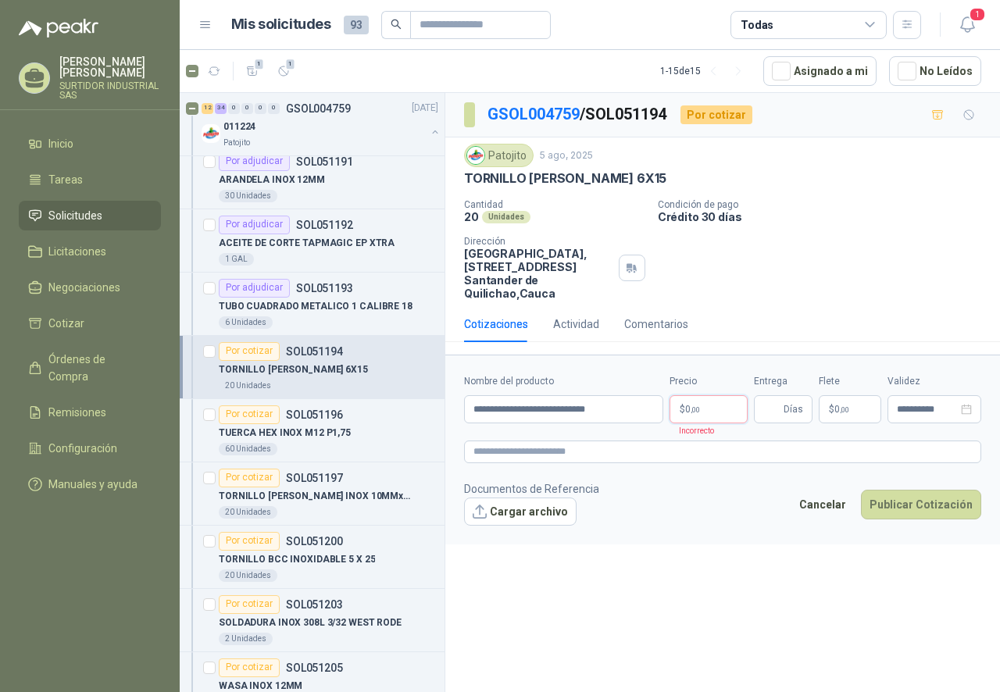
click at [693, 405] on span ",00" at bounding box center [694, 409] width 9 height 9
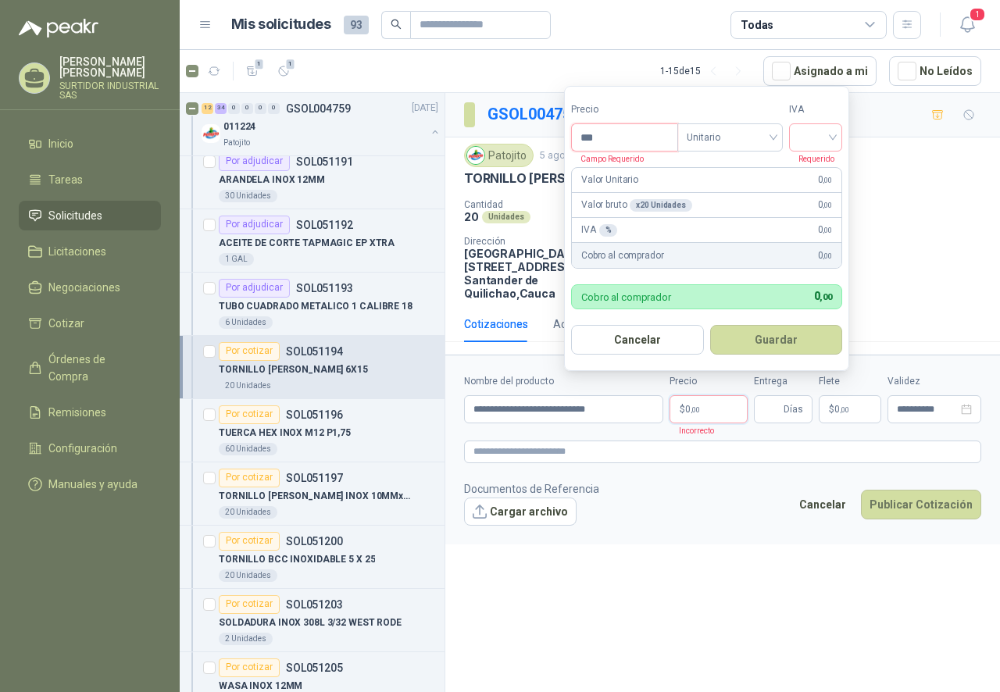
drag, startPoint x: 609, startPoint y: 125, endPoint x: 596, endPoint y: 126, distance: 13.3
click at [596, 126] on input "***" at bounding box center [624, 137] width 105 height 27
drag, startPoint x: 608, startPoint y: 134, endPoint x: 544, endPoint y: 152, distance: 67.3
click at [544, 152] on body "[PERSON_NAME] SURTIDOR INDUSTRIAL SAS Inicio Tareas Solicitudes Licitaciones Ne…" at bounding box center [500, 346] width 1000 height 692
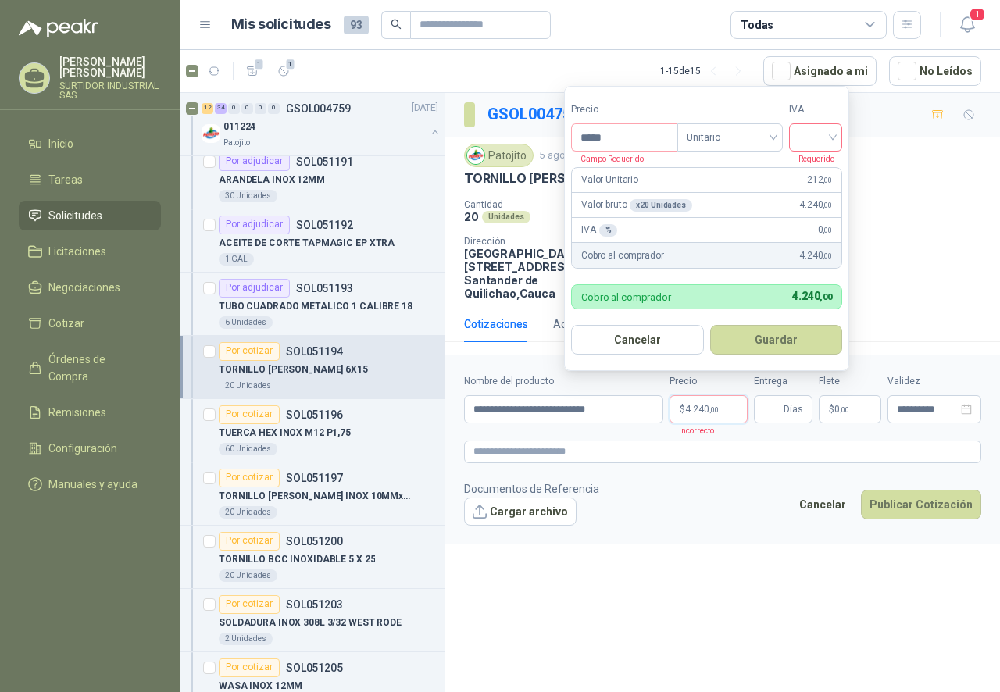
click at [817, 141] on input "search" at bounding box center [815, 135] width 34 height 23
click at [811, 167] on div "19%" at bounding box center [818, 169] width 29 height 17
click at [630, 142] on input "*****" at bounding box center [626, 137] width 109 height 27
click at [768, 333] on button "Guardar" at bounding box center [778, 340] width 134 height 30
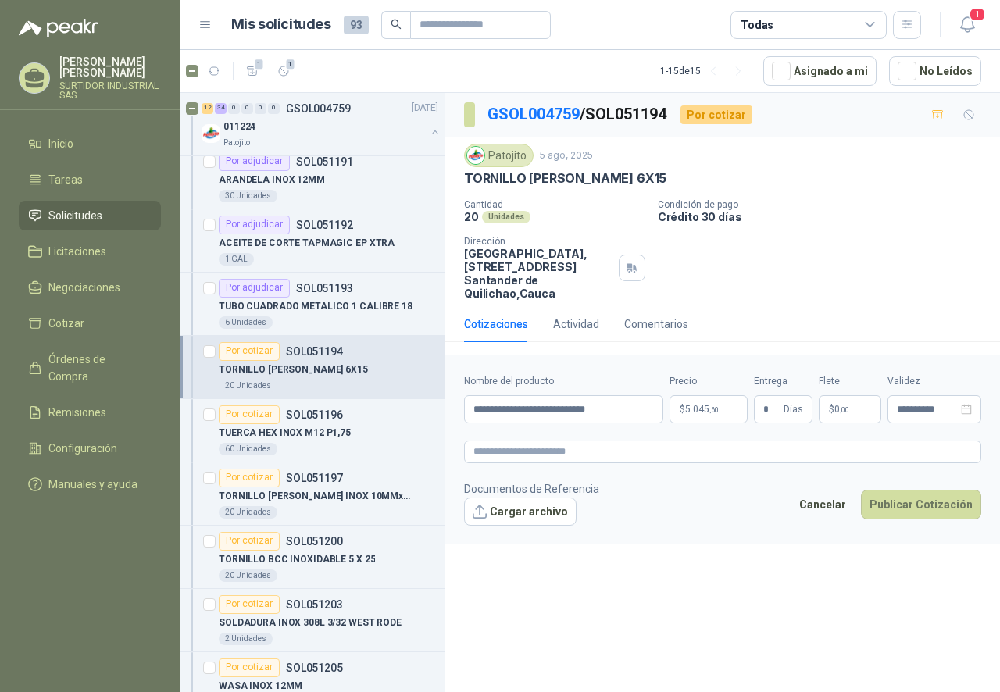
click at [729, 500] on footer "Documentos de Referencia Cargar archivo Cancelar Publicar Cotización" at bounding box center [722, 502] width 517 height 45
click at [892, 506] on button "Publicar Cotización" at bounding box center [921, 505] width 120 height 30
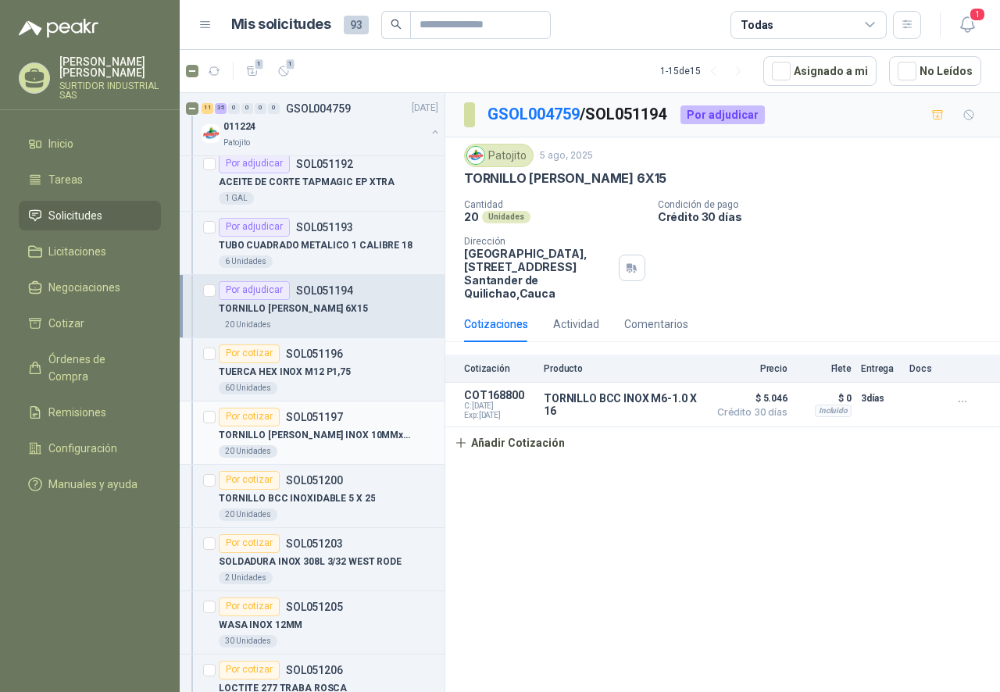
scroll to position [2968, 0]
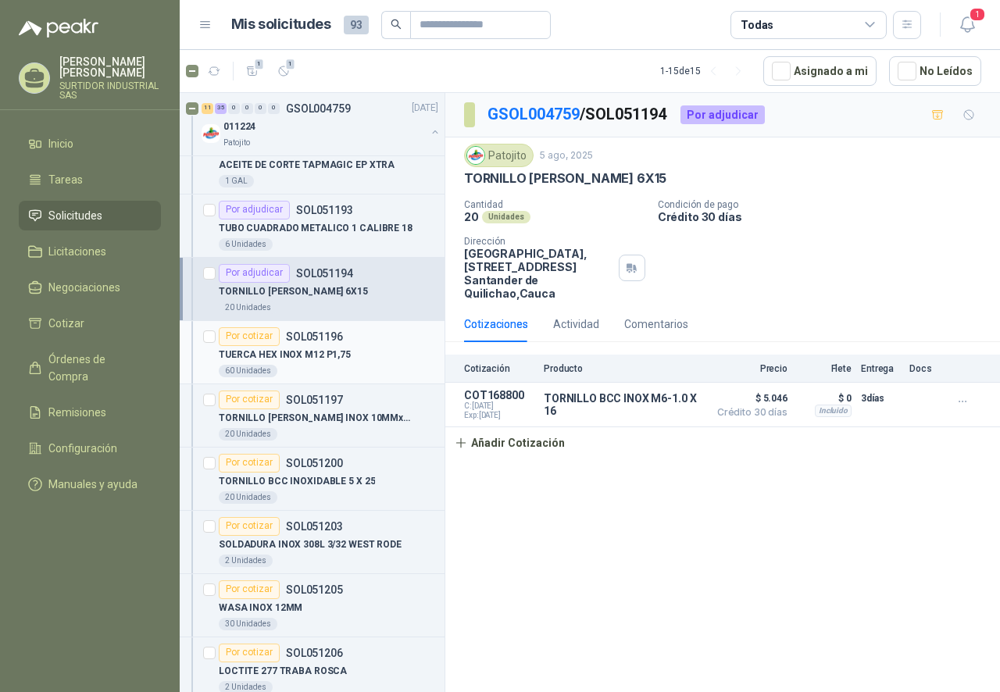
click at [355, 365] on div "60 Unidades" at bounding box center [328, 371] width 219 height 12
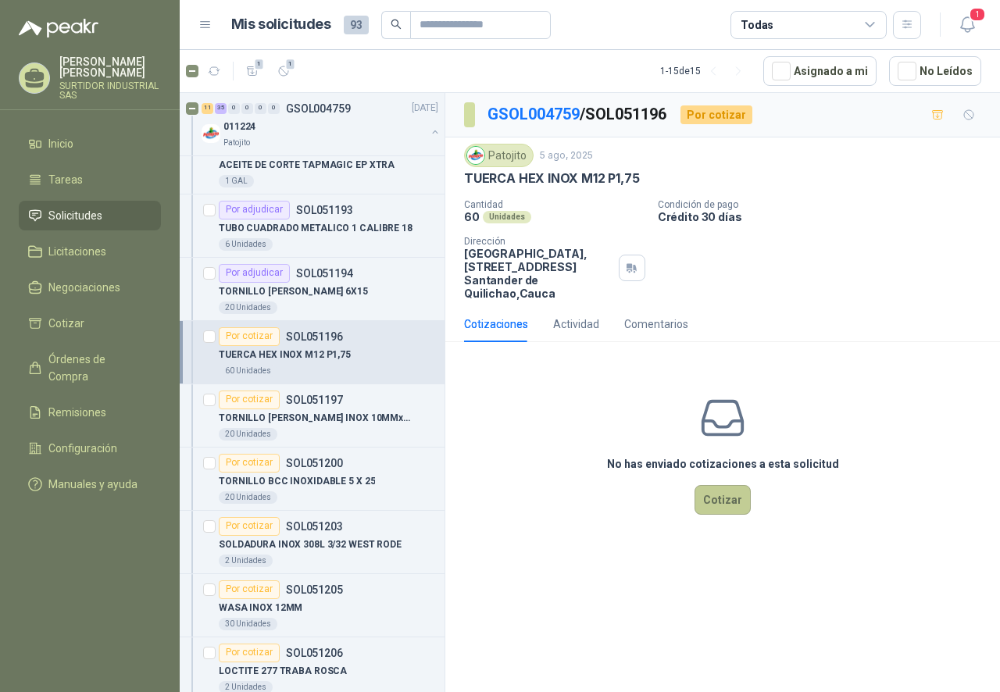
click at [707, 508] on button "Cotizar" at bounding box center [722, 500] width 56 height 30
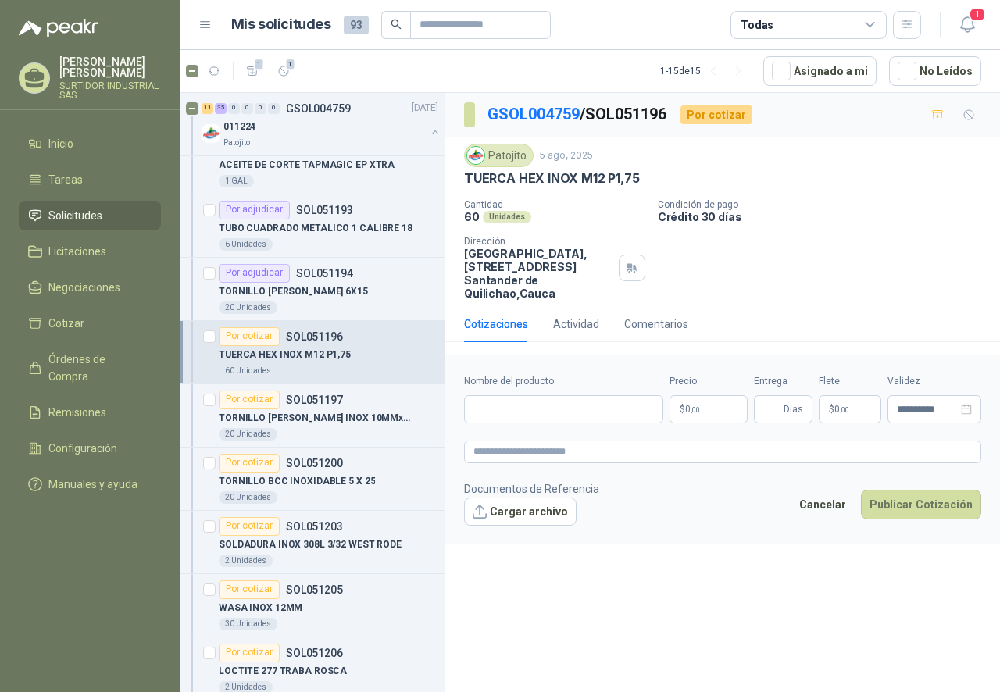
click at [502, 387] on label "Nombre del producto" at bounding box center [563, 381] width 199 height 15
click at [502, 395] on input "Nombre del producto" at bounding box center [563, 409] width 199 height 28
click at [507, 416] on input "Nombre del producto" at bounding box center [563, 409] width 199 height 28
paste input "**********"
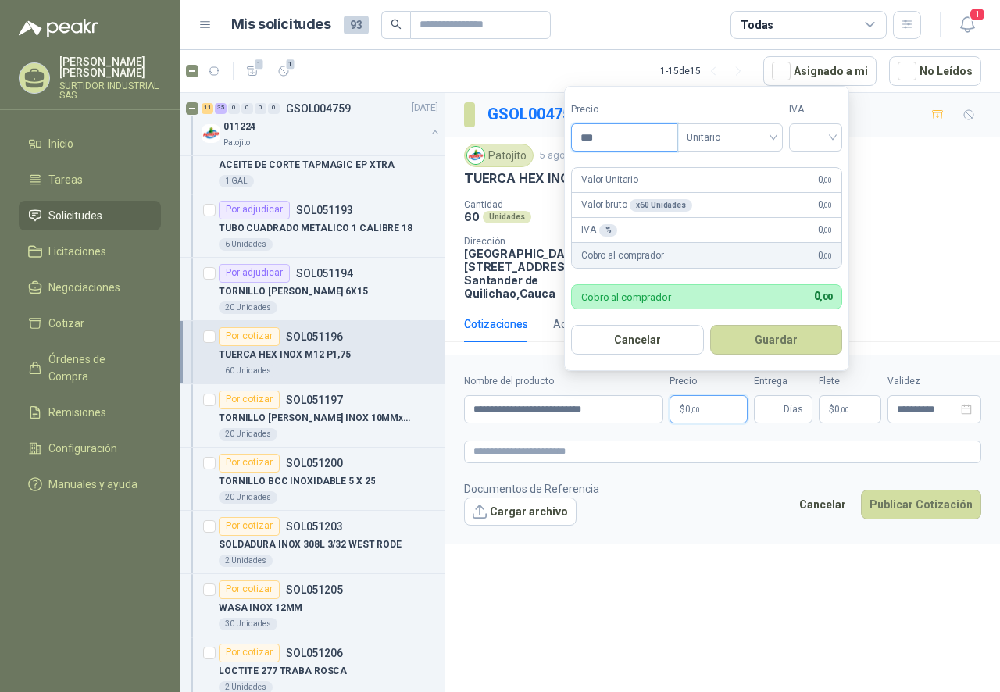
drag, startPoint x: 606, startPoint y: 140, endPoint x: 582, endPoint y: 144, distance: 24.7
click at [583, 144] on input "***" at bounding box center [624, 137] width 105 height 27
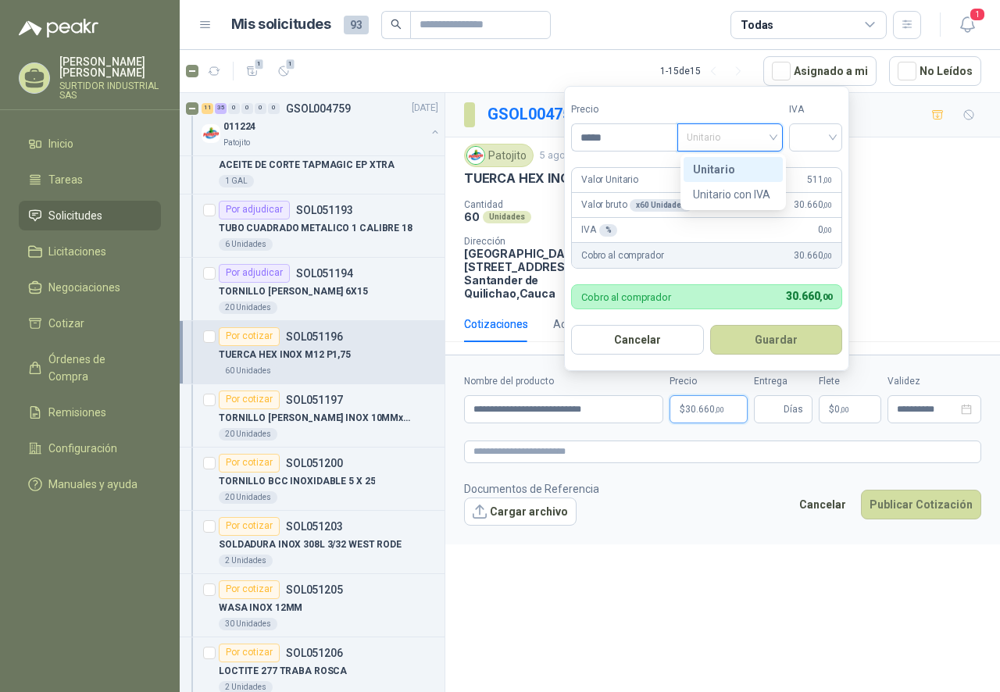
click at [716, 132] on span "Unitario" at bounding box center [729, 137] width 87 height 23
click at [715, 172] on div "Unitario" at bounding box center [733, 169] width 80 height 17
click at [809, 141] on input "search" at bounding box center [815, 135] width 34 height 23
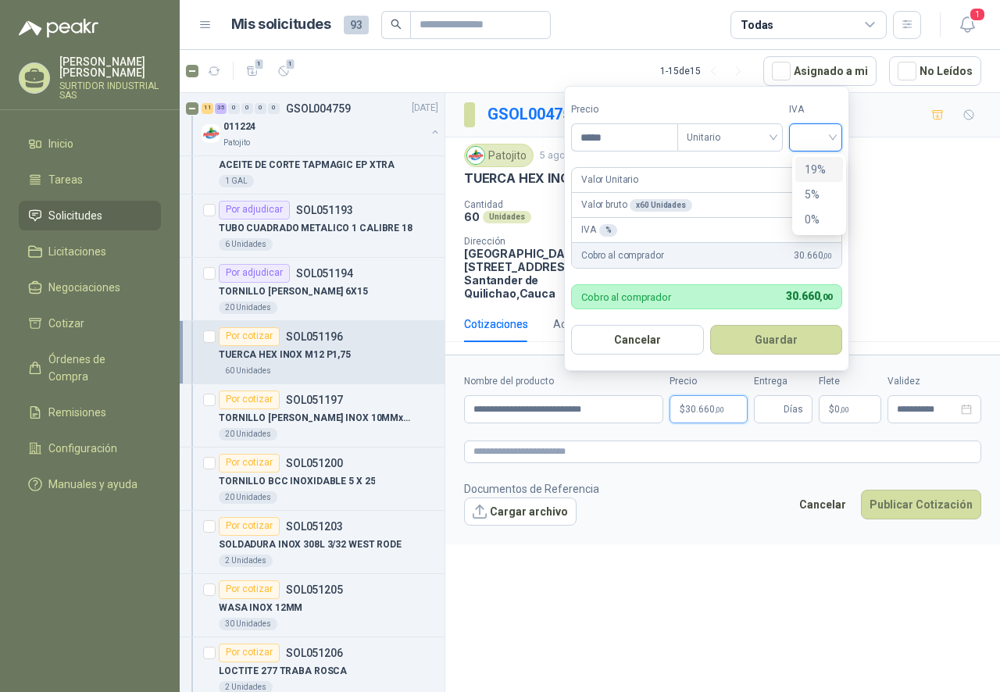
click at [816, 172] on div "19%" at bounding box center [818, 169] width 29 height 17
click at [757, 344] on button "Guardar" at bounding box center [778, 340] width 134 height 30
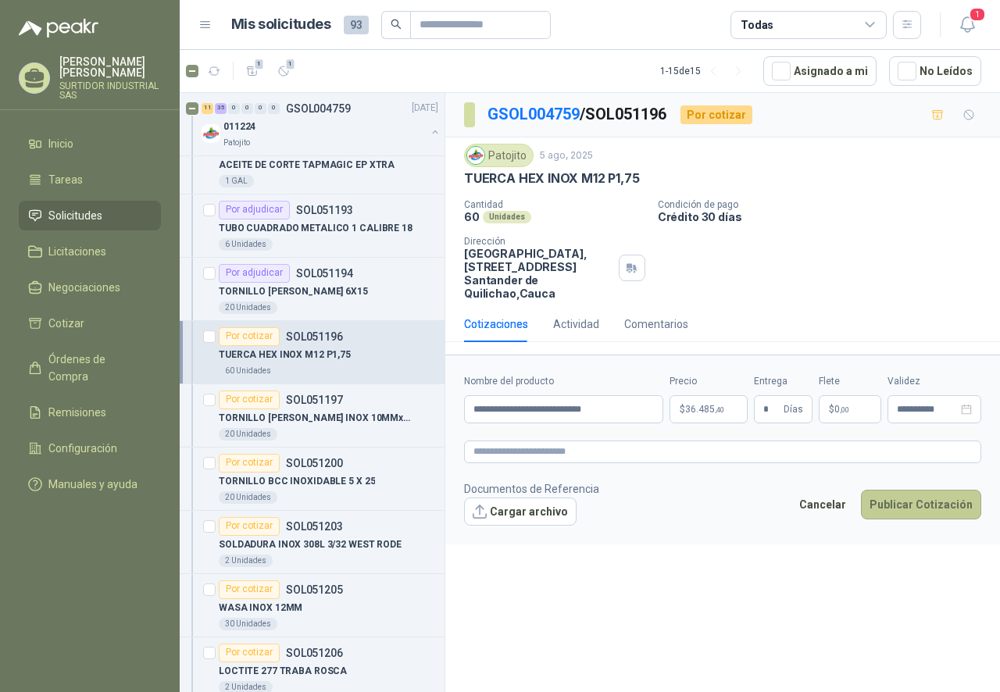
click at [896, 511] on button "Publicar Cotización" at bounding box center [921, 505] width 120 height 30
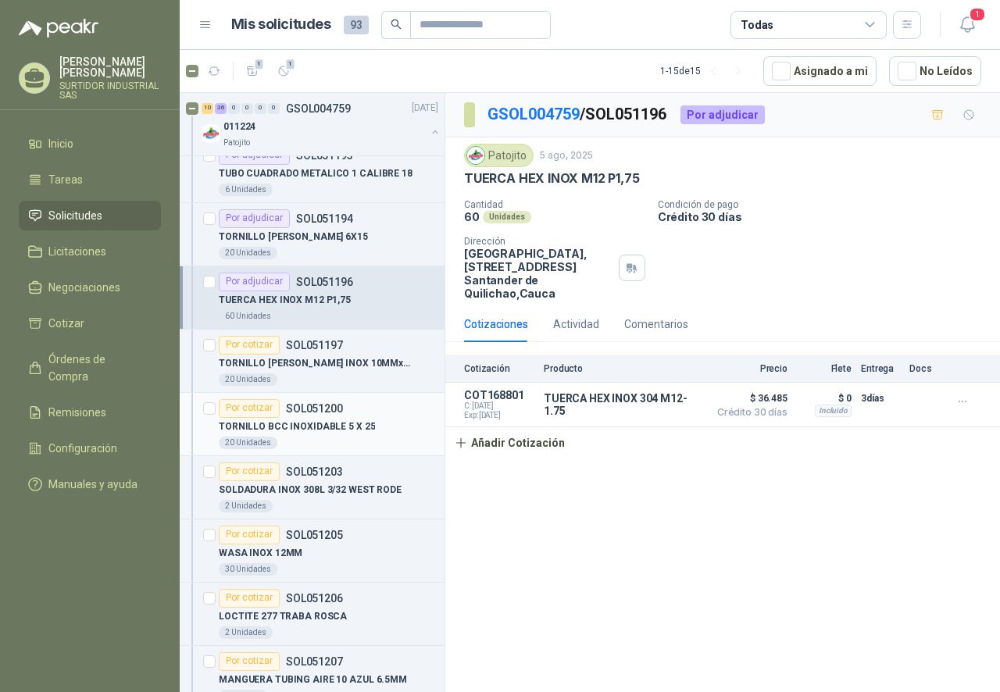
scroll to position [3046, 0]
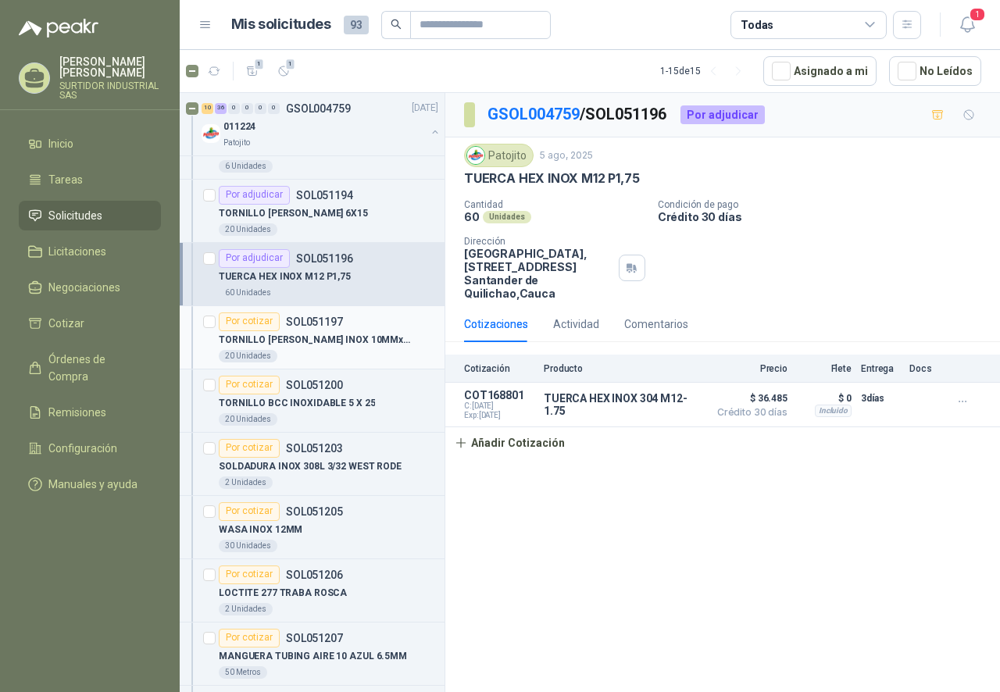
click at [313, 349] on div "TORNILLO [PERSON_NAME] INOX 10MMx45MM RO" at bounding box center [328, 340] width 219 height 19
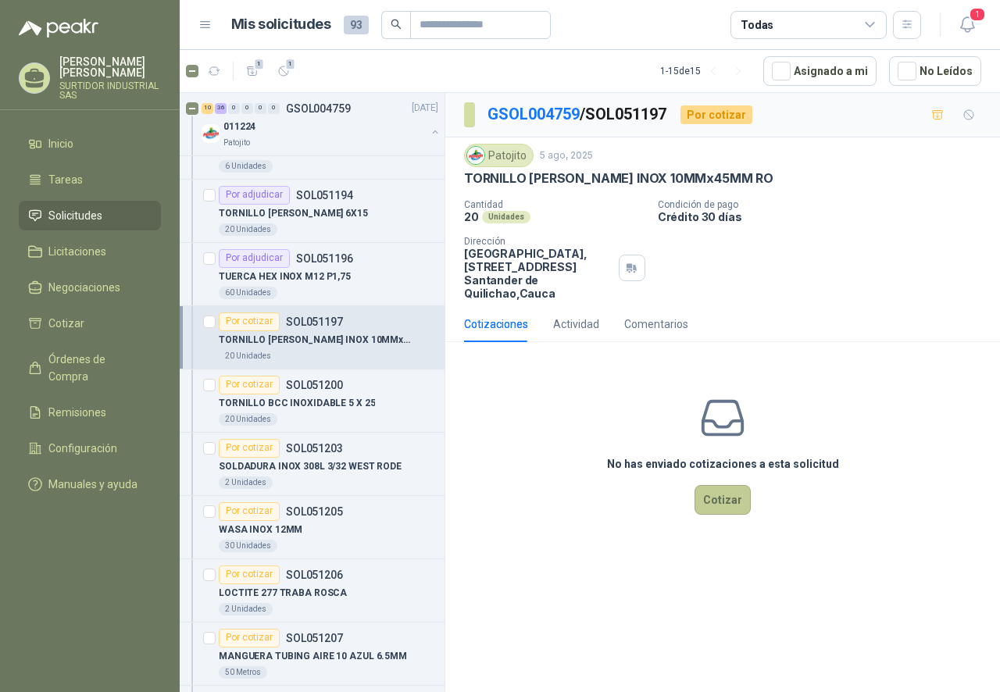
click at [735, 500] on button "Cotizar" at bounding box center [722, 500] width 56 height 30
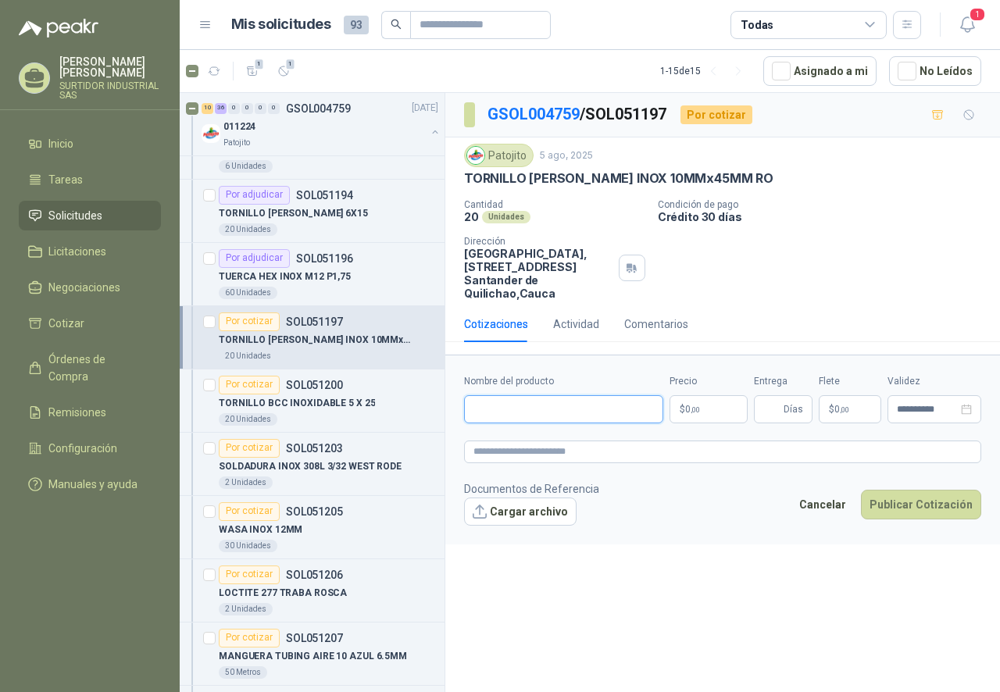
drag, startPoint x: 532, startPoint y: 395, endPoint x: 530, endPoint y: 408, distance: 12.6
click at [532, 395] on input "Nombre del producto" at bounding box center [563, 409] width 199 height 28
paste input "**********"
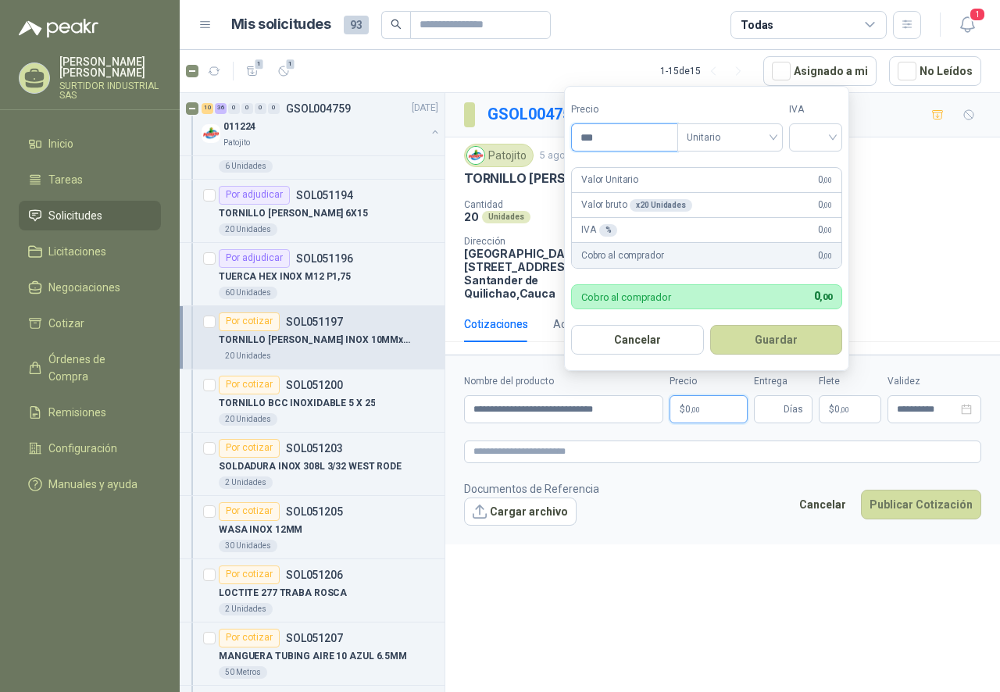
drag, startPoint x: 613, startPoint y: 145, endPoint x: 548, endPoint y: 155, distance: 65.6
click at [548, 155] on body "[PERSON_NAME] SURTIDOR INDUSTRIAL SAS Inicio Tareas Solicitudes Licitaciones Ne…" at bounding box center [500, 346] width 1000 height 692
click at [718, 152] on form "Precio ******* Tipo Unitario IVA Valor Unitario 1.873 ,00 Valor bruto x 20 Unid…" at bounding box center [706, 228] width 285 height 285
click at [725, 142] on span "Unitario" at bounding box center [729, 137] width 87 height 23
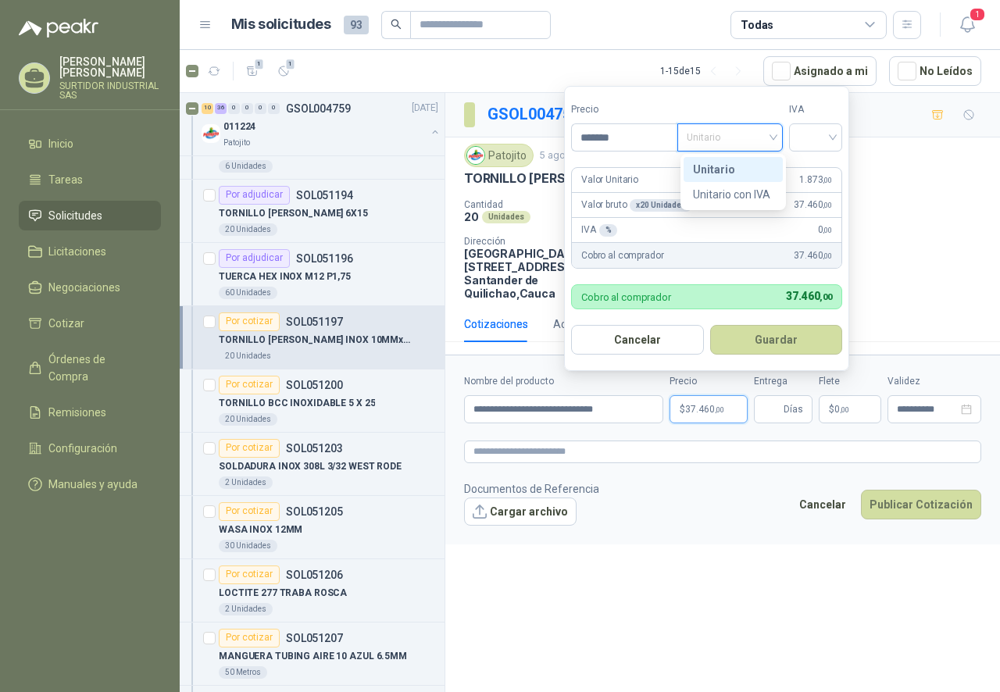
click at [727, 170] on div "Unitario" at bounding box center [733, 169] width 80 height 17
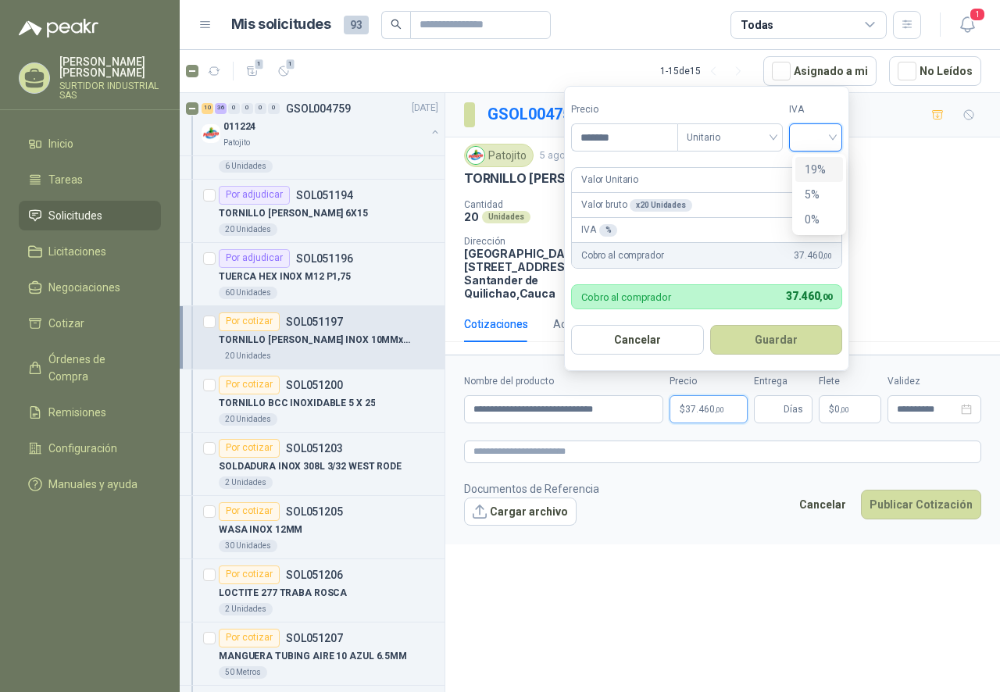
click at [808, 140] on input "search" at bounding box center [815, 135] width 34 height 23
click at [809, 174] on div "19%" at bounding box center [818, 169] width 29 height 17
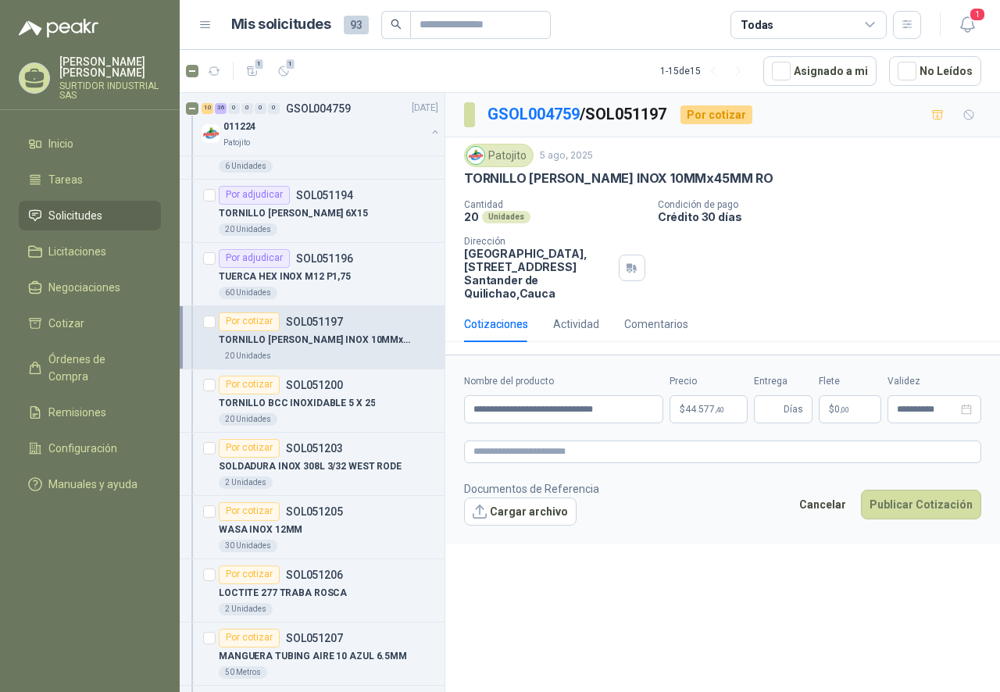
click at [887, 245] on div "Cantidad 20 Unidades Condición de pago Crédito 30 días Dirección Parque Industr…" at bounding box center [722, 249] width 517 height 101
click at [690, 405] on span "44.577 ,40" at bounding box center [704, 409] width 39 height 9
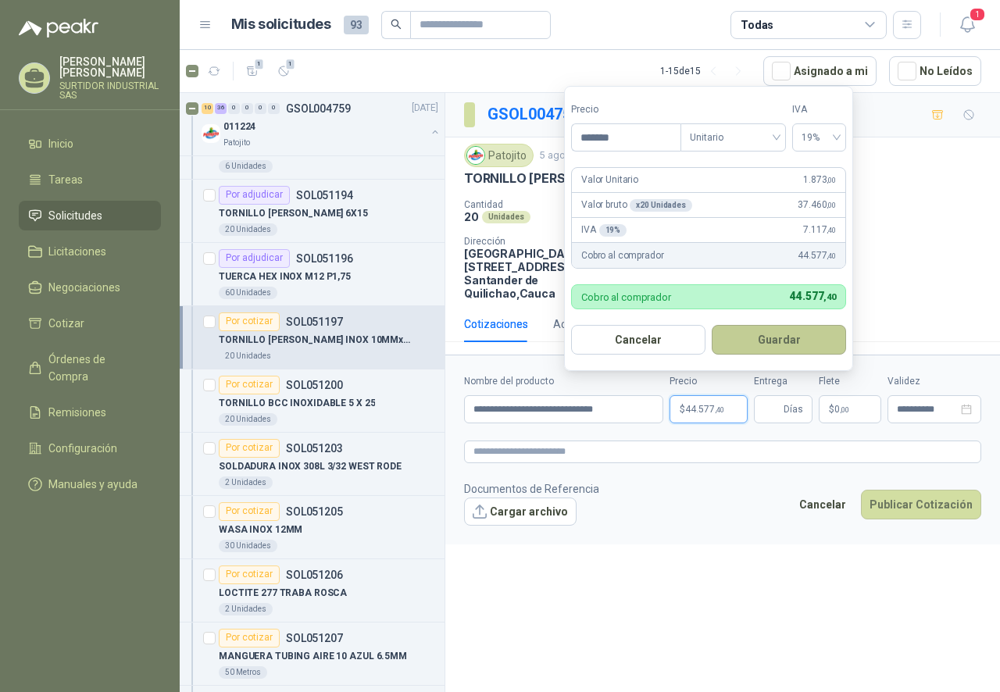
click at [811, 340] on button "Guardar" at bounding box center [778, 340] width 134 height 30
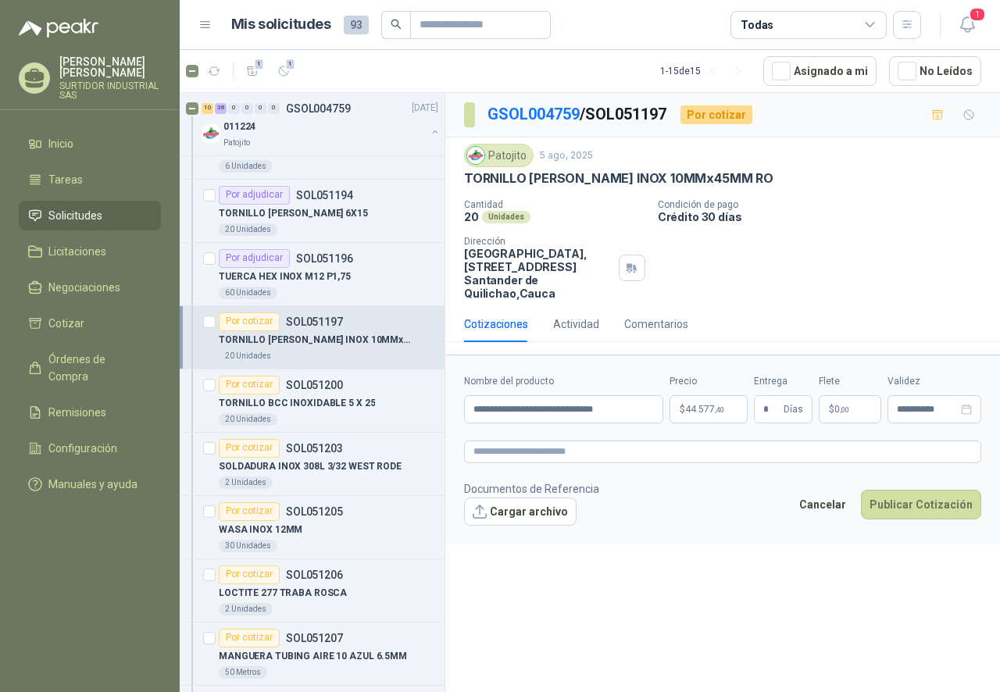
click at [859, 426] on form "**********" at bounding box center [722, 449] width 554 height 189
click at [891, 508] on button "Publicar Cotización" at bounding box center [921, 505] width 120 height 30
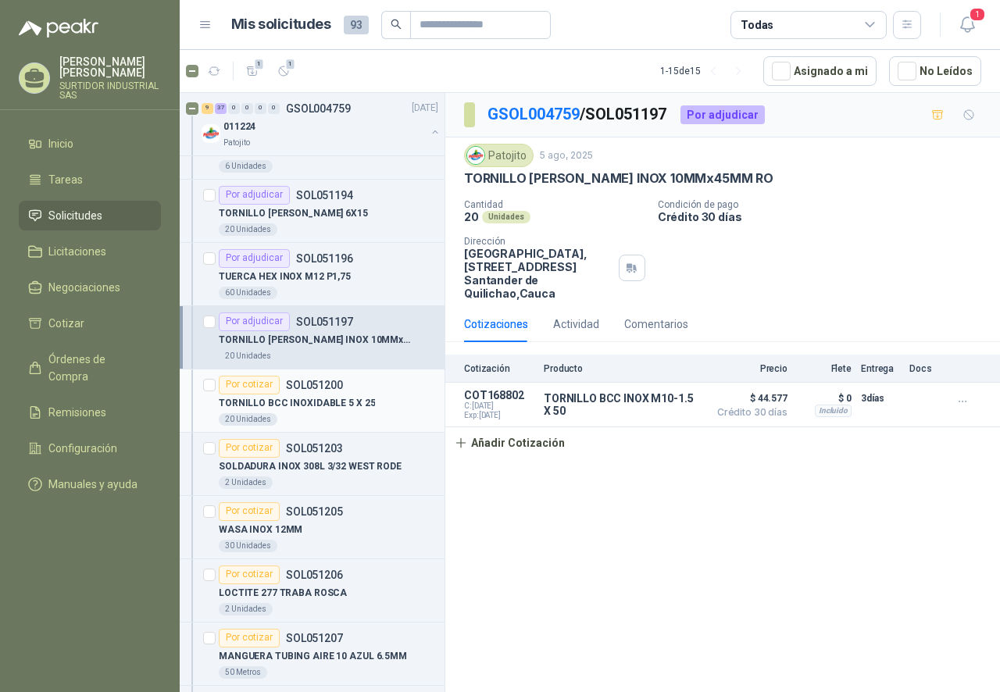
click at [348, 422] on div "20 Unidades" at bounding box center [328, 419] width 219 height 12
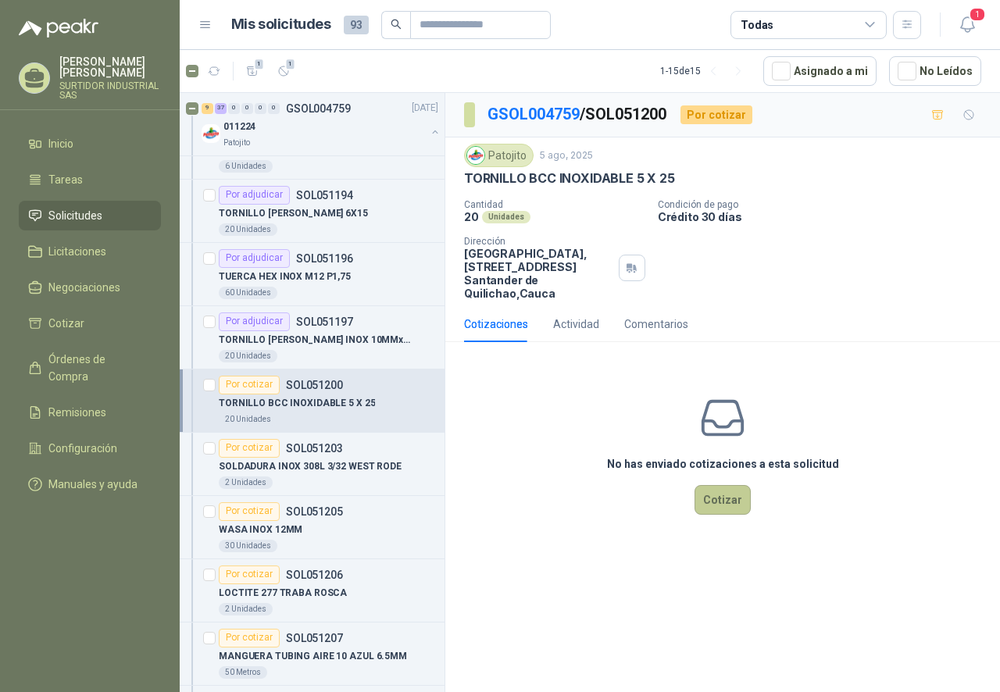
click at [716, 493] on button "Cotizar" at bounding box center [722, 500] width 56 height 30
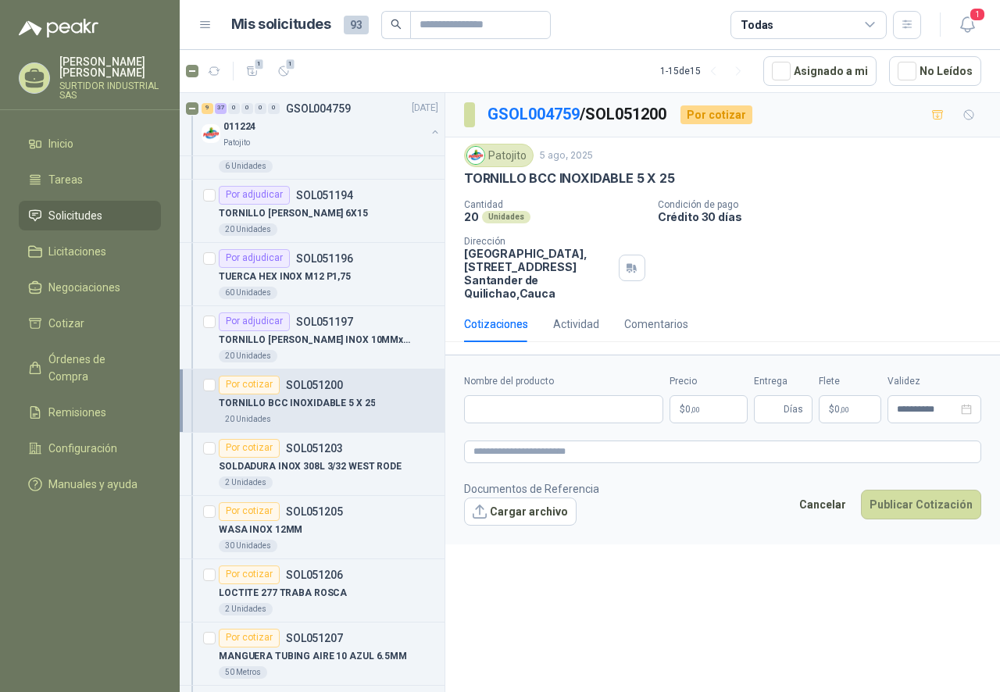
click at [490, 391] on div "Nombre del producto" at bounding box center [563, 398] width 199 height 49
drag, startPoint x: 490, startPoint y: 411, endPoint x: 491, endPoint y: 423, distance: 11.7
click at [490, 411] on input "Nombre del producto" at bounding box center [563, 409] width 199 height 28
click at [544, 398] on input "Nombre del producto" at bounding box center [563, 409] width 199 height 28
paste input "**********"
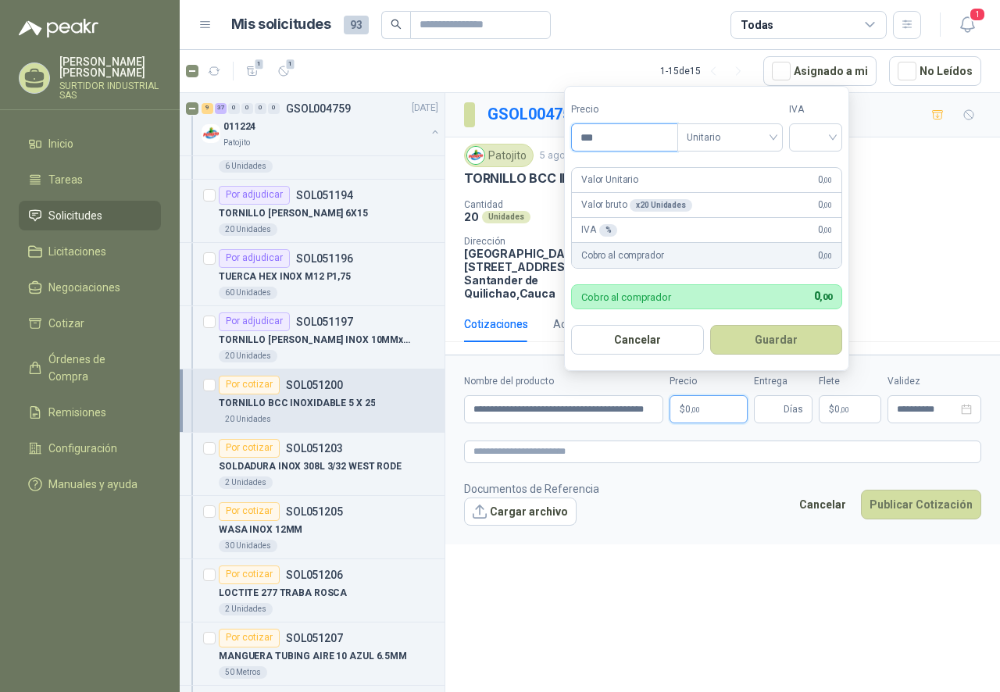
drag, startPoint x: 594, startPoint y: 138, endPoint x: 540, endPoint y: 155, distance: 56.3
click at [540, 155] on body "[PERSON_NAME] SURTIDOR INDUSTRIAL SAS Inicio Tareas Solicitudes Licitaciones Ne…" at bounding box center [500, 346] width 1000 height 692
click at [714, 130] on span "Unitario" at bounding box center [729, 137] width 87 height 23
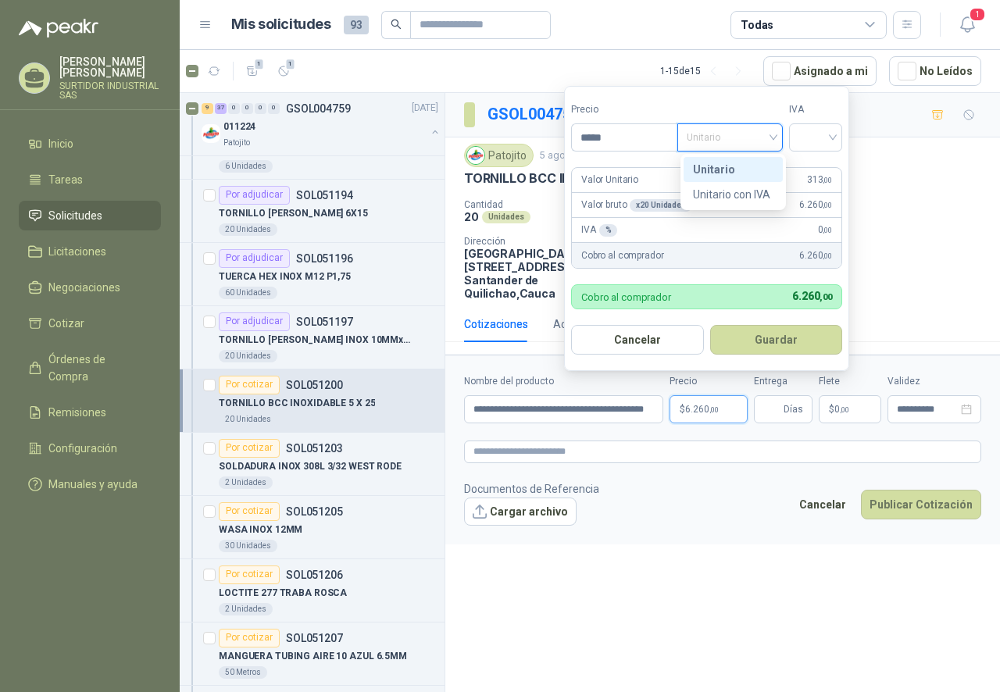
click at [714, 171] on div "Unitario" at bounding box center [733, 169] width 80 height 17
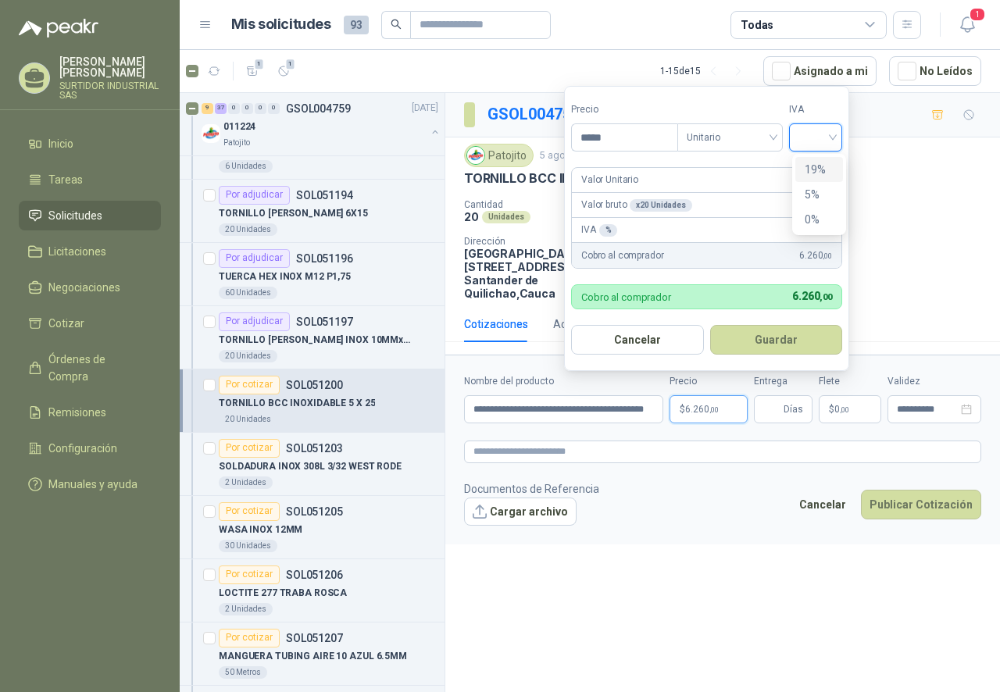
click at [805, 143] on input "search" at bounding box center [815, 135] width 34 height 23
click at [817, 167] on div "19%" at bounding box center [818, 169] width 29 height 17
click at [804, 328] on button "Guardar" at bounding box center [778, 340] width 134 height 30
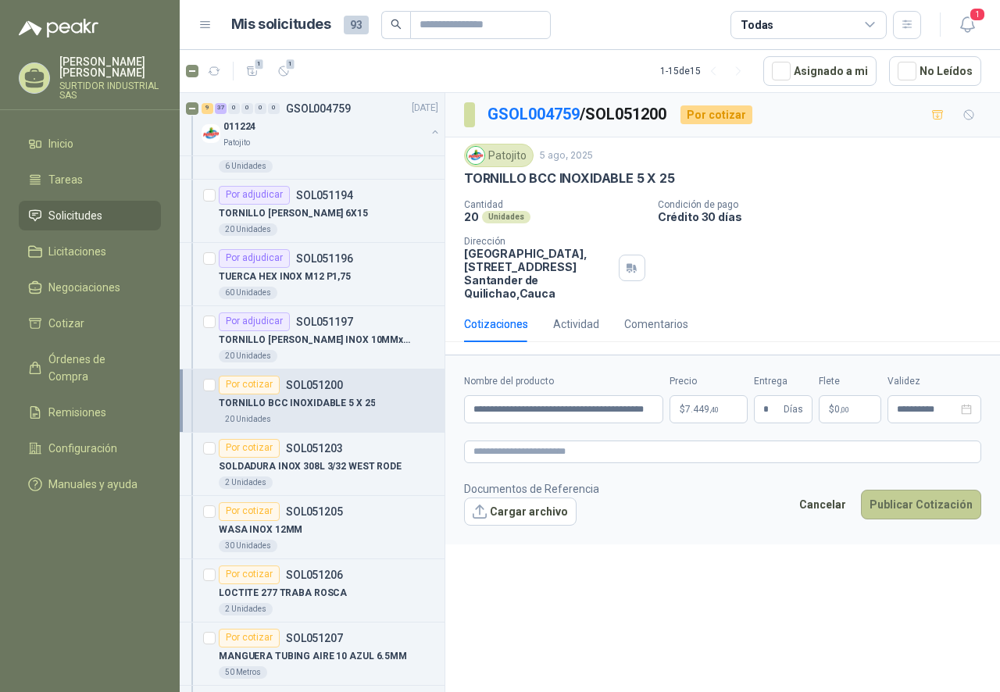
click at [953, 505] on button "Publicar Cotización" at bounding box center [921, 505] width 120 height 30
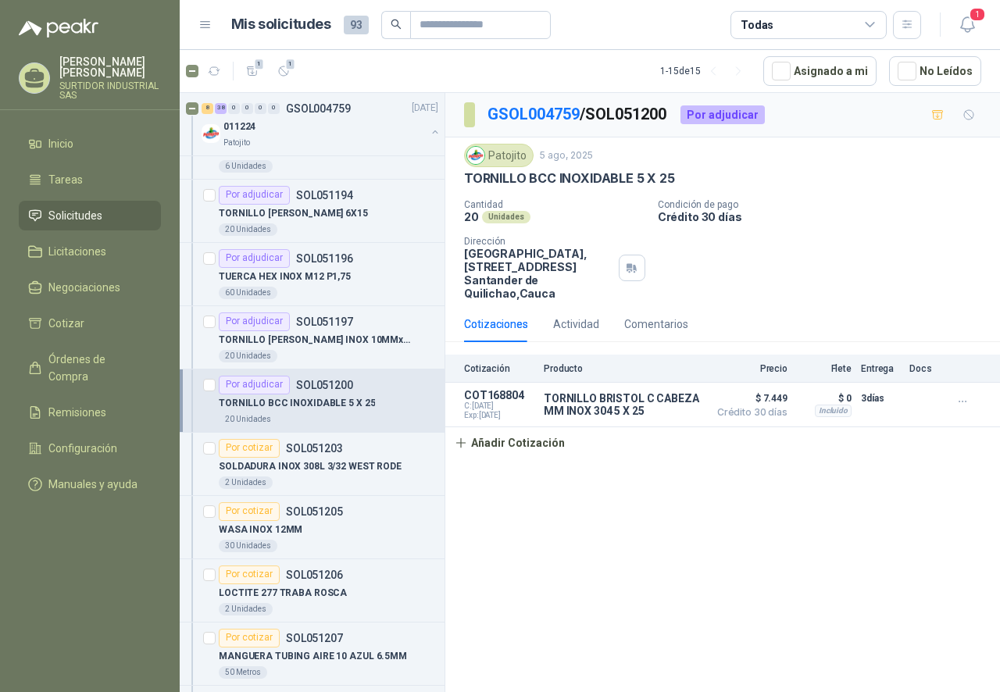
click at [693, 537] on div "GSOL004759 / SOL051200 Por adjudicar Patojito [DATE] TORNILLO BCC INOXIDABLE 5 …" at bounding box center [722, 395] width 554 height 604
click at [358, 467] on p "SOLDADURA INOX 308L 3/32 WEST RODE" at bounding box center [310, 466] width 183 height 15
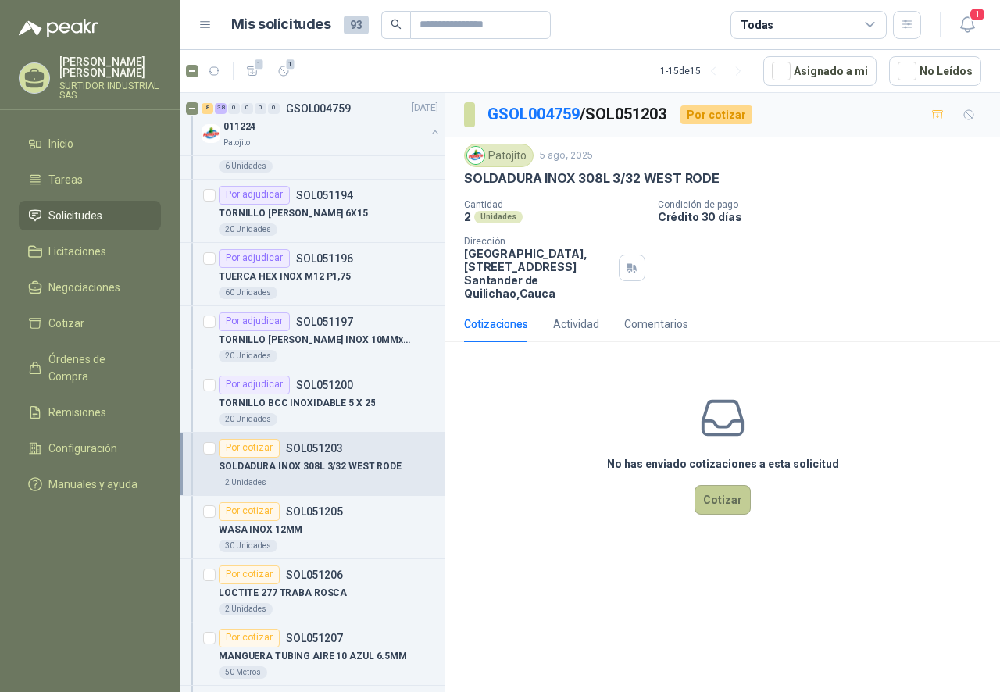
click at [740, 503] on button "Cotizar" at bounding box center [722, 500] width 56 height 30
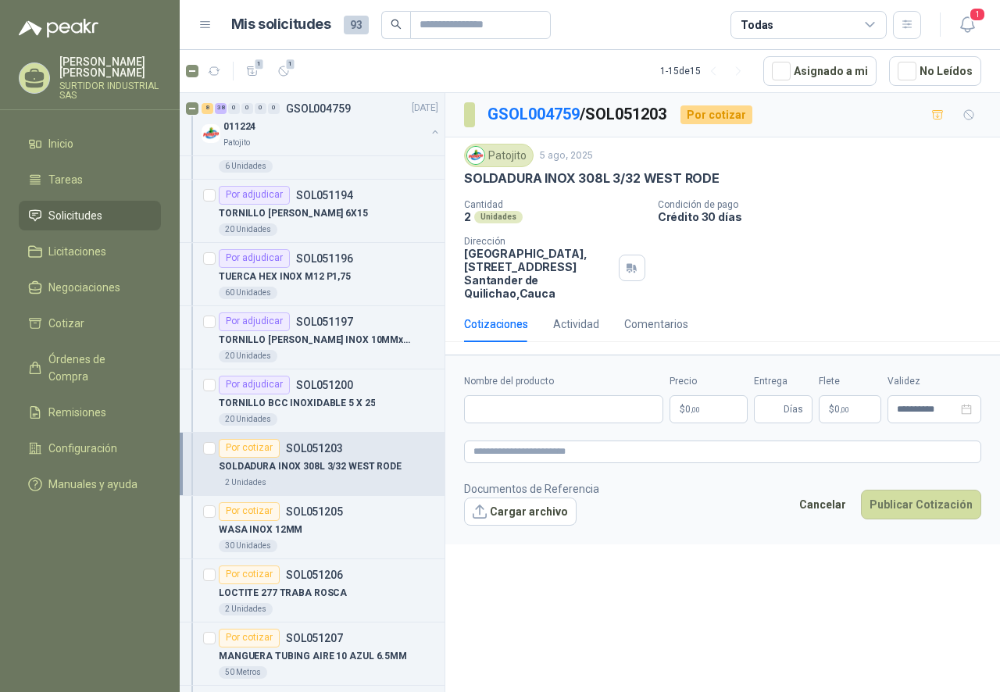
click at [554, 425] on form "**********" at bounding box center [722, 449] width 554 height 189
click at [547, 414] on input "Nombre del producto" at bounding box center [563, 409] width 199 height 28
paste input "**********"
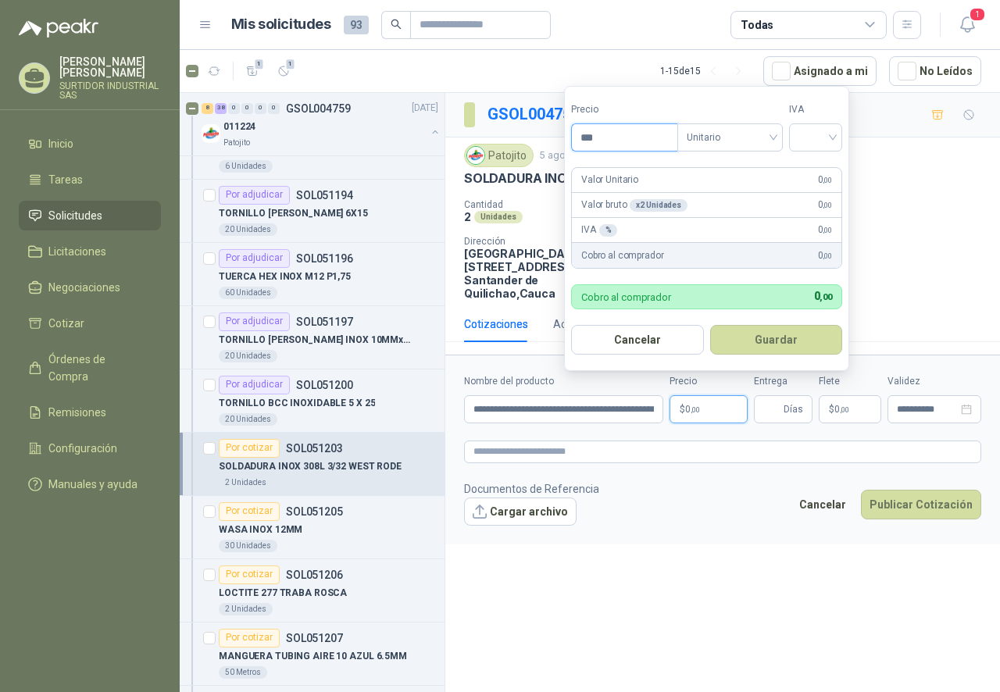
drag, startPoint x: 601, startPoint y: 133, endPoint x: 551, endPoint y: 148, distance: 52.1
click at [551, 148] on body "[PERSON_NAME] SURTIDOR INDUSTRIAL SAS Inicio Tareas Solicitudes Licitaciones Ne…" at bounding box center [500, 346] width 1000 height 692
click at [753, 112] on label "Tipo" at bounding box center [729, 109] width 105 height 15
click at [743, 131] on span "Unitario" at bounding box center [729, 137] width 87 height 23
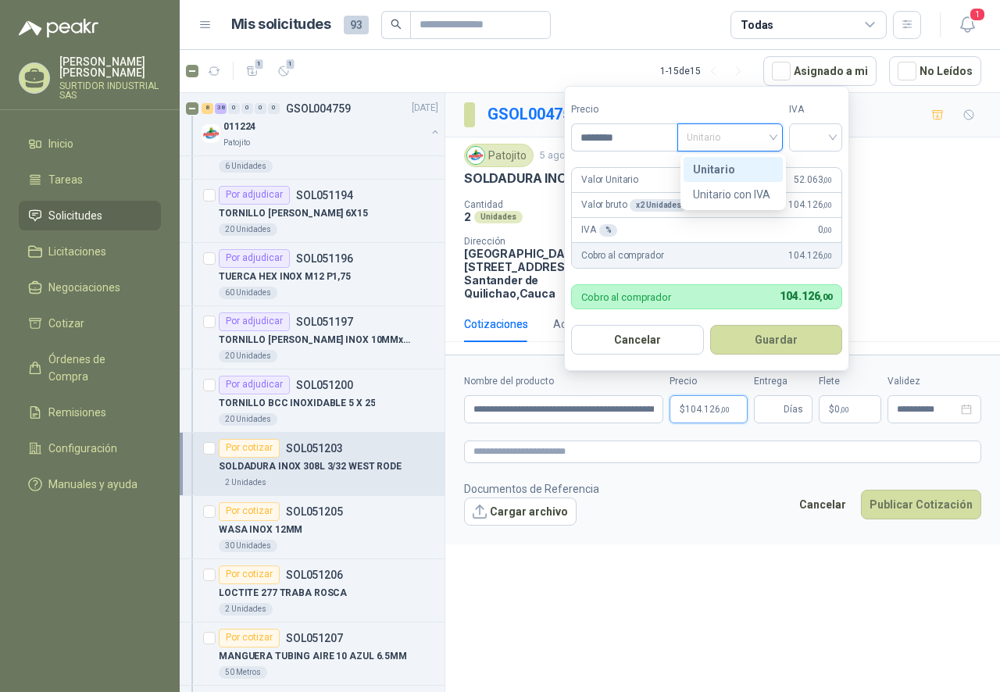
click at [729, 161] on div "Unitario" at bounding box center [732, 169] width 99 height 25
click at [810, 140] on input "search" at bounding box center [815, 135] width 34 height 23
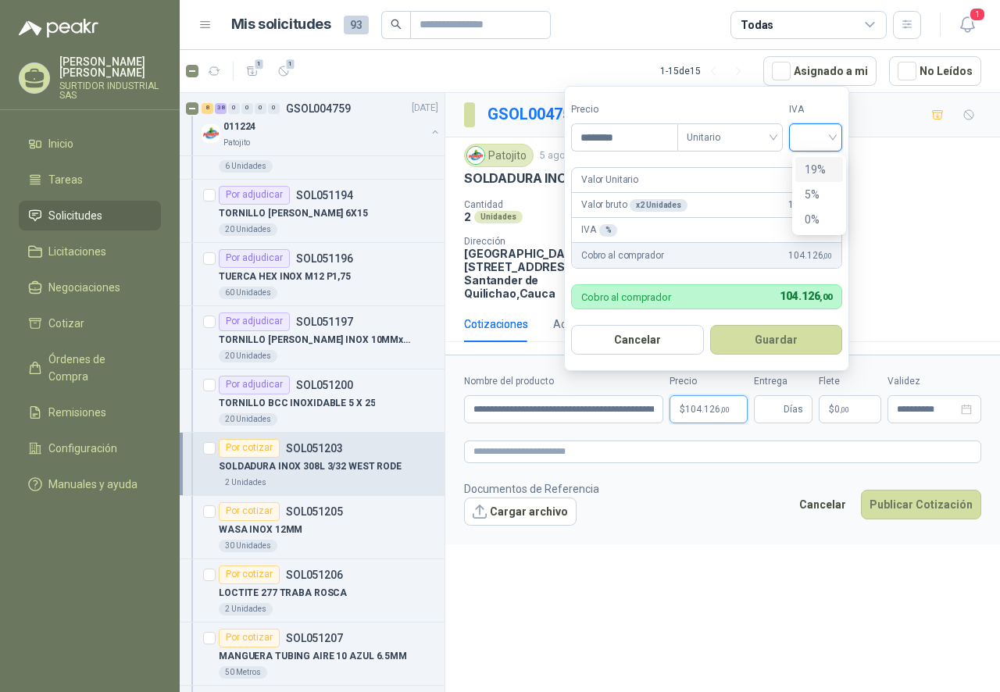
click at [812, 173] on div "19%" at bounding box center [818, 169] width 29 height 17
click at [785, 330] on button "Guardar" at bounding box center [778, 340] width 134 height 30
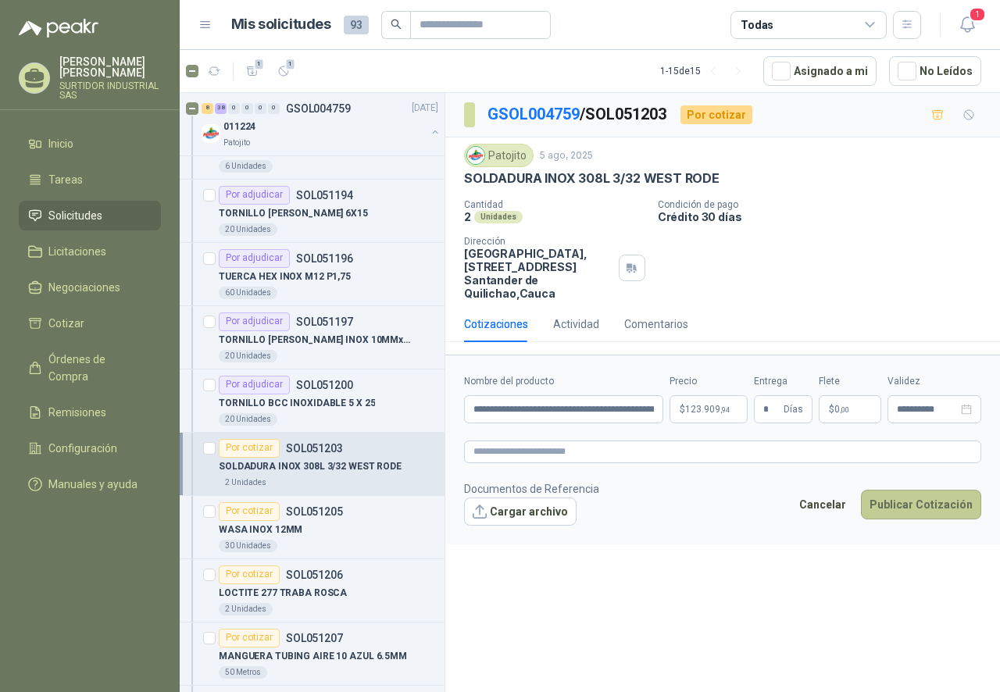
click at [919, 502] on button "Publicar Cotización" at bounding box center [921, 505] width 120 height 30
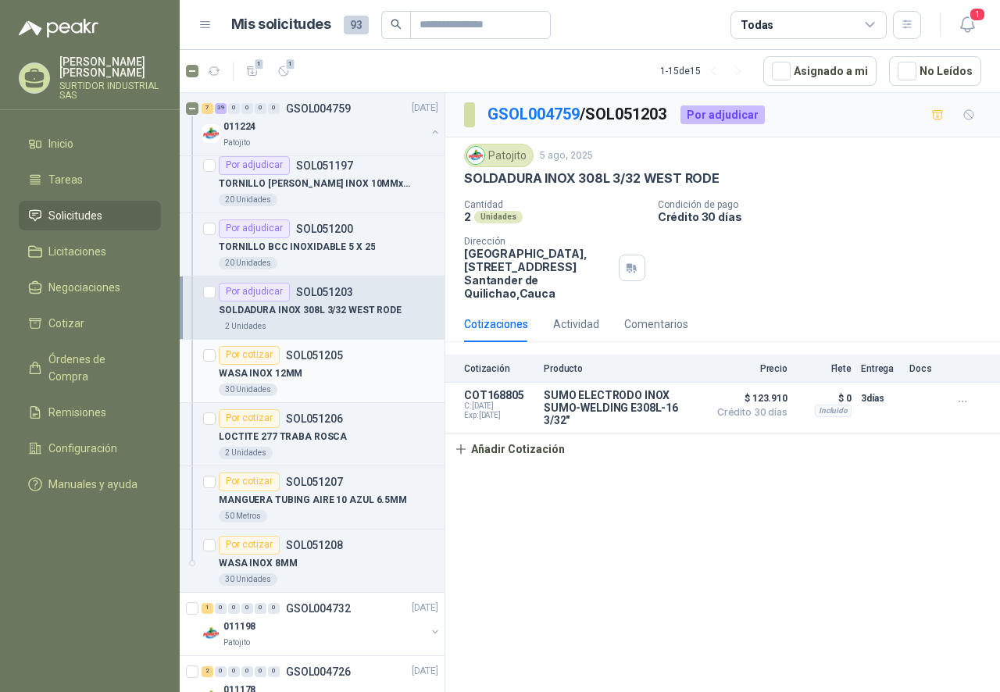
scroll to position [3280, 0]
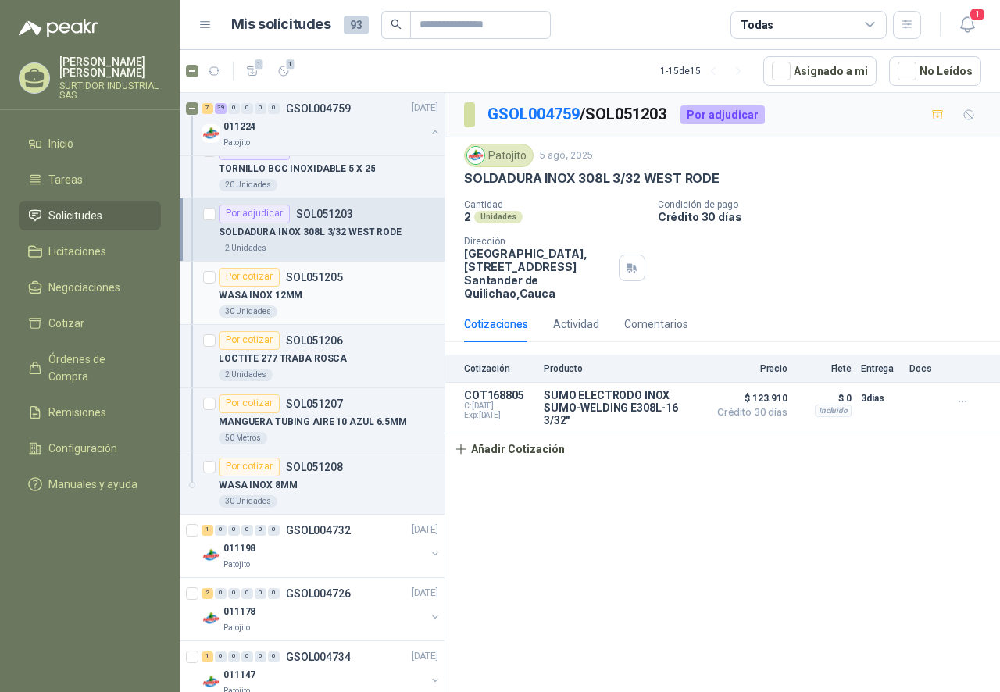
click at [332, 303] on div "WASA INOX 12MM" at bounding box center [328, 296] width 219 height 19
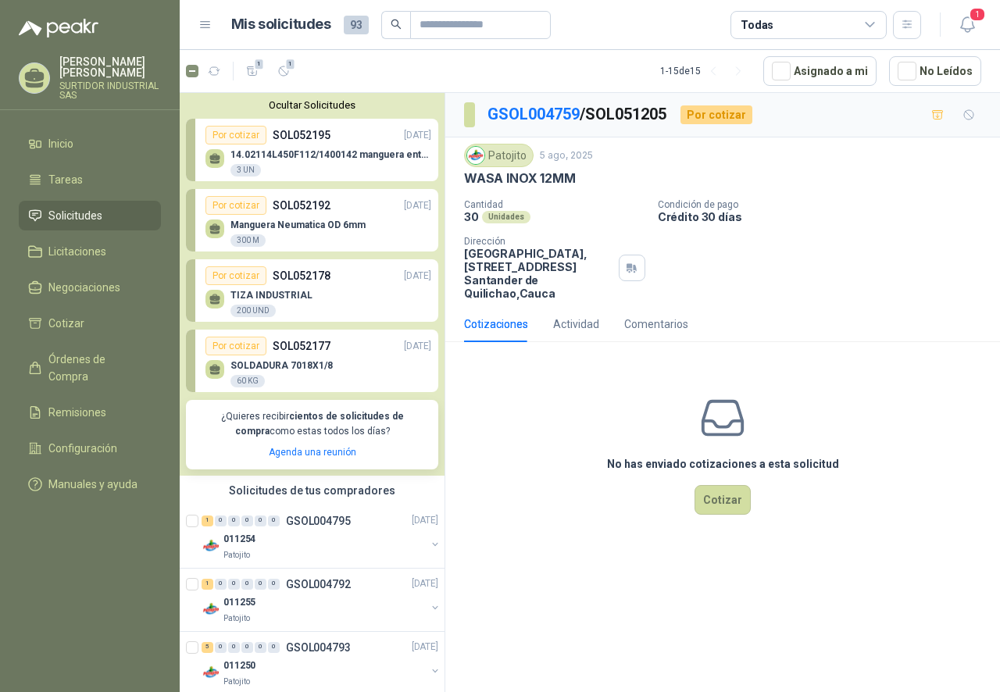
scroll to position [3280, 0]
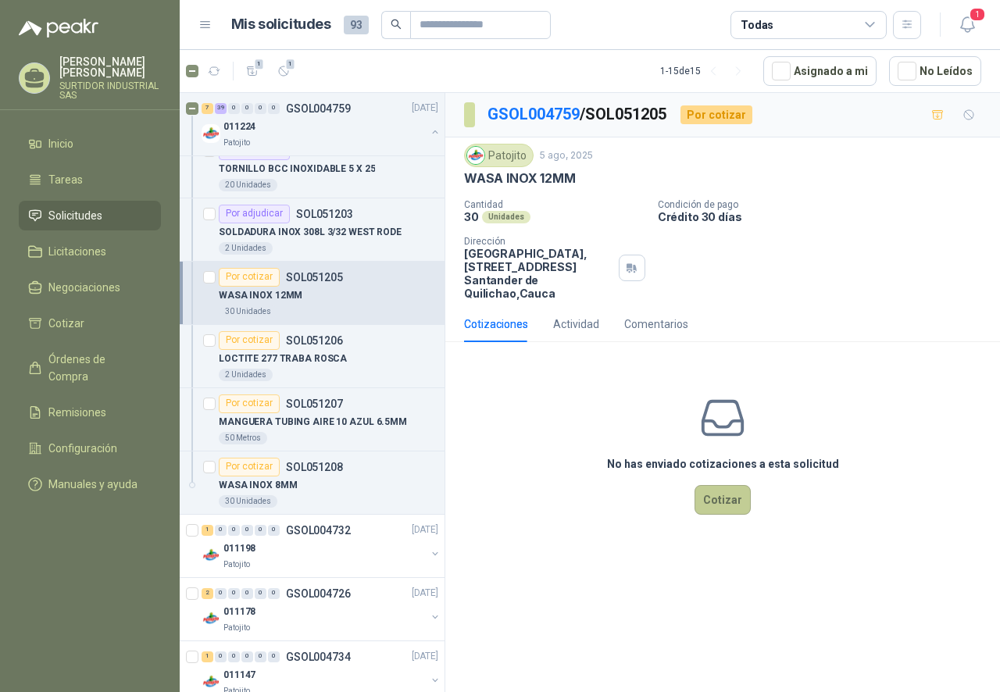
click at [726, 499] on button "Cotizar" at bounding box center [722, 500] width 56 height 30
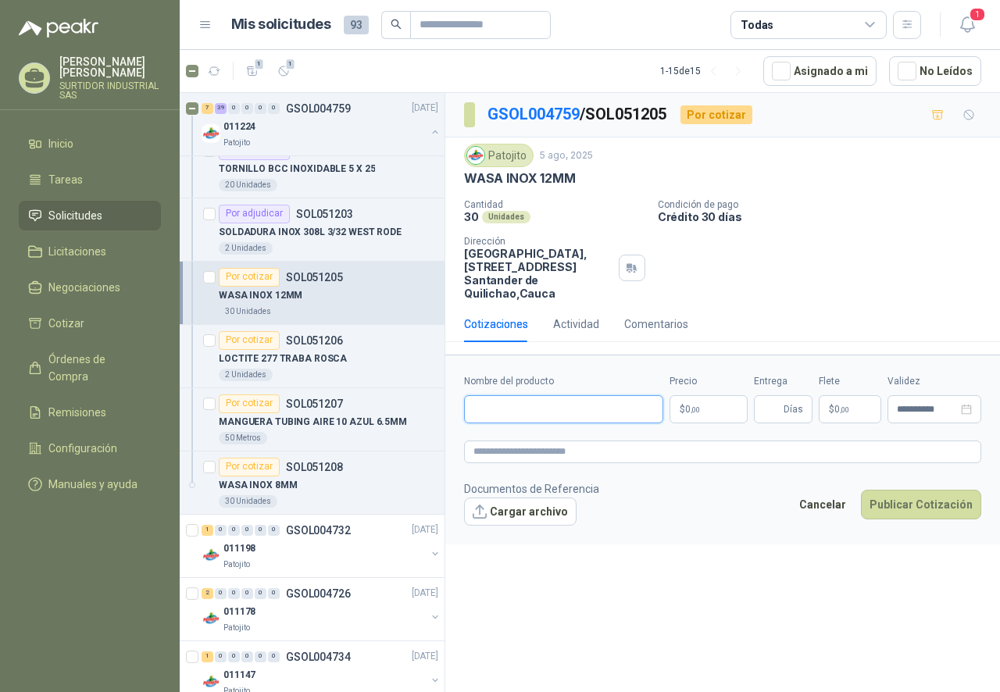
click at [526, 413] on input "Nombre del producto" at bounding box center [563, 409] width 199 height 28
paste input "**********"
type input "**********"
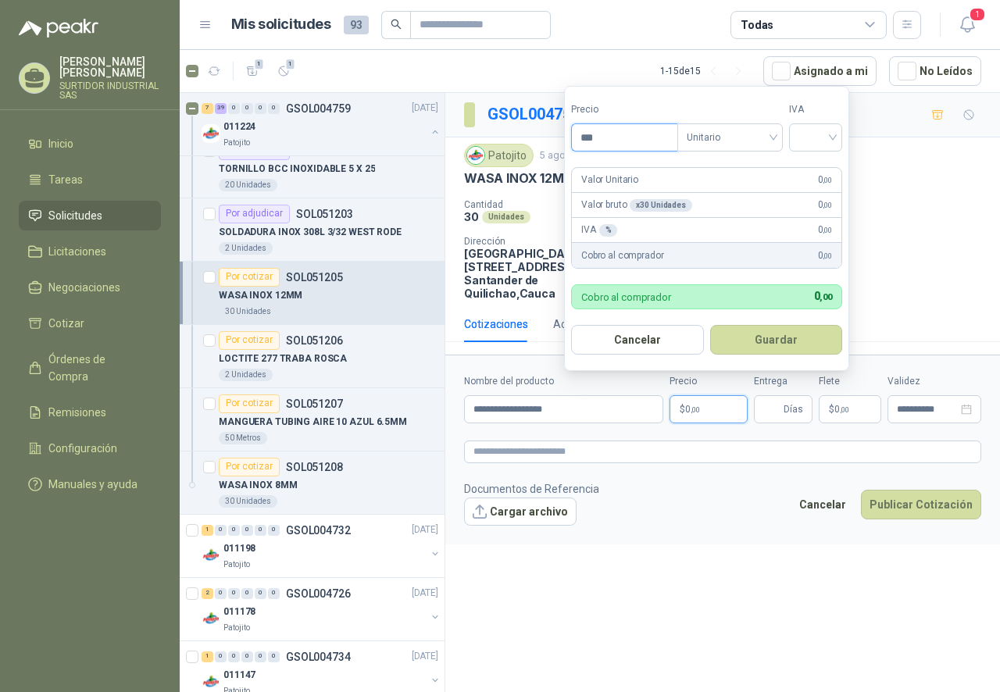
drag, startPoint x: 623, startPoint y: 142, endPoint x: 555, endPoint y: 151, distance: 68.5
click at [555, 151] on body "FABIAN ANDRES FAJARDO GAVIRIA SURTIDOR INDUSTRIAL SAS Inicio Tareas Solicitudes…" at bounding box center [500, 346] width 1000 height 692
type input "*****"
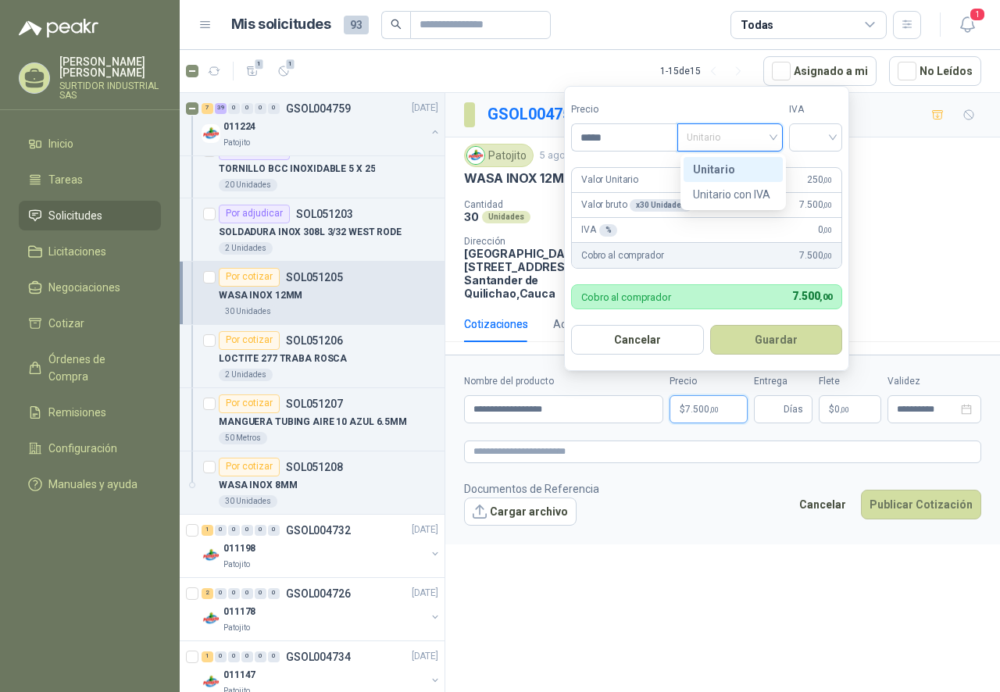
click at [711, 134] on span "Unitario" at bounding box center [729, 137] width 87 height 23
click at [712, 169] on div "Unitario" at bounding box center [733, 169] width 80 height 17
click at [806, 152] on form "Precio ***** Tipo Unitario Unitario IVA Valor Unitario 250 ,00 Valor bruto x 30…" at bounding box center [706, 228] width 285 height 285
click at [811, 136] on input "search" at bounding box center [815, 135] width 34 height 23
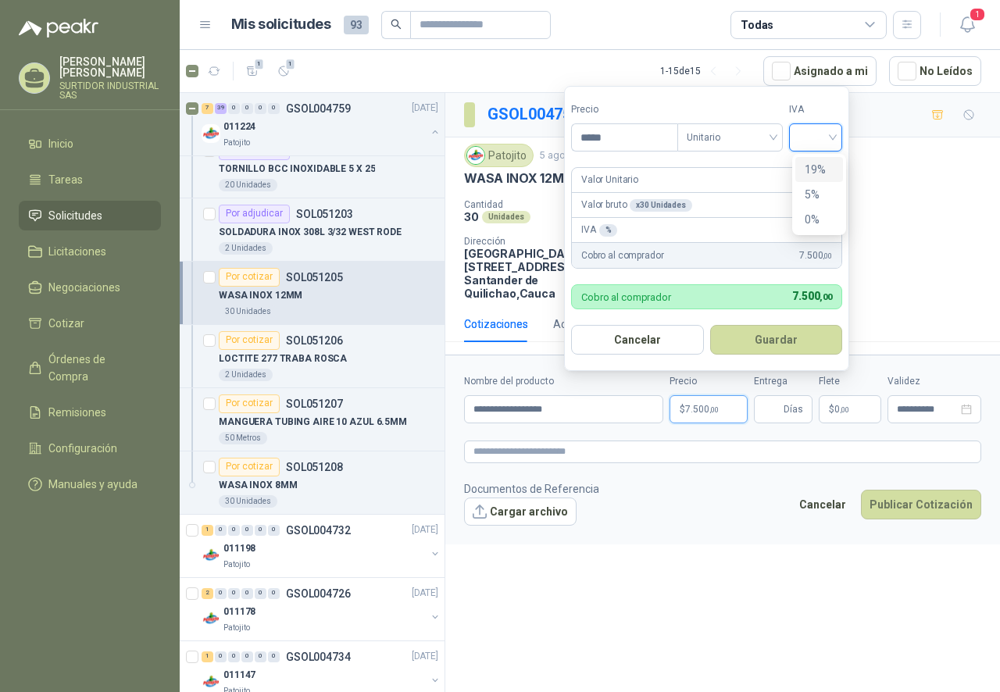
click at [809, 170] on div "19%" at bounding box center [818, 169] width 29 height 17
click at [761, 322] on form "Precio ***** Tipo Unitario IVA 19% 19% Valor Unitario 250 ,00 Valor bruto x 30 …" at bounding box center [708, 228] width 289 height 285
click at [752, 326] on button "Guardar" at bounding box center [778, 340] width 134 height 30
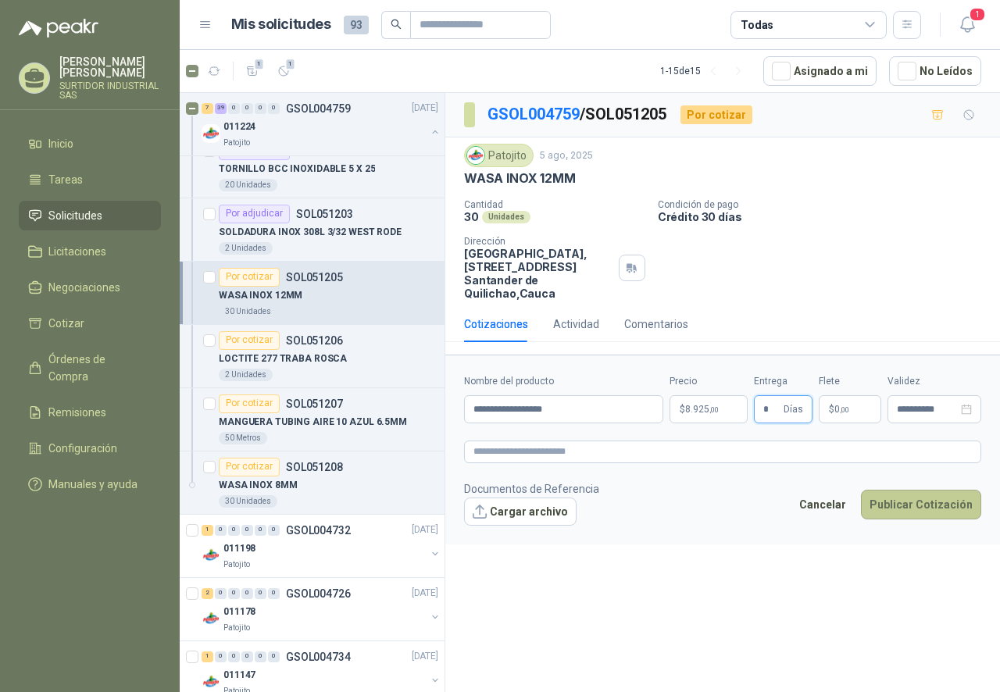
type input "*"
click at [904, 505] on button "Publicar Cotización" at bounding box center [921, 505] width 120 height 30
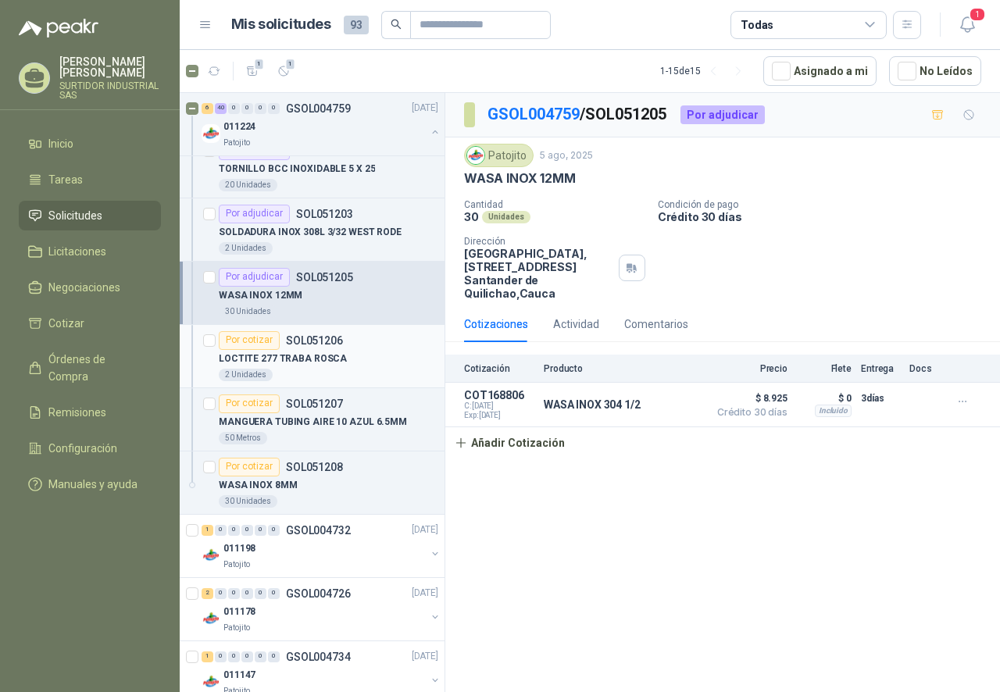
click at [287, 357] on p "LOCTITE 277 TRABA ROSCA" at bounding box center [283, 358] width 128 height 15
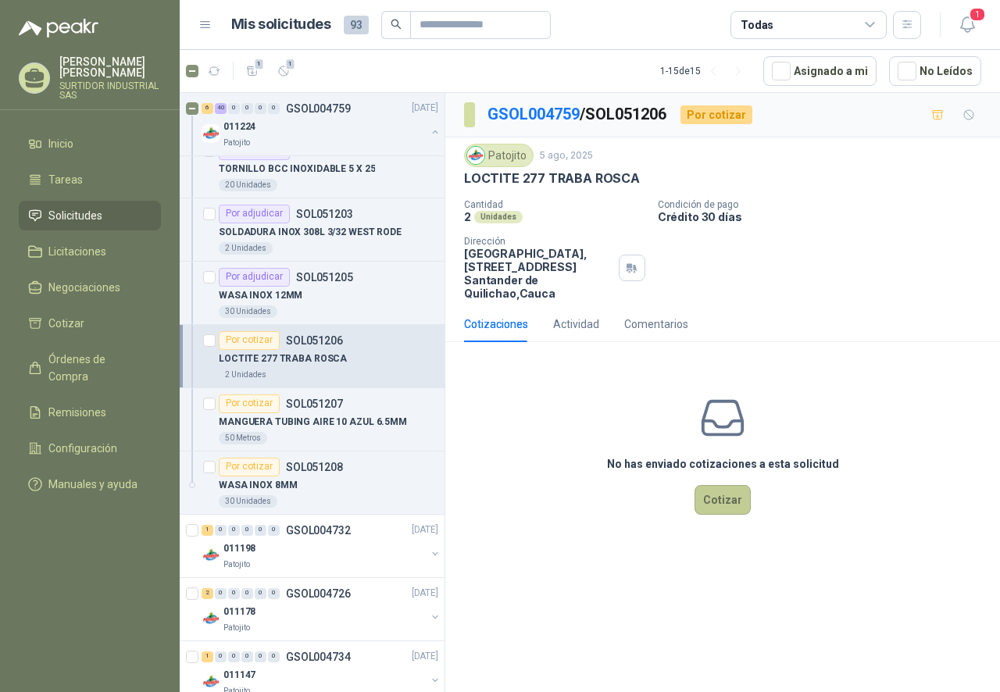
click at [720, 494] on button "Cotizar" at bounding box center [722, 500] width 56 height 30
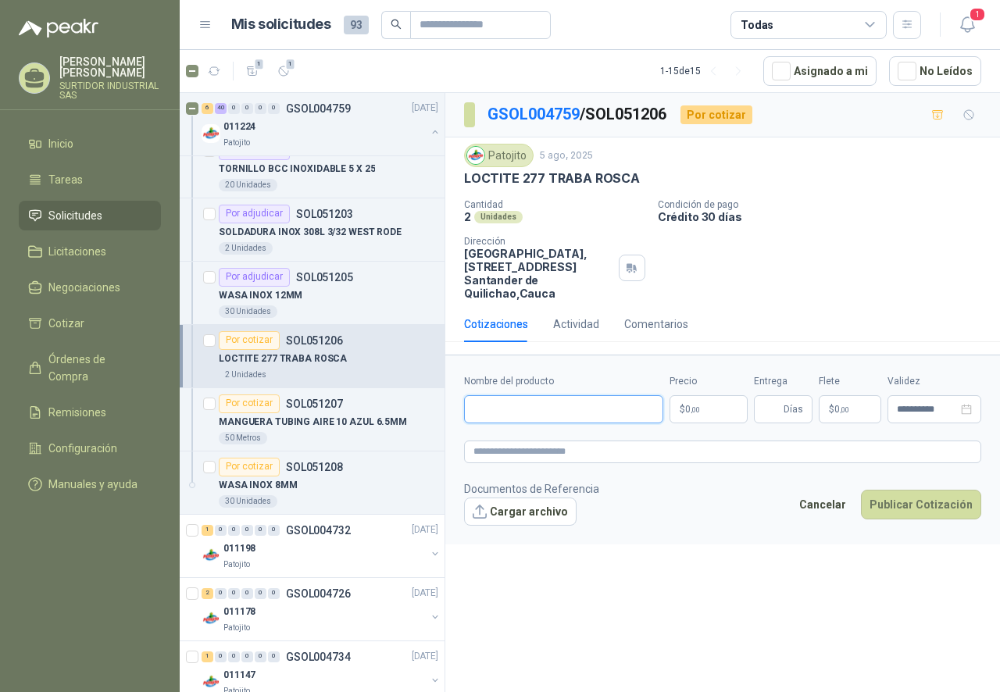
click at [499, 415] on input "Nombre del producto" at bounding box center [563, 409] width 199 height 28
paste input "**********"
type input "**********"
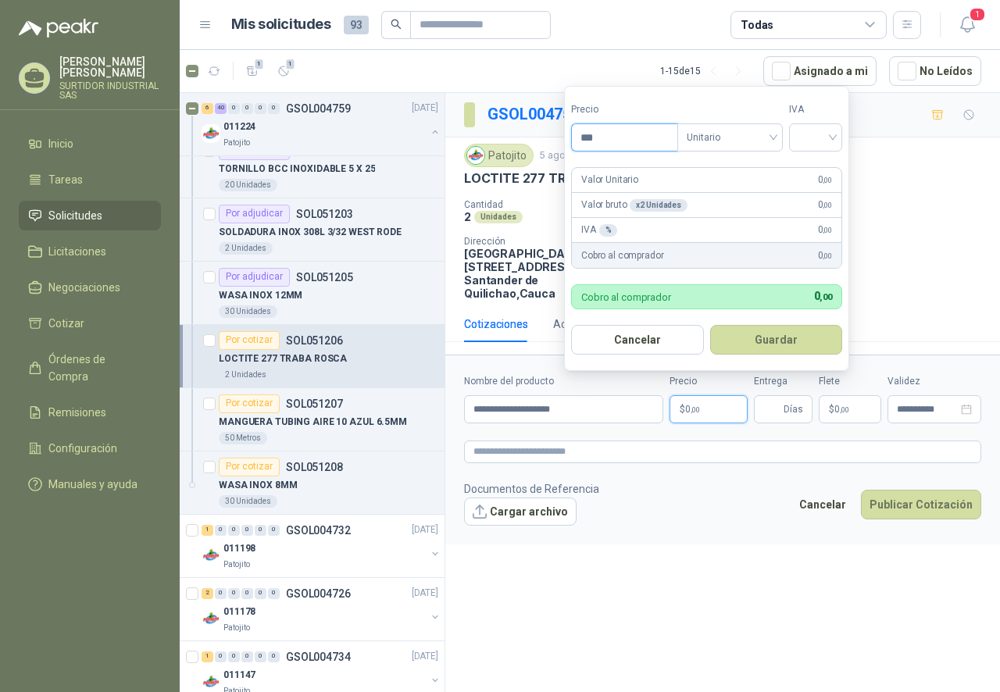
drag, startPoint x: 574, startPoint y: 141, endPoint x: 565, endPoint y: 144, distance: 8.9
click at [565, 144] on form "Precio *** Tipo Unitario IVA Valor Unitario 0 ,00 Valor bruto x 2 Unidades 0 ,0…" at bounding box center [706, 228] width 285 height 285
type input "*********"
click at [701, 144] on span "Unitario" at bounding box center [729, 137] width 87 height 23
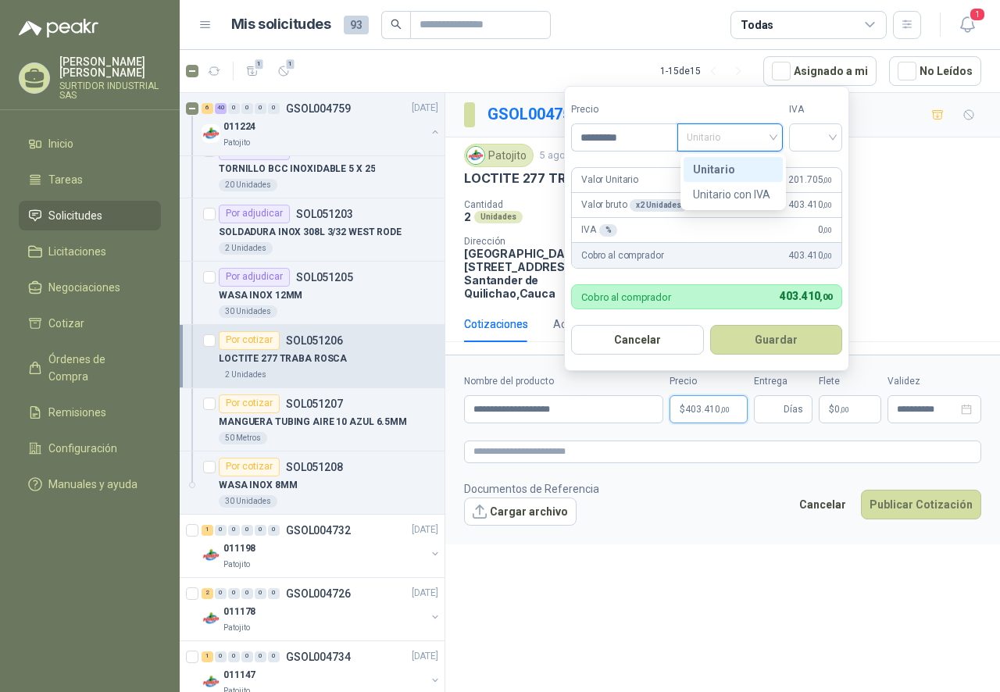
click at [708, 162] on div "Unitario" at bounding box center [733, 169] width 80 height 17
click at [708, 162] on form "Precio ********* Tipo Unitario IVA Valor Unitario 201.705 ,00 Valor bruto x 2 U…" at bounding box center [706, 228] width 285 height 285
click at [838, 127] on div at bounding box center [815, 137] width 53 height 28
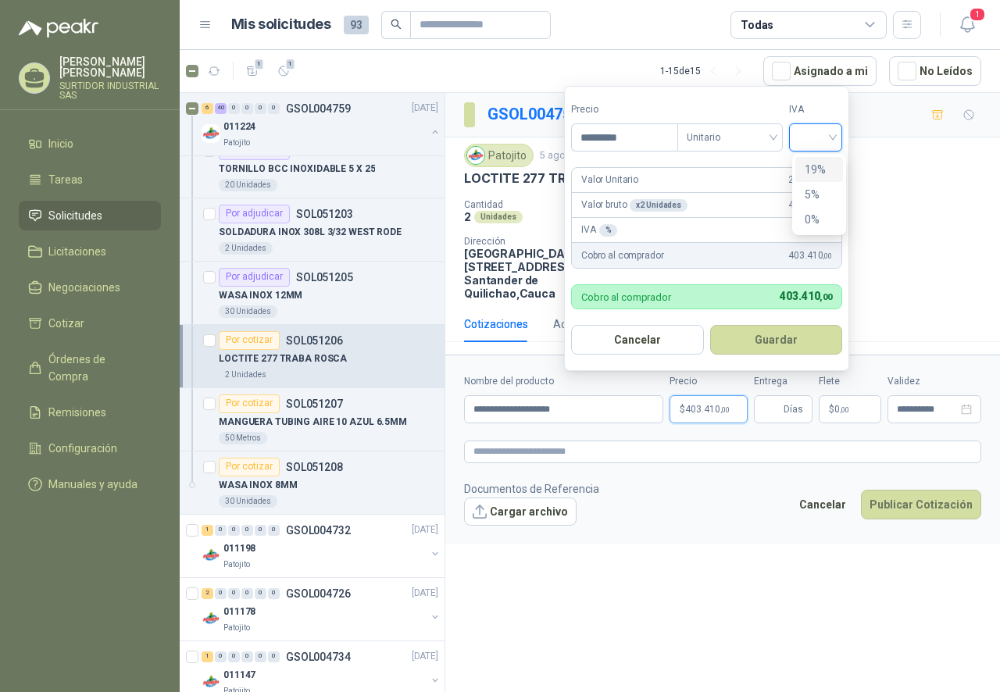
click at [820, 164] on div "19%" at bounding box center [818, 169] width 29 height 17
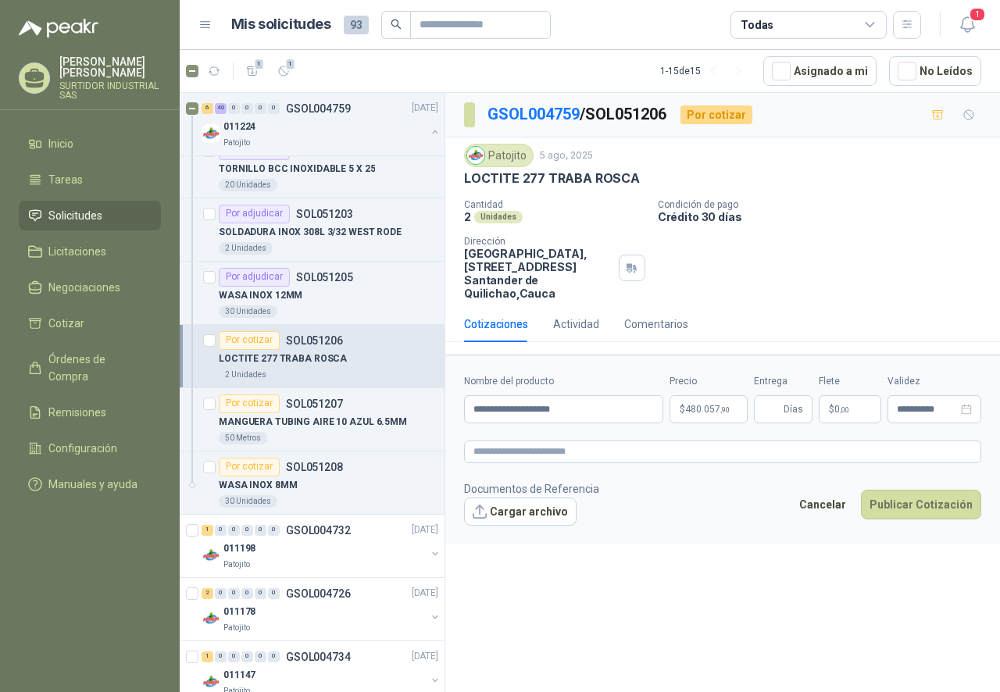
click at [779, 426] on form "**********" at bounding box center [722, 449] width 554 height 189
click at [778, 411] on input "Entrega" at bounding box center [771, 409] width 17 height 27
type input "*"
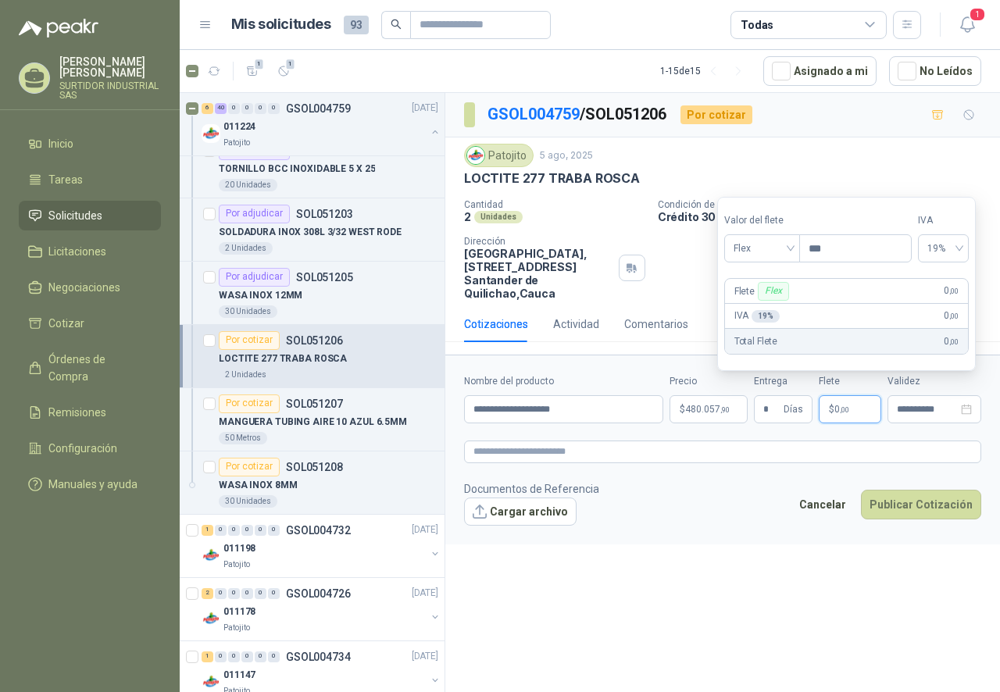
click at [770, 643] on div "**********" at bounding box center [722, 395] width 554 height 604
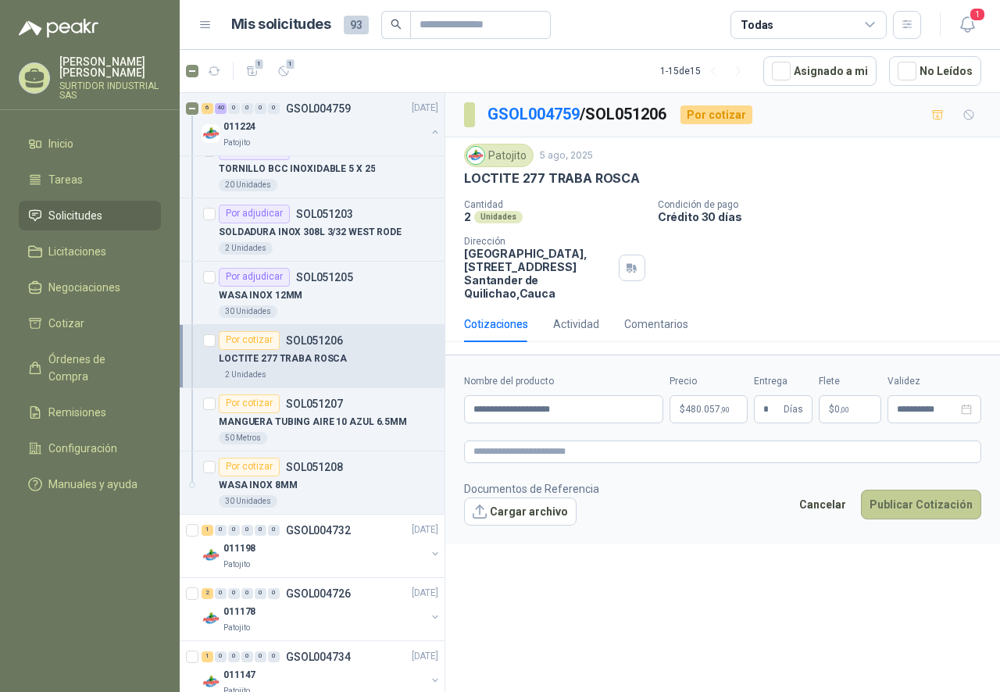
click at [907, 503] on button "Publicar Cotización" at bounding box center [921, 505] width 120 height 30
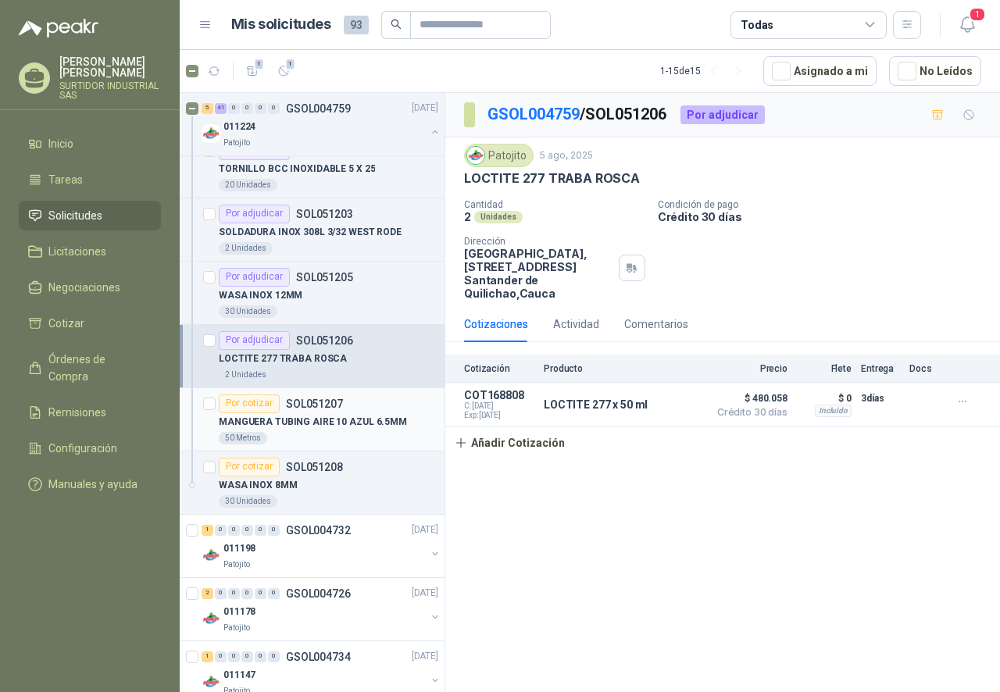
click at [305, 415] on div "MANGUERA TUBING AIRE 10 AZUL 6.5MM" at bounding box center [328, 422] width 219 height 19
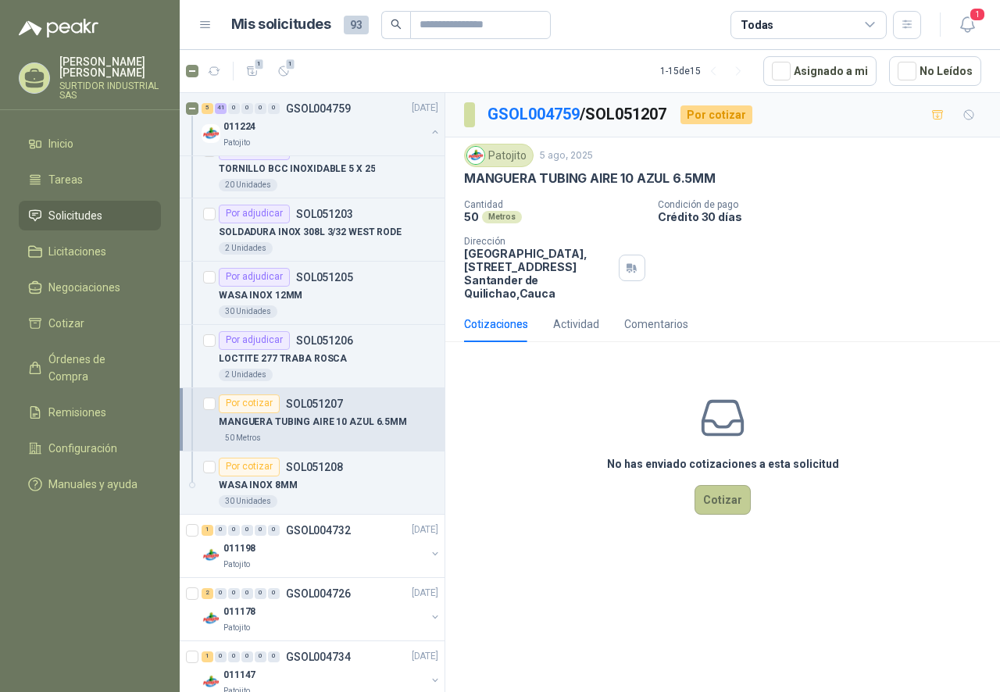
click at [716, 512] on button "Cotizar" at bounding box center [722, 500] width 56 height 30
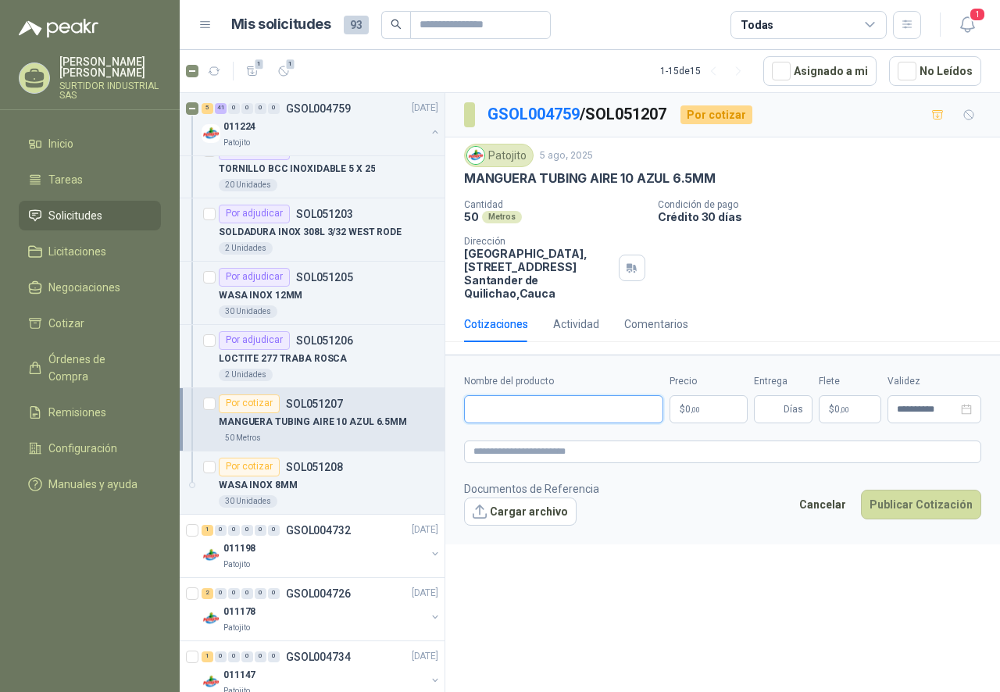
drag, startPoint x: 511, startPoint y: 422, endPoint x: 508, endPoint y: 437, distance: 15.2
click at [511, 421] on input "Nombre del producto" at bounding box center [563, 409] width 199 height 28
paste input "**********"
drag, startPoint x: 498, startPoint y: 406, endPoint x: 485, endPoint y: 408, distance: 13.4
click at [485, 408] on input "**********" at bounding box center [563, 409] width 199 height 28
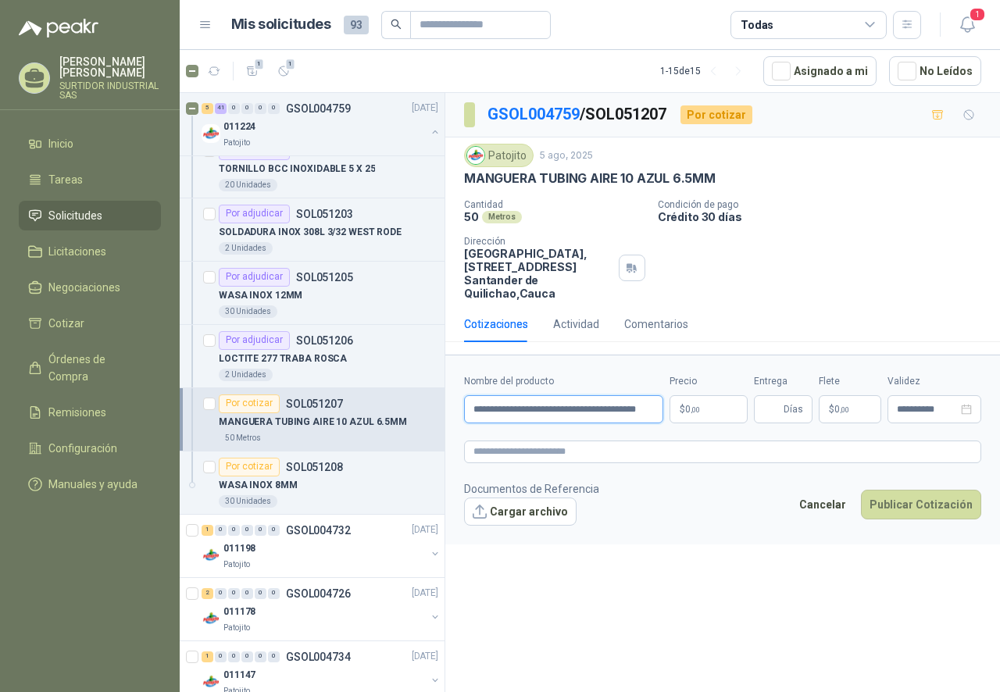
type input "**********"
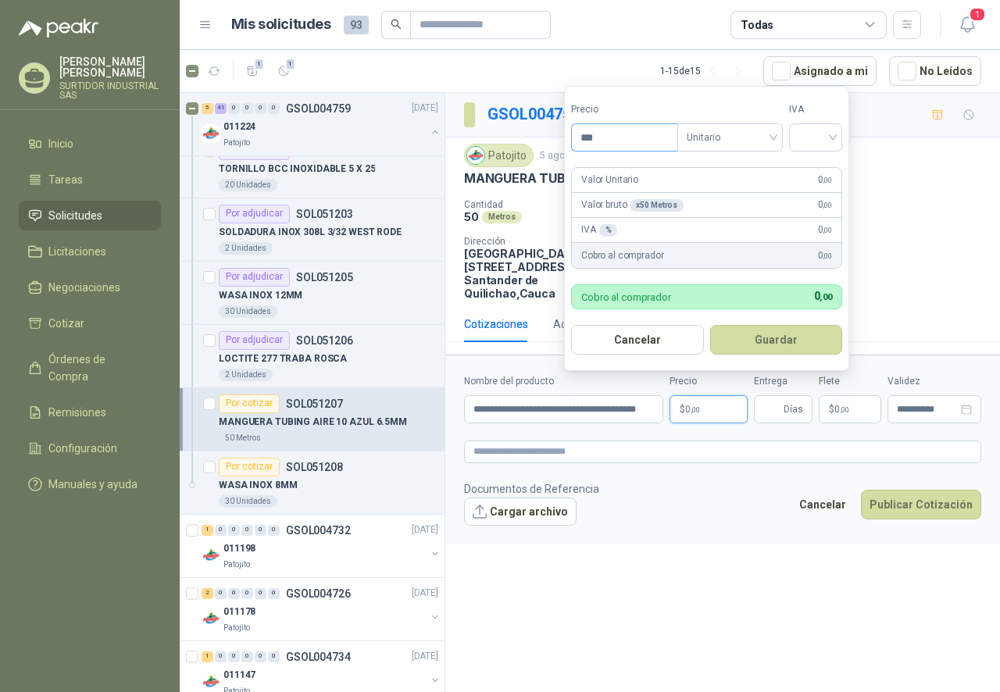
drag, startPoint x: 616, startPoint y: 118, endPoint x: 583, endPoint y: 132, distance: 36.4
click at [583, 132] on div "Precio ***" at bounding box center [624, 126] width 106 height 49
click at [583, 132] on input "***" at bounding box center [624, 137] width 105 height 27
drag, startPoint x: 614, startPoint y: 142, endPoint x: 537, endPoint y: 158, distance: 78.1
click at [539, 158] on body "FABIAN ANDRES FAJARDO GAVIRIA SURTIDOR INDUSTRIAL SAS Inicio Tareas Solicitudes…" at bounding box center [500, 346] width 1000 height 692
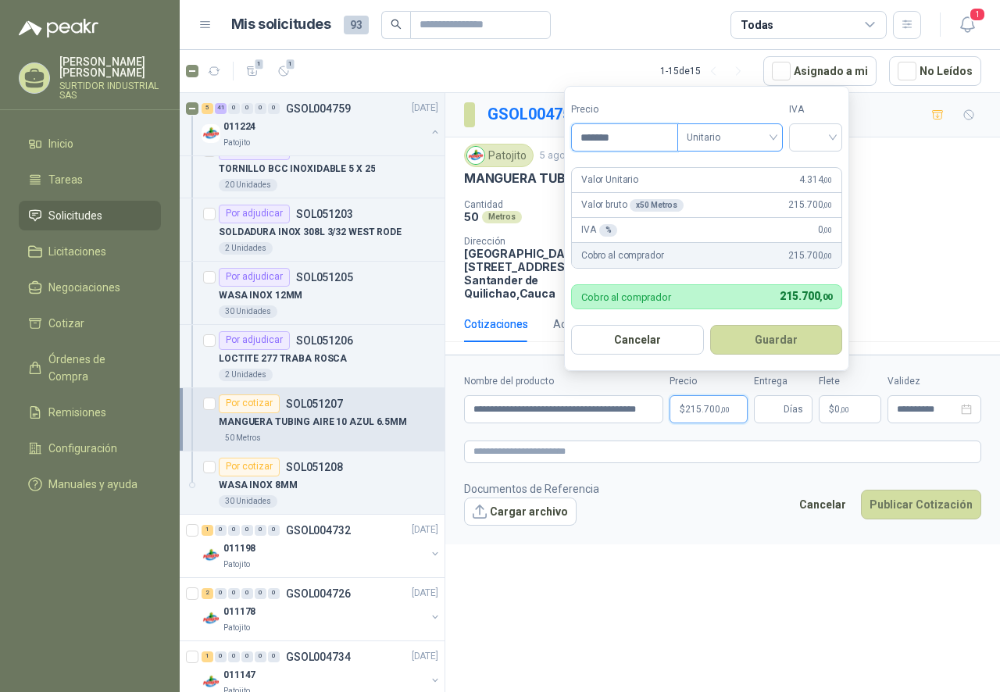
click at [716, 127] on span "Unitario" at bounding box center [729, 137] width 87 height 23
type input "*******"
click at [720, 164] on div "Unitario" at bounding box center [733, 169] width 80 height 17
click at [815, 140] on input "search" at bounding box center [815, 135] width 34 height 23
click at [816, 162] on div "19%" at bounding box center [818, 169] width 29 height 17
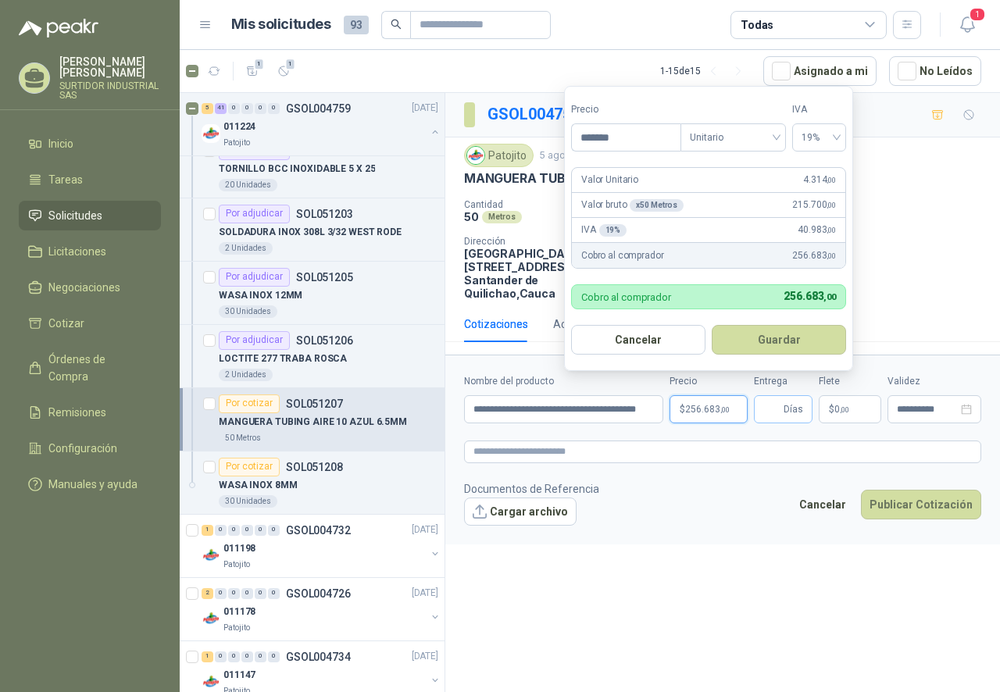
click at [790, 418] on span "Días" at bounding box center [793, 409] width 20 height 27
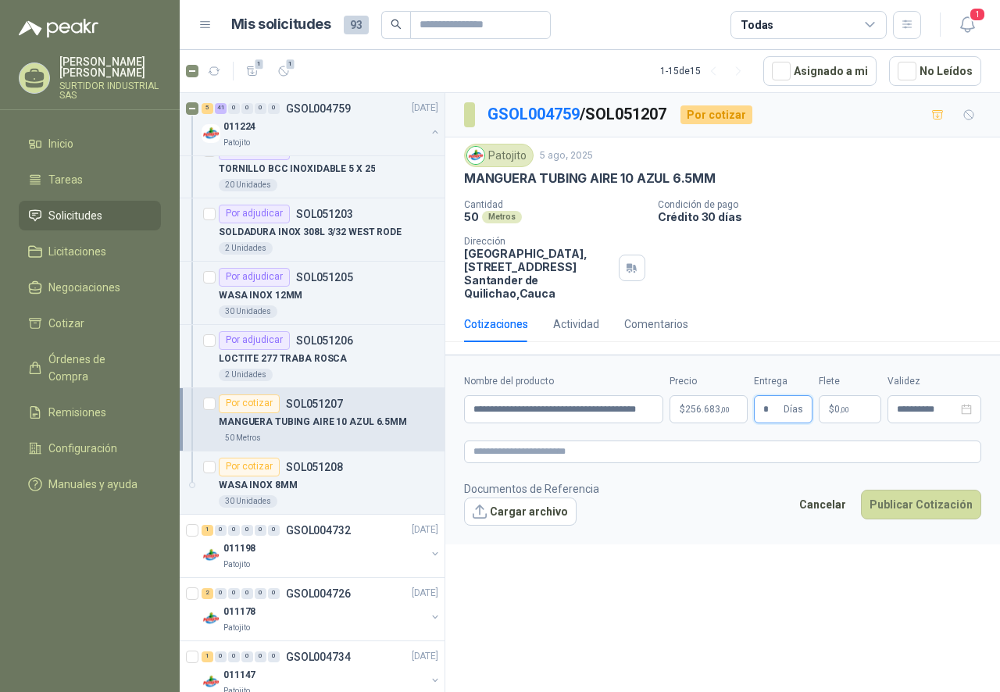
type input "*"
click at [780, 565] on div "**********" at bounding box center [722, 395] width 554 height 604
click at [923, 496] on button "Publicar Cotización" at bounding box center [921, 505] width 120 height 30
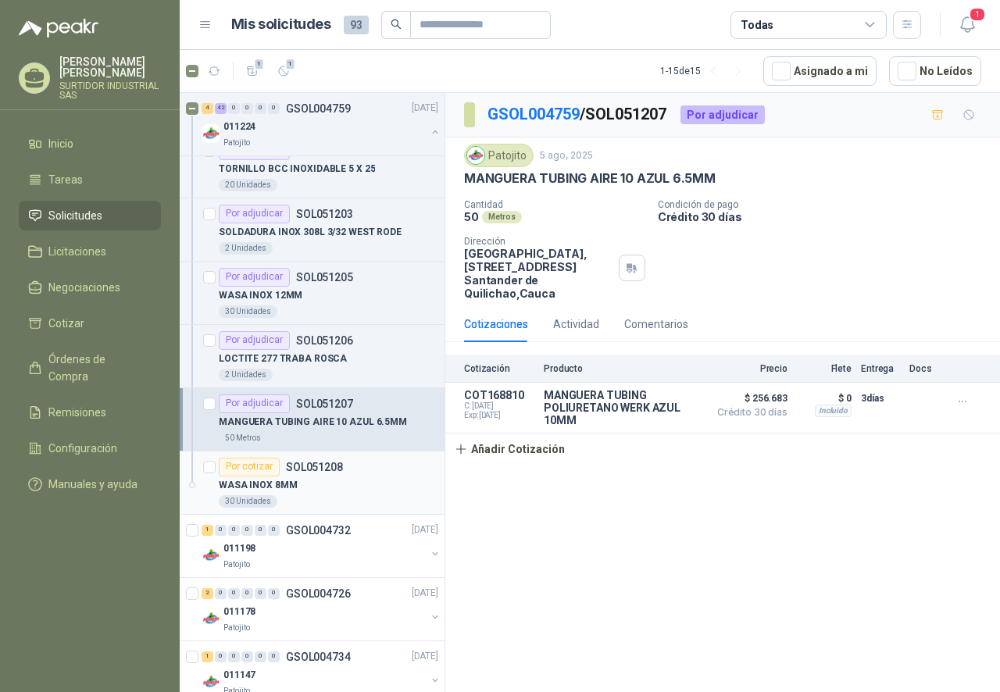
click at [323, 486] on div "WASA INOX 8MM" at bounding box center [328, 485] width 219 height 19
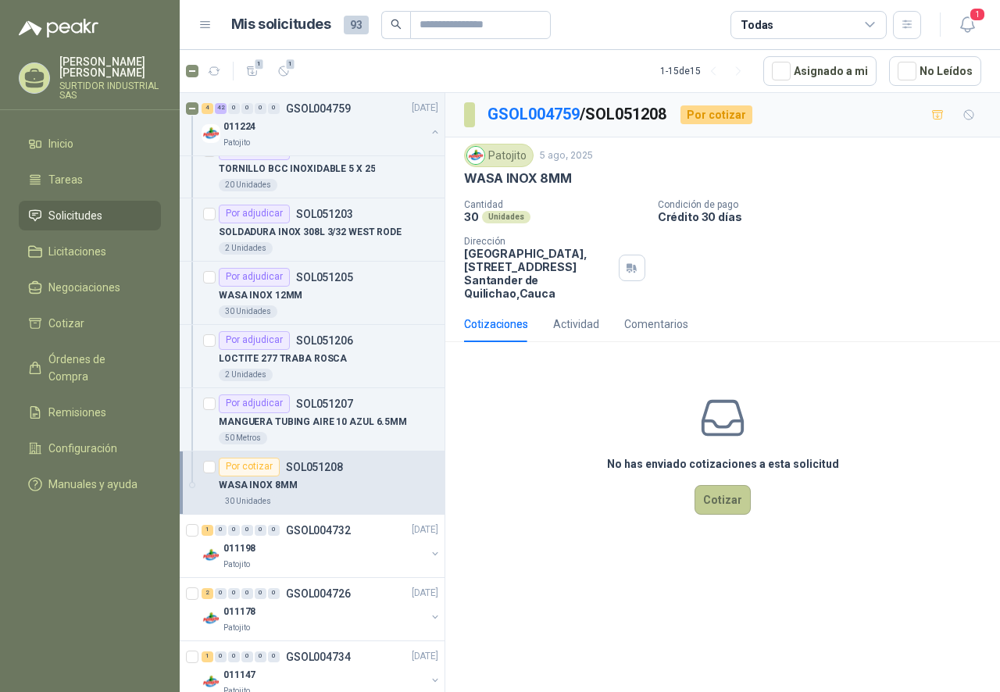
click at [717, 505] on button "Cotizar" at bounding box center [722, 500] width 56 height 30
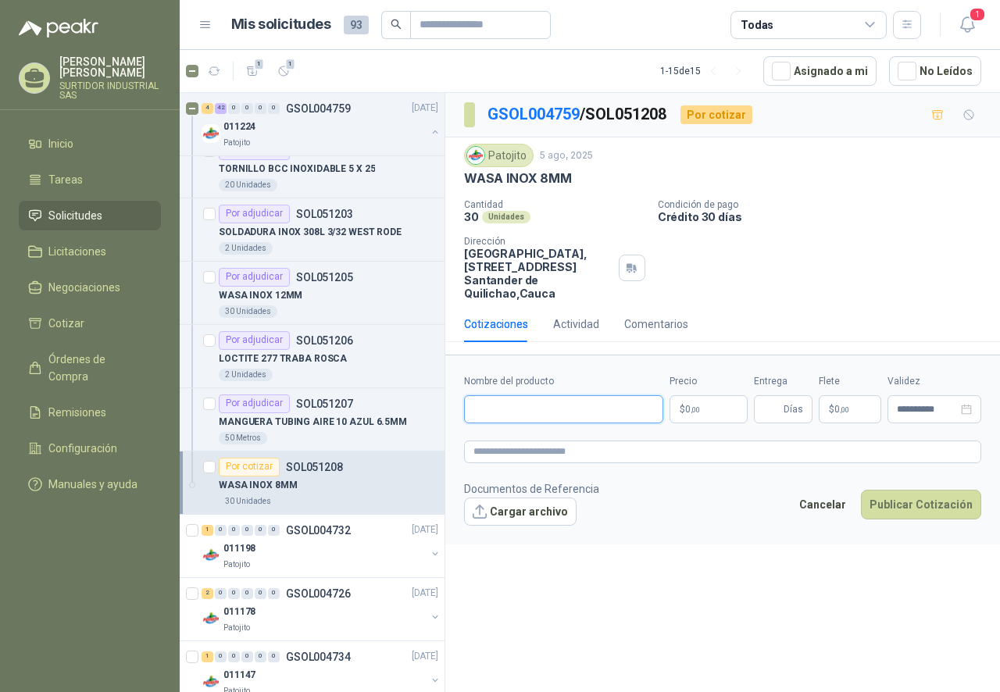
click at [527, 414] on input "Nombre del producto" at bounding box center [563, 409] width 199 height 28
paste input "**********"
type input "**********"
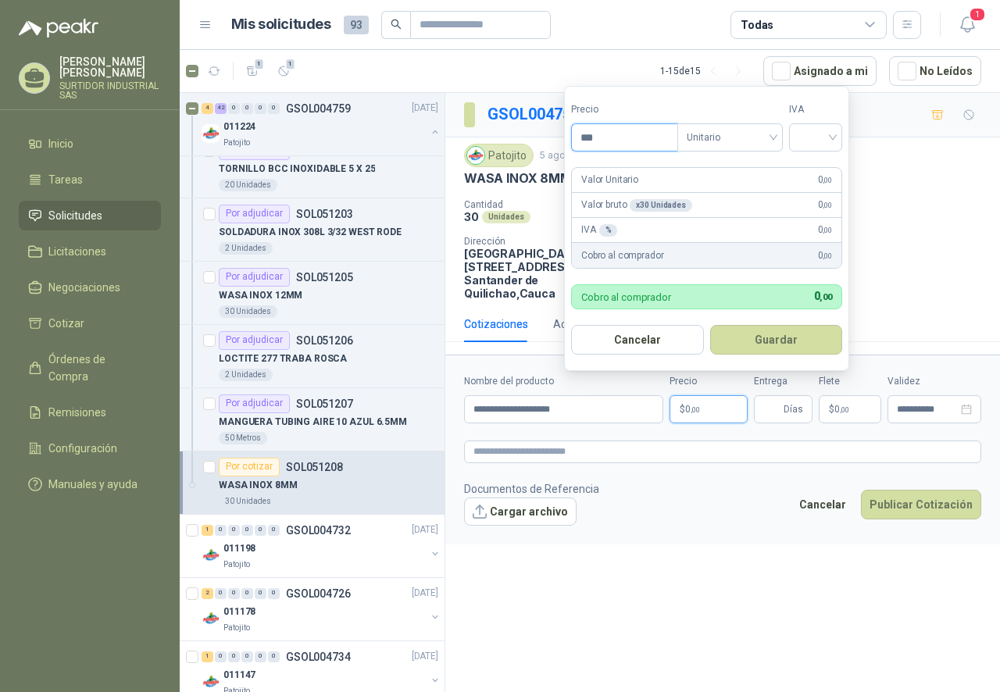
drag, startPoint x: 608, startPoint y: 135, endPoint x: 533, endPoint y: 159, distance: 77.8
click at [536, 158] on body "FABIAN ANDRES FAJARDO GAVIRIA SURTIDOR INDUSTRIAL SAS Inicio Tareas Solicitudes…" at bounding box center [500, 346] width 1000 height 692
click at [710, 137] on span "Unitario" at bounding box center [729, 137] width 87 height 23
type input "****"
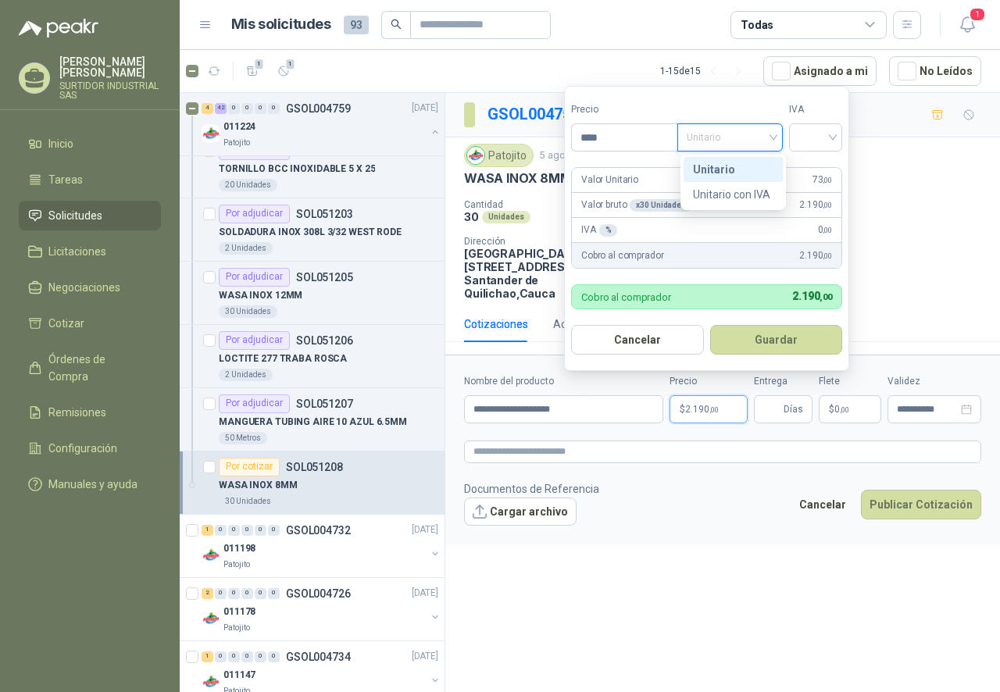
click at [711, 172] on div "Unitario" at bounding box center [733, 169] width 80 height 17
click at [807, 134] on input "search" at bounding box center [815, 135] width 34 height 23
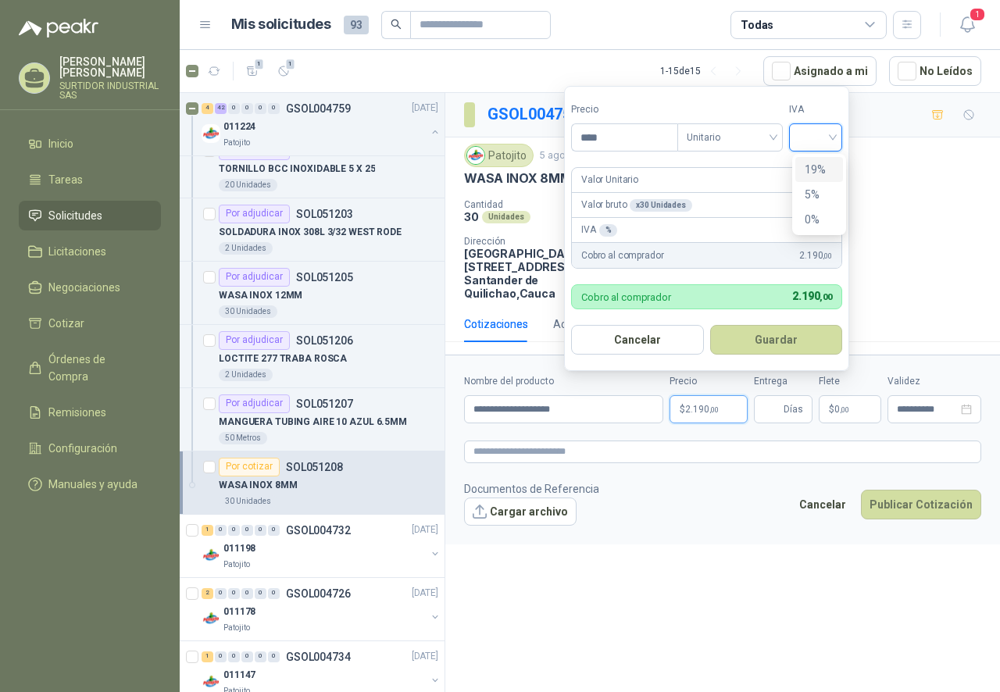
click at [816, 169] on div "19%" at bounding box center [818, 169] width 29 height 17
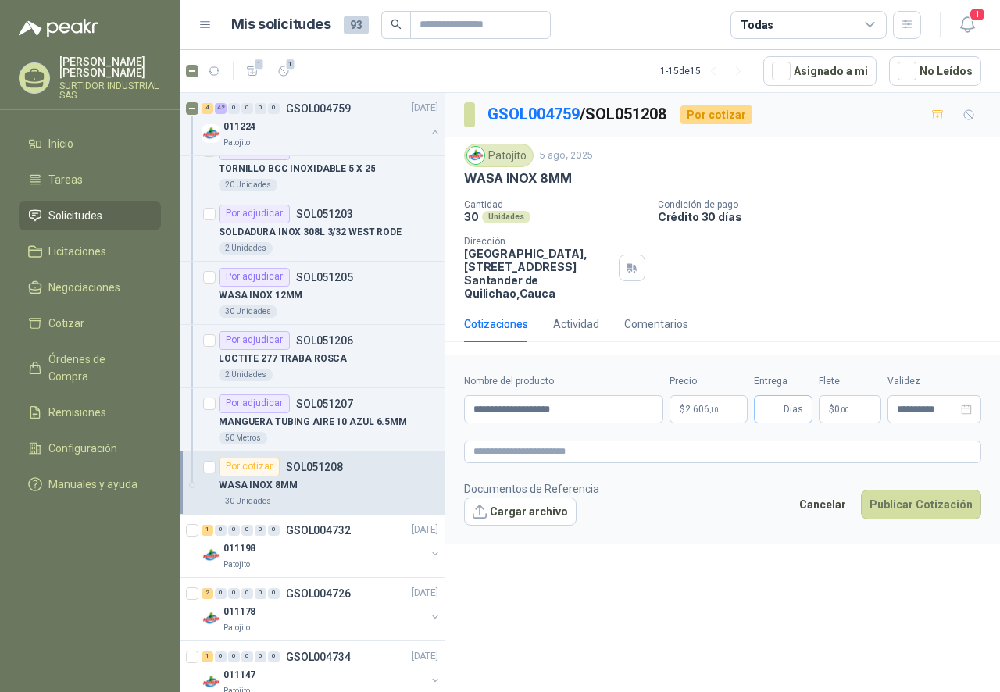
click at [782, 413] on span "Días" at bounding box center [783, 409] width 59 height 28
type input "*"
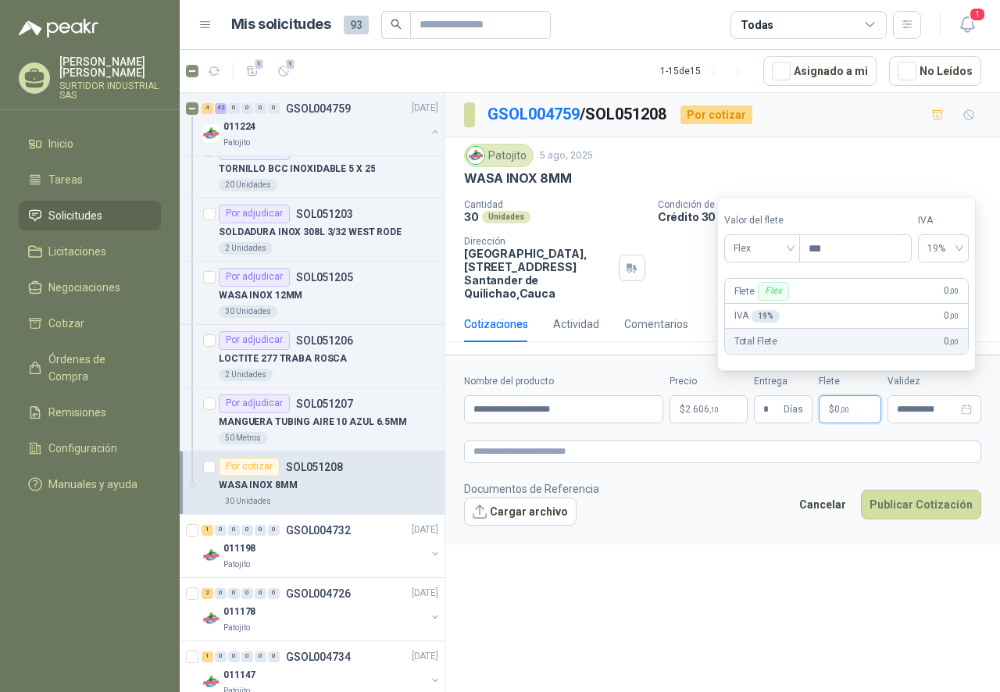
click at [808, 581] on div "**********" at bounding box center [722, 395] width 554 height 604
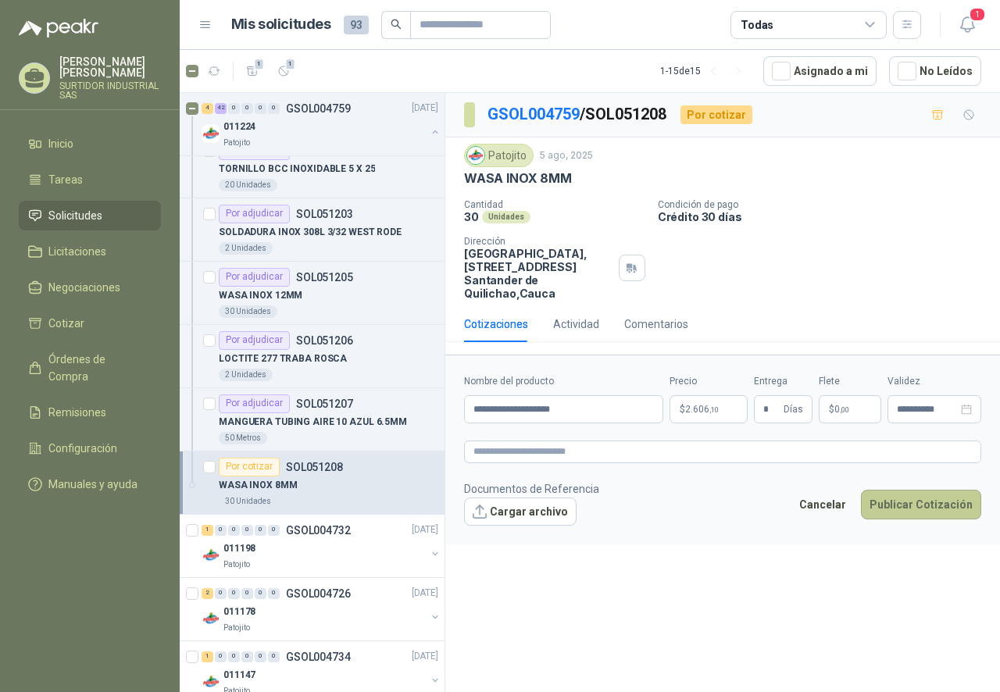
click at [904, 507] on button "Publicar Cotización" at bounding box center [921, 505] width 120 height 30
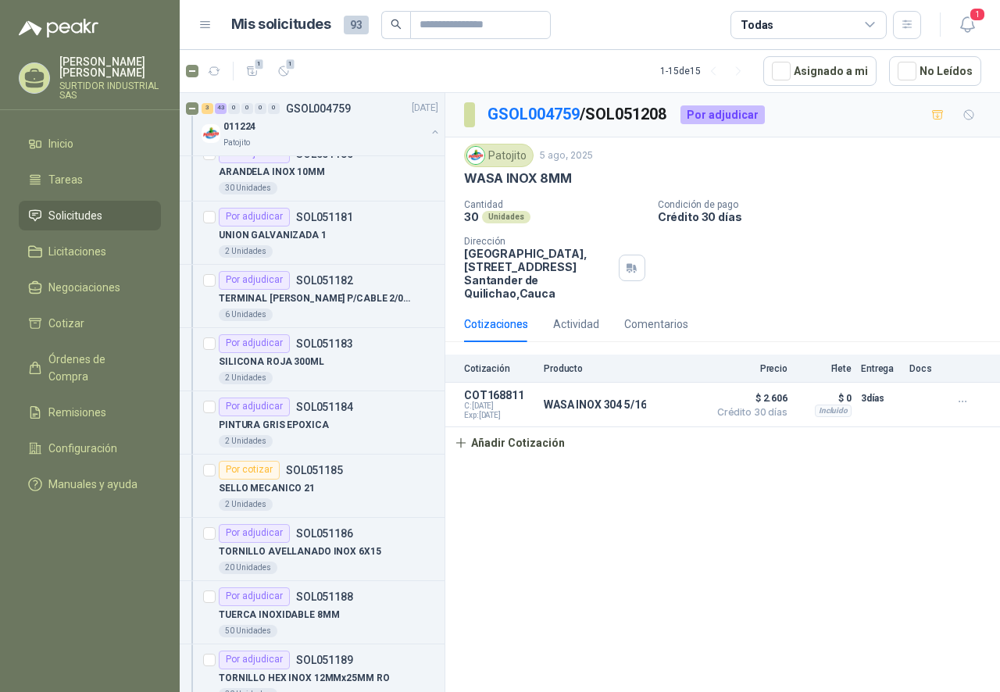
scroll to position [1640, 0]
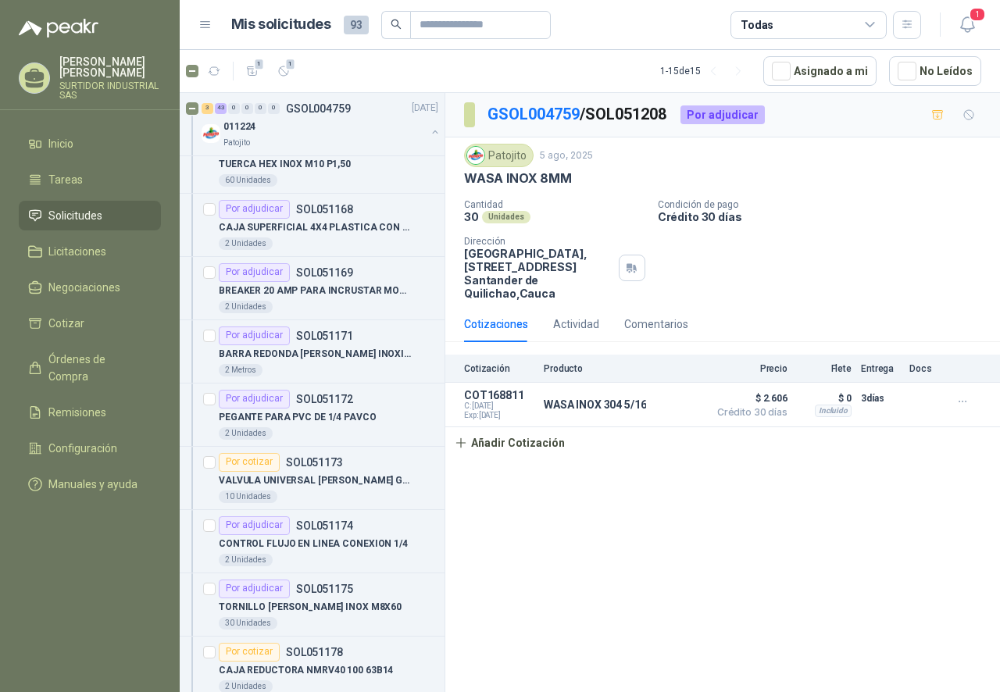
click at [633, 497] on div "GSOL004759 / SOL051208 Por adjudicar Patojito 5 ago, 2025 WASA INOX 8MM Cantida…" at bounding box center [722, 395] width 554 height 604
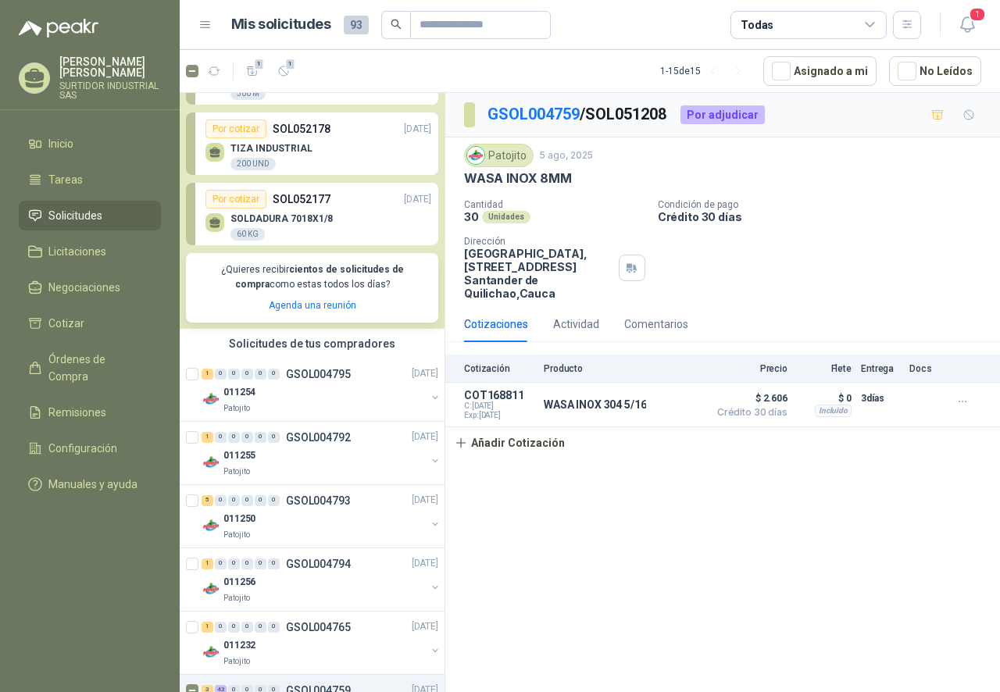
scroll to position [0, 0]
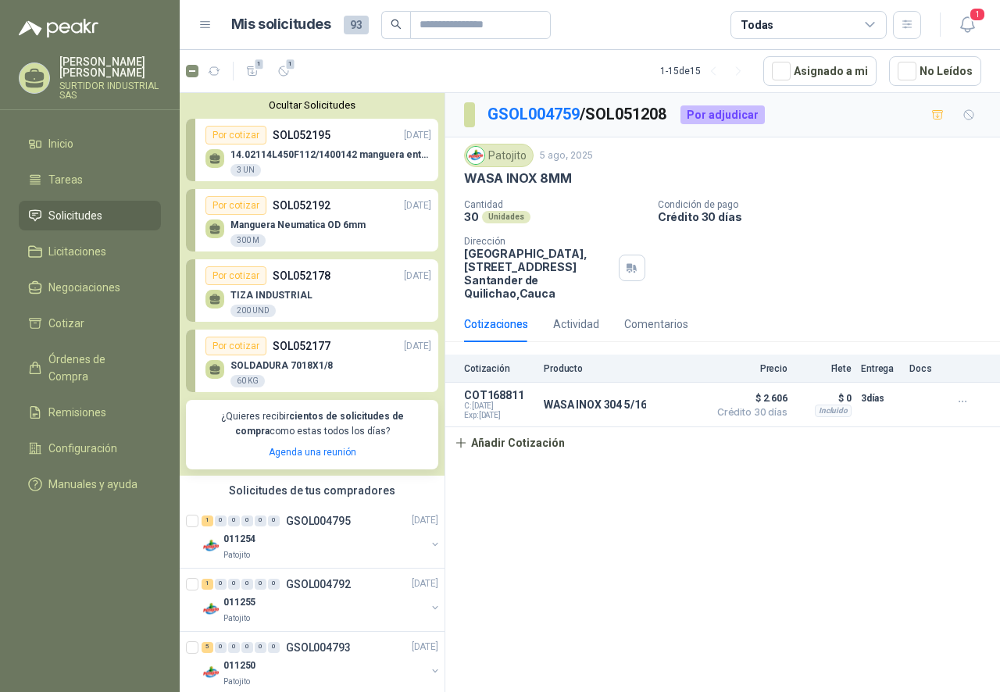
click at [80, 216] on span "Solicitudes" at bounding box center [75, 215] width 54 height 17
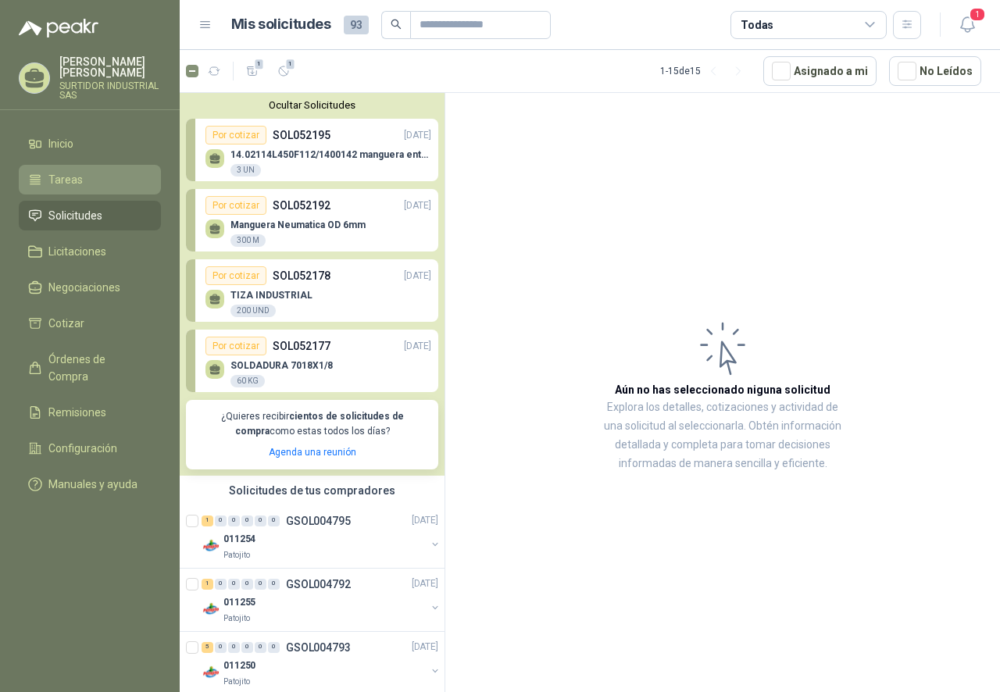
click at [85, 180] on li "Tareas" at bounding box center [89, 179] width 123 height 17
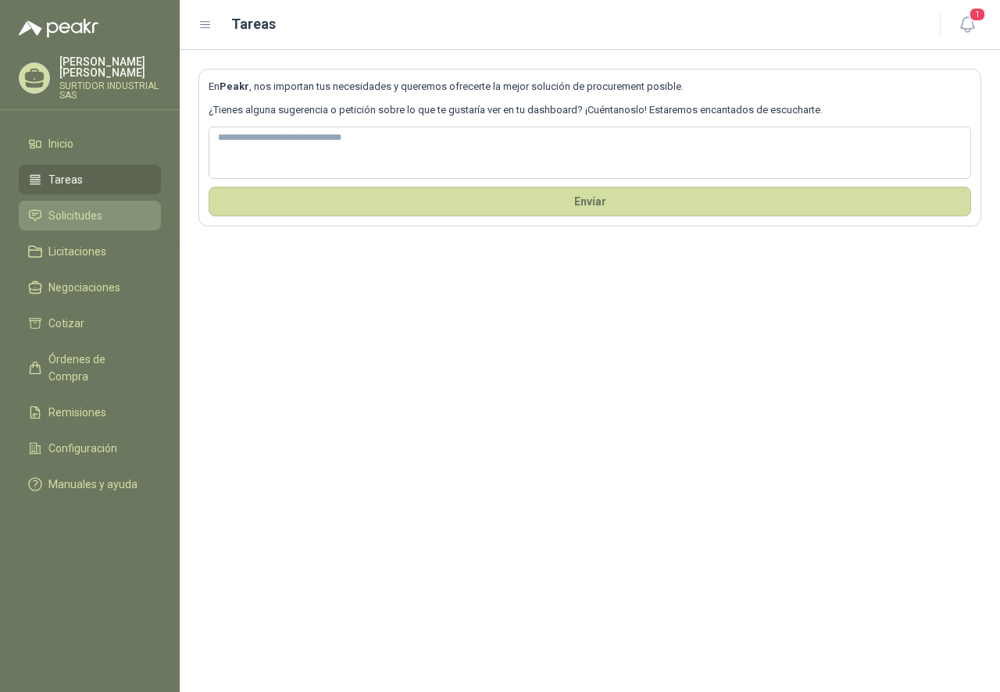
click at [77, 206] on link "Solicitudes" at bounding box center [90, 216] width 142 height 30
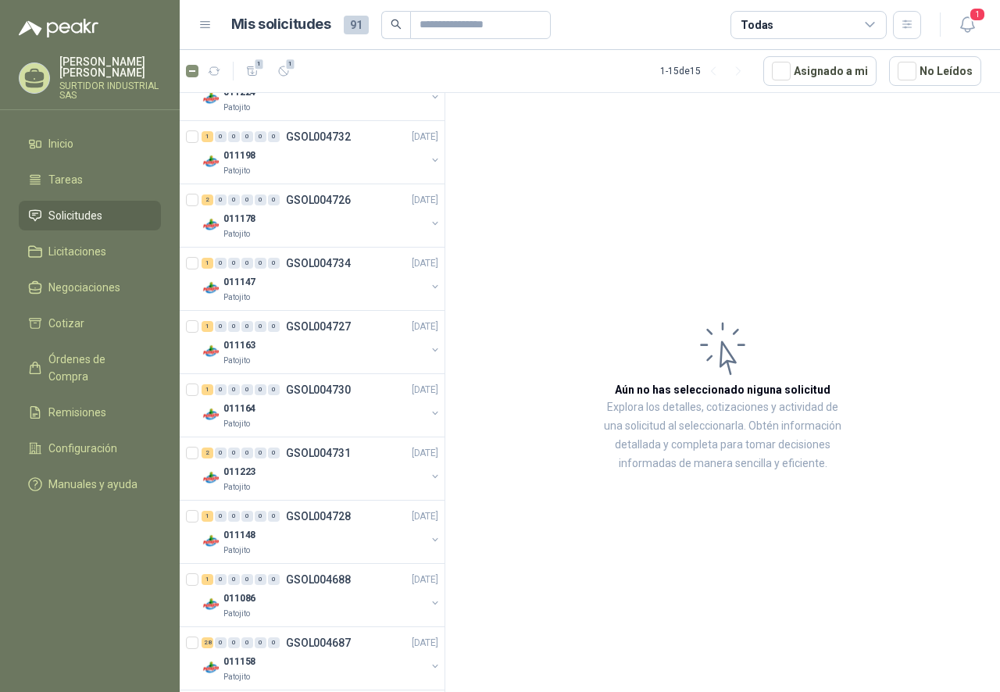
scroll to position [509, 0]
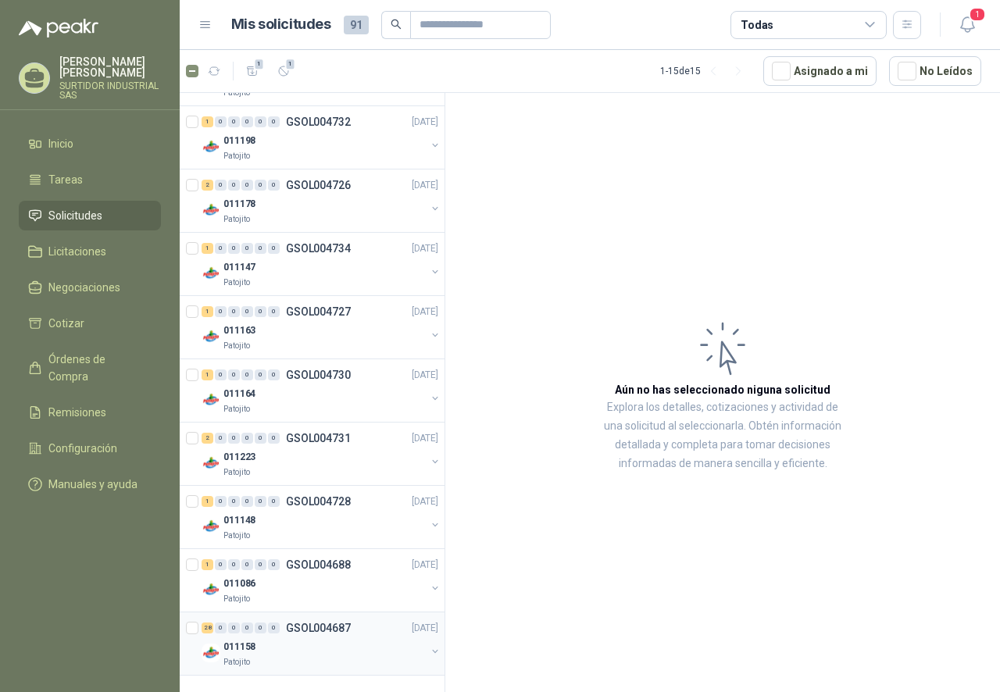
click at [337, 633] on p "GSOL004687" at bounding box center [318, 627] width 65 height 11
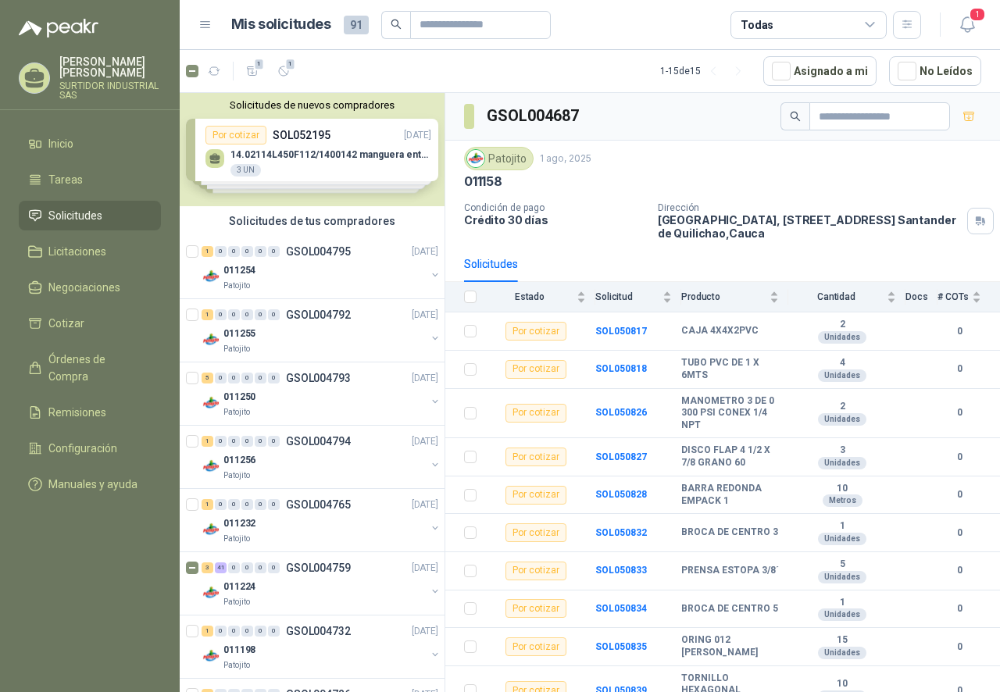
click at [379, 159] on div "Solicitudes de nuevos compradores Por cotizar SOL052195 [DATE] 14.02114L450F112…" at bounding box center [312, 149] width 265 height 113
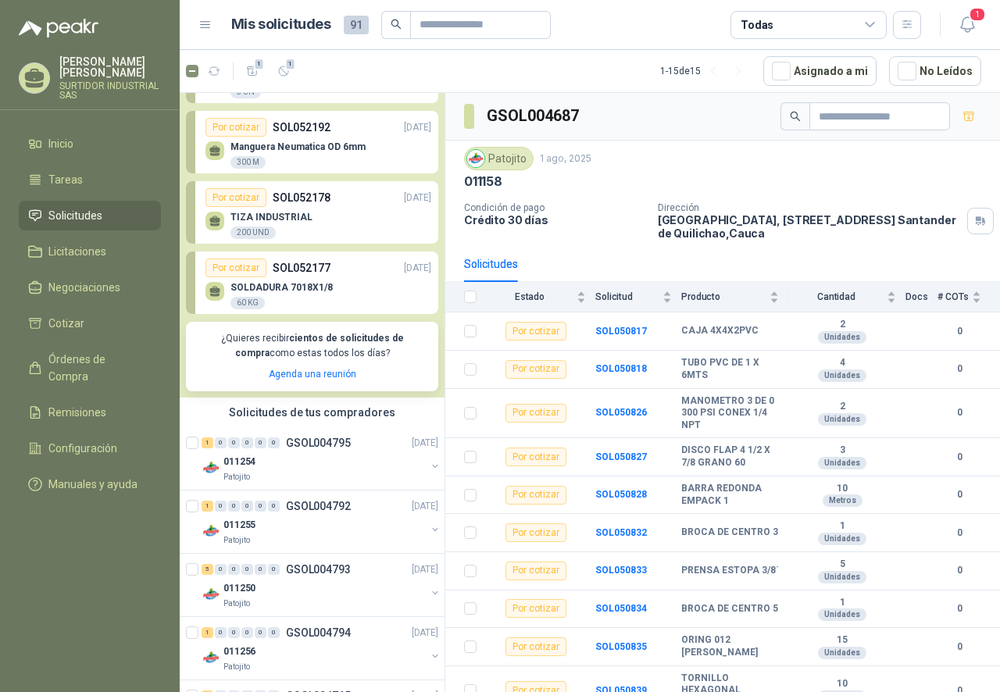
scroll to position [156, 0]
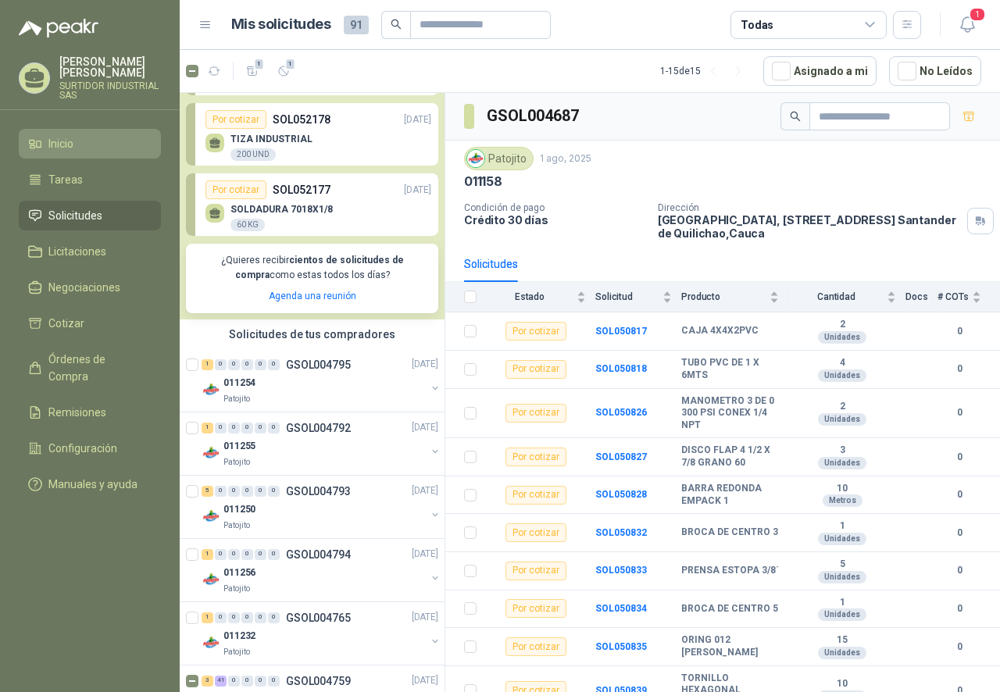
click at [84, 145] on li "Inicio" at bounding box center [89, 143] width 123 height 17
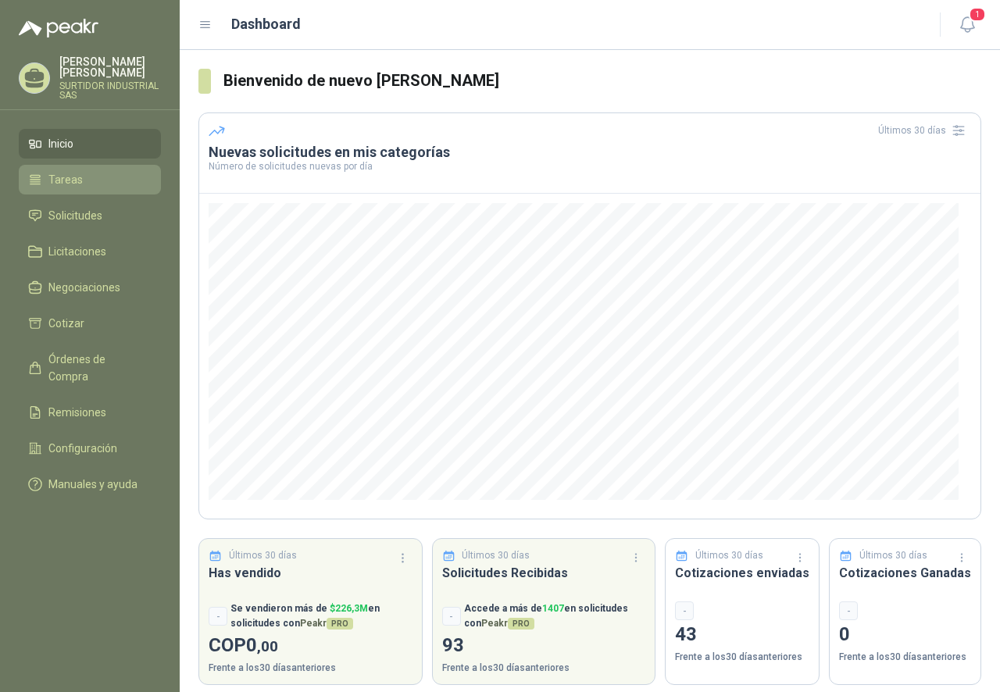
scroll to position [12, 0]
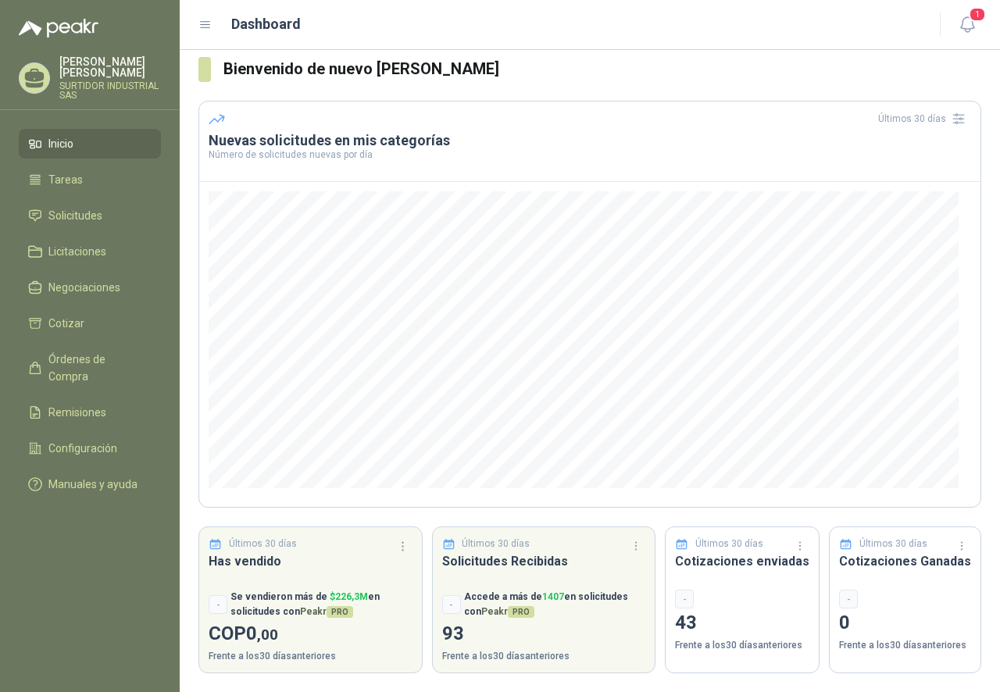
click at [76, 195] on ul "Inicio Tareas Solicitudes Licitaciones Negociaciones Cotizar Órdenes de Compra …" at bounding box center [90, 317] width 180 height 376
click at [75, 181] on span "Tareas" at bounding box center [65, 179] width 34 height 17
